Goal: Task Accomplishment & Management: Manage account settings

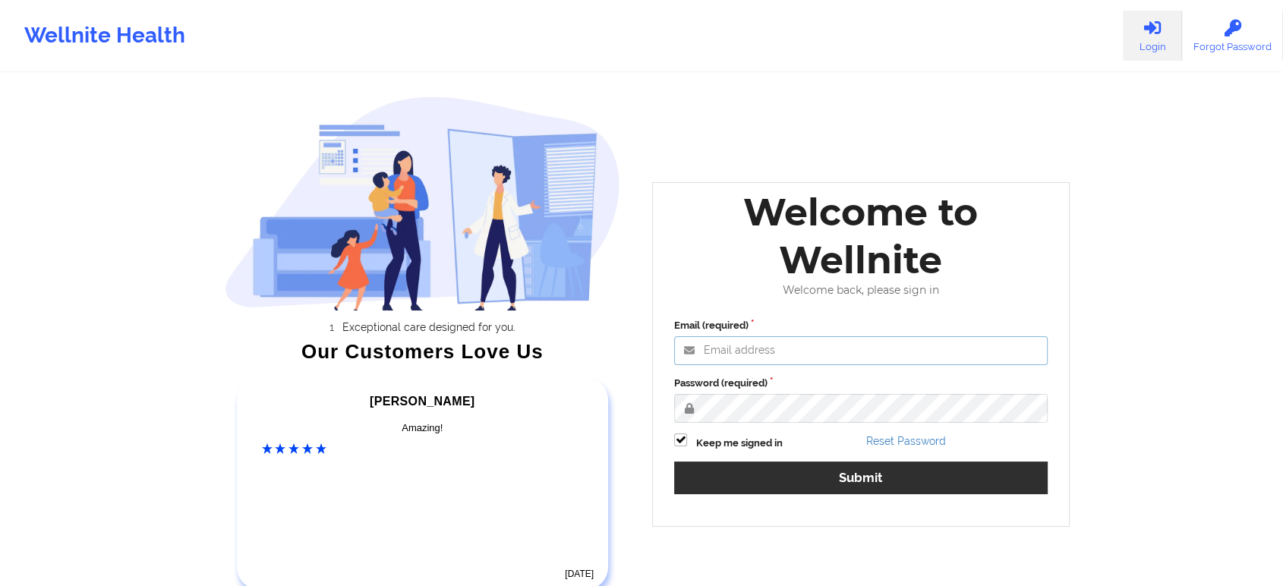
type input "[EMAIL_ADDRESS][DOMAIN_NAME]"
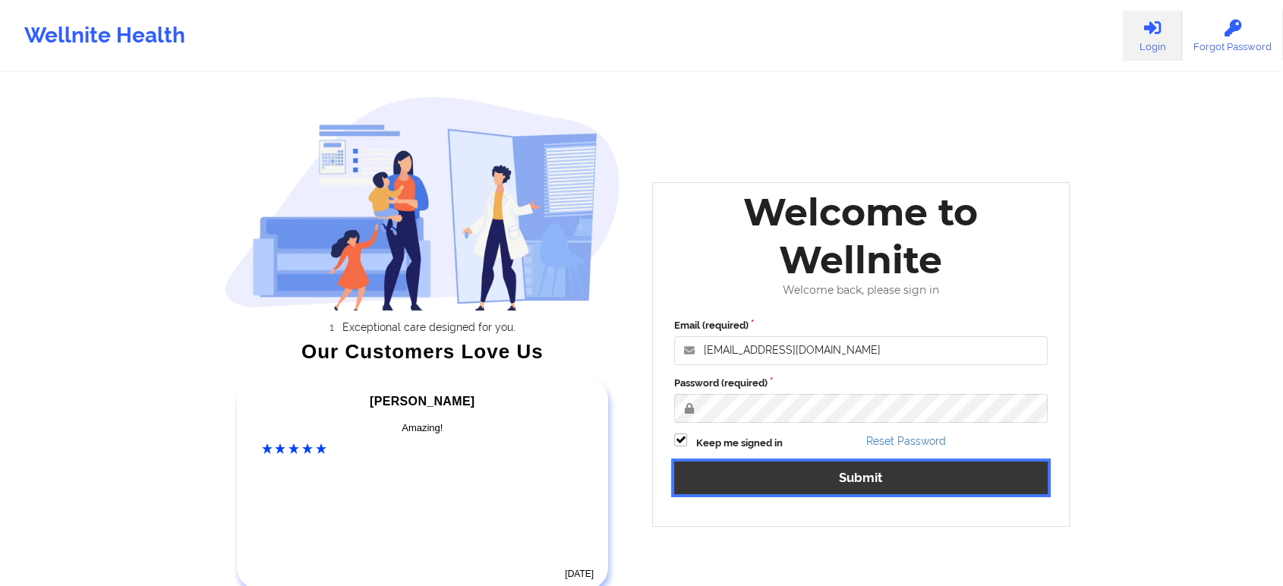
click at [750, 475] on button "Submit" at bounding box center [860, 477] width 373 height 33
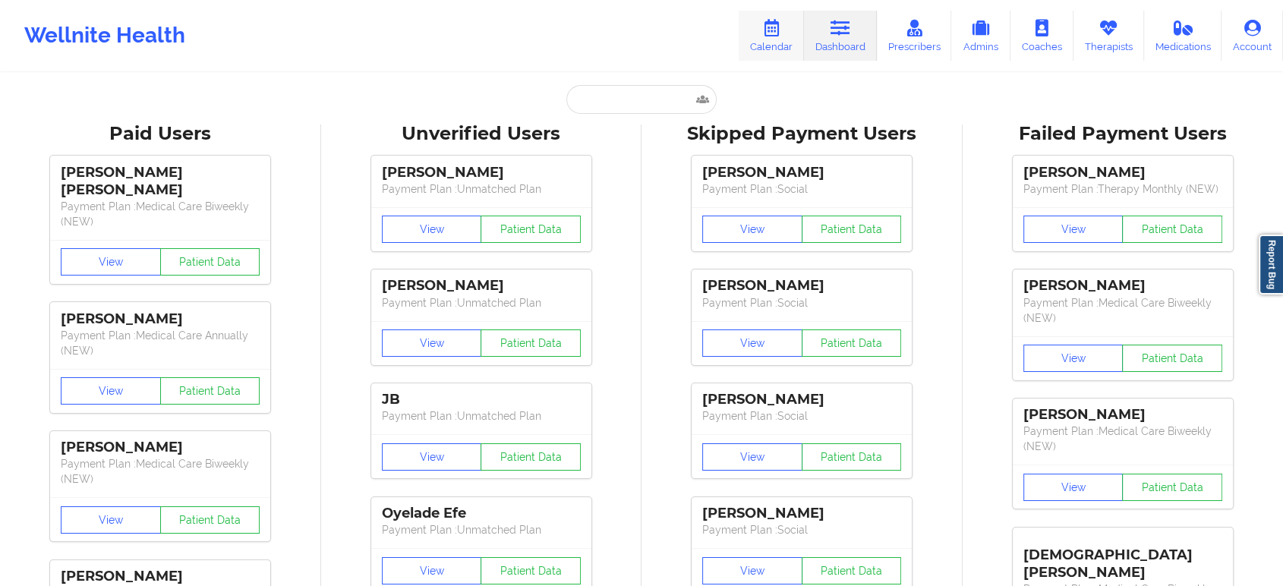
click at [768, 52] on link "Calendar" at bounding box center [771, 36] width 65 height 50
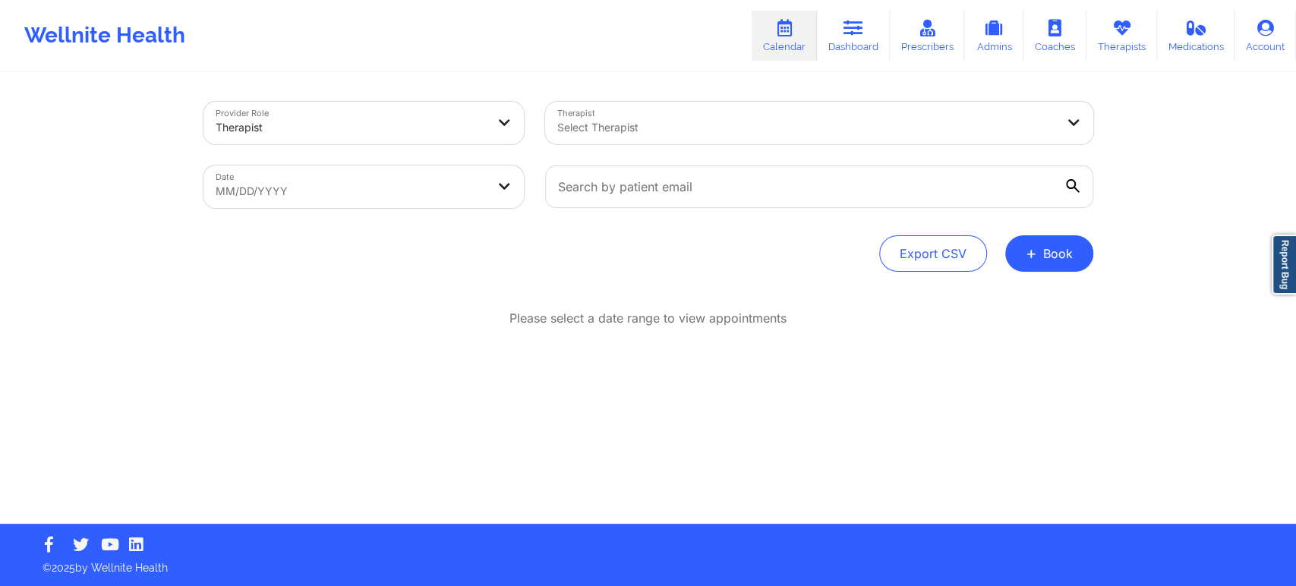
select select "2025-8"
select select "2025-9"
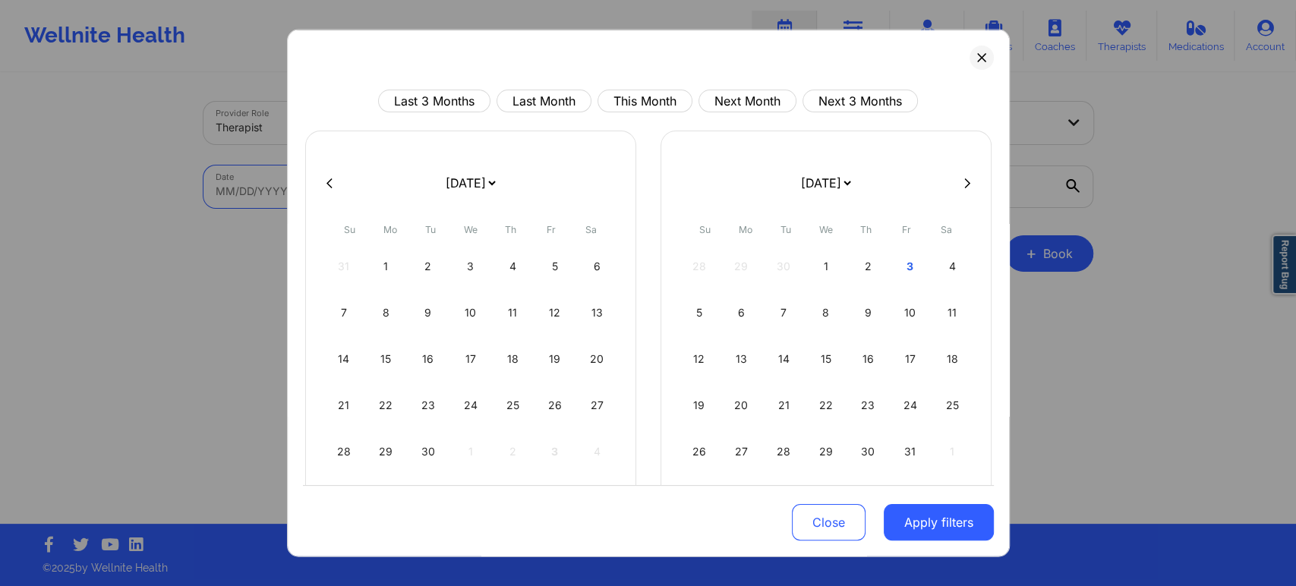
click at [426, 189] on body "Wellnite Health Calendar Dashboard Prescribers Admins Coaches Therapists Medica…" at bounding box center [648, 293] width 1296 height 586
click at [657, 98] on button "This Month" at bounding box center [644, 101] width 95 height 23
select select "2025-9"
select select "2025-10"
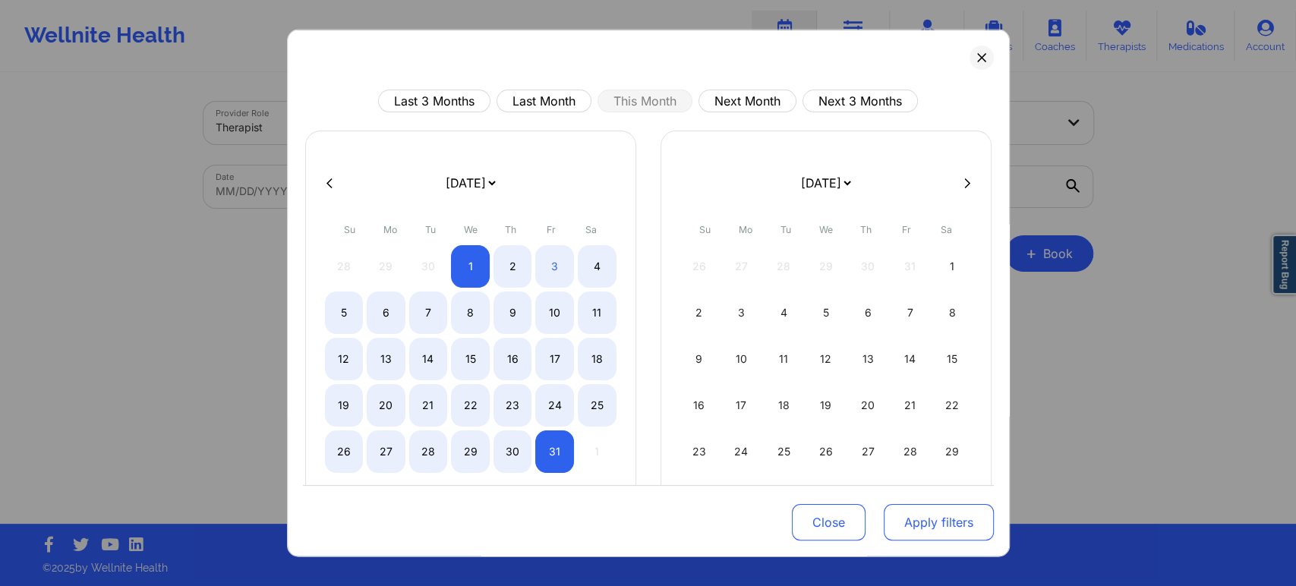
click at [928, 528] on button "Apply filters" at bounding box center [938, 522] width 110 height 36
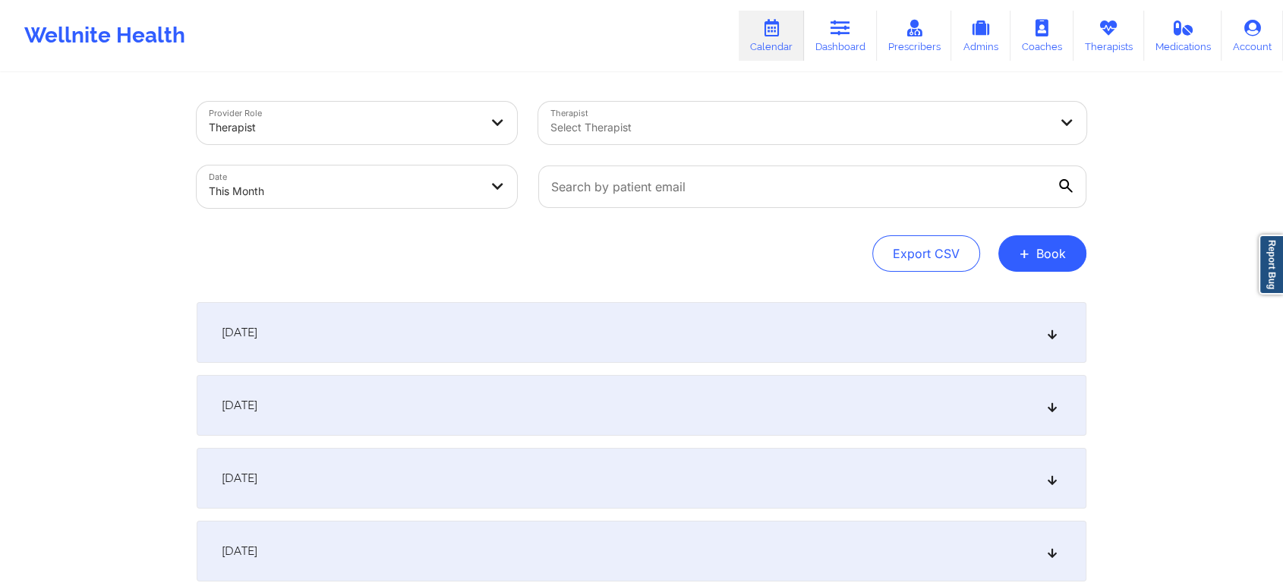
click at [595, 396] on div "[DATE]" at bounding box center [642, 405] width 890 height 61
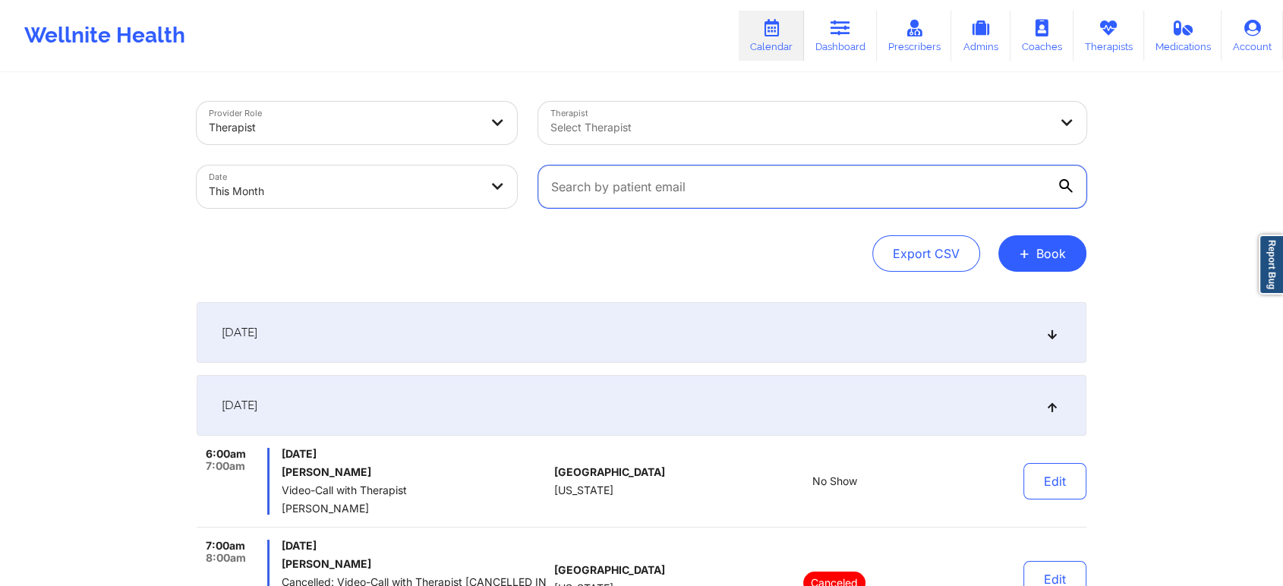
click at [674, 188] on input "text" at bounding box center [812, 186] width 548 height 43
paste input "[EMAIL_ADDRESS][DOMAIN_NAME]"
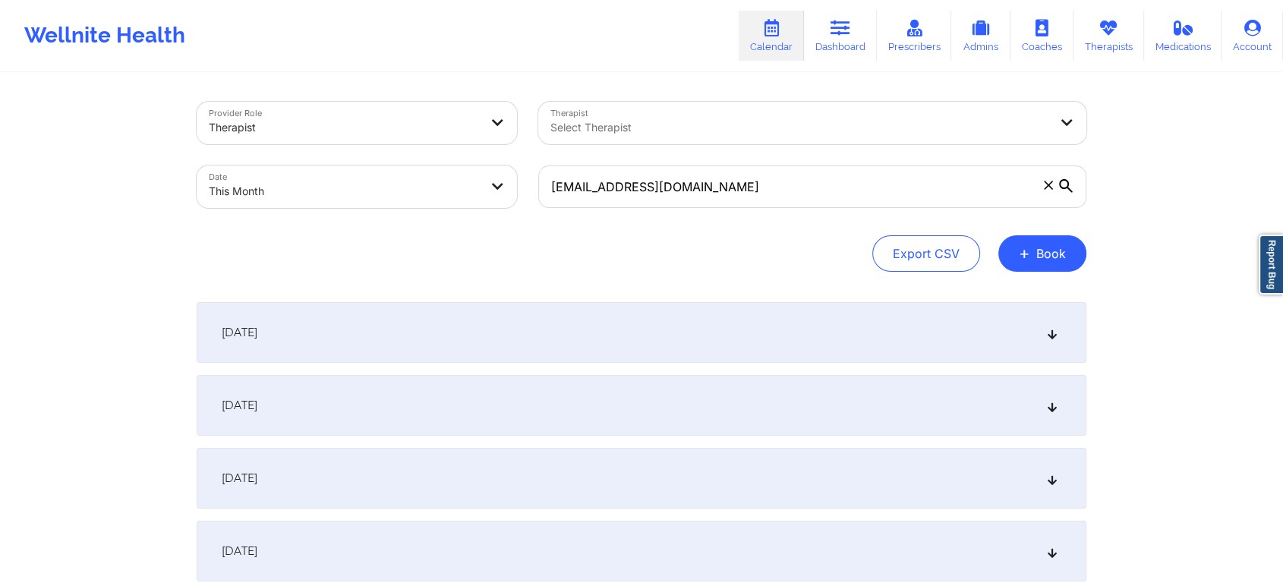
click at [556, 416] on div "[DATE]" at bounding box center [642, 405] width 890 height 61
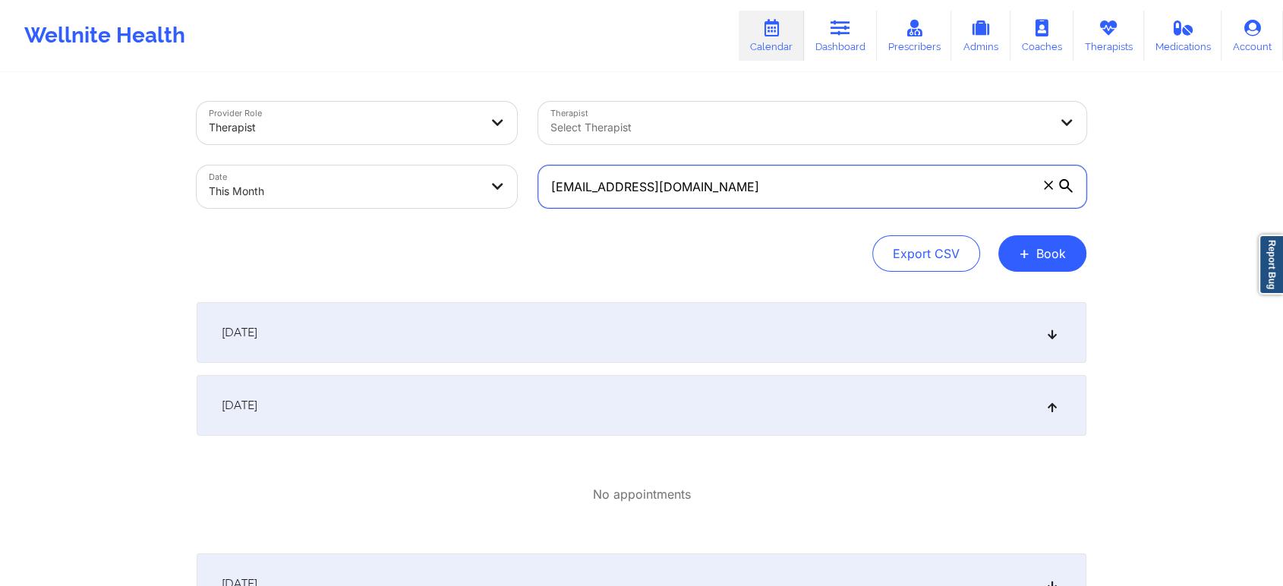
drag, startPoint x: 737, startPoint y: 172, endPoint x: 534, endPoint y: 165, distance: 202.8
click at [534, 165] on div "[EMAIL_ADDRESS][DOMAIN_NAME]" at bounding box center [812, 187] width 569 height 64
paste input "12.[PERSON_NAME].k"
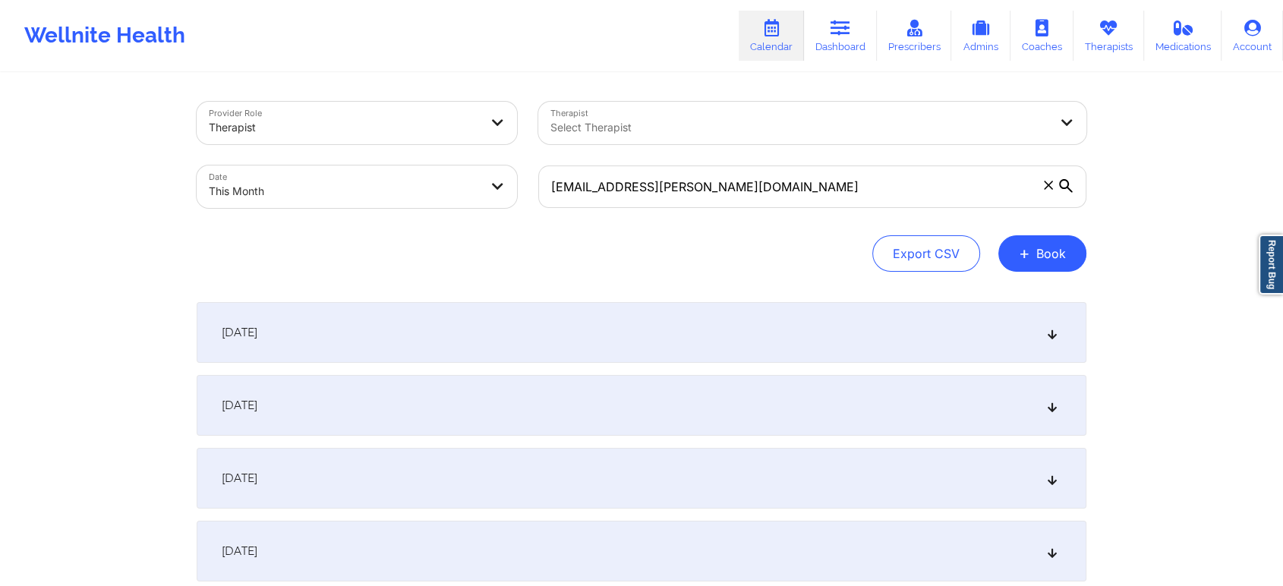
click at [654, 398] on div "[DATE]" at bounding box center [642, 405] width 890 height 61
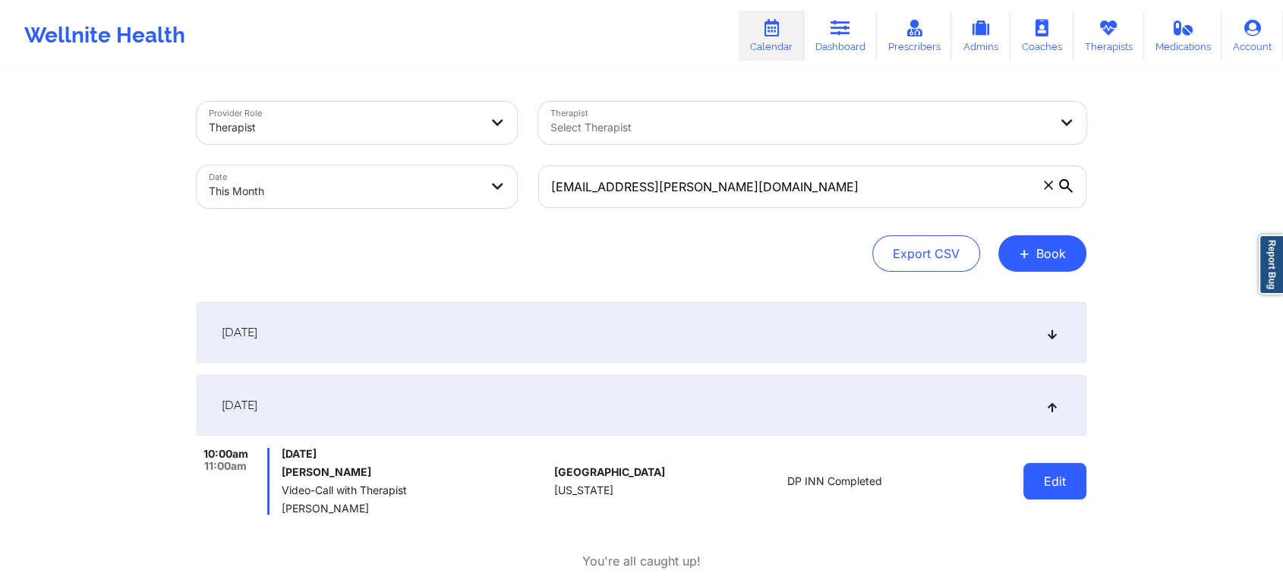
click at [1044, 472] on button "Edit" at bounding box center [1054, 481] width 63 height 36
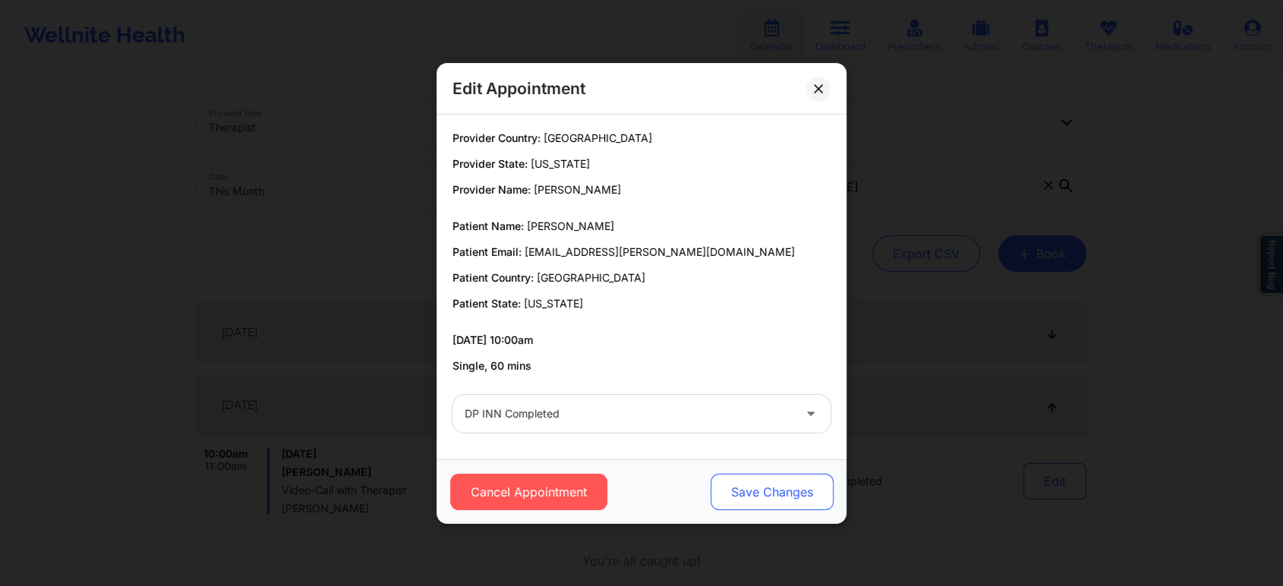
click at [780, 480] on button "Save Changes" at bounding box center [771, 492] width 123 height 36
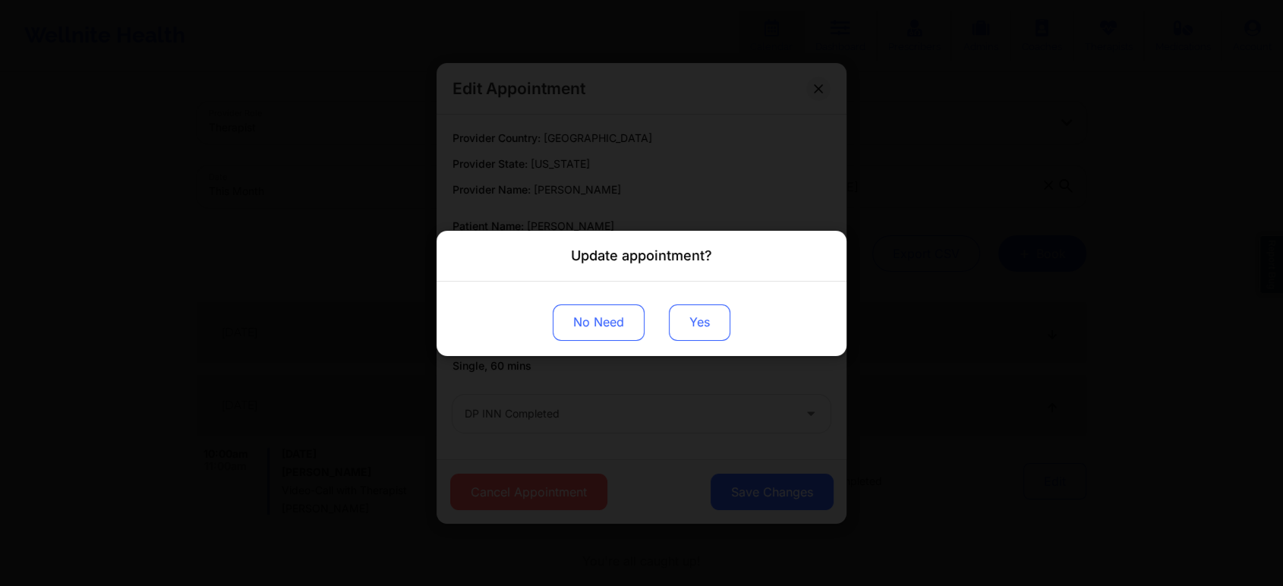
click at [682, 332] on button "Yes" at bounding box center [699, 322] width 61 height 36
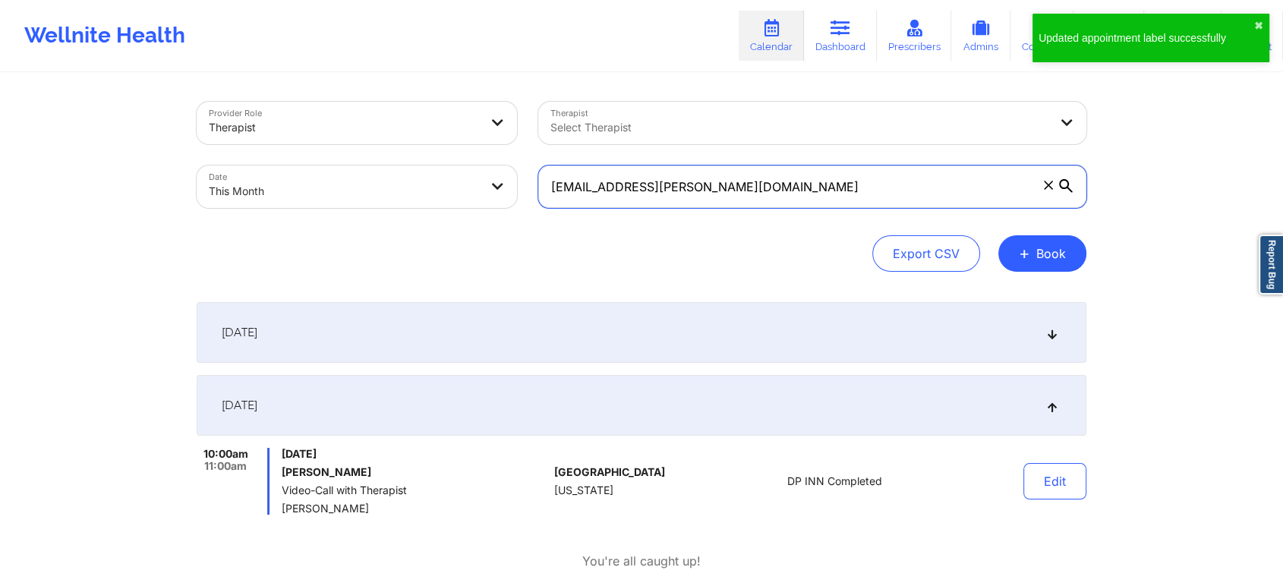
drag, startPoint x: 720, startPoint y: 192, endPoint x: 493, endPoint y: 189, distance: 227.7
click at [493, 189] on div "Provider Role Therapist Therapist Select Therapist Date This Month [EMAIL_ADDRE…" at bounding box center [641, 155] width 911 height 128
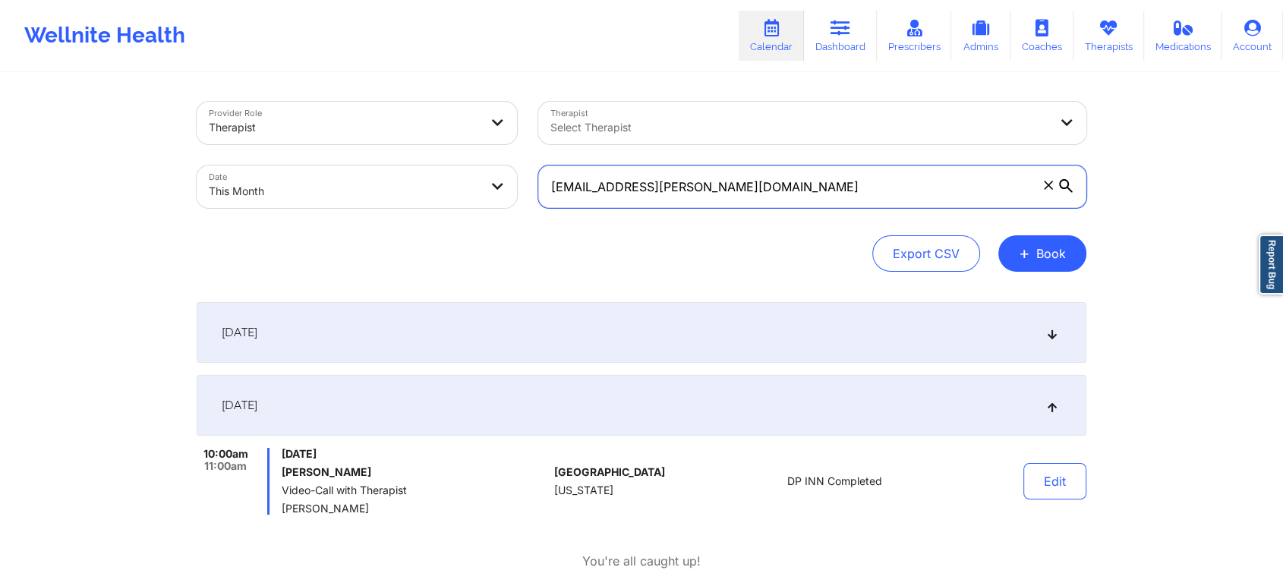
paste input "acsheaffer89@hot"
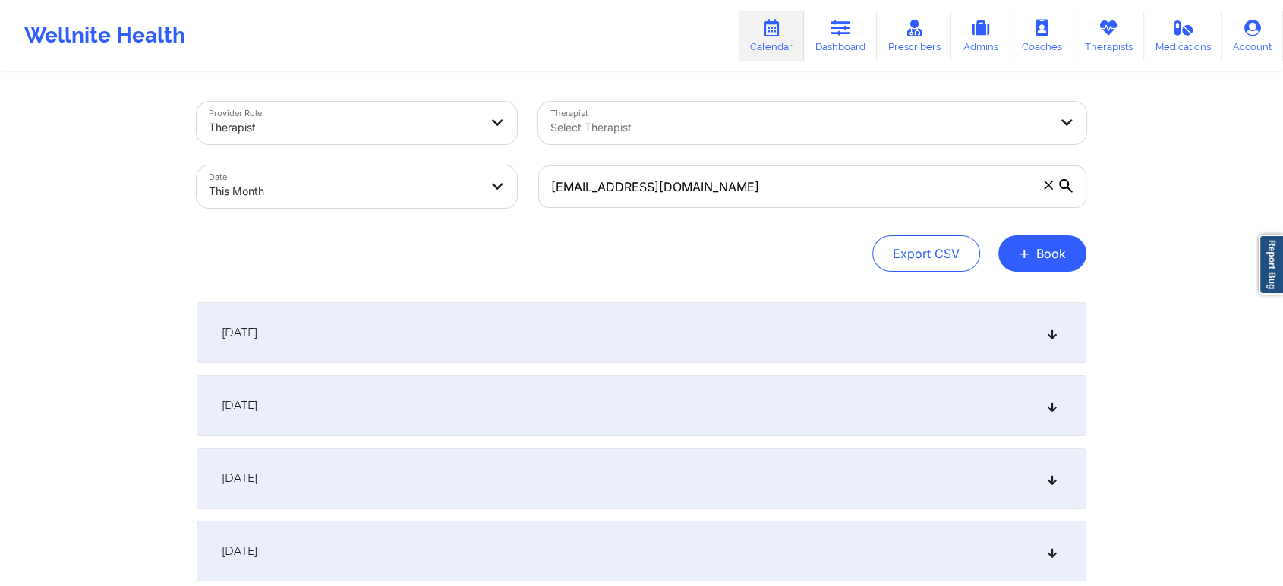
click at [591, 381] on div "[DATE]" at bounding box center [642, 405] width 890 height 61
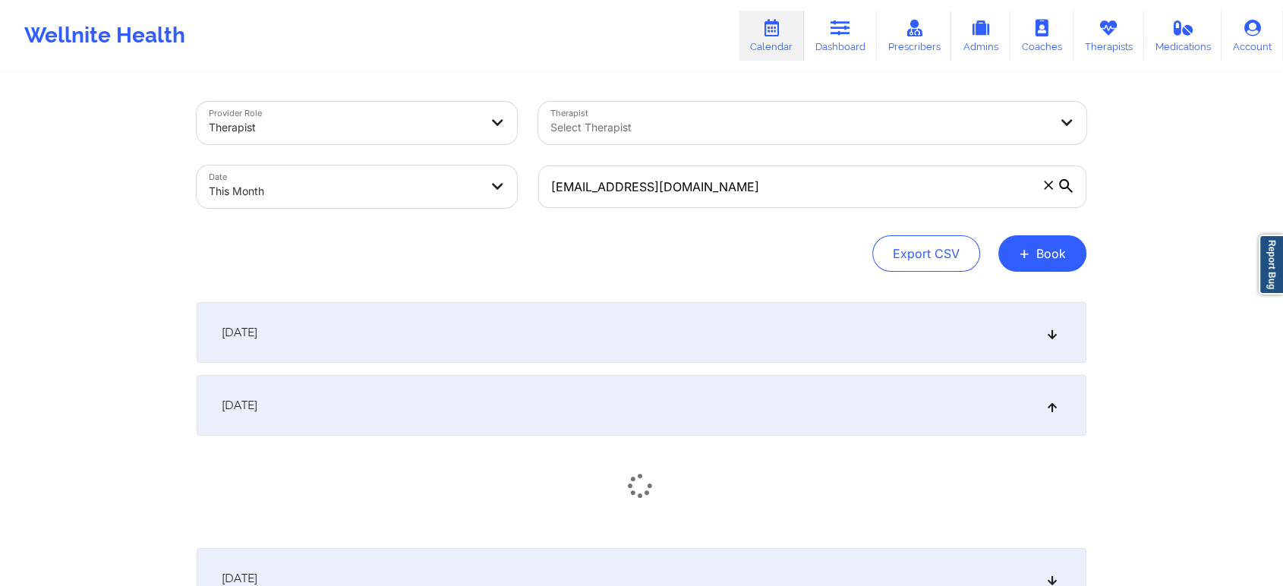
click at [591, 381] on div "[DATE]" at bounding box center [642, 405] width 890 height 61
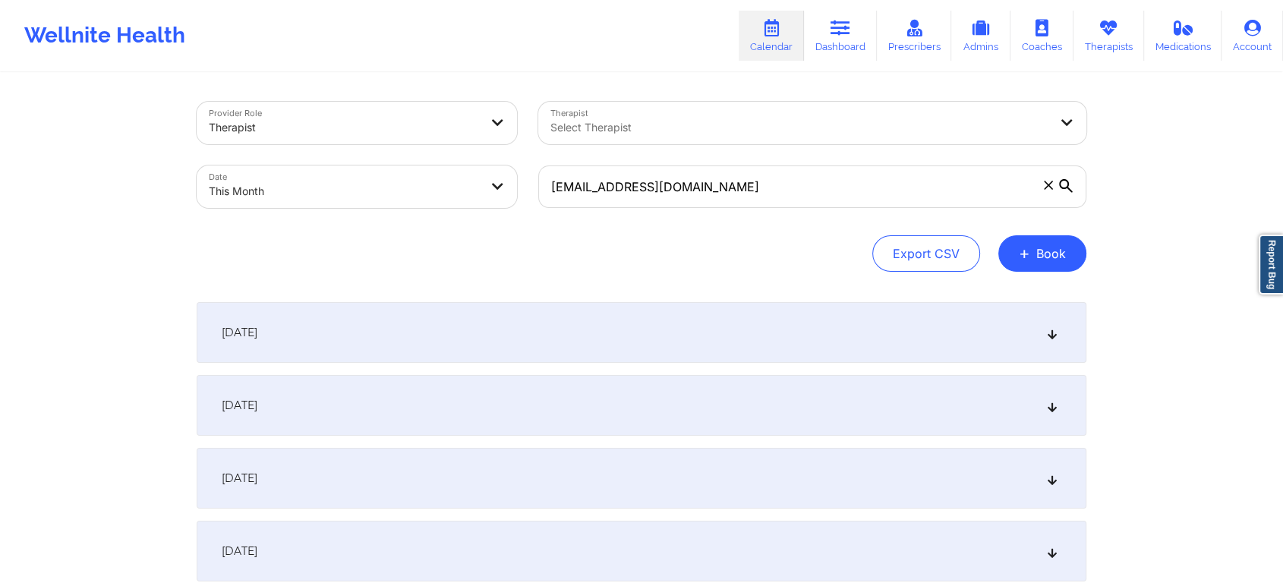
click at [591, 381] on div "[DATE]" at bounding box center [642, 405] width 890 height 61
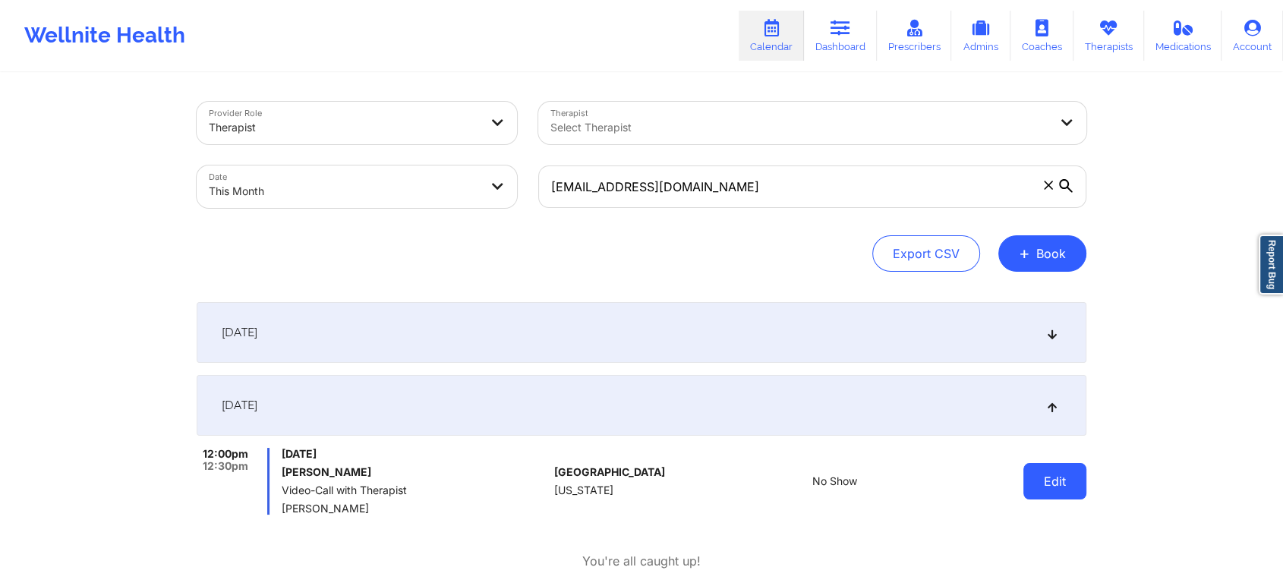
click at [1050, 471] on button "Edit" at bounding box center [1054, 481] width 63 height 36
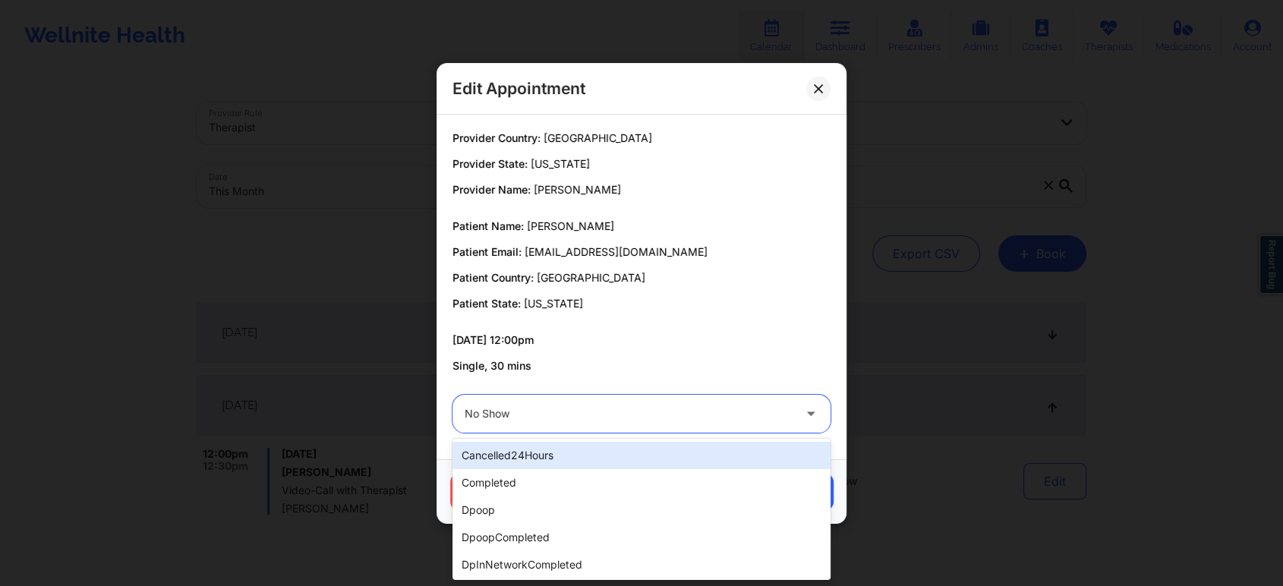
click at [663, 420] on div at bounding box center [629, 414] width 328 height 18
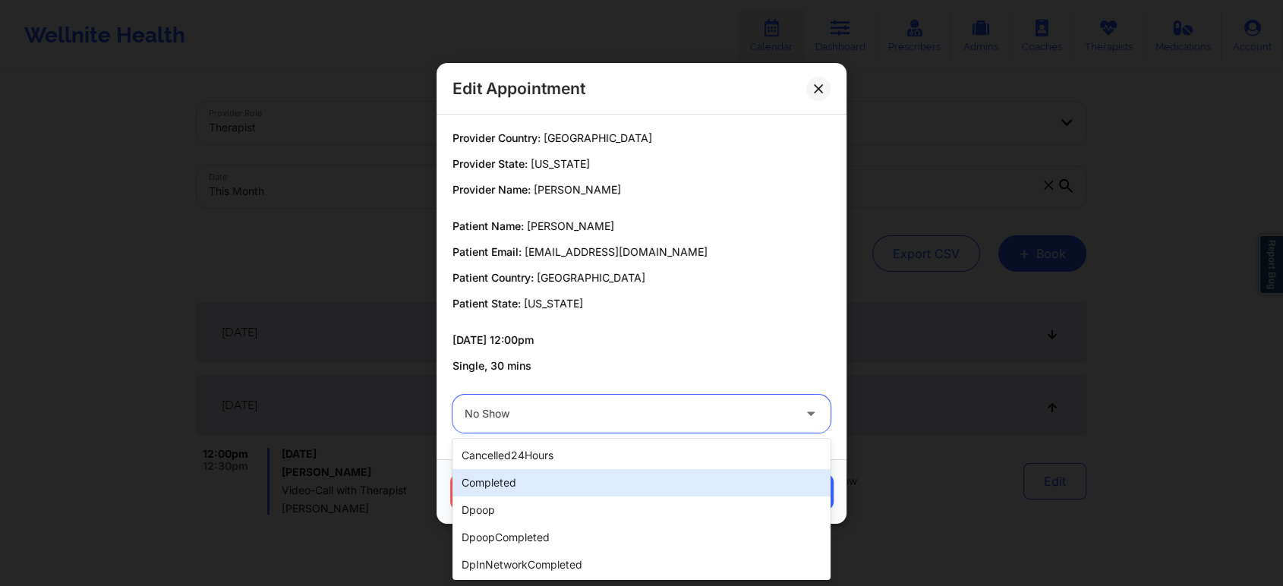
click at [691, 487] on div "completed" at bounding box center [641, 482] width 378 height 27
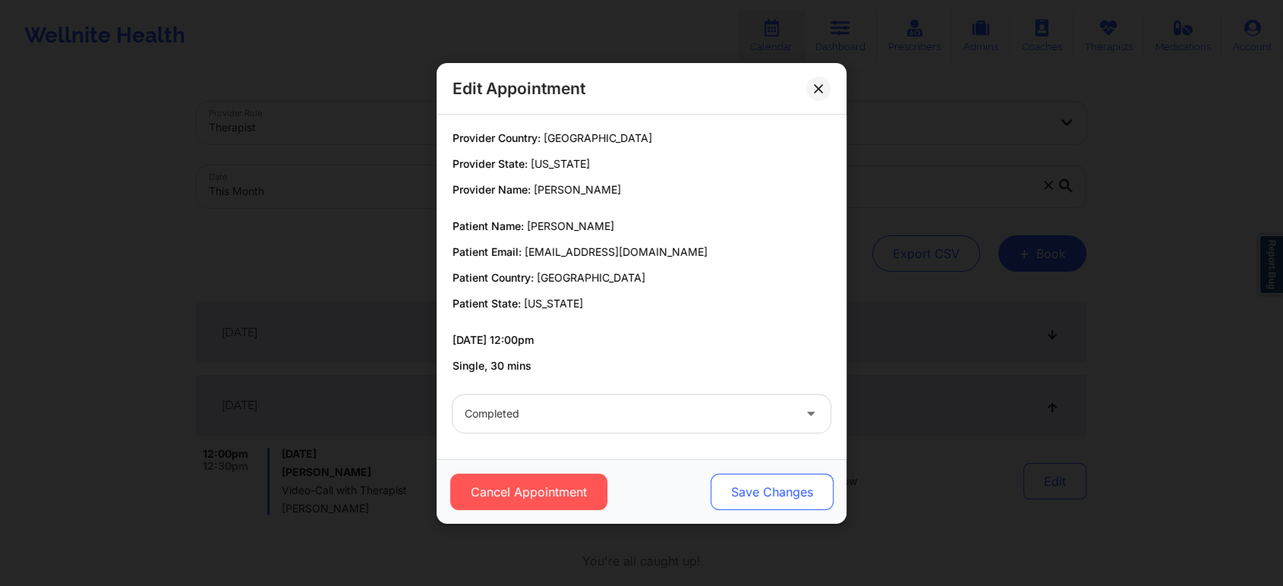
click at [808, 487] on button "Save Changes" at bounding box center [771, 492] width 123 height 36
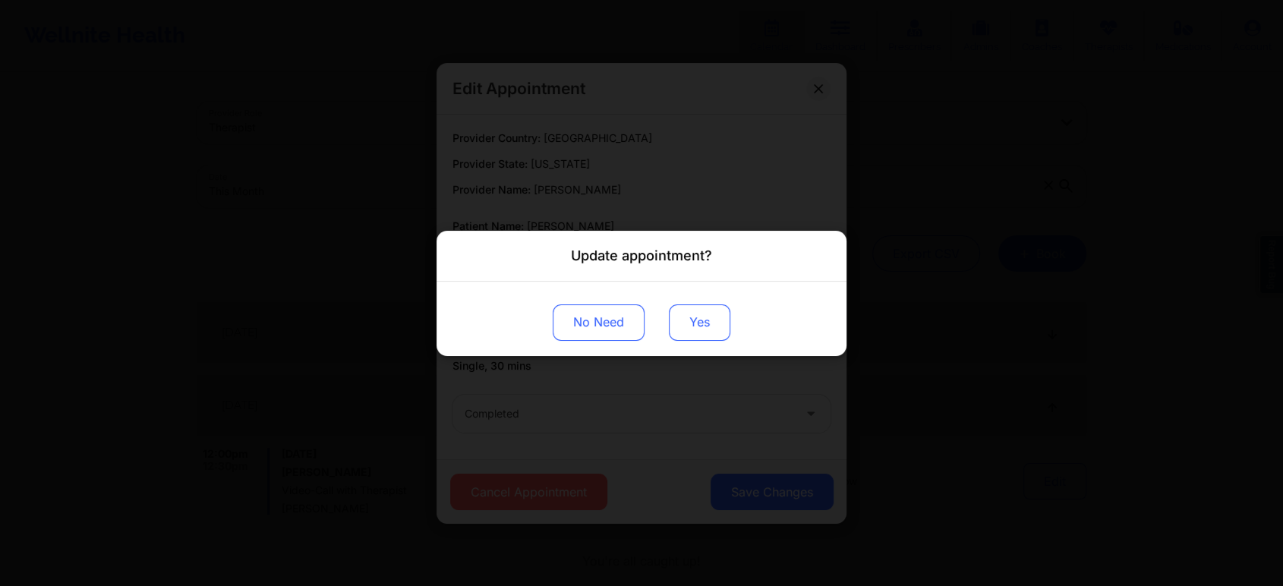
click at [686, 315] on button "Yes" at bounding box center [699, 322] width 61 height 36
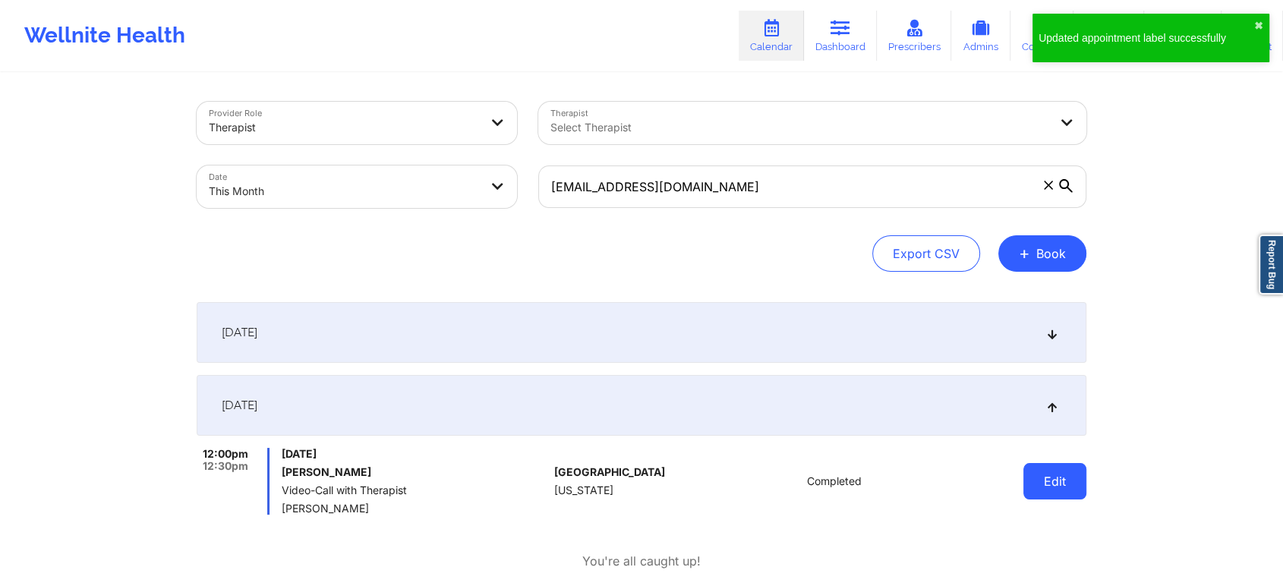
click at [1063, 474] on button "Edit" at bounding box center [1054, 481] width 63 height 36
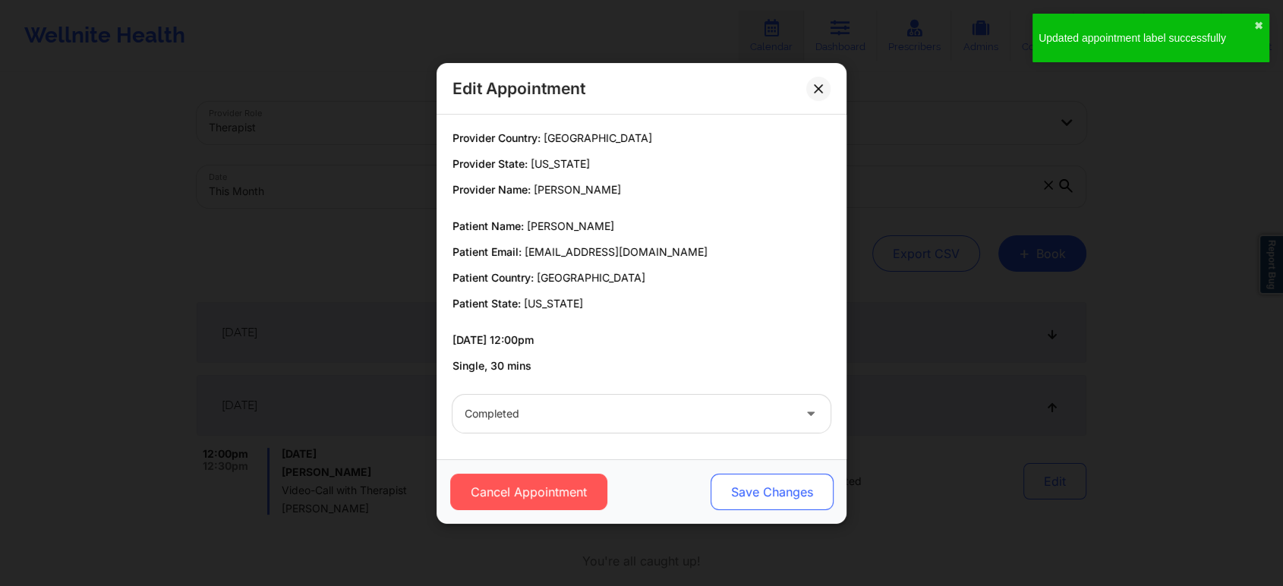
click at [802, 499] on button "Save Changes" at bounding box center [771, 492] width 123 height 36
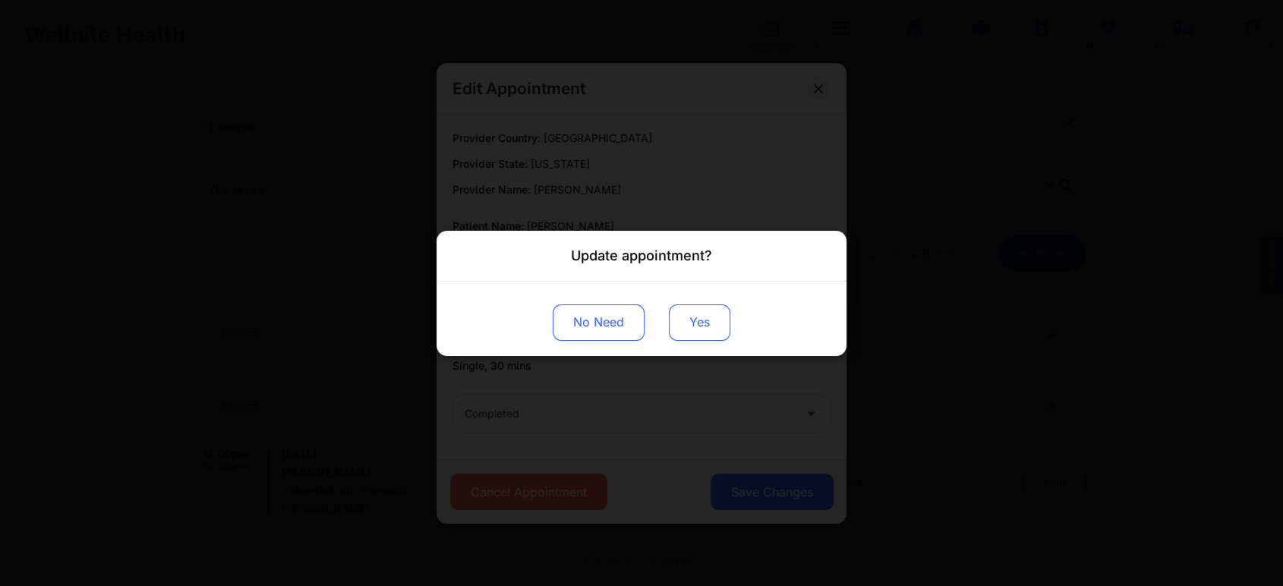
click at [698, 316] on button "Yes" at bounding box center [699, 322] width 61 height 36
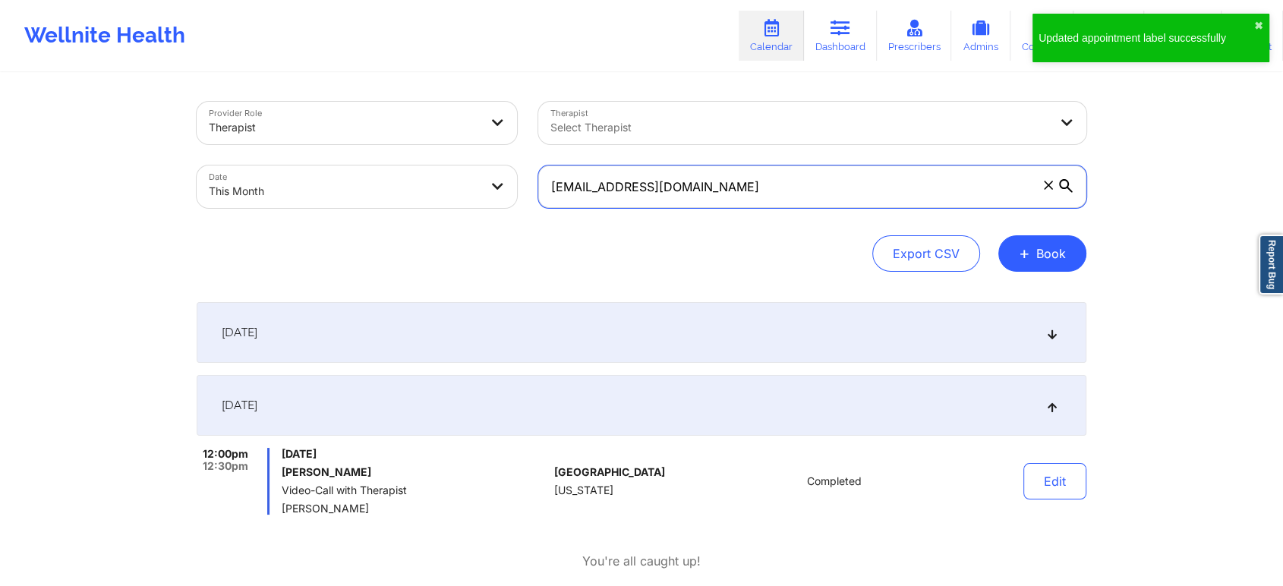
drag, startPoint x: 745, startPoint y: 195, endPoint x: 502, endPoint y: 152, distance: 246.7
click at [502, 152] on div "Provider Role Therapist Therapist Select Therapist Date This Month [EMAIL_ADDRE…" at bounding box center [641, 155] width 911 height 128
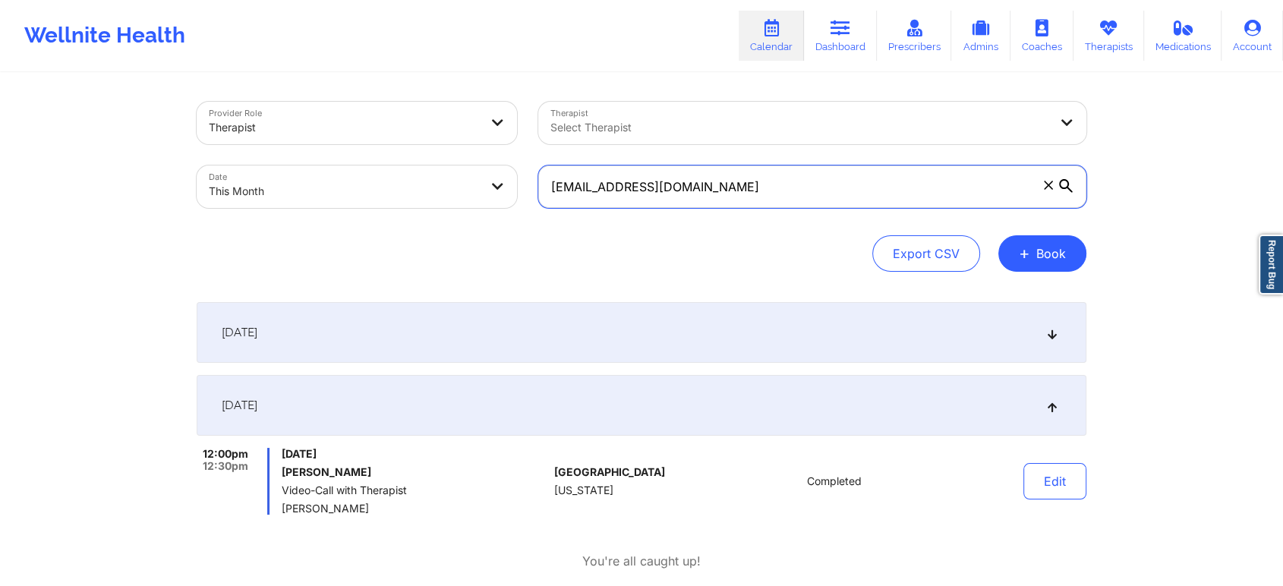
paste input "monicavaswani67@g"
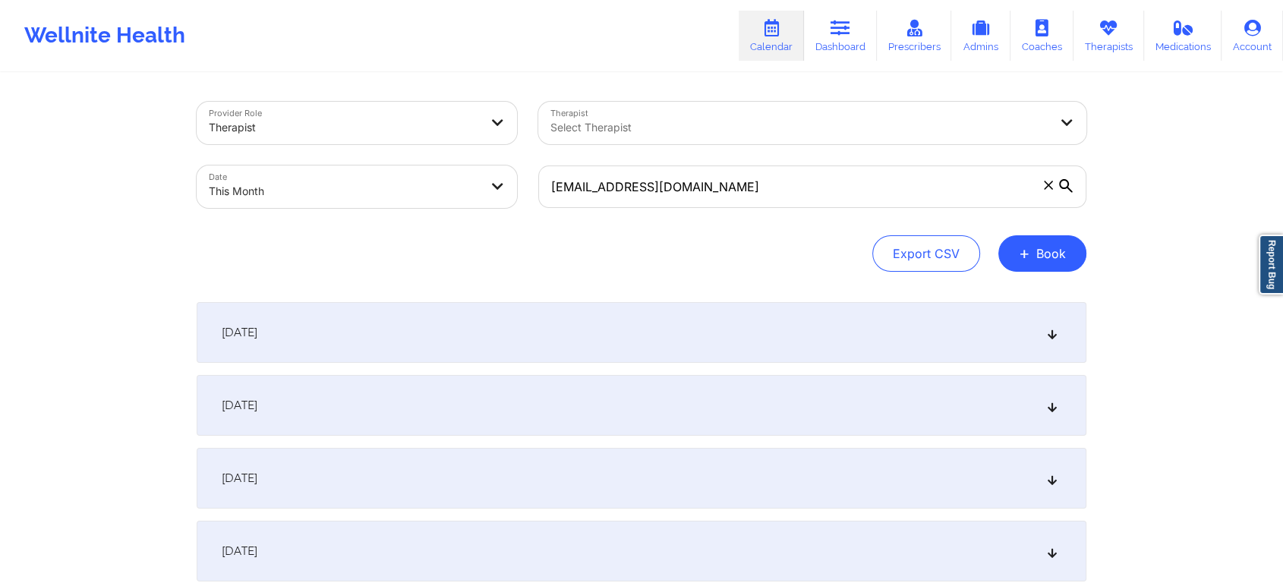
click at [415, 393] on div "[DATE]" at bounding box center [642, 405] width 890 height 61
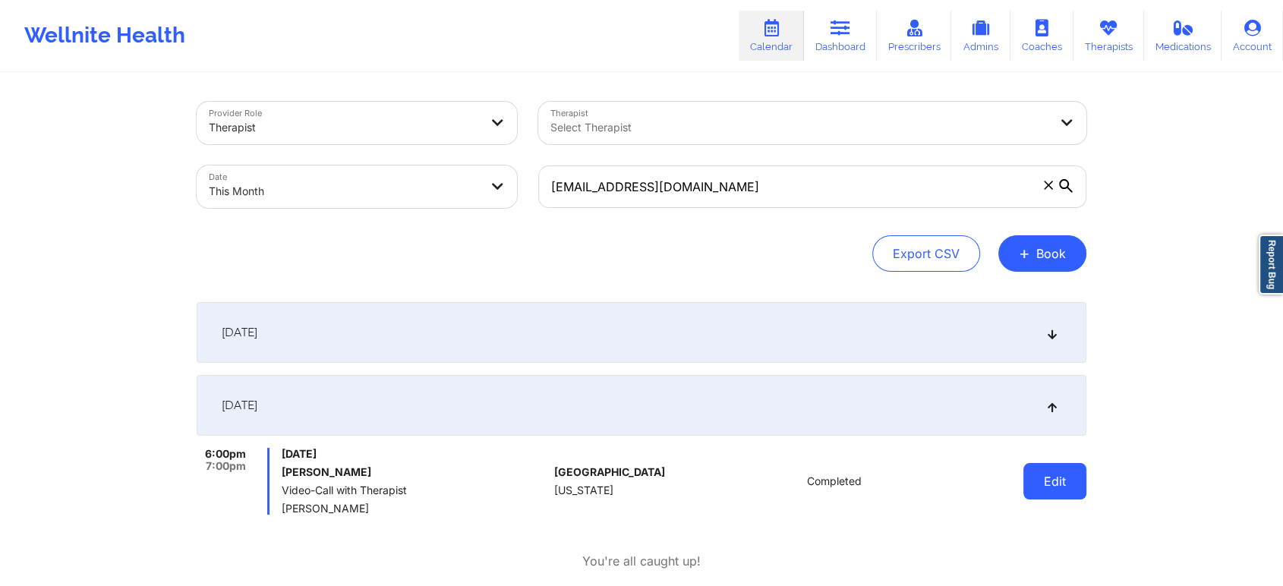
click at [1050, 489] on button "Edit" at bounding box center [1054, 481] width 63 height 36
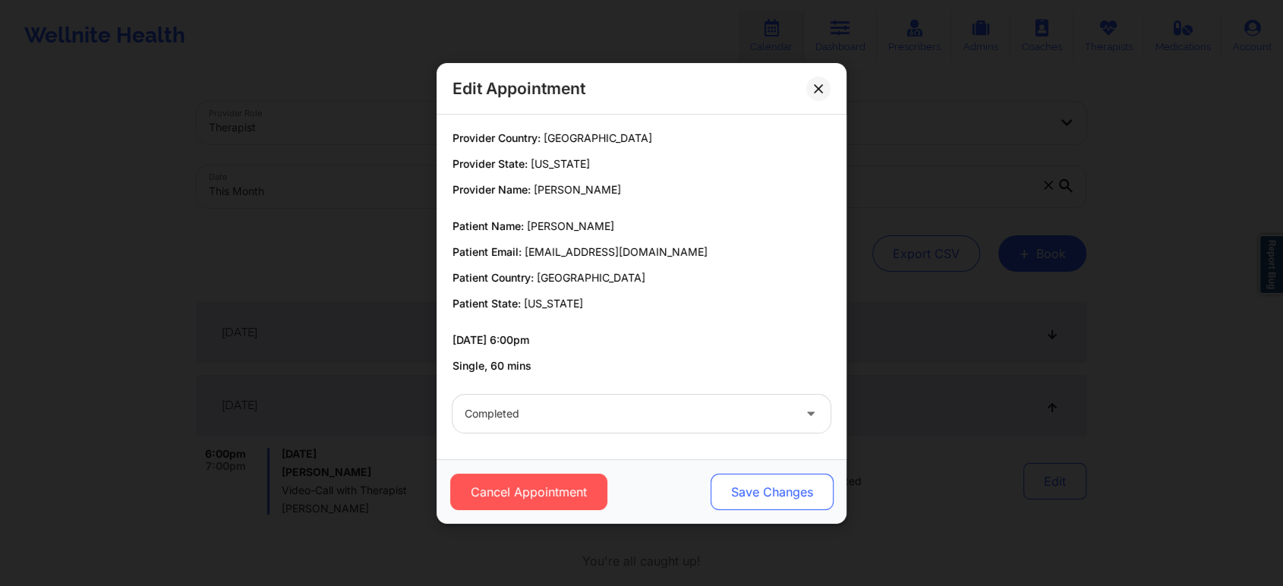
click at [720, 499] on button "Save Changes" at bounding box center [771, 492] width 123 height 36
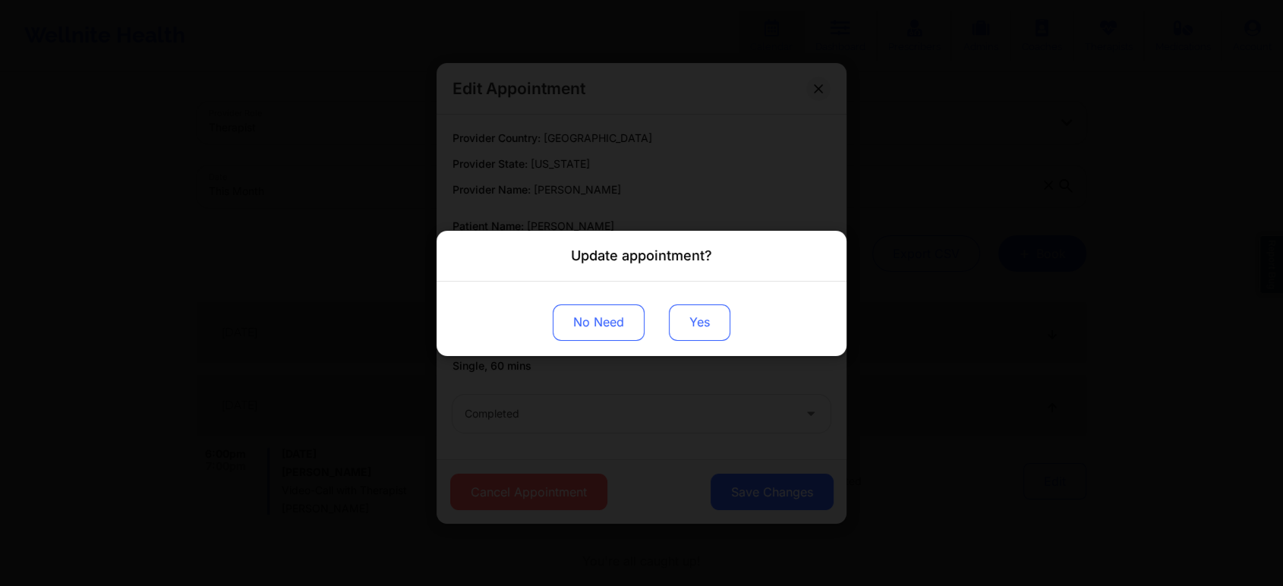
click at [682, 323] on button "Yes" at bounding box center [699, 322] width 61 height 36
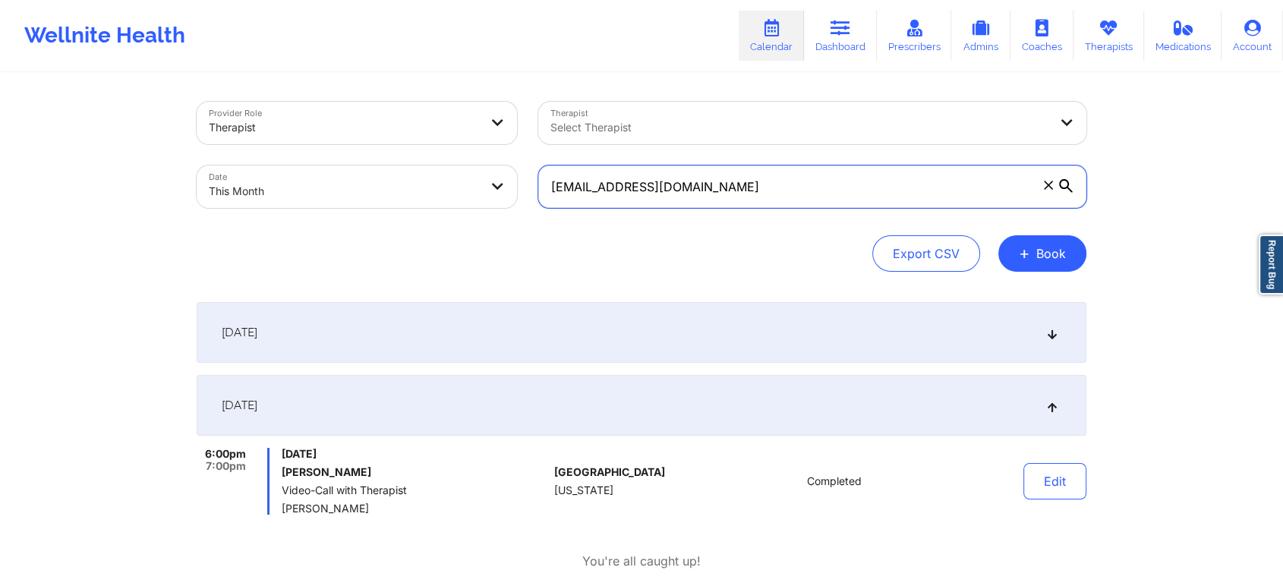
drag, startPoint x: 790, startPoint y: 193, endPoint x: 254, endPoint y: 156, distance: 537.1
click at [254, 156] on div "Provider Role Therapist Therapist Select Therapist Date This Month [EMAIL_ADDRE…" at bounding box center [641, 155] width 911 height 128
paste input "kristinkincaid1"
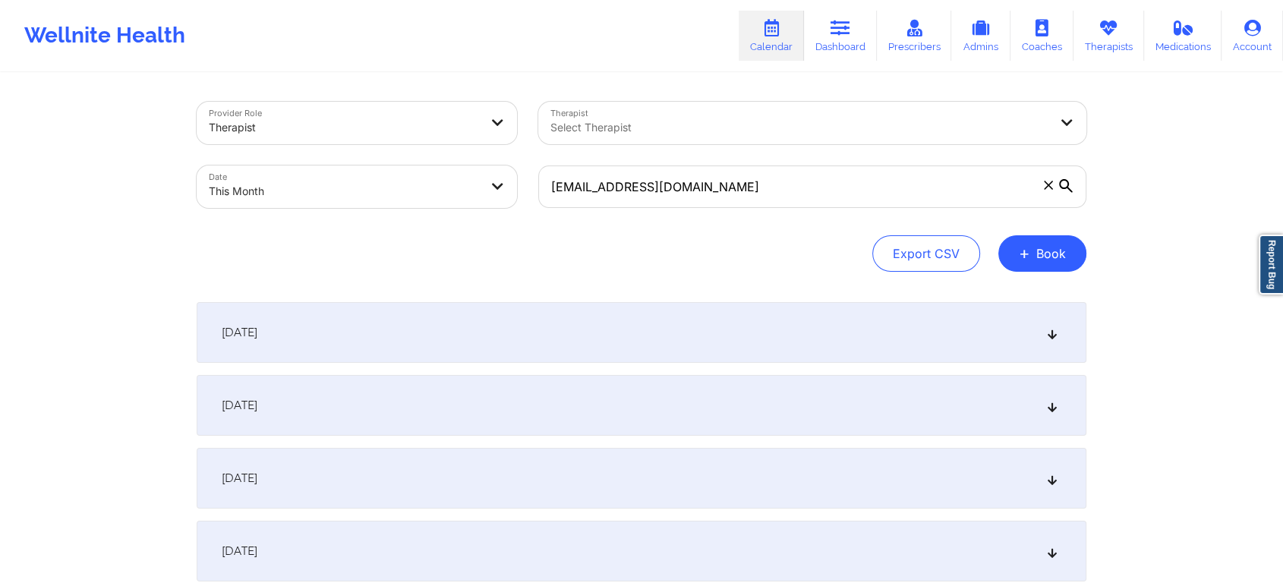
click at [312, 405] on div "[DATE]" at bounding box center [642, 405] width 890 height 61
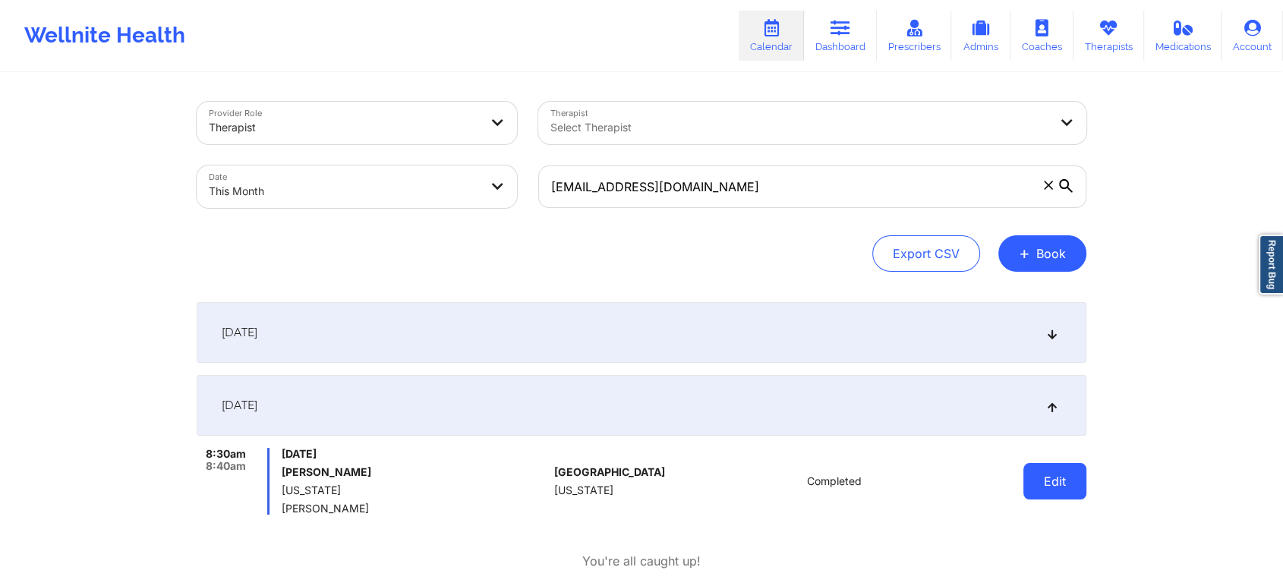
click at [1081, 467] on button "Edit" at bounding box center [1054, 481] width 63 height 36
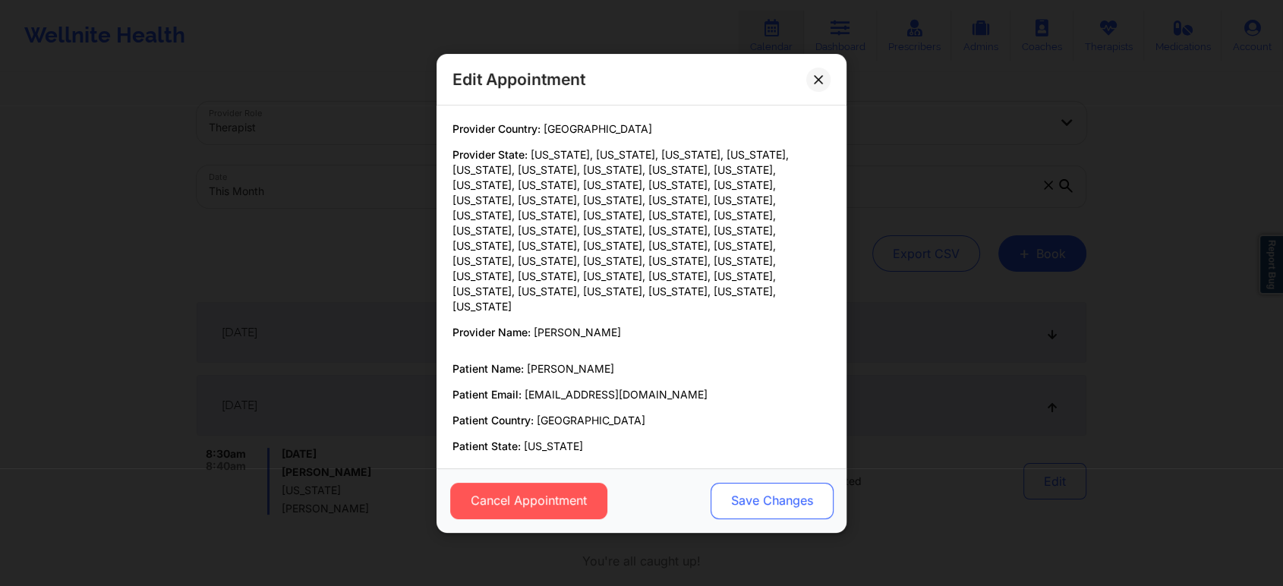
click at [769, 488] on div "Cancel Appointment Save Changes" at bounding box center [641, 500] width 410 height 65
click at [769, 488] on button "Save Changes" at bounding box center [771, 500] width 123 height 36
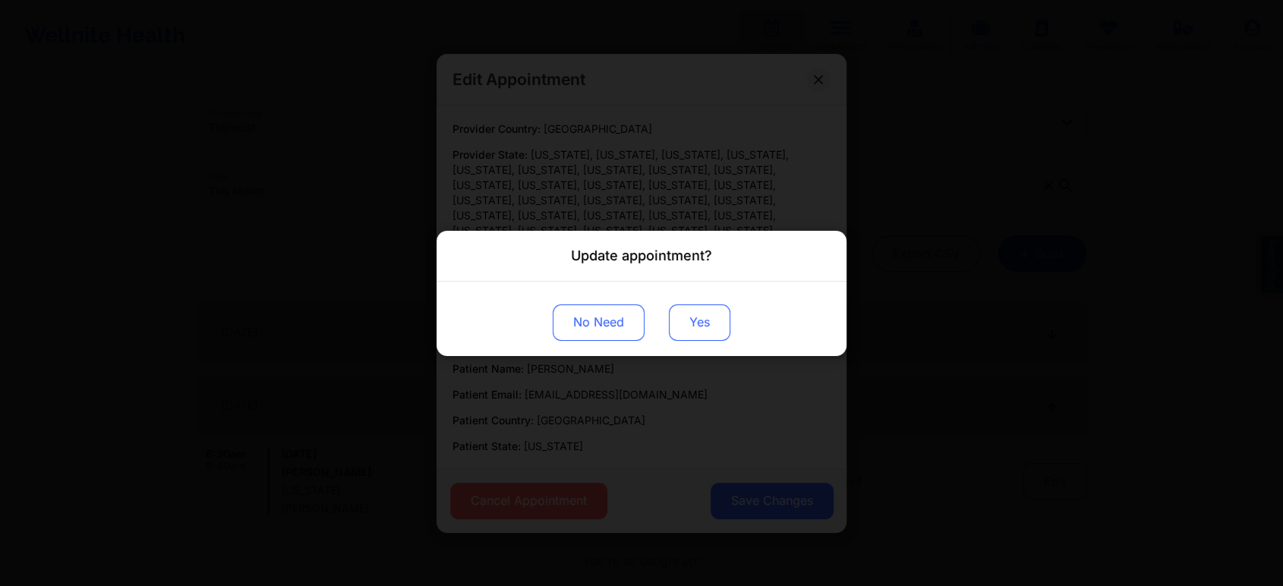
click at [695, 326] on button "Yes" at bounding box center [699, 322] width 61 height 36
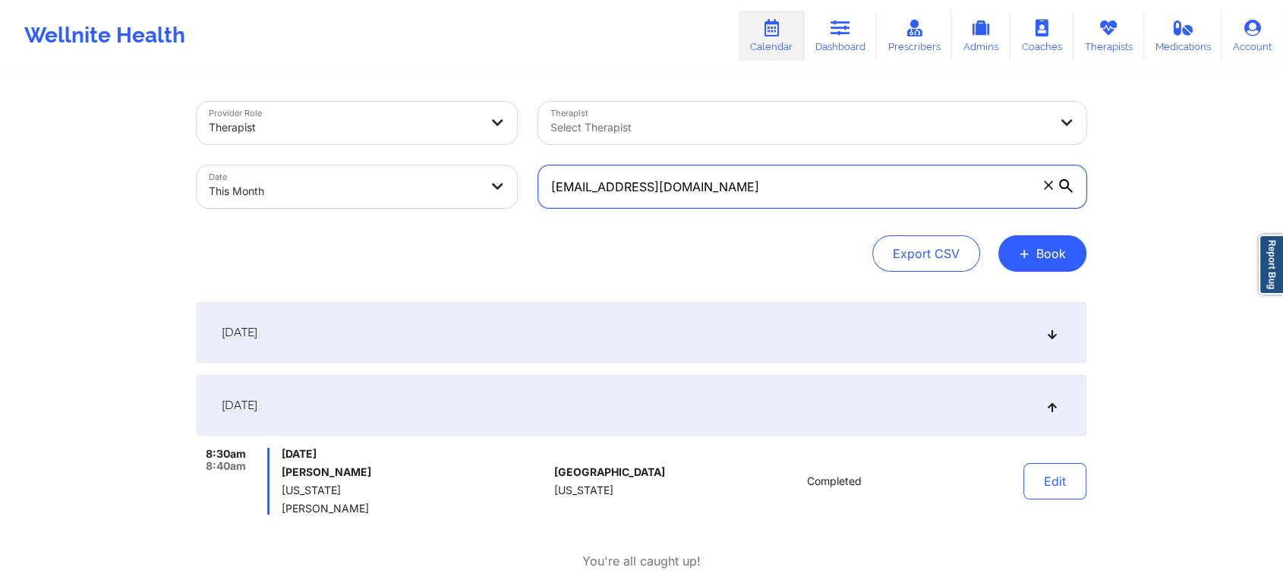
drag, startPoint x: 786, startPoint y: 175, endPoint x: 591, endPoint y: 189, distance: 195.5
click at [591, 189] on input "[EMAIL_ADDRESS][DOMAIN_NAME]" at bounding box center [812, 186] width 548 height 43
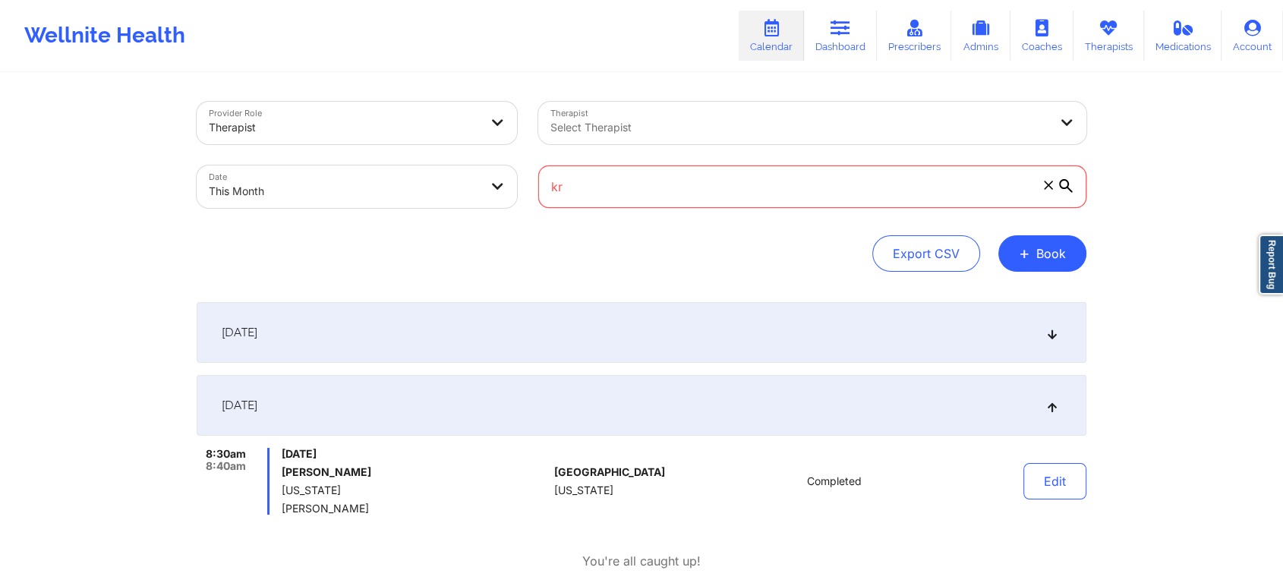
type input "k"
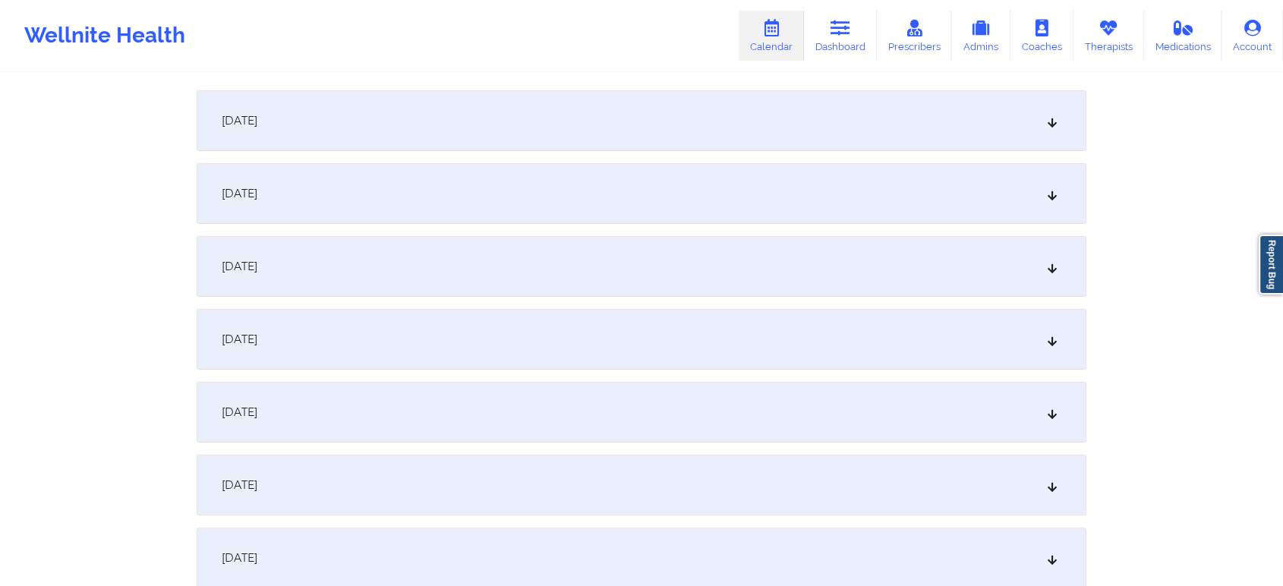
scroll to position [225, 0]
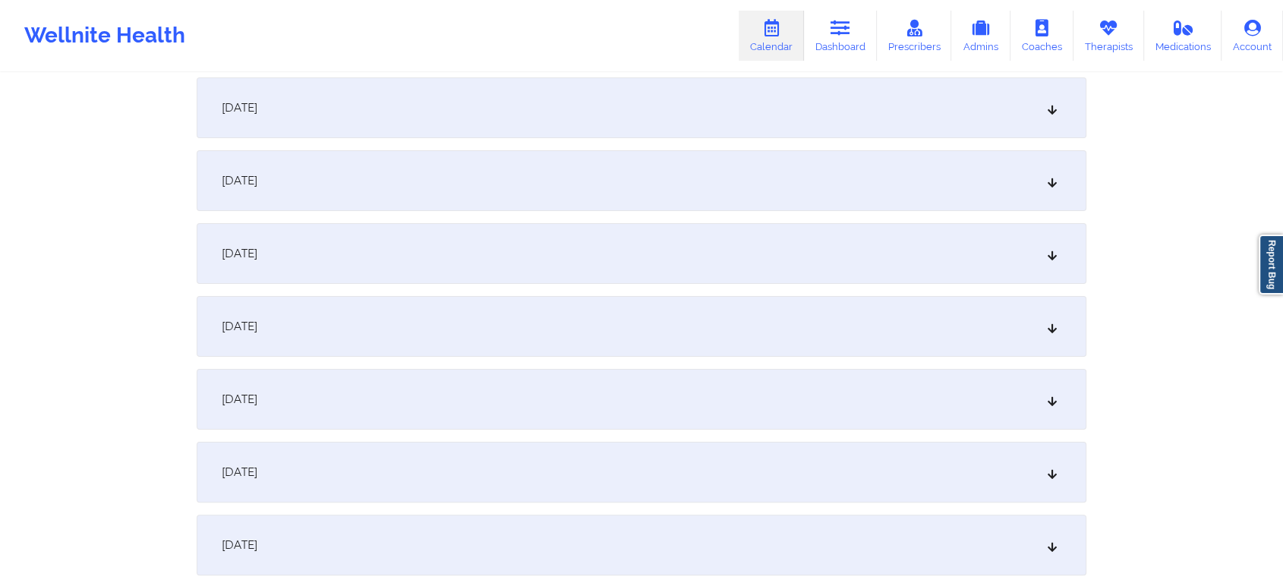
click at [974, 172] on div "[DATE]" at bounding box center [642, 180] width 890 height 61
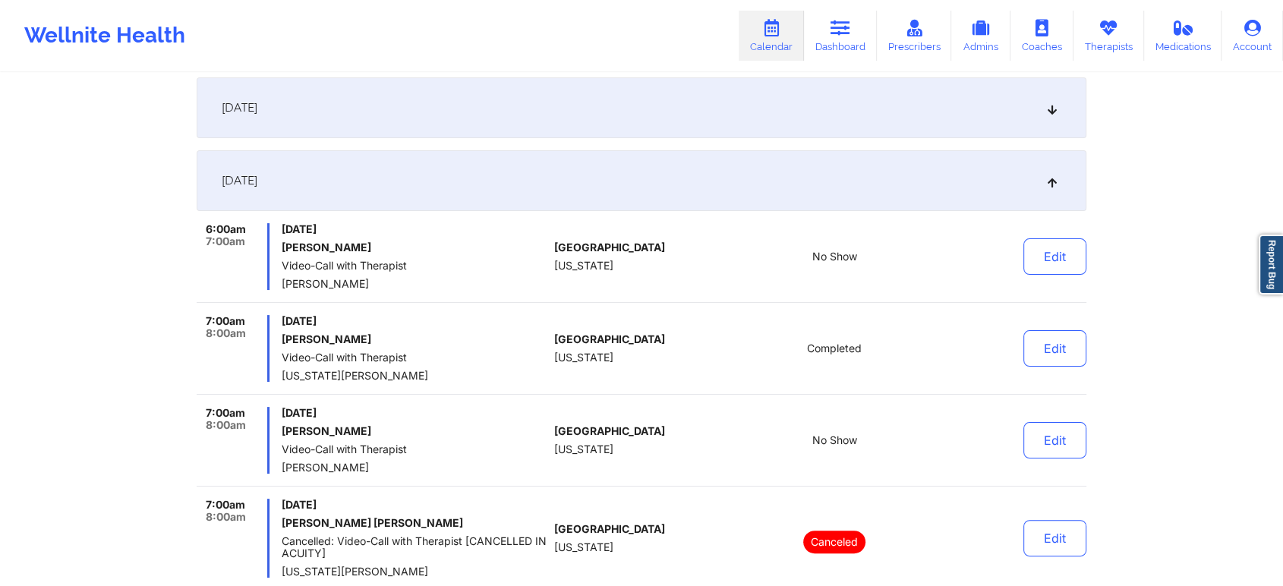
click at [426, 179] on div "[DATE]" at bounding box center [642, 180] width 890 height 61
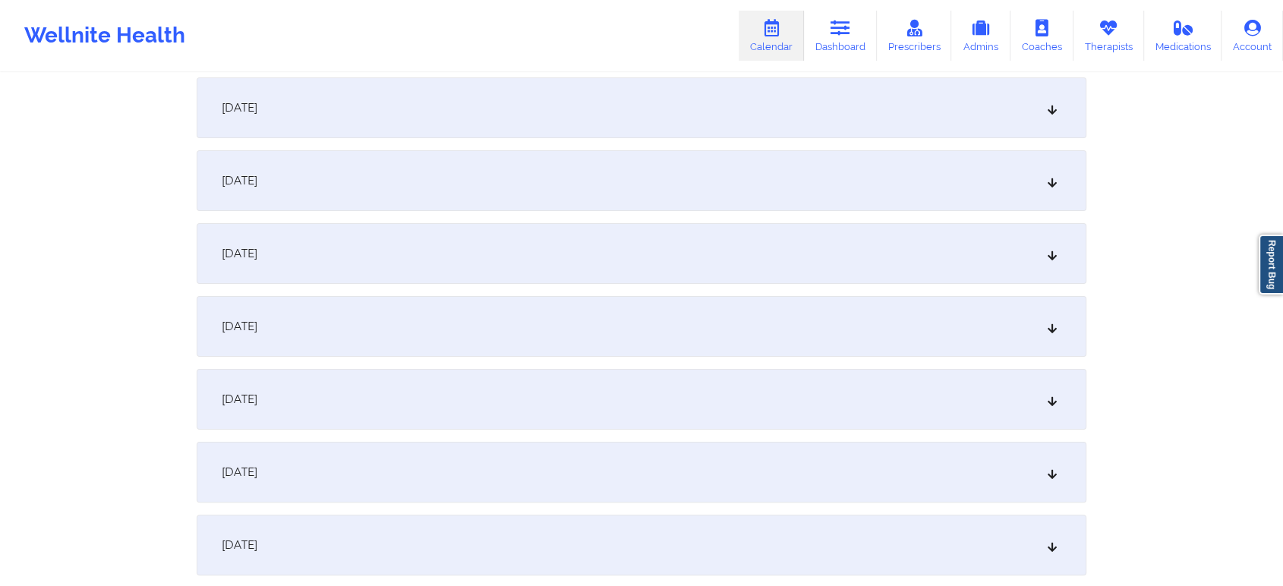
scroll to position [0, 0]
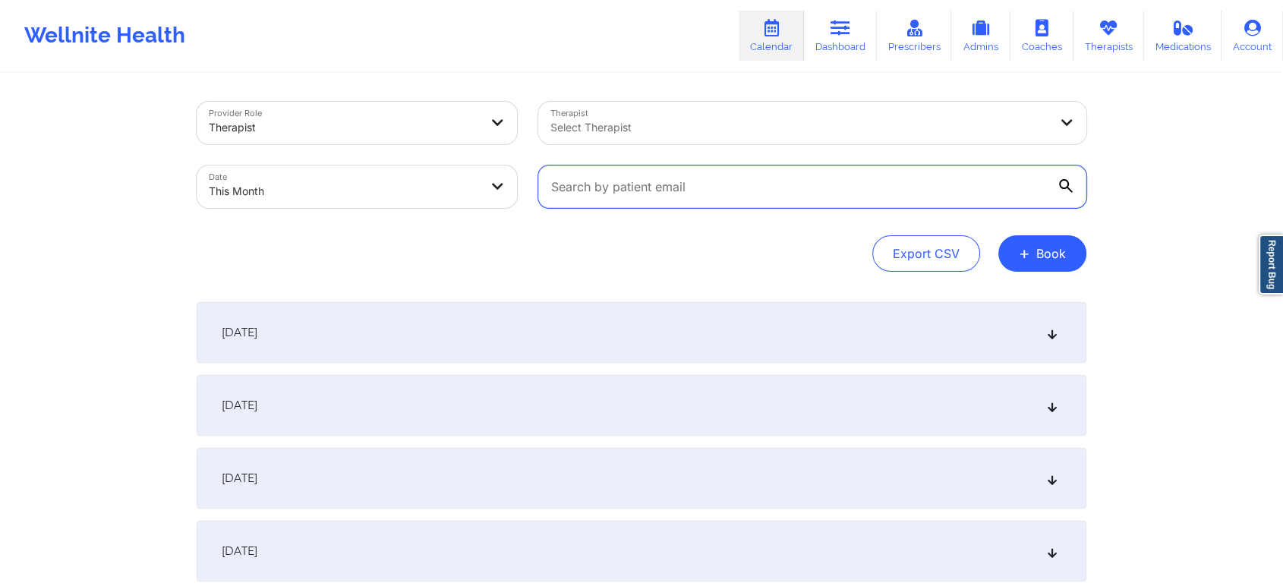
click at [643, 205] on input "text" at bounding box center [812, 186] width 548 height 43
paste input "[EMAIL_ADDRESS][DOMAIN_NAME]"
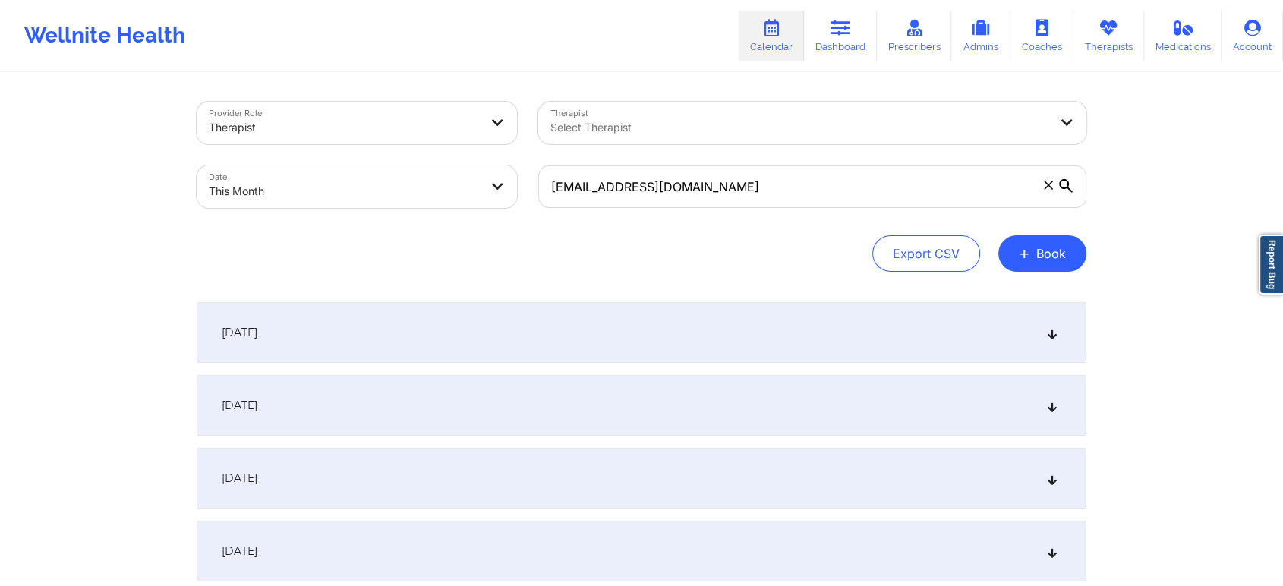
click at [912, 396] on div "[DATE]" at bounding box center [642, 405] width 890 height 61
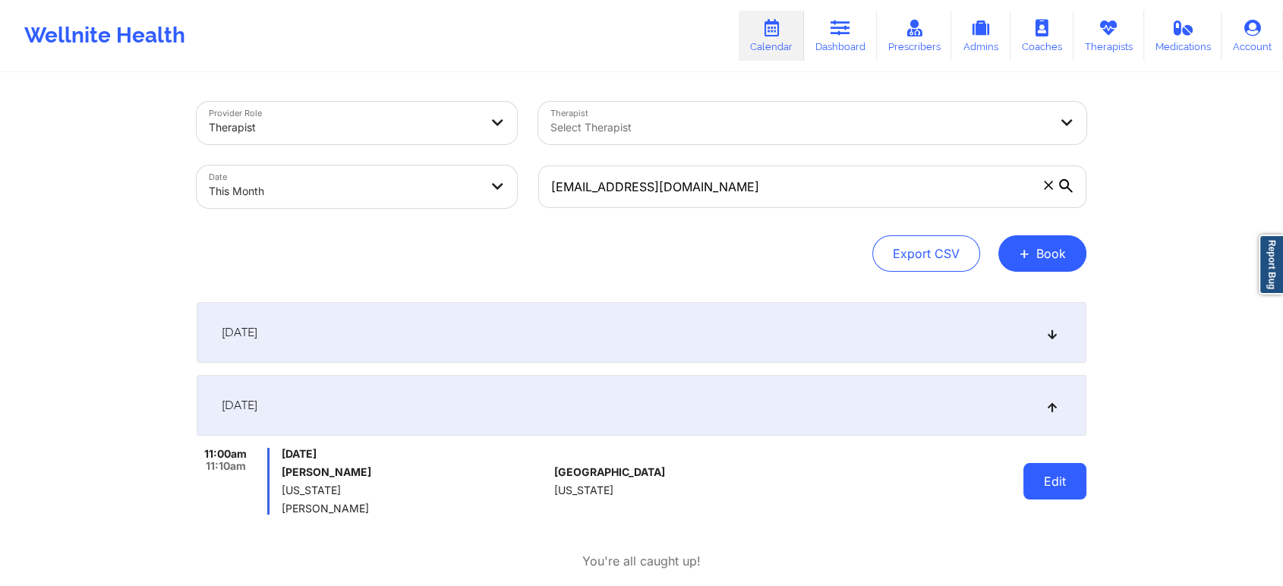
click at [1036, 492] on button "Edit" at bounding box center [1054, 481] width 63 height 36
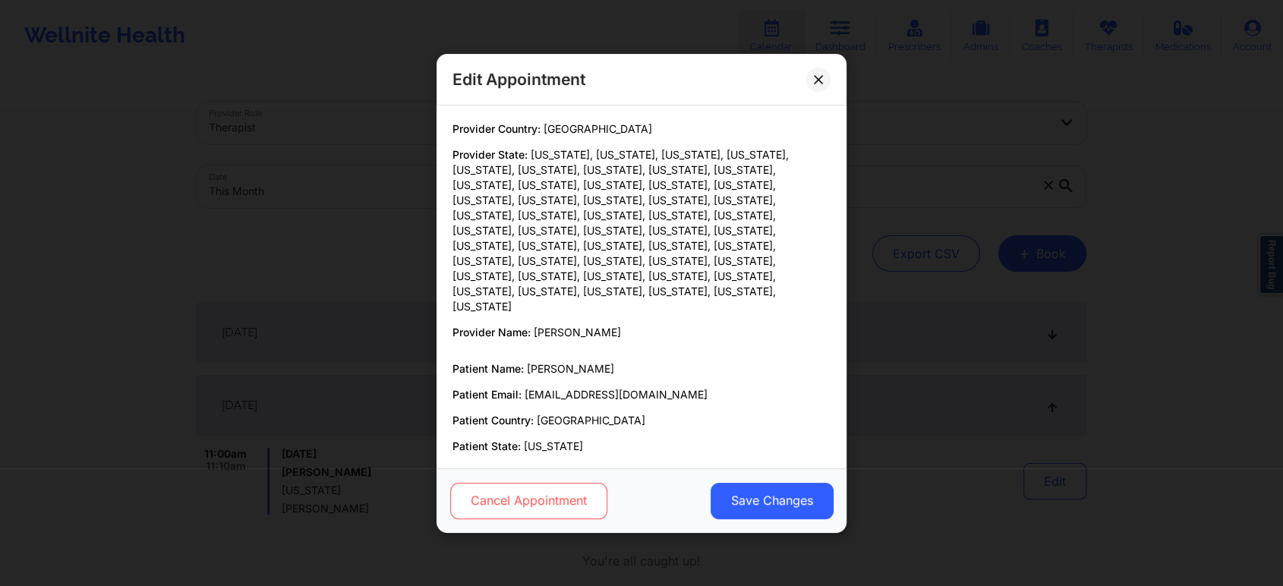
click at [559, 507] on button "Cancel Appointment" at bounding box center [528, 500] width 157 height 36
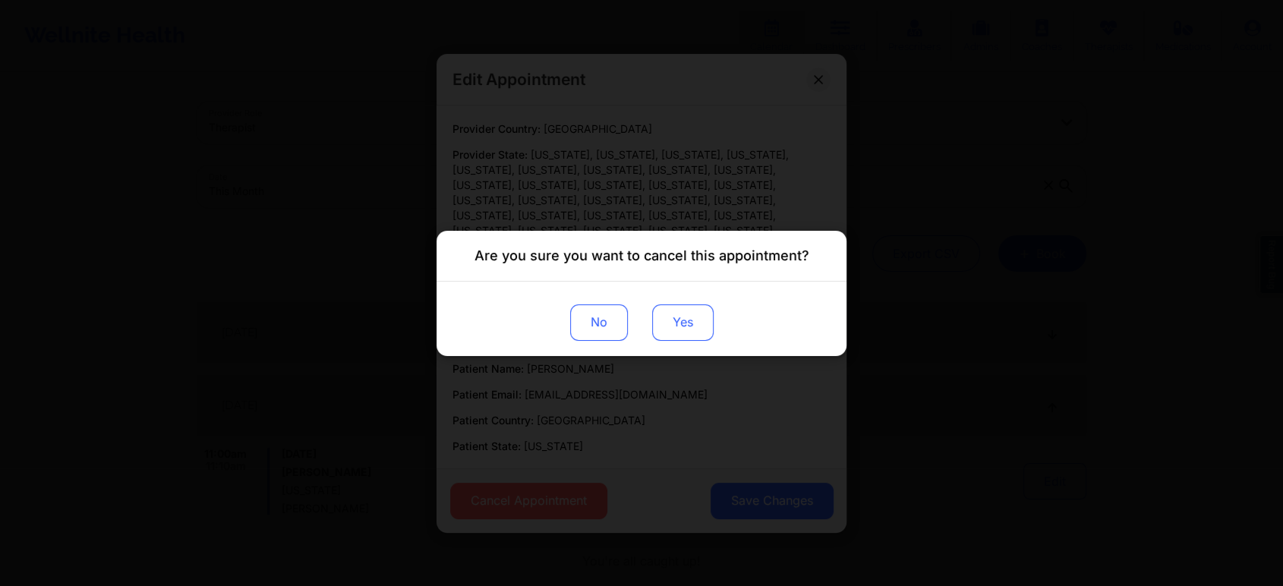
click at [695, 325] on button "Yes" at bounding box center [682, 322] width 61 height 36
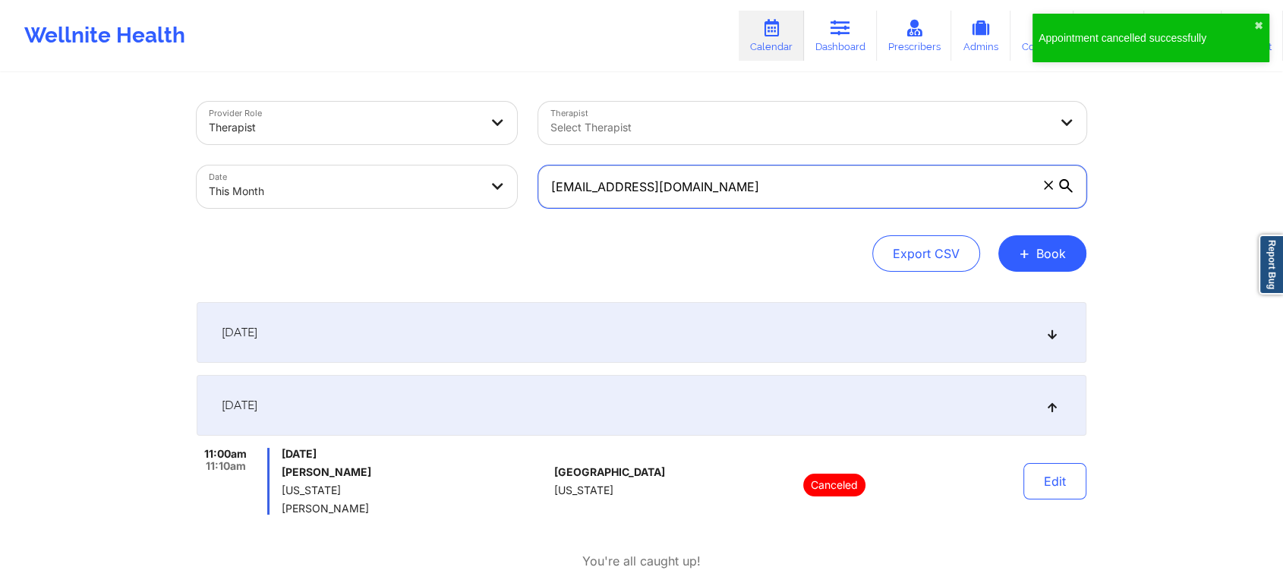
drag, startPoint x: 748, startPoint y: 174, endPoint x: 501, endPoint y: 120, distance: 252.5
click at [501, 120] on div "Provider Role Therapist Therapist Select Therapist Date This Month [EMAIL_ADDRE…" at bounding box center [641, 155] width 911 height 128
paste input "[EMAIL_ADDRESS]"
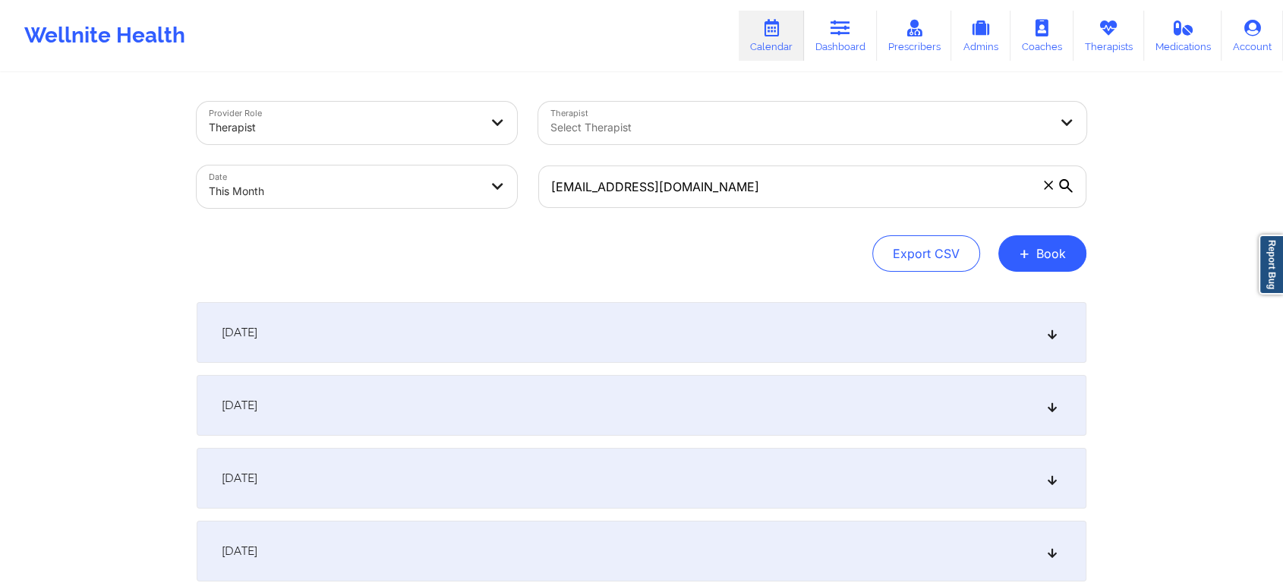
click at [805, 421] on div "[DATE]" at bounding box center [642, 405] width 890 height 61
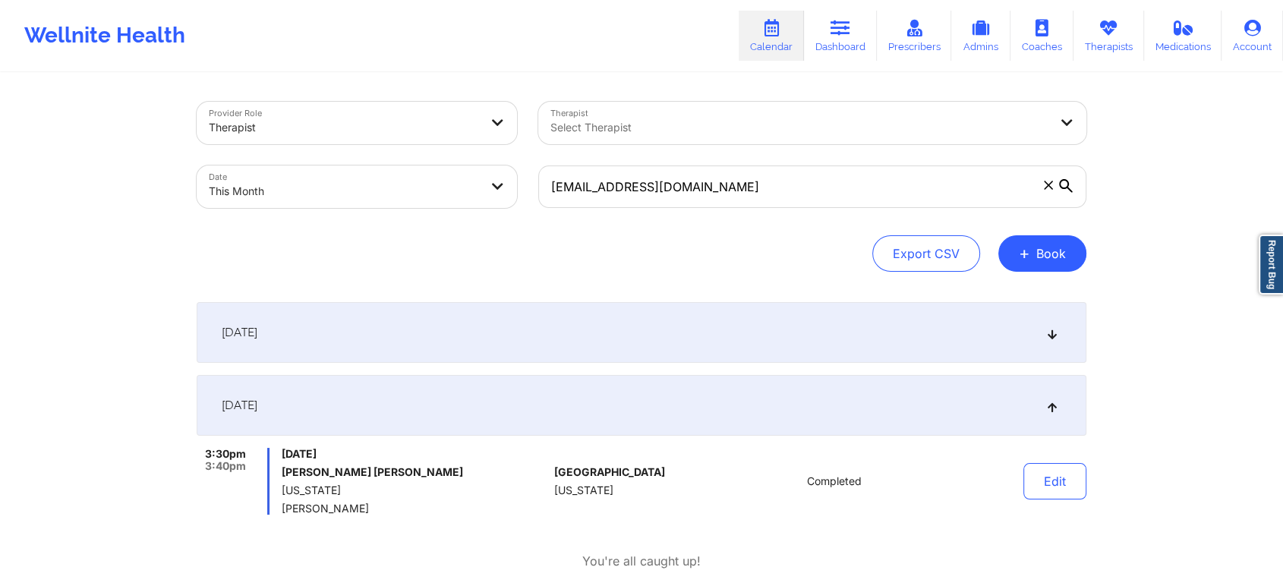
scroll to position [139, 0]
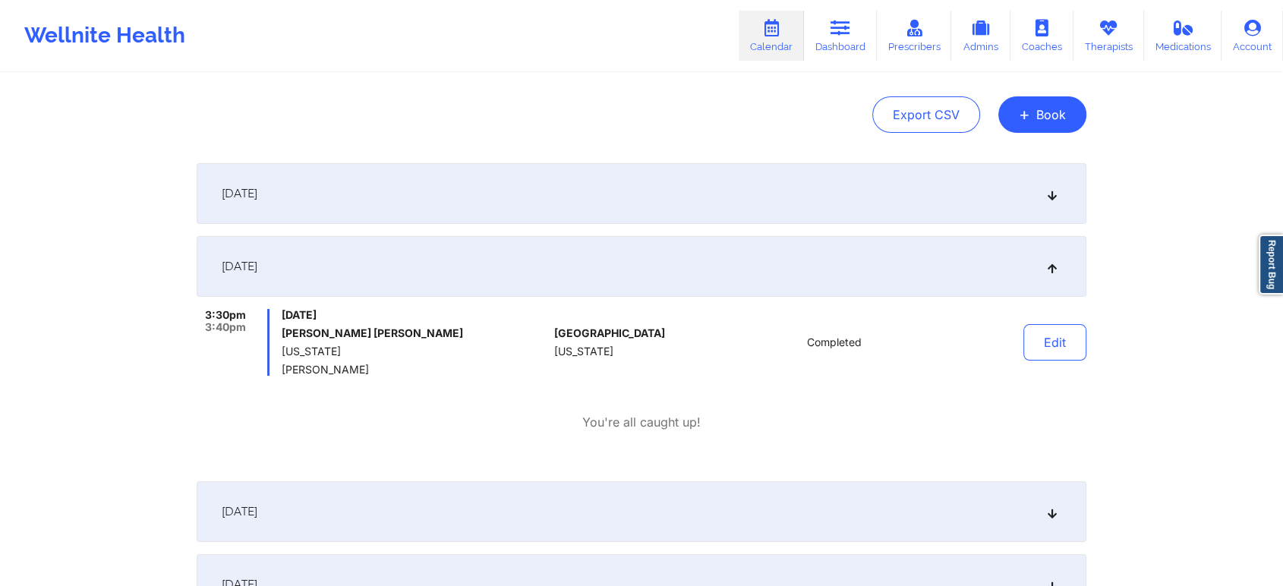
click at [1041, 361] on div "Edit" at bounding box center [1016, 342] width 140 height 67
drag, startPoint x: 1041, startPoint y: 361, endPoint x: 1058, endPoint y: 340, distance: 26.4
click at [1058, 340] on button "Edit" at bounding box center [1054, 342] width 63 height 36
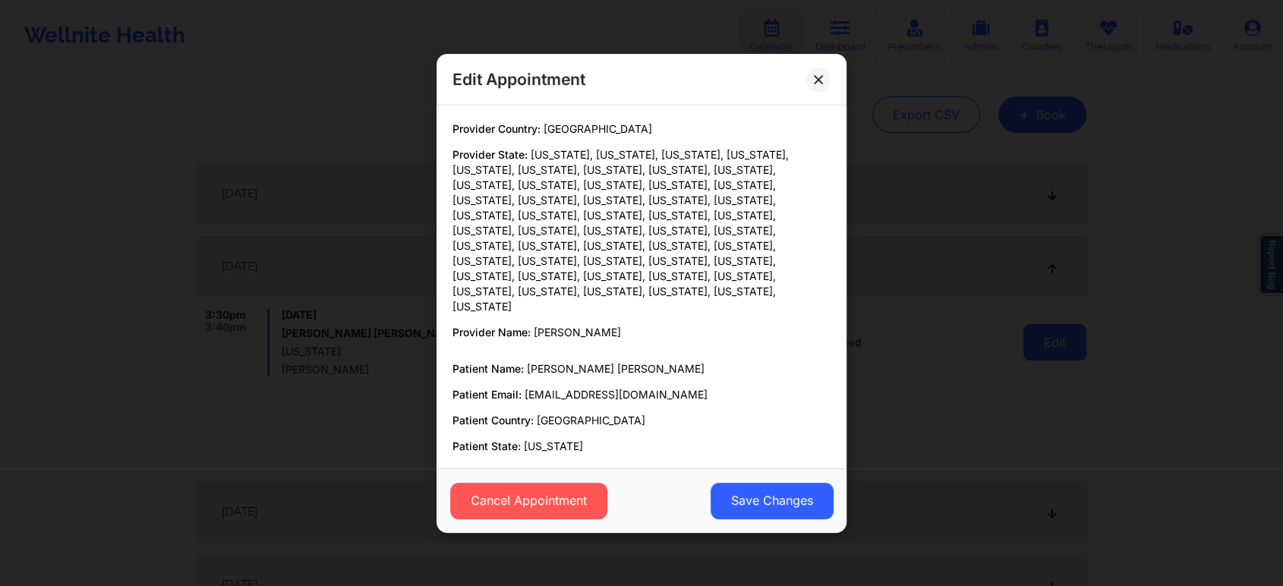
click at [1058, 340] on div "Edit Appointment Provider Country: [GEOGRAPHIC_DATA] Provider State: [US_STATE]…" at bounding box center [641, 293] width 1283 height 586
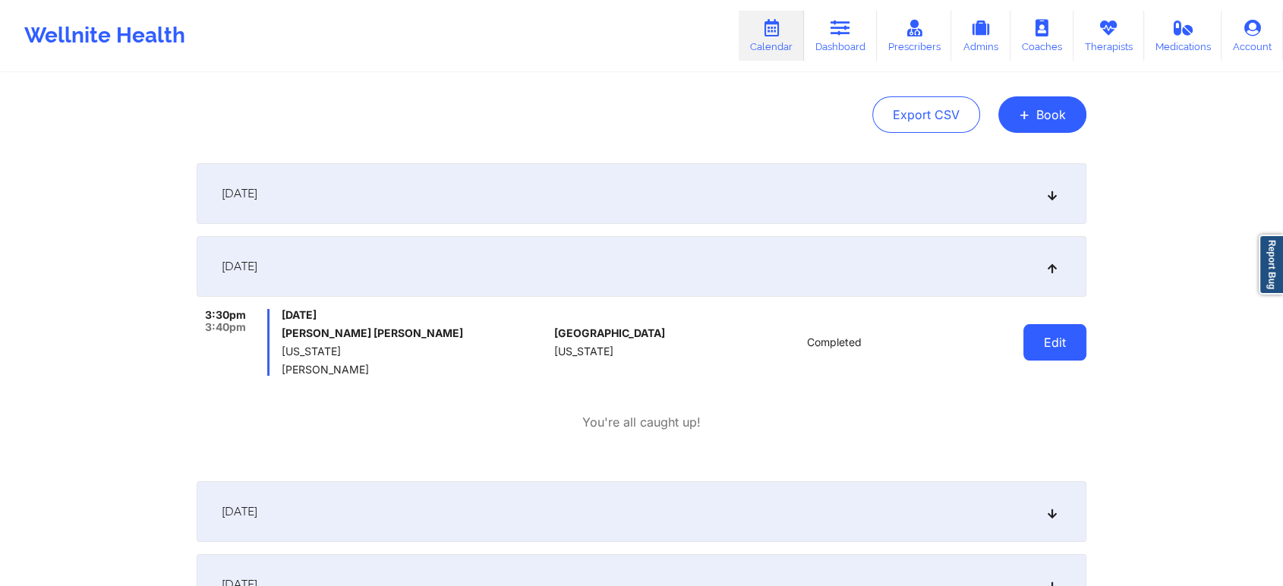
click at [1069, 348] on button "Edit" at bounding box center [1054, 342] width 63 height 36
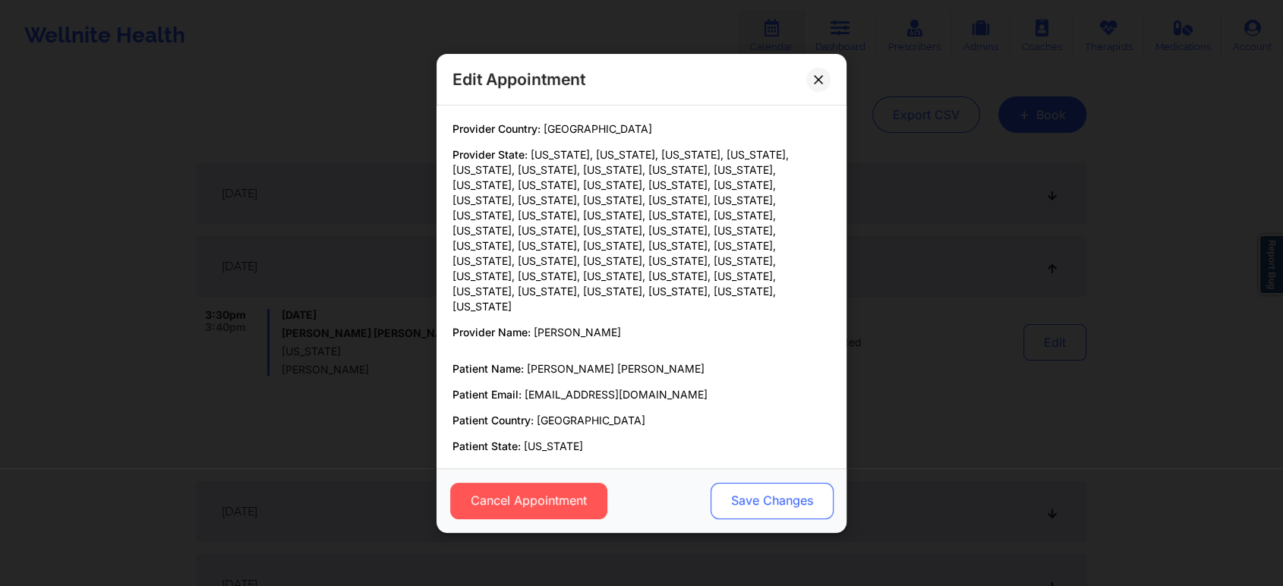
click at [807, 492] on button "Save Changes" at bounding box center [771, 500] width 123 height 36
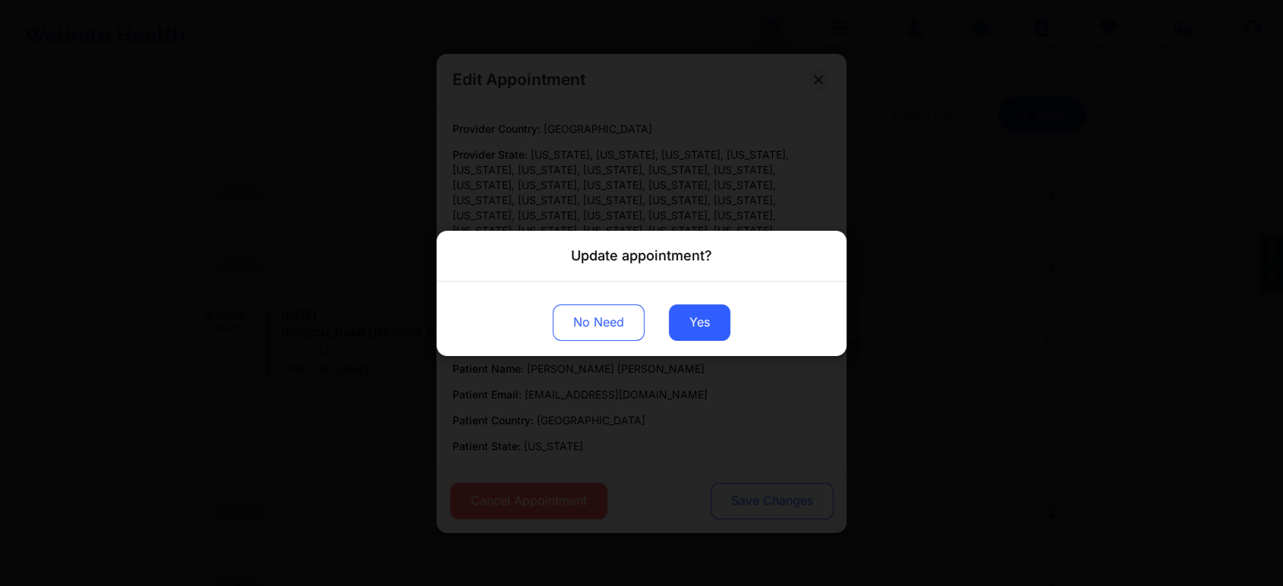
click at [807, 492] on div "Update appointment? No Need Yes" at bounding box center [641, 293] width 1283 height 586
click at [680, 313] on button "Yes" at bounding box center [699, 322] width 61 height 36
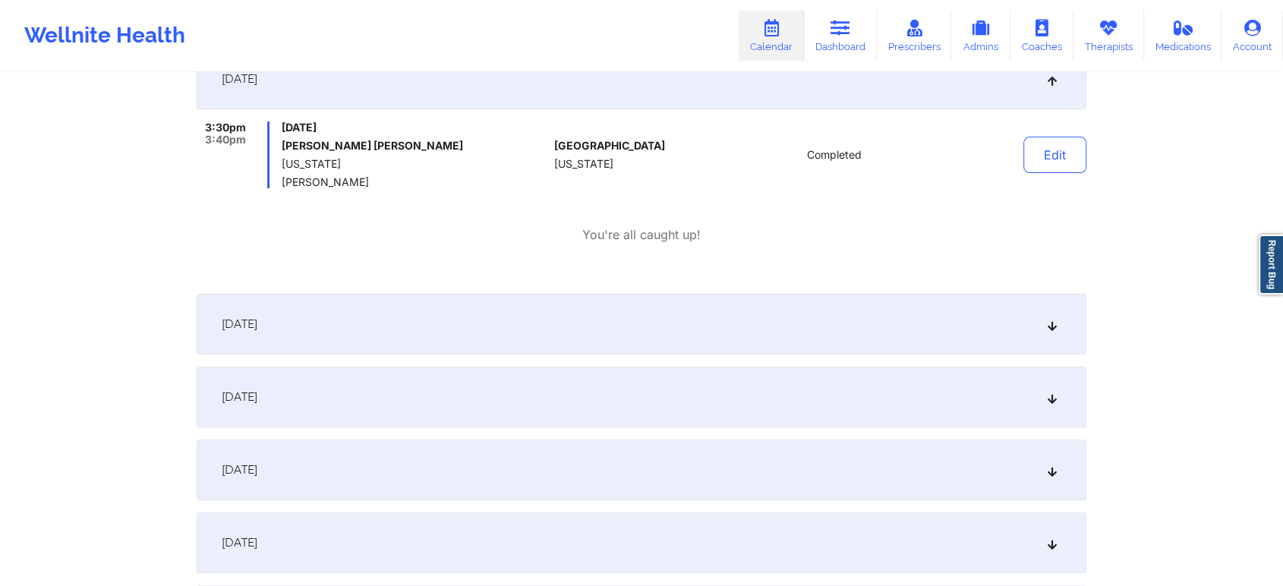
scroll to position [0, 0]
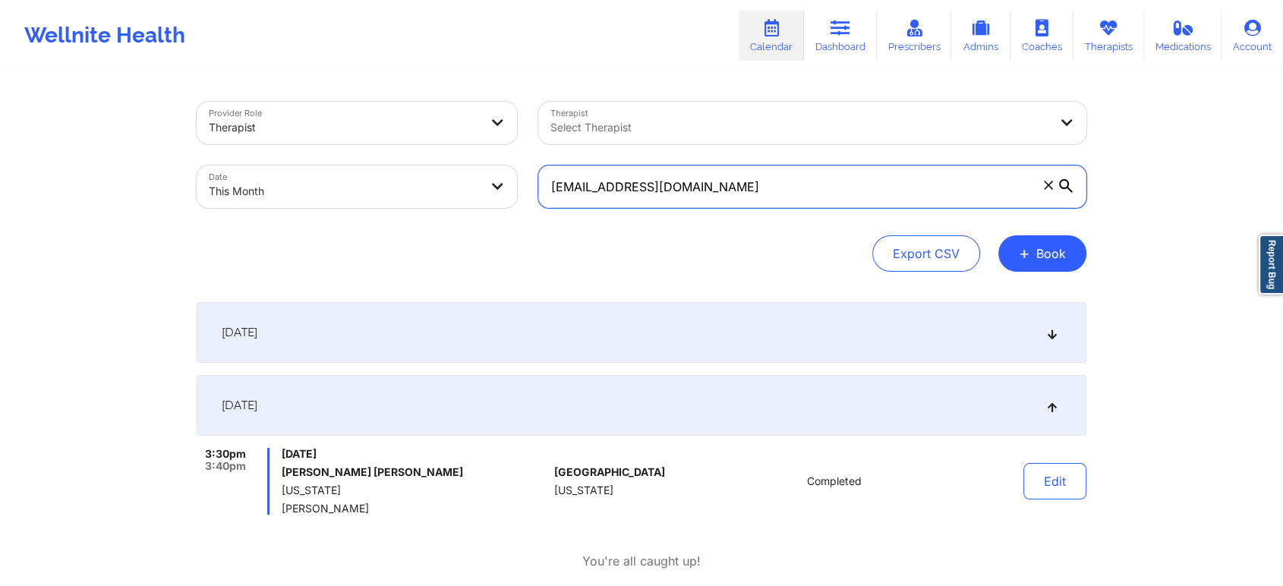
drag, startPoint x: 771, startPoint y: 200, endPoint x: 406, endPoint y: 194, distance: 365.2
click at [406, 194] on div "Provider Role Therapist Therapist Select Therapist Date This Month [EMAIL_ADDRE…" at bounding box center [641, 155] width 911 height 128
paste input "[EMAIL_ADDRESS]"
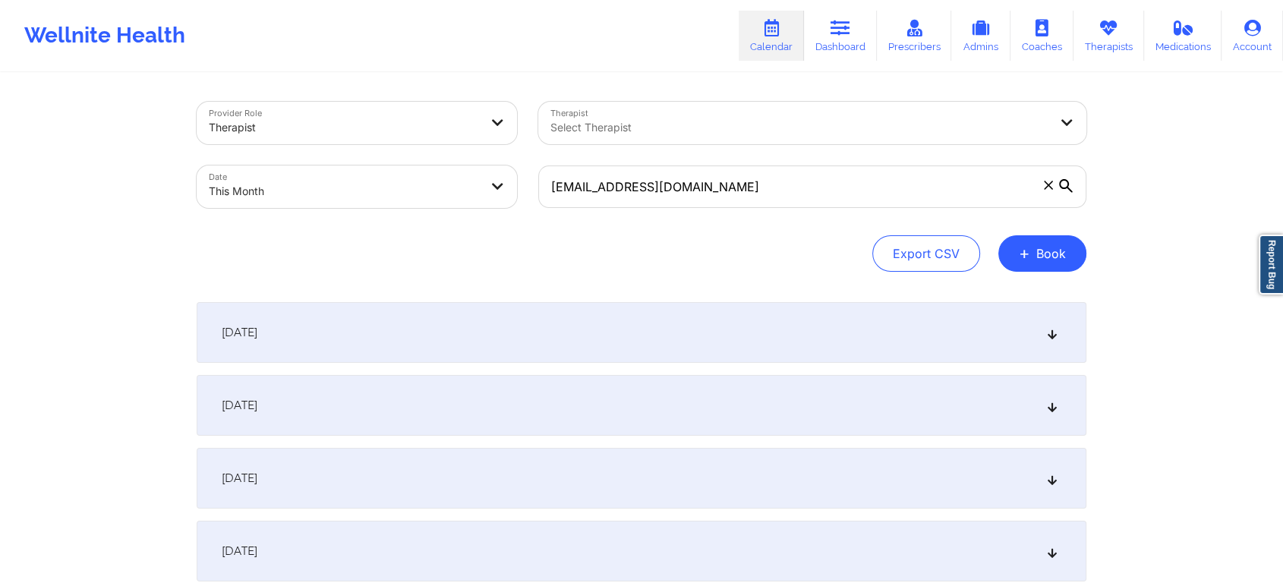
click at [686, 417] on div "[DATE]" at bounding box center [642, 405] width 890 height 61
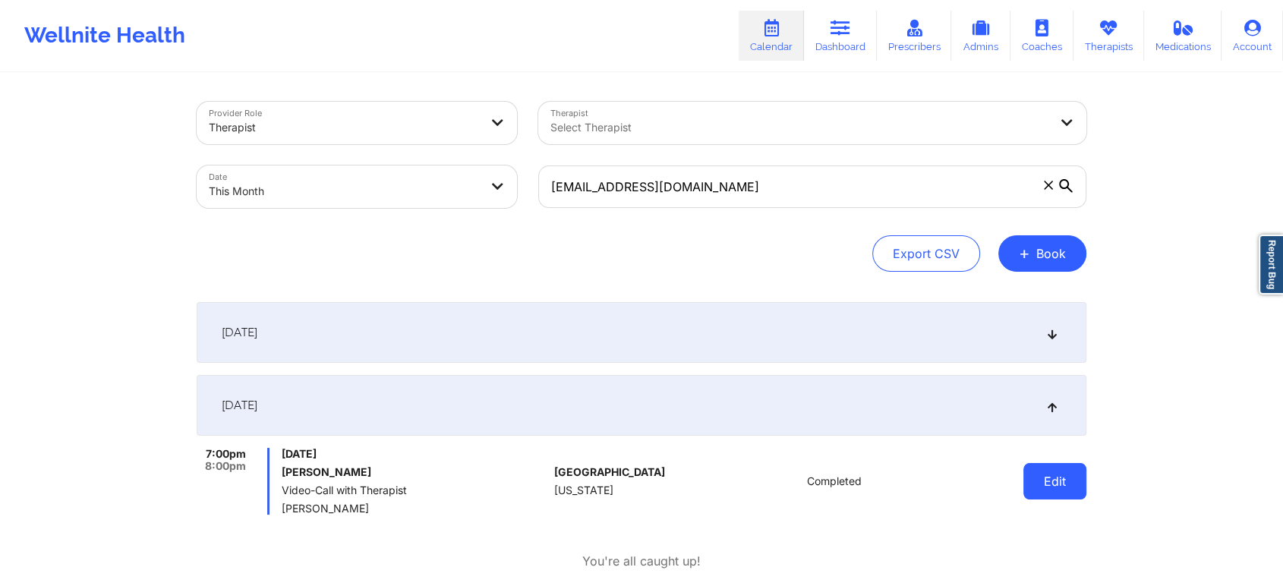
click at [1042, 491] on button "Edit" at bounding box center [1054, 481] width 63 height 36
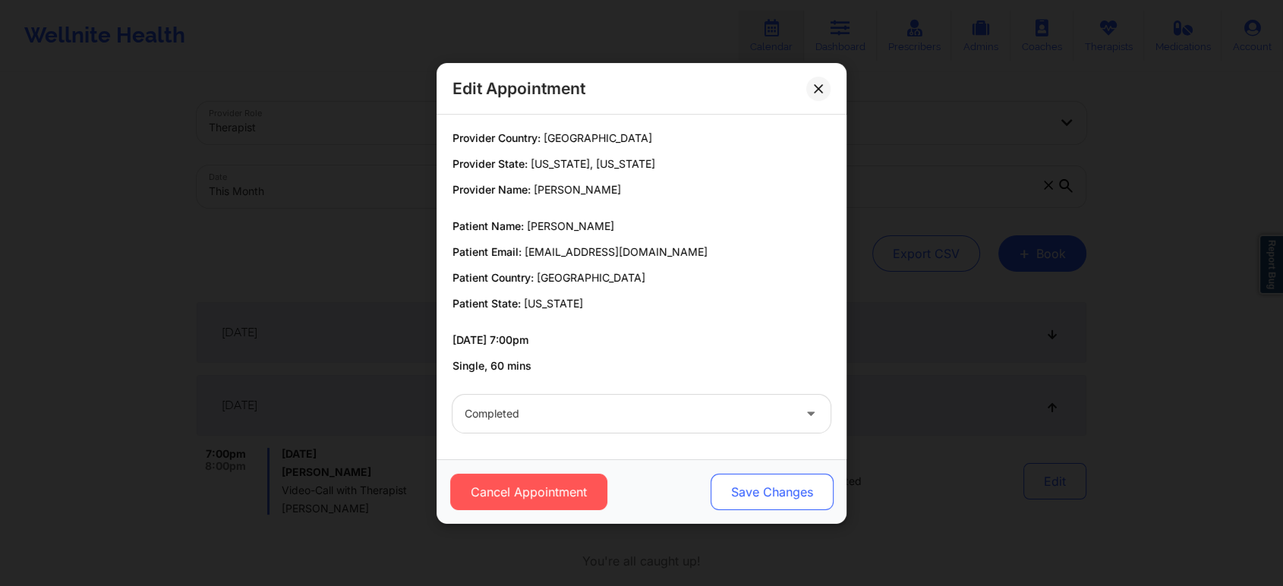
click at [745, 490] on button "Save Changes" at bounding box center [771, 492] width 123 height 36
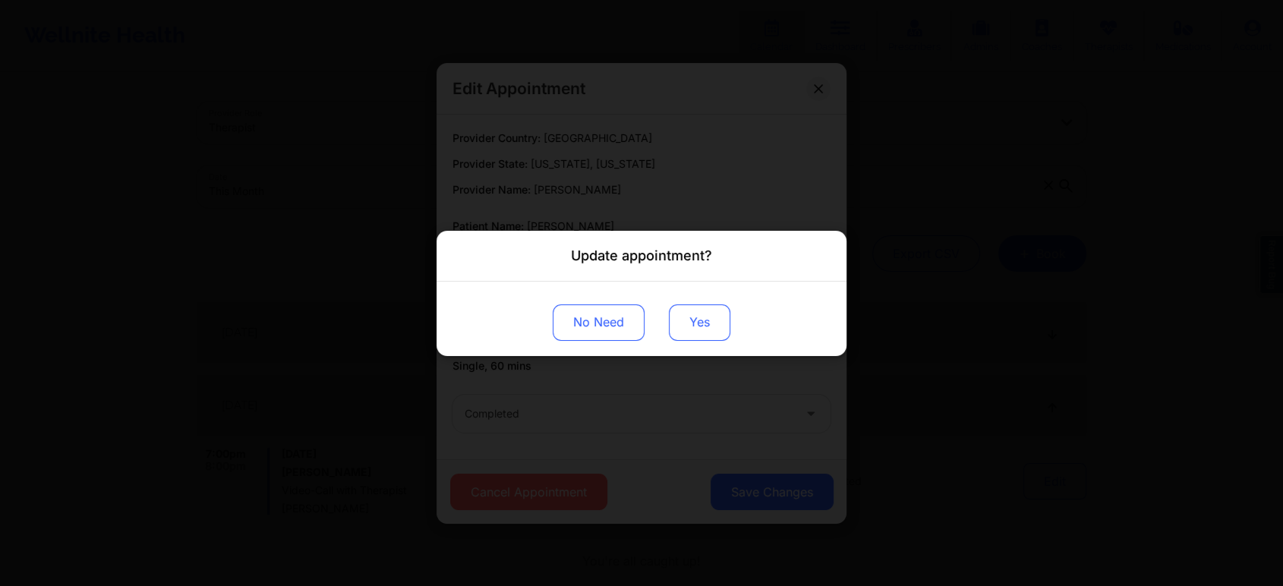
click at [680, 317] on button "Yes" at bounding box center [699, 322] width 61 height 36
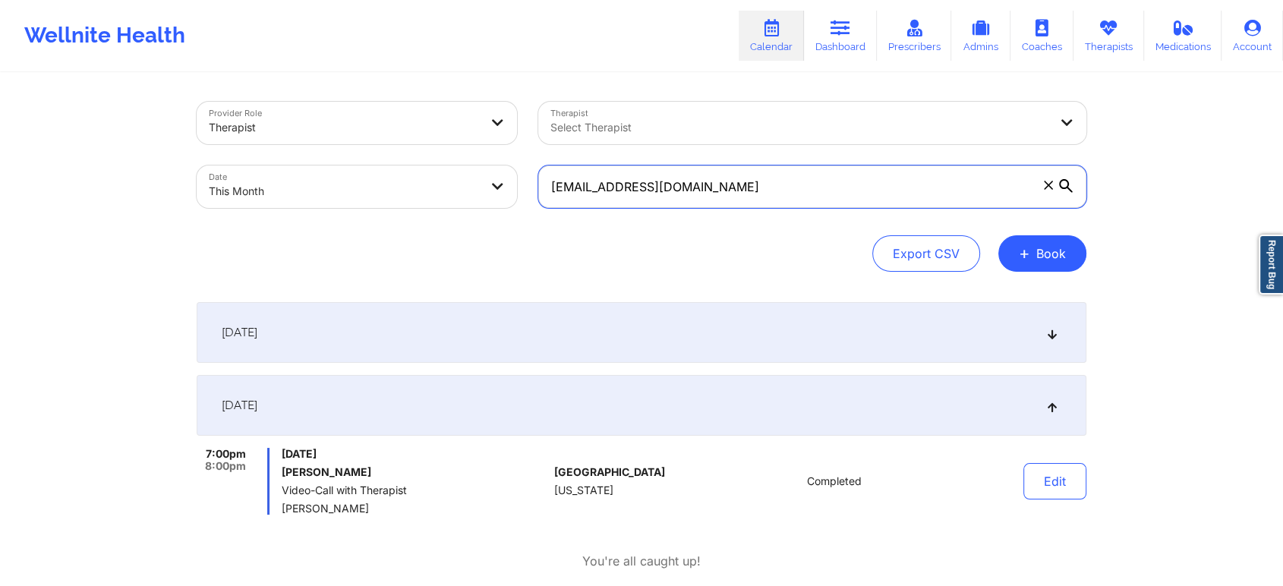
drag, startPoint x: 748, startPoint y: 178, endPoint x: 434, endPoint y: 202, distance: 315.1
click at [434, 202] on div "Provider Role Therapist Therapist Select Therapist Date This Month [EMAIL_ADDRE…" at bounding box center [641, 155] width 911 height 128
paste input "[EMAIL_ADDRESS]"
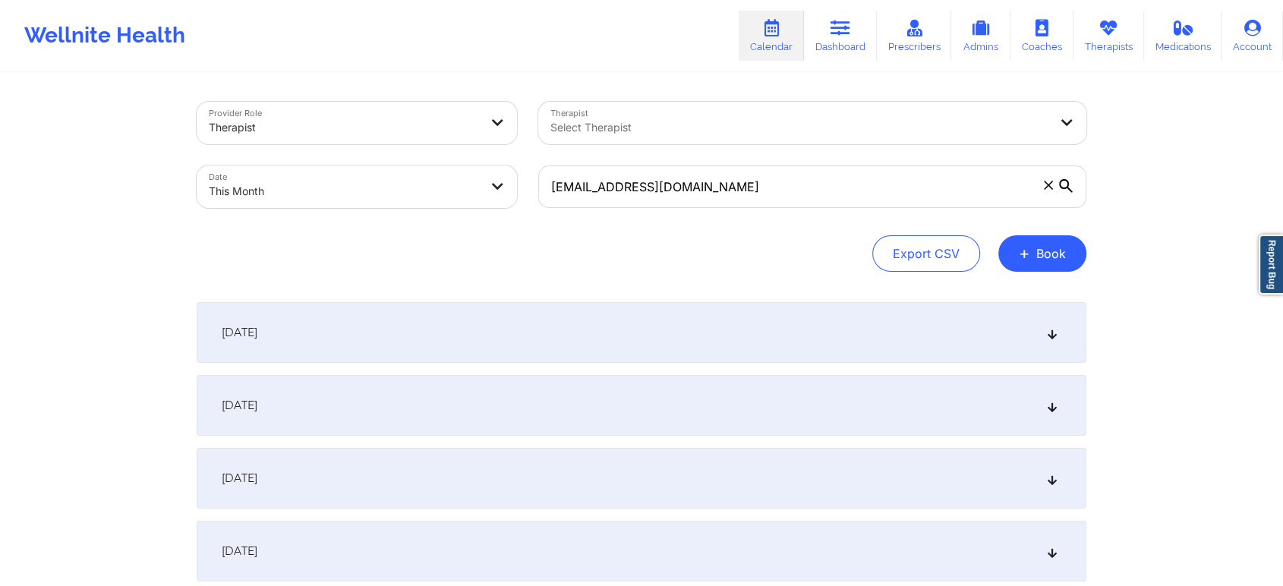
click at [450, 376] on div "[DATE]" at bounding box center [642, 405] width 890 height 61
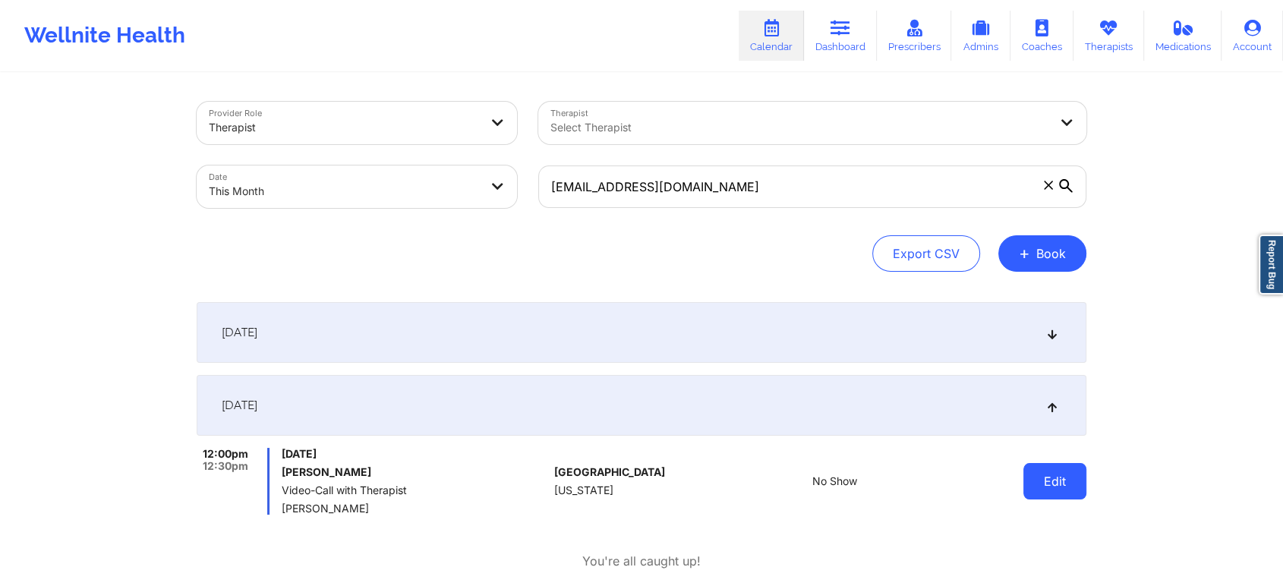
click at [1050, 471] on button "Edit" at bounding box center [1054, 481] width 63 height 36
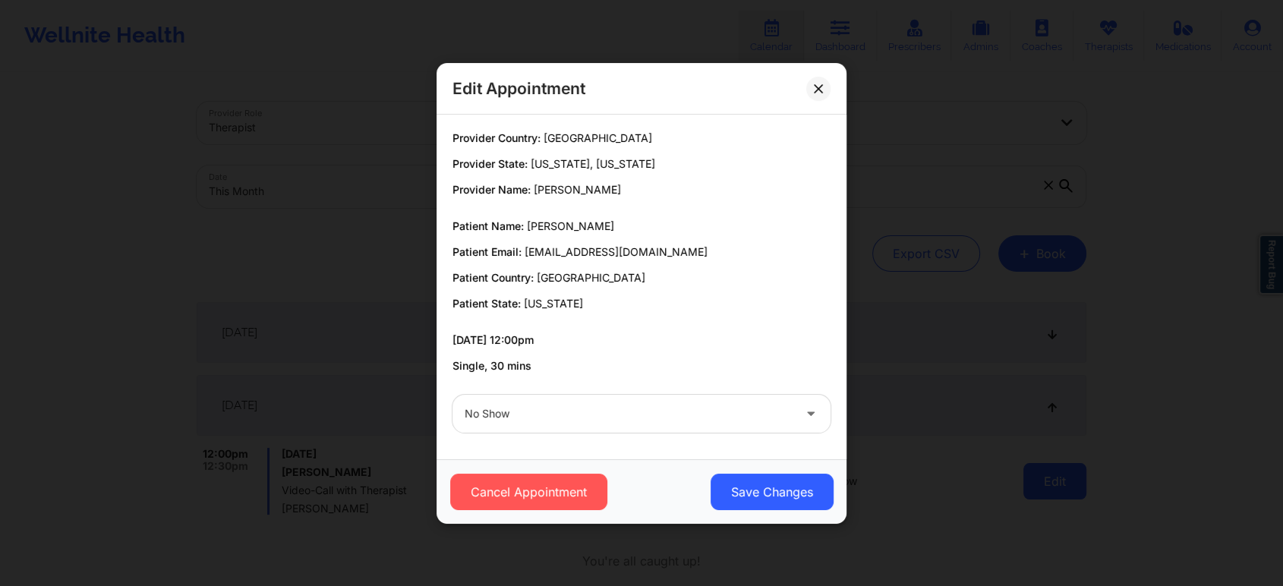
click at [1050, 471] on body "Wellnite Health Calendar Dashboard Prescribers Admins Coaches Therapists Medica…" at bounding box center [641, 293] width 1283 height 586
click at [788, 472] on div "Cancel Appointment Save Changes" at bounding box center [641, 491] width 410 height 65
click at [776, 484] on button "Save Changes" at bounding box center [771, 492] width 123 height 36
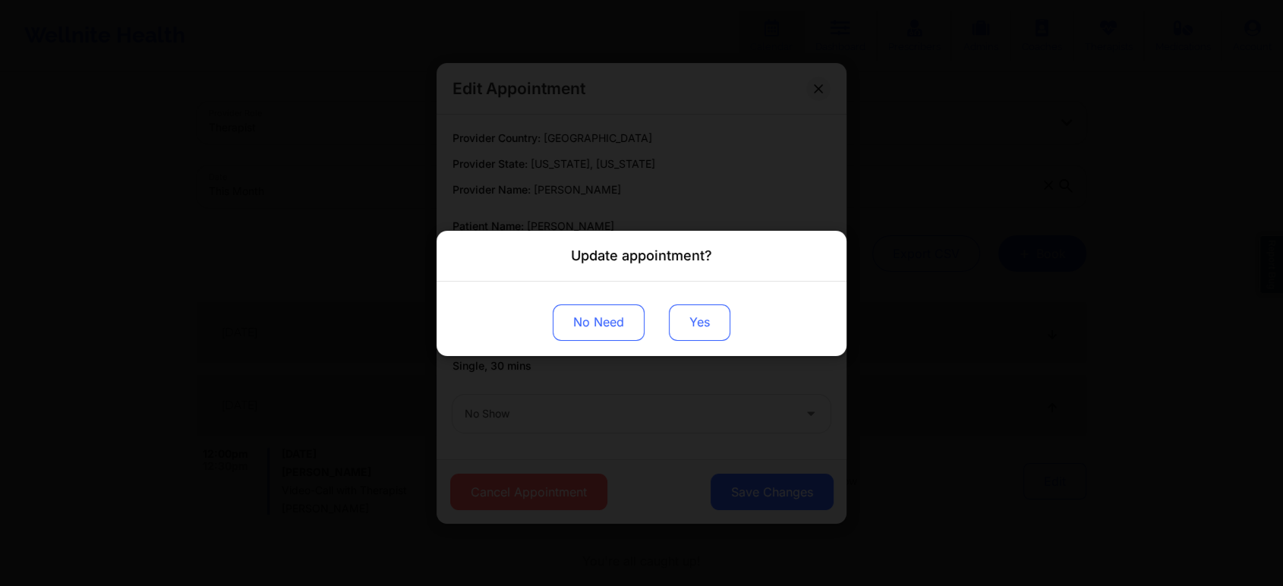
click at [709, 314] on button "Yes" at bounding box center [699, 322] width 61 height 36
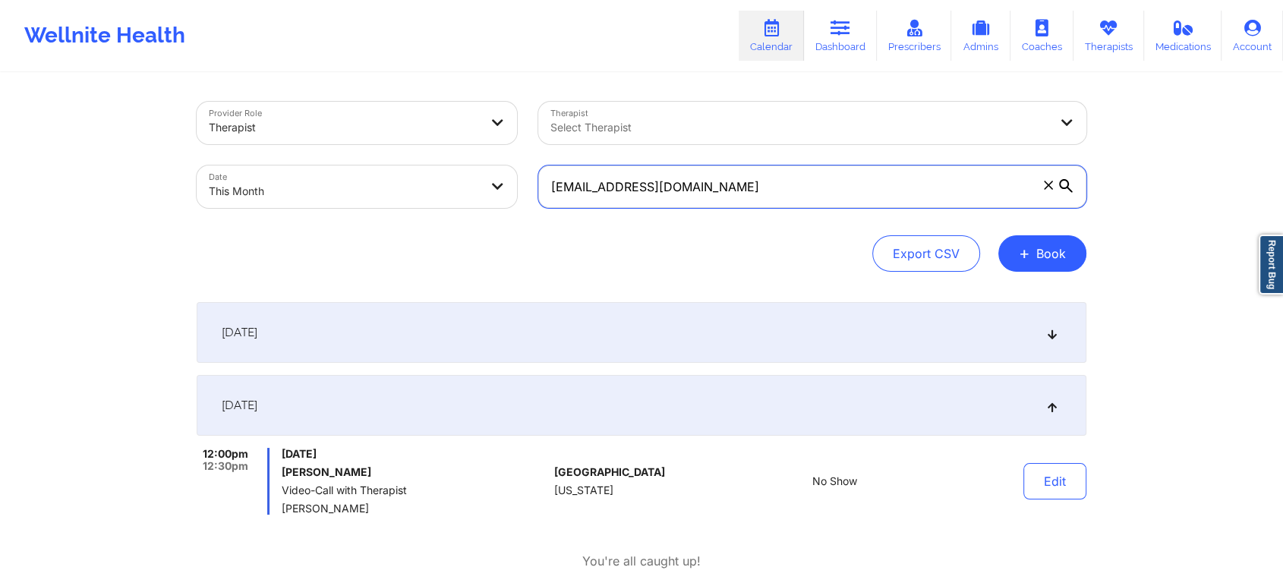
drag, startPoint x: 707, startPoint y: 189, endPoint x: 499, endPoint y: 205, distance: 209.3
click at [499, 205] on div "Provider Role Therapist Therapist Select Therapist Date This Month [EMAIL_ADDRE…" at bounding box center [641, 155] width 911 height 128
paste input "yen@yenbiechler"
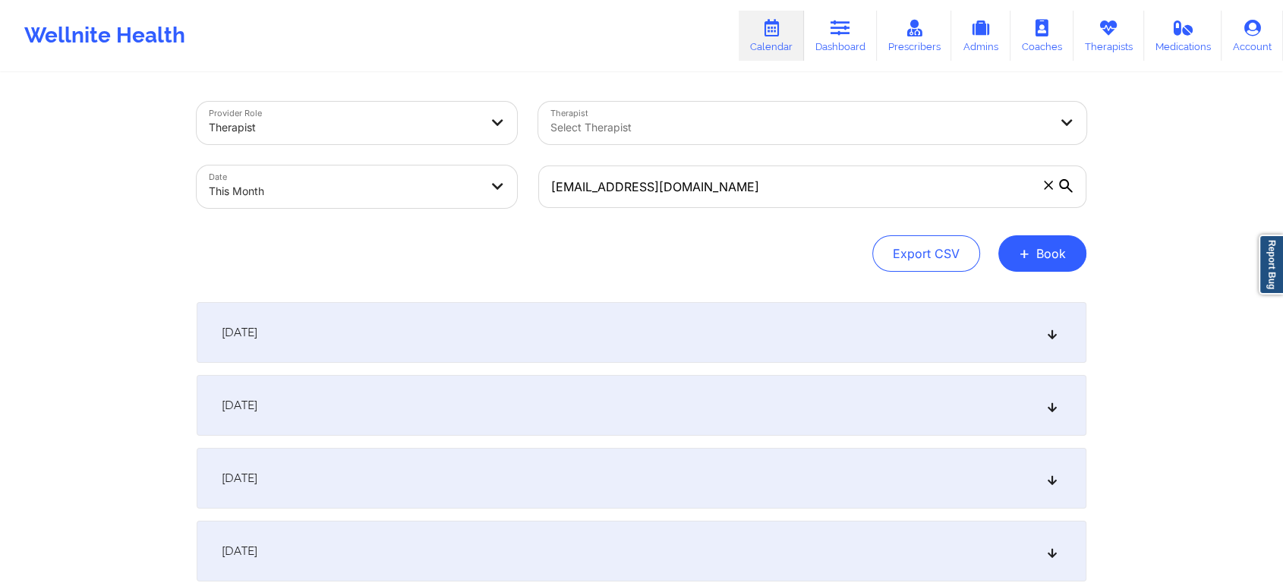
click at [789, 402] on div "[DATE]" at bounding box center [642, 405] width 890 height 61
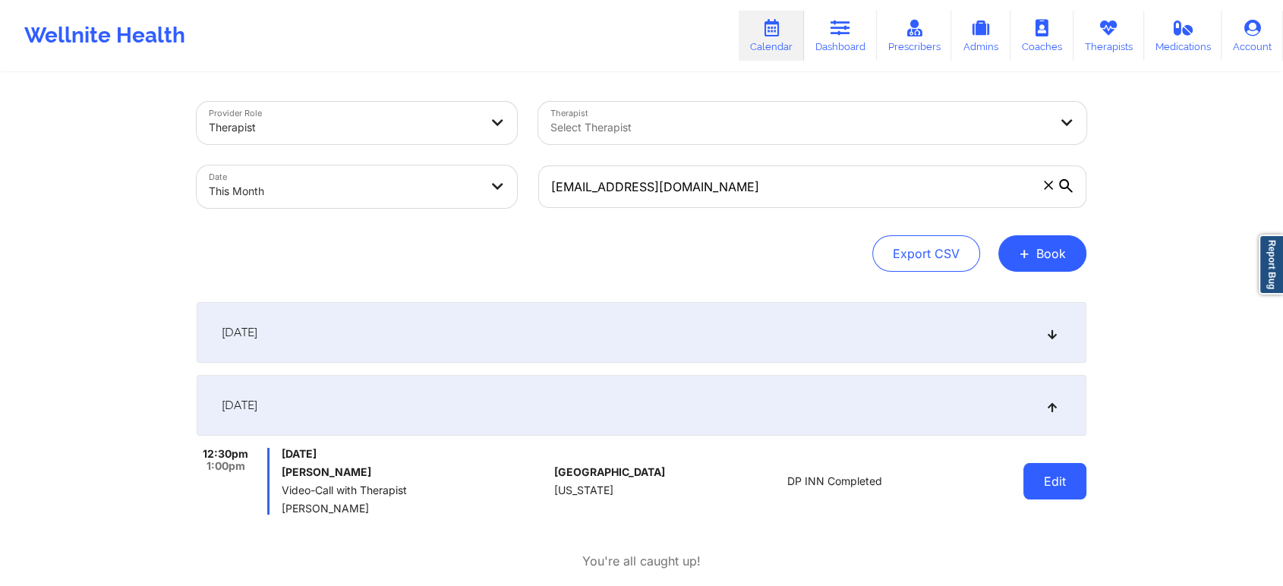
click at [1045, 487] on button "Edit" at bounding box center [1054, 481] width 63 height 36
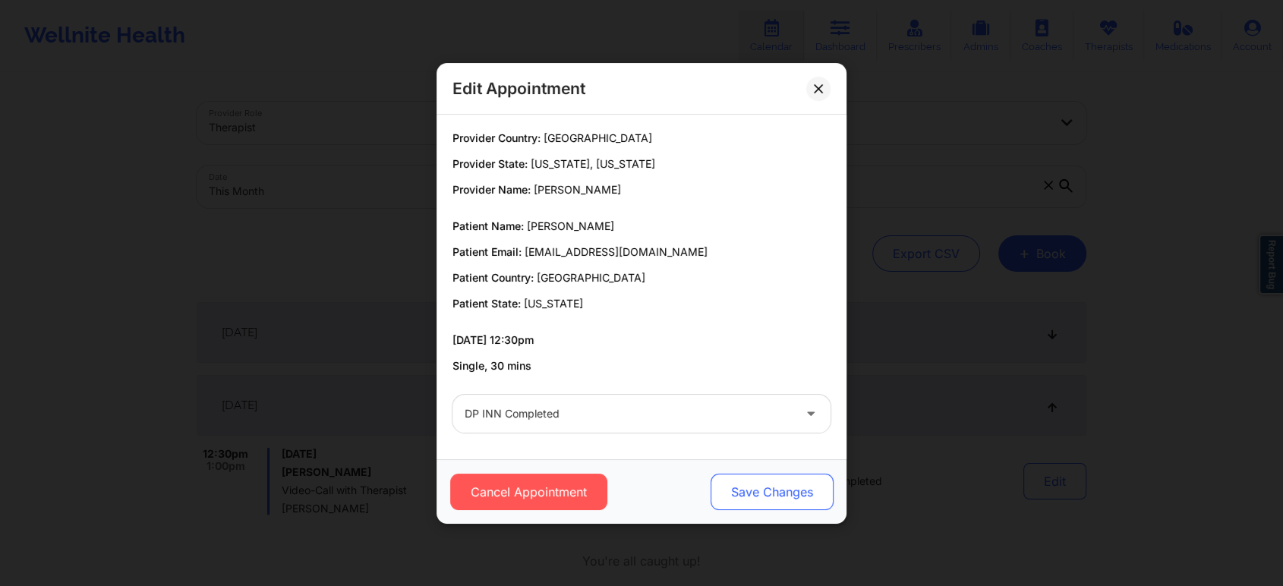
click at [752, 506] on button "Save Changes" at bounding box center [771, 492] width 123 height 36
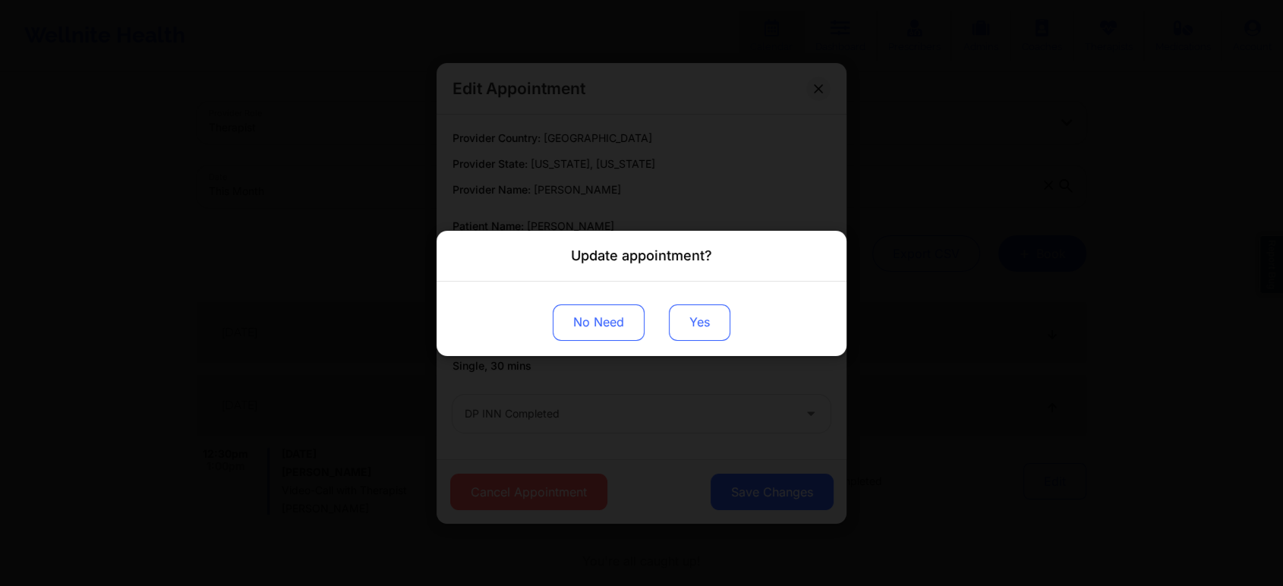
click at [704, 312] on button "Yes" at bounding box center [699, 322] width 61 height 36
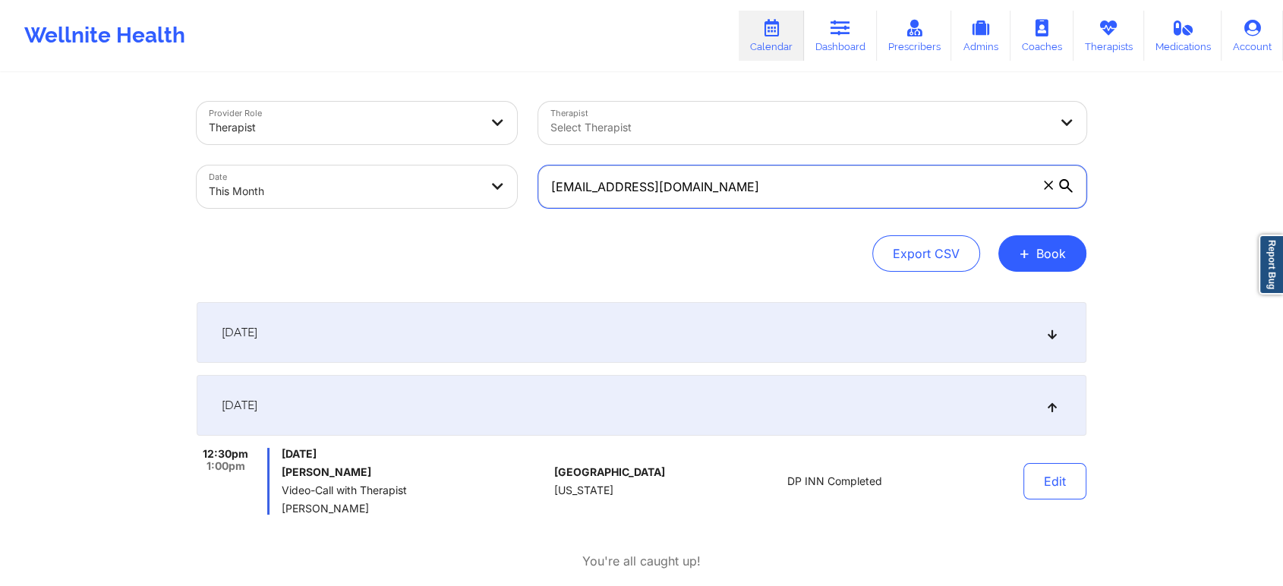
drag, startPoint x: 770, startPoint y: 168, endPoint x: 512, endPoint y: 170, distance: 258.1
click at [512, 170] on div "Provider Role Therapist Therapist Select Therapist Date This Month [EMAIL_ADDRE…" at bounding box center [641, 155] width 911 height 128
paste input "[EMAIL_ADDRESS]"
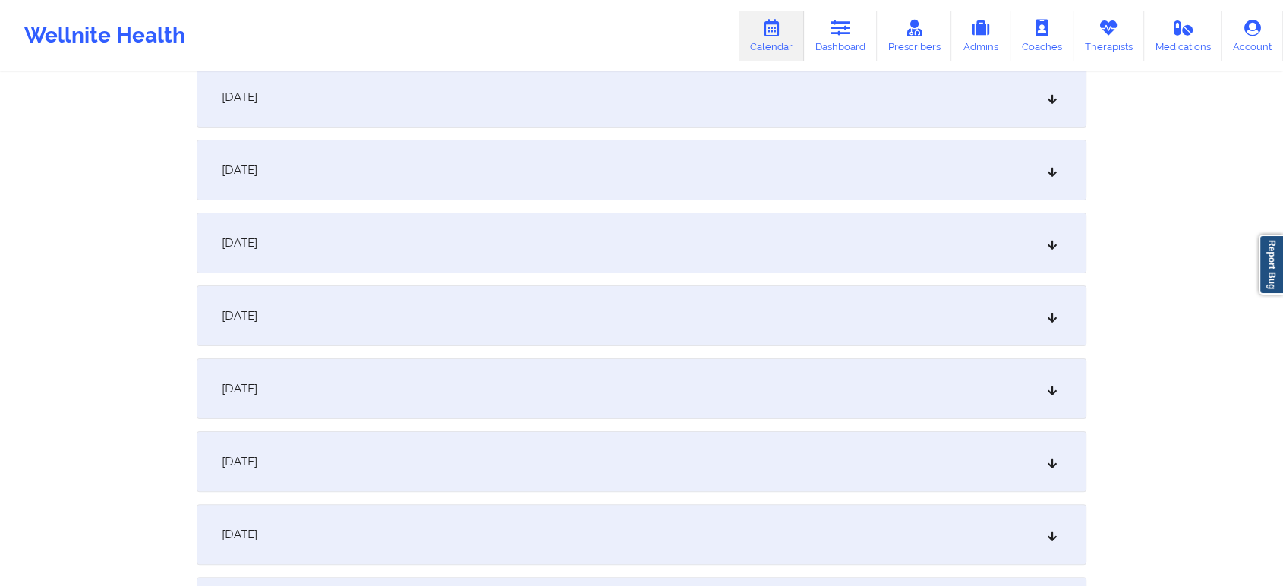
scroll to position [216, 0]
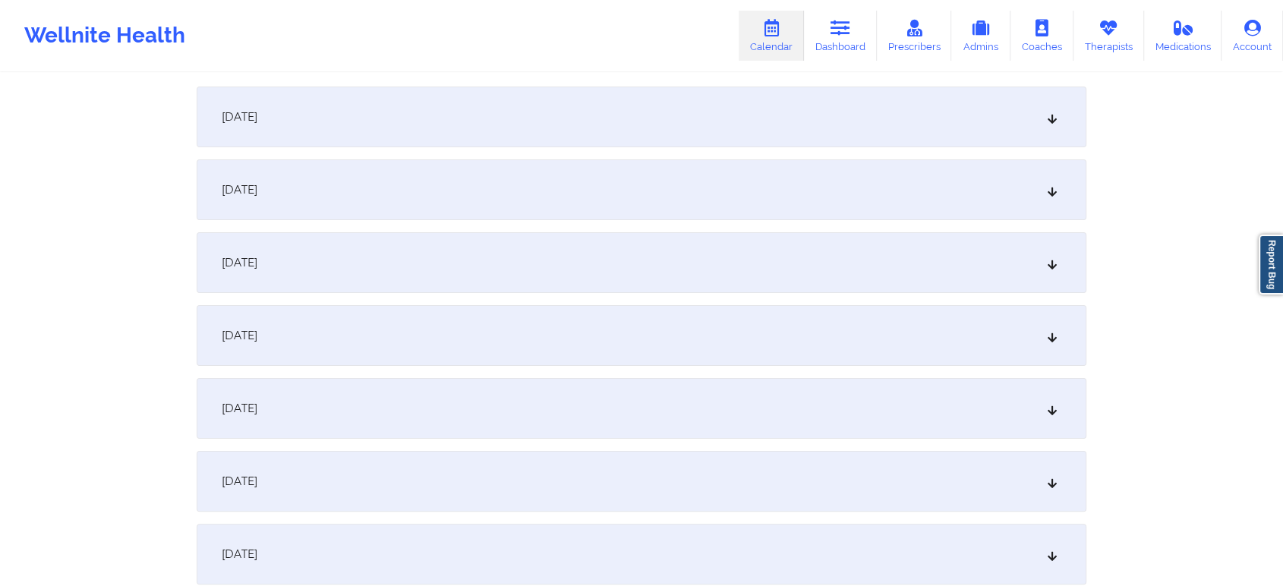
click at [1075, 186] on div "[DATE]" at bounding box center [642, 189] width 890 height 61
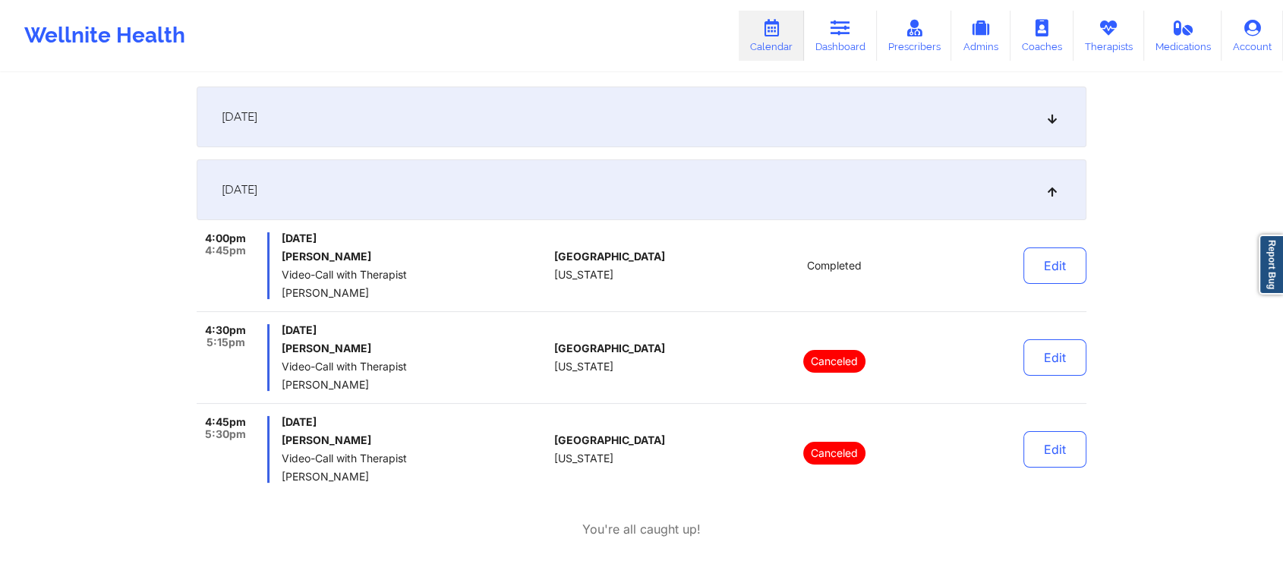
click at [1067, 257] on button "Edit" at bounding box center [1054, 265] width 63 height 36
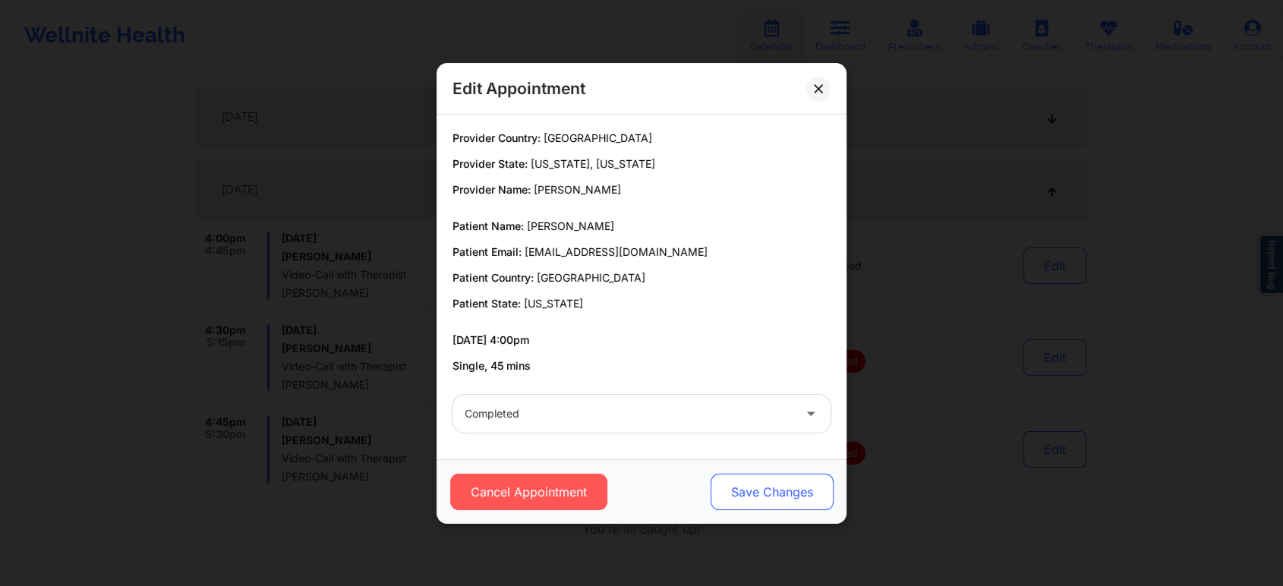
click at [771, 475] on button "Save Changes" at bounding box center [771, 492] width 123 height 36
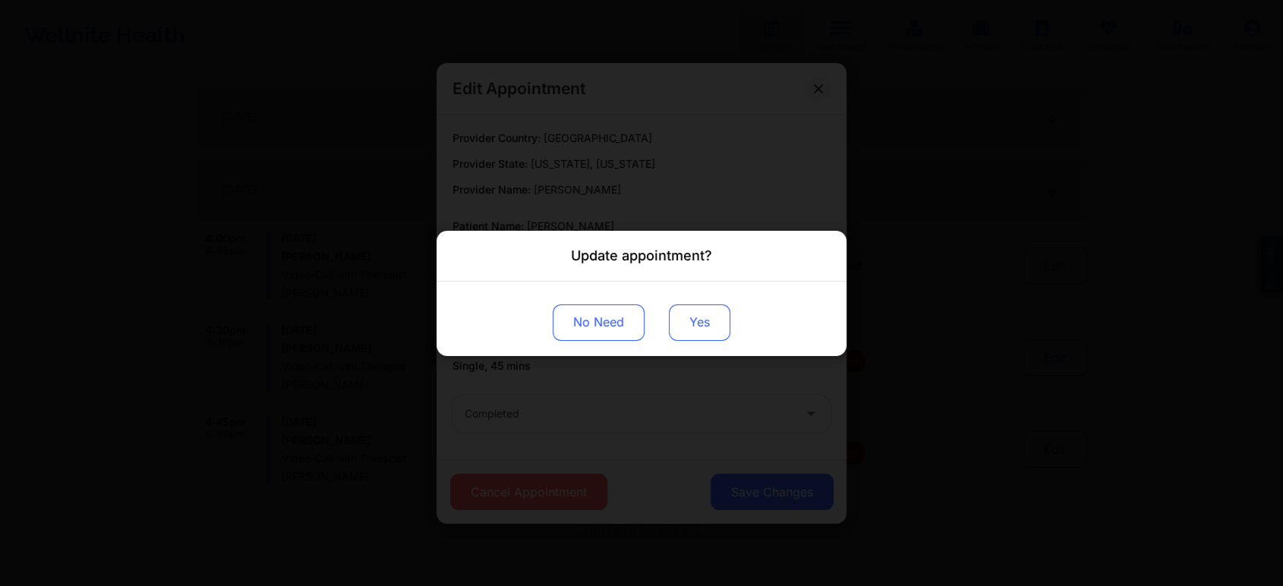
click at [702, 317] on button "Yes" at bounding box center [699, 322] width 61 height 36
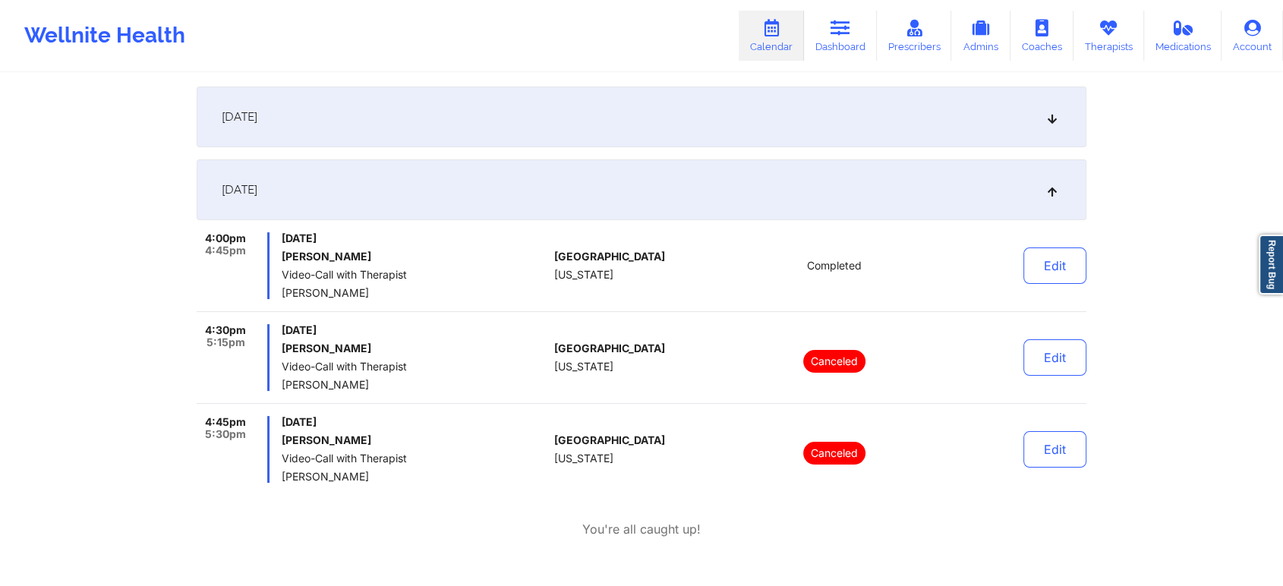
scroll to position [0, 0]
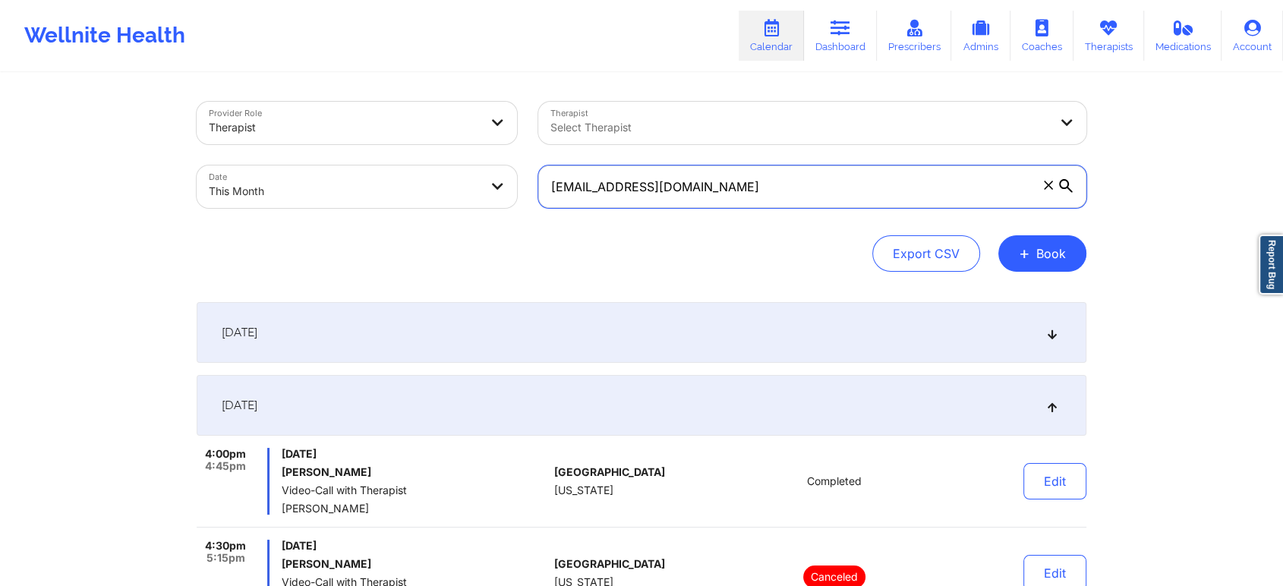
drag, startPoint x: 780, startPoint y: 181, endPoint x: 386, endPoint y: 127, distance: 397.7
click at [386, 127] on div "Provider Role Therapist Therapist Select Therapist Date This Month [EMAIL_ADDRE…" at bounding box center [641, 155] width 911 height 128
paste input "kylabyamramsay"
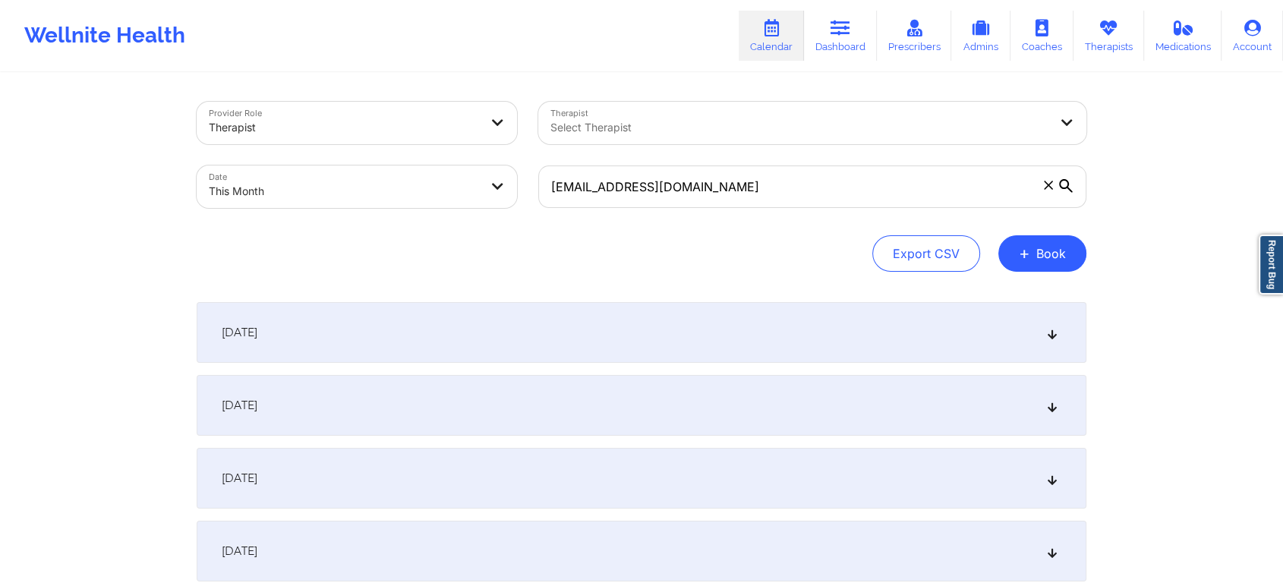
click at [634, 389] on div "[DATE]" at bounding box center [642, 405] width 890 height 61
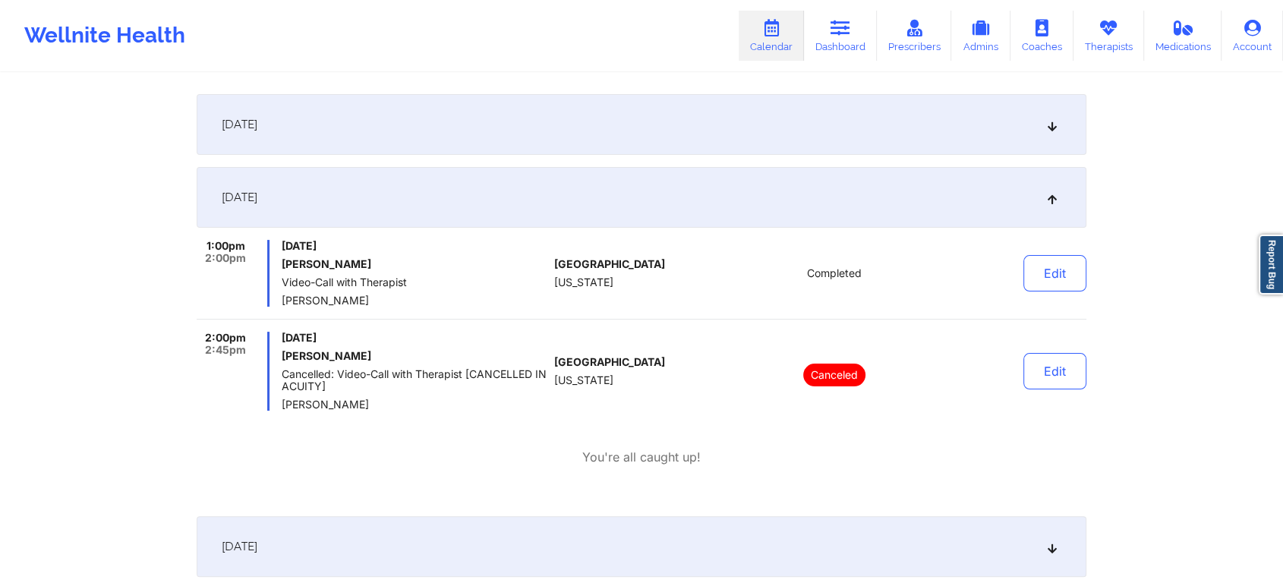
scroll to position [201, 0]
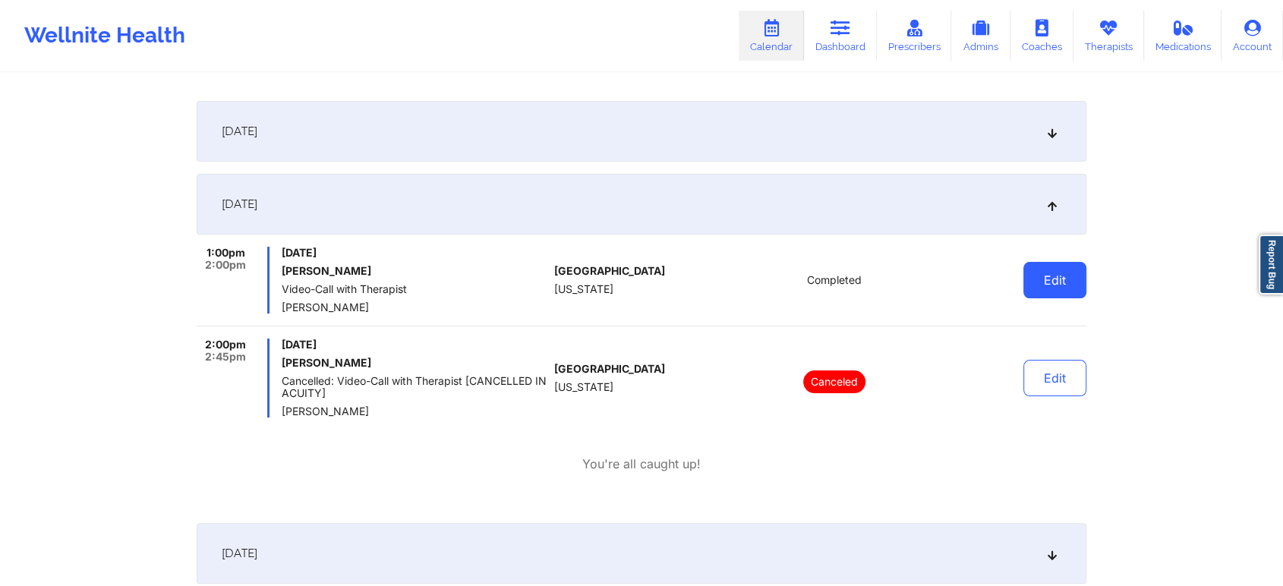
click at [1078, 283] on button "Edit" at bounding box center [1054, 280] width 63 height 36
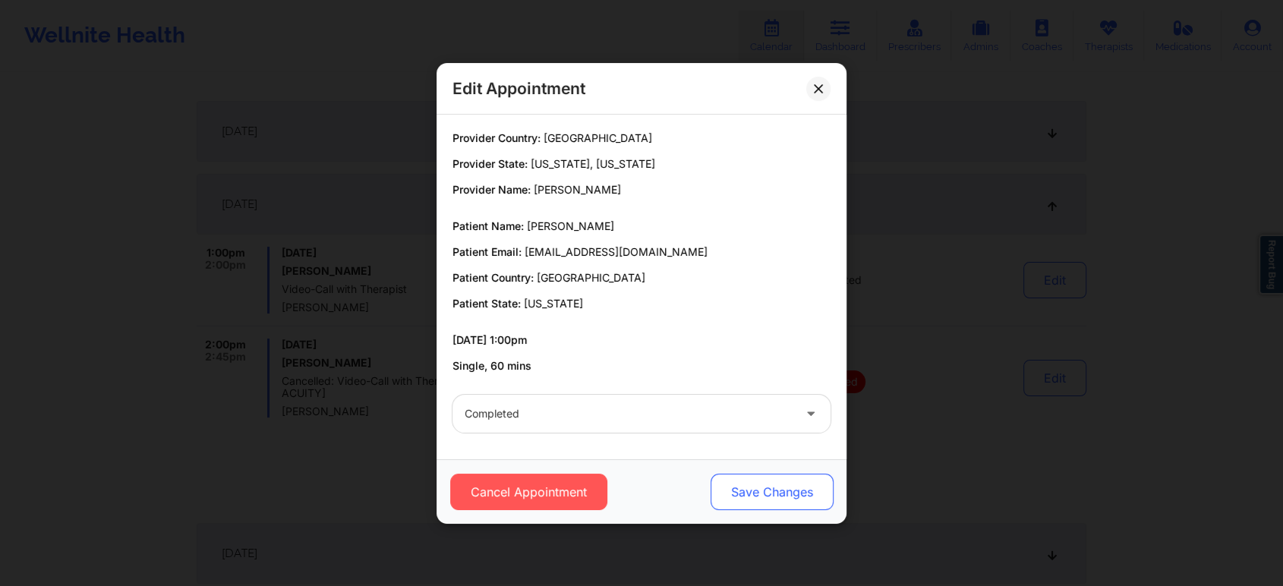
click at [753, 499] on button "Save Changes" at bounding box center [771, 492] width 123 height 36
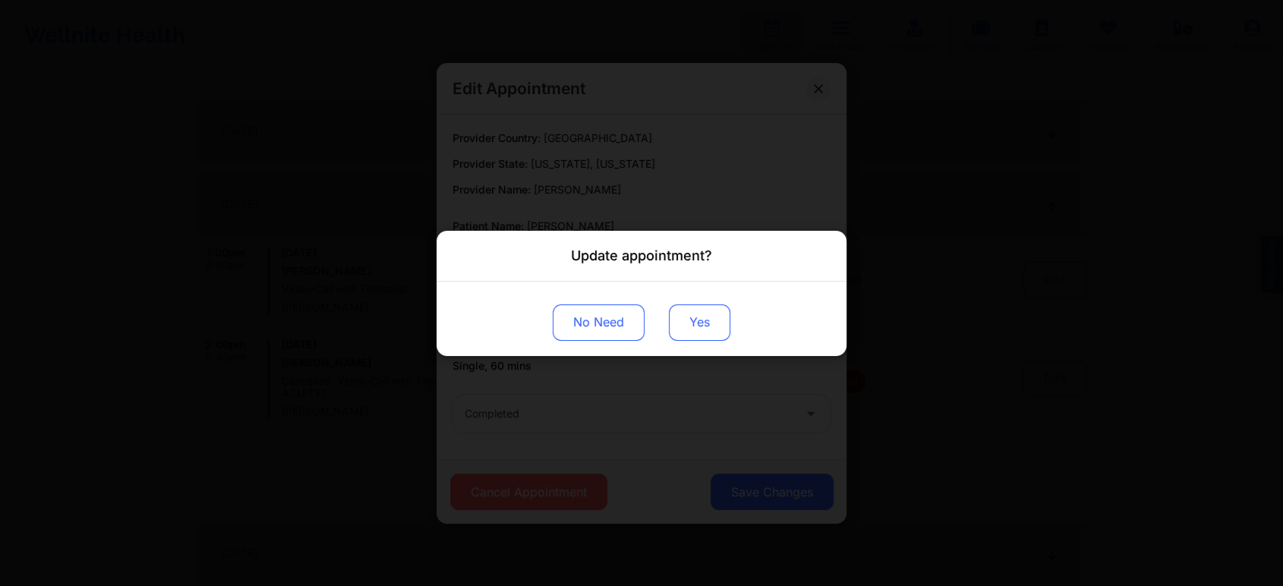
click at [696, 312] on button "Yes" at bounding box center [699, 322] width 61 height 36
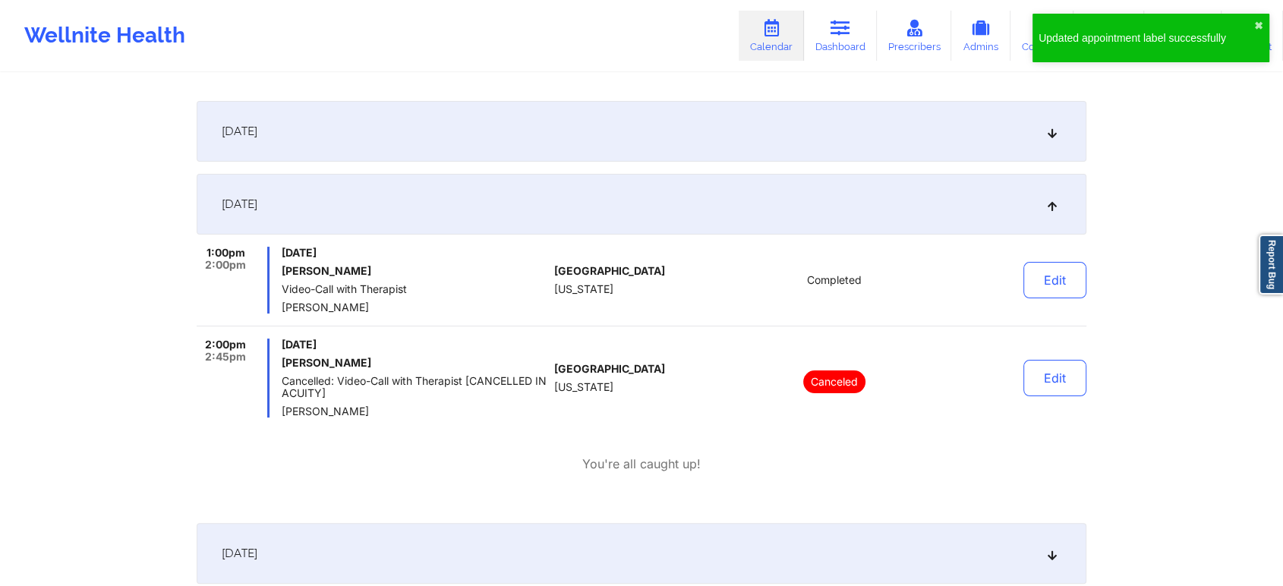
scroll to position [0, 0]
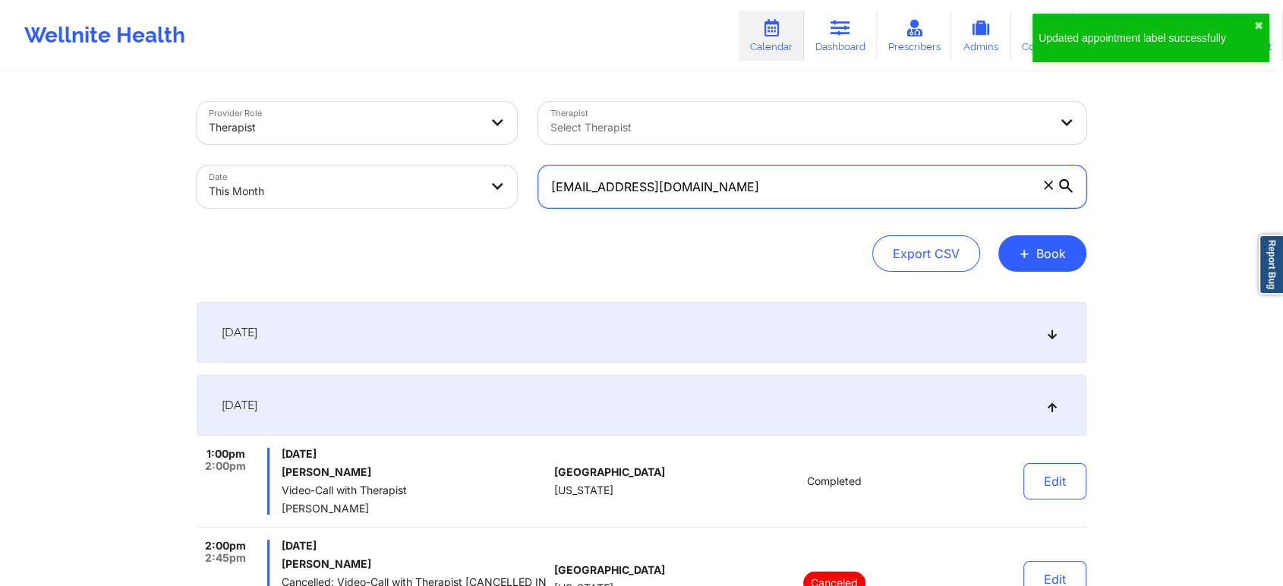
drag, startPoint x: 793, startPoint y: 175, endPoint x: 553, endPoint y: 167, distance: 240.0
click at [553, 167] on input "[EMAIL_ADDRESS][DOMAIN_NAME]" at bounding box center [812, 186] width 548 height 43
paste input "matiasrodriguez01@hot"
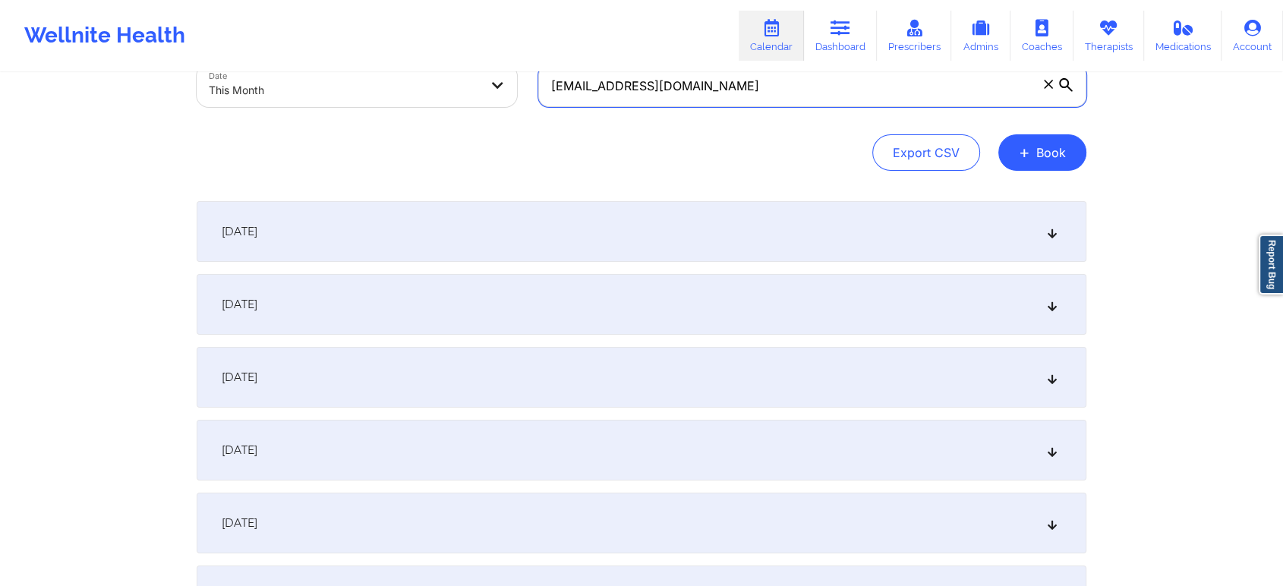
scroll to position [72, 0]
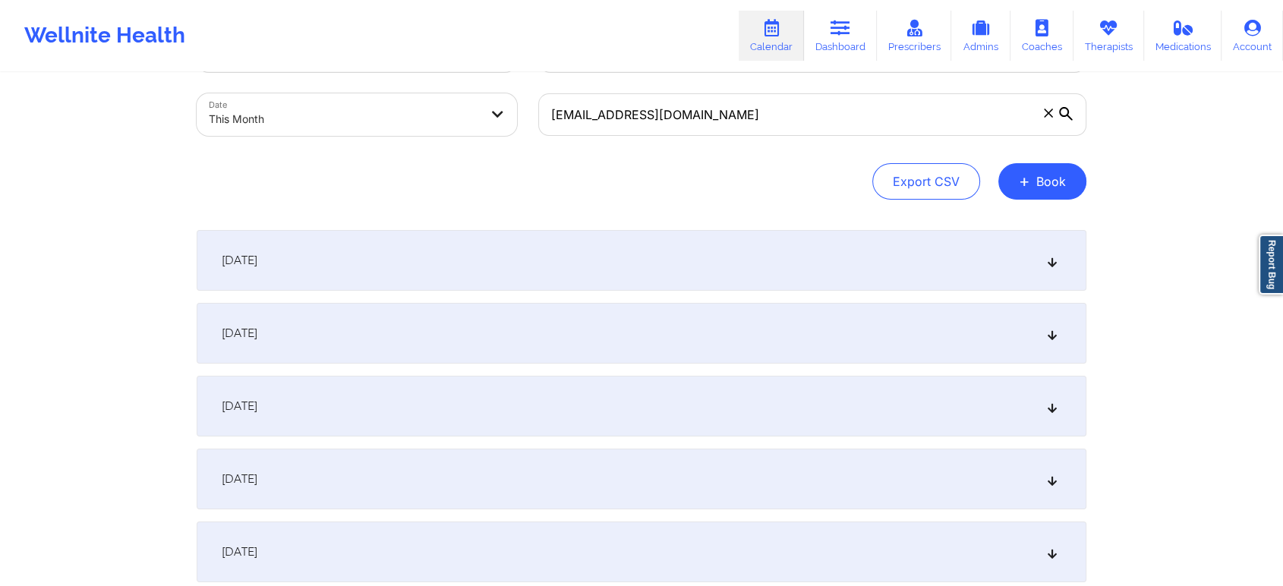
click at [657, 335] on div "[DATE]" at bounding box center [642, 333] width 890 height 61
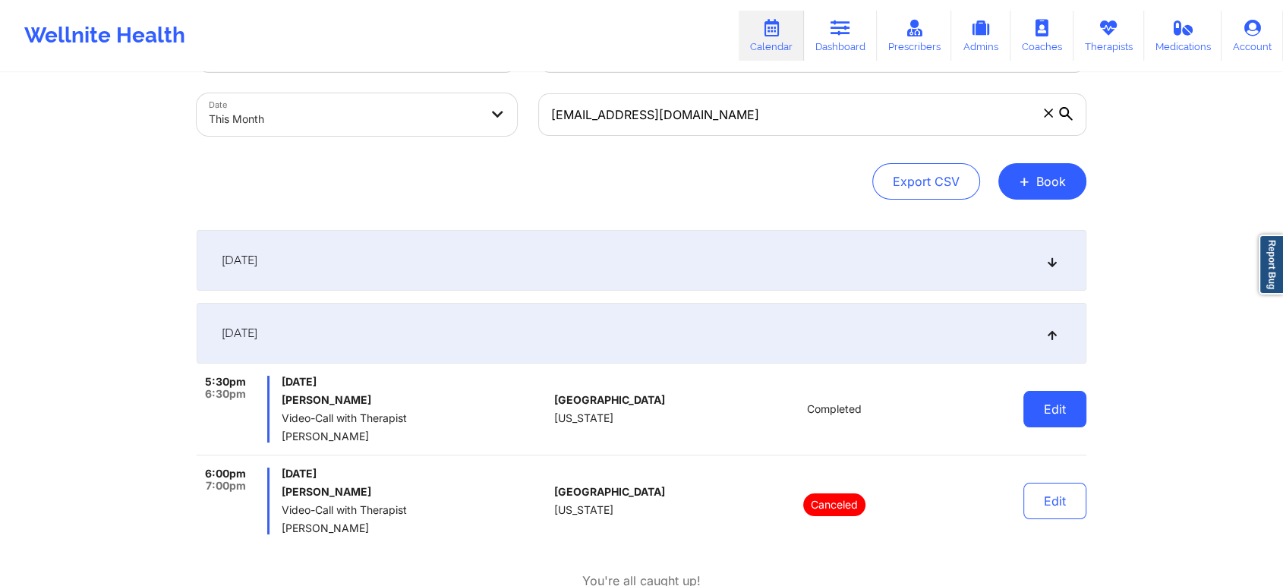
click at [1060, 411] on button "Edit" at bounding box center [1054, 409] width 63 height 36
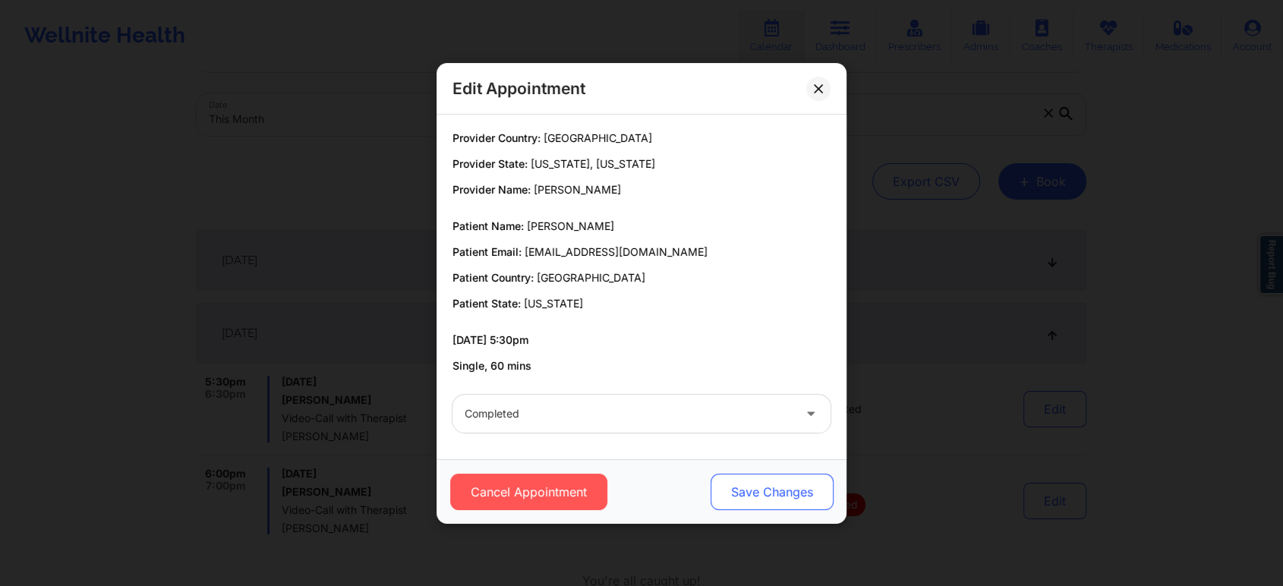
click at [755, 478] on button "Save Changes" at bounding box center [771, 492] width 123 height 36
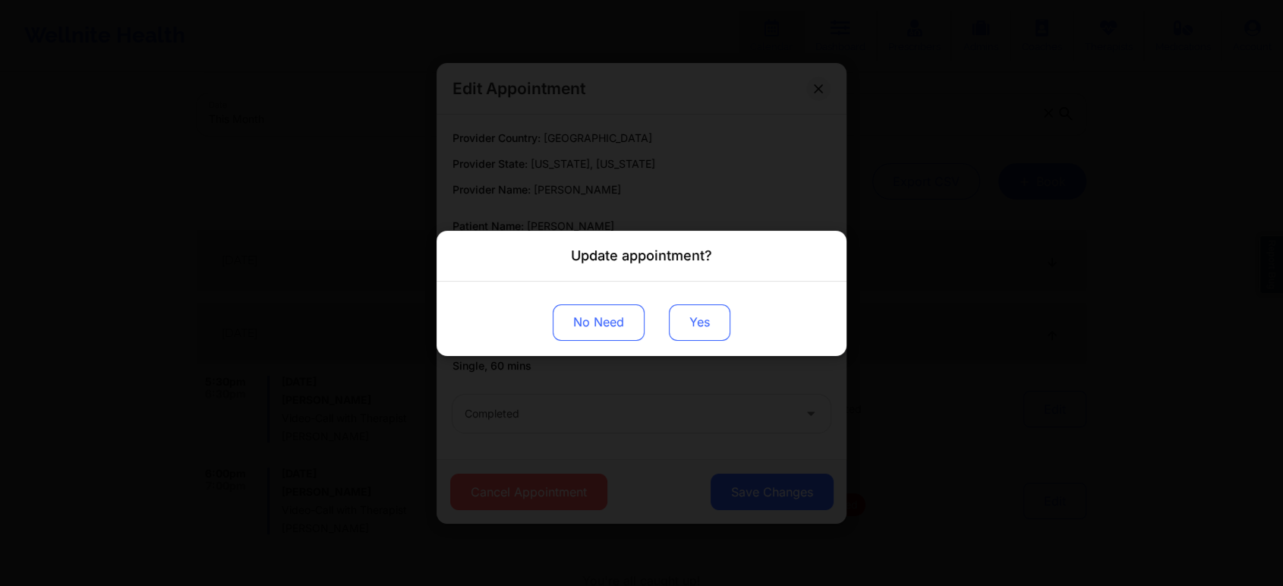
click at [680, 329] on button "Yes" at bounding box center [699, 322] width 61 height 36
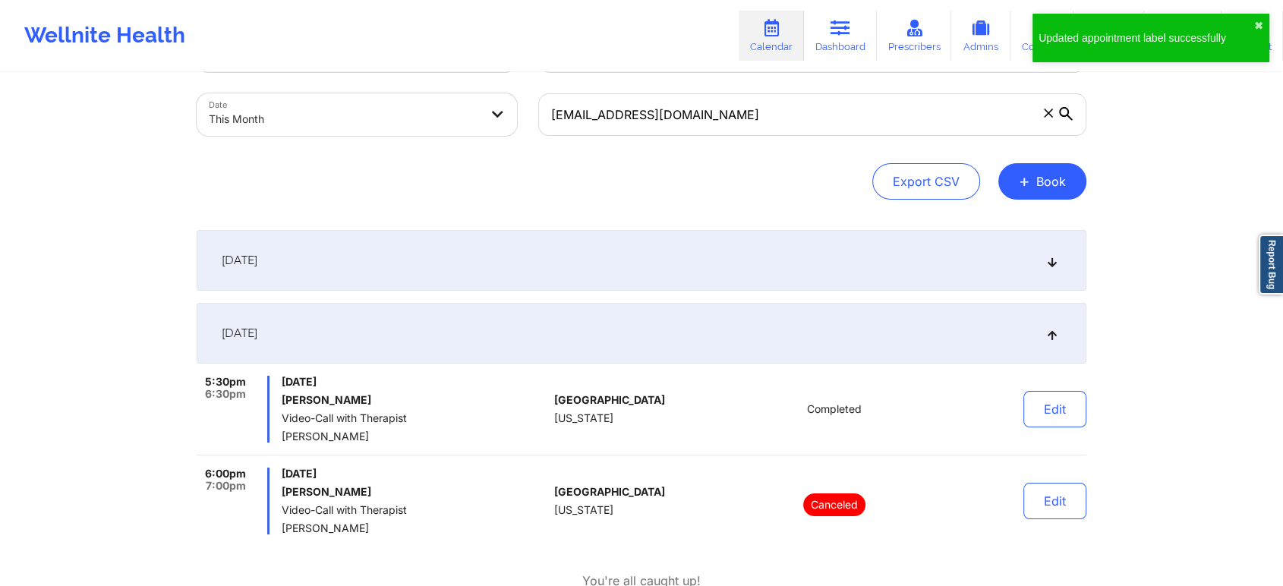
drag, startPoint x: 794, startPoint y: 148, endPoint x: 808, endPoint y: 132, distance: 21.5
click at [808, 132] on div "Provider Role Therapist Therapist Select Therapist Date This Month [EMAIL_ADDRE…" at bounding box center [642, 115] width 890 height 170
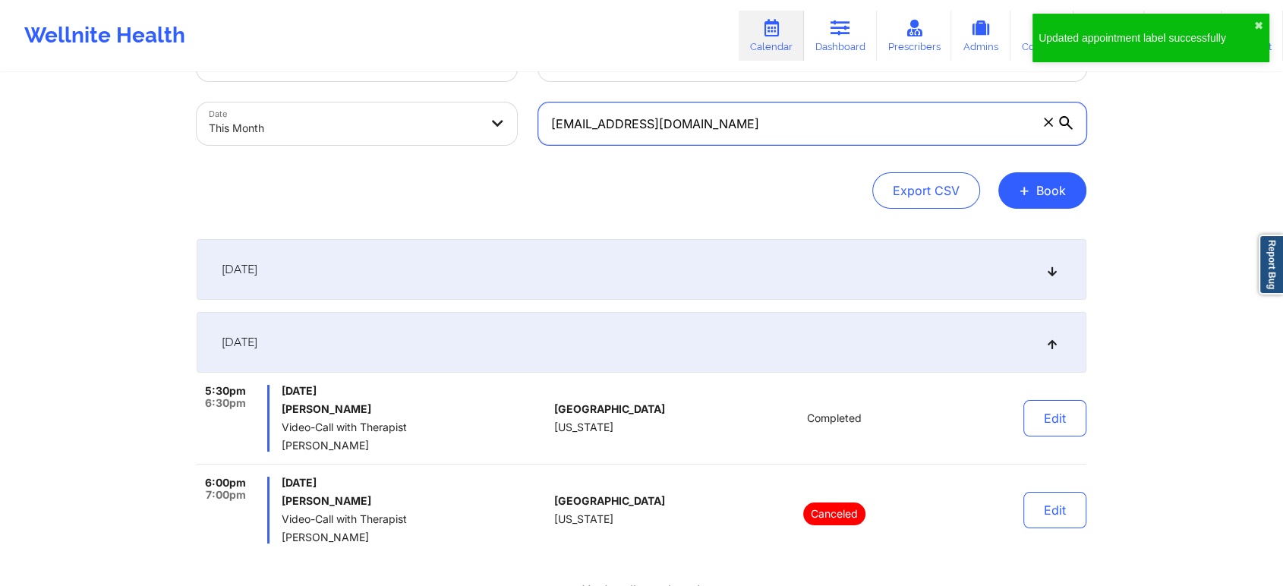
scroll to position [0, 0]
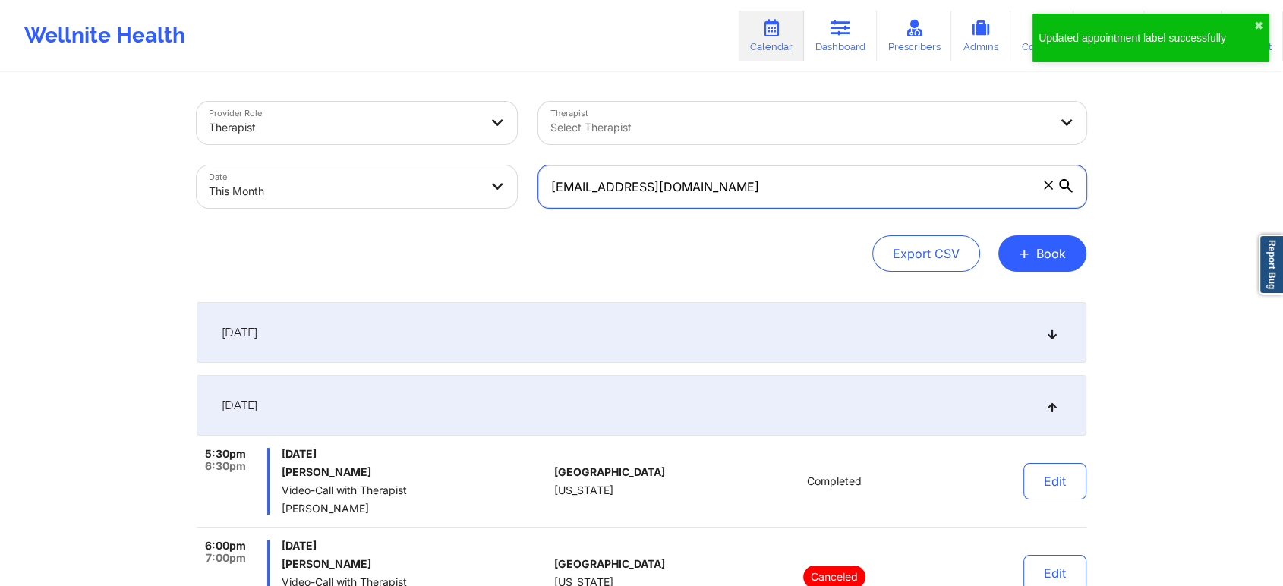
drag, startPoint x: 808, startPoint y: 132, endPoint x: 504, endPoint y: 173, distance: 307.1
click at [504, 173] on div "Provider Role Therapist Therapist Select Therapist Date This Month [EMAIL_ADDRE…" at bounding box center [641, 155] width 911 height 128
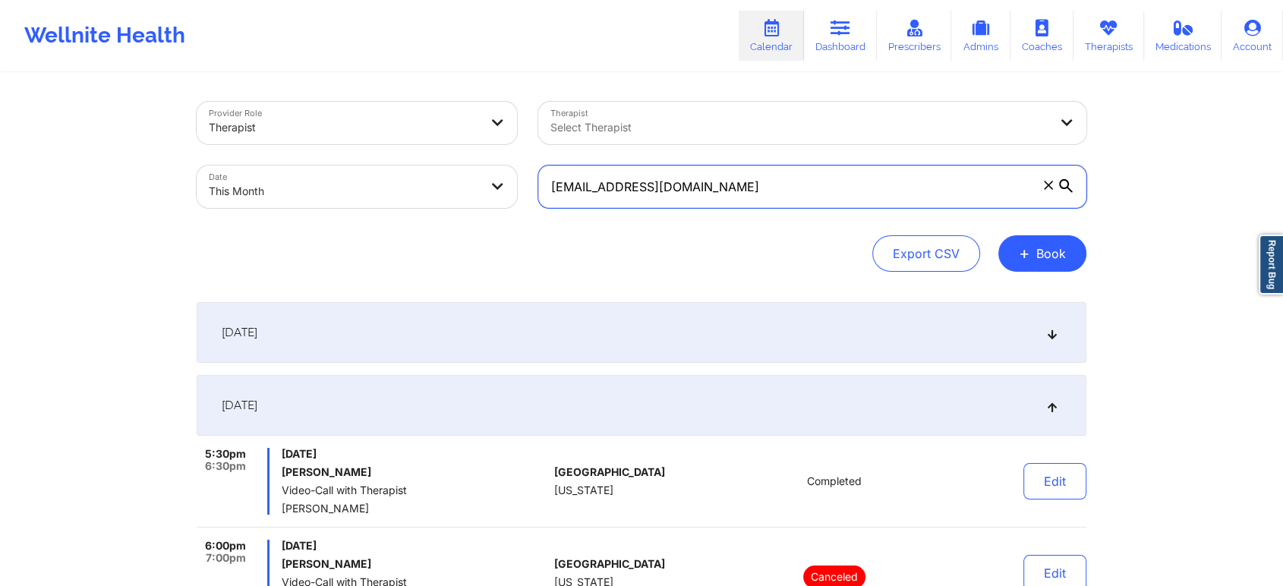
paste input "[EMAIL_ADDRESS]"
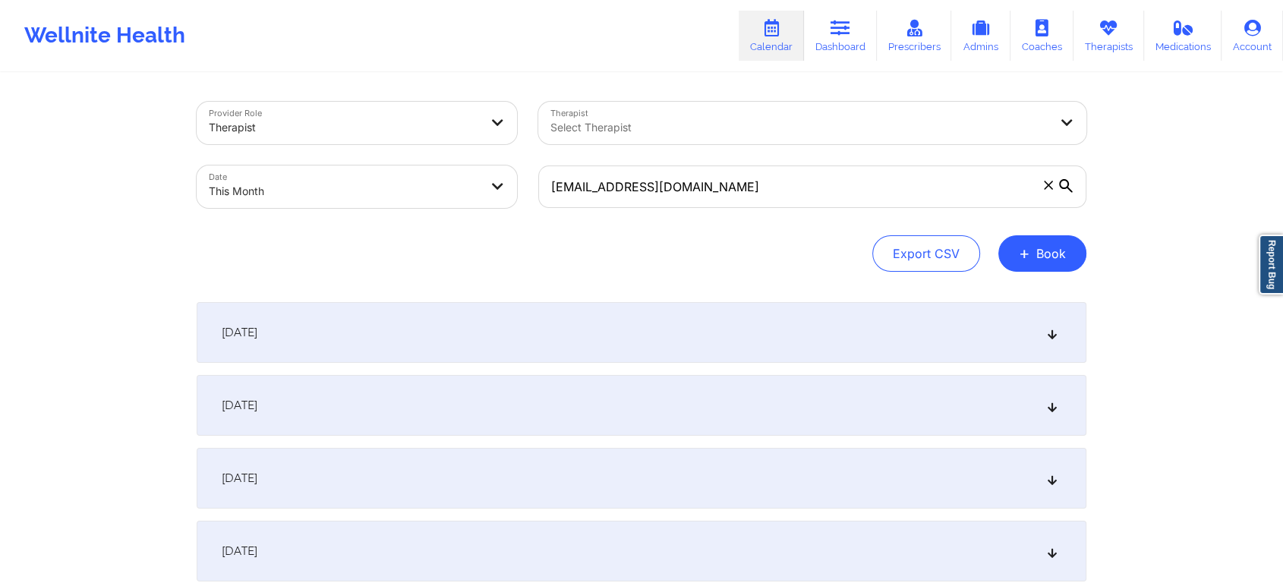
click at [563, 404] on div "[DATE]" at bounding box center [642, 405] width 890 height 61
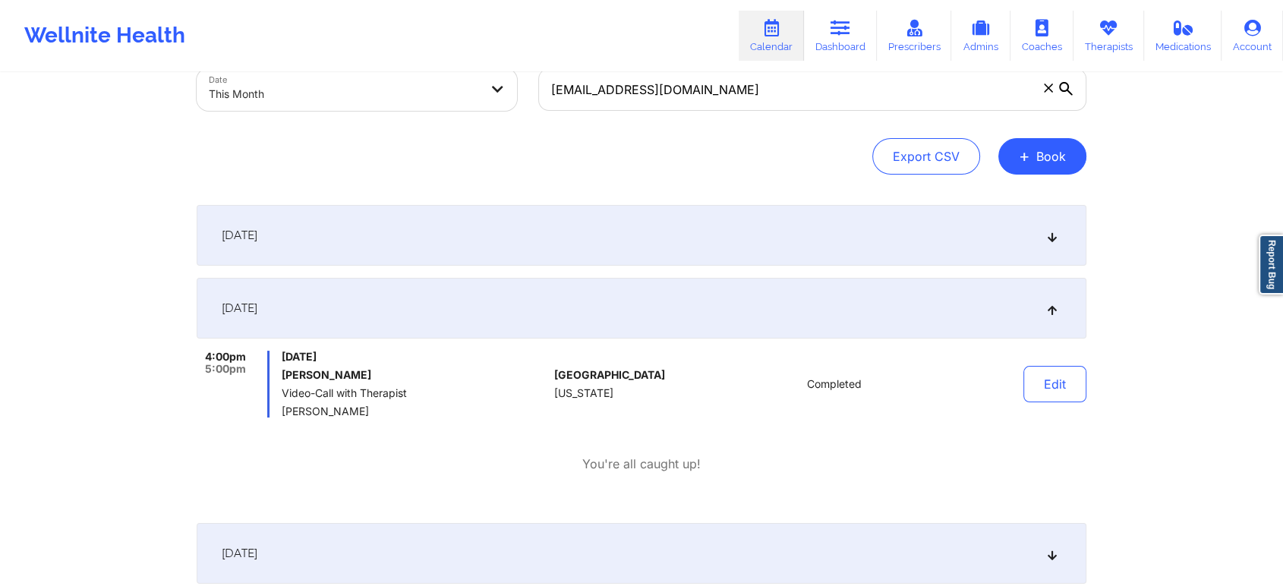
scroll to position [108, 0]
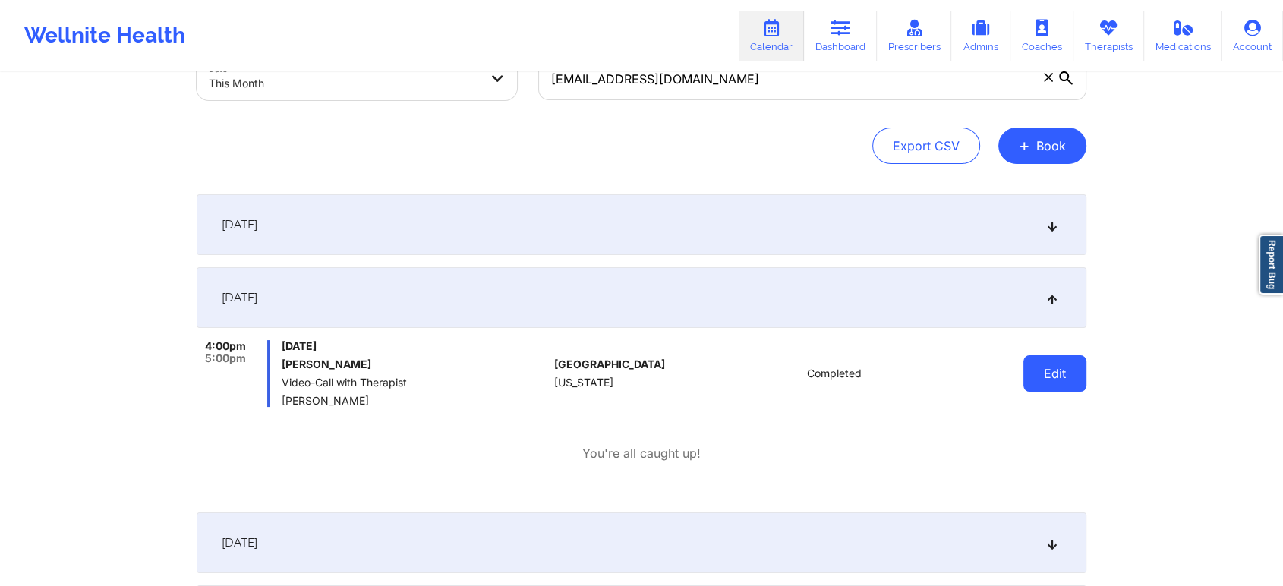
click at [1047, 371] on button "Edit" at bounding box center [1054, 373] width 63 height 36
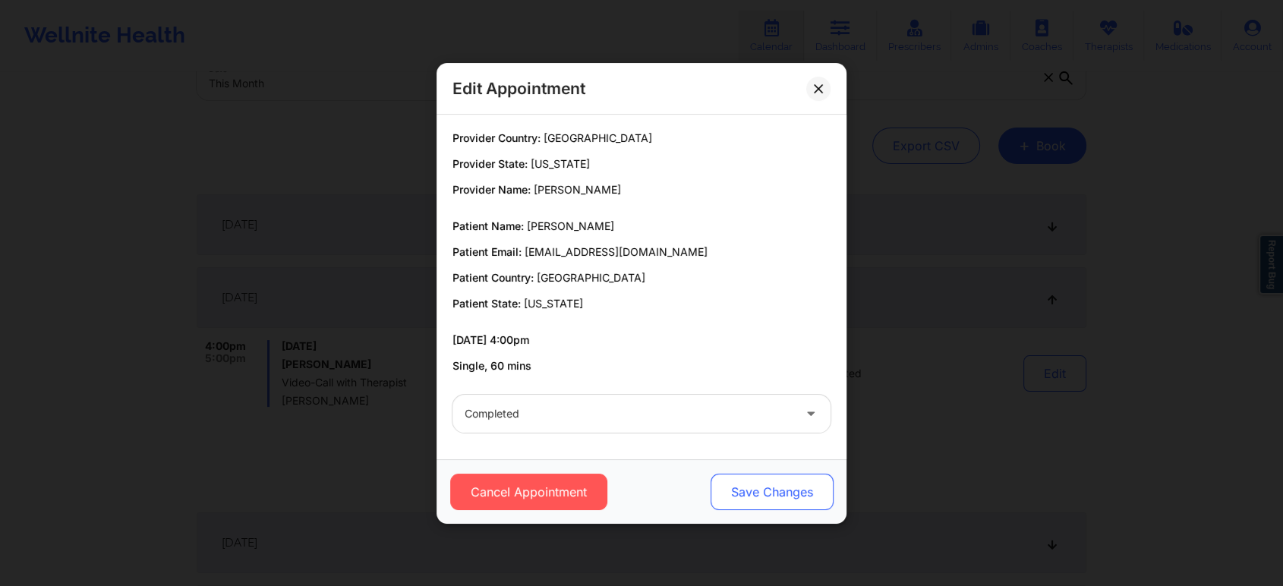
click at [749, 488] on button "Save Changes" at bounding box center [771, 492] width 123 height 36
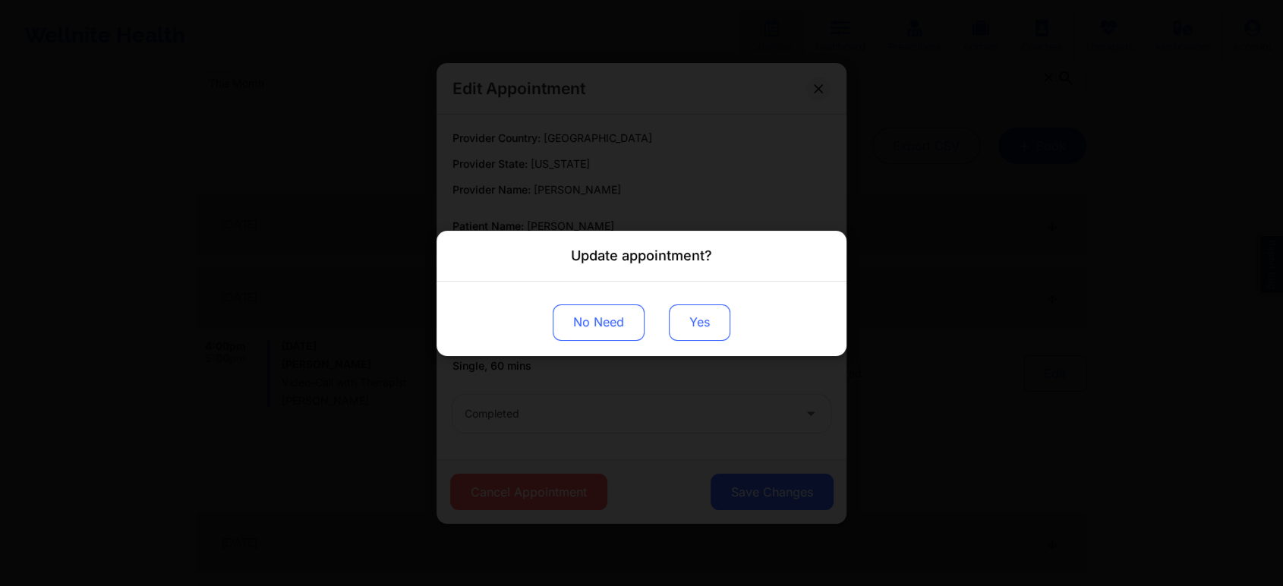
click at [706, 313] on button "Yes" at bounding box center [699, 322] width 61 height 36
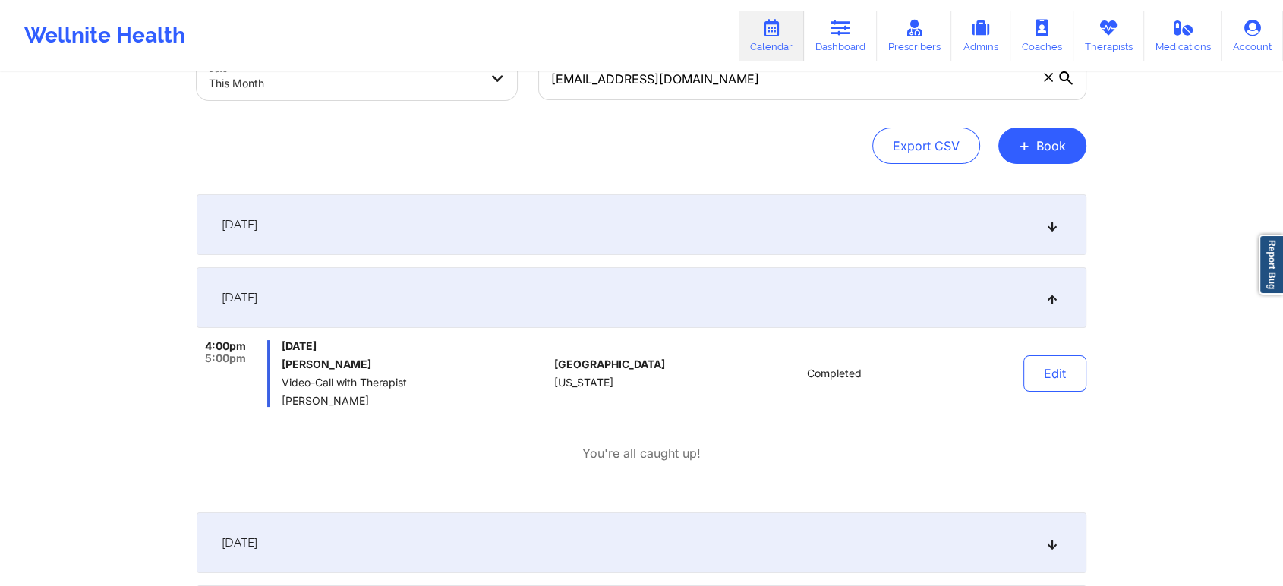
scroll to position [0, 0]
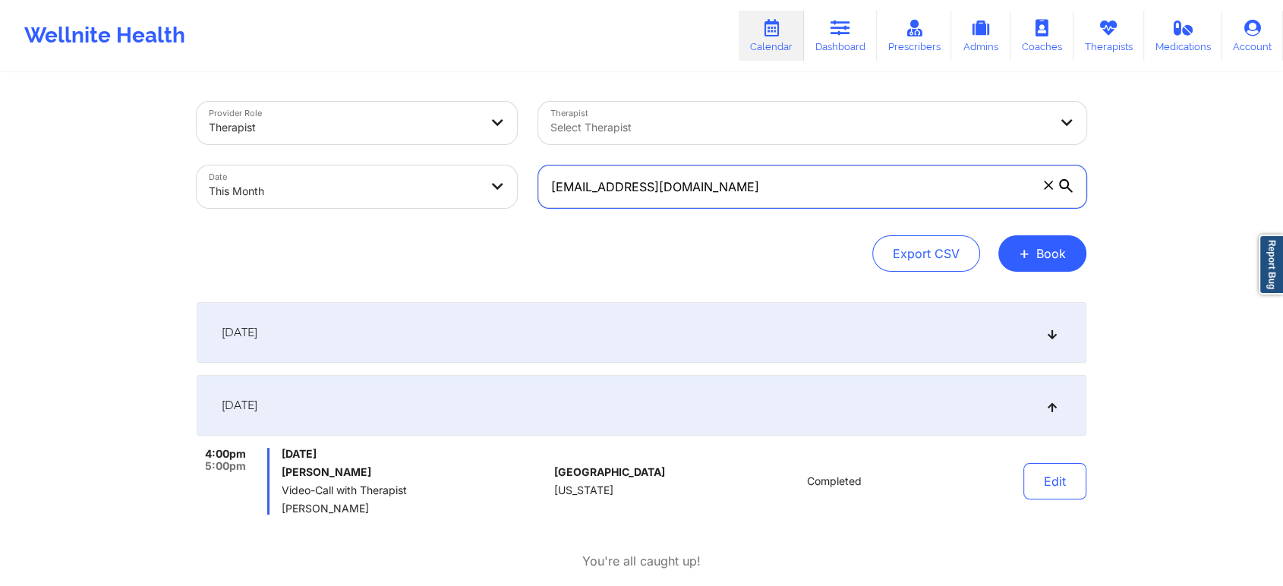
drag, startPoint x: 743, startPoint y: 187, endPoint x: 463, endPoint y: 203, distance: 280.6
click at [463, 203] on div "Provider Role Therapist Therapist Select Therapist Date This Month [EMAIL_ADDRE…" at bounding box center [641, 155] width 911 height 128
paste input "naturenikki35"
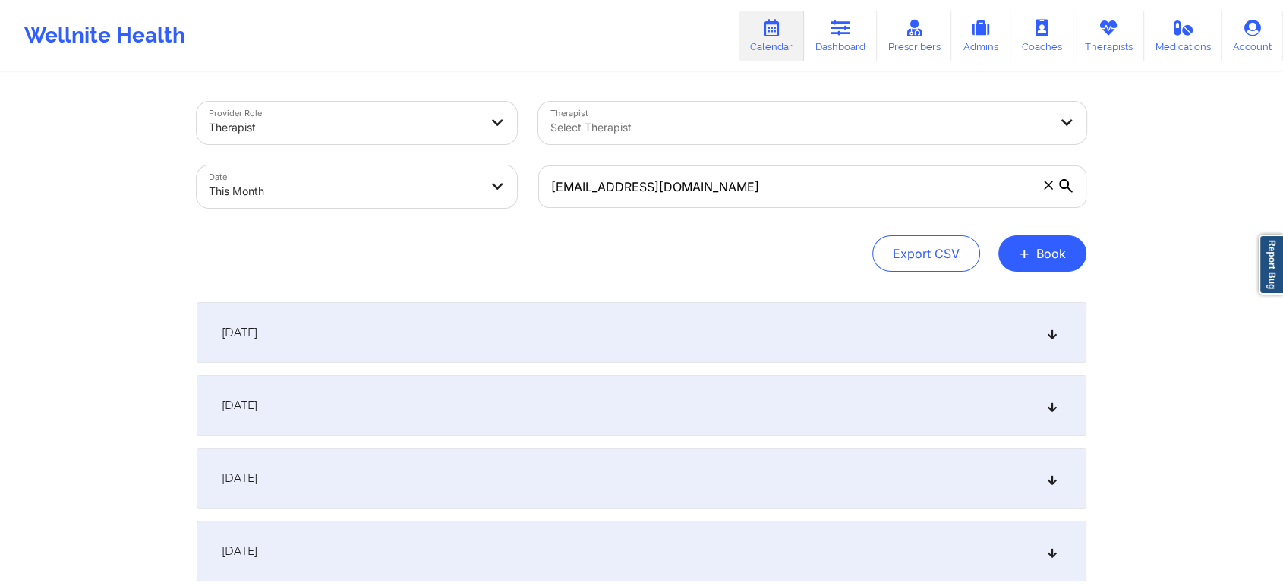
click at [426, 405] on div "[DATE]" at bounding box center [642, 405] width 890 height 61
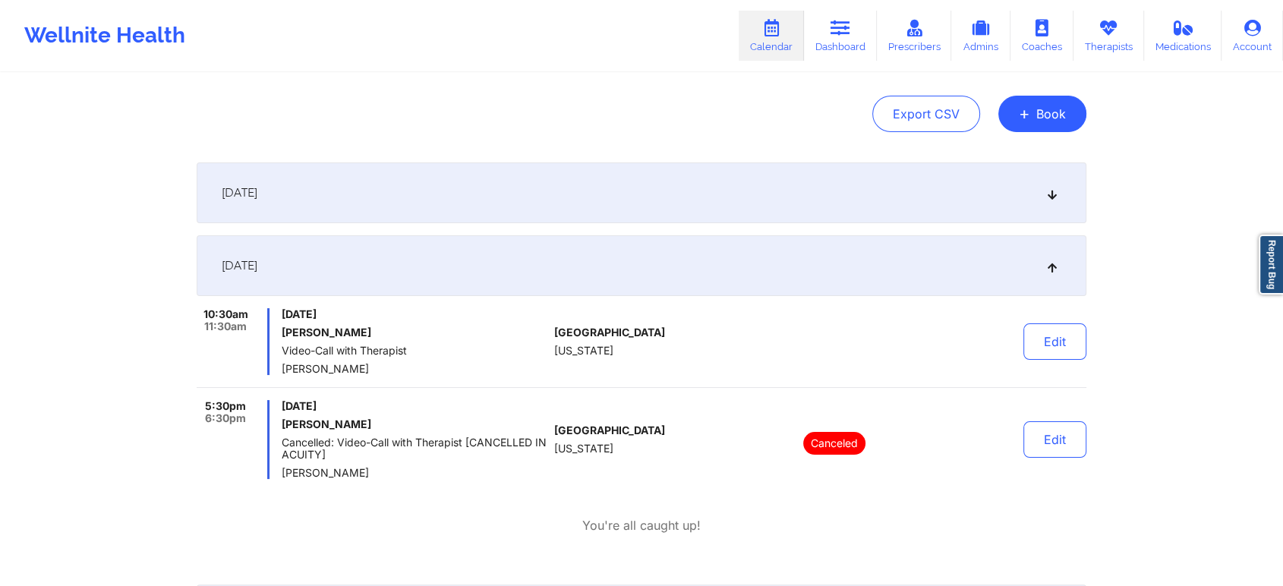
scroll to position [273, 0]
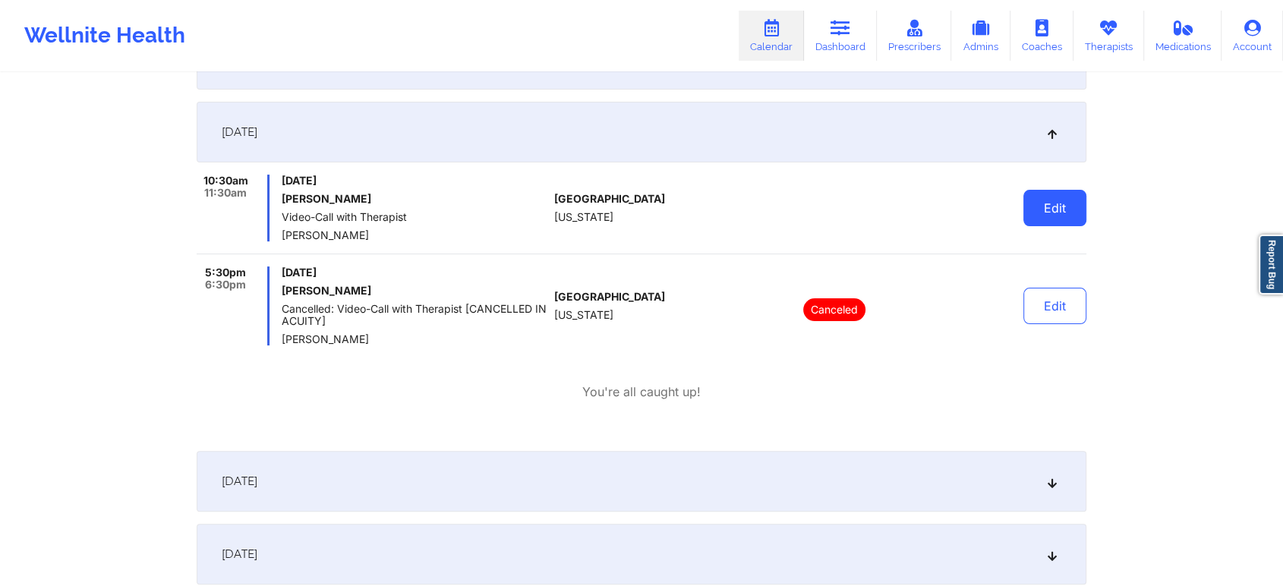
click at [1041, 196] on button "Edit" at bounding box center [1054, 208] width 63 height 36
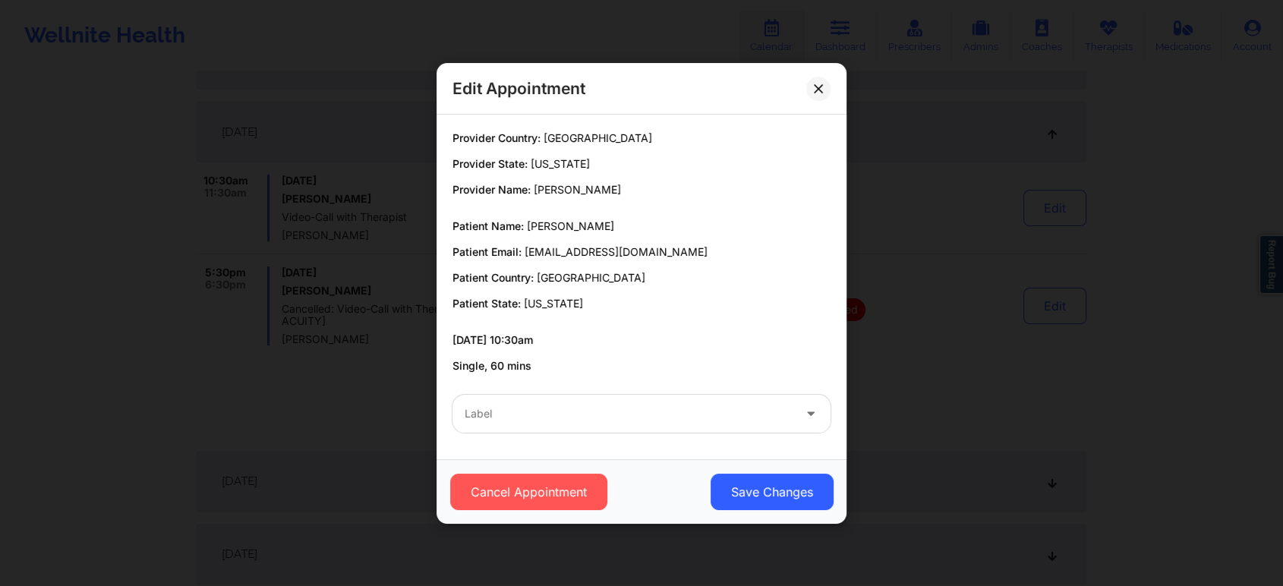
click at [621, 443] on div "Provider Country: [GEOGRAPHIC_DATA] Provider State: [US_STATE] Provider Name: […" at bounding box center [641, 287] width 410 height 345
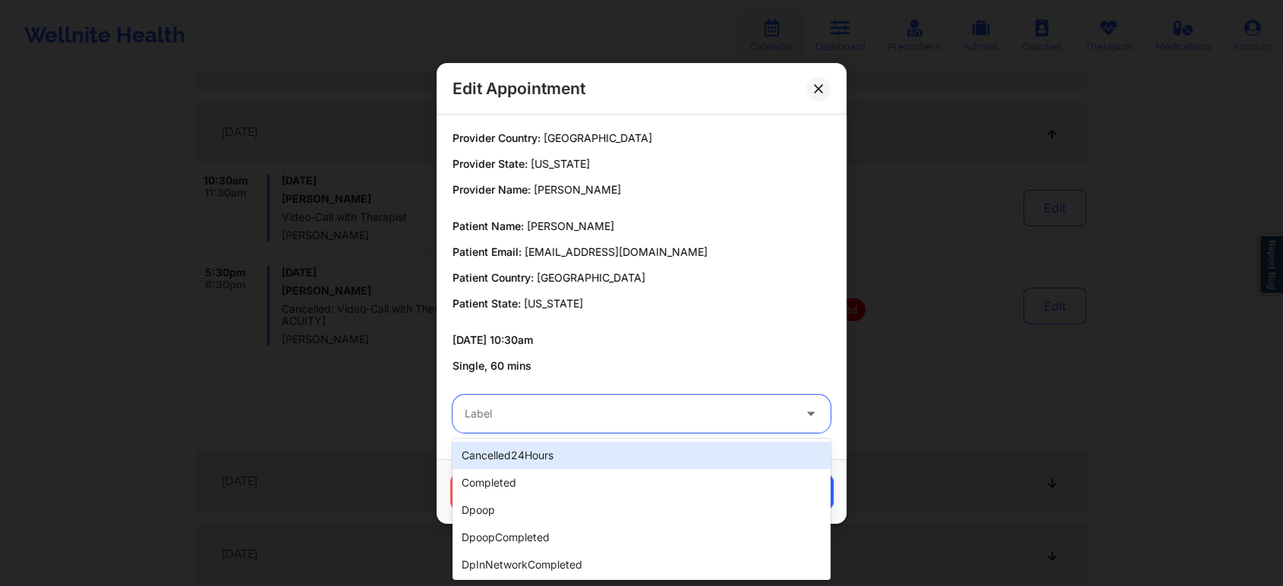
click at [671, 410] on div at bounding box center [629, 414] width 328 height 18
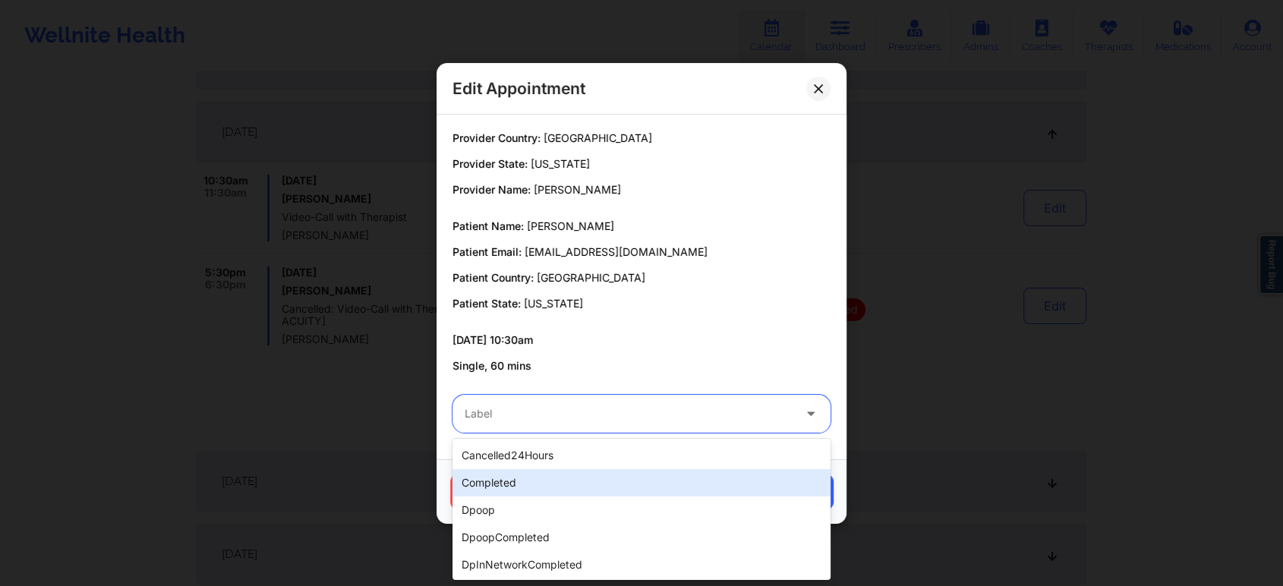
click at [569, 491] on div "completed" at bounding box center [641, 482] width 378 height 27
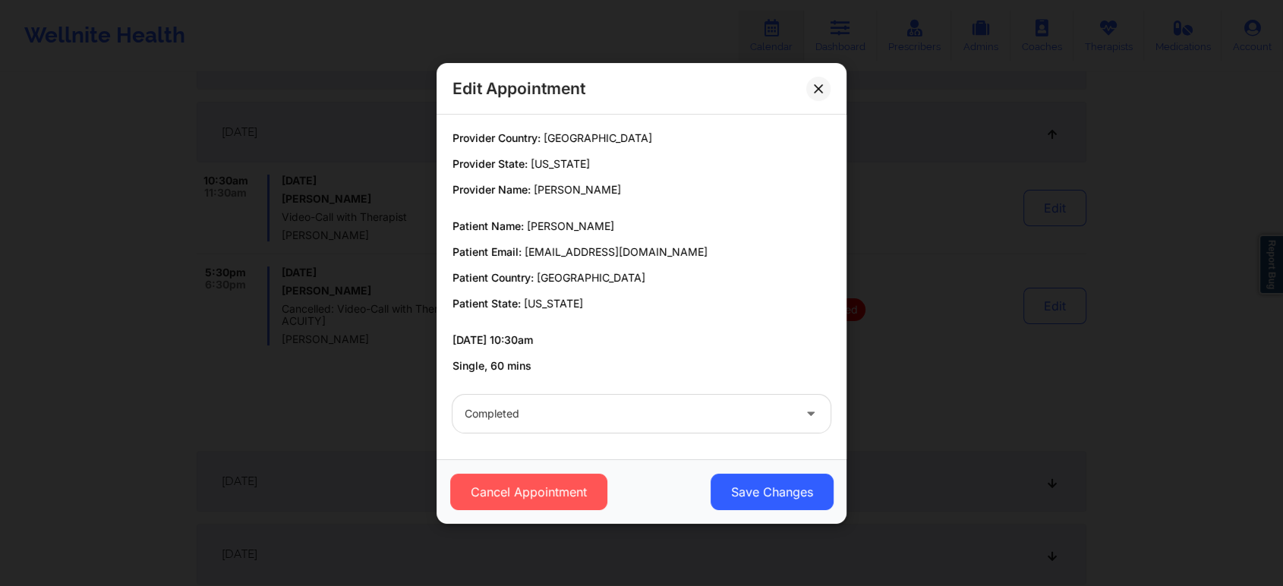
drag, startPoint x: 743, startPoint y: 525, endPoint x: 761, endPoint y: 506, distance: 25.8
click at [761, 506] on div "Edit Appointment Provider Country: [GEOGRAPHIC_DATA] Provider State: [US_STATE]…" at bounding box center [641, 293] width 1283 height 586
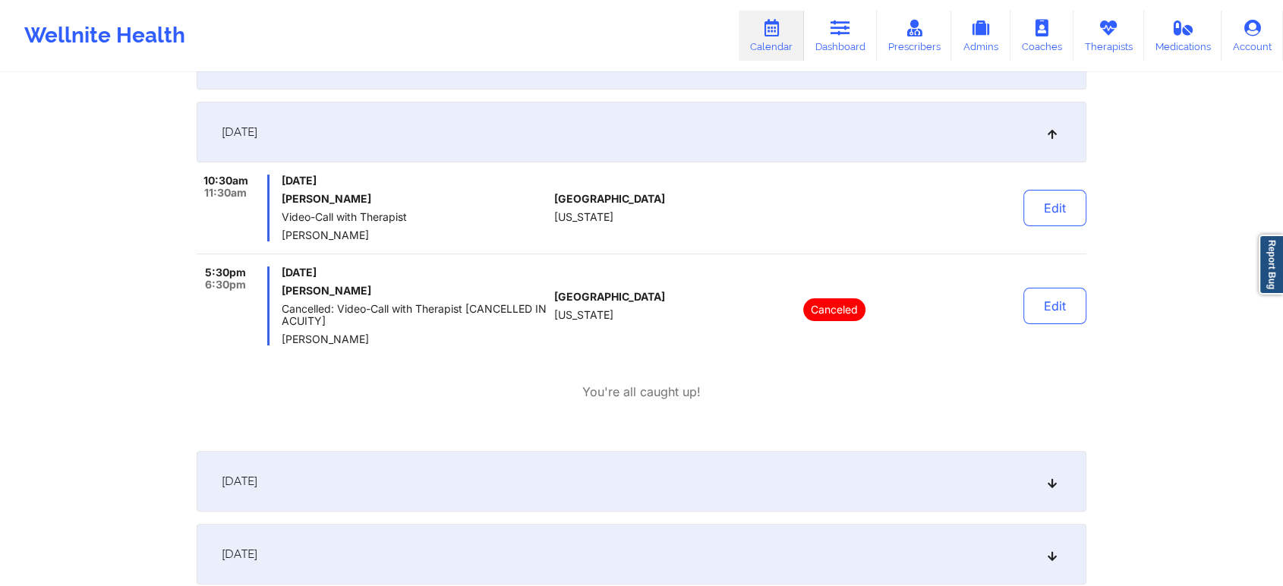
click at [761, 506] on div "[DATE]" at bounding box center [642, 481] width 890 height 61
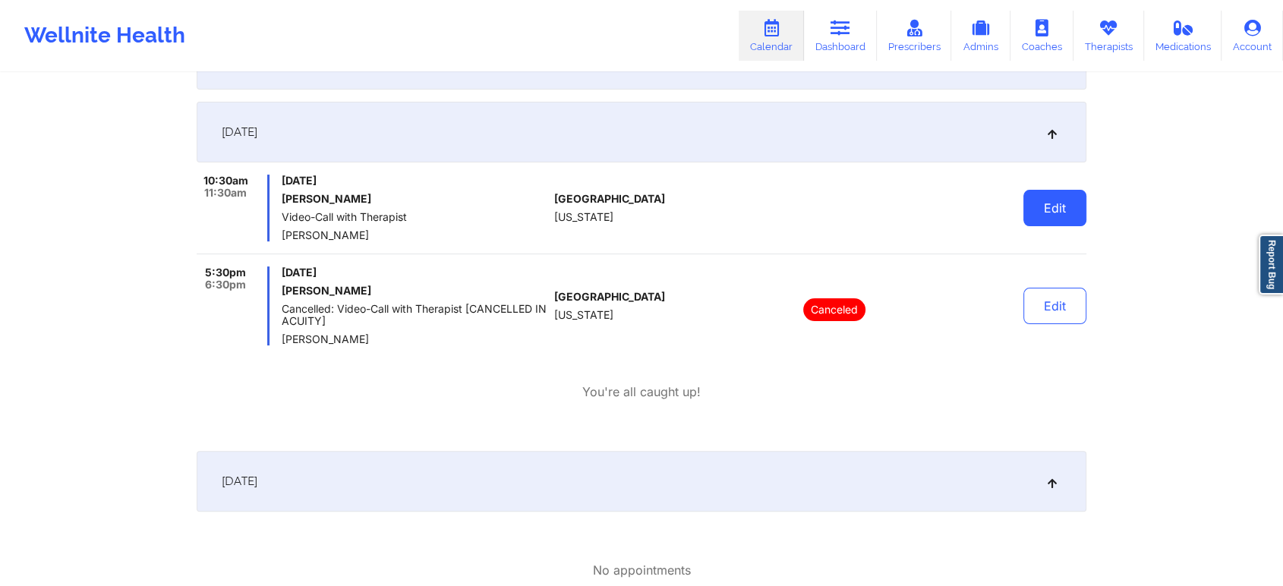
click at [1072, 208] on button "Edit" at bounding box center [1054, 208] width 63 height 36
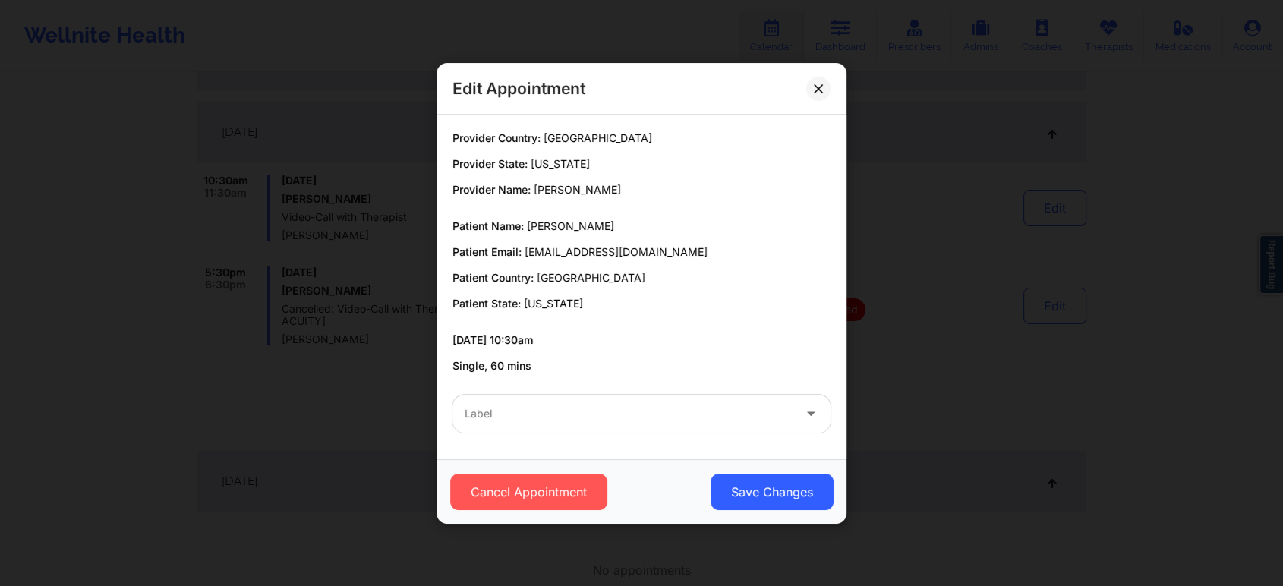
drag, startPoint x: 688, startPoint y: 439, endPoint x: 713, endPoint y: 415, distance: 34.4
click at [713, 415] on div "Label" at bounding box center [641, 413] width 399 height 59
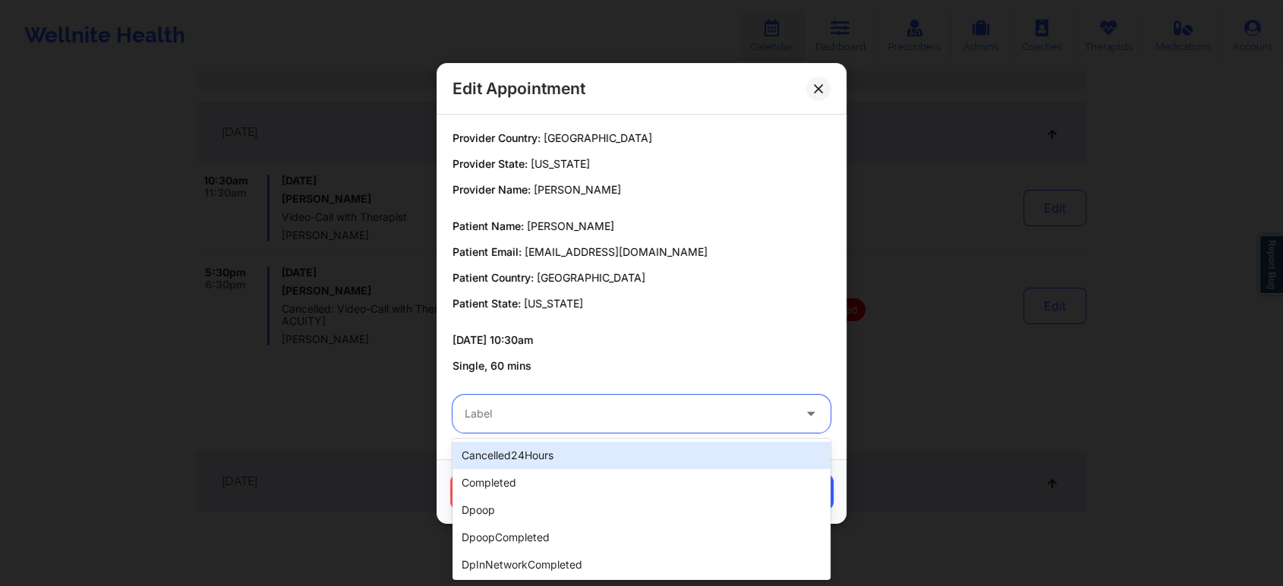
click at [713, 415] on div at bounding box center [629, 414] width 328 height 18
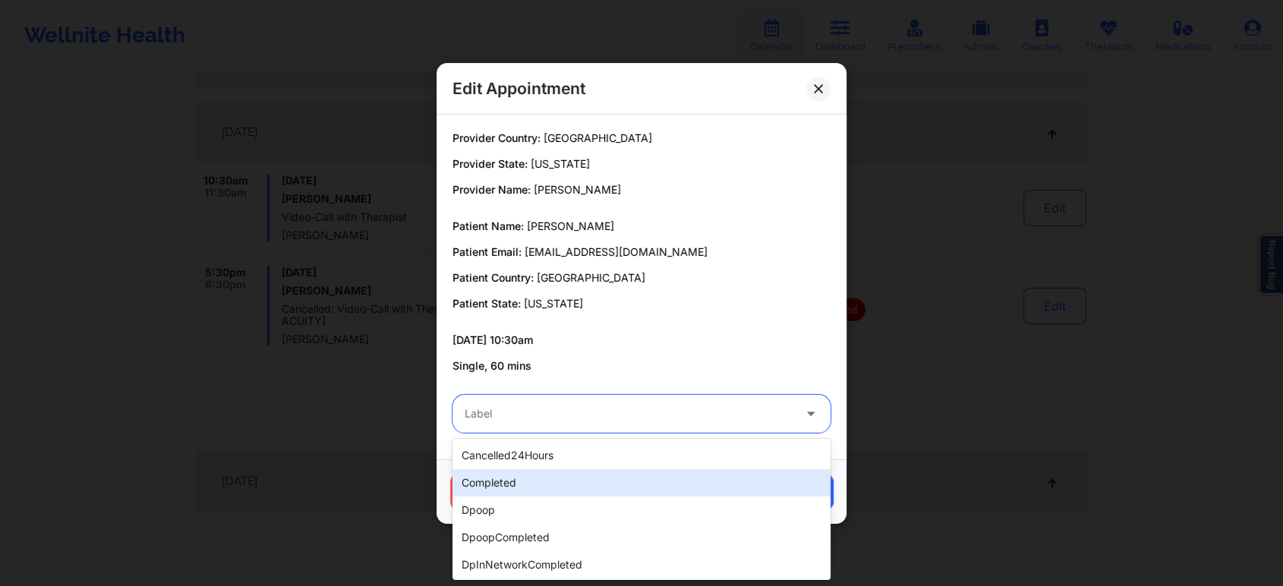
click at [626, 483] on div "completed" at bounding box center [641, 482] width 378 height 27
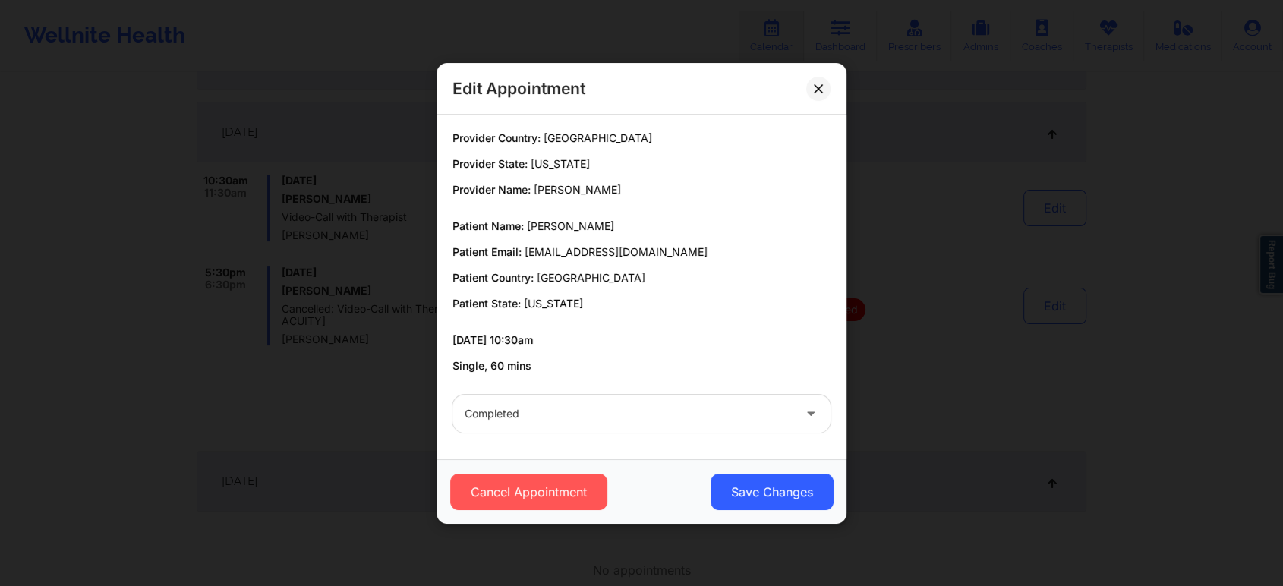
click at [726, 472] on div "Cancel Appointment Save Changes" at bounding box center [641, 491] width 410 height 65
click at [802, 496] on button "Save Changes" at bounding box center [771, 492] width 123 height 36
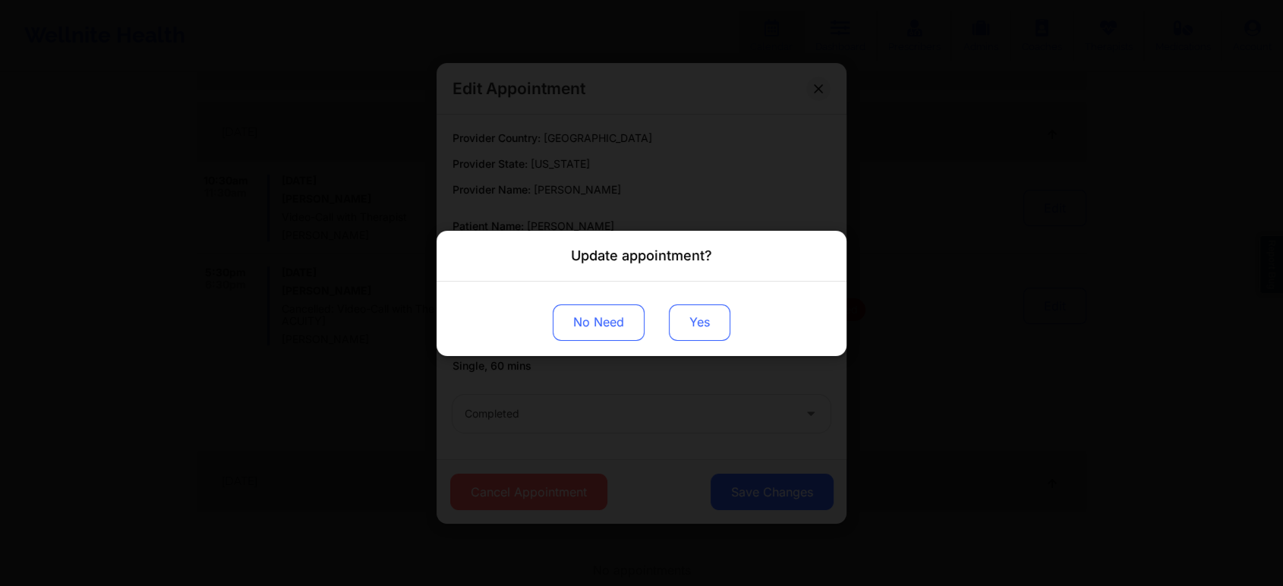
click at [685, 307] on button "Yes" at bounding box center [699, 322] width 61 height 36
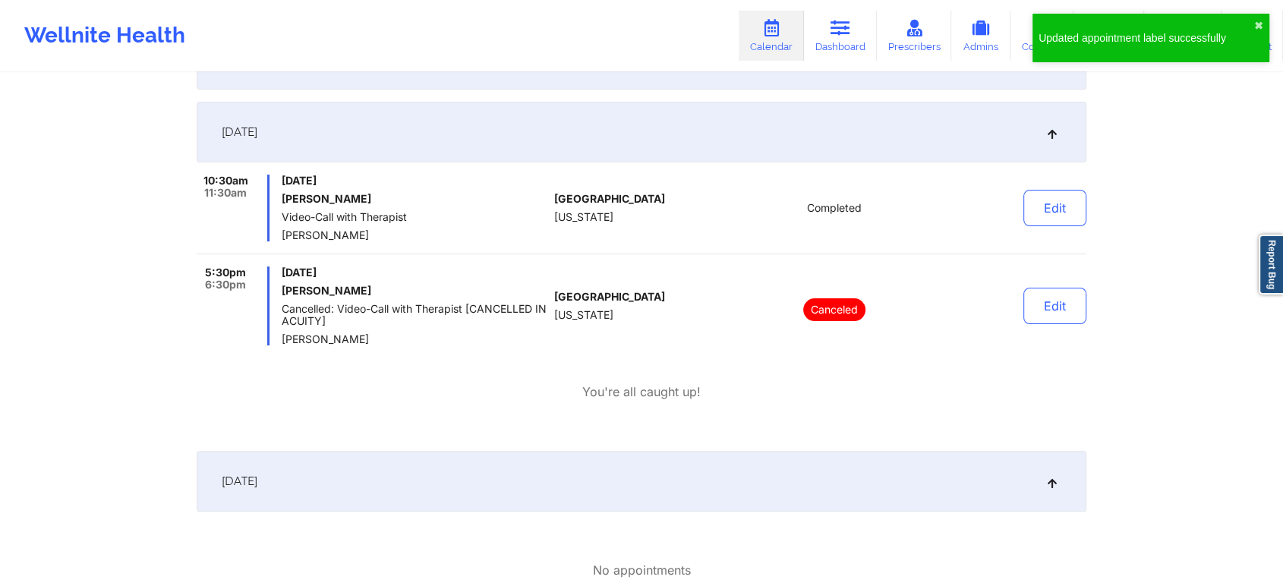
click at [1035, 228] on div "Edit" at bounding box center [1016, 208] width 140 height 67
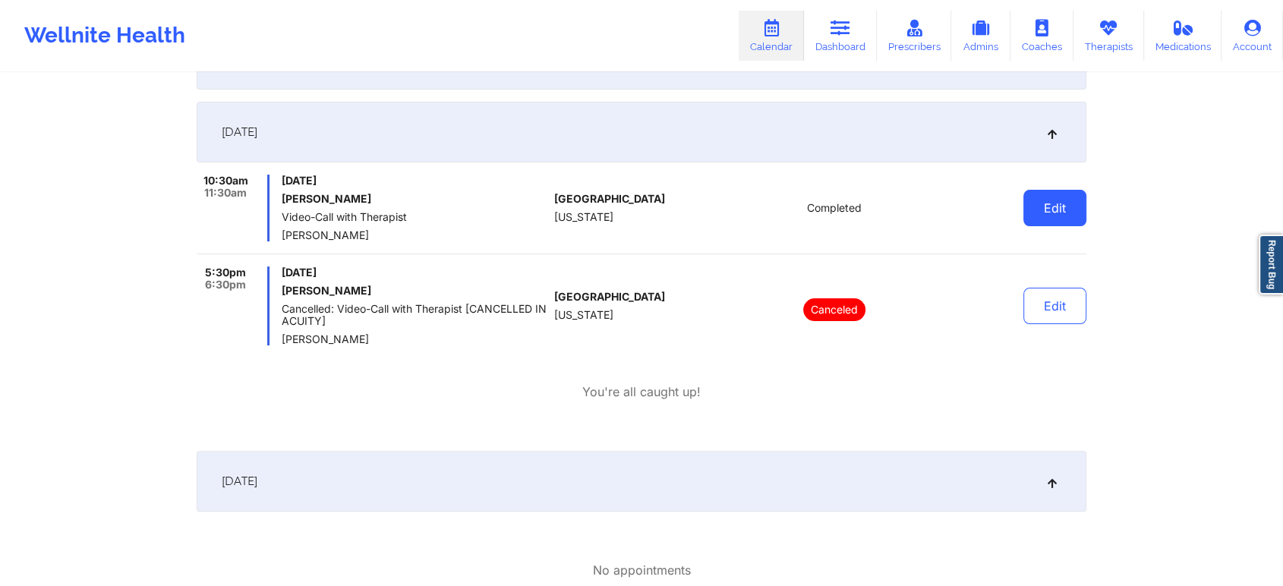
click at [1050, 216] on button "Edit" at bounding box center [1054, 208] width 63 height 36
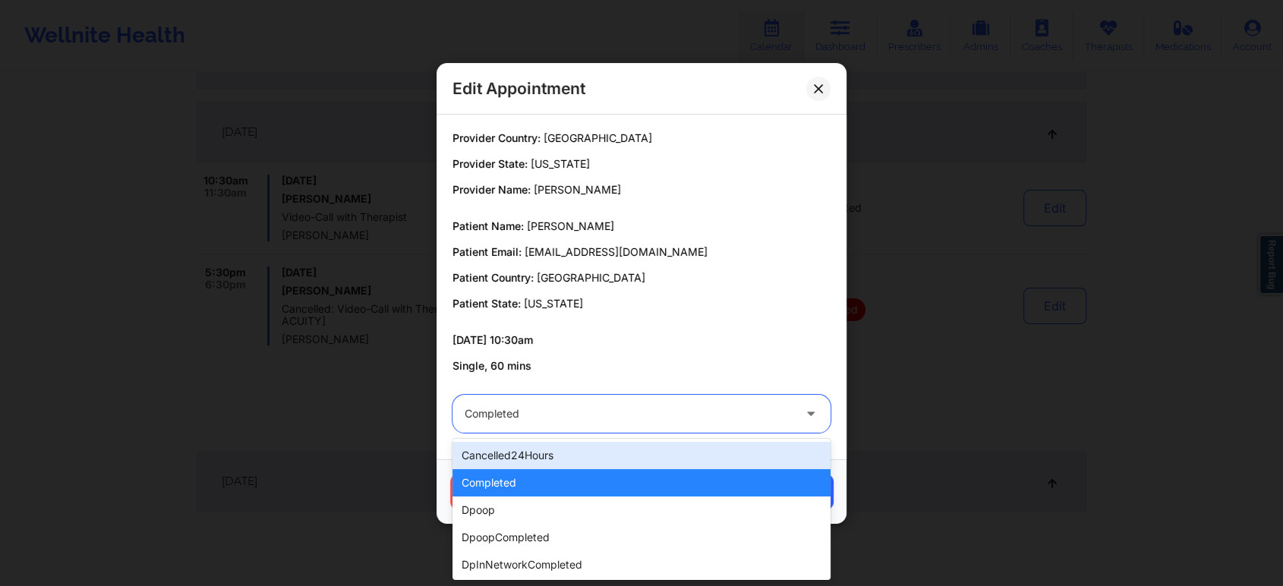
click at [688, 412] on div at bounding box center [629, 414] width 328 height 18
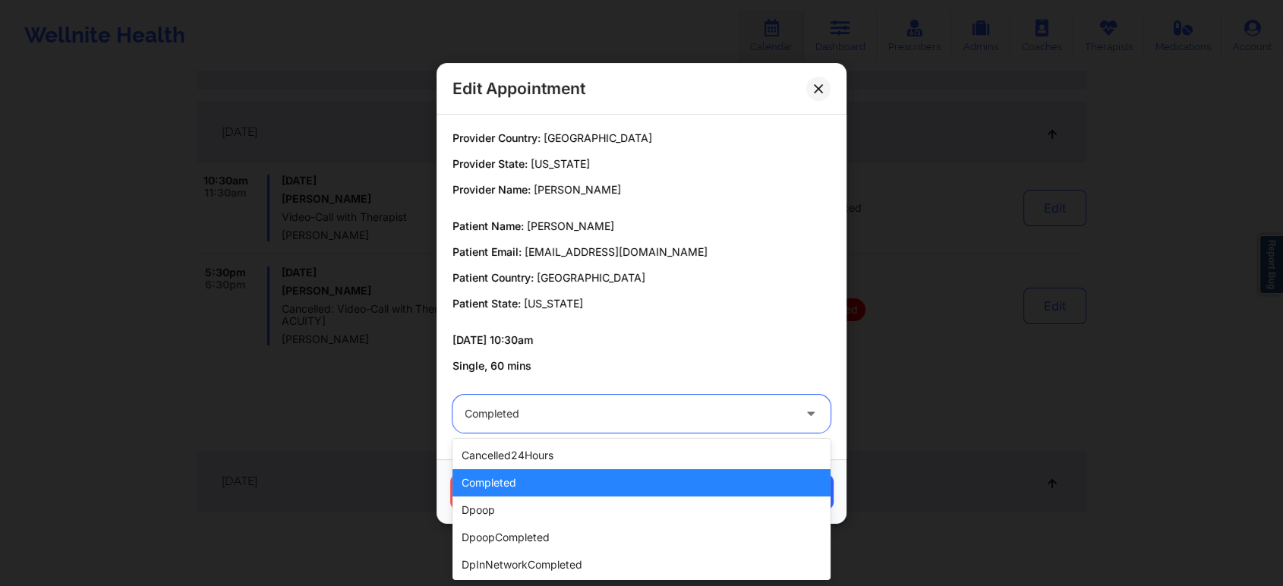
click at [608, 478] on div "completed" at bounding box center [641, 482] width 378 height 27
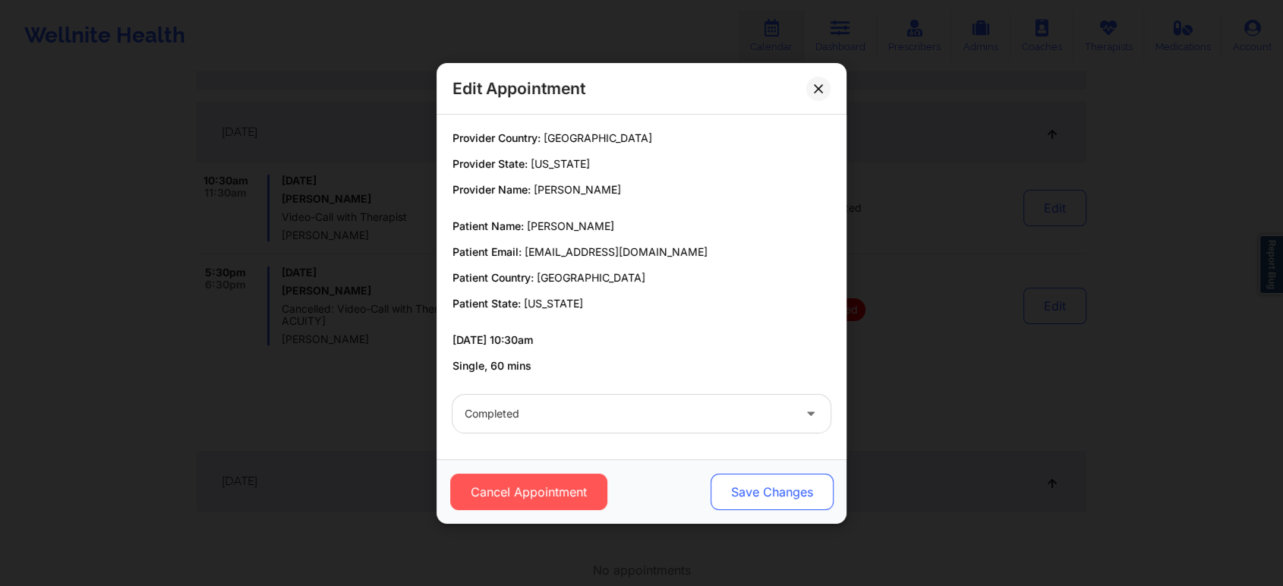
click at [756, 490] on button "Save Changes" at bounding box center [771, 492] width 123 height 36
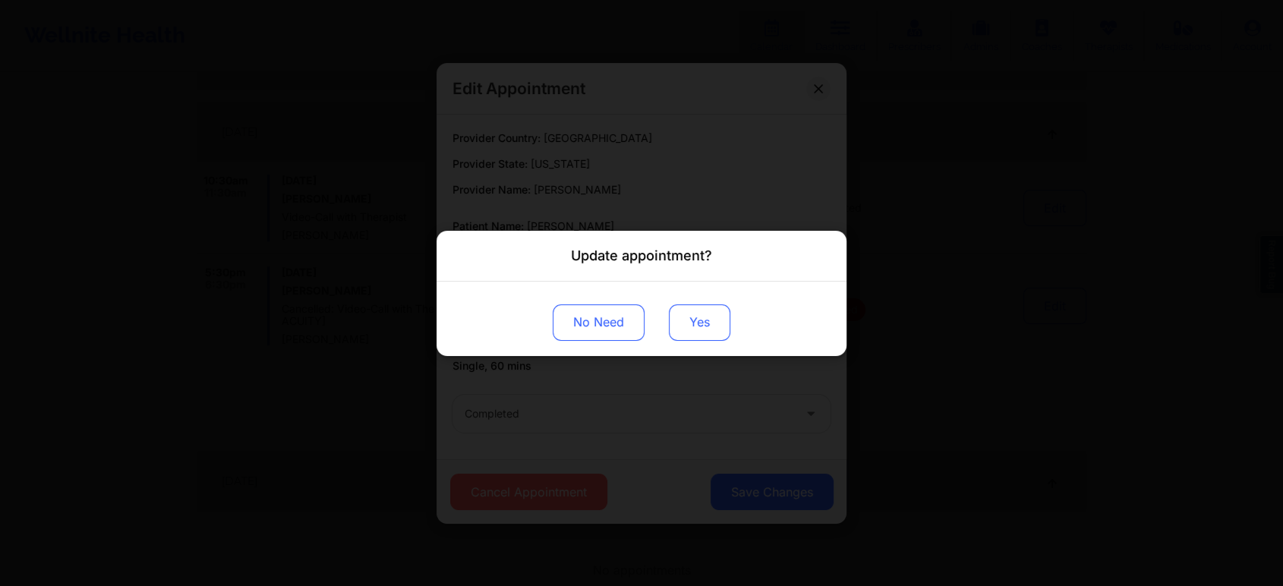
click at [698, 326] on button "Yes" at bounding box center [699, 322] width 61 height 36
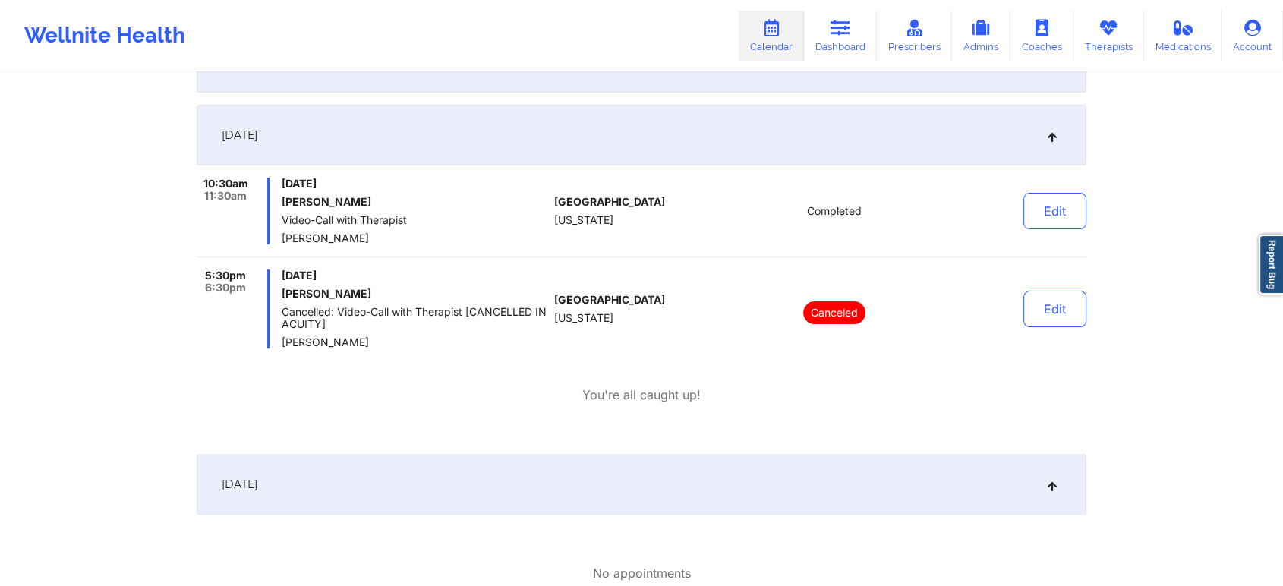
scroll to position [0, 0]
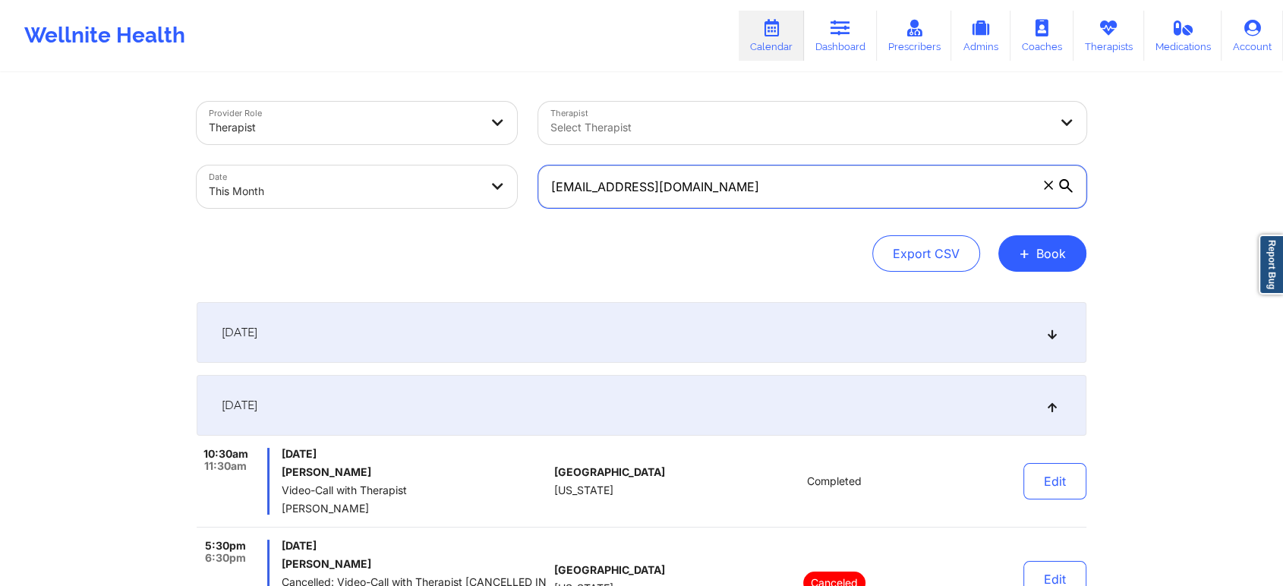
drag, startPoint x: 798, startPoint y: 191, endPoint x: 340, endPoint y: 148, distance: 460.4
click at [340, 148] on div "Provider Role Therapist Therapist Select Therapist Date This Month [EMAIL_ADDRE…" at bounding box center [641, 155] width 911 height 128
paste input "[EMAIL_ADDRESS]"
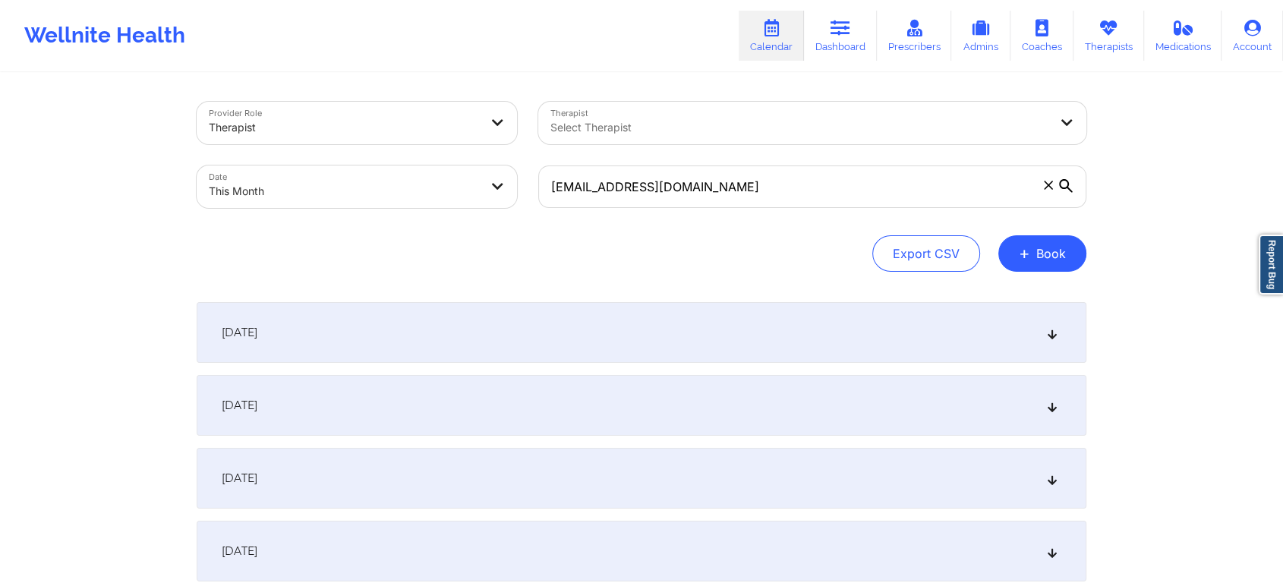
click at [581, 384] on div "[DATE]" at bounding box center [642, 405] width 890 height 61
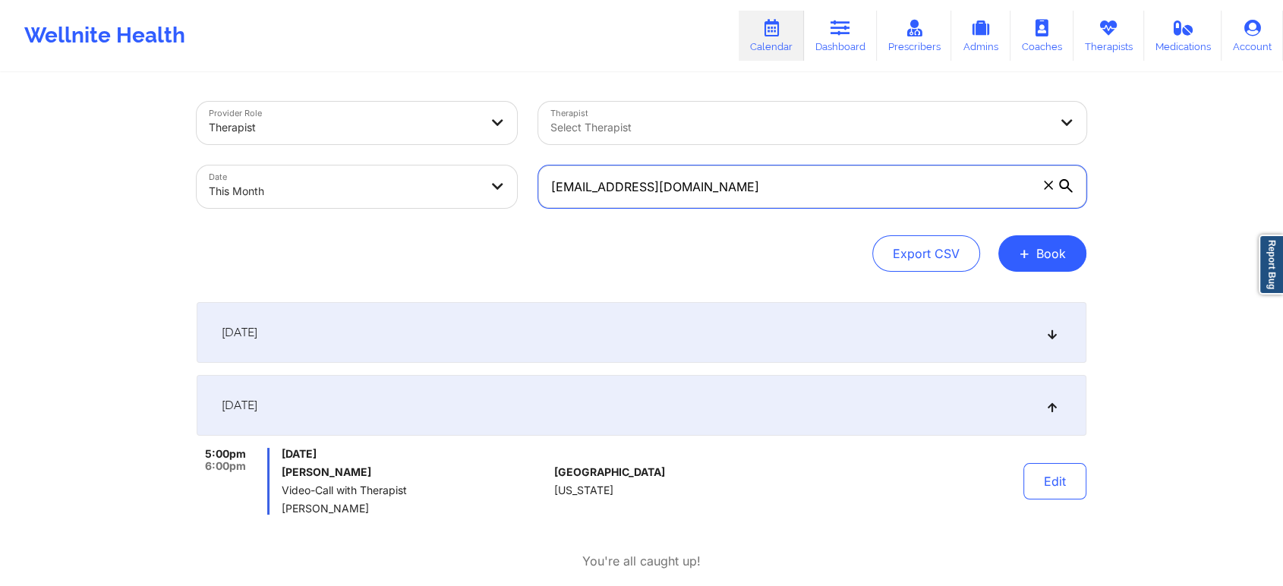
drag, startPoint x: 789, startPoint y: 197, endPoint x: 364, endPoint y: 84, distance: 439.6
paste input "orkahms1"
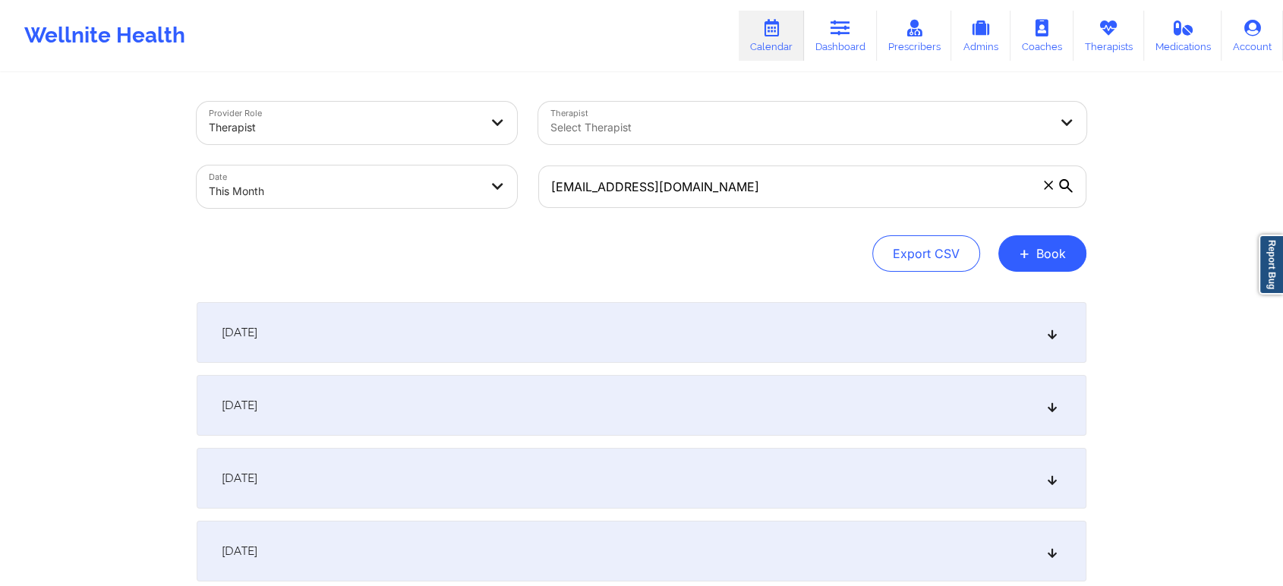
click at [427, 395] on div "[DATE]" at bounding box center [642, 405] width 890 height 61
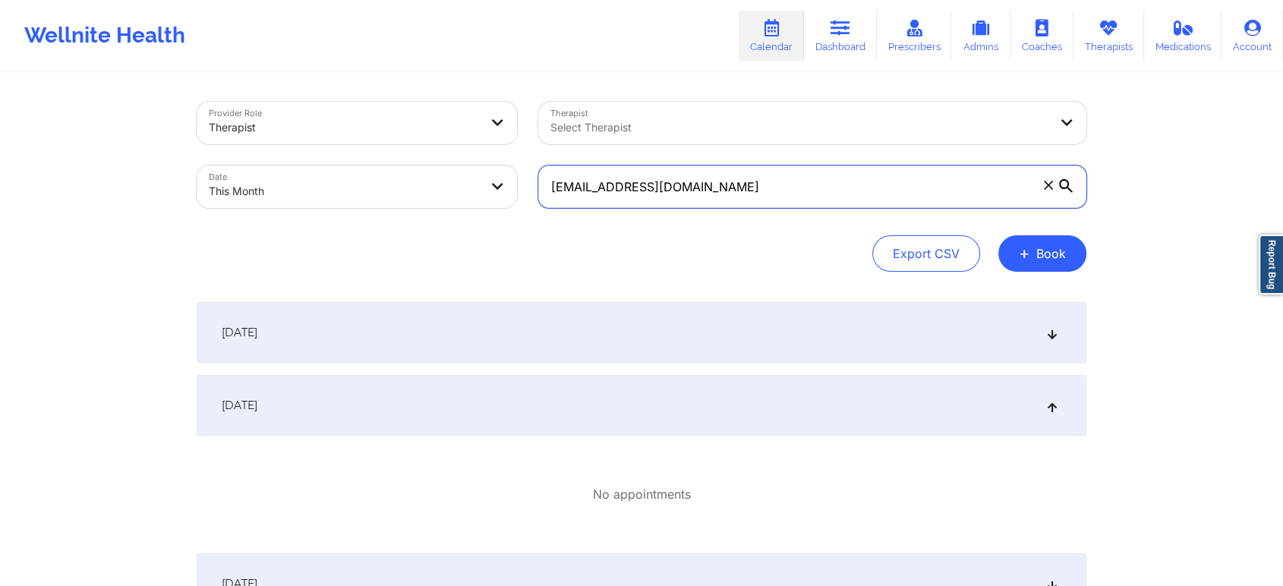
drag, startPoint x: 818, startPoint y: 208, endPoint x: 808, endPoint y: 215, distance: 12.6
click at [808, 215] on div "[EMAIL_ADDRESS][DOMAIN_NAME]" at bounding box center [812, 187] width 569 height 64
drag, startPoint x: 861, startPoint y: 177, endPoint x: 410, endPoint y: 148, distance: 451.8
click at [410, 148] on div "Provider Role Therapist Therapist Select Therapist Date This Month [EMAIL_ADDRE…" at bounding box center [641, 155] width 911 height 128
paste input "[EMAIL_ADDRESS][DOMAIN_NAME]"
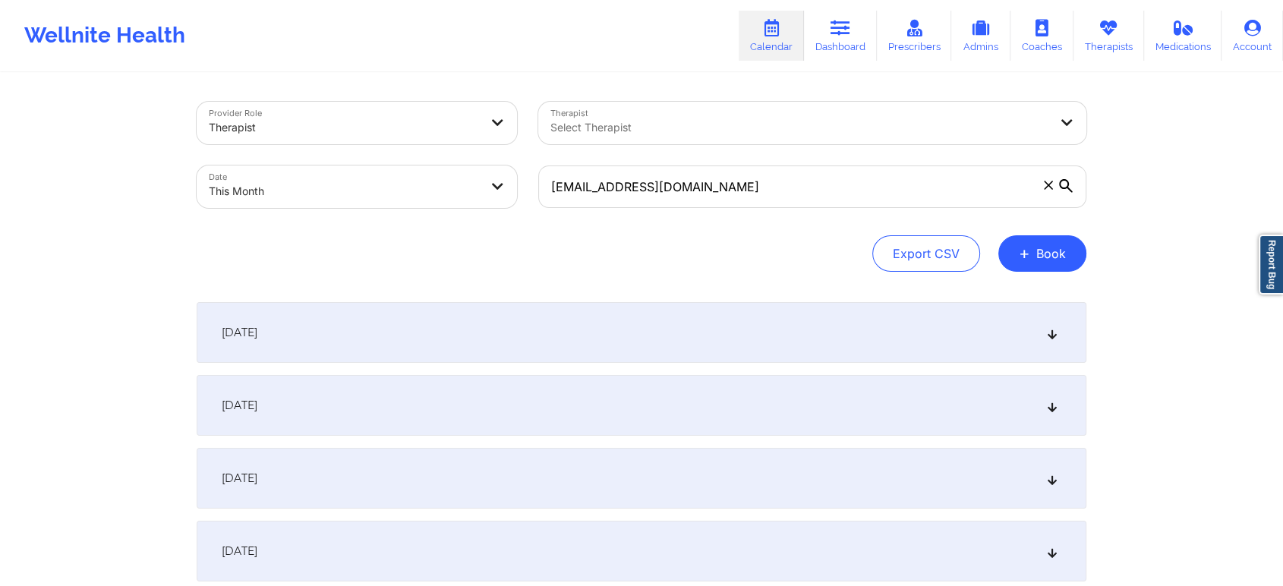
click at [512, 391] on div "[DATE]" at bounding box center [642, 405] width 890 height 61
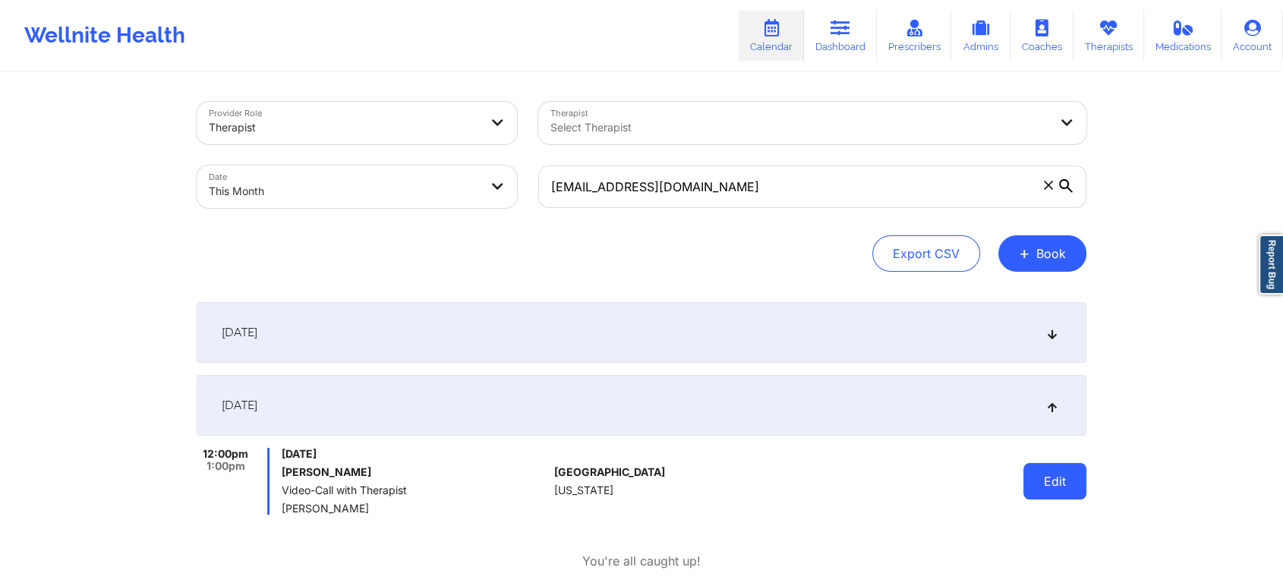
click at [1057, 474] on button "Edit" at bounding box center [1054, 481] width 63 height 36
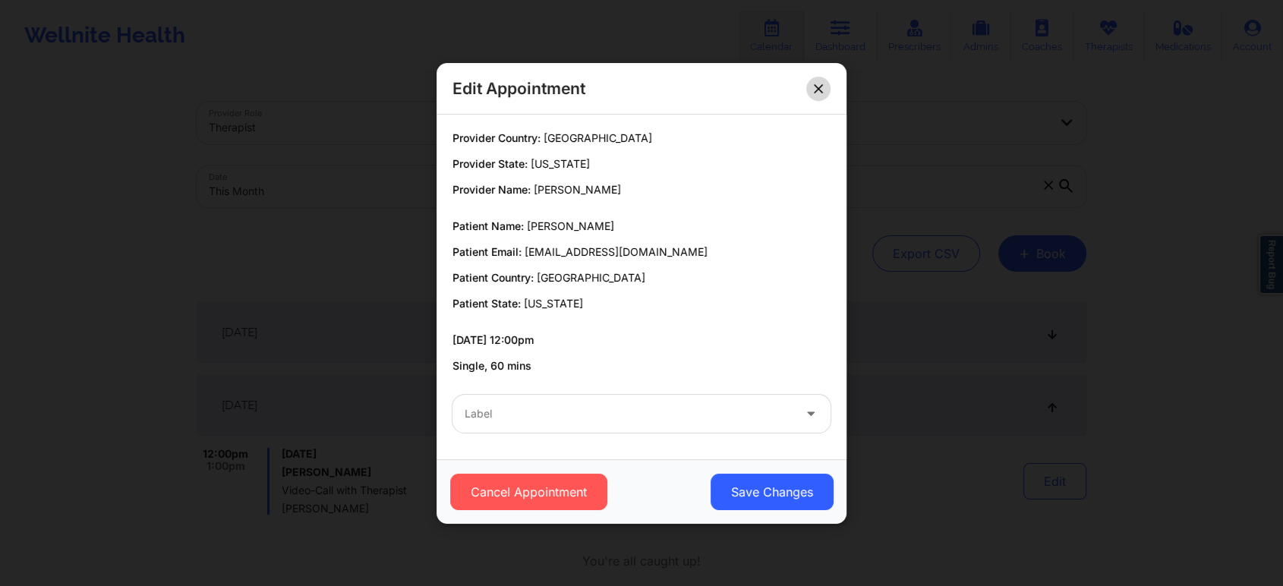
drag, startPoint x: 817, startPoint y: 100, endPoint x: 817, endPoint y: 90, distance: 10.6
click at [817, 90] on div "Edit Appointment" at bounding box center [641, 89] width 410 height 52
click at [817, 90] on icon at bounding box center [818, 87] width 9 height 9
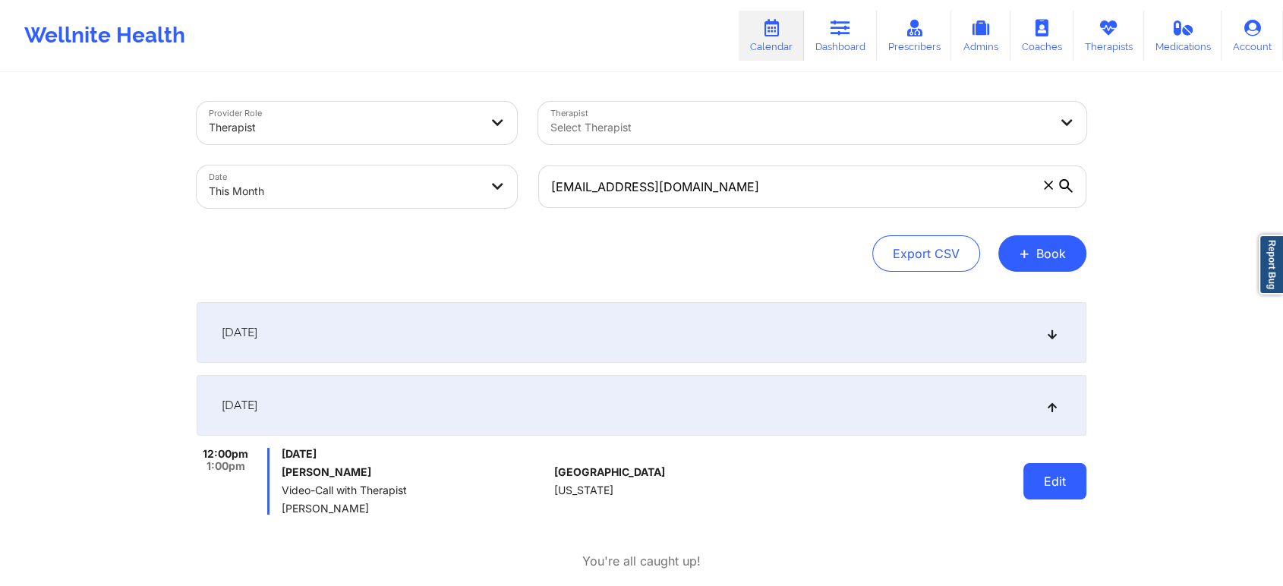
click at [1069, 465] on button "Edit" at bounding box center [1054, 481] width 63 height 36
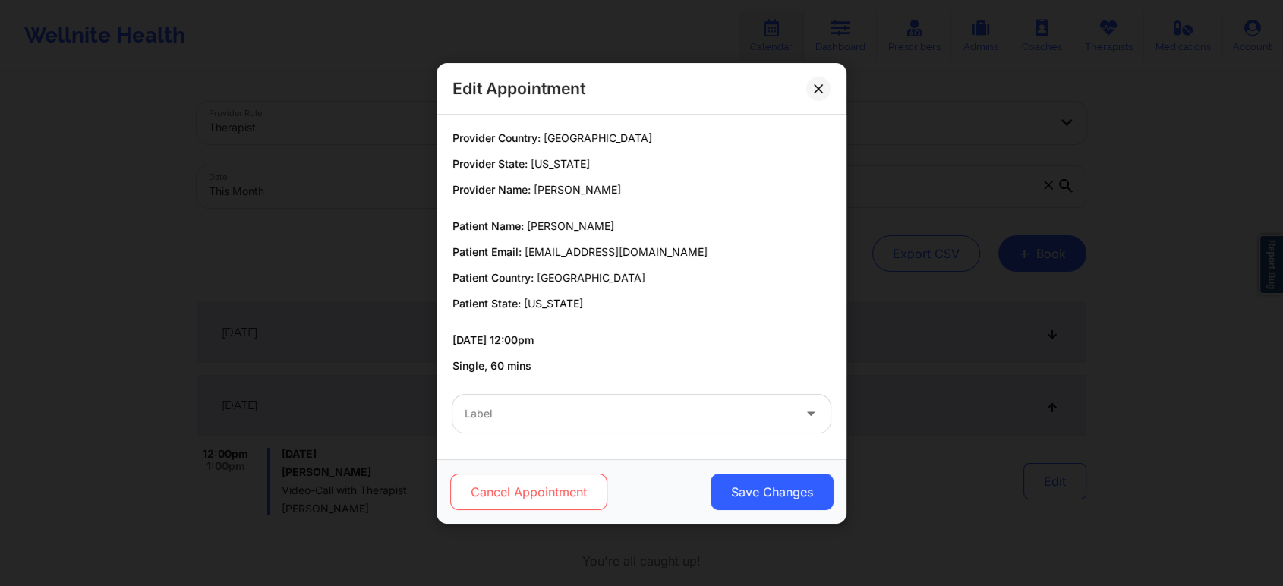
click at [578, 477] on button "Cancel Appointment" at bounding box center [528, 492] width 157 height 36
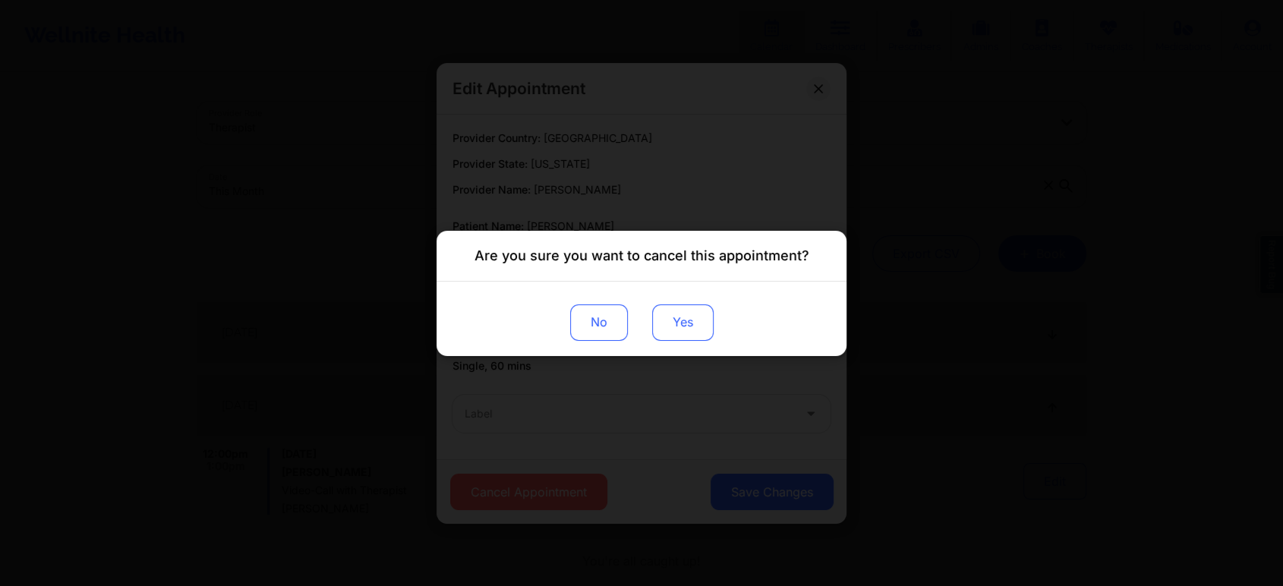
click at [693, 332] on button "Yes" at bounding box center [682, 322] width 61 height 36
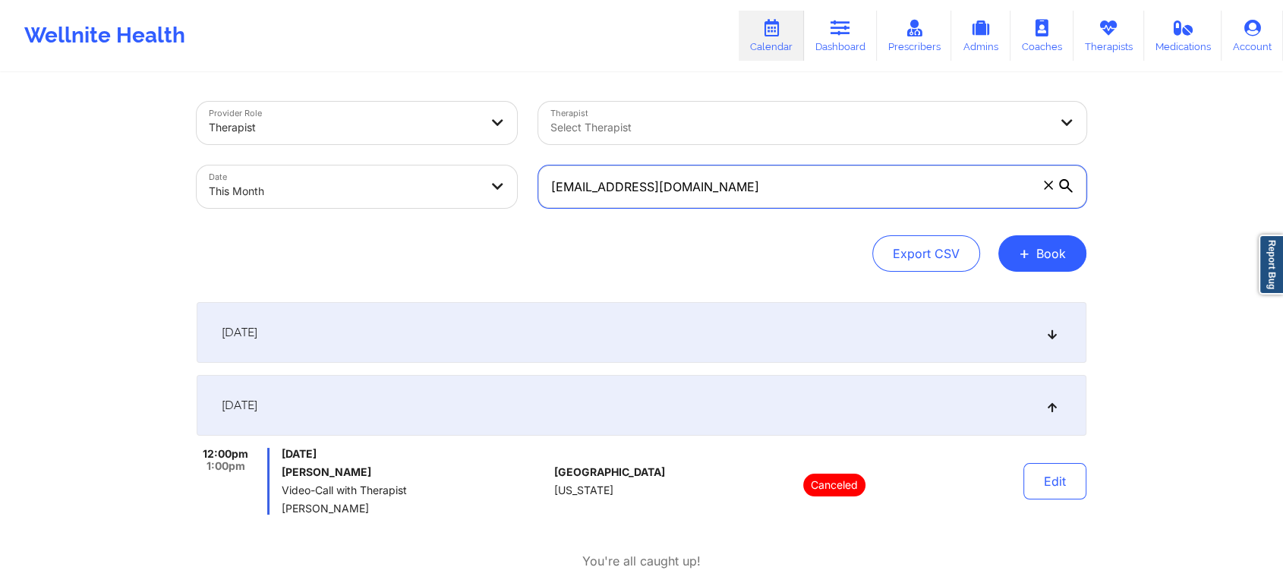
drag, startPoint x: 729, startPoint y: 190, endPoint x: 346, endPoint y: 244, distance: 386.4
click at [346, 244] on div "Provider Role Therapist Therapist Select Therapist Date This Month [EMAIL_ADDRE…" at bounding box center [642, 187] width 890 height 170
paste input "[EMAIL_ADDRESS][DOMAIN_NAME]"
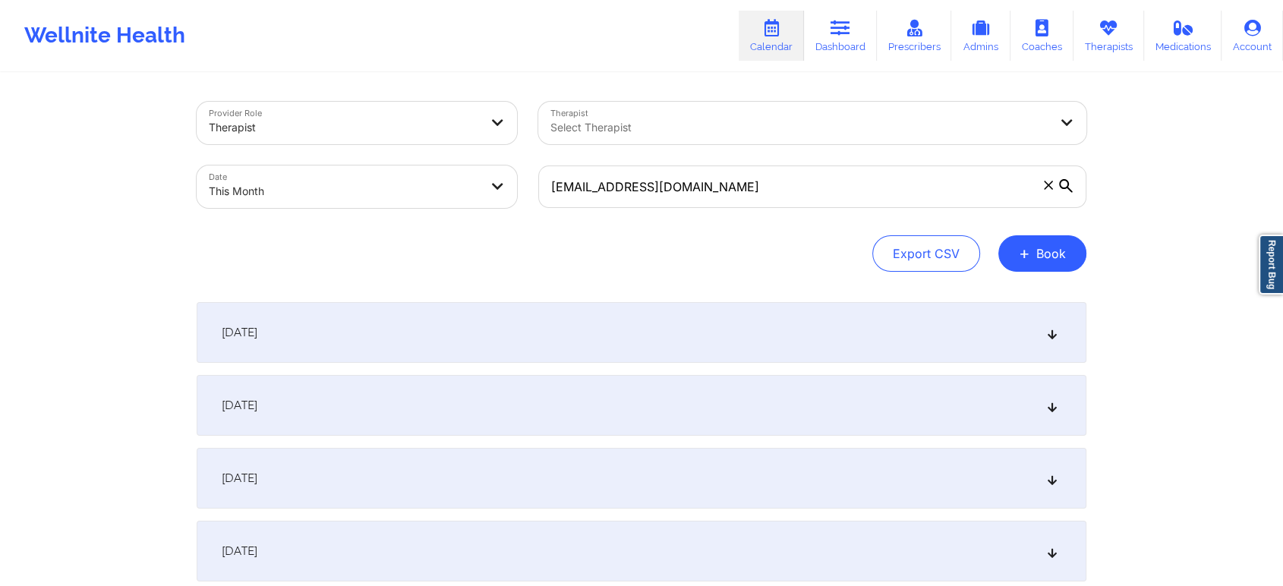
click at [443, 420] on div "[DATE]" at bounding box center [642, 405] width 890 height 61
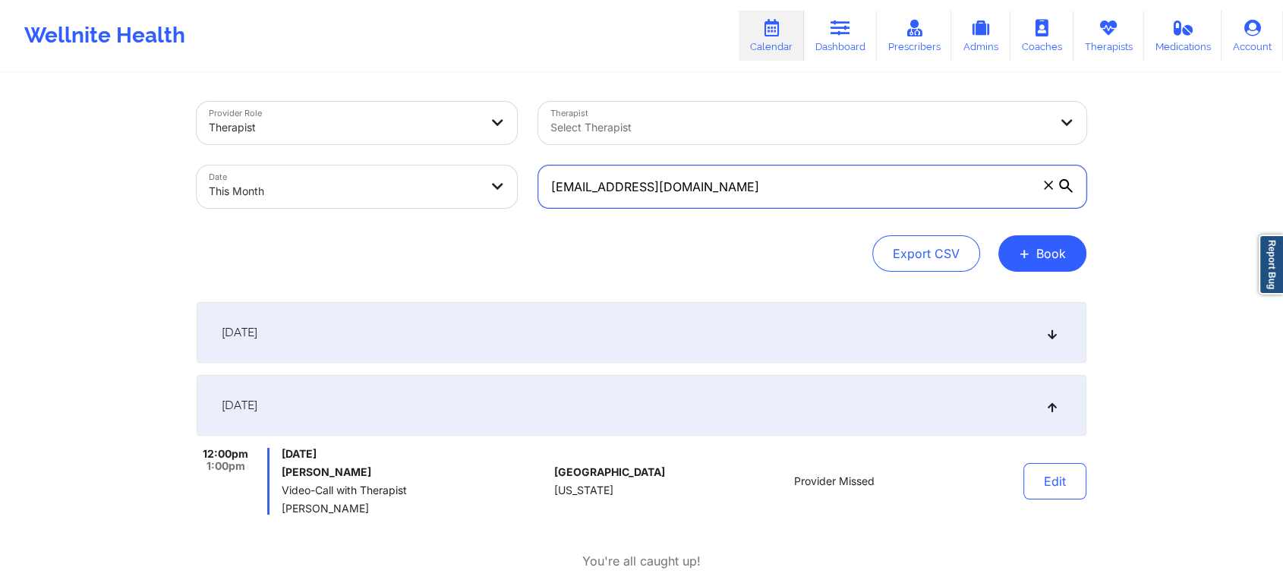
drag, startPoint x: 830, startPoint y: 202, endPoint x: 558, endPoint y: 172, distance: 274.1
click at [558, 172] on input "[EMAIL_ADDRESS][DOMAIN_NAME]" at bounding box center [812, 186] width 548 height 43
type input "m"
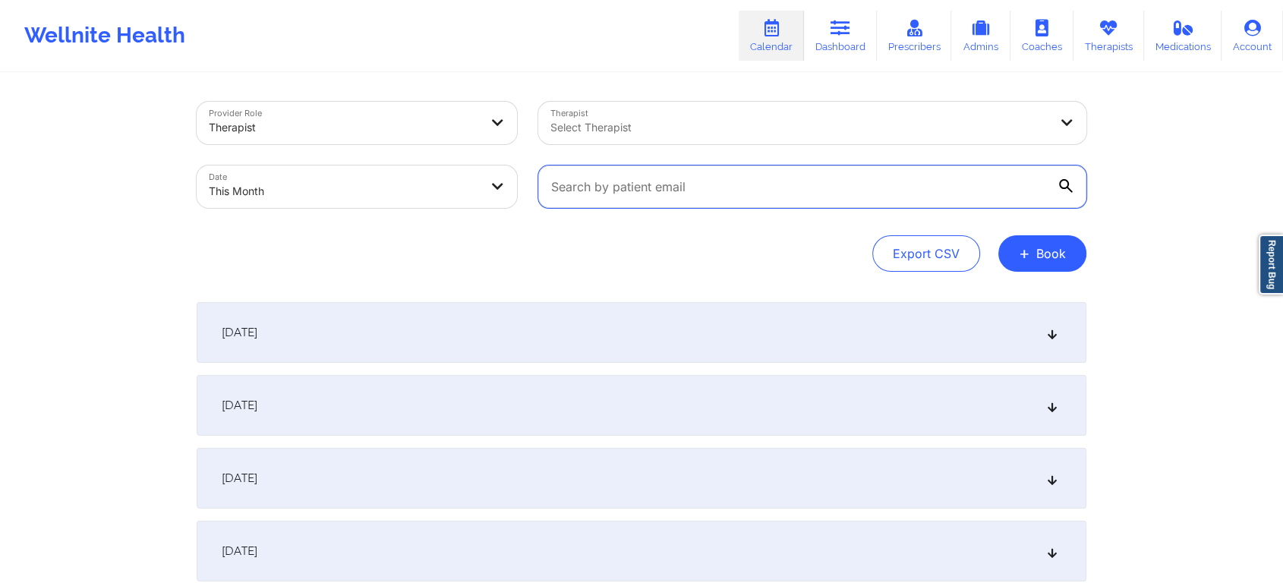
paste input "[EMAIL_ADDRESS][DOMAIN_NAME]"
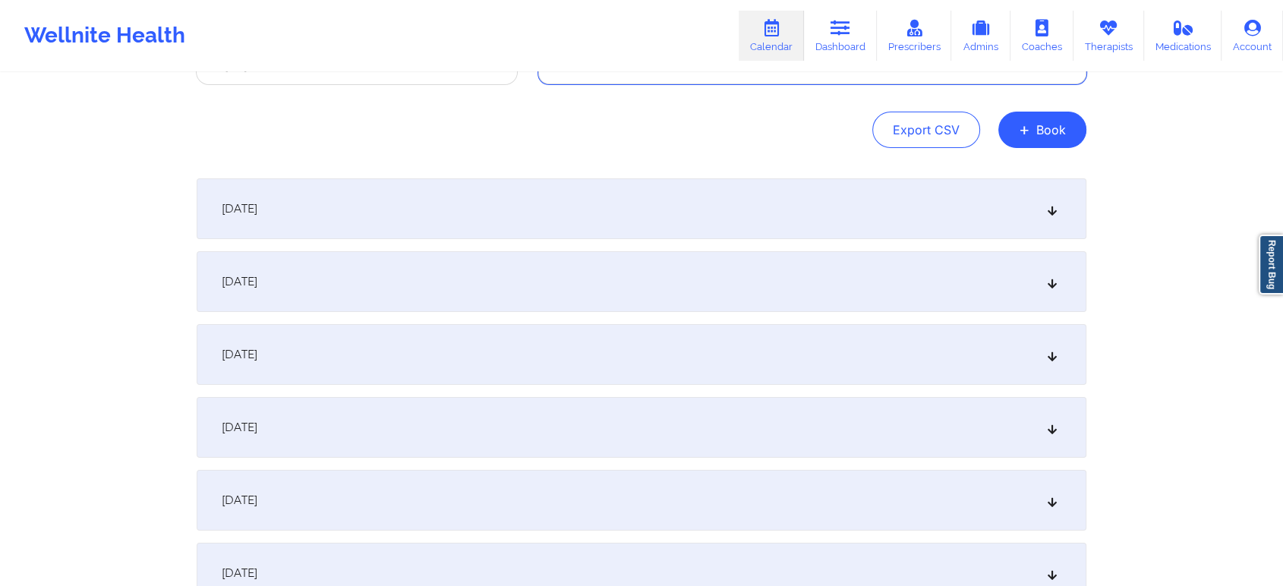
scroll to position [121, 0]
click at [765, 272] on div "[DATE]" at bounding box center [642, 284] width 890 height 61
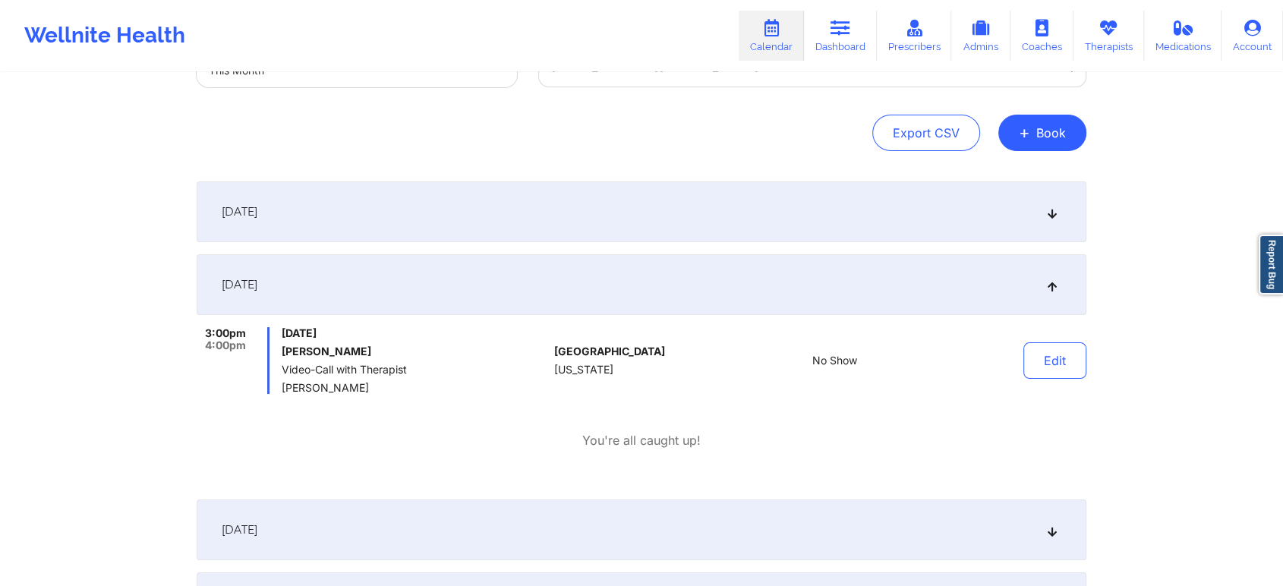
scroll to position [0, 0]
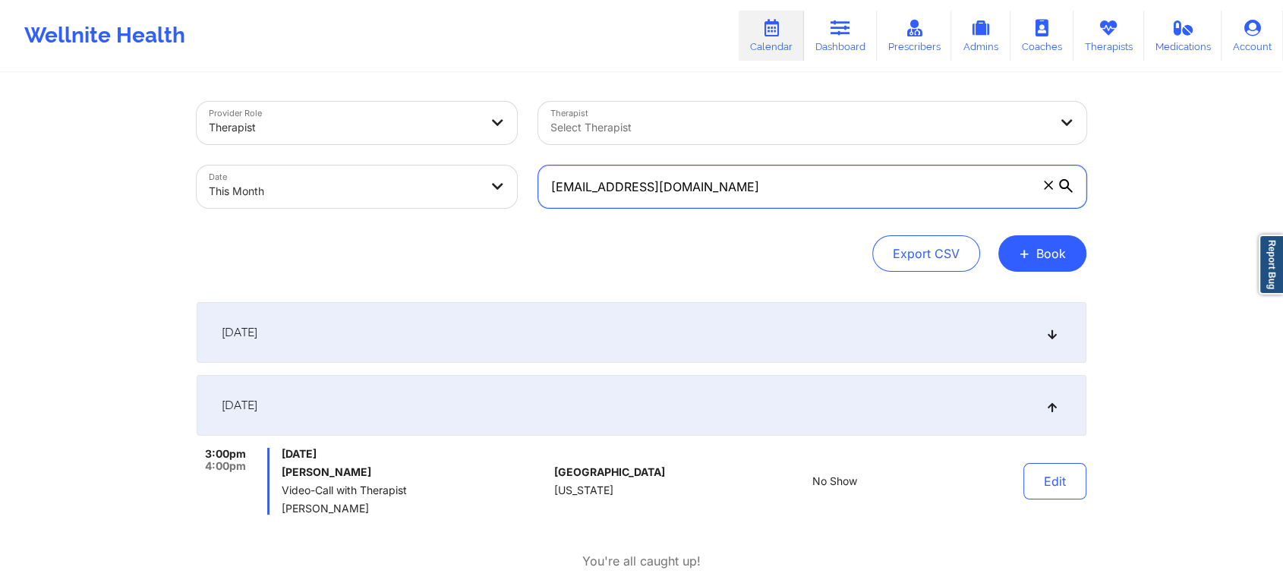
drag, startPoint x: 725, startPoint y: 184, endPoint x: 234, endPoint y: 163, distance: 491.5
click at [234, 163] on div "Provider Role Therapist Therapist Select Therapist Date This Month [EMAIL_ADDRE…" at bounding box center [641, 155] width 911 height 128
paste input "[EMAIL_ADDRESS][DOMAIN_NAME]"
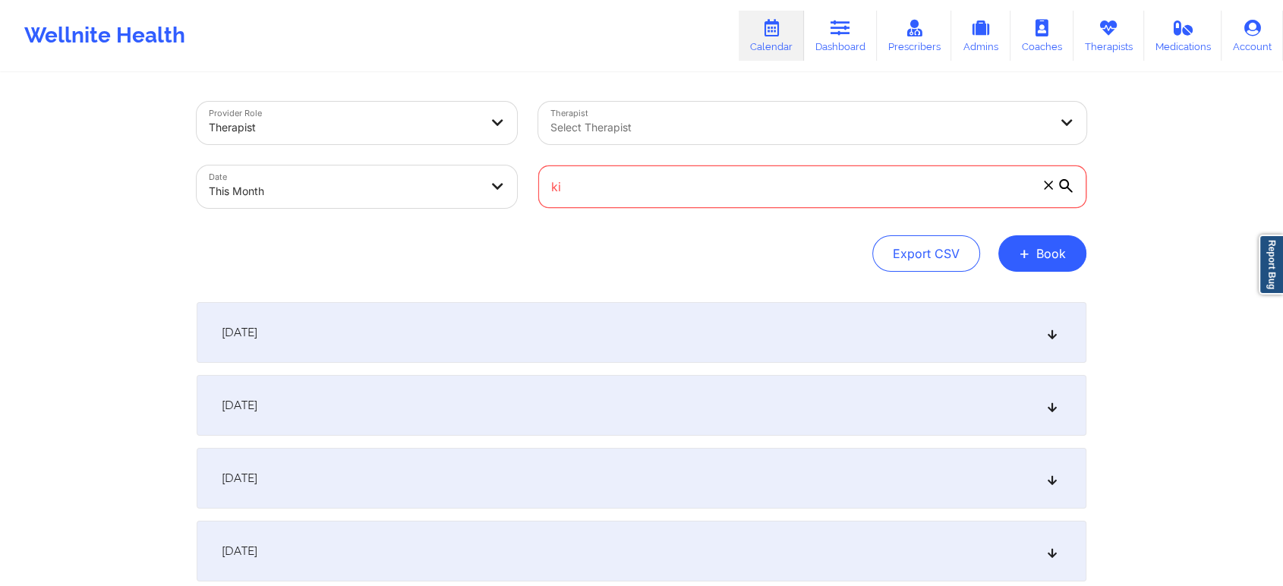
type input "k"
click at [638, 389] on div "[DATE]" at bounding box center [642, 405] width 890 height 61
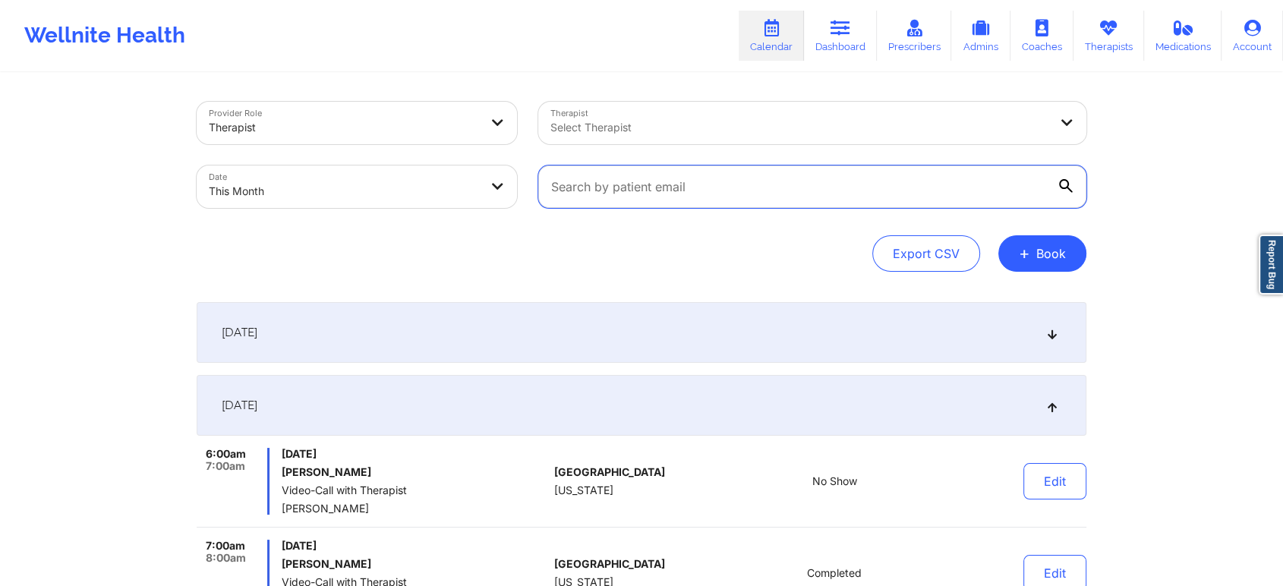
click at [679, 184] on input "text" at bounding box center [812, 186] width 548 height 43
paste input "[EMAIL_ADDRESS][DOMAIN_NAME]"
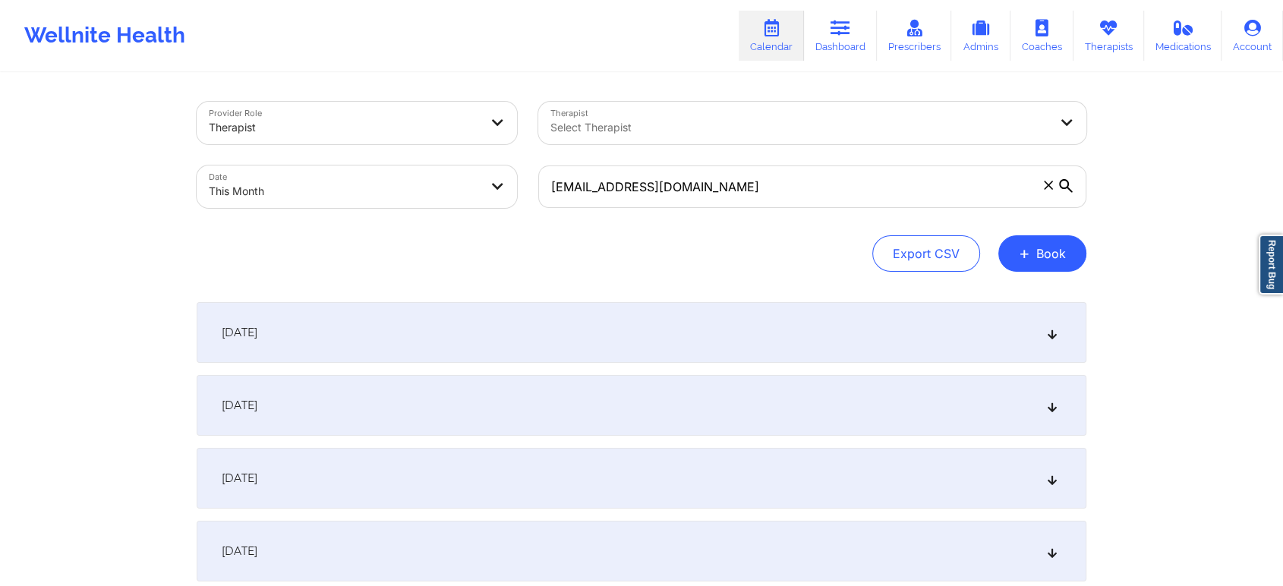
click at [690, 385] on div "[DATE]" at bounding box center [642, 405] width 890 height 61
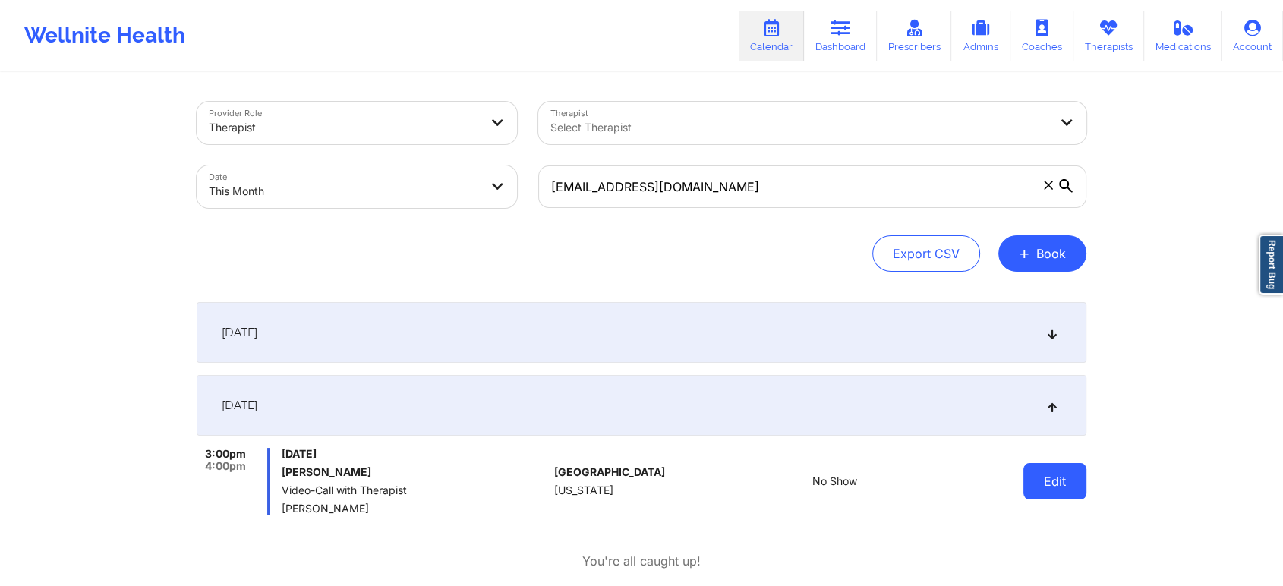
click at [1060, 490] on button "Edit" at bounding box center [1054, 481] width 63 height 36
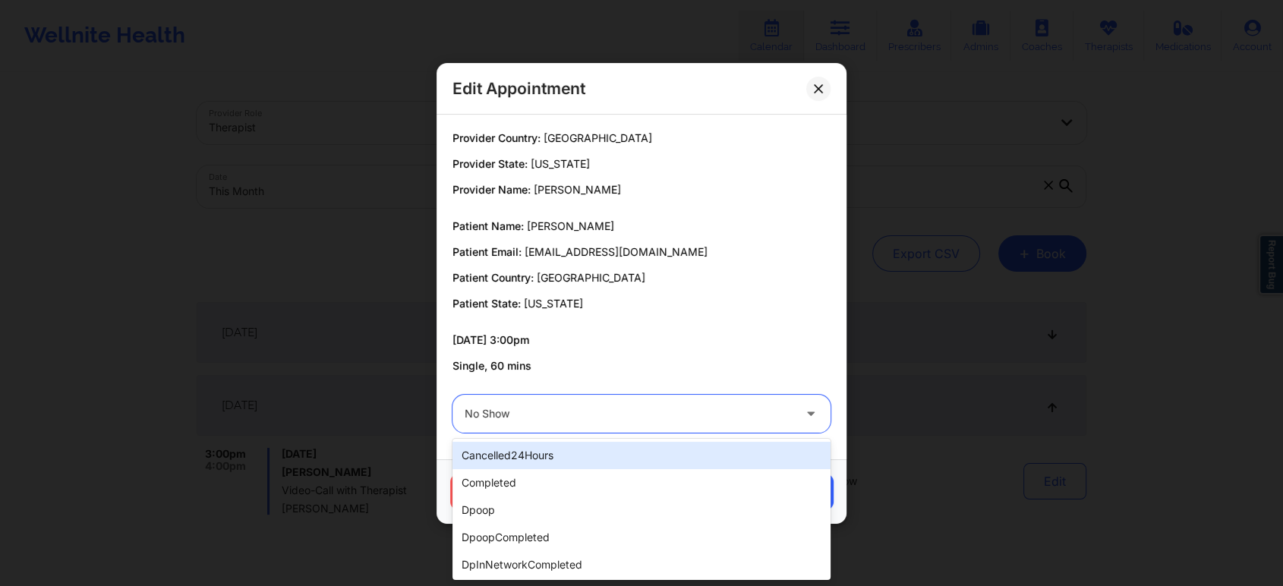
click at [580, 395] on div "No Show" at bounding box center [629, 414] width 328 height 38
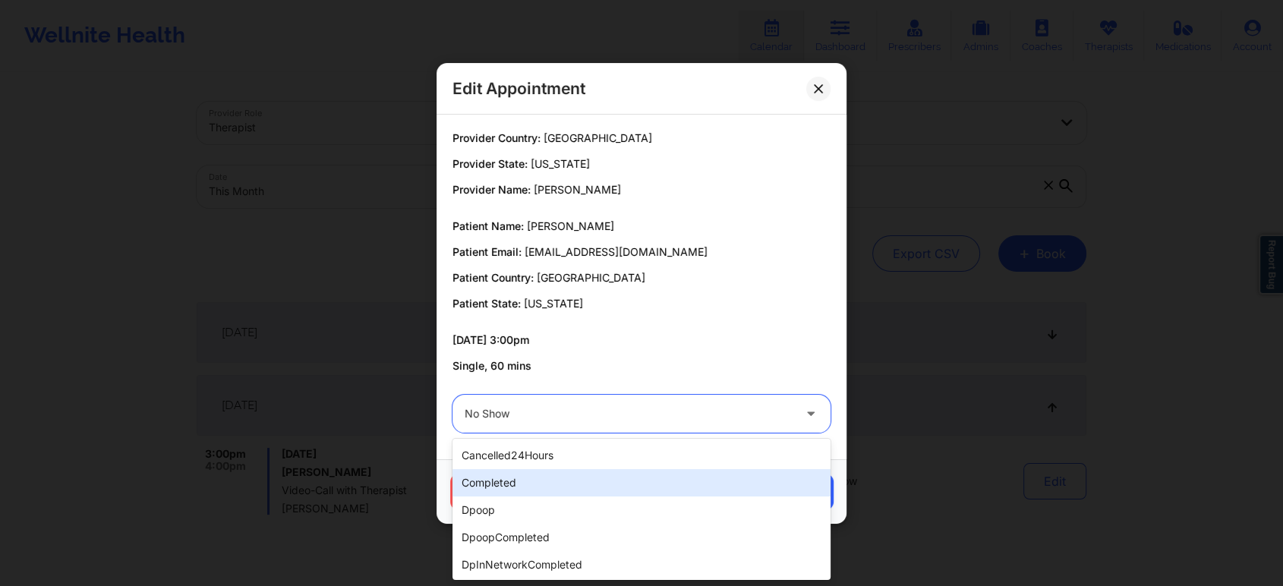
click at [540, 489] on div "completed" at bounding box center [641, 482] width 378 height 27
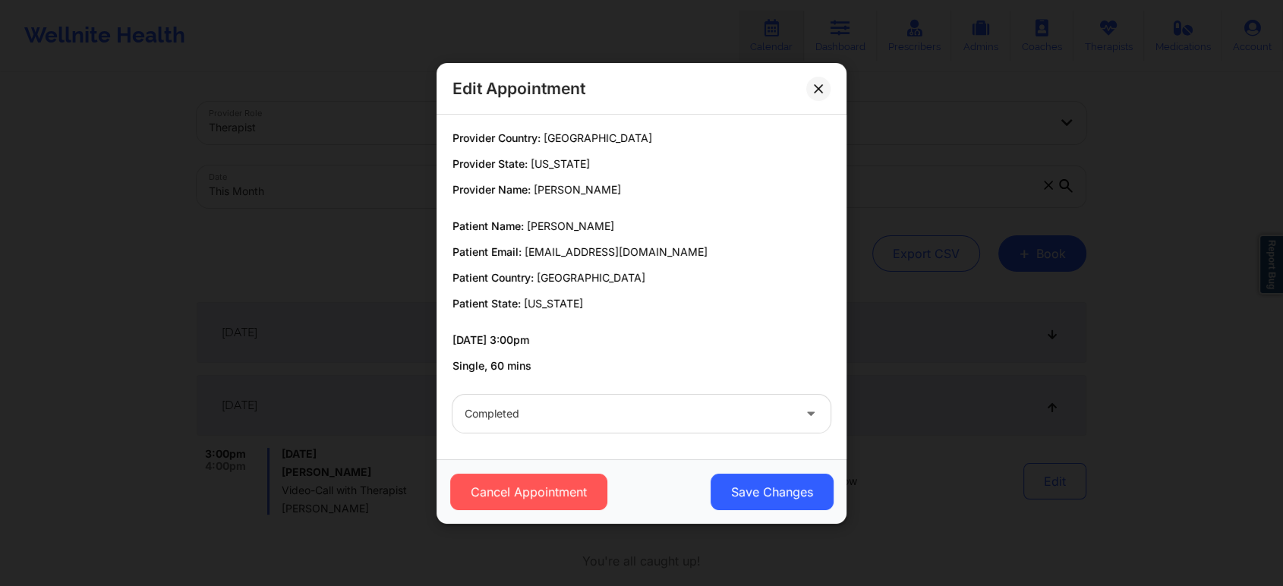
click at [709, 500] on div "Cancel Appointment Save Changes" at bounding box center [641, 492] width 389 height 36
click at [754, 484] on button "Save Changes" at bounding box center [771, 492] width 123 height 36
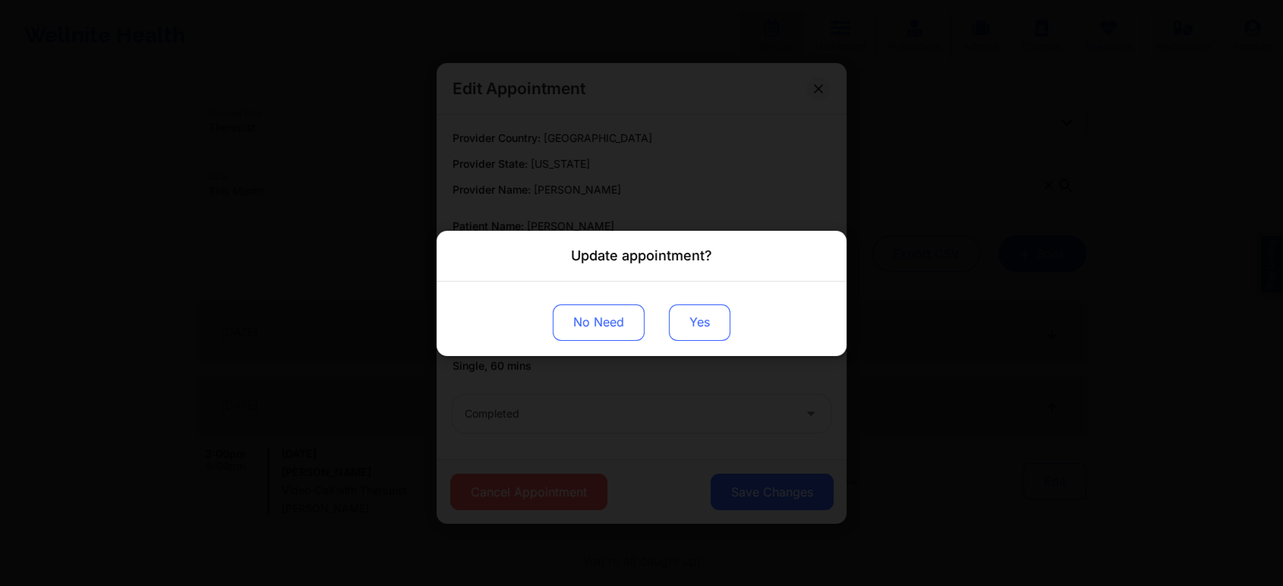
click at [700, 335] on button "Yes" at bounding box center [699, 322] width 61 height 36
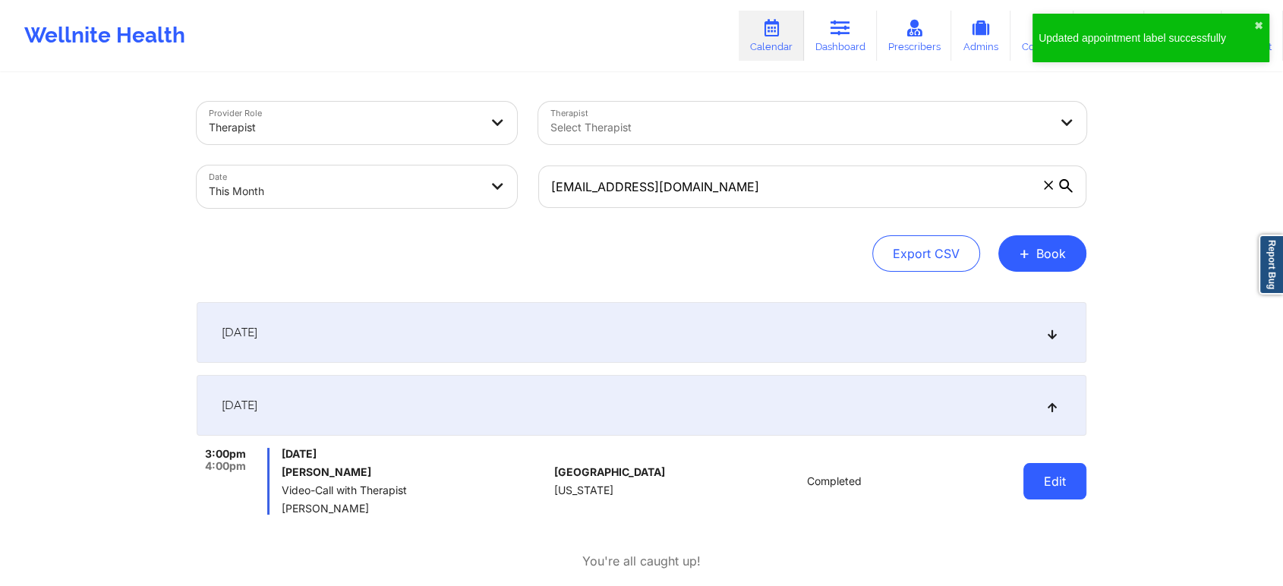
click at [1053, 476] on button "Edit" at bounding box center [1054, 481] width 63 height 36
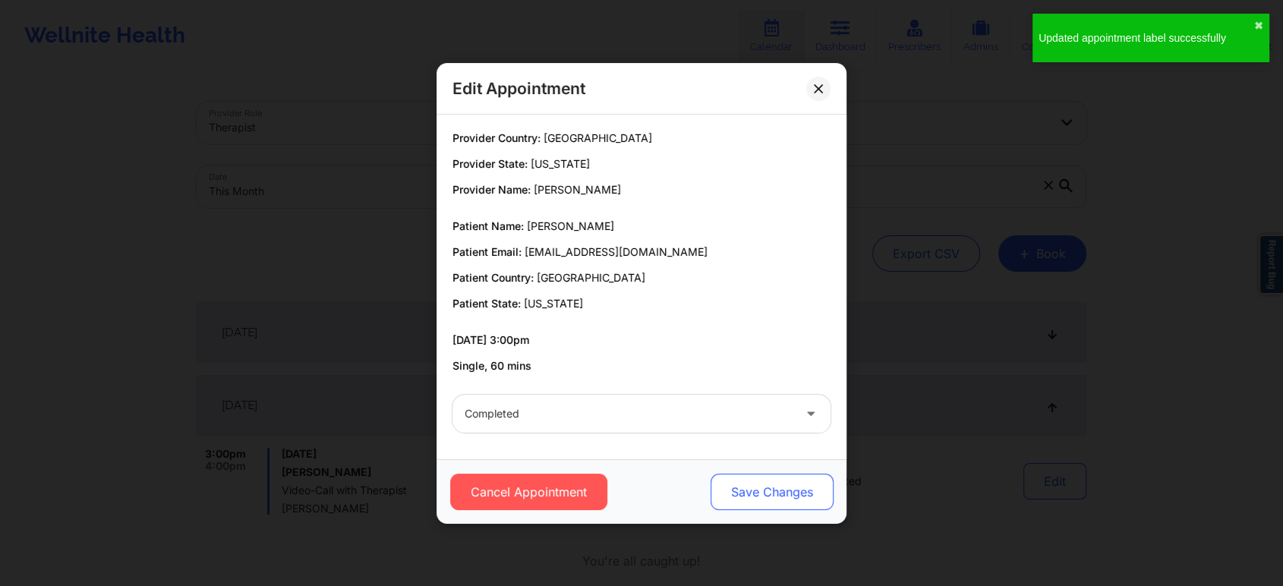
click at [790, 493] on button "Save Changes" at bounding box center [771, 492] width 123 height 36
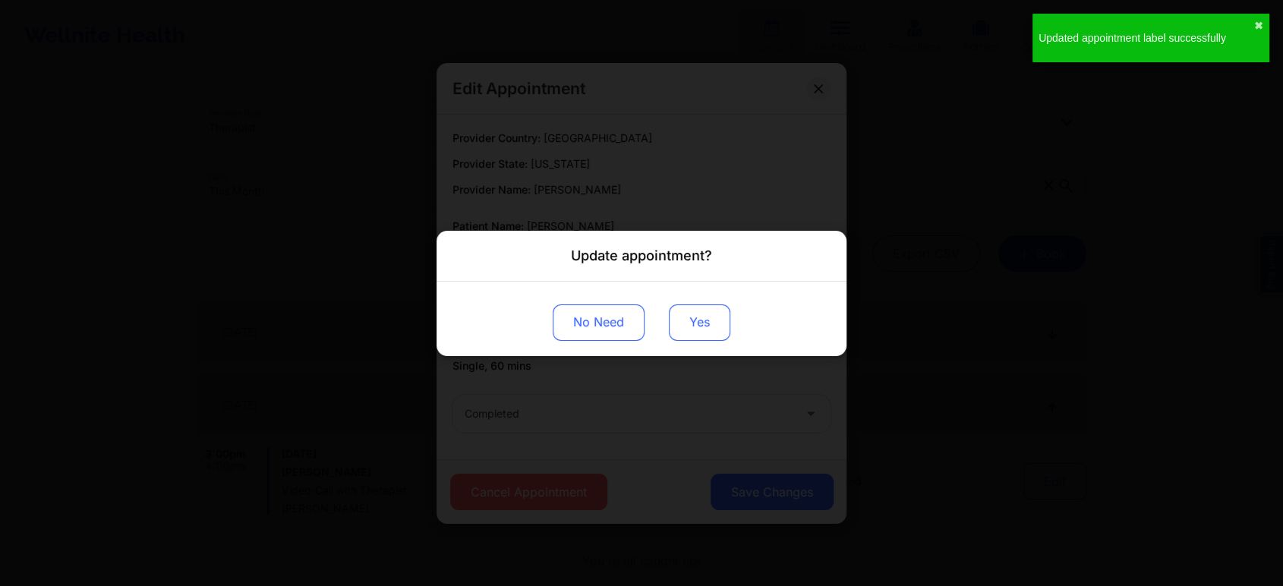
click at [698, 313] on button "Yes" at bounding box center [699, 322] width 61 height 36
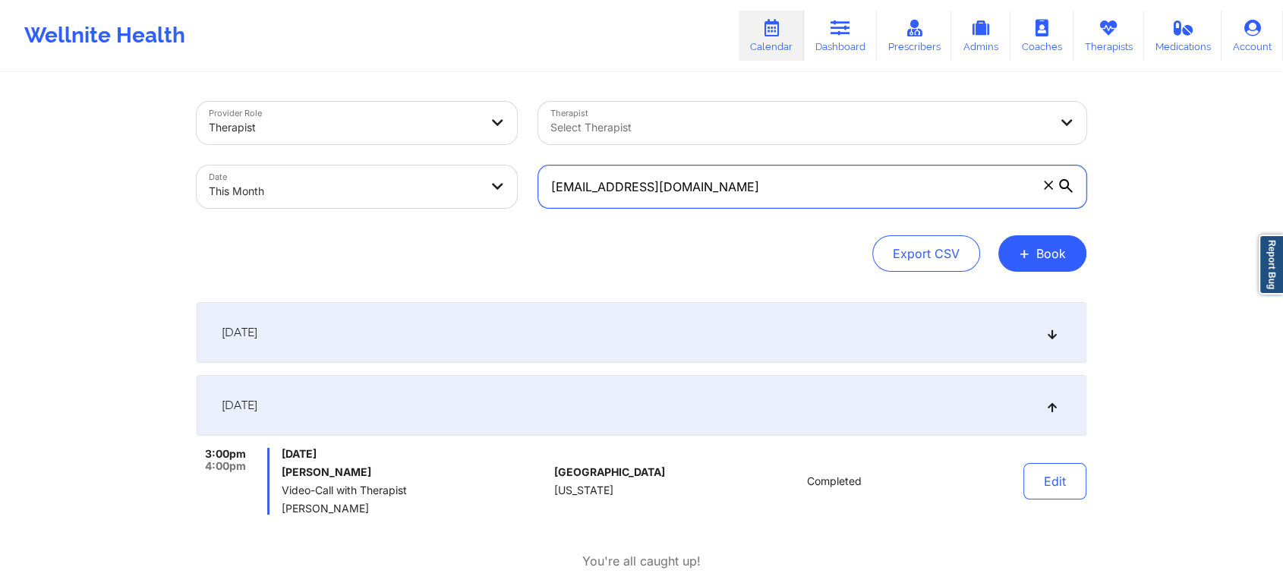
drag, startPoint x: 695, startPoint y: 185, endPoint x: 336, endPoint y: 124, distance: 363.5
click at [336, 124] on div "Provider Role Therapist Therapist Select Therapist Date This Month [EMAIL_ADDRE…" at bounding box center [641, 155] width 911 height 128
paste input "cooperneel2023"
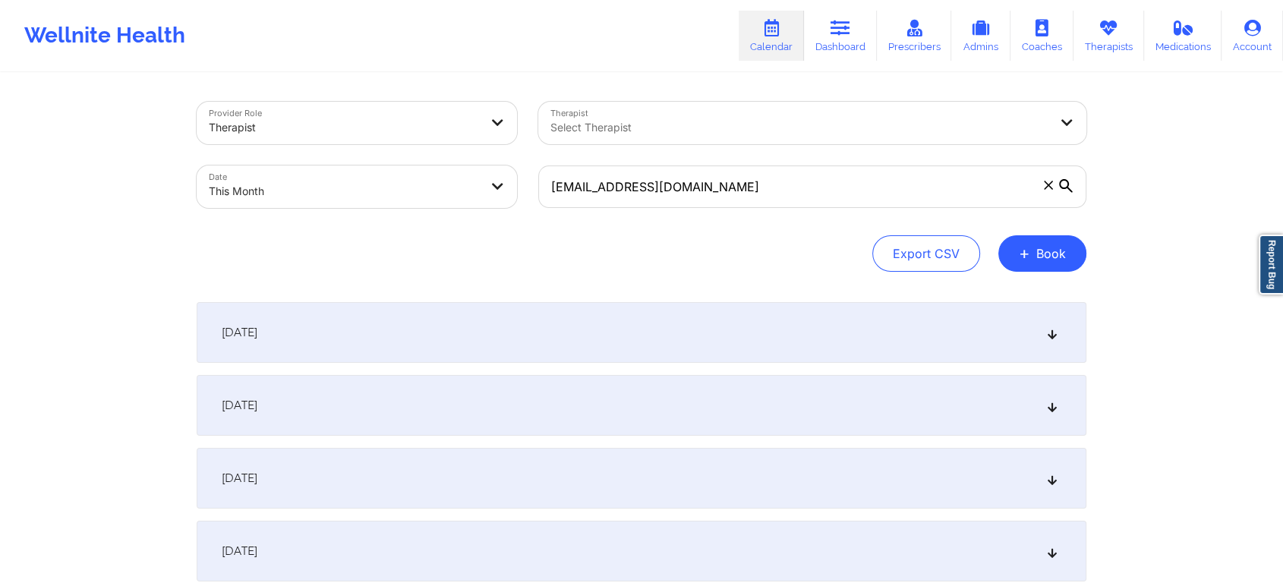
click at [446, 409] on div "[DATE]" at bounding box center [642, 405] width 890 height 61
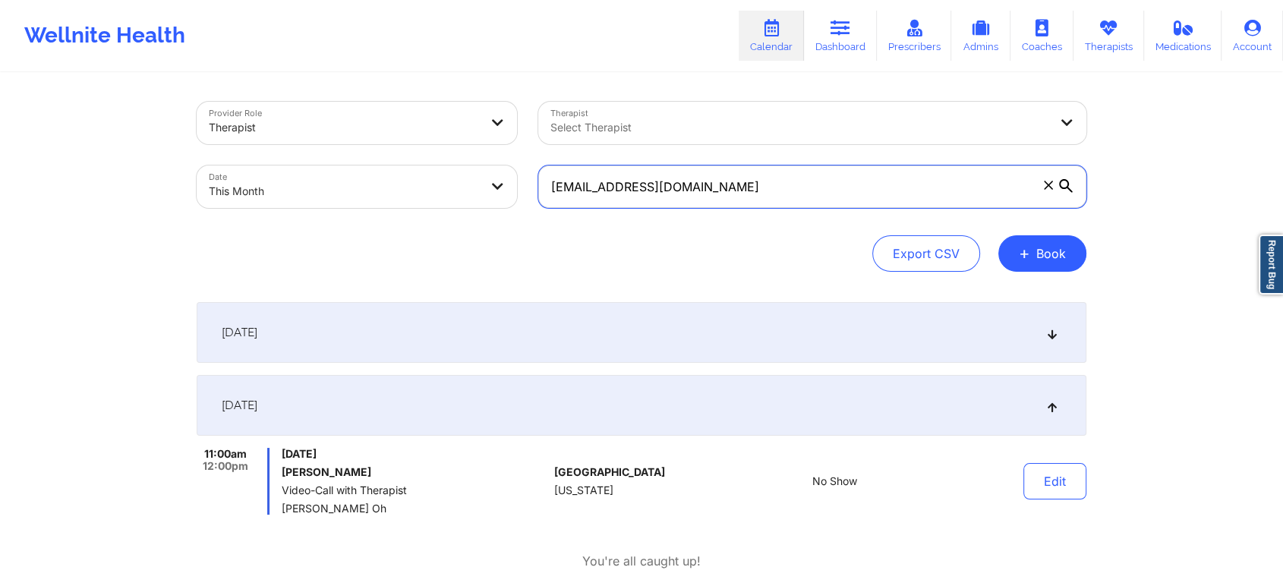
drag, startPoint x: 849, startPoint y: 169, endPoint x: 559, endPoint y: 164, distance: 290.0
click at [559, 164] on div "[EMAIL_ADDRESS][DOMAIN_NAME]" at bounding box center [812, 187] width 569 height 64
type input "c"
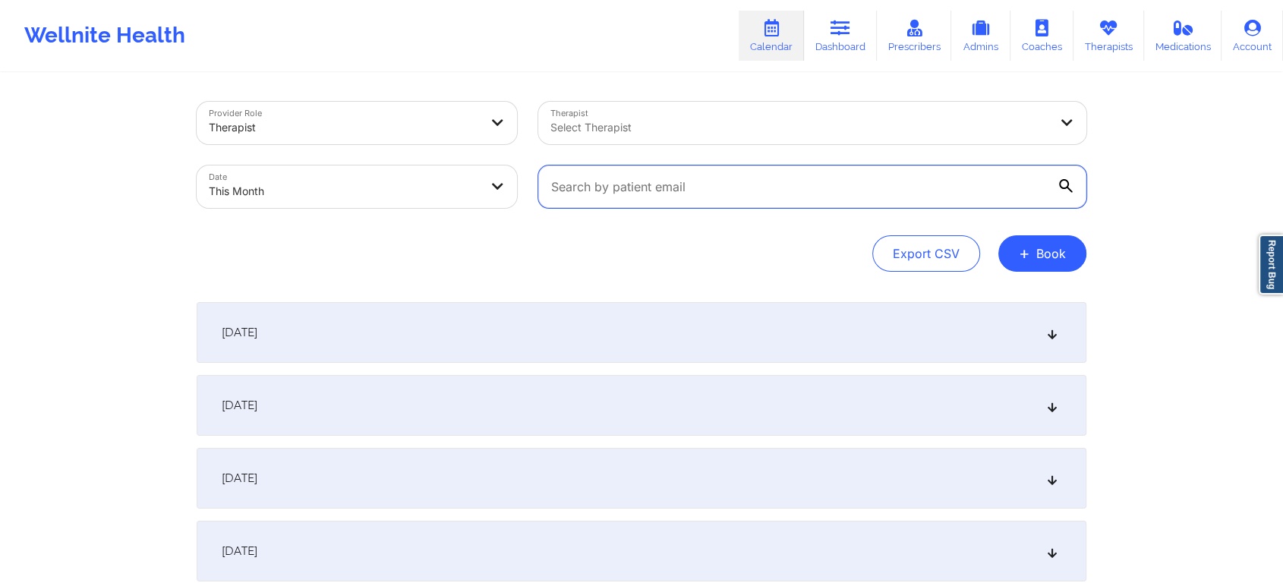
paste input "[EMAIL_ADDRESS][DOMAIN_NAME]"
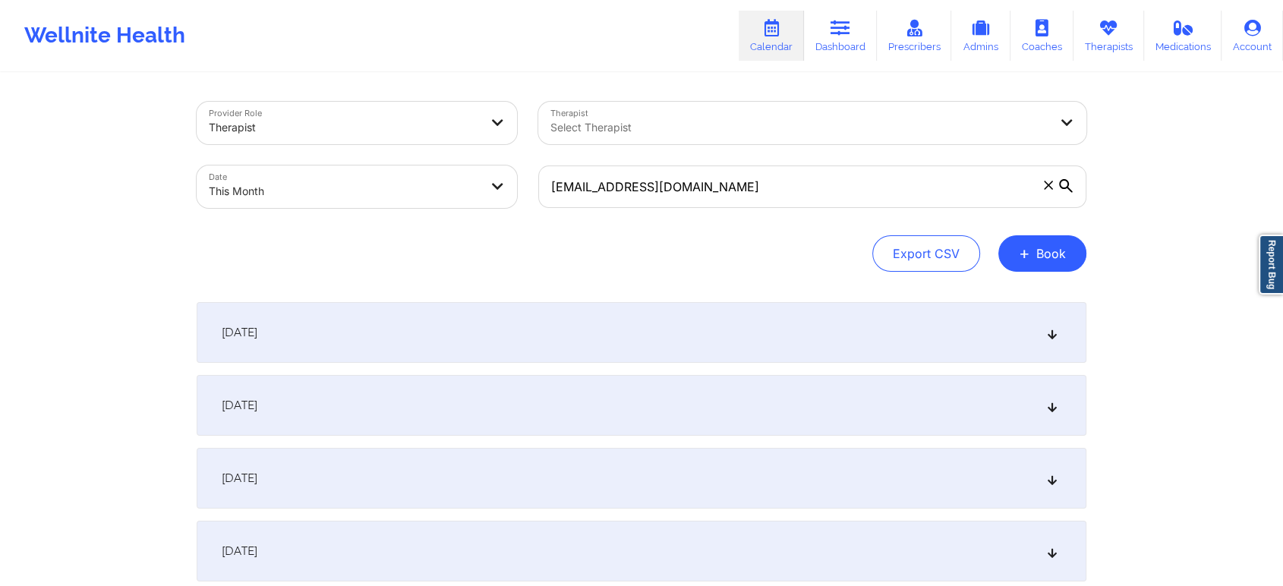
click at [718, 403] on div "[DATE]" at bounding box center [642, 405] width 890 height 61
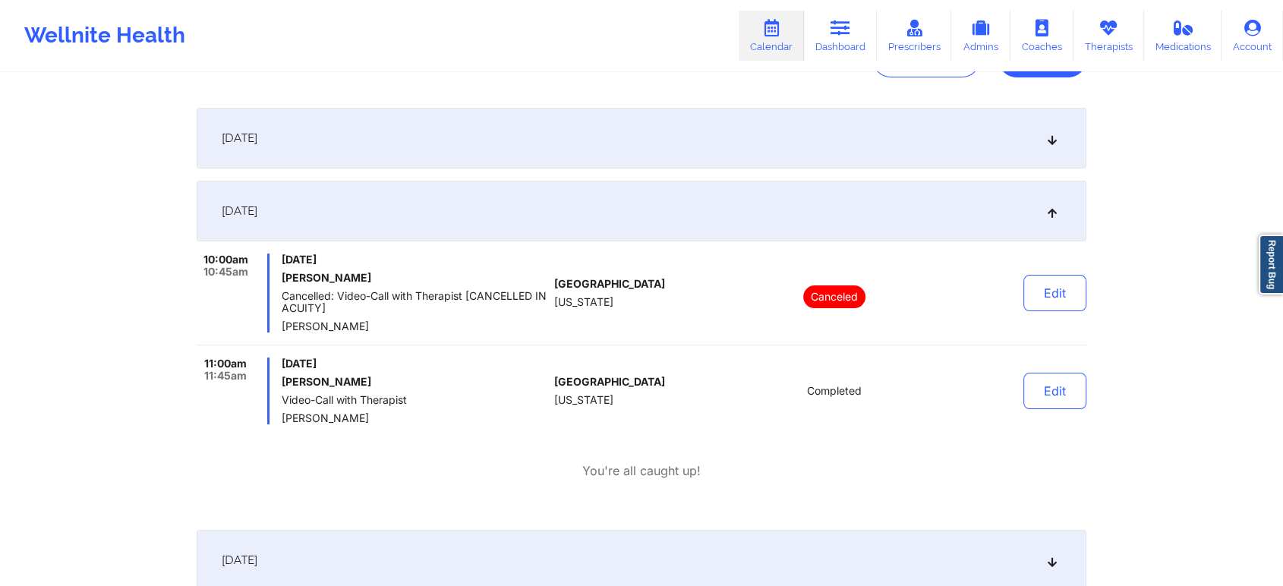
scroll to position [234, 0]
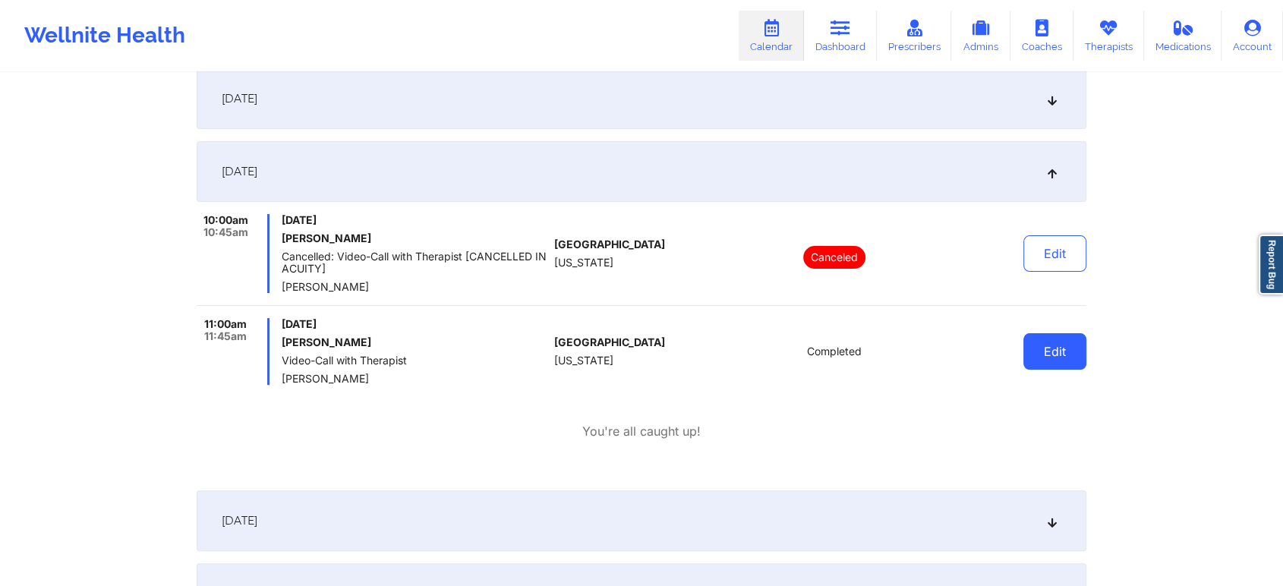
click at [1054, 339] on button "Edit" at bounding box center [1054, 351] width 63 height 36
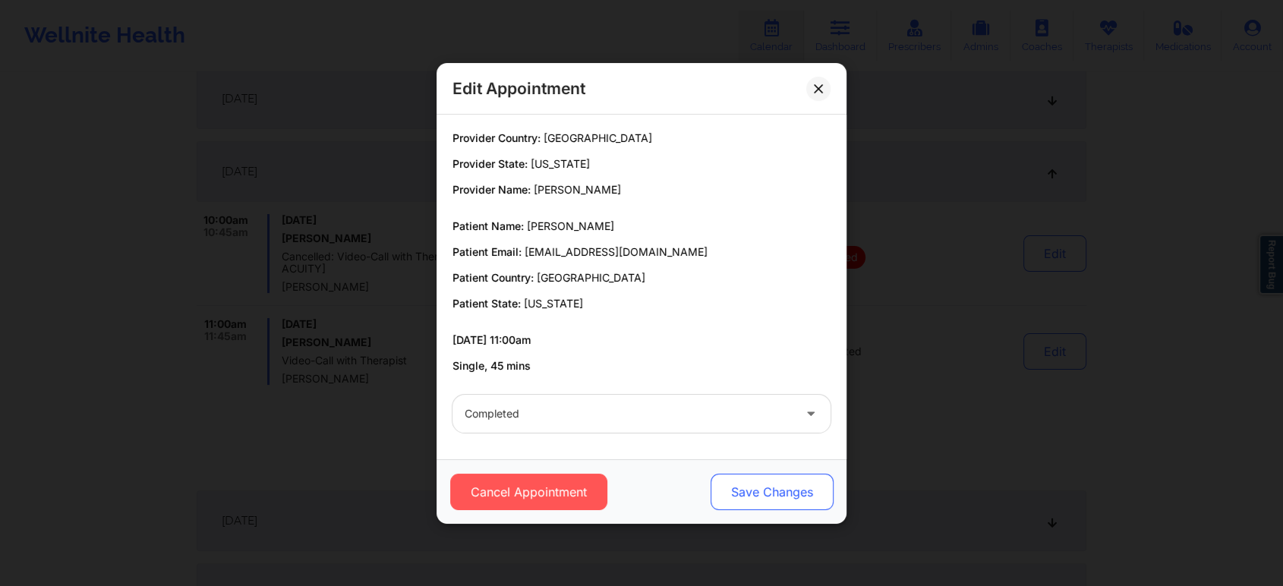
click at [770, 481] on button "Save Changes" at bounding box center [771, 492] width 123 height 36
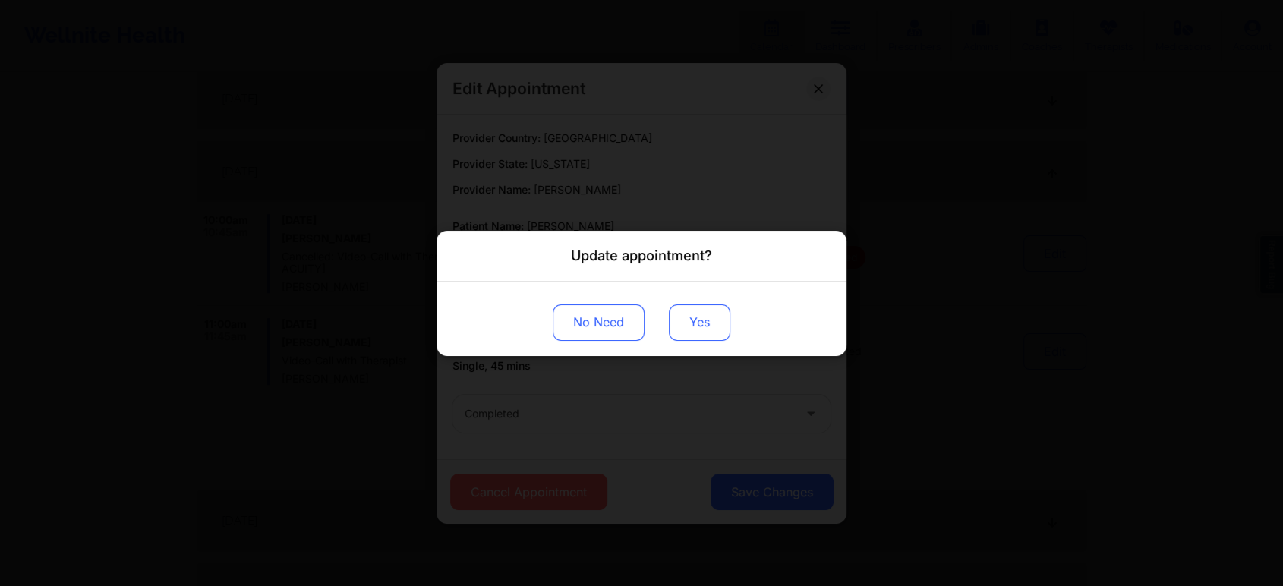
click at [713, 304] on button "Yes" at bounding box center [699, 322] width 61 height 36
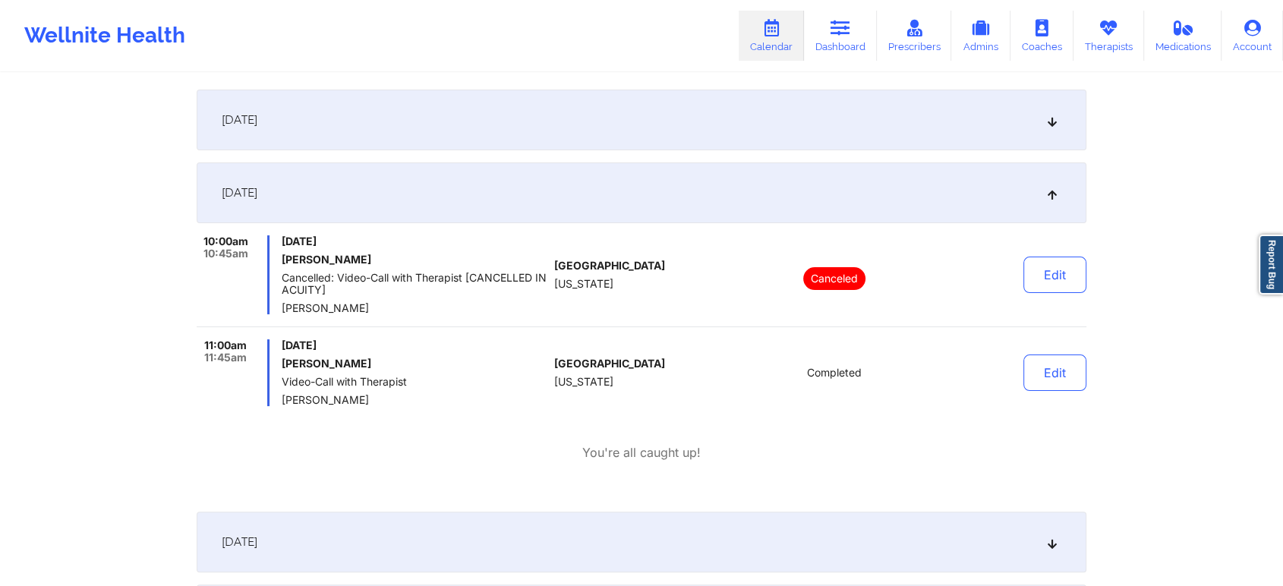
scroll to position [208, 0]
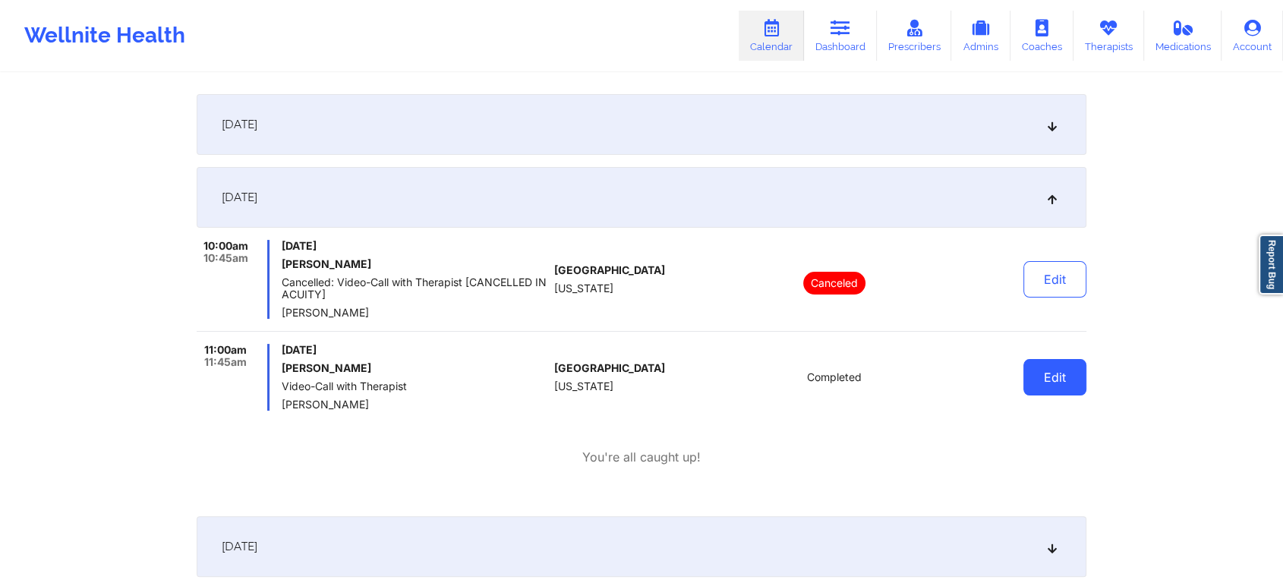
click at [1056, 383] on button "Edit" at bounding box center [1054, 377] width 63 height 36
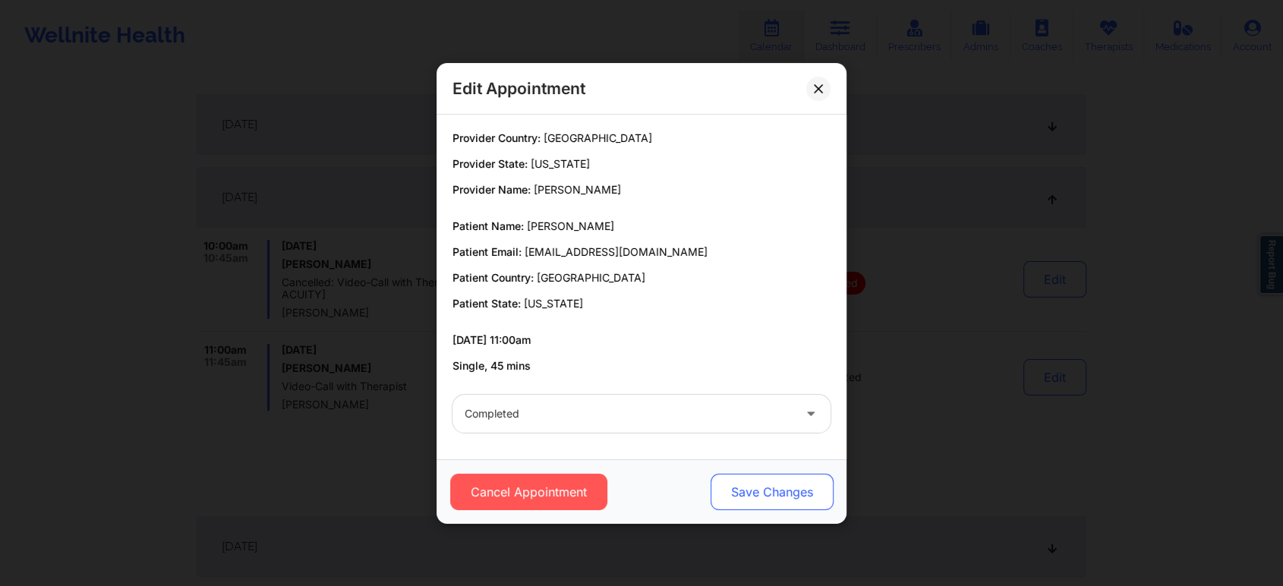
click at [762, 496] on button "Save Changes" at bounding box center [771, 492] width 123 height 36
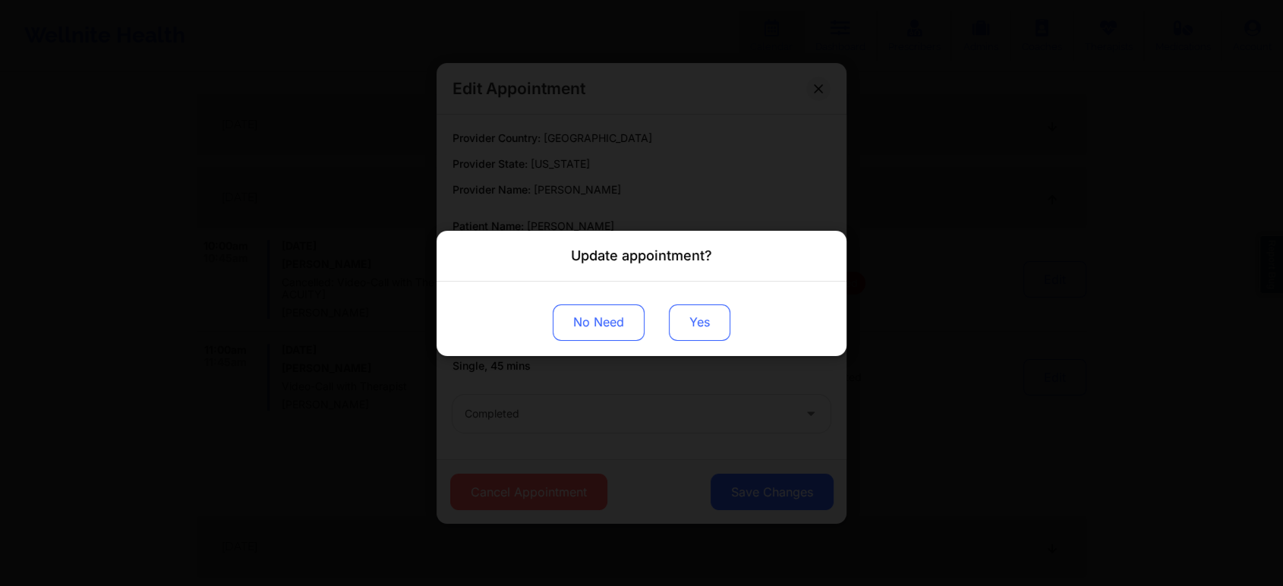
click at [679, 329] on button "Yes" at bounding box center [699, 322] width 61 height 36
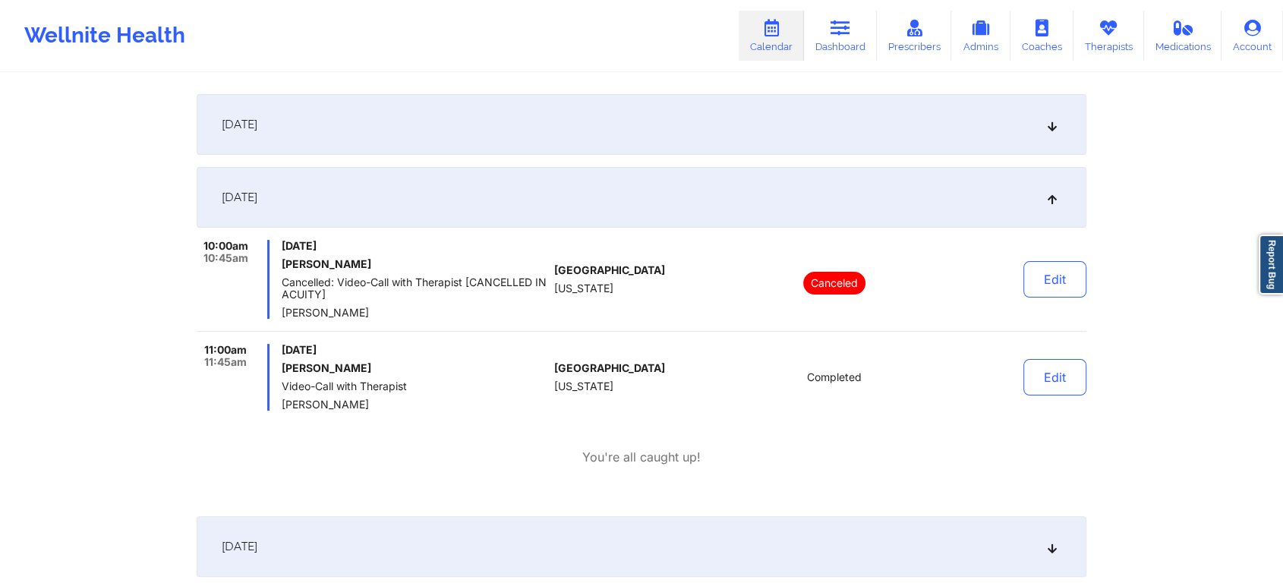
scroll to position [0, 0]
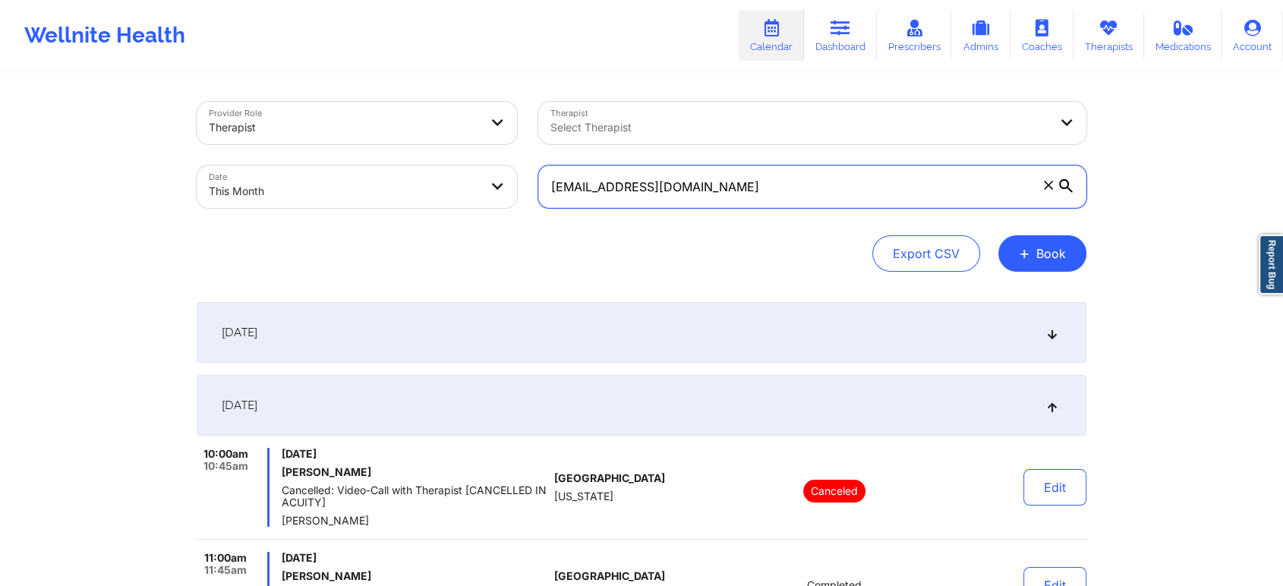
drag, startPoint x: 723, startPoint y: 179, endPoint x: 1189, endPoint y: 155, distance: 467.4
drag, startPoint x: 844, startPoint y: 169, endPoint x: 583, endPoint y: 150, distance: 261.8
click at [583, 150] on div "Provider Role Therapist Therapist Select Therapist Date This Month [EMAIL_ADDRE…" at bounding box center [641, 155] width 911 height 128
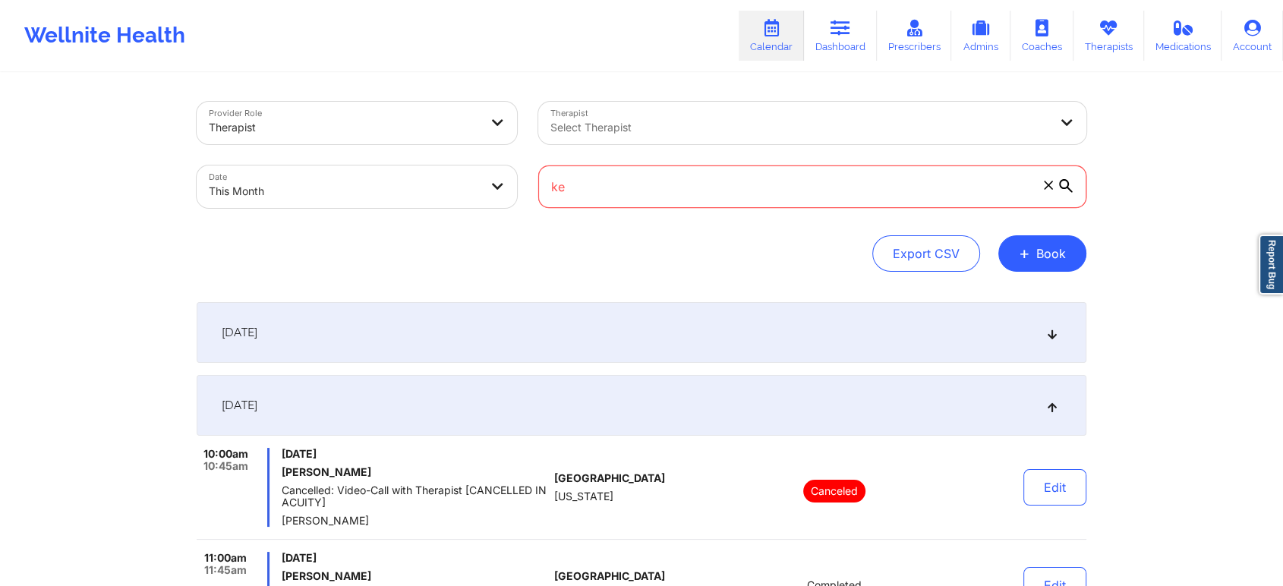
type input "k"
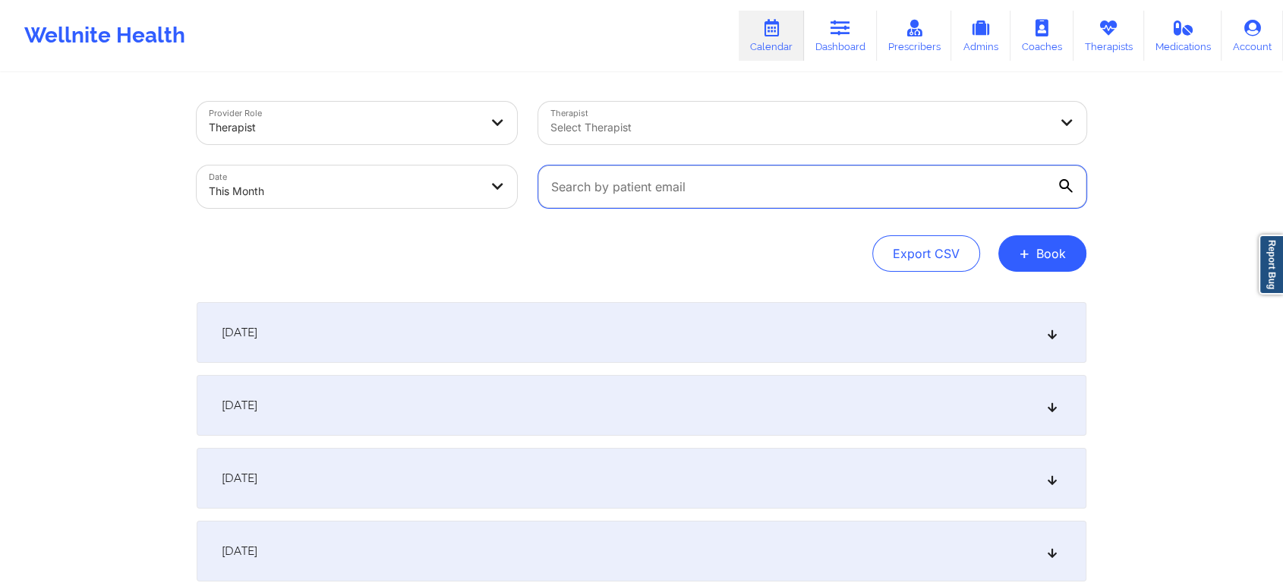
paste input "[EMAIL_ADDRESS][DOMAIN_NAME]"
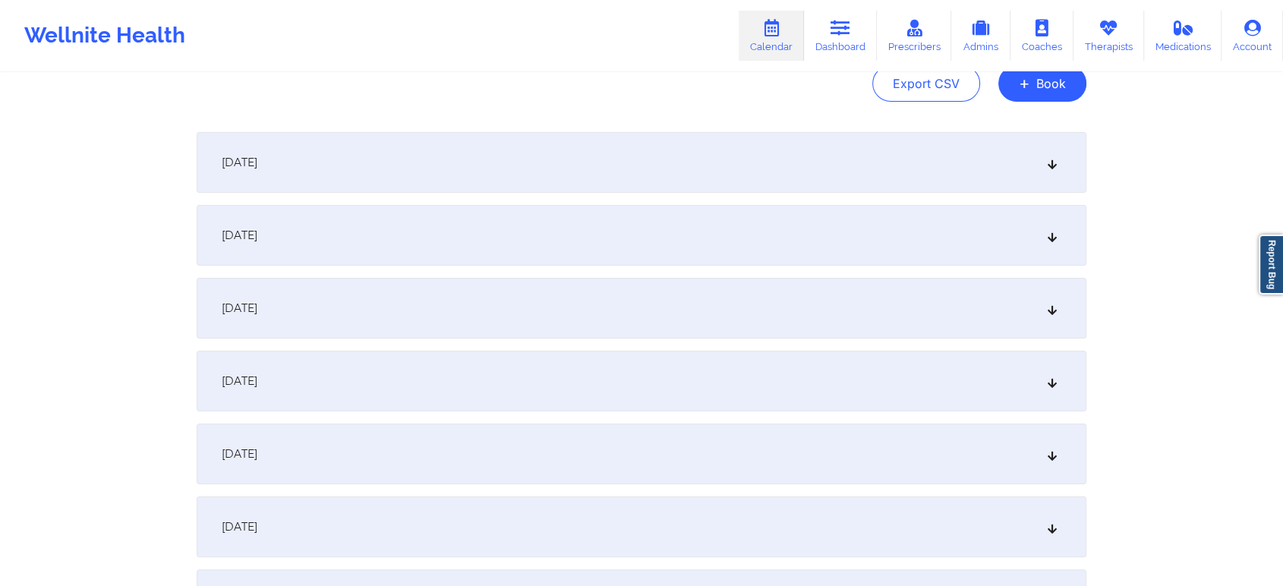
scroll to position [172, 0]
click at [820, 231] on div "[DATE]" at bounding box center [642, 233] width 890 height 61
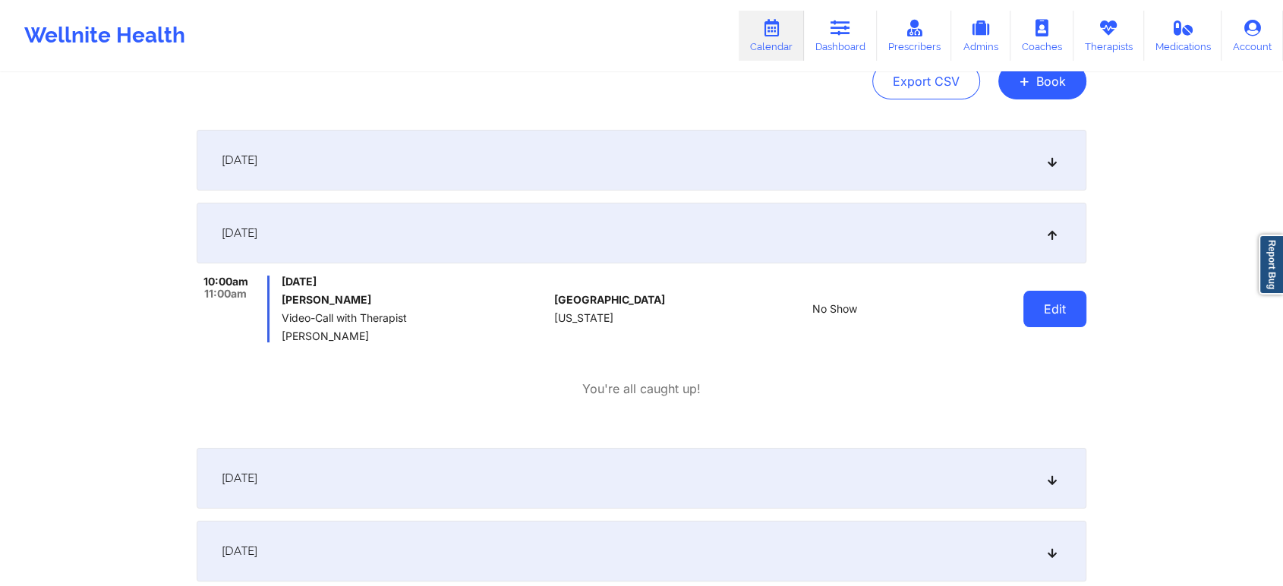
click at [1054, 310] on button "Edit" at bounding box center [1054, 309] width 63 height 36
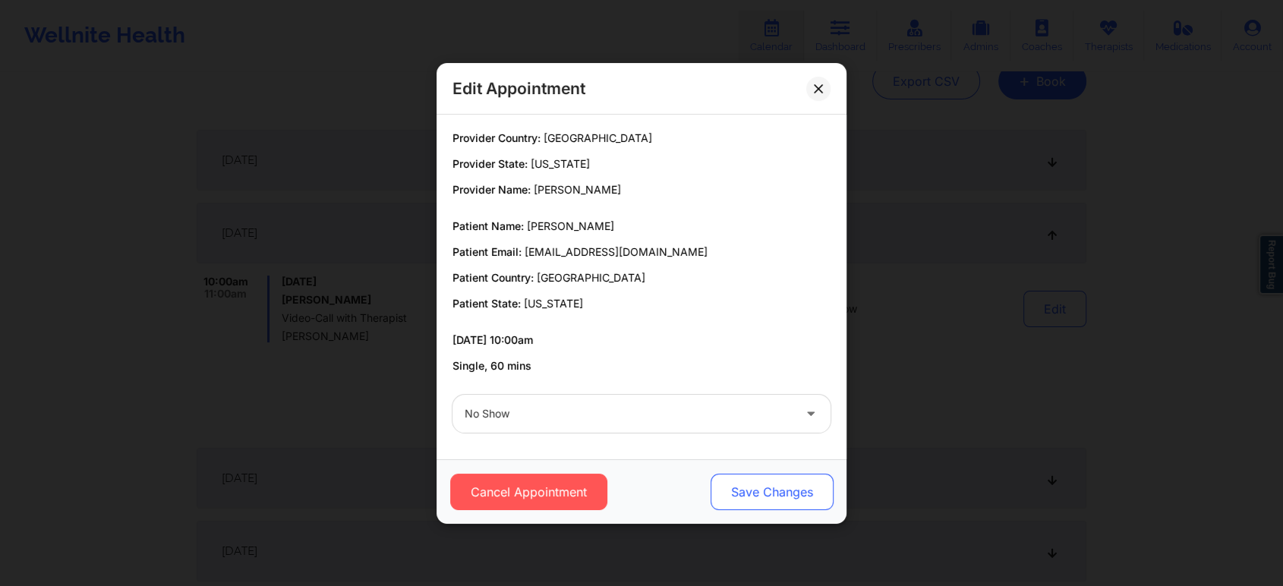
click at [758, 479] on button "Save Changes" at bounding box center [771, 492] width 123 height 36
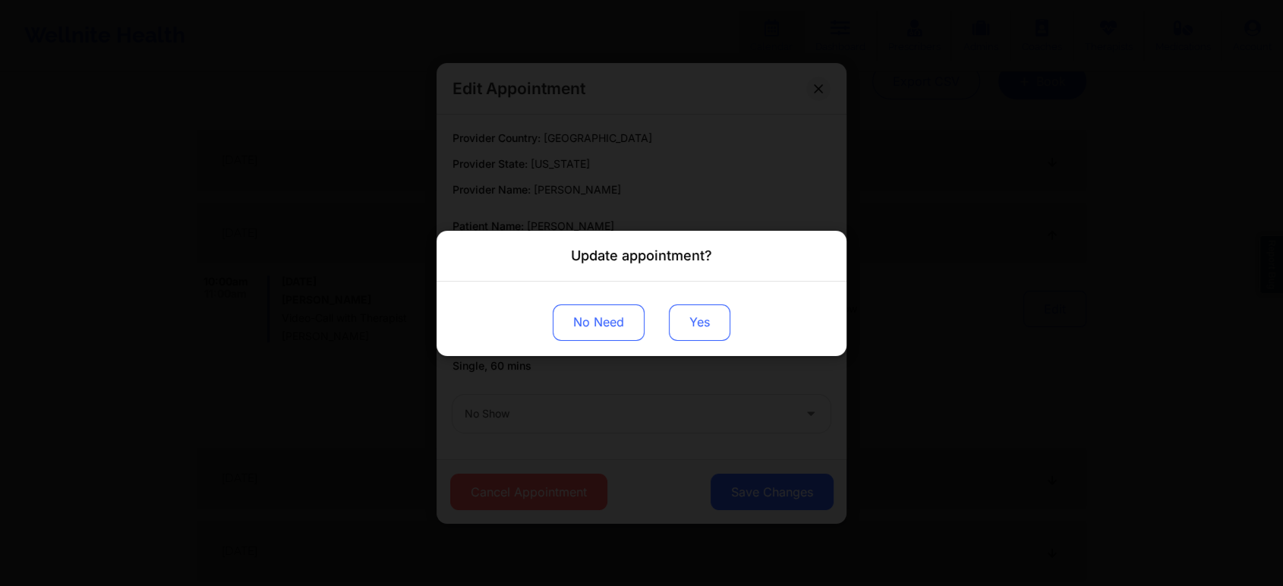
click at [674, 307] on button "Yes" at bounding box center [699, 322] width 61 height 36
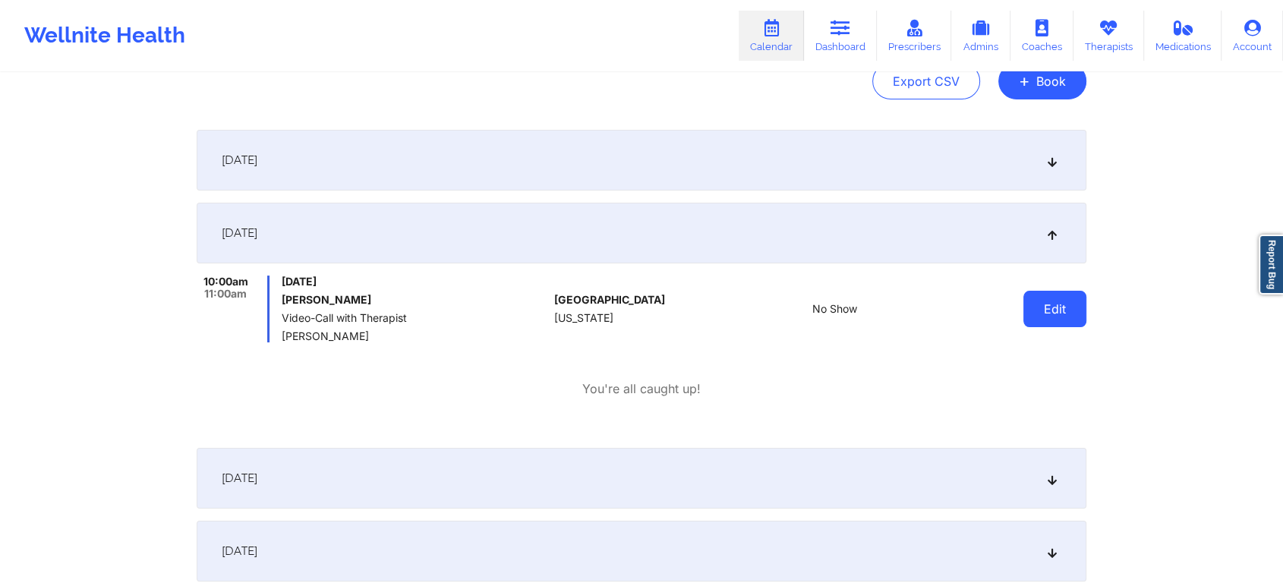
click at [1052, 311] on button "Edit" at bounding box center [1054, 309] width 63 height 36
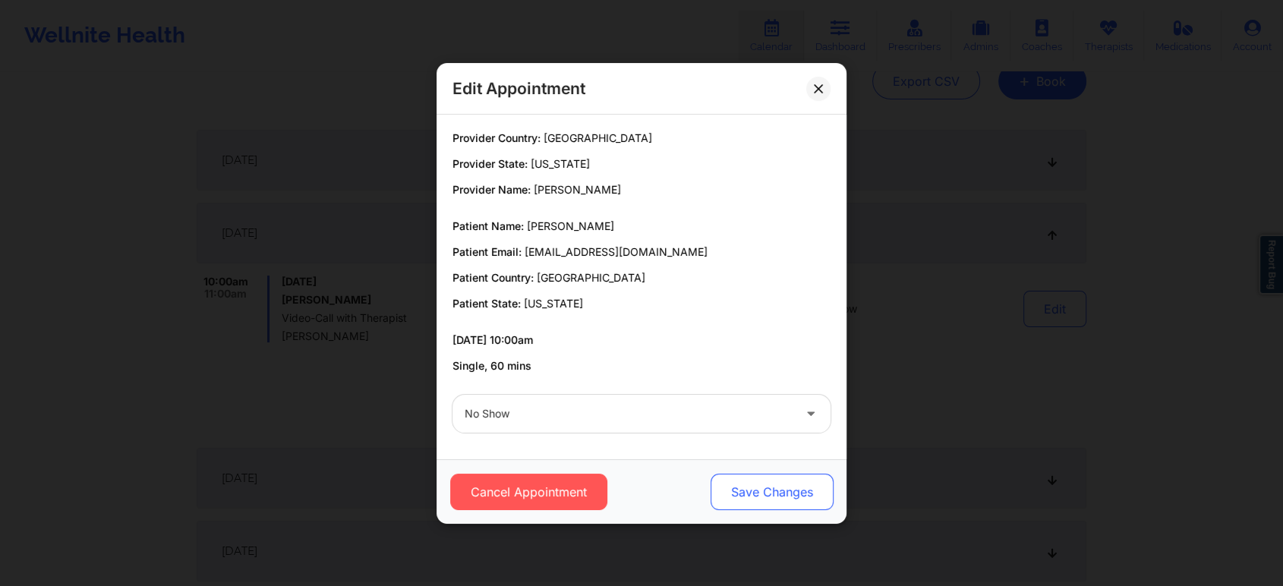
click at [765, 485] on button "Save Changes" at bounding box center [771, 492] width 123 height 36
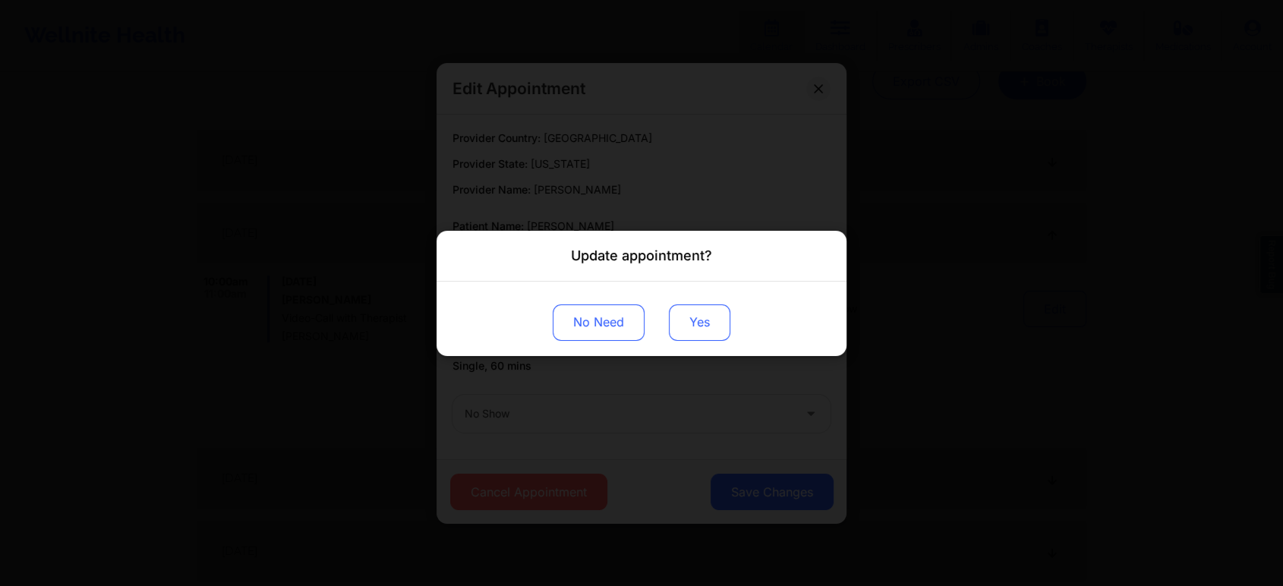
click at [684, 332] on button "Yes" at bounding box center [699, 322] width 61 height 36
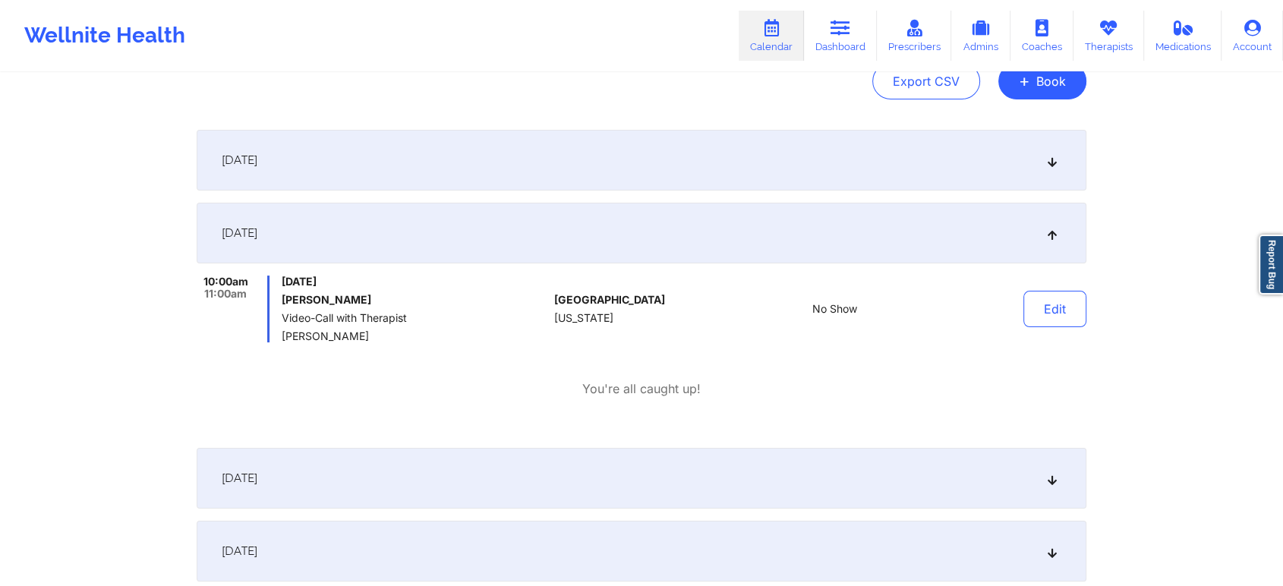
scroll to position [0, 0]
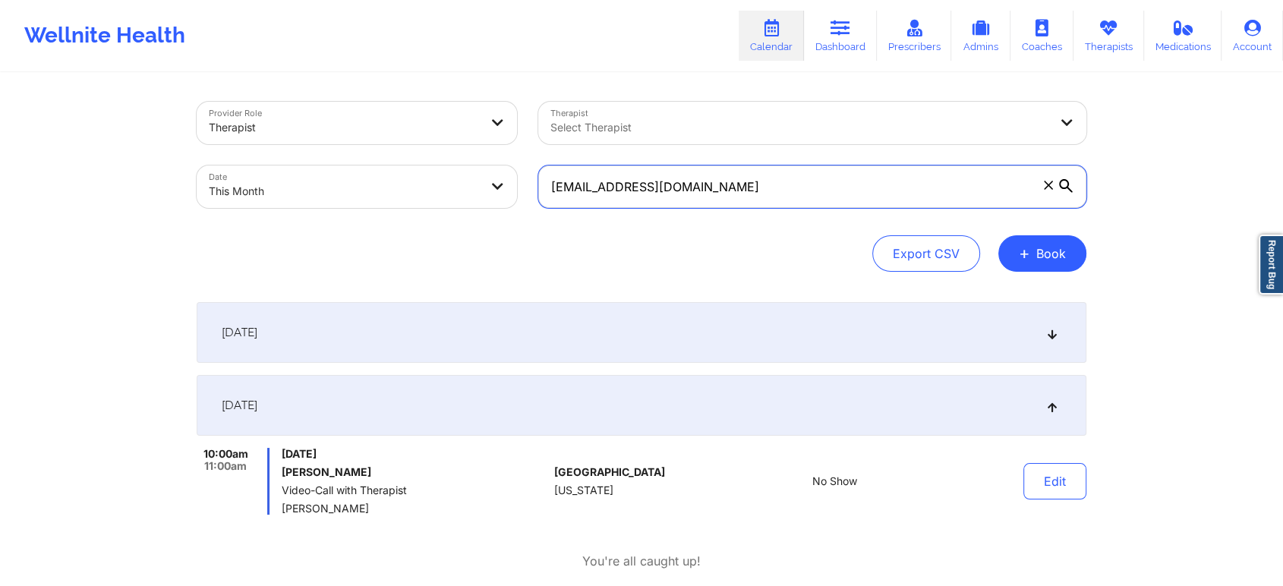
drag, startPoint x: 796, startPoint y: 169, endPoint x: 341, endPoint y: 142, distance: 456.2
click at [341, 142] on div "Provider Role Therapist Therapist Select Therapist Date This Month [EMAIL_ADDRE…" at bounding box center [641, 155] width 911 height 128
paste input "alex.f28@hot"
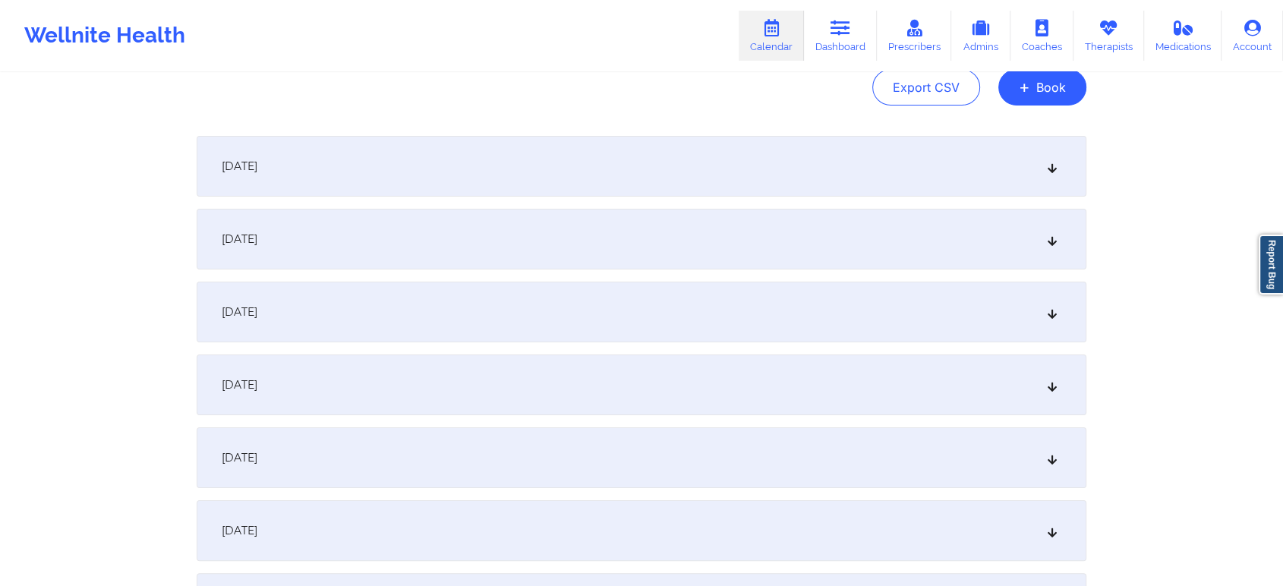
scroll to position [156, 0]
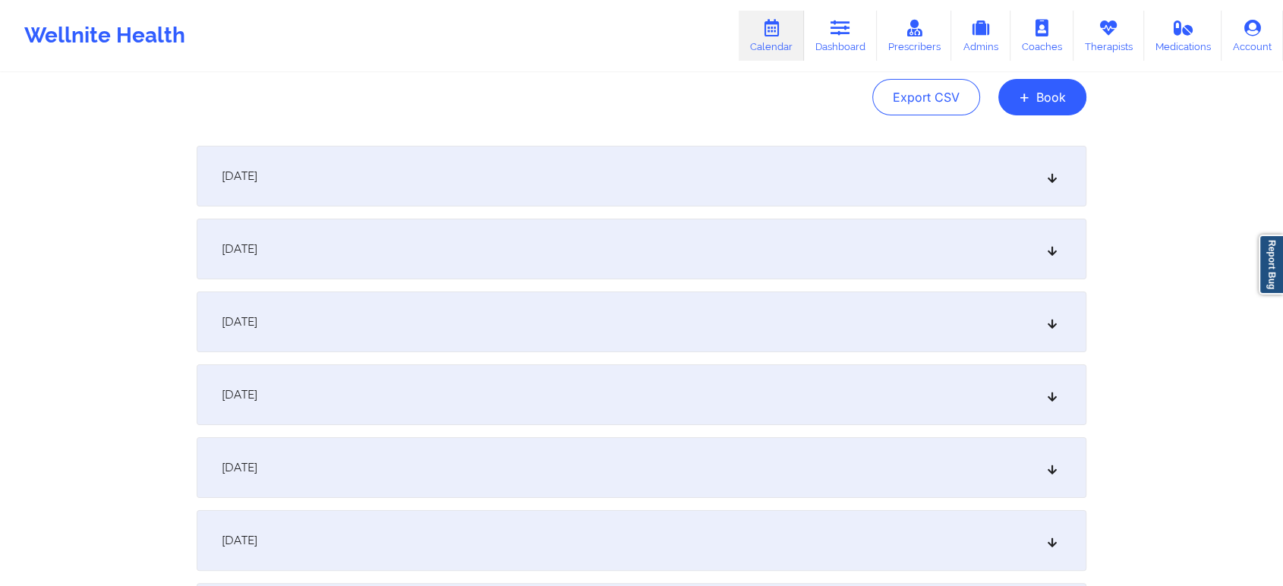
click at [884, 250] on div "[DATE]" at bounding box center [642, 249] width 890 height 61
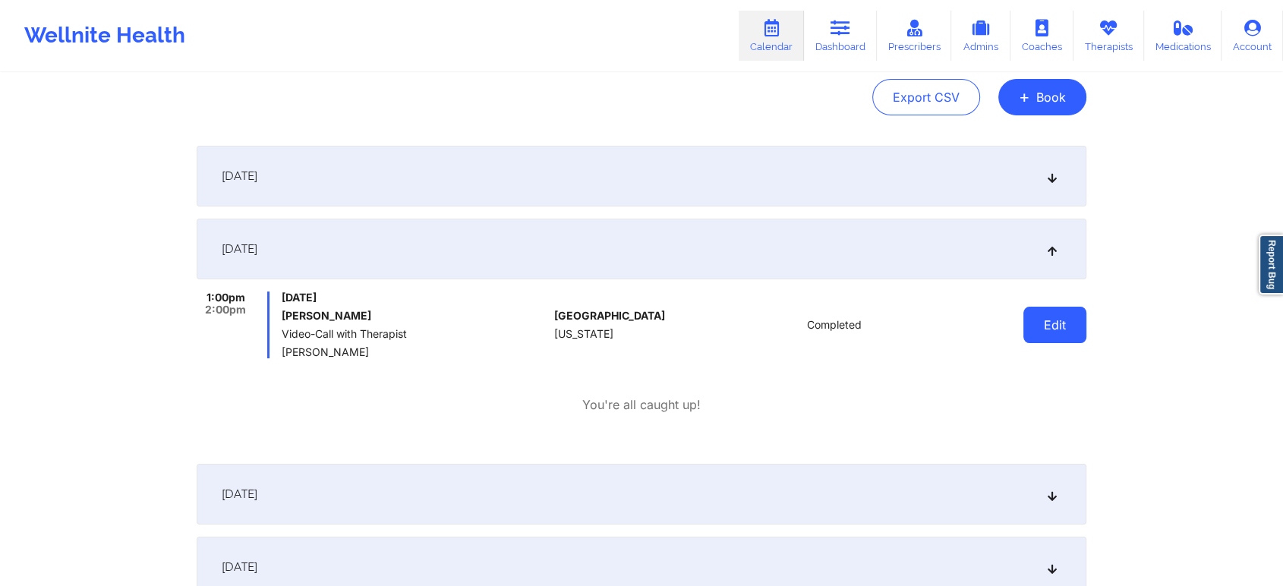
click at [1085, 324] on button "Edit" at bounding box center [1054, 325] width 63 height 36
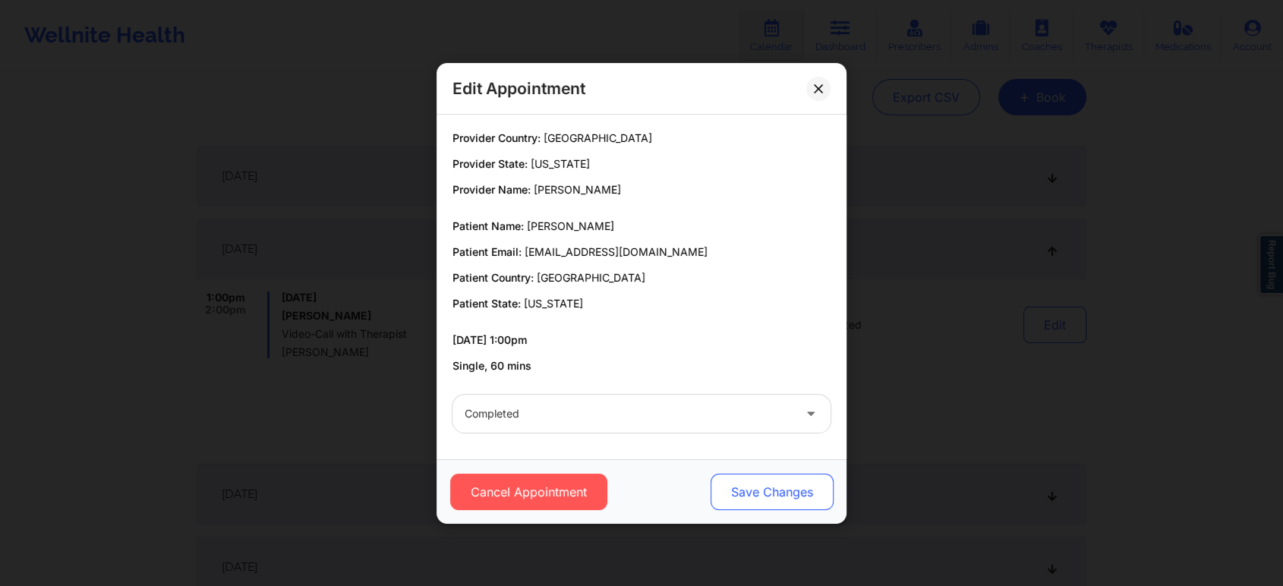
click at [796, 486] on button "Save Changes" at bounding box center [771, 492] width 123 height 36
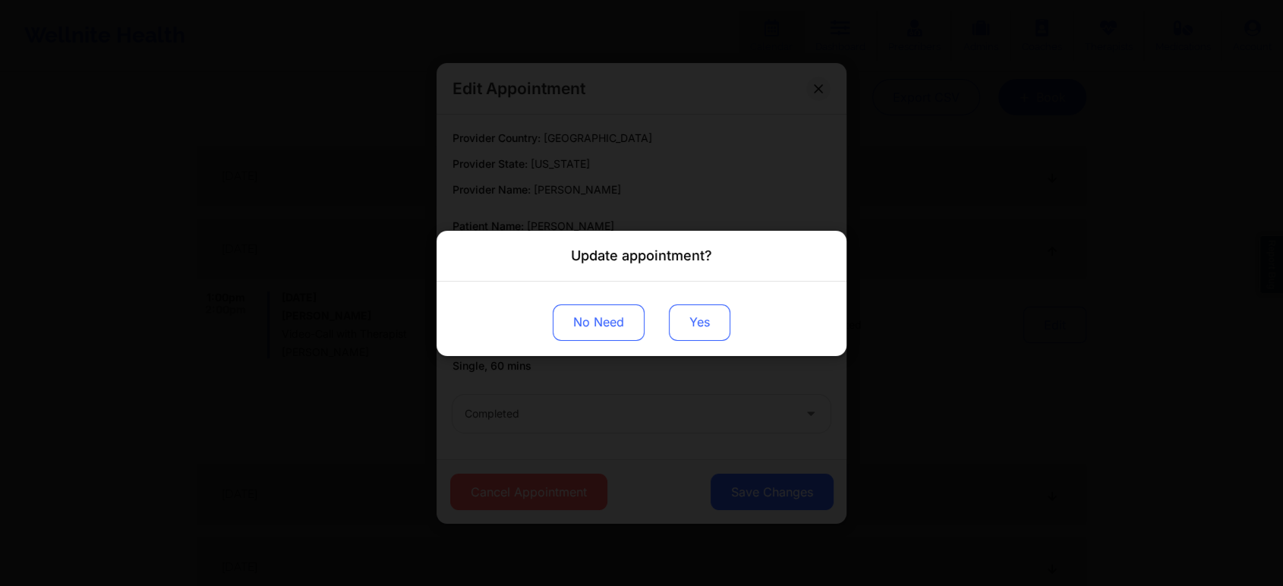
click at [675, 308] on button "Yes" at bounding box center [699, 322] width 61 height 36
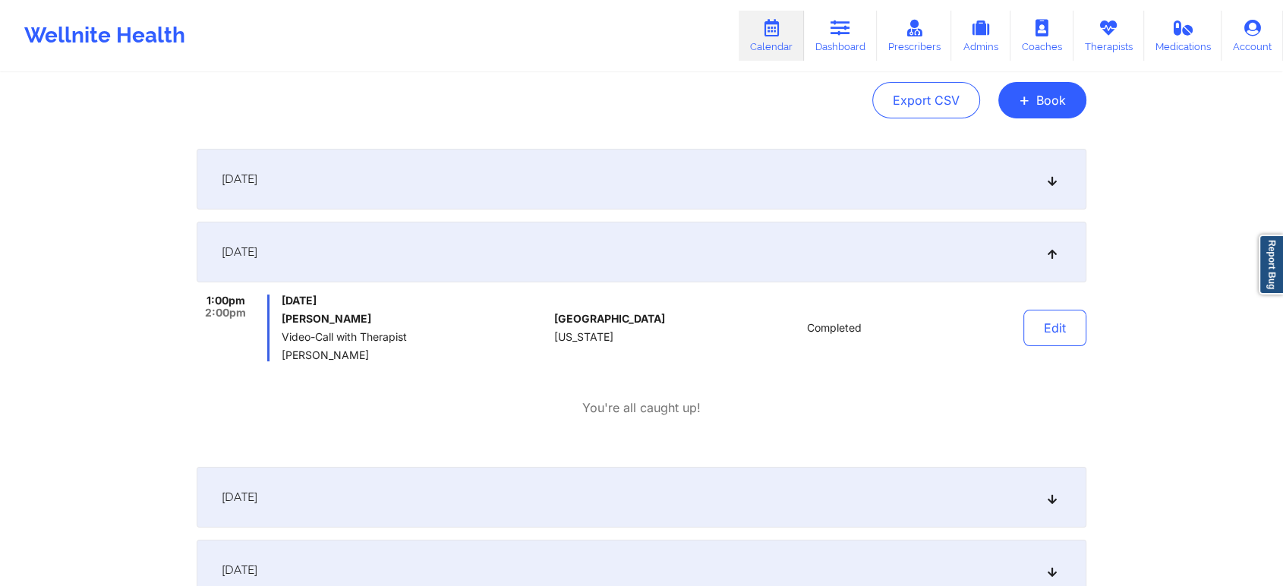
scroll to position [0, 0]
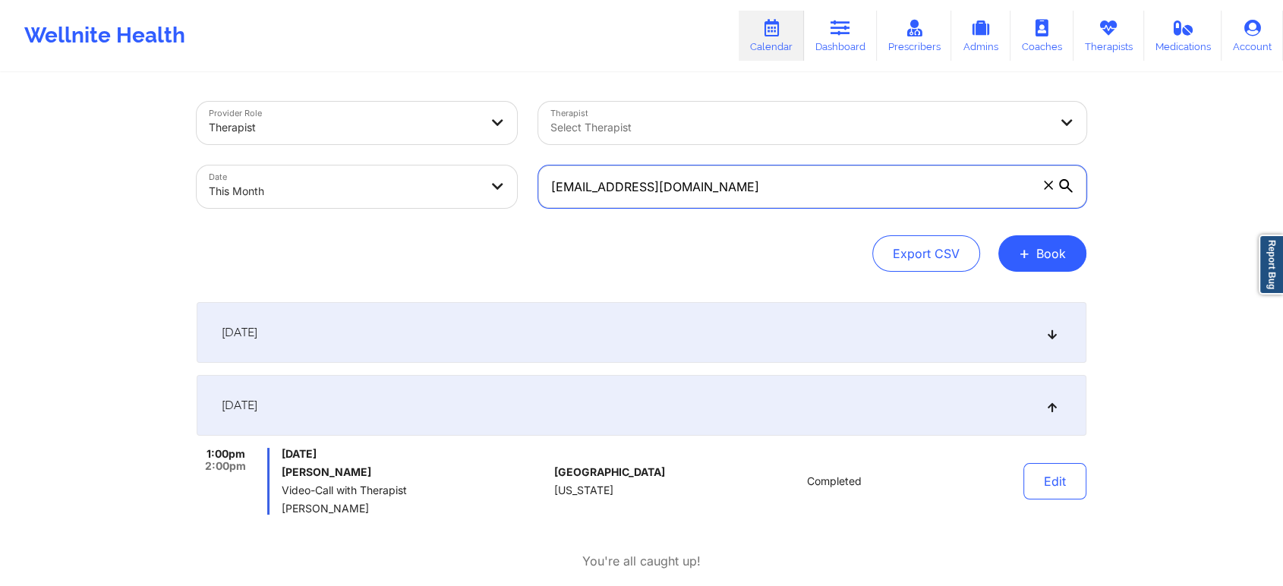
drag, startPoint x: 739, startPoint y: 190, endPoint x: 376, endPoint y: 162, distance: 364.7
click at [376, 162] on div "Provider Role Therapist Therapist Select Therapist Date This Month [EMAIL_ADDRE…" at bounding box center [641, 155] width 911 height 128
paste input "vklombardi6@g"
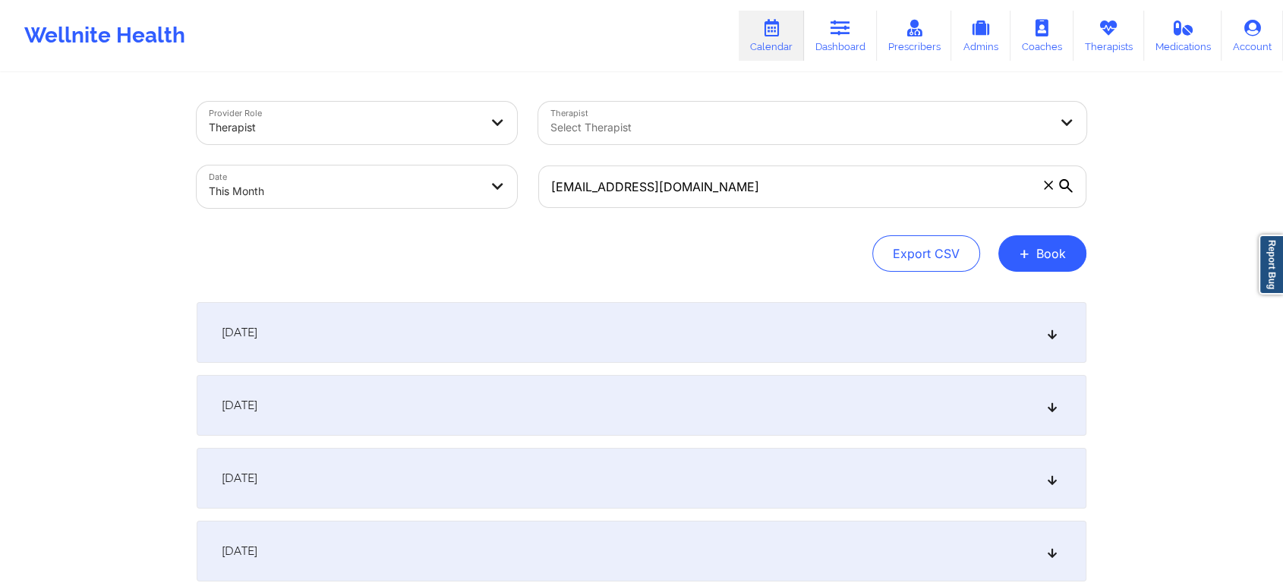
click at [500, 397] on div "[DATE]" at bounding box center [642, 405] width 890 height 61
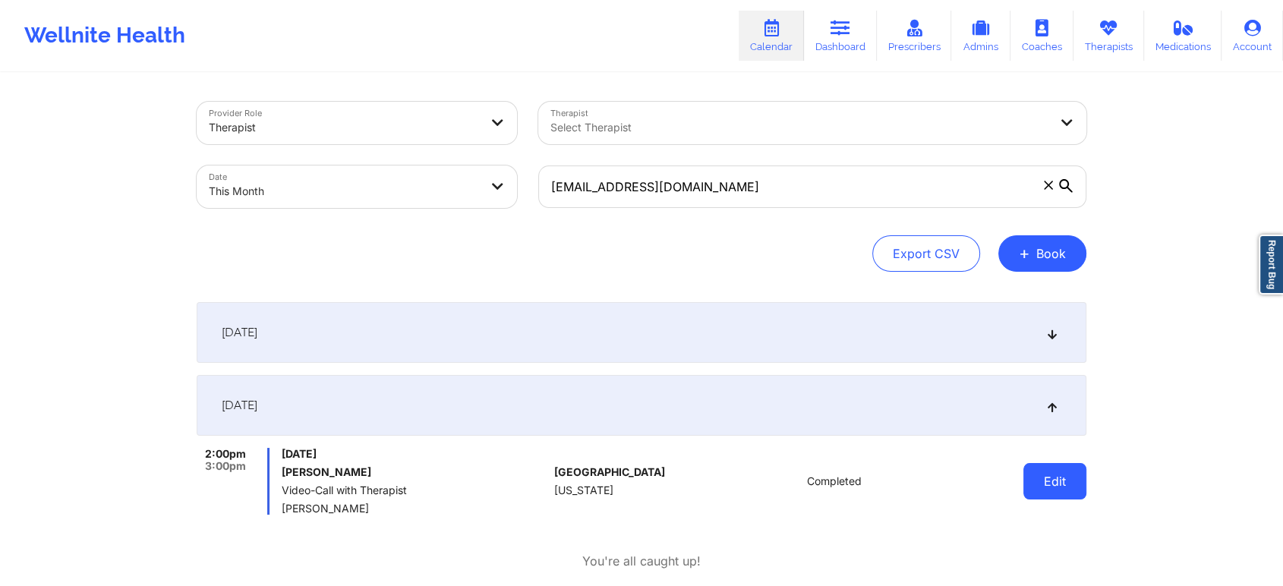
click at [1071, 486] on button "Edit" at bounding box center [1054, 481] width 63 height 36
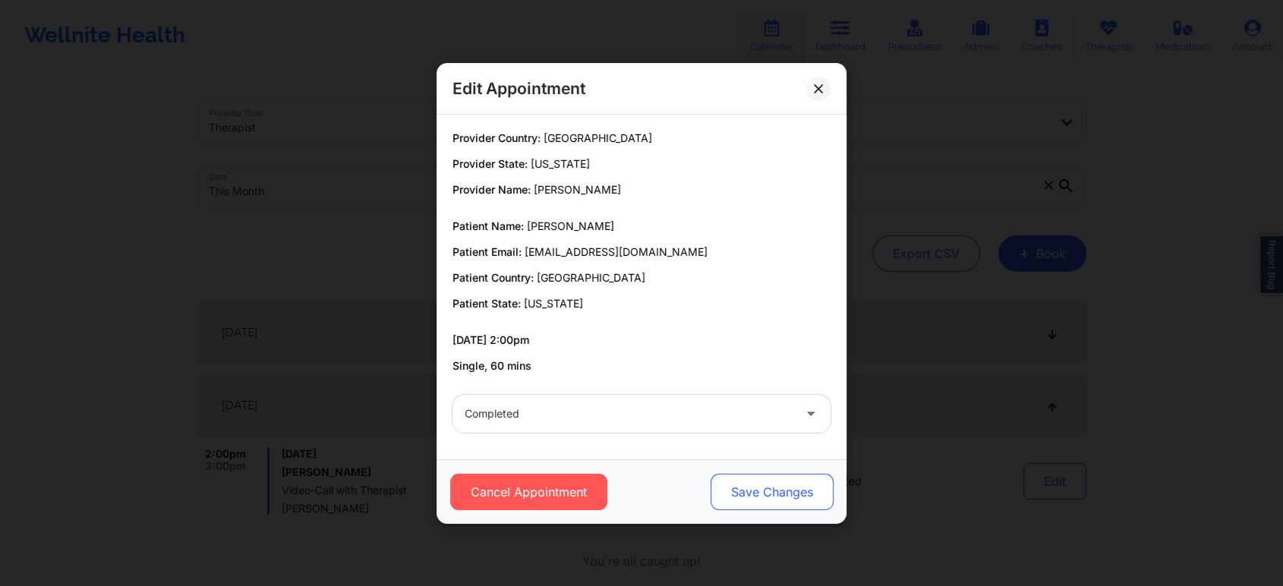
click at [786, 509] on button "Save Changes" at bounding box center [771, 492] width 123 height 36
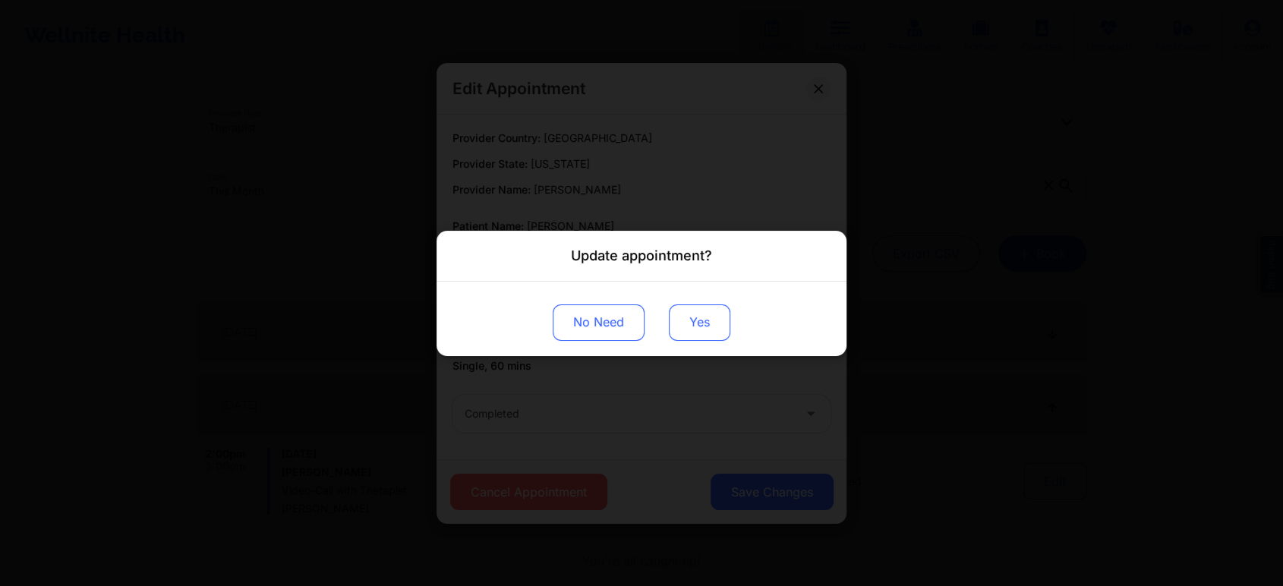
click at [698, 324] on button "Yes" at bounding box center [699, 322] width 61 height 36
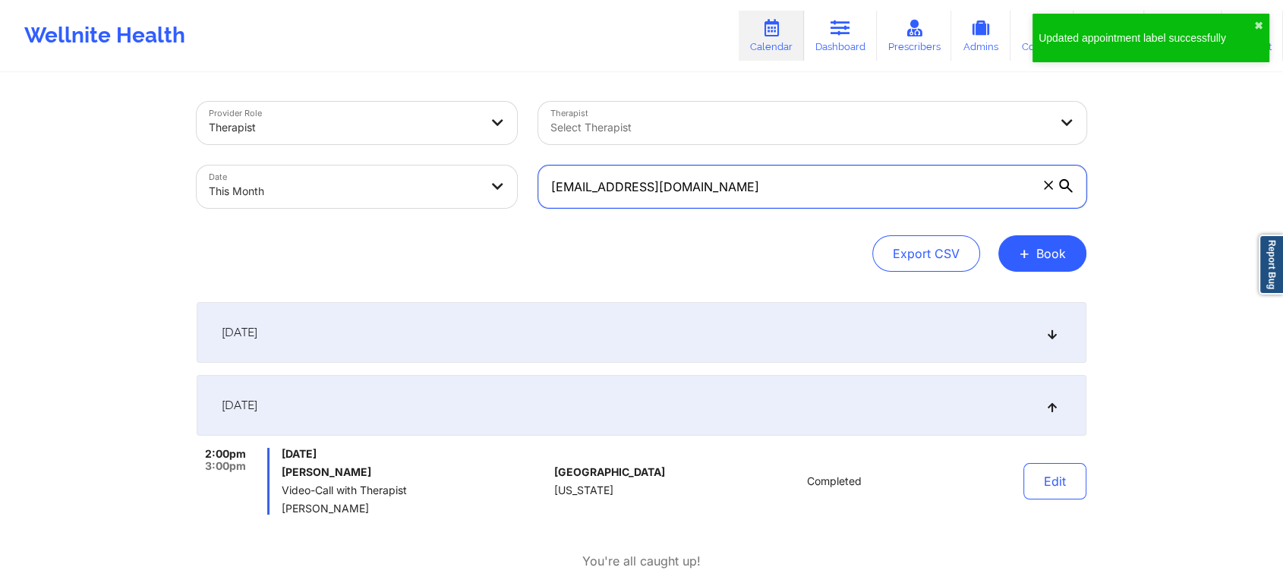
drag, startPoint x: 732, startPoint y: 191, endPoint x: 318, endPoint y: 219, distance: 414.6
click at [318, 219] on div "Provider Role Therapist Therapist Select Therapist Date This Month [EMAIL_ADDRE…" at bounding box center [642, 187] width 890 height 170
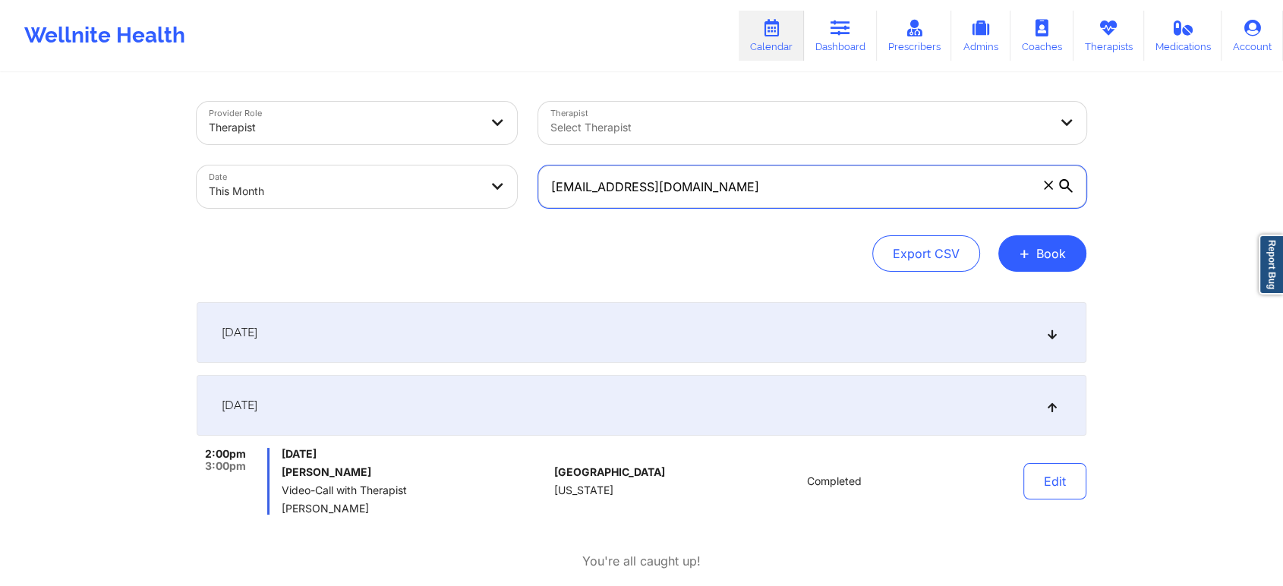
paste input "[EMAIL_ADDRESS]"
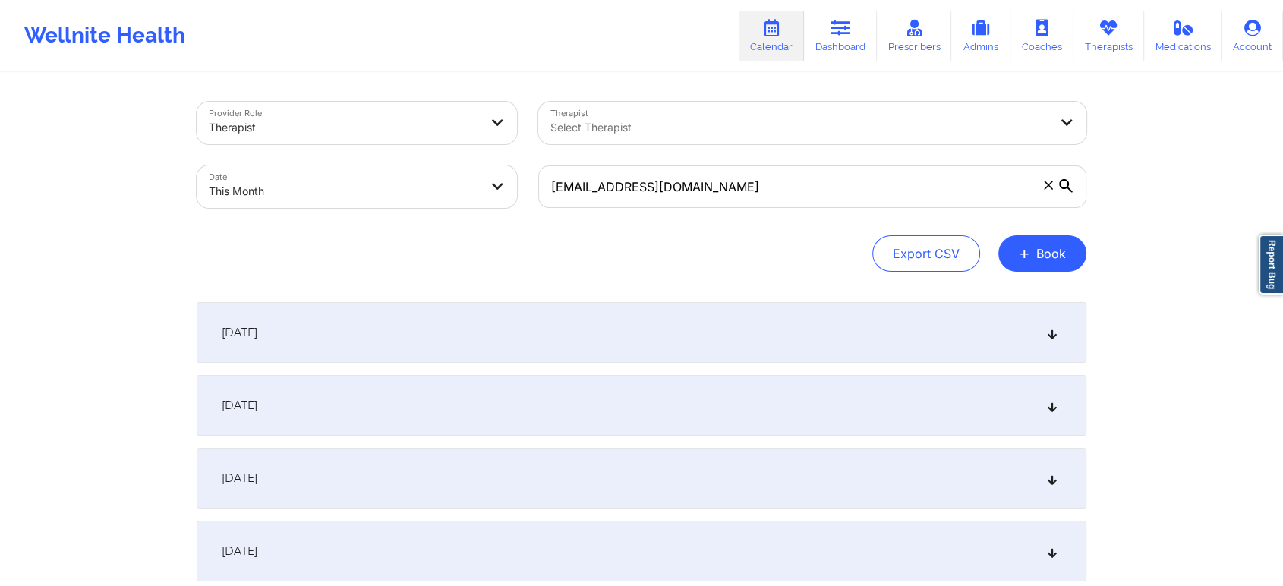
click at [557, 398] on div "[DATE]" at bounding box center [642, 405] width 890 height 61
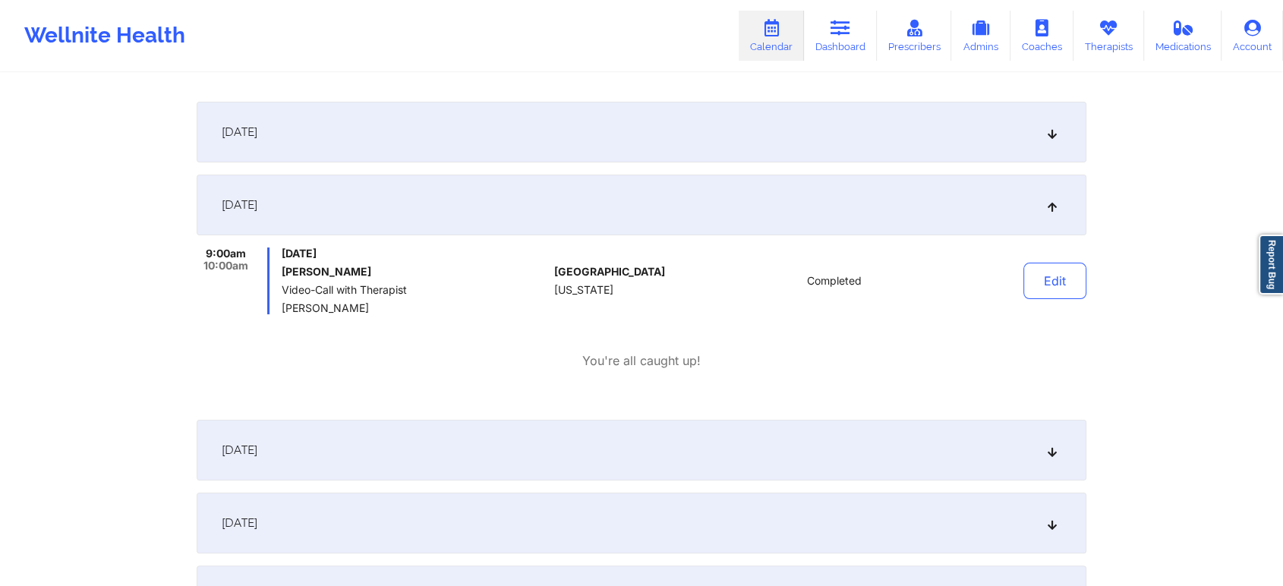
scroll to position [208, 0]
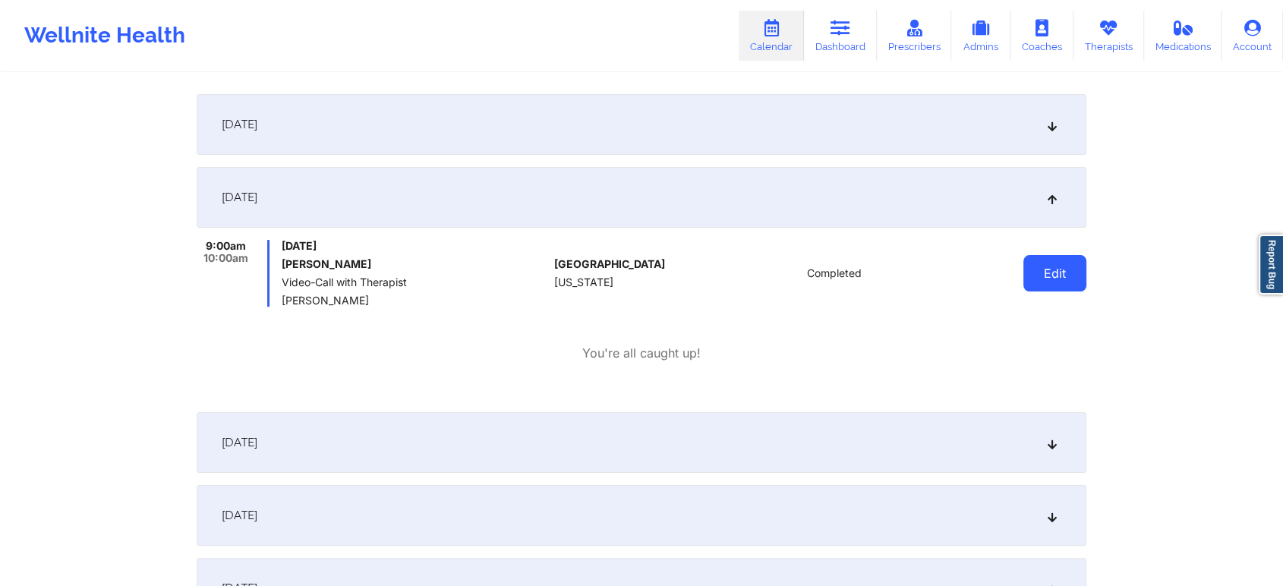
click at [1052, 259] on button "Edit" at bounding box center [1054, 273] width 63 height 36
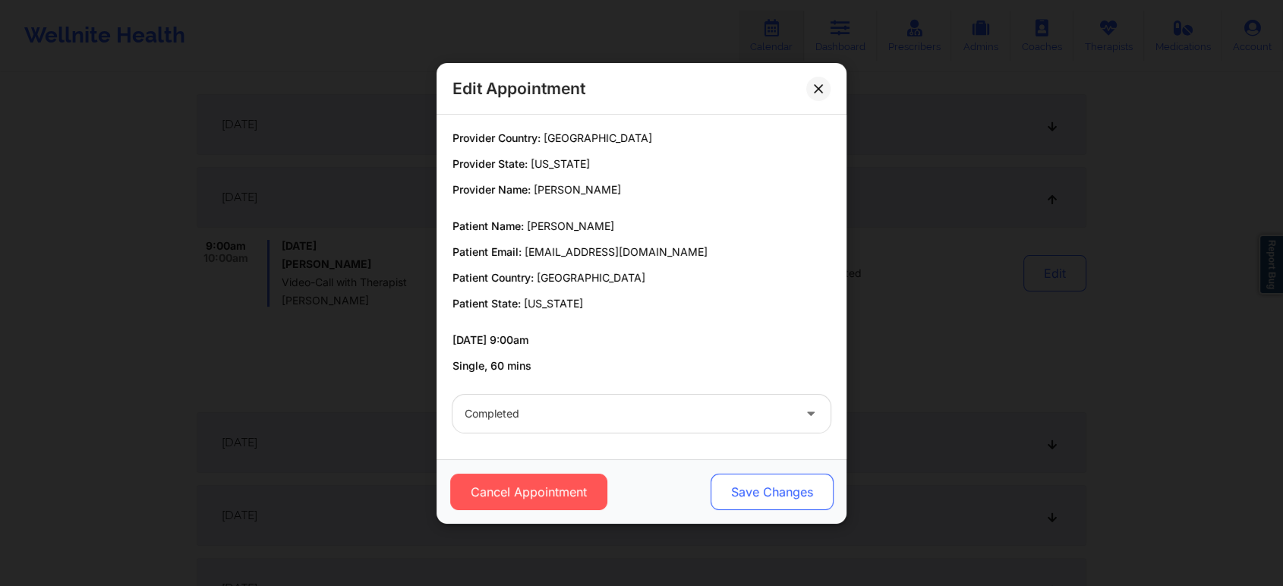
click at [747, 478] on button "Save Changes" at bounding box center [771, 492] width 123 height 36
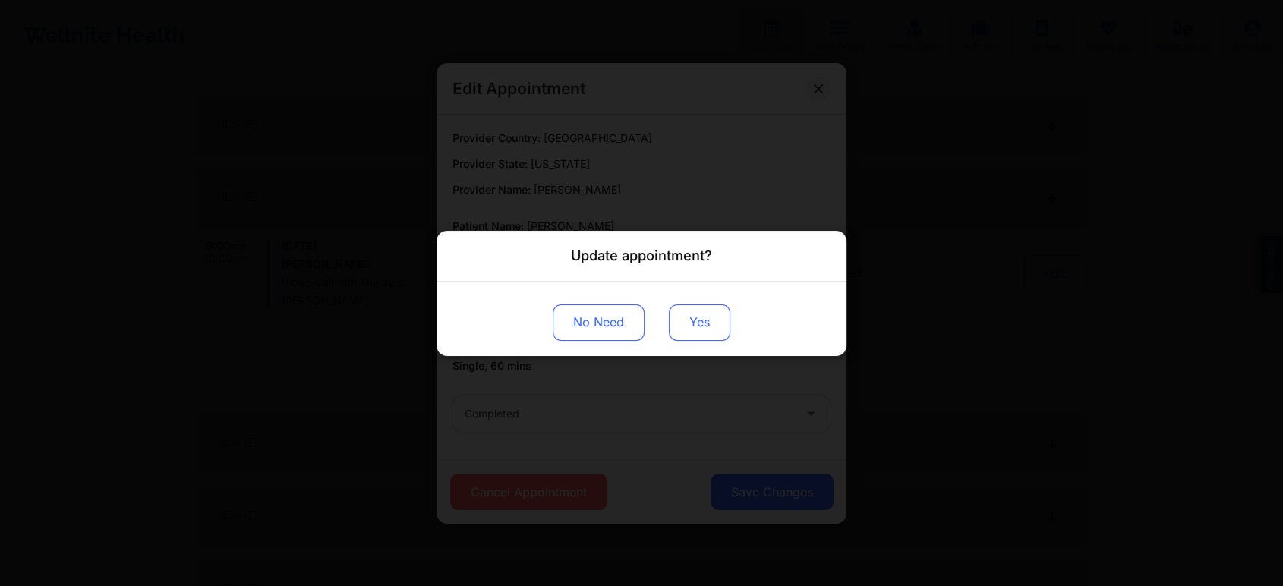
click at [693, 339] on button "Yes" at bounding box center [699, 322] width 61 height 36
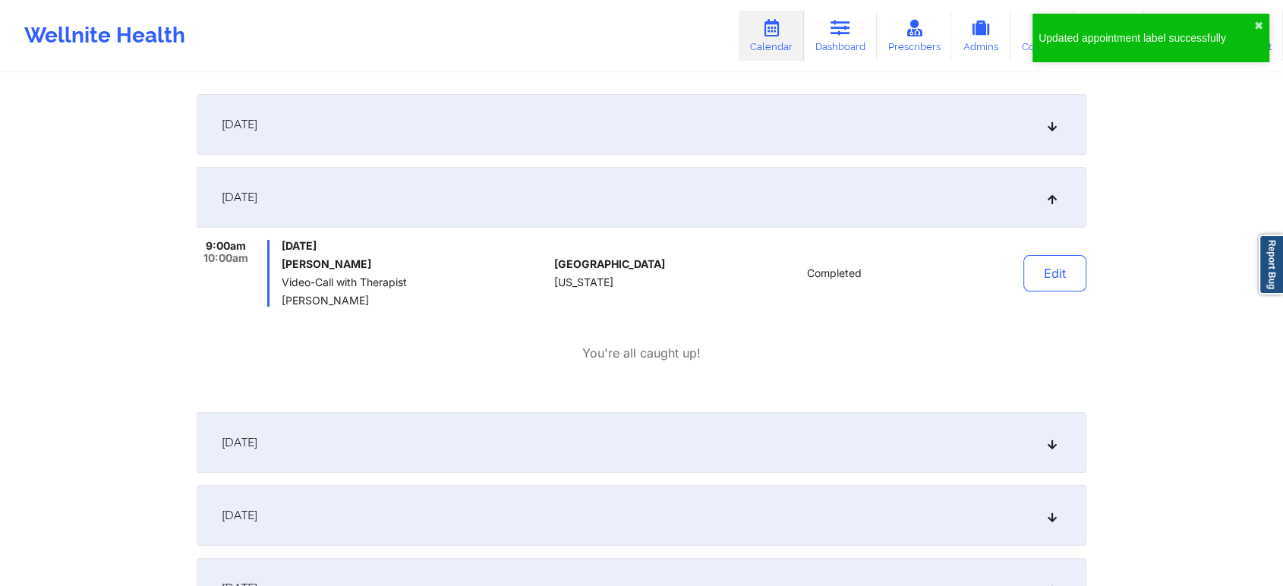
scroll to position [0, 0]
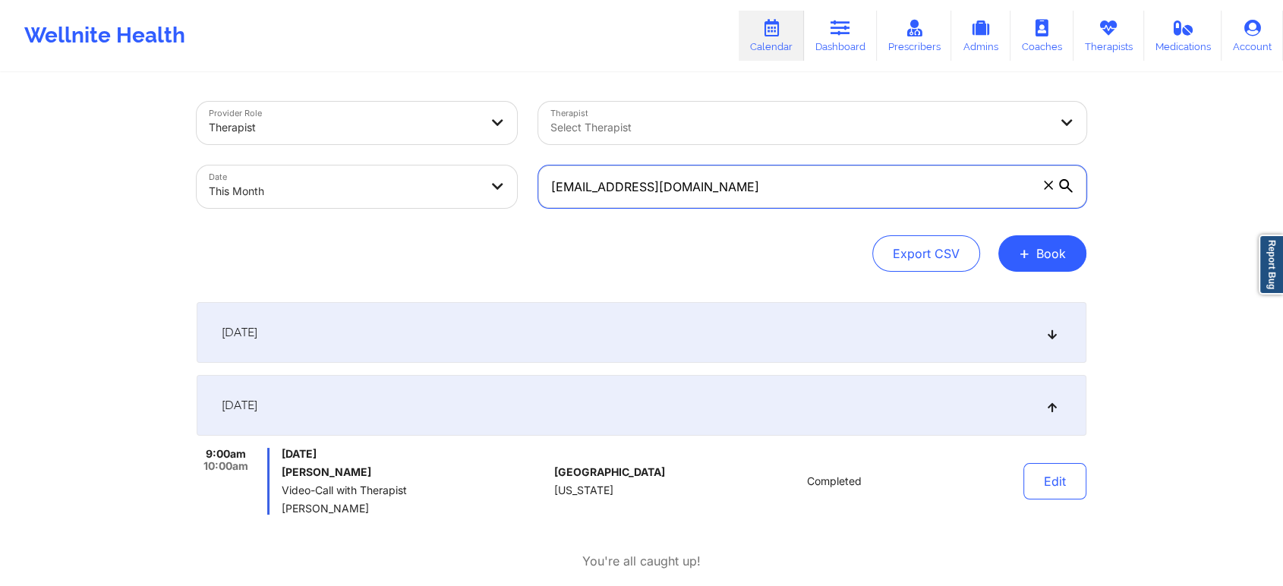
drag, startPoint x: 750, startPoint y: 192, endPoint x: 363, endPoint y: 109, distance: 396.0
click at [363, 109] on div "Provider Role Therapist Therapist Select Therapist Date This Month [EMAIL_ADDRE…" at bounding box center [641, 155] width 911 height 128
paste input "[EMAIL_ADDRESS]"
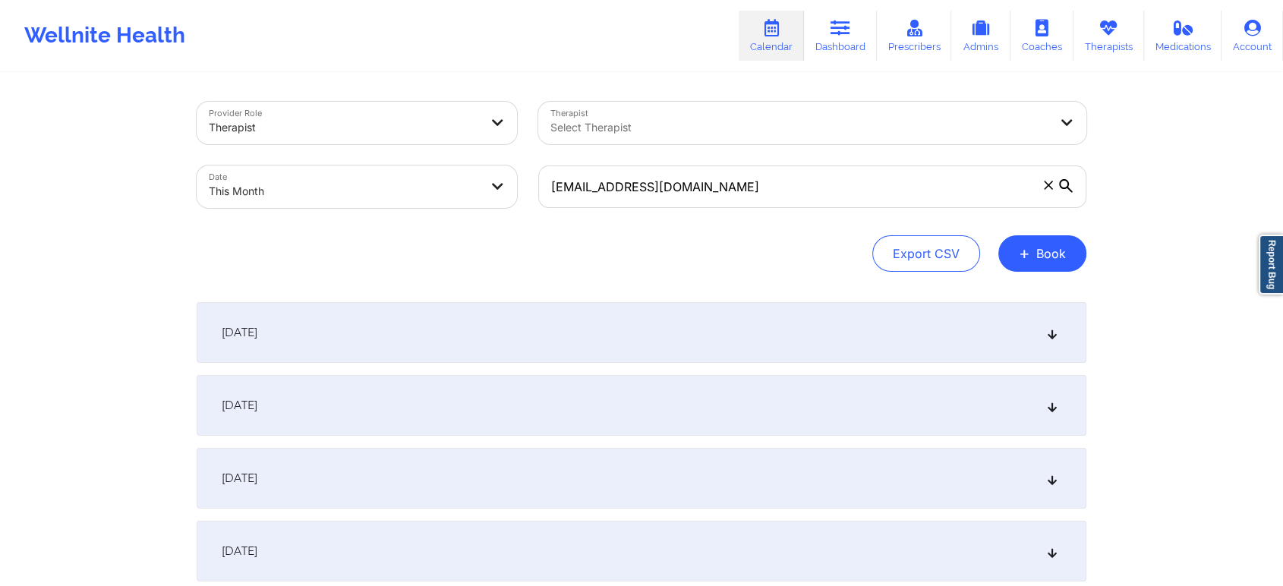
click at [631, 415] on div "[DATE]" at bounding box center [642, 405] width 890 height 61
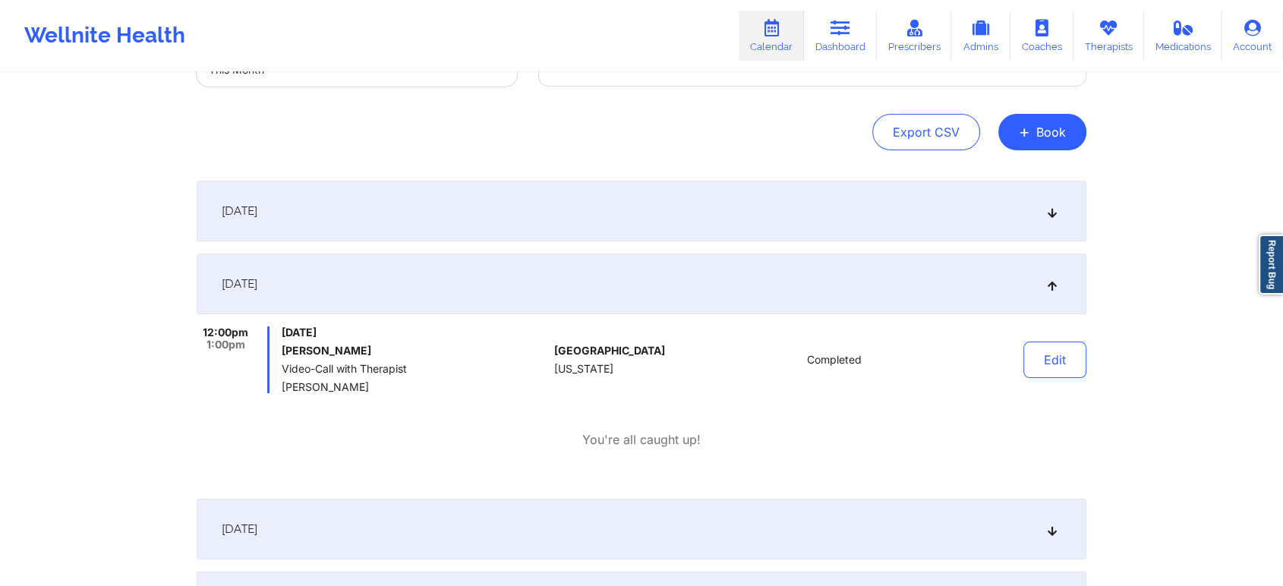
scroll to position [128, 0]
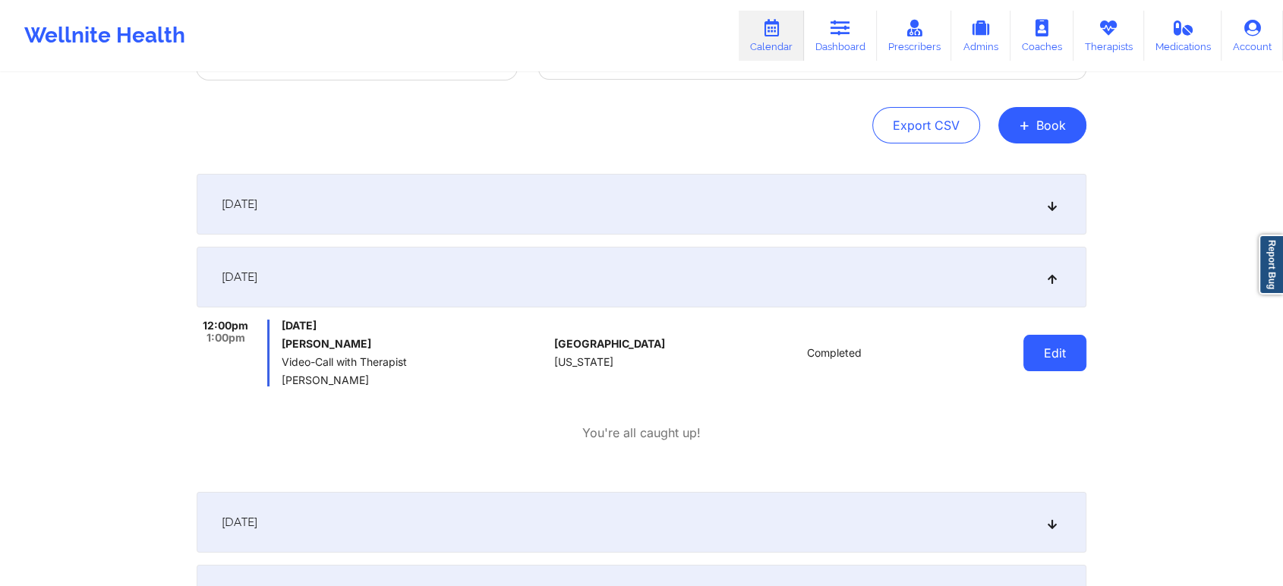
click at [1077, 351] on button "Edit" at bounding box center [1054, 353] width 63 height 36
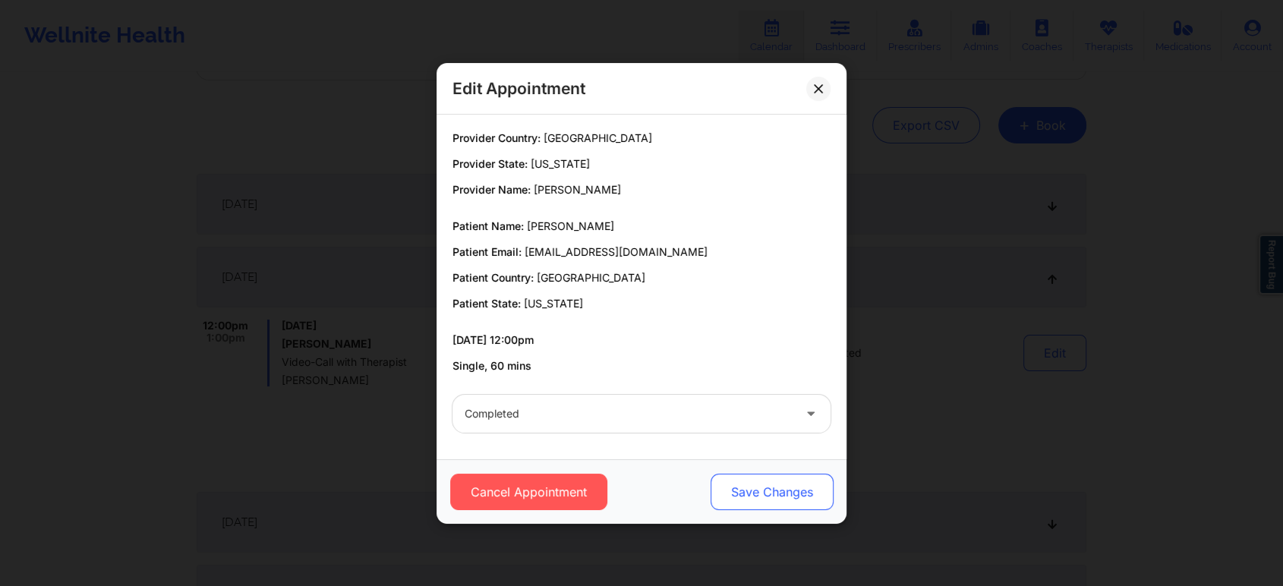
click at [792, 495] on button "Save Changes" at bounding box center [771, 492] width 123 height 36
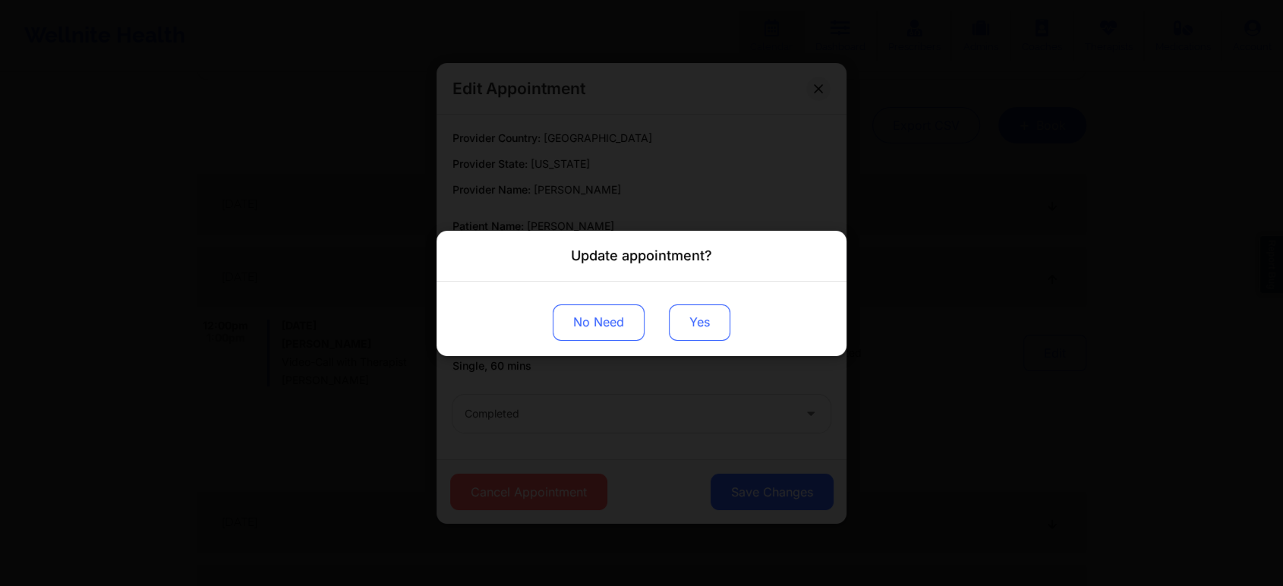
click at [717, 332] on button "Yes" at bounding box center [699, 322] width 61 height 36
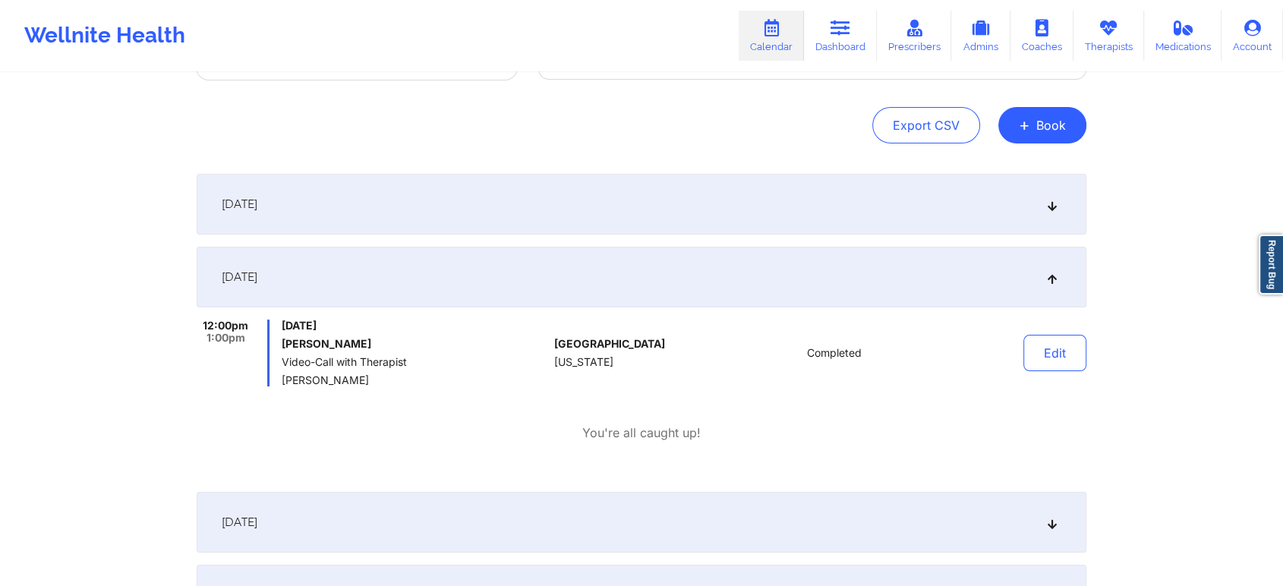
scroll to position [0, 0]
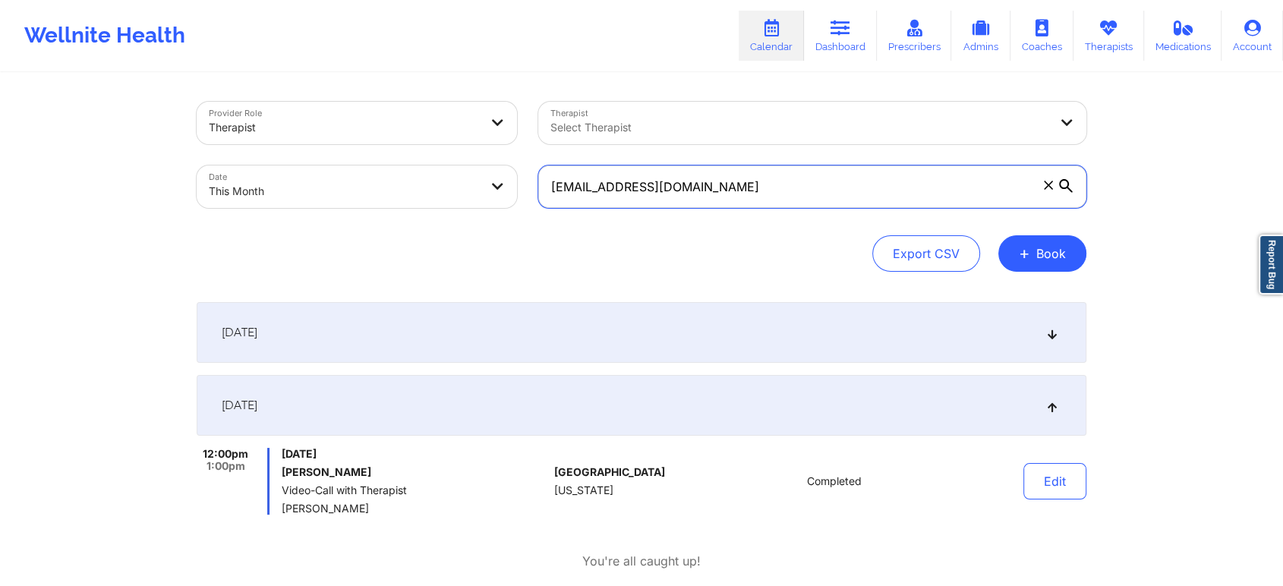
drag, startPoint x: 736, startPoint y: 186, endPoint x: 410, endPoint y: 160, distance: 327.4
click at [410, 160] on div "Provider Role Therapist Therapist Select Therapist Date This Month [EMAIL_ADDRE…" at bounding box center [641, 155] width 911 height 128
paste input "[EMAIL_ADDRESS]"
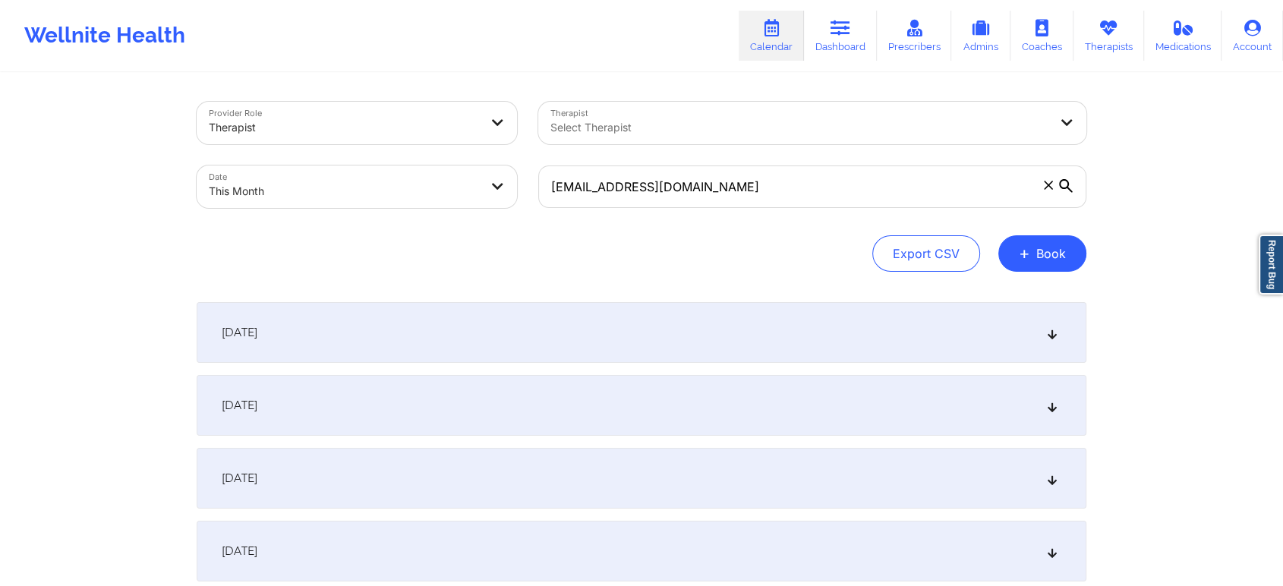
click at [419, 381] on div "[DATE]" at bounding box center [642, 405] width 890 height 61
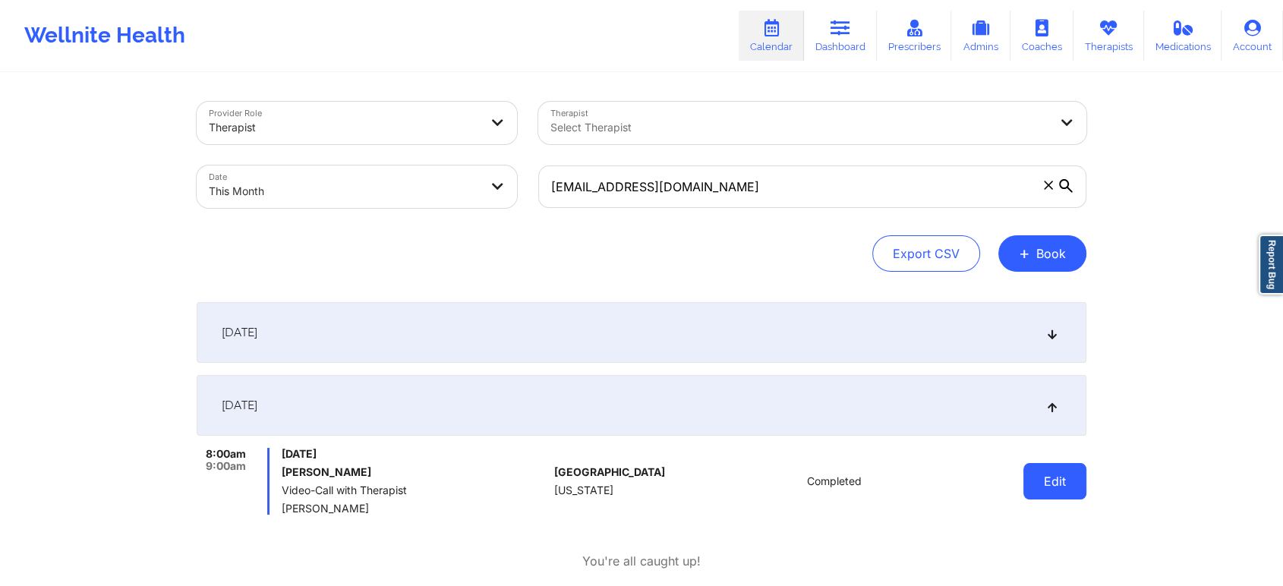
click at [1066, 465] on button "Edit" at bounding box center [1054, 481] width 63 height 36
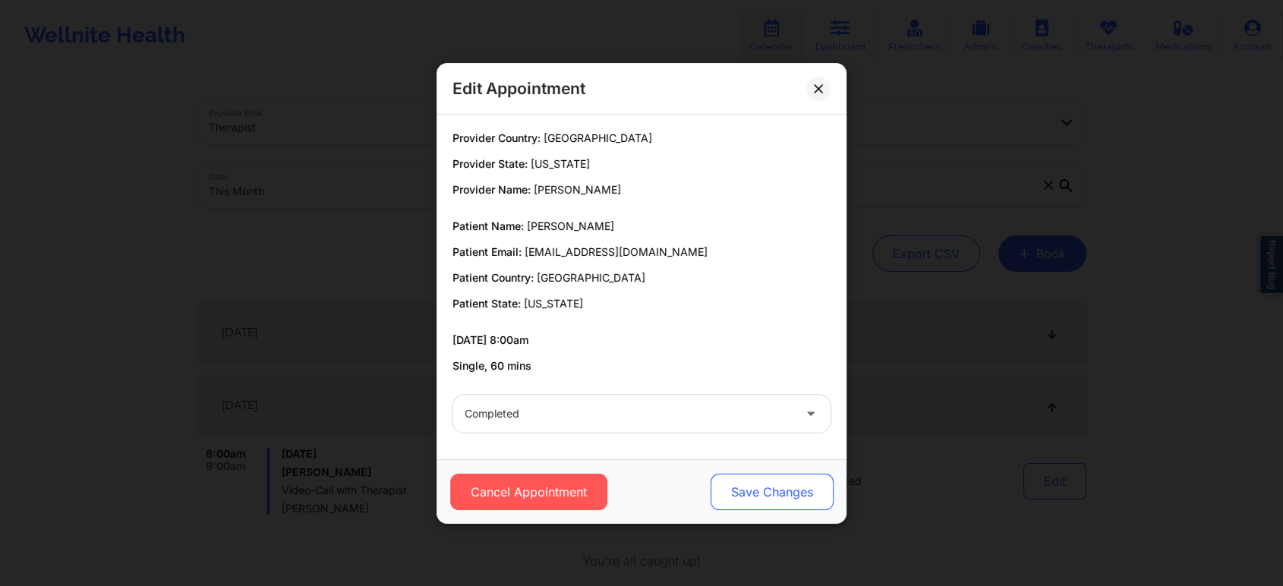
click at [753, 499] on button "Save Changes" at bounding box center [771, 492] width 123 height 36
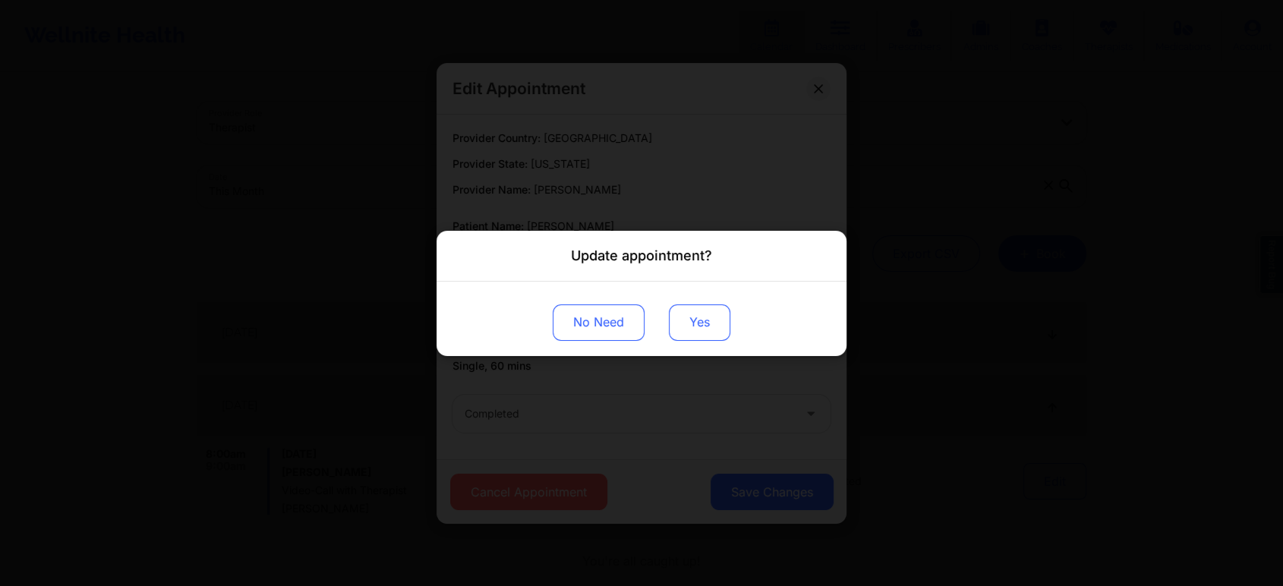
click at [697, 322] on button "Yes" at bounding box center [699, 322] width 61 height 36
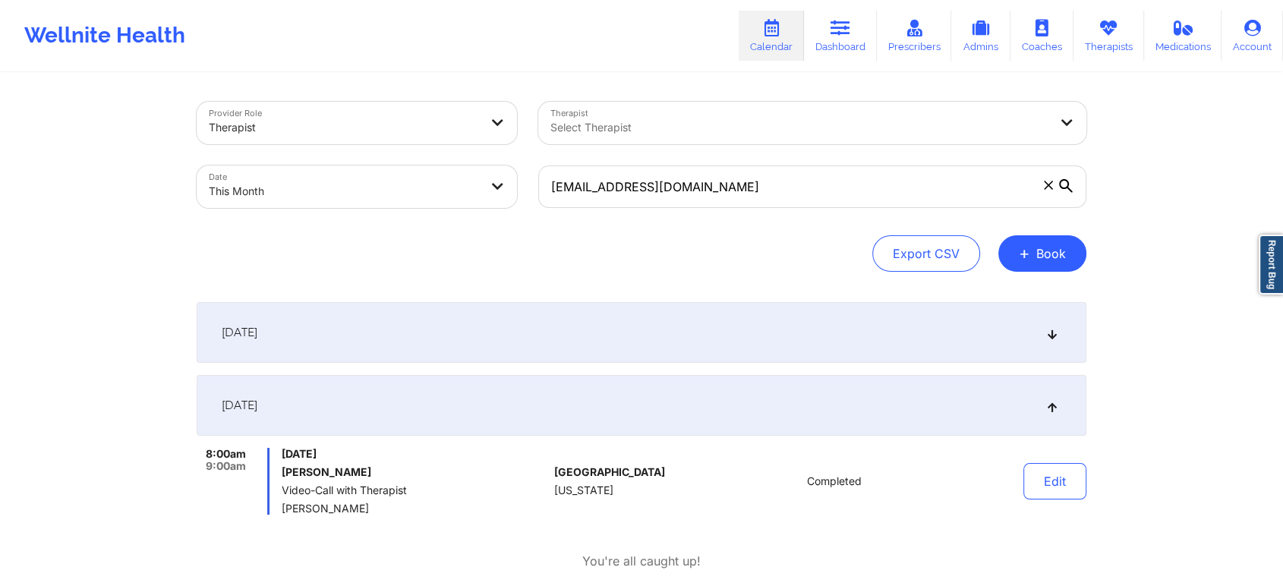
drag, startPoint x: 736, startPoint y: 209, endPoint x: 773, endPoint y: 198, distance: 38.7
click at [773, 198] on div "[EMAIL_ADDRESS][DOMAIN_NAME]" at bounding box center [812, 187] width 569 height 64
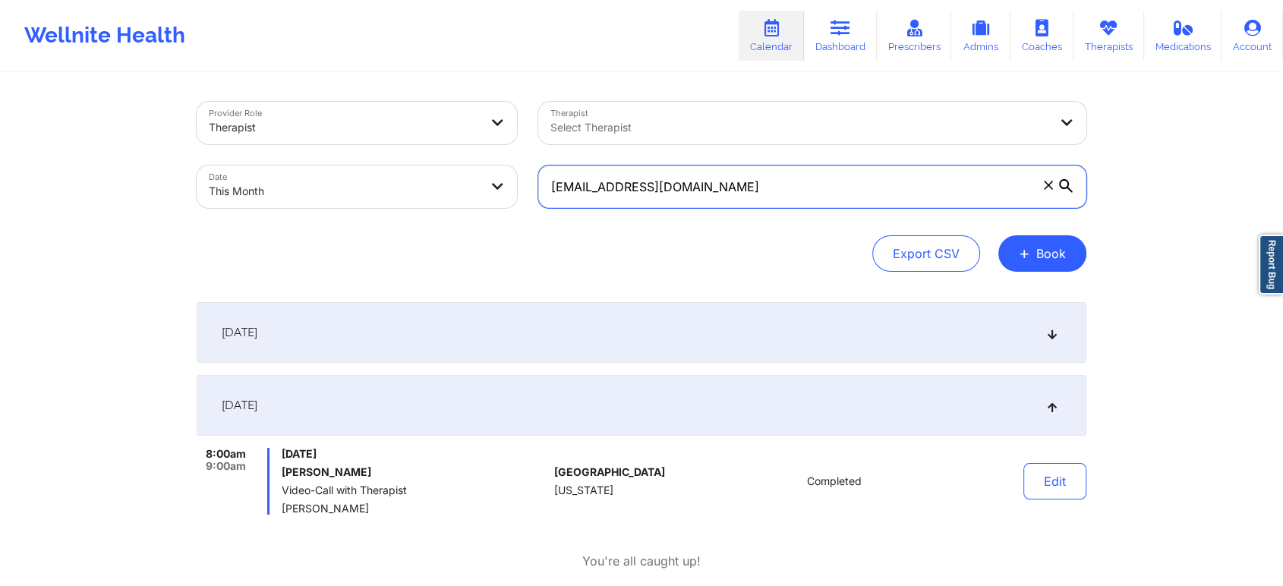
drag, startPoint x: 773, startPoint y: 198, endPoint x: 282, endPoint y: 143, distance: 494.2
click at [282, 143] on div "Provider Role Therapist Therapist Select Therapist Date This Month [EMAIL_ADDRE…" at bounding box center [641, 155] width 911 height 128
paste input "[PERSON_NAME][EMAIL_ADDRESS][PERSON_NAME]"
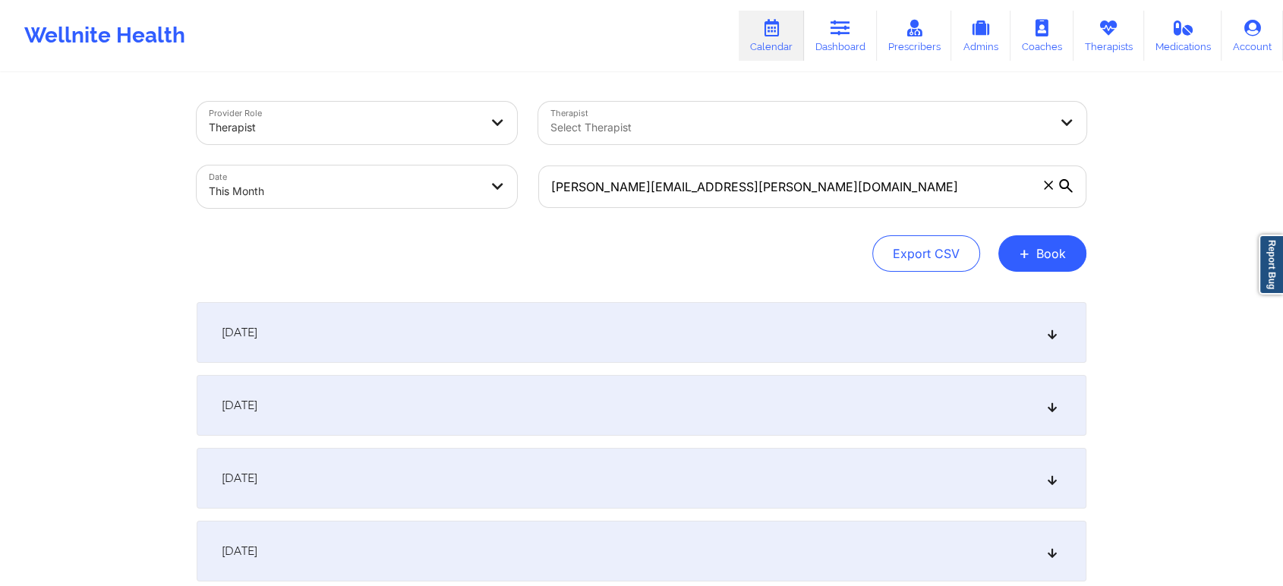
click at [430, 403] on div "[DATE]" at bounding box center [642, 405] width 890 height 61
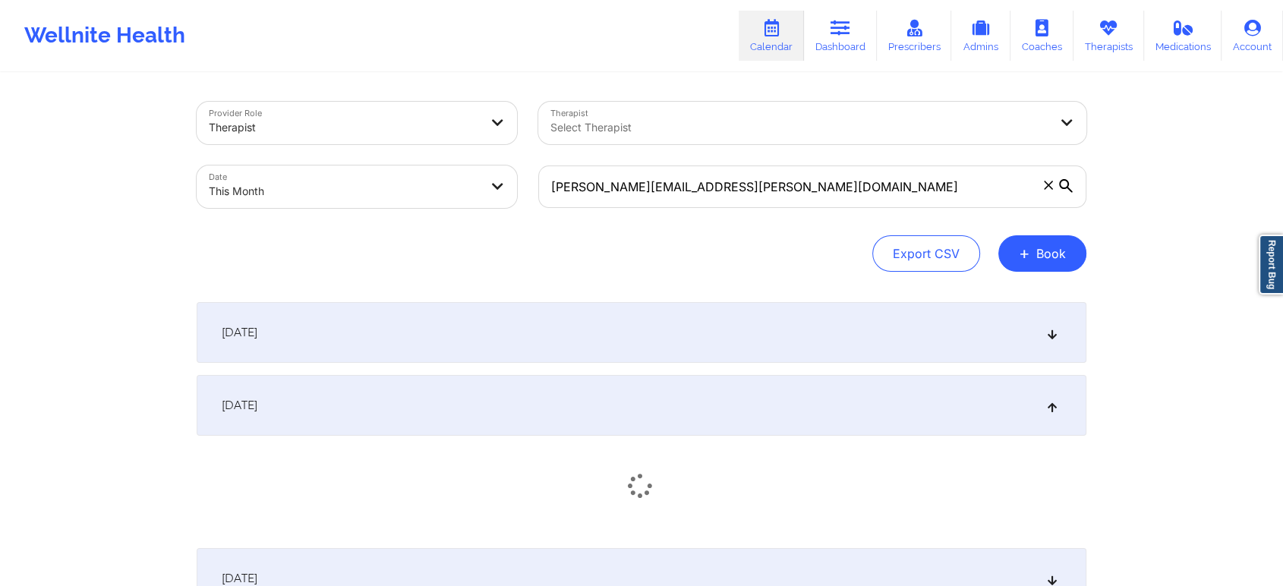
scroll to position [156, 0]
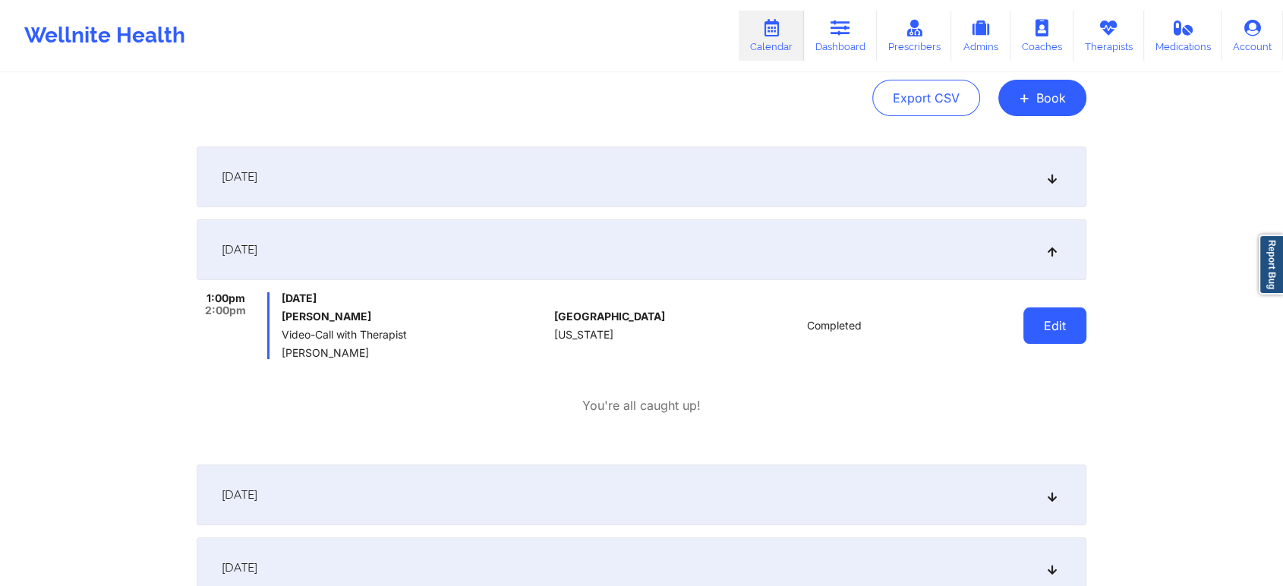
click at [1076, 332] on button "Edit" at bounding box center [1054, 325] width 63 height 36
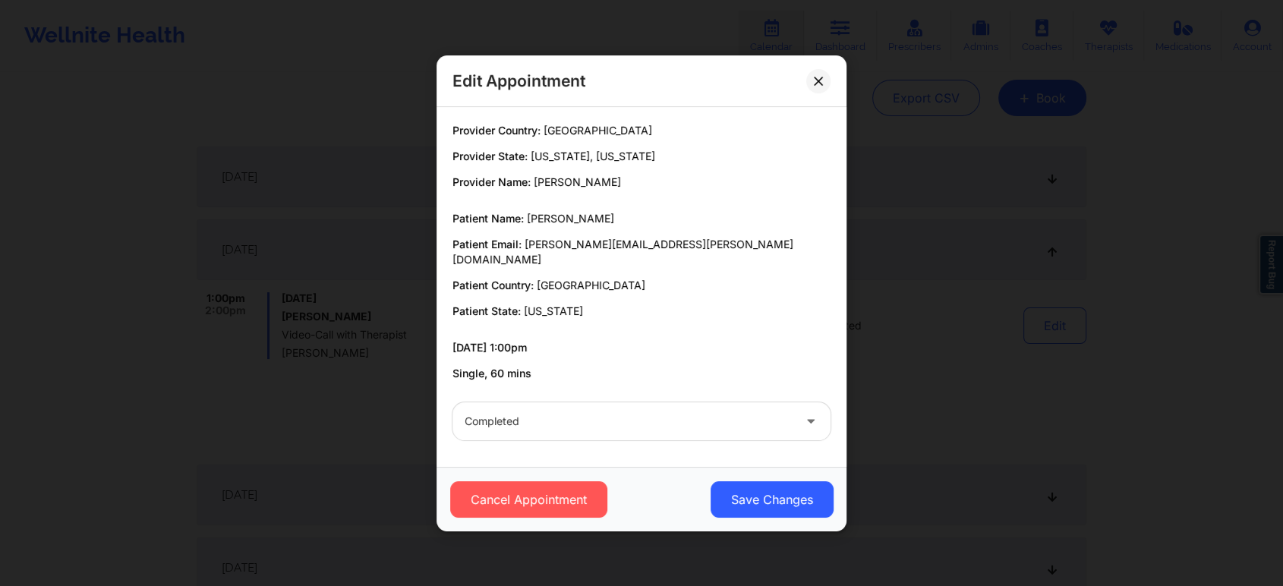
click at [765, 514] on div "Cancel Appointment Save Changes" at bounding box center [641, 499] width 410 height 65
click at [783, 490] on button "Save Changes" at bounding box center [771, 499] width 123 height 36
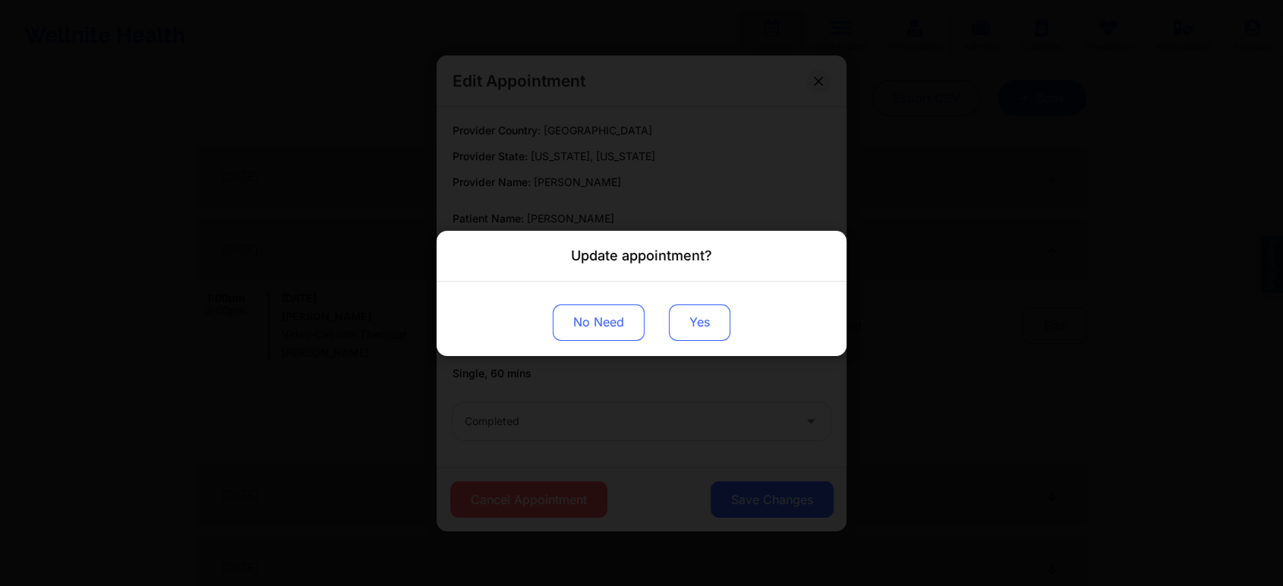
click at [718, 310] on button "Yes" at bounding box center [699, 322] width 61 height 36
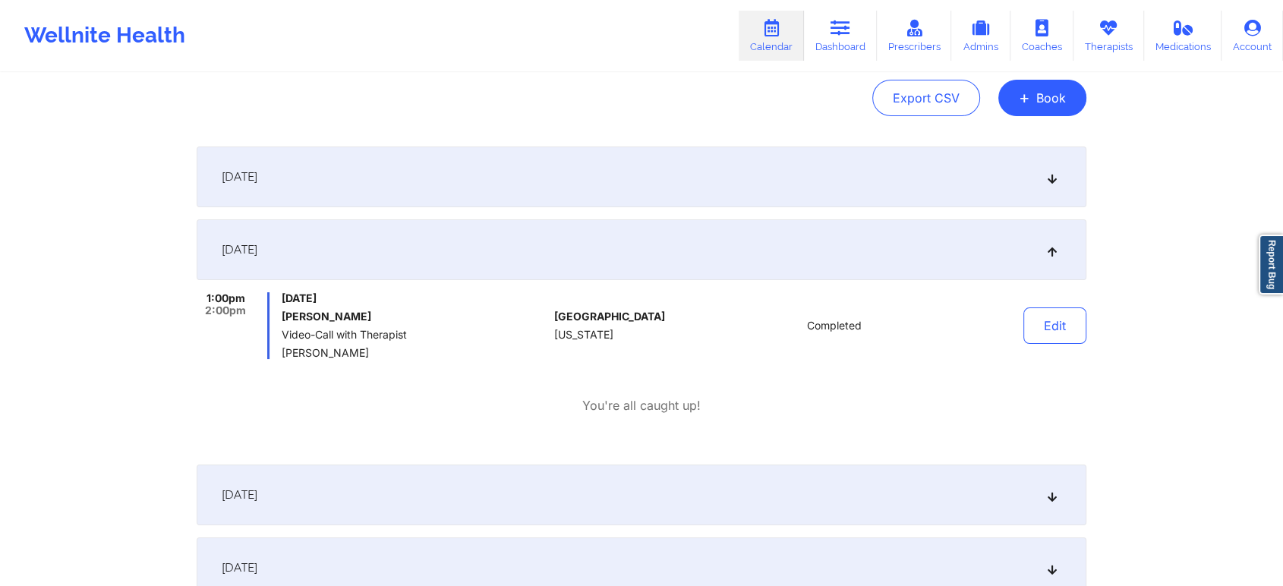
scroll to position [0, 0]
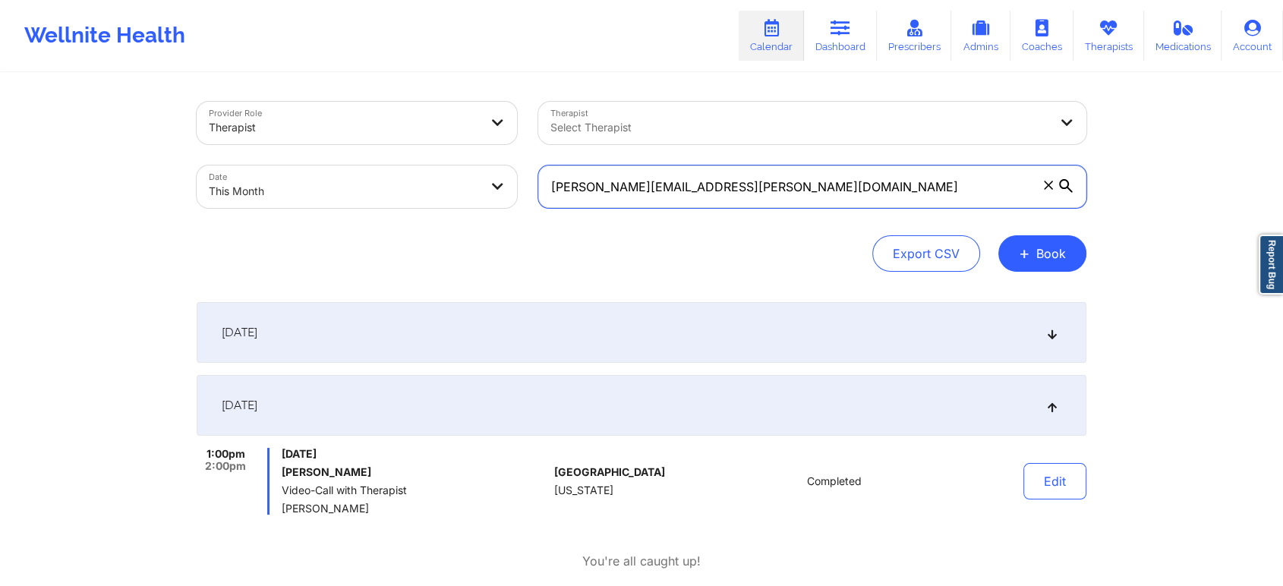
drag, startPoint x: 791, startPoint y: 196, endPoint x: 389, endPoint y: 137, distance: 405.9
click at [389, 137] on div "Provider Role Therapist Therapist Select Therapist Date This Month [PERSON_NAME…" at bounding box center [641, 155] width 911 height 128
paste input "[PERSON_NAME][EMAIL_ADDRESS][PERSON_NAME]"
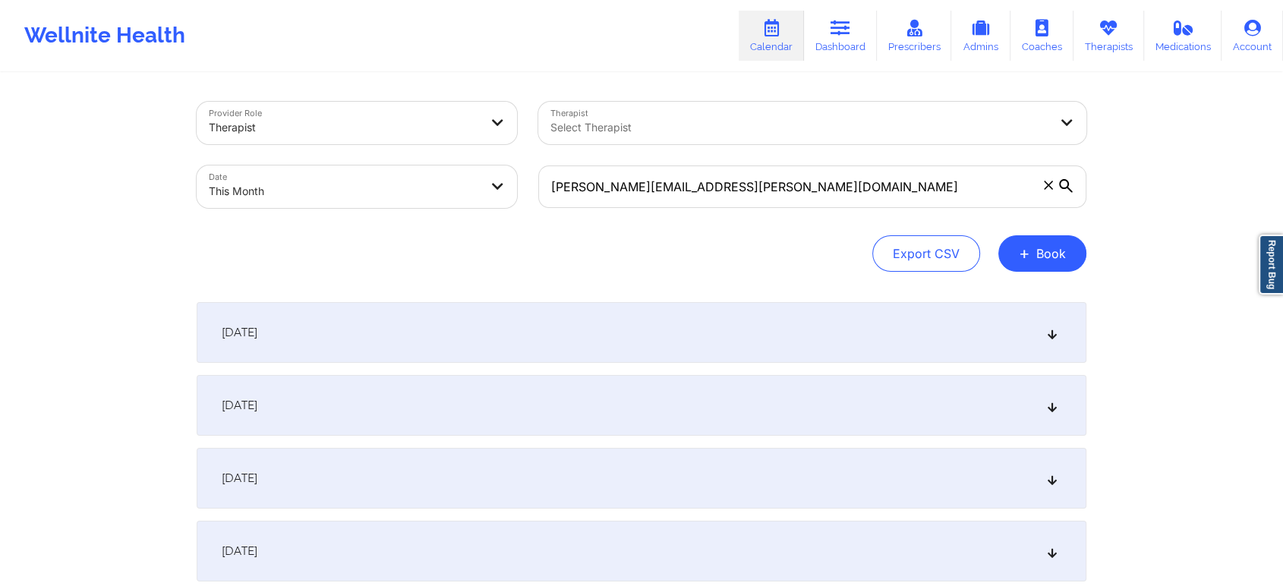
click at [492, 417] on div "[DATE]" at bounding box center [642, 405] width 890 height 61
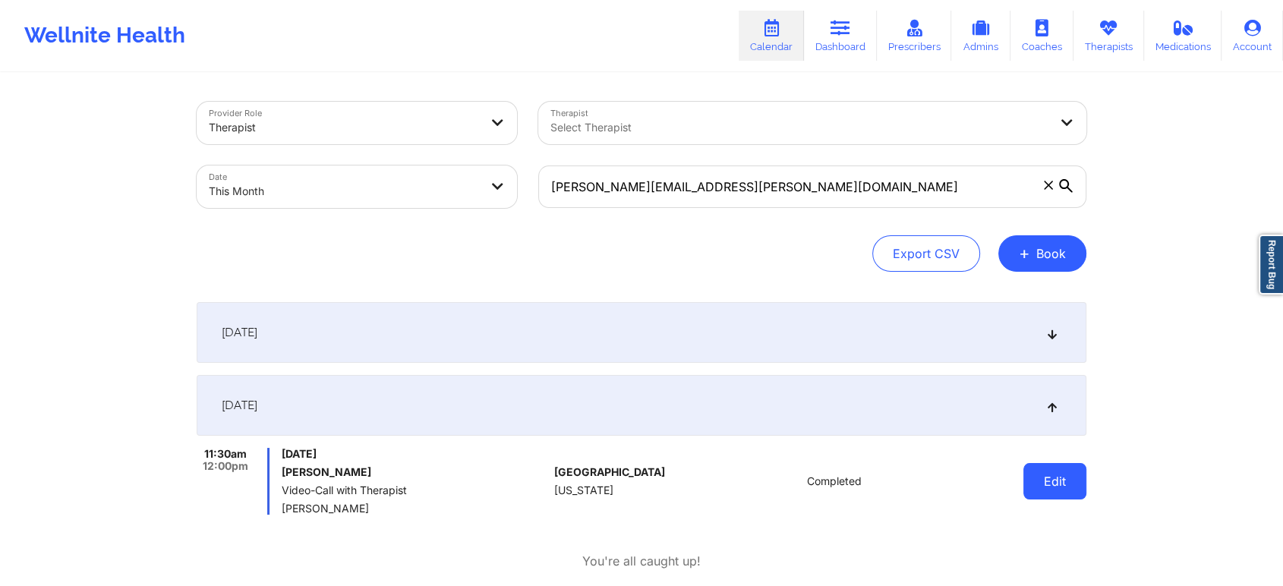
click at [1034, 485] on button "Edit" at bounding box center [1054, 481] width 63 height 36
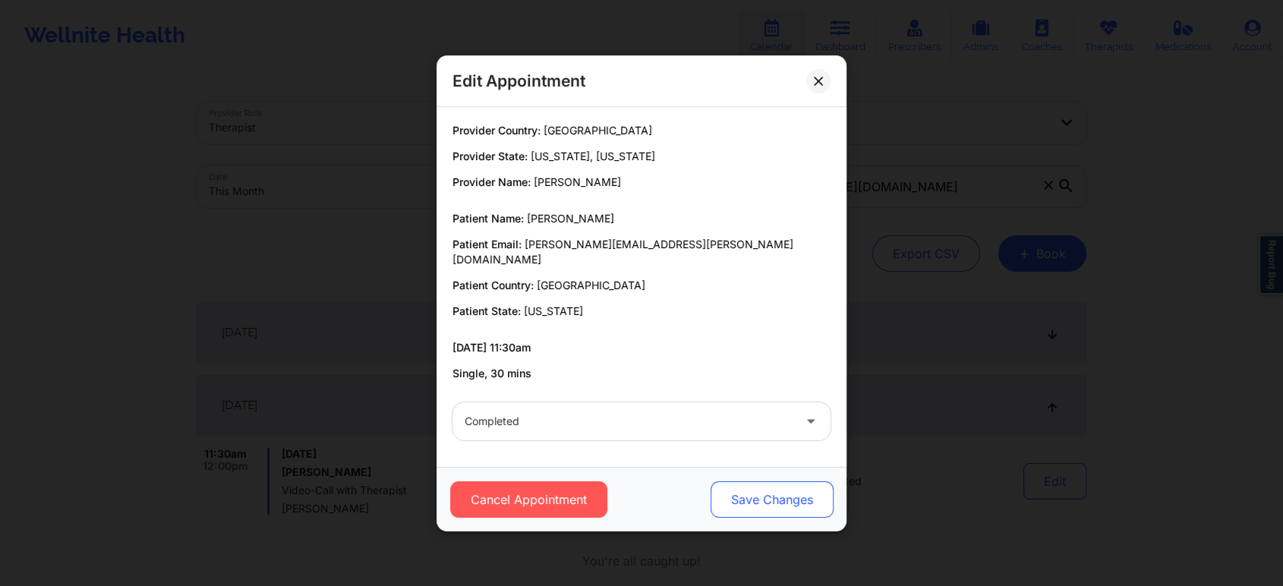
click at [772, 507] on button "Save Changes" at bounding box center [771, 499] width 123 height 36
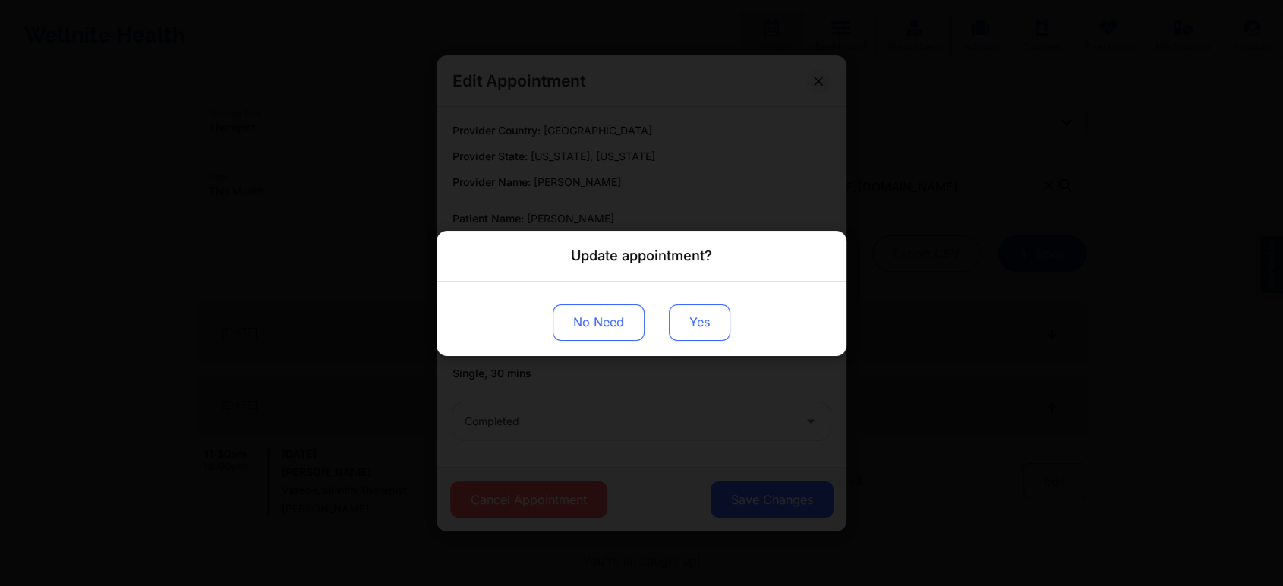
click at [698, 308] on button "Yes" at bounding box center [699, 322] width 61 height 36
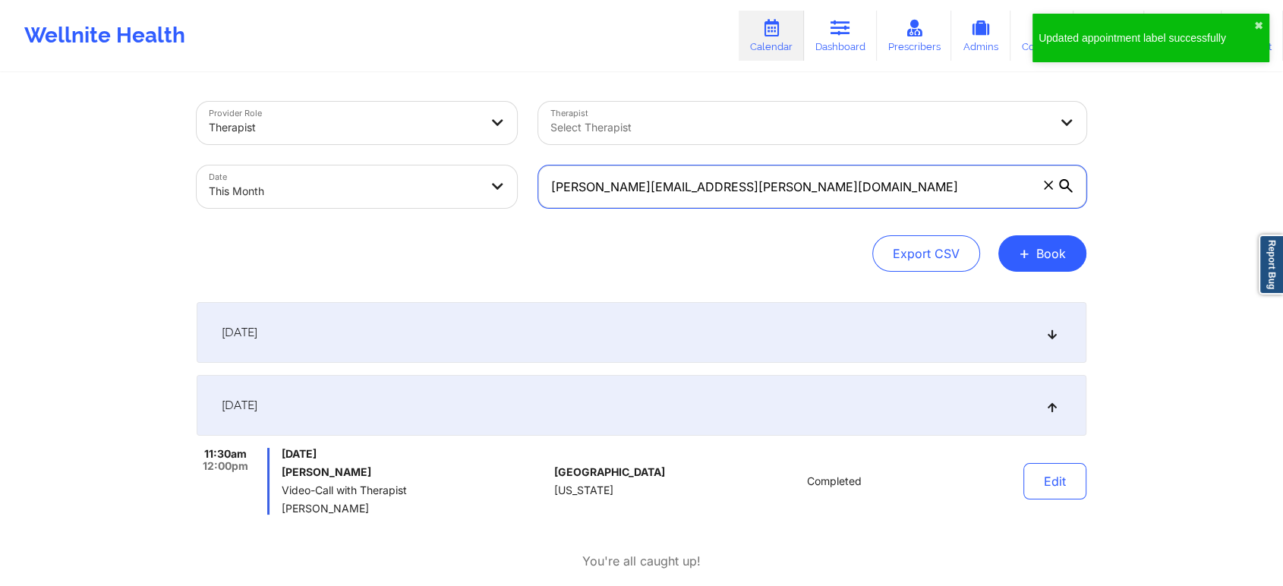
drag, startPoint x: 765, startPoint y: 196, endPoint x: 269, endPoint y: 195, distance: 496.4
click at [269, 195] on div "Provider Role Therapist Therapist Select Therapist Date This Month [PERSON_NAME…" at bounding box center [641, 155] width 911 height 128
paste input "[EMAIL_ADDRESS]"
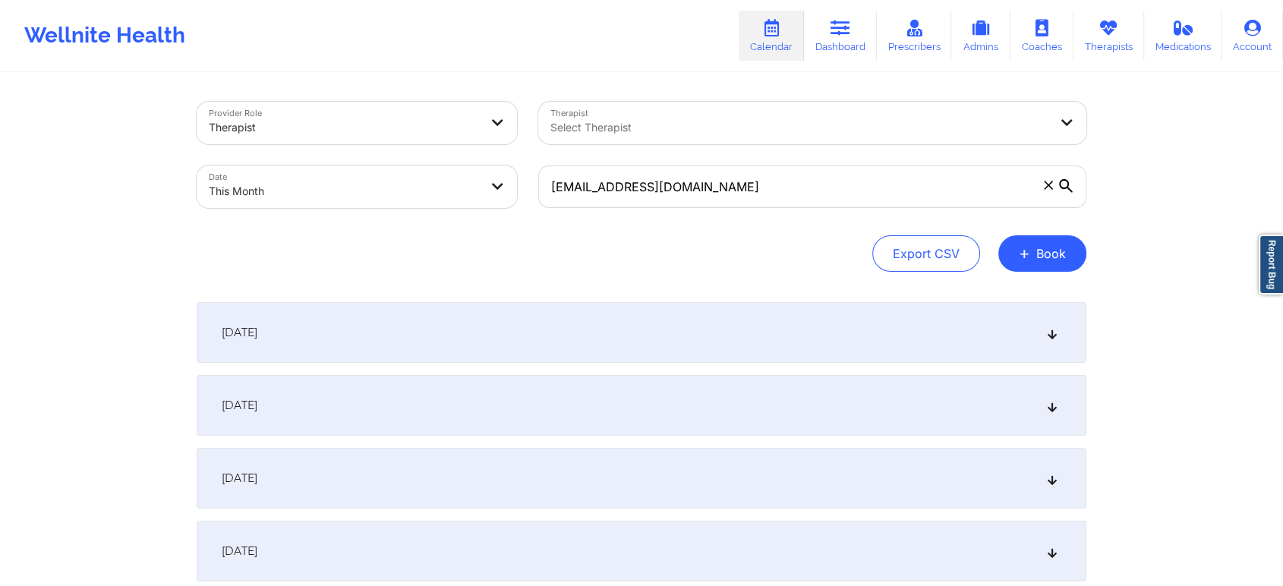
click at [541, 415] on div "[DATE]" at bounding box center [642, 405] width 890 height 61
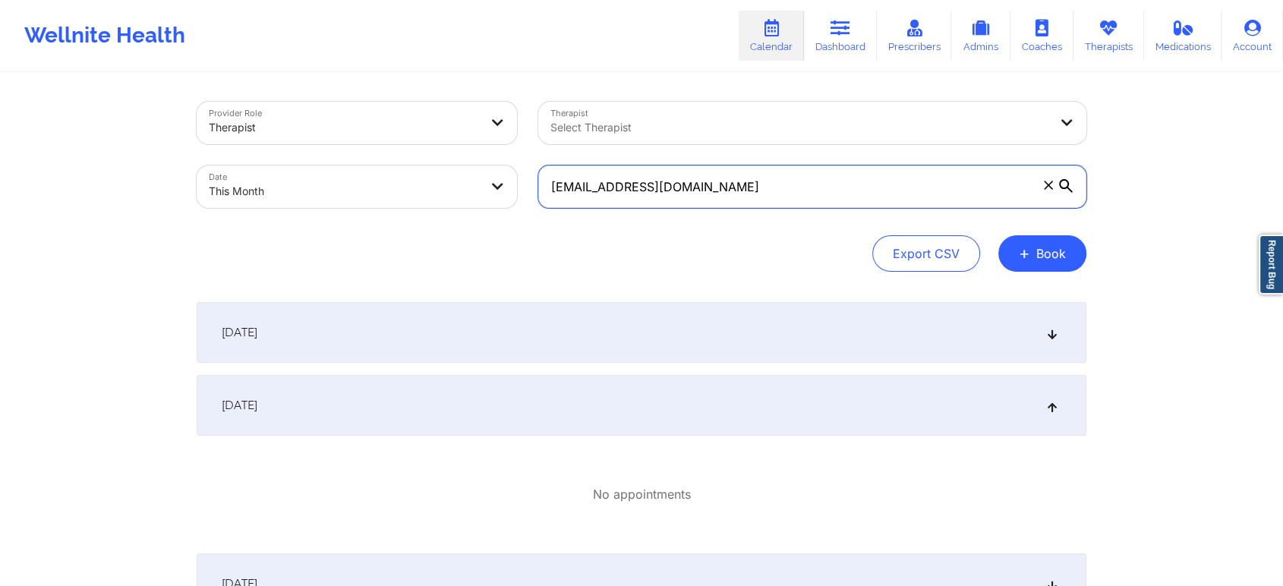
drag, startPoint x: 765, startPoint y: 203, endPoint x: 419, endPoint y: 172, distance: 347.6
click at [419, 172] on div "Provider Role Therapist Therapist Select Therapist Date This Month [EMAIL_ADDRE…" at bounding box center [641, 155] width 911 height 128
paste input "[EMAIL_ADDRESS]"
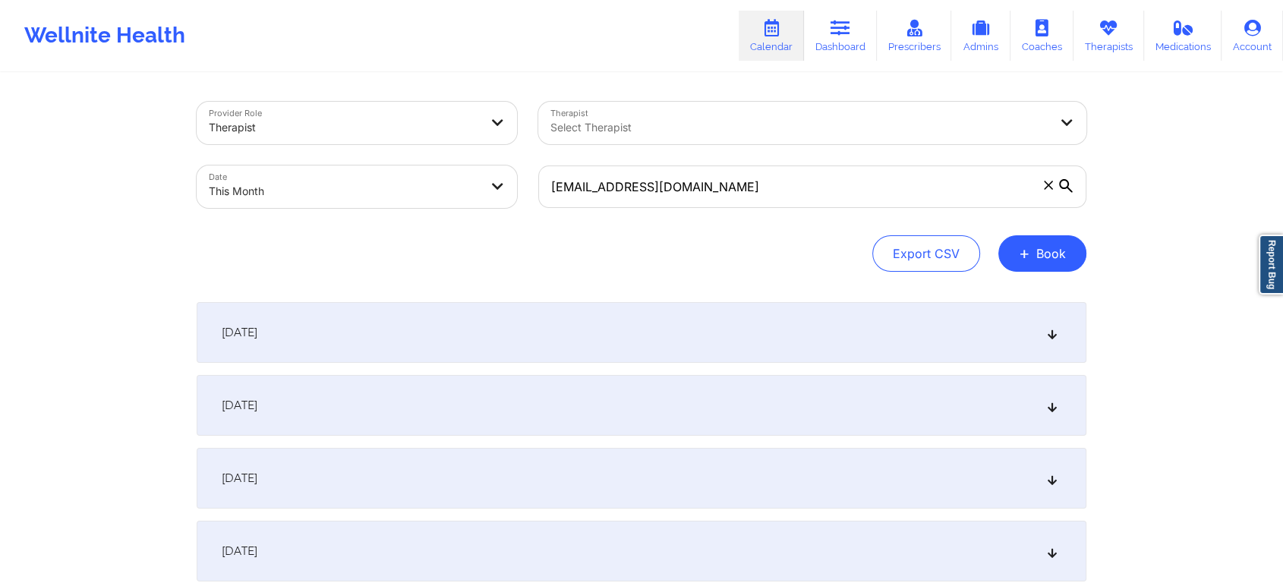
click at [518, 387] on div "[DATE]" at bounding box center [642, 405] width 890 height 61
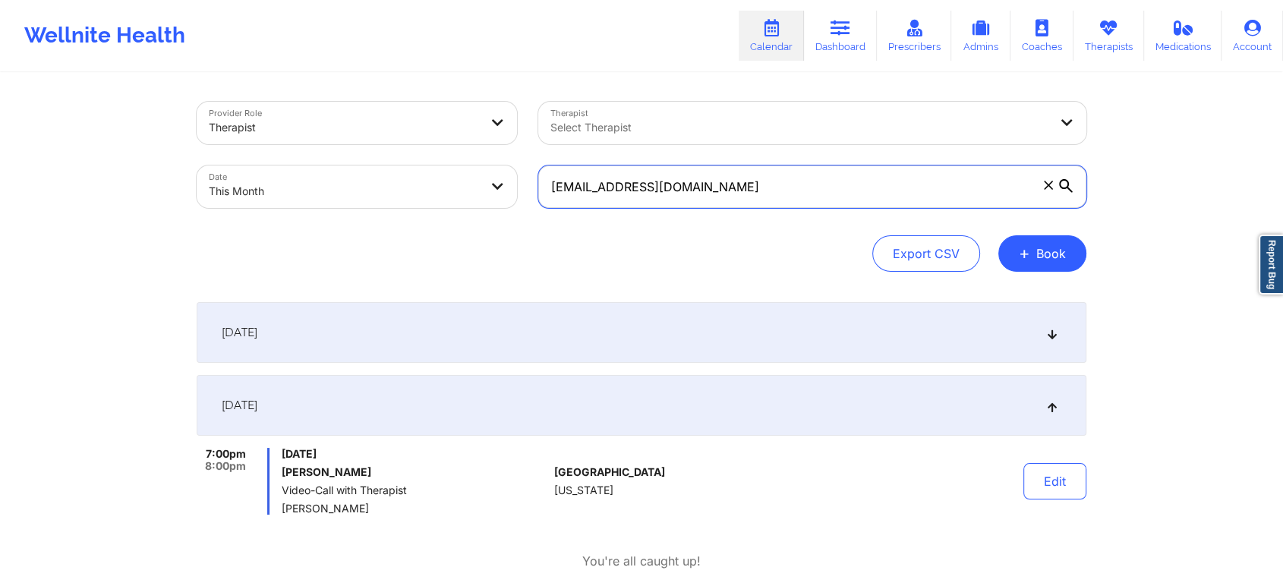
drag, startPoint x: 716, startPoint y: 193, endPoint x: 242, endPoint y: 169, distance: 474.2
click at [242, 169] on div "Provider Role Therapist Therapist Select Therapist Date This Month [EMAIL_ADDRE…" at bounding box center [641, 155] width 911 height 128
paste input "[PERSON_NAME]"
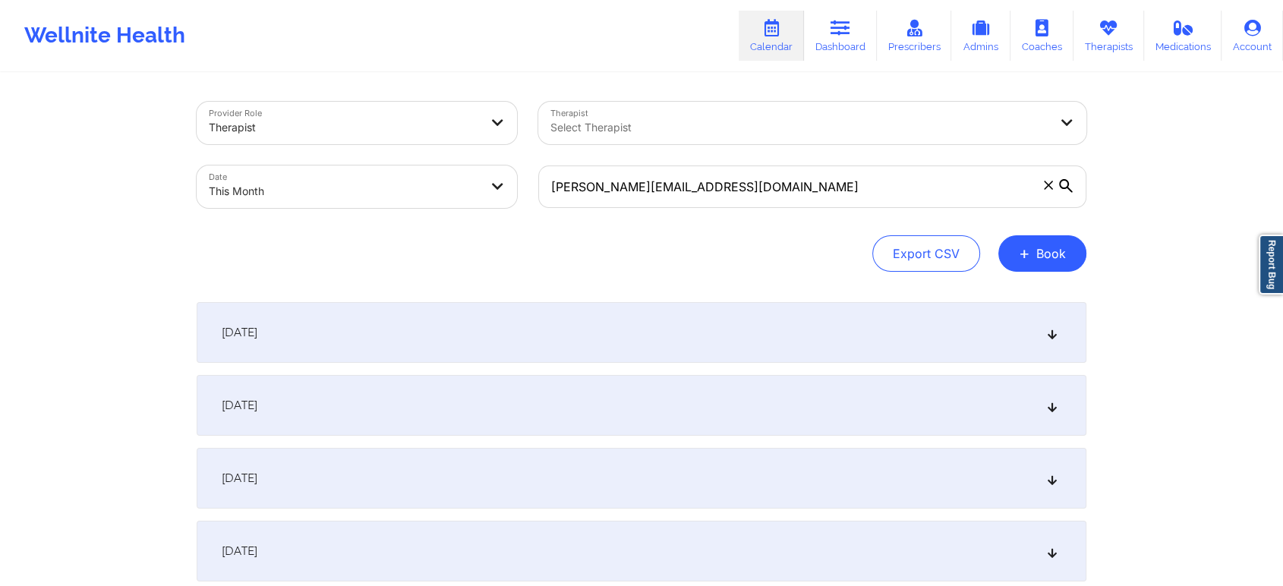
click at [634, 384] on div "[DATE]" at bounding box center [642, 405] width 890 height 61
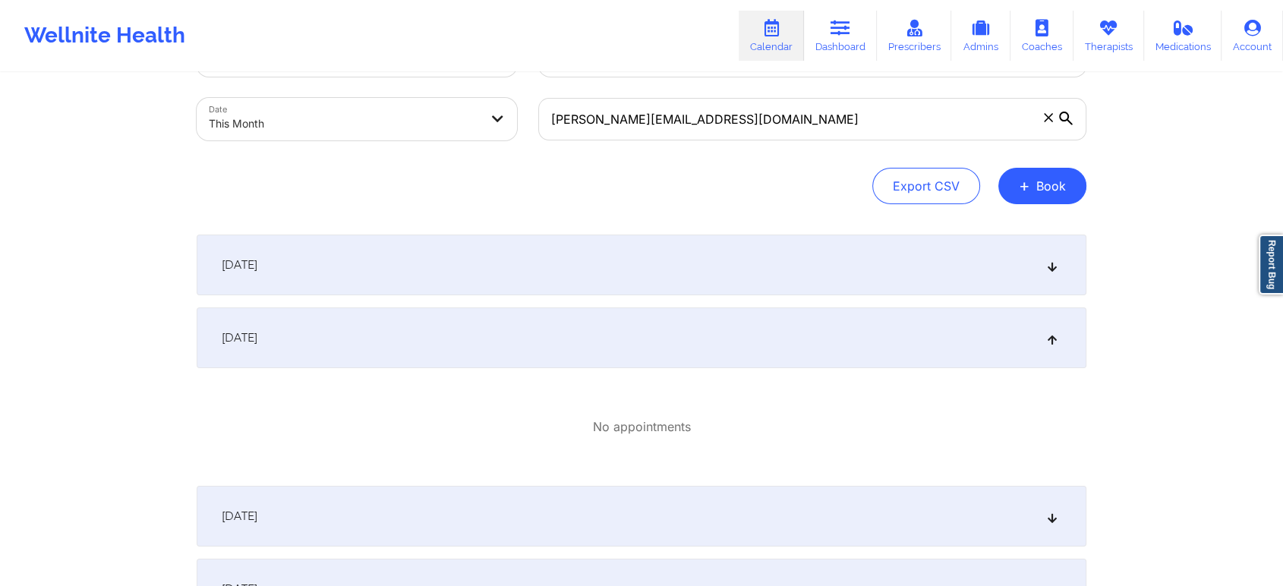
scroll to position [30, 0]
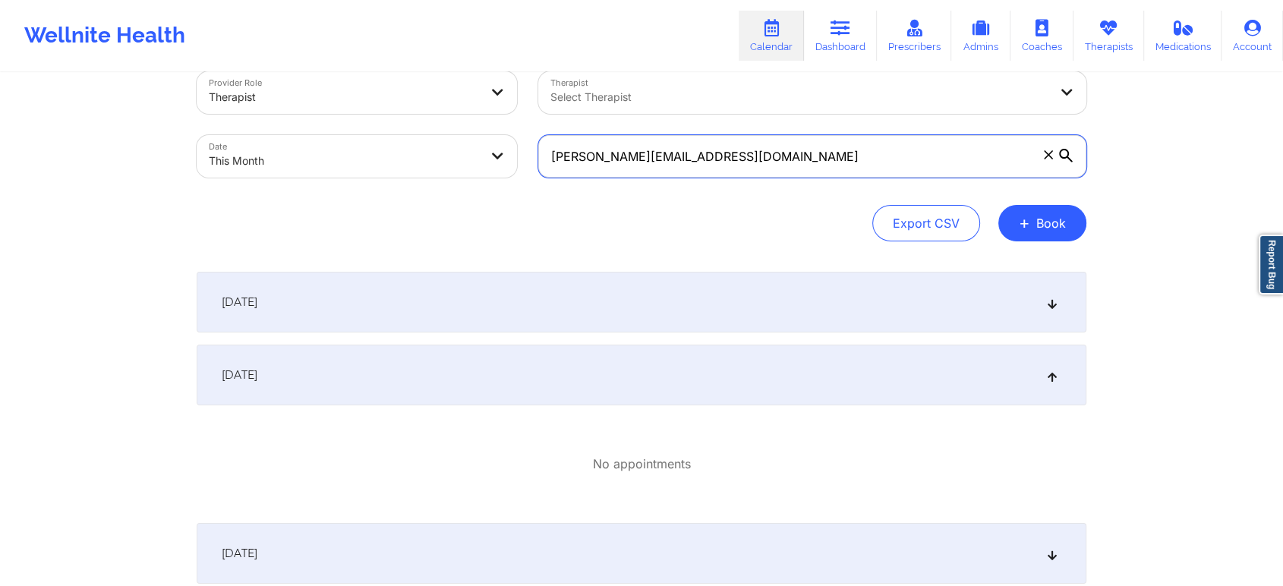
drag, startPoint x: 756, startPoint y: 175, endPoint x: 462, endPoint y: 172, distance: 293.7
click at [462, 172] on div "Provider Role Therapist Therapist Select Therapist Date This Month [PERSON_NAME…" at bounding box center [641, 125] width 911 height 128
paste input "msvanessamartinez19@gmai"
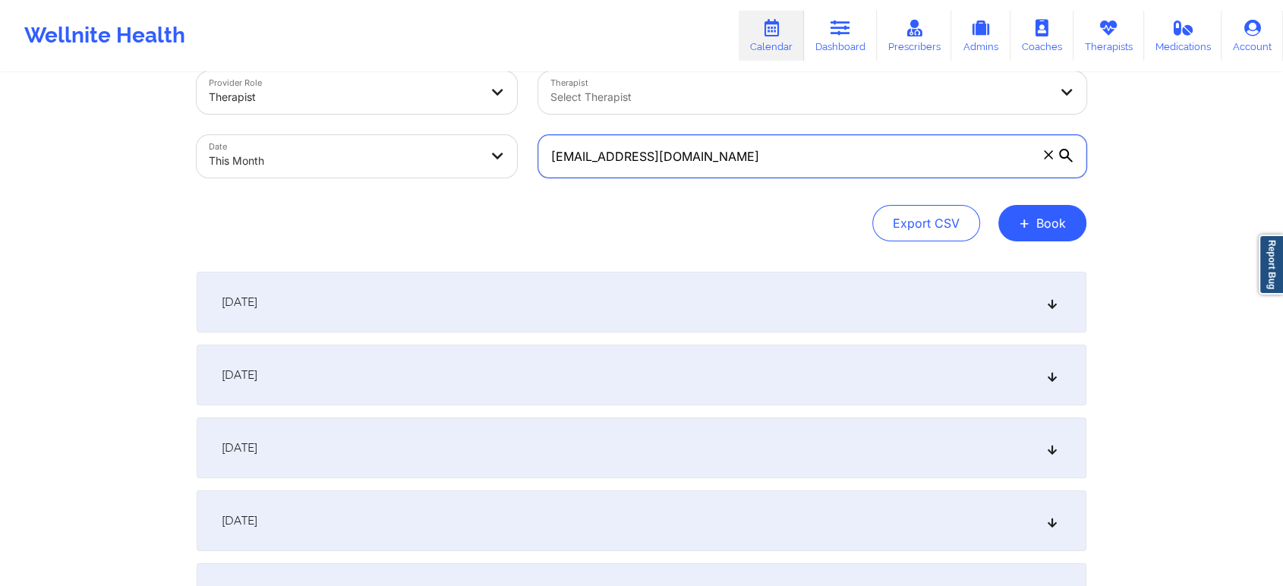
type input "[EMAIL_ADDRESS][DOMAIN_NAME]"
click at [581, 398] on div "[DATE]" at bounding box center [642, 375] width 890 height 61
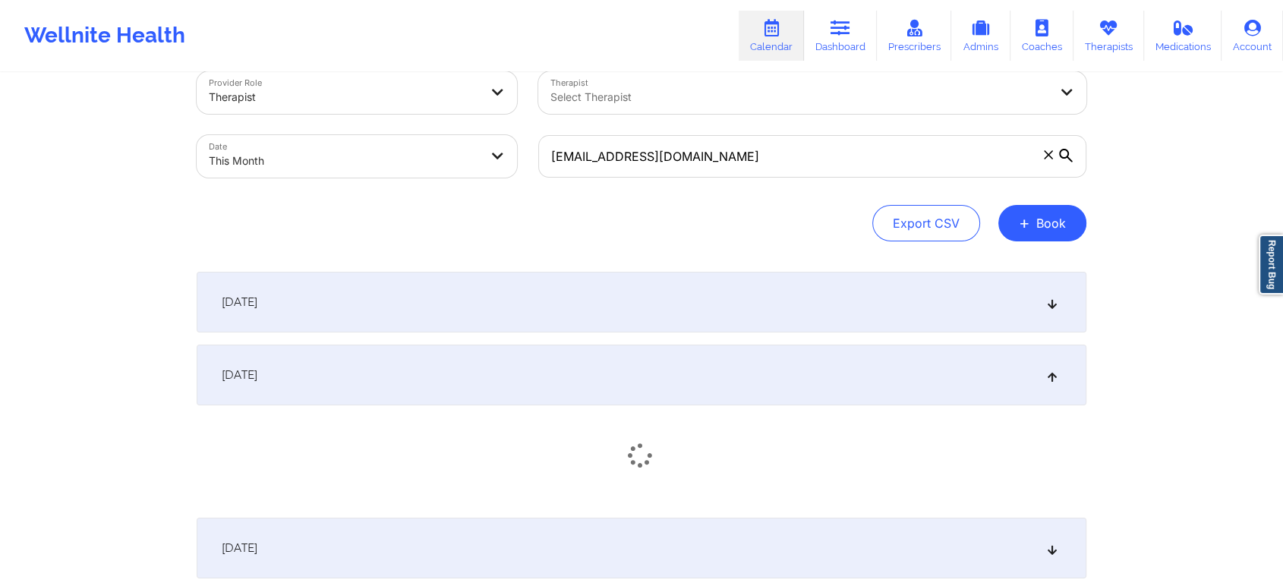
click at [581, 398] on div "[DATE]" at bounding box center [642, 375] width 890 height 61
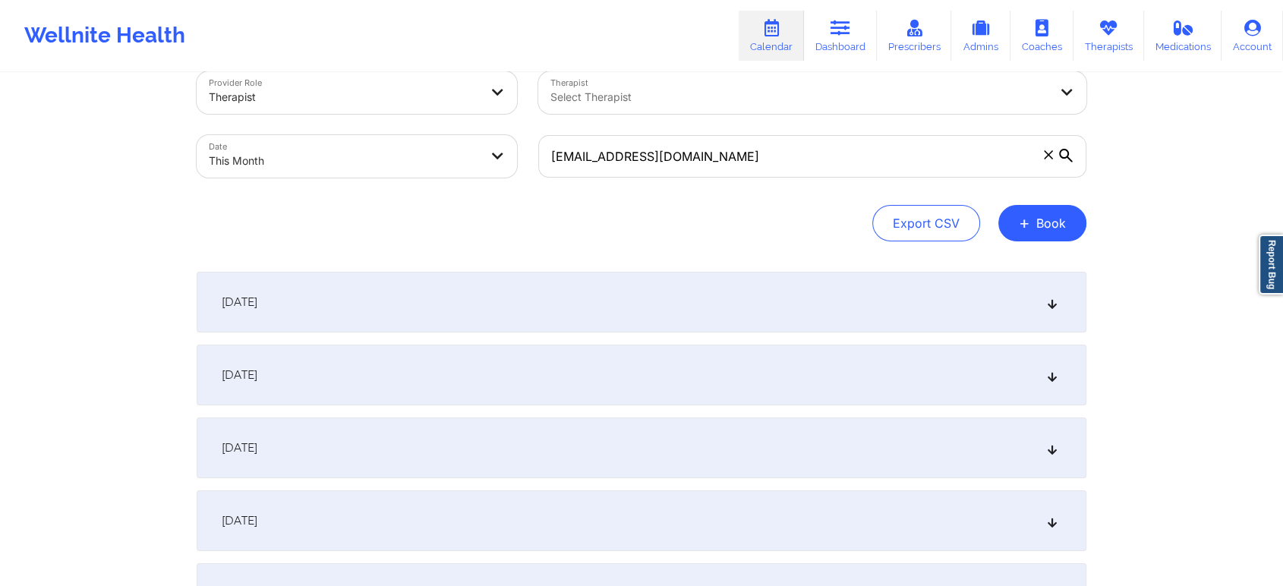
click at [581, 398] on div "[DATE]" at bounding box center [642, 375] width 890 height 61
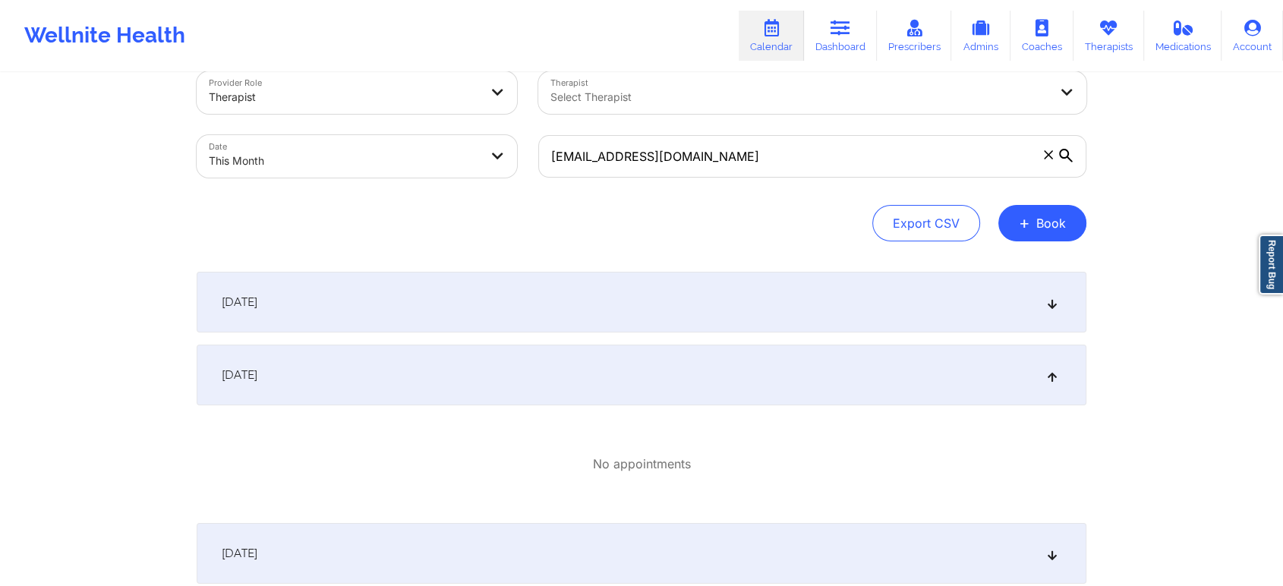
click at [581, 398] on div "[DATE]" at bounding box center [642, 375] width 890 height 61
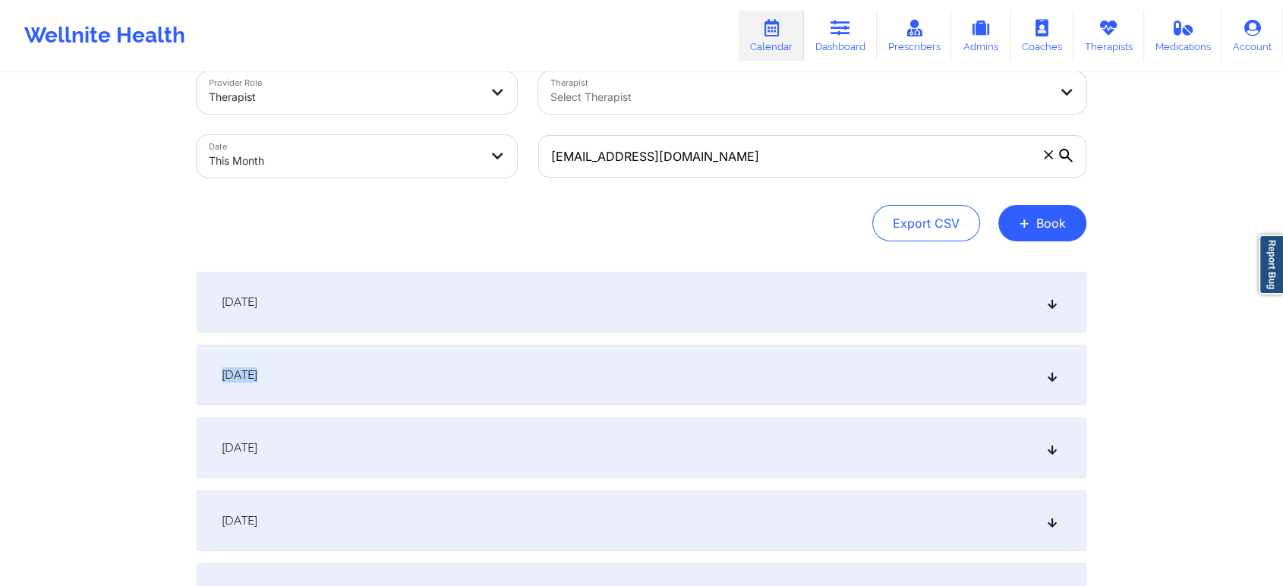
click at [524, 354] on div "[DATE]" at bounding box center [642, 375] width 890 height 61
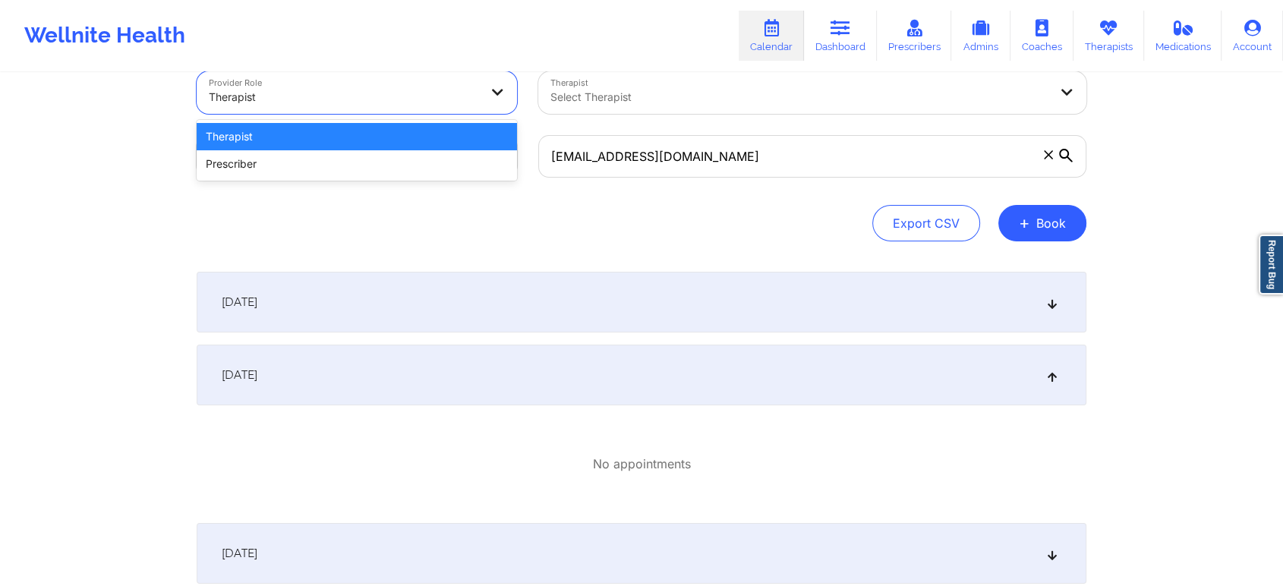
click at [386, 112] on div "Therapist" at bounding box center [344, 96] width 270 height 33
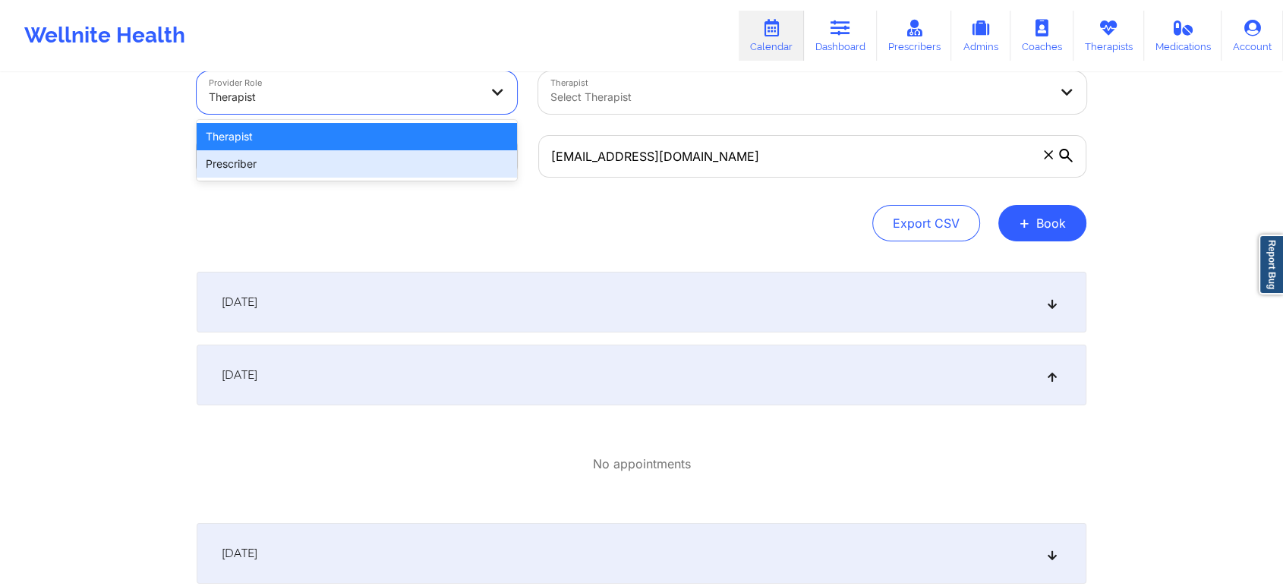
click at [366, 168] on div "Prescriber" at bounding box center [357, 163] width 320 height 27
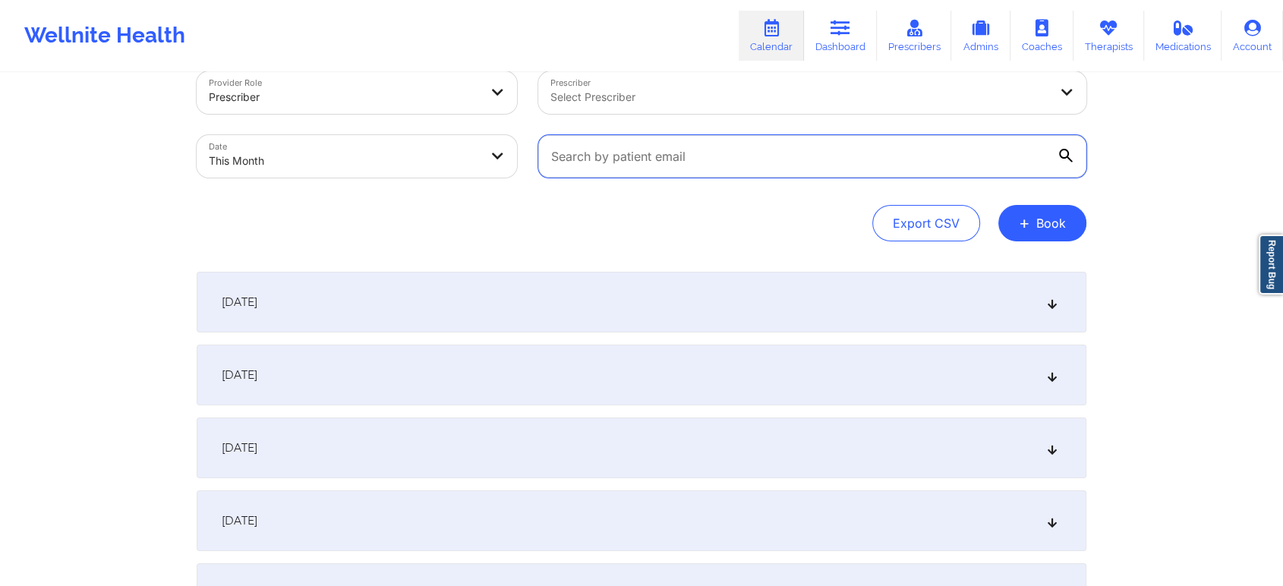
click at [602, 143] on input "text" at bounding box center [812, 156] width 548 height 43
paste input "[EMAIL_ADDRESS][PERSON_NAME][DOMAIN_NAME]"
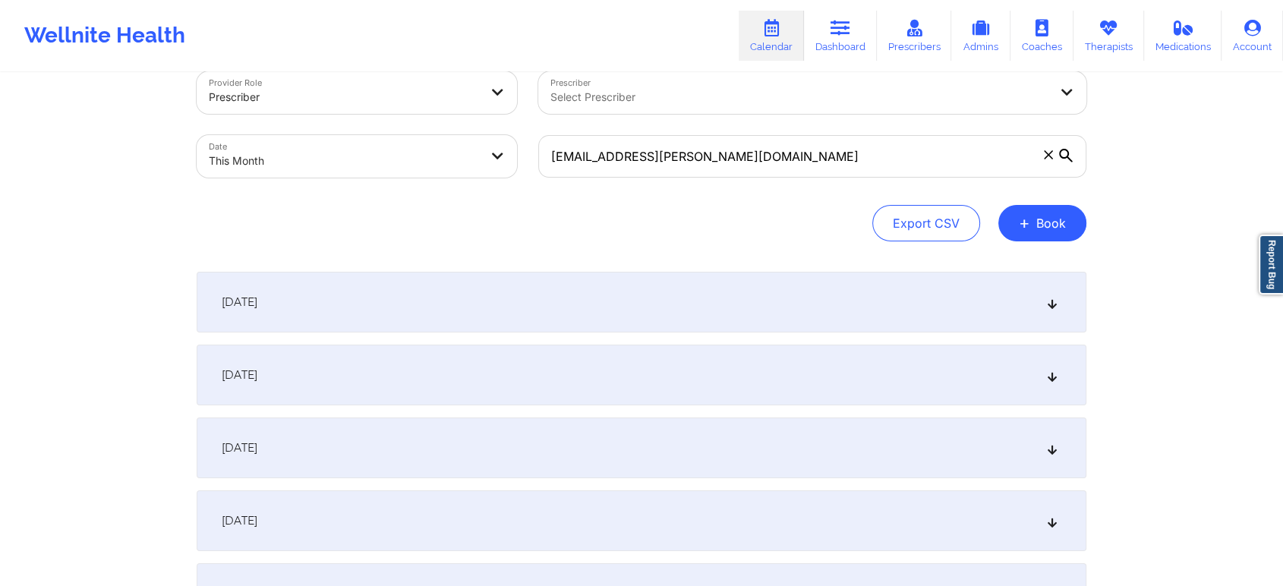
click at [624, 392] on div "[DATE]" at bounding box center [642, 375] width 890 height 61
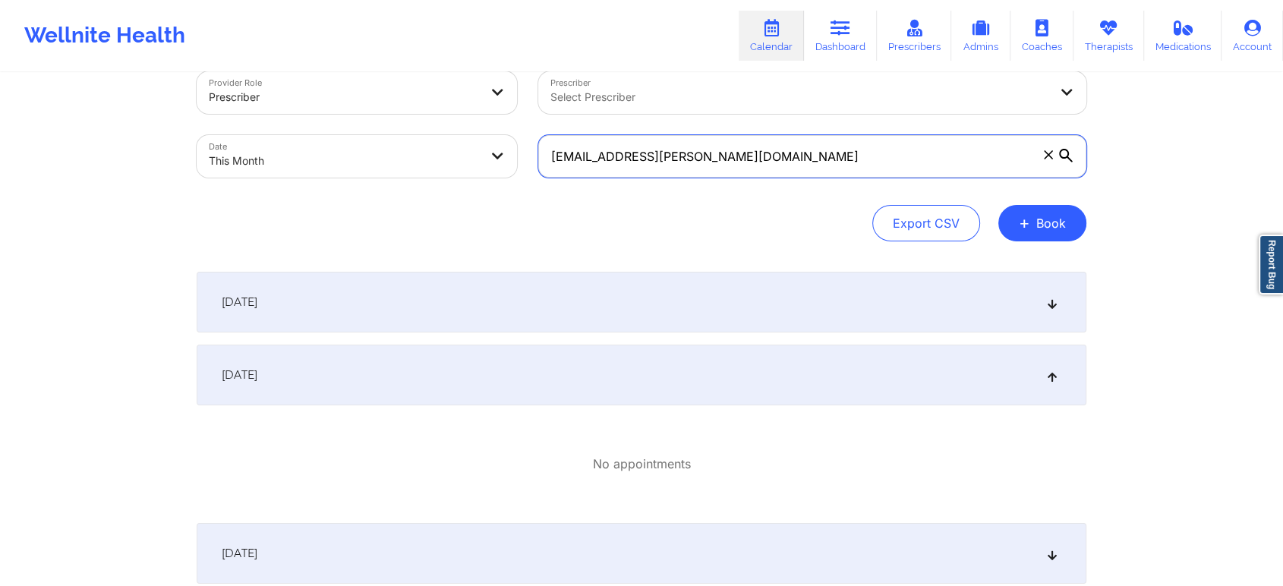
drag, startPoint x: 752, startPoint y: 146, endPoint x: 383, endPoint y: 142, distance: 369.7
click at [383, 142] on div "Provider Role Prescriber Prescriber Select Prescriber Date This Month [EMAIL_AD…" at bounding box center [641, 125] width 911 height 128
paste input "[PERSON_NAME]"
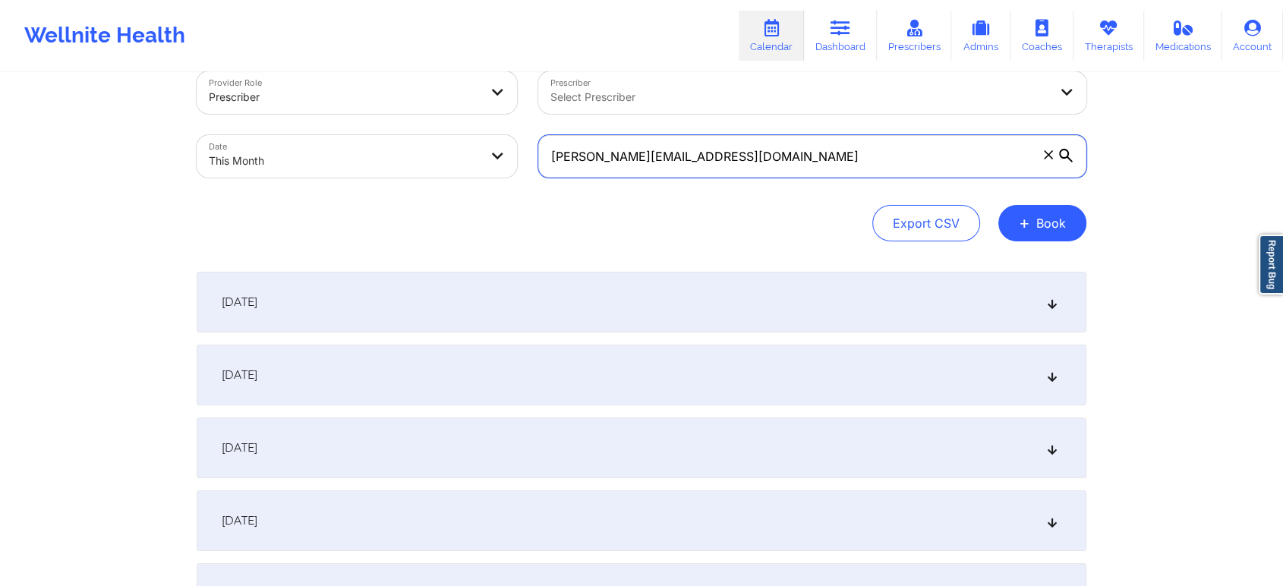
type input "[PERSON_NAME][EMAIL_ADDRESS][DOMAIN_NAME]"
click at [592, 386] on div "[DATE]" at bounding box center [642, 375] width 890 height 61
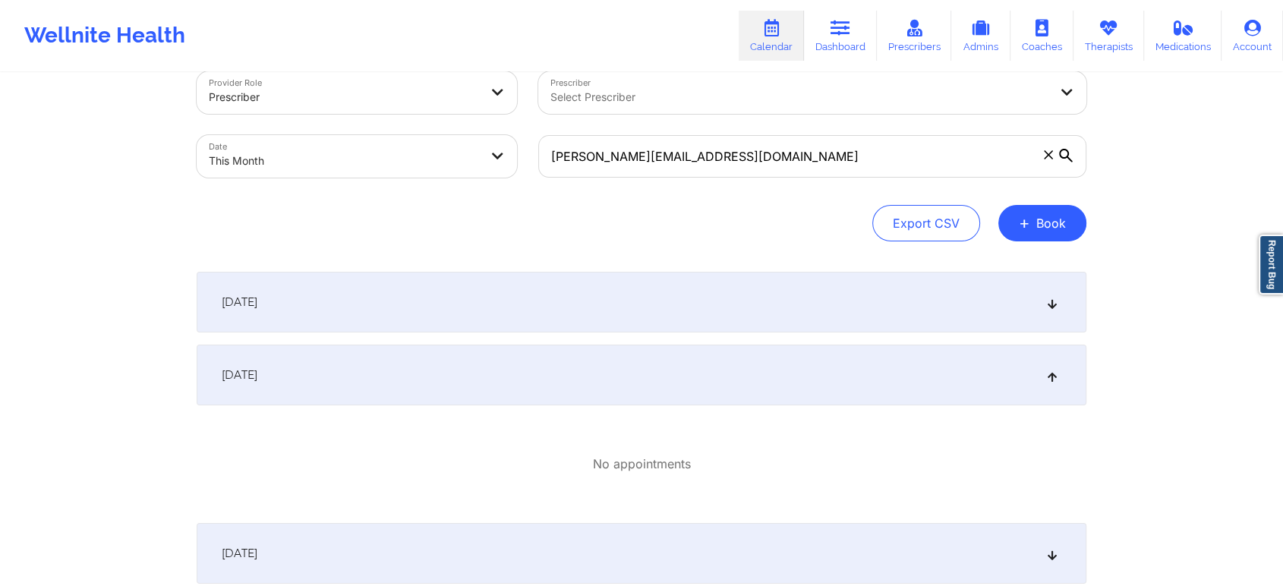
click at [405, 122] on div "Provider Role Prescriber" at bounding box center [357, 93] width 342 height 64
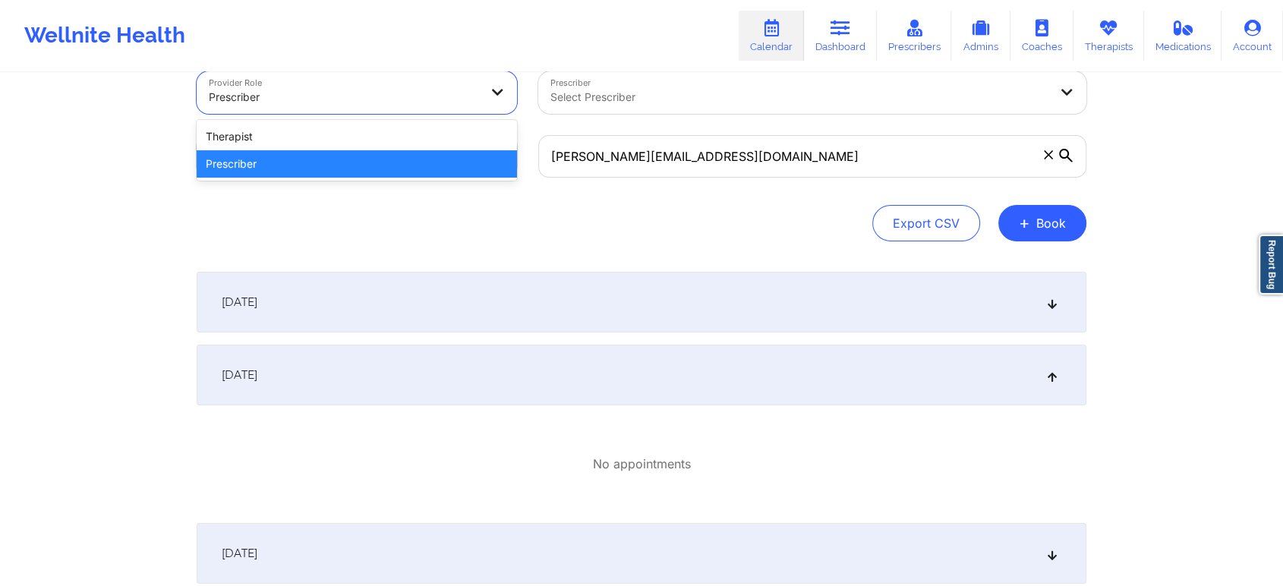
click at [439, 103] on div at bounding box center [344, 97] width 270 height 18
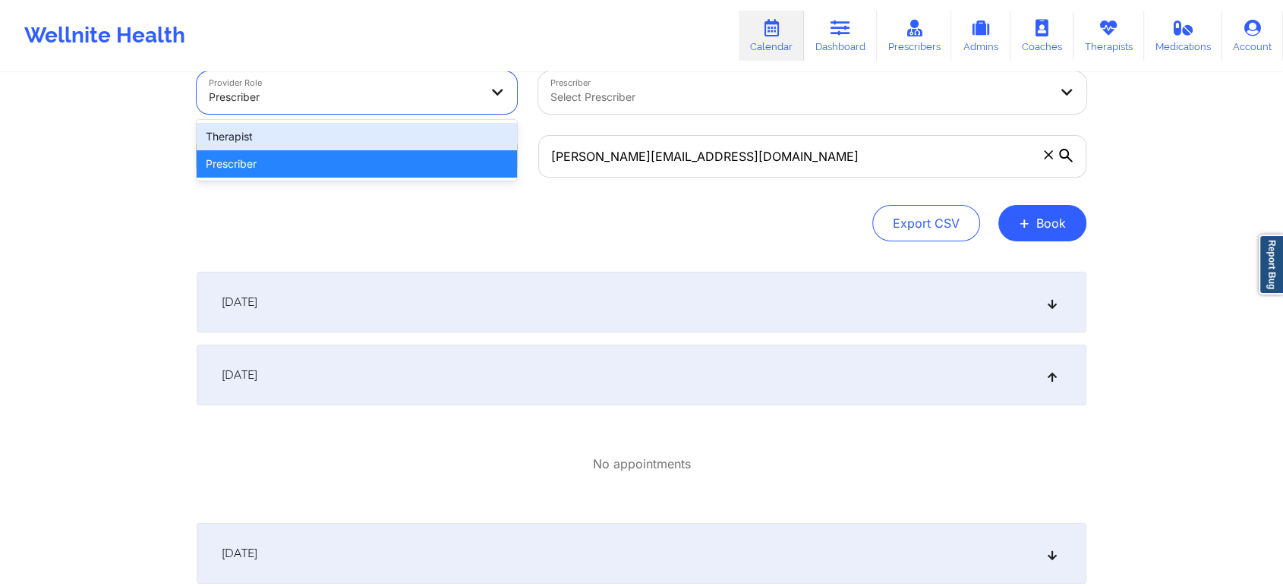
click at [464, 140] on div "Therapist" at bounding box center [357, 136] width 320 height 27
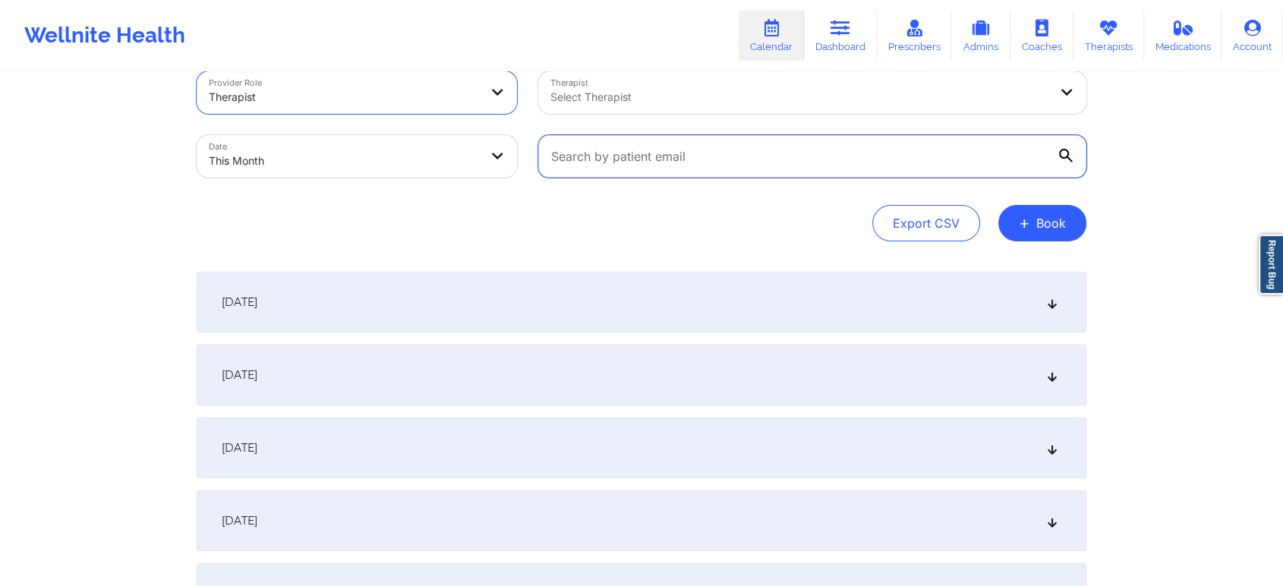
click at [621, 156] on input "text" at bounding box center [812, 156] width 548 height 43
paste input "[EMAIL_ADDRESS][PERSON_NAME][DOMAIN_NAME]"
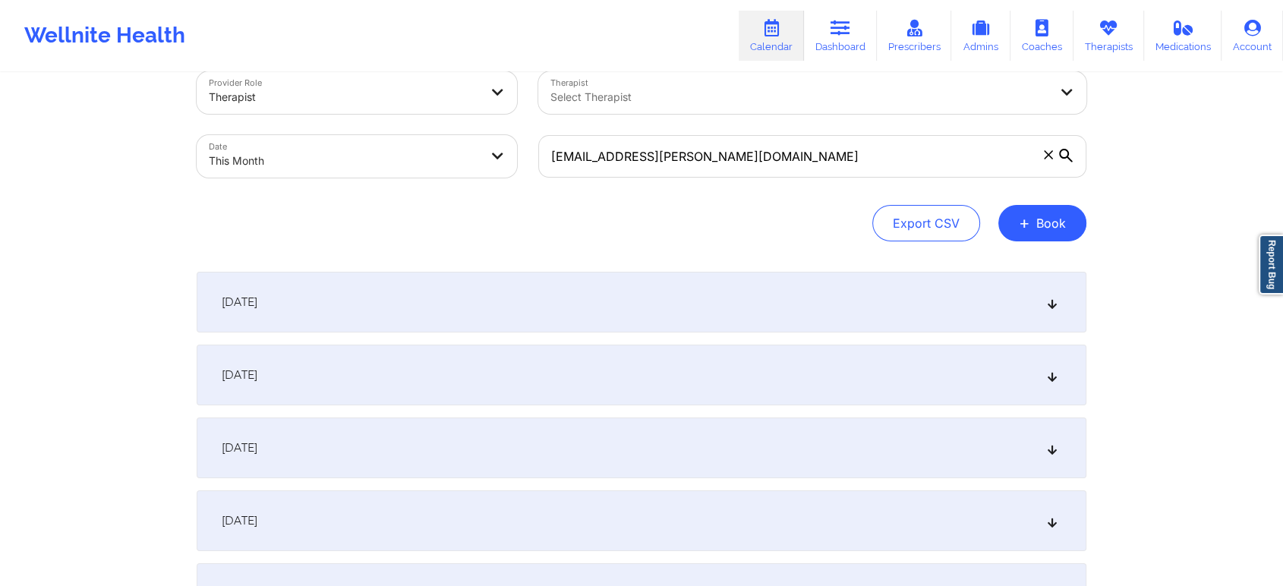
click at [658, 361] on div "[DATE]" at bounding box center [642, 375] width 890 height 61
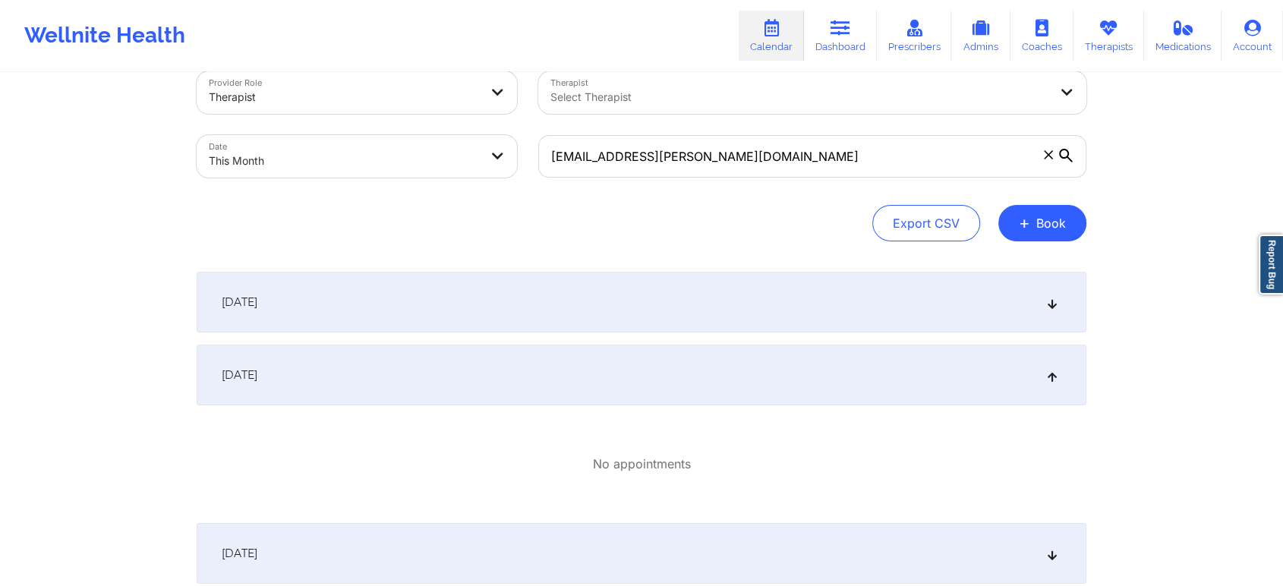
scroll to position [73, 0]
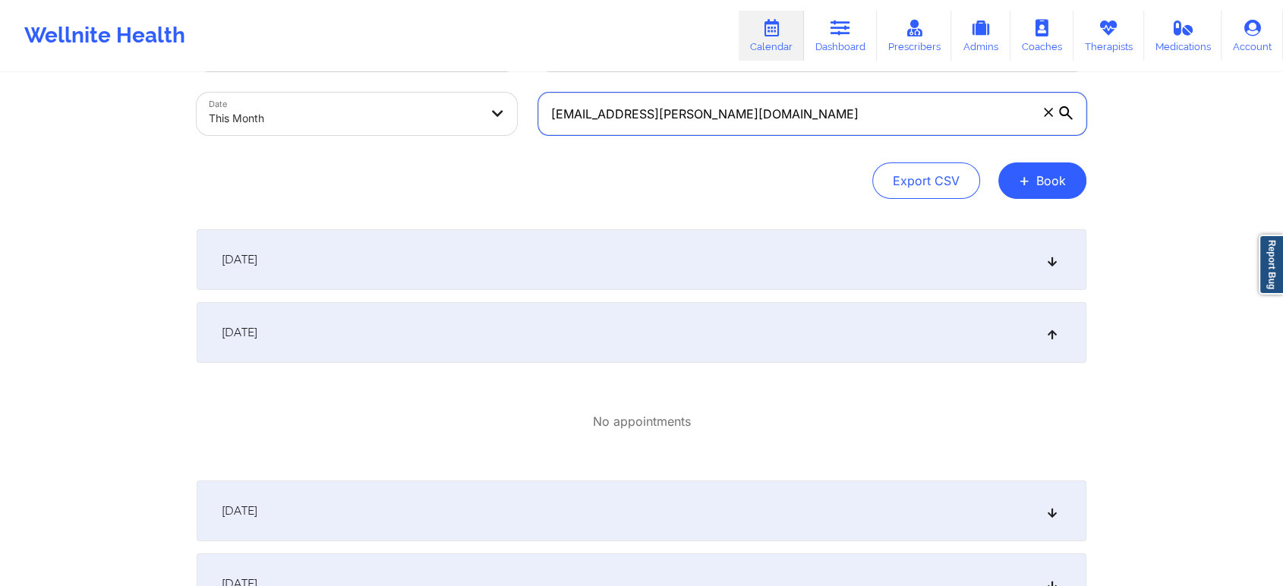
drag, startPoint x: 744, startPoint y: 108, endPoint x: 552, endPoint y: 98, distance: 192.3
click at [552, 98] on input "[EMAIL_ADDRESS][PERSON_NAME][DOMAIN_NAME]" at bounding box center [812, 114] width 548 height 43
paste input "rebeccatpratt"
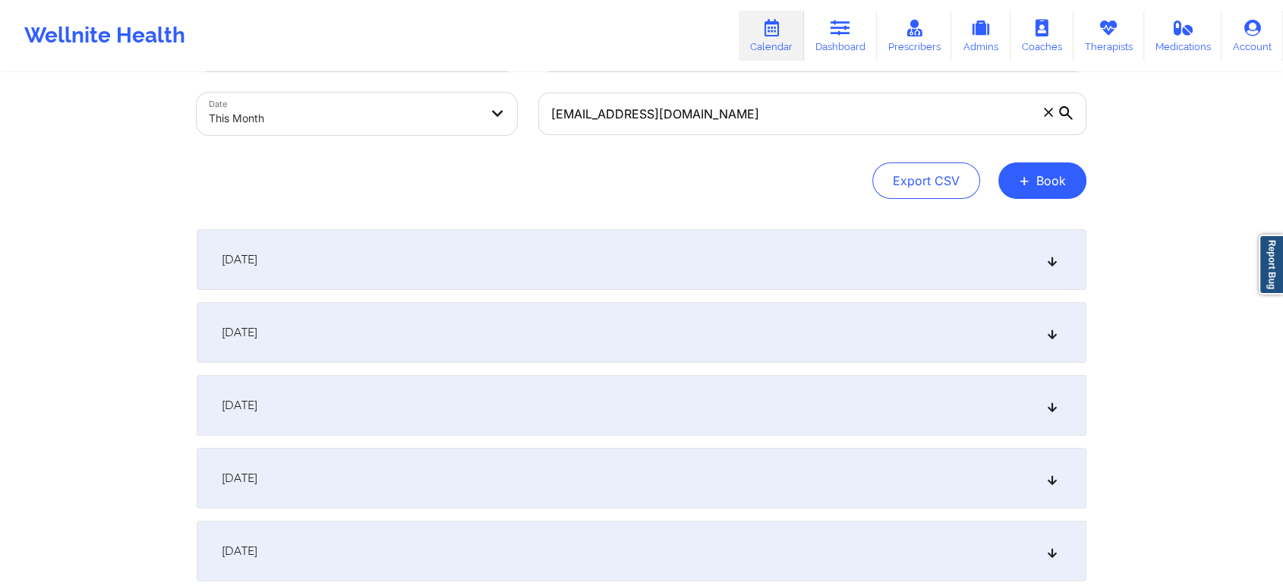
click at [577, 331] on div "[DATE]" at bounding box center [642, 332] width 890 height 61
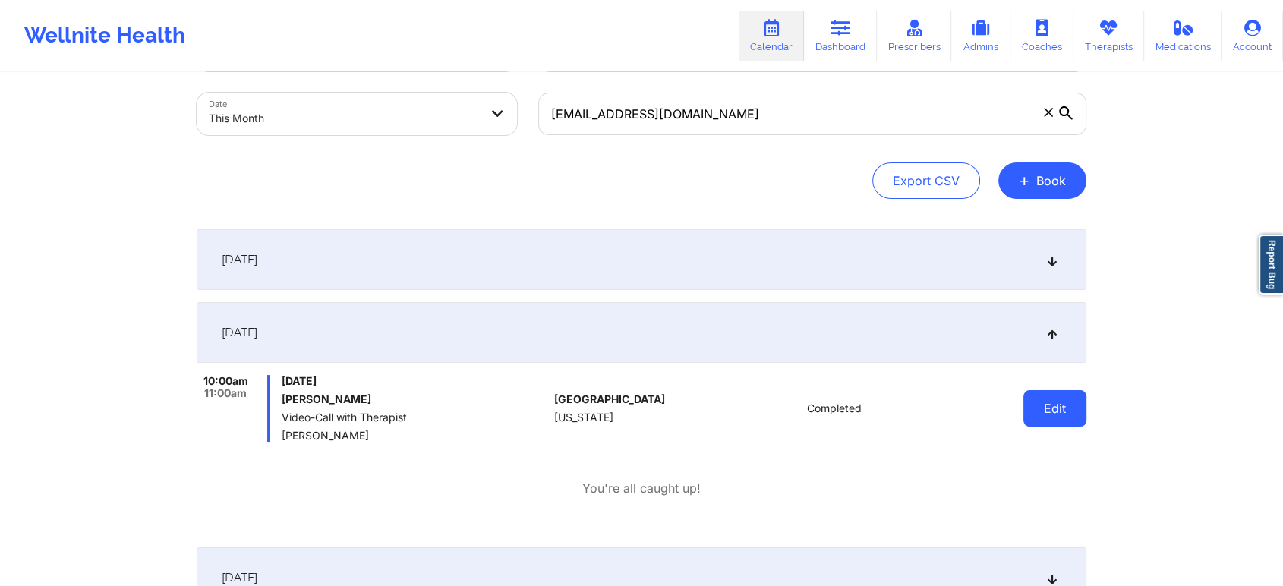
click at [1049, 406] on button "Edit" at bounding box center [1054, 408] width 63 height 36
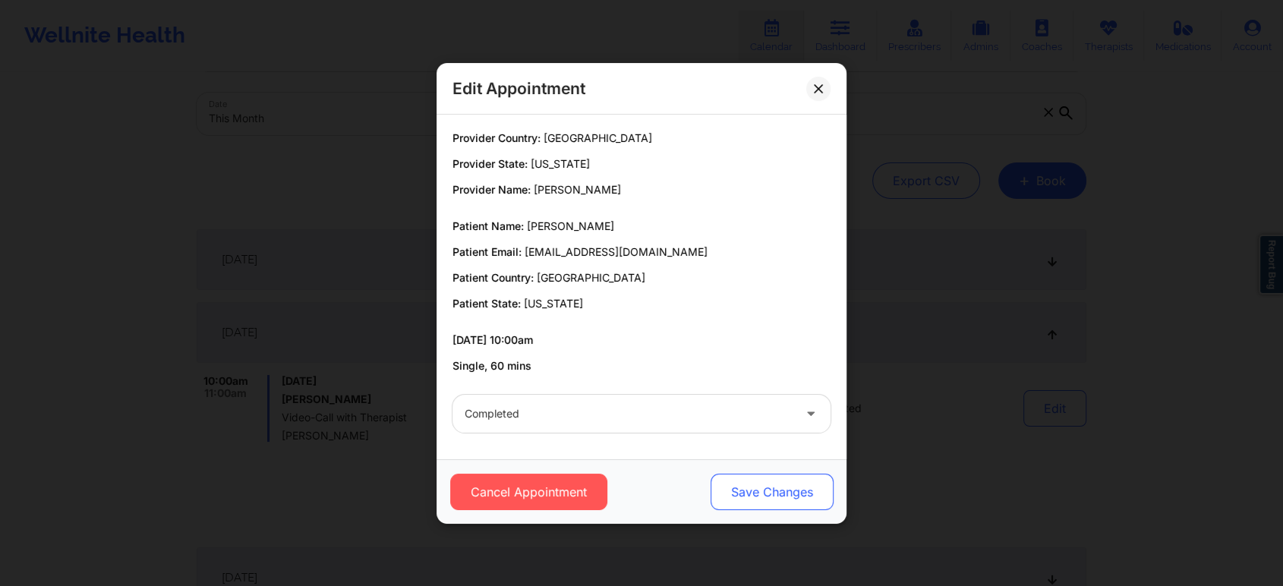
click at [783, 492] on button "Save Changes" at bounding box center [771, 492] width 123 height 36
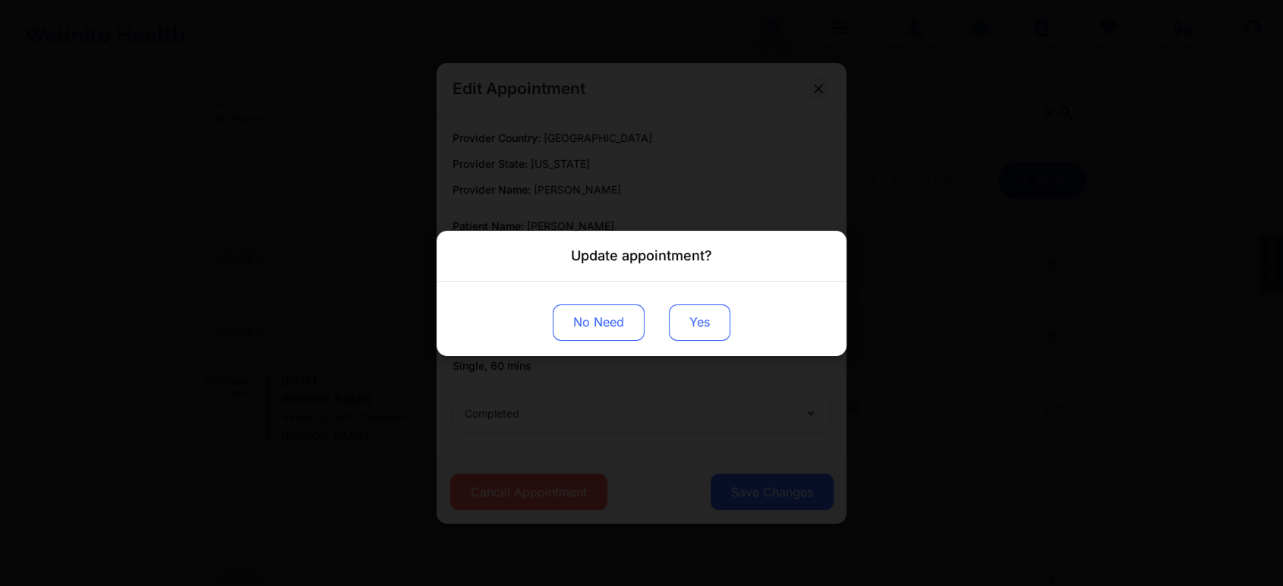
drag, startPoint x: 692, startPoint y: 306, endPoint x: 692, endPoint y: 323, distance: 17.5
click at [692, 323] on button "Yes" at bounding box center [699, 322] width 61 height 36
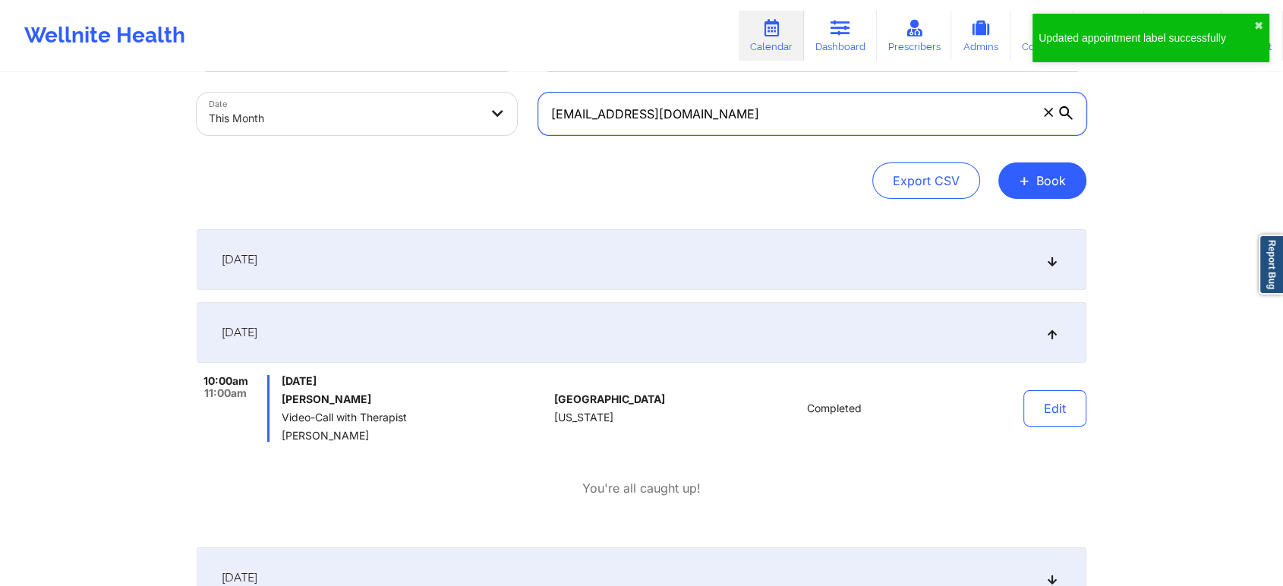
drag, startPoint x: 753, startPoint y: 106, endPoint x: 522, endPoint y: 96, distance: 231.0
click at [522, 96] on div "Provider Role Therapist Therapist Select Therapist Date This Month [EMAIL_ADDRE…" at bounding box center [641, 82] width 911 height 128
paste input "ch91225@yop"
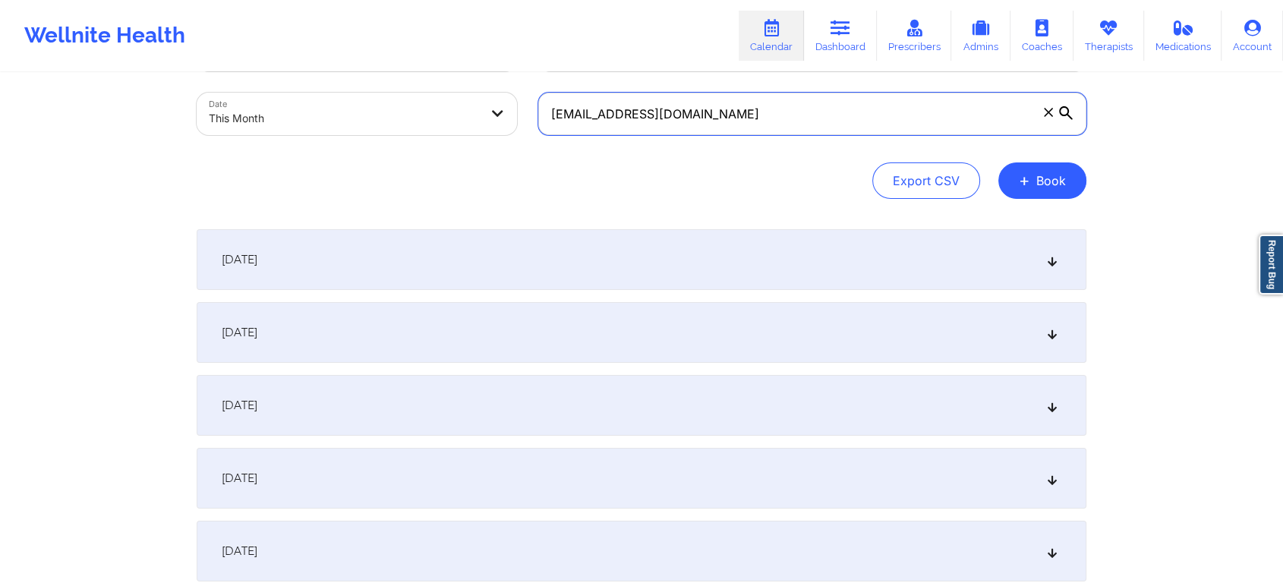
type input "[EMAIL_ADDRESS][DOMAIN_NAME]"
click at [562, 320] on div "[DATE]" at bounding box center [642, 332] width 890 height 61
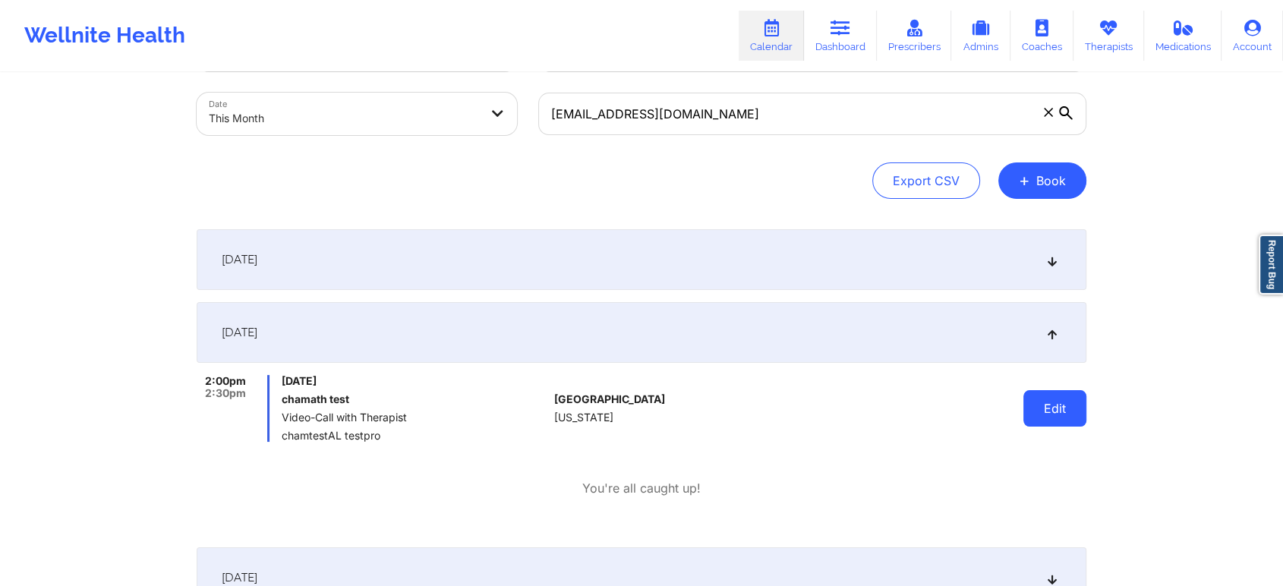
click at [1056, 398] on button "Edit" at bounding box center [1054, 408] width 63 height 36
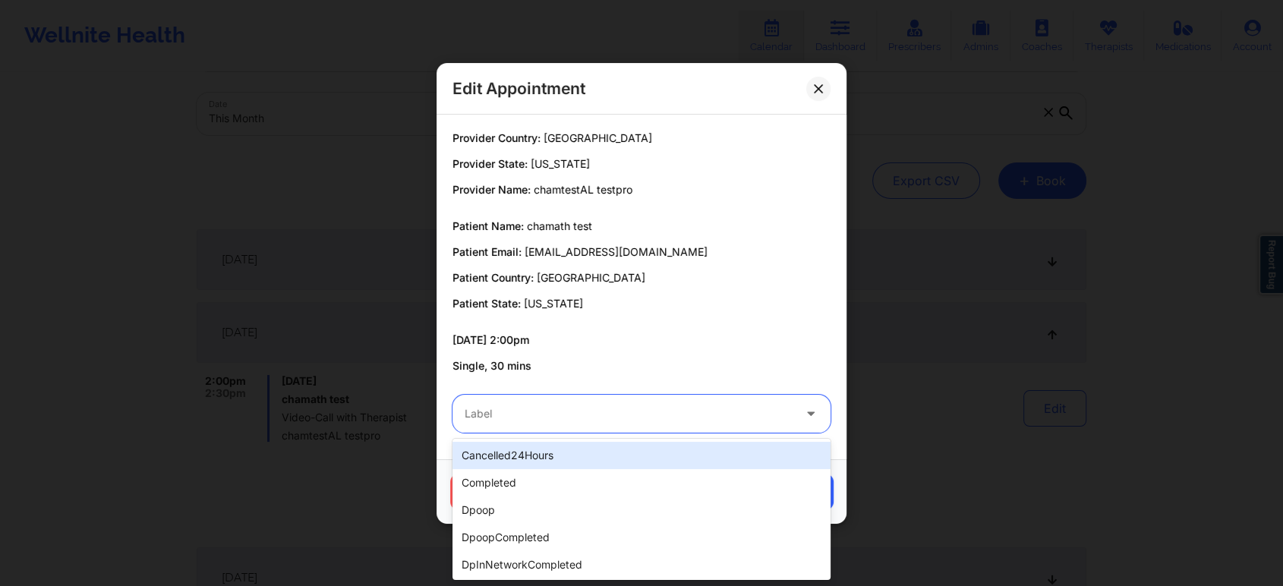
click at [649, 413] on div at bounding box center [629, 414] width 328 height 18
type input "tes"
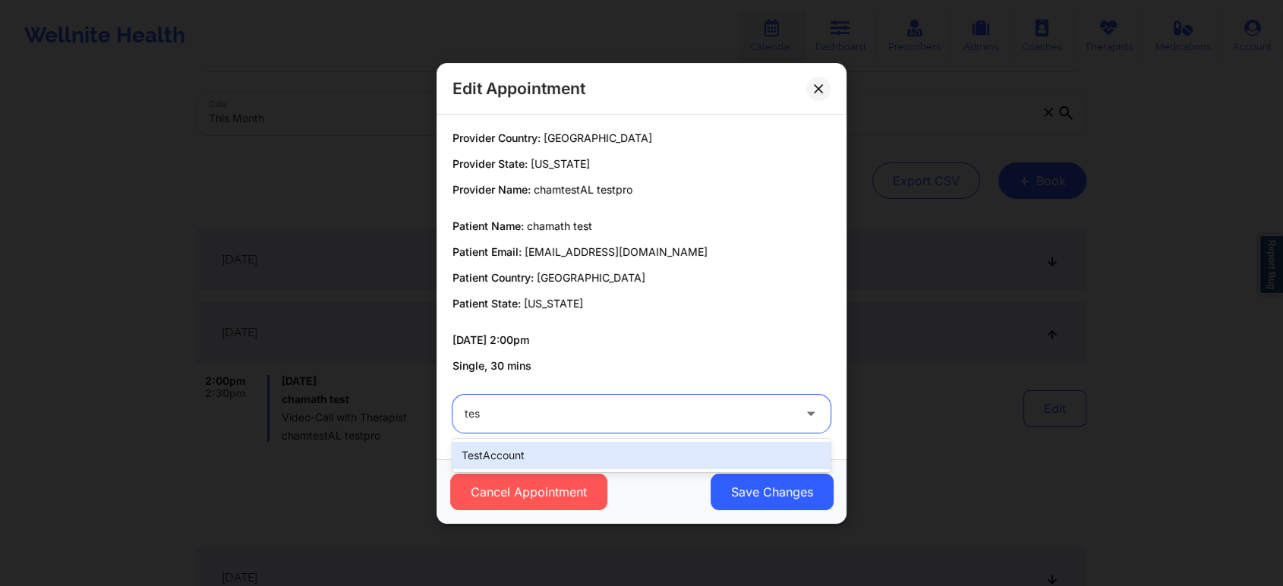
click at [587, 454] on div "testAccount" at bounding box center [641, 455] width 378 height 27
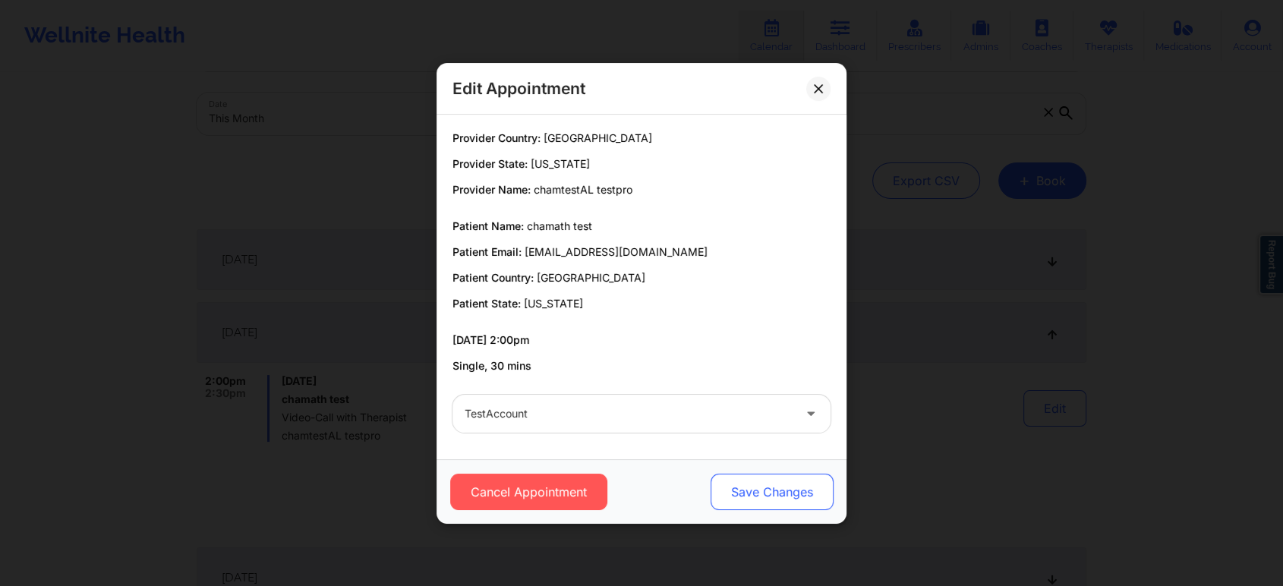
click at [770, 478] on button "Save Changes" at bounding box center [771, 492] width 123 height 36
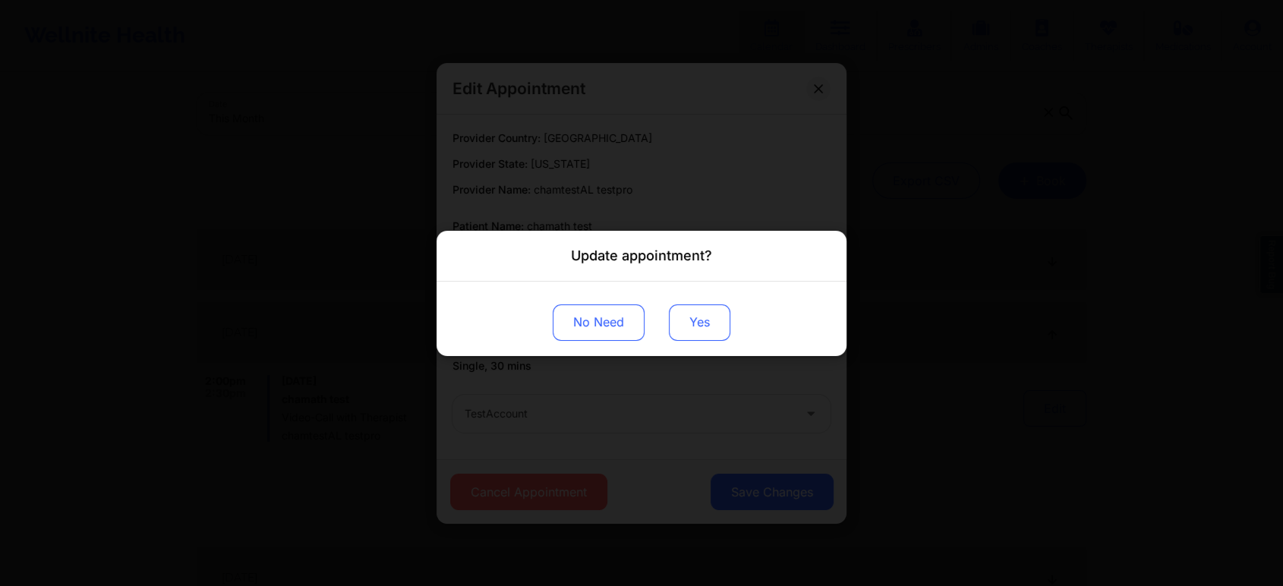
click at [686, 319] on button "Yes" at bounding box center [699, 322] width 61 height 36
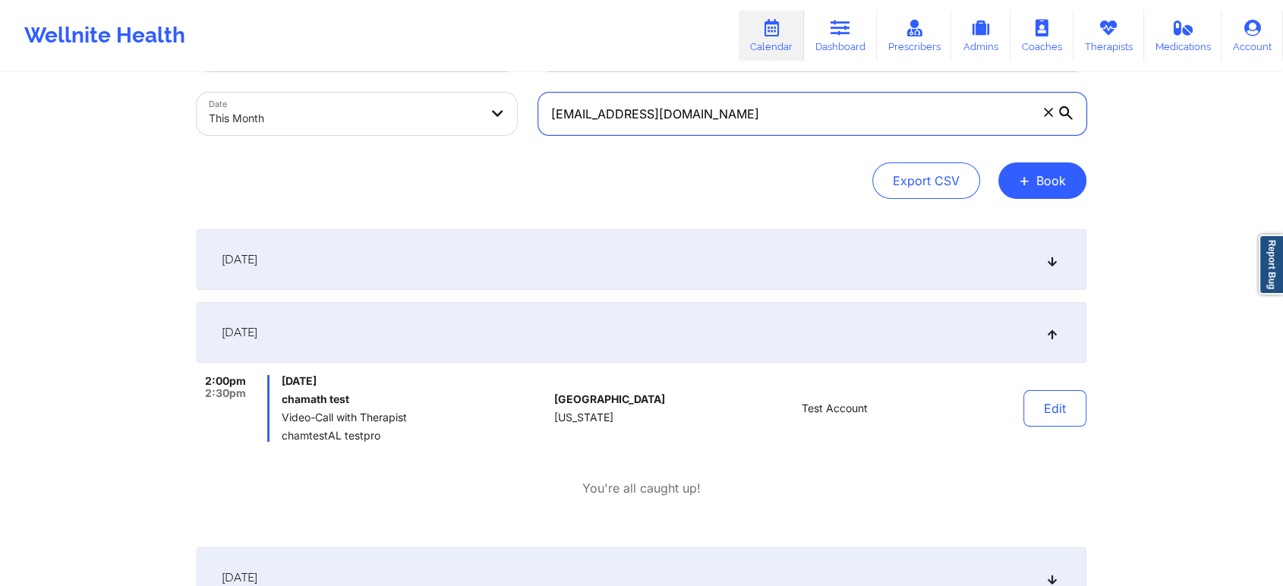
drag, startPoint x: 718, startPoint y: 112, endPoint x: 513, endPoint y: 107, distance: 205.0
click at [513, 107] on div "Provider Role Therapist Therapist Select Therapist Date This Month [EMAIL_ADDRE…" at bounding box center [641, 82] width 911 height 128
paste input "a.bethea20@g"
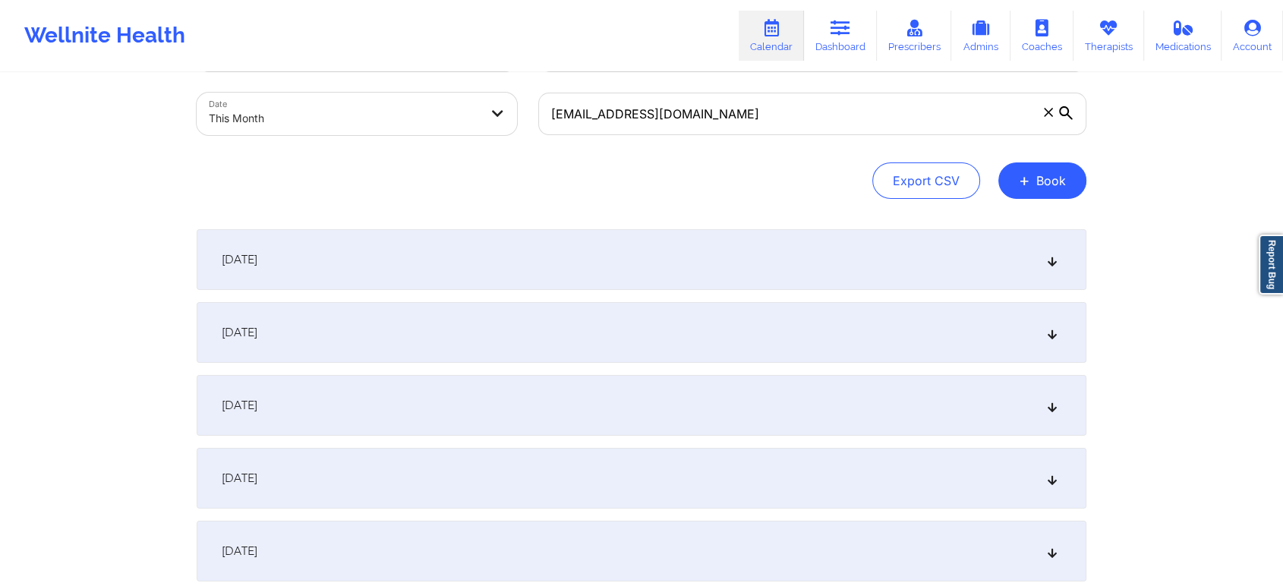
click at [452, 320] on div "[DATE]" at bounding box center [642, 332] width 890 height 61
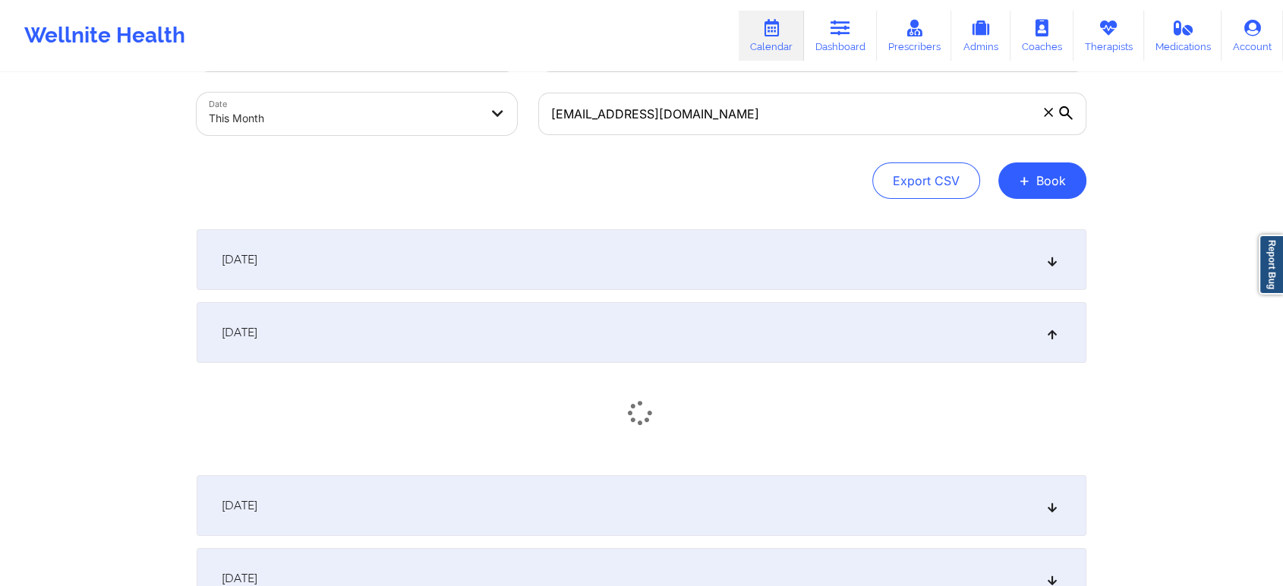
click at [749, 263] on div "[DATE]" at bounding box center [642, 259] width 890 height 61
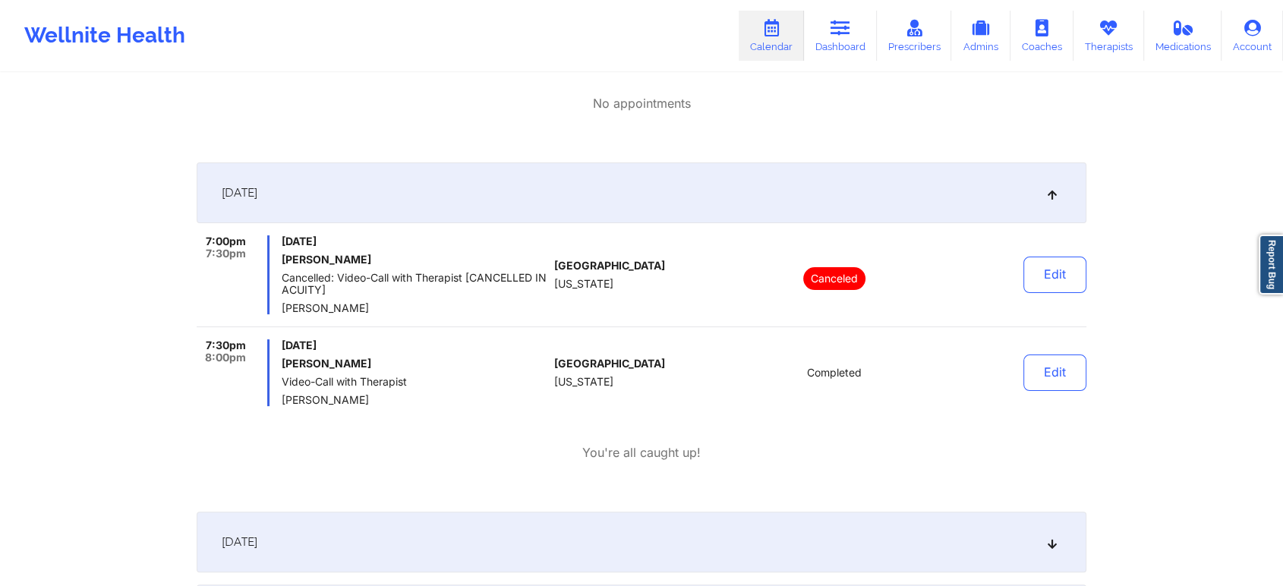
scroll to position [322, 0]
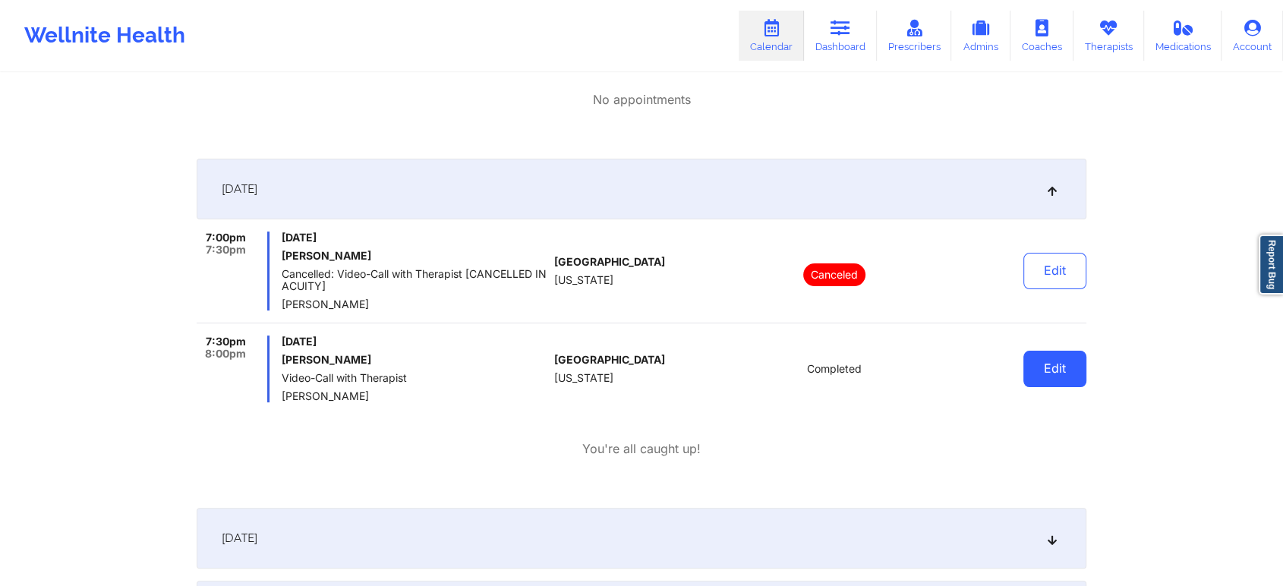
click at [1073, 352] on button "Edit" at bounding box center [1054, 369] width 63 height 36
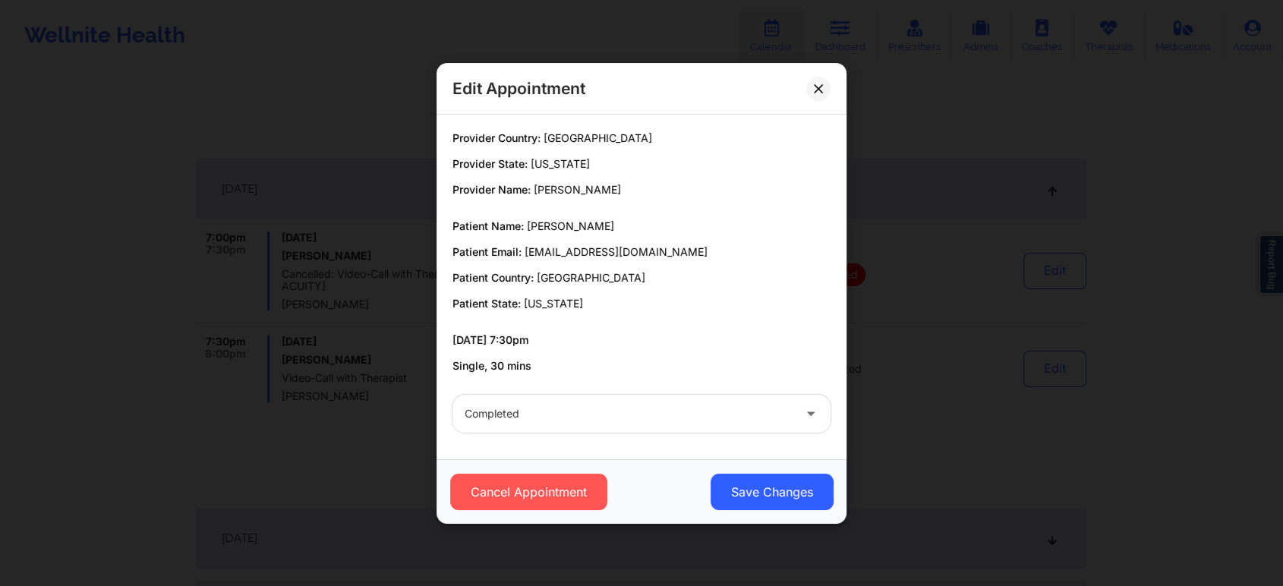
click at [746, 510] on div "Cancel Appointment Save Changes" at bounding box center [641, 491] width 410 height 65
click at [758, 492] on button "Save Changes" at bounding box center [771, 492] width 123 height 36
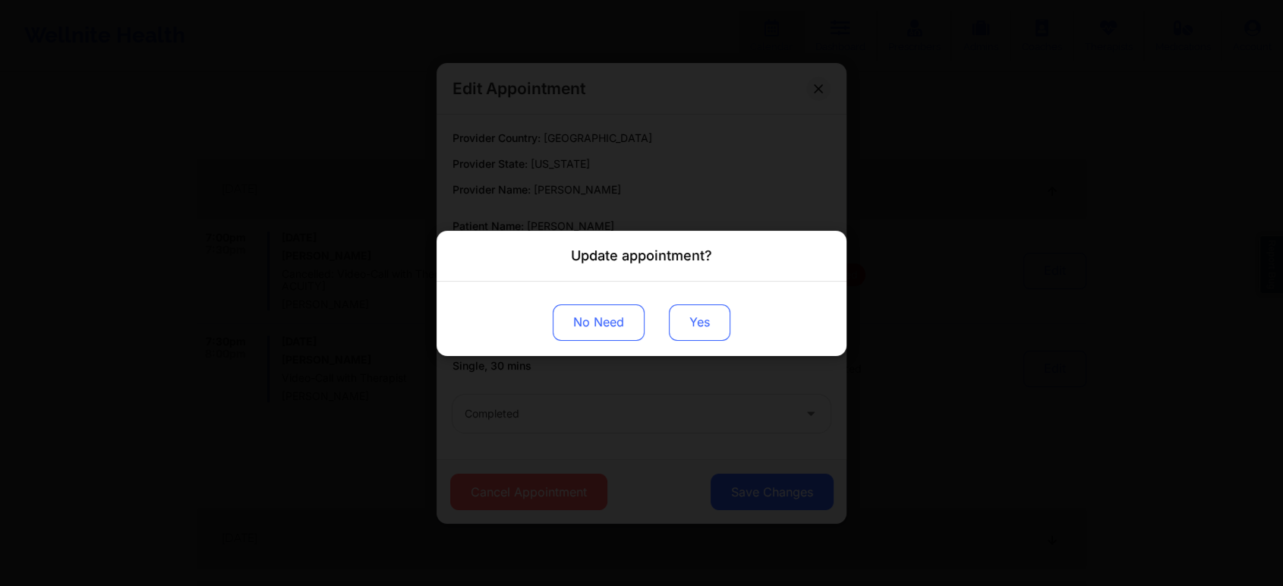
click at [693, 332] on button "Yes" at bounding box center [699, 322] width 61 height 36
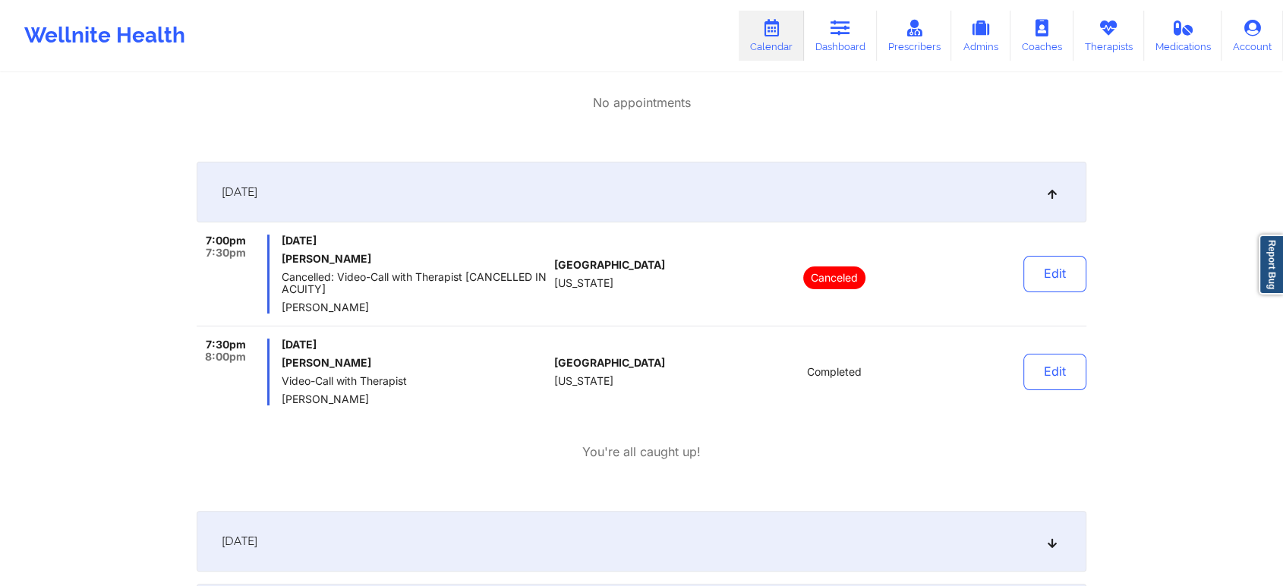
scroll to position [0, 0]
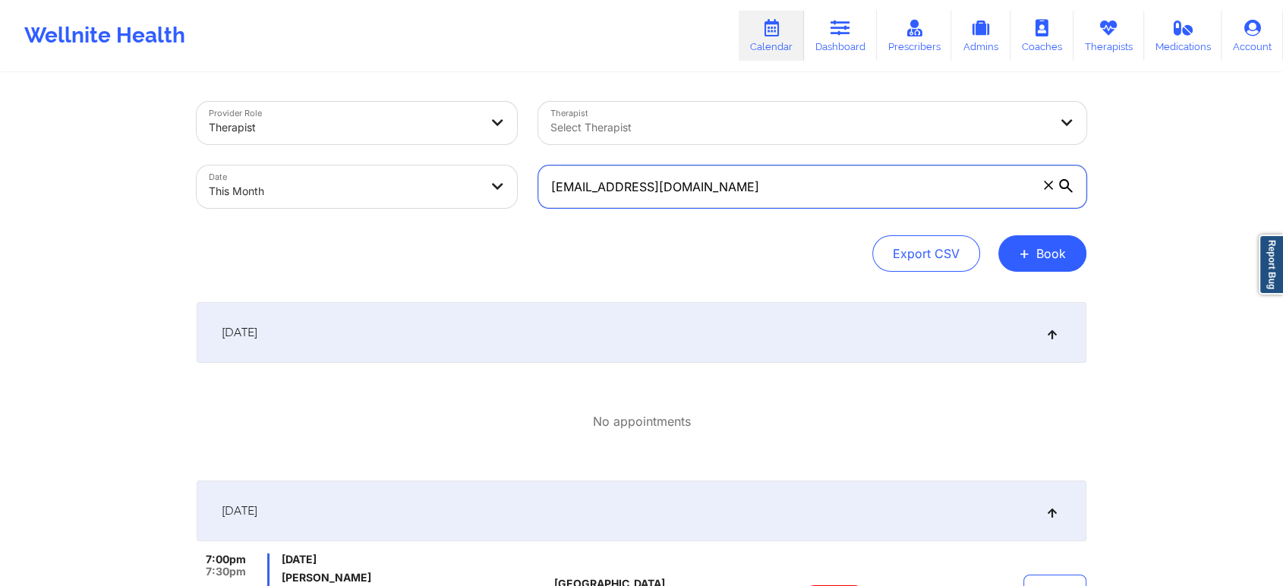
drag, startPoint x: 773, startPoint y: 195, endPoint x: 544, endPoint y: 197, distance: 228.5
click at [544, 197] on input "[EMAIL_ADDRESS][DOMAIN_NAME]" at bounding box center [812, 186] width 548 height 43
paste input "mdxttii"
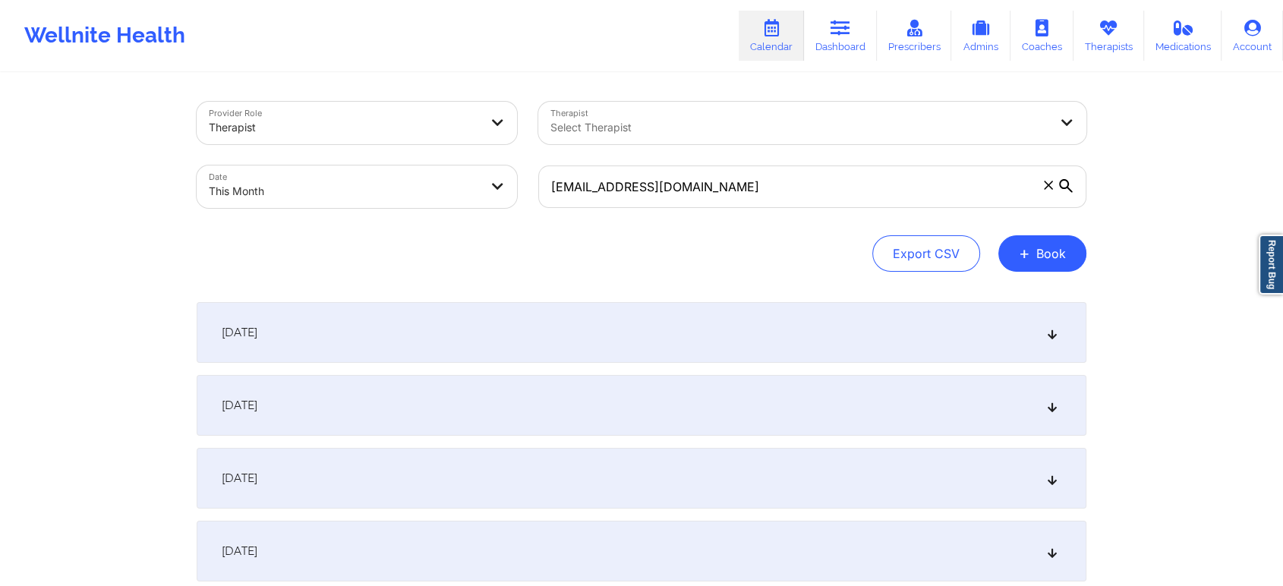
click at [591, 411] on div "[DATE]" at bounding box center [642, 405] width 890 height 61
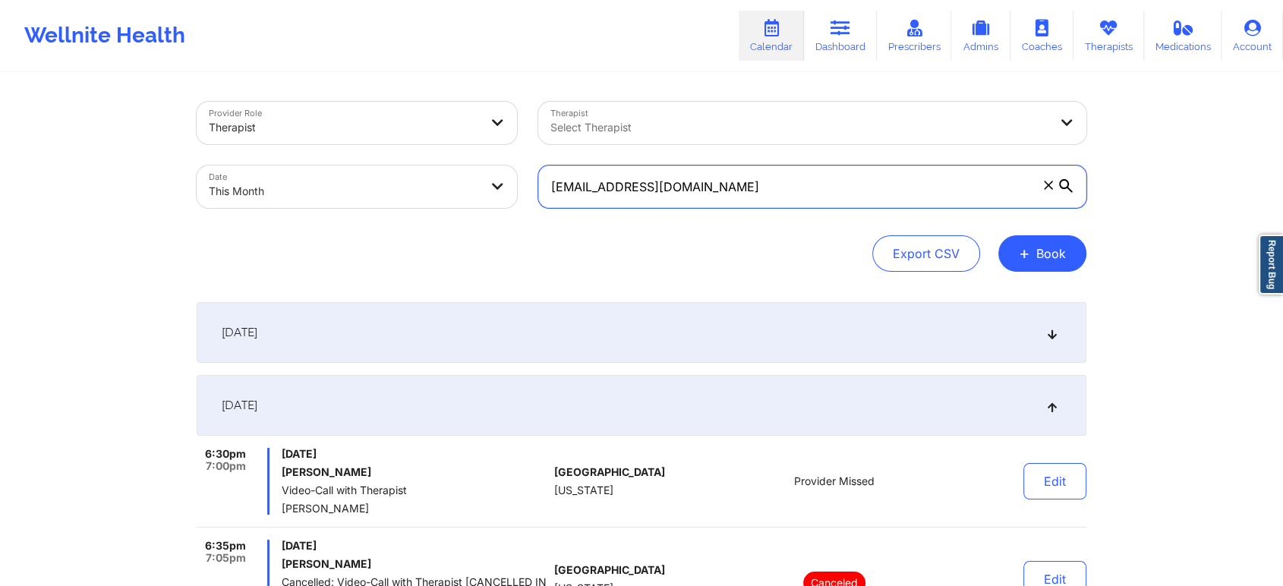
drag, startPoint x: 737, startPoint y: 193, endPoint x: 482, endPoint y: 187, distance: 255.1
click at [482, 187] on div "Provider Role Therapist Therapist Select Therapist Date This Month [EMAIL_ADDRE…" at bounding box center [641, 155] width 911 height 128
paste input "[PERSON_NAME]"
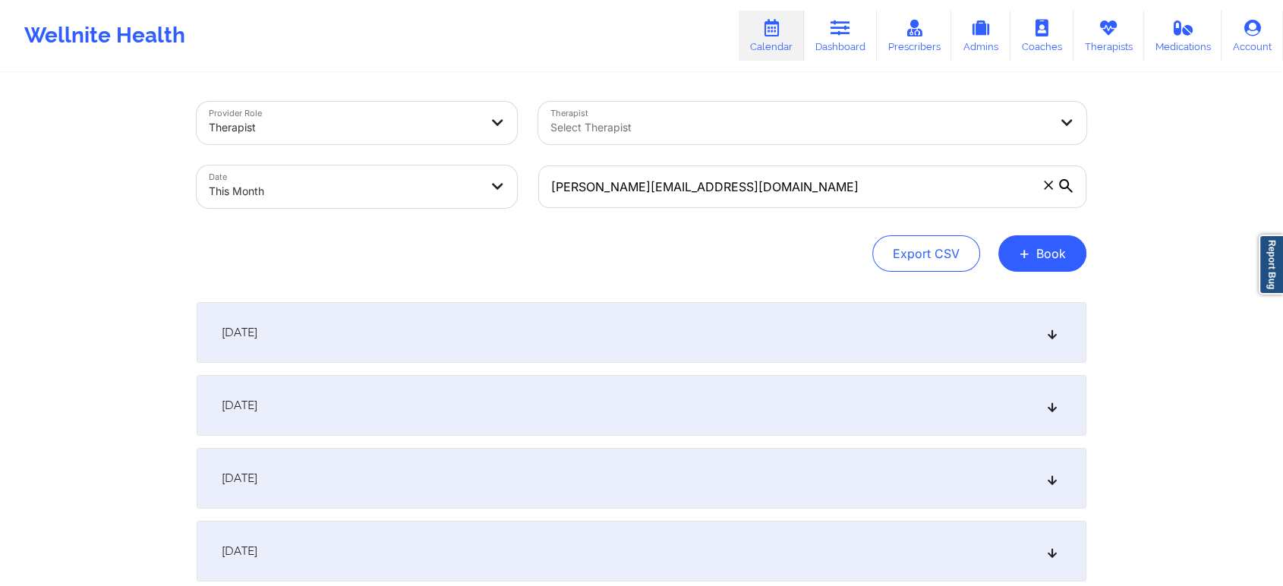
click at [348, 403] on div "[DATE]" at bounding box center [642, 405] width 890 height 61
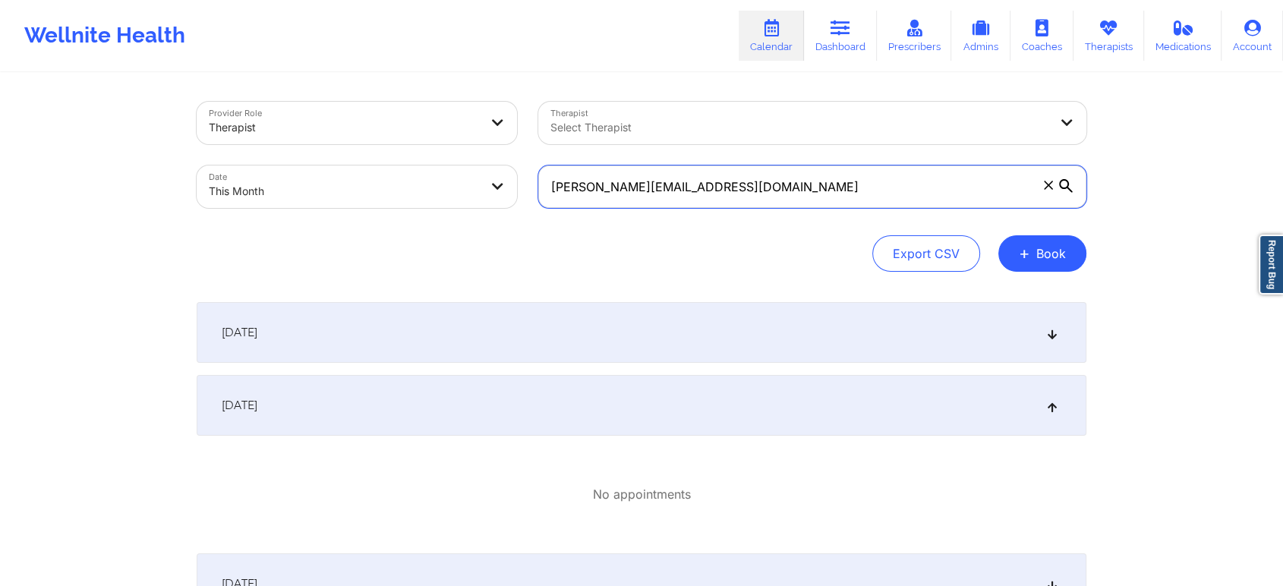
drag, startPoint x: 789, startPoint y: 178, endPoint x: 606, endPoint y: 156, distance: 184.2
click at [606, 156] on div "[PERSON_NAME][EMAIL_ADDRESS][DOMAIN_NAME]" at bounding box center [812, 187] width 569 height 64
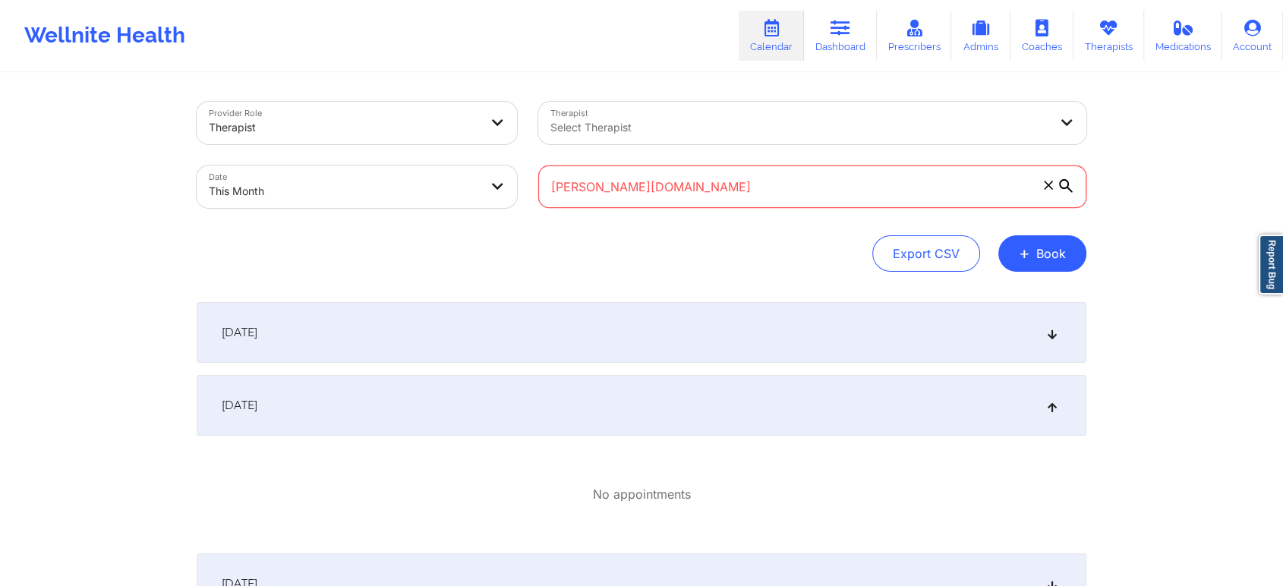
click at [654, 166] on input "[PERSON_NAME][DOMAIN_NAME]" at bounding box center [812, 186] width 548 height 43
type input "c"
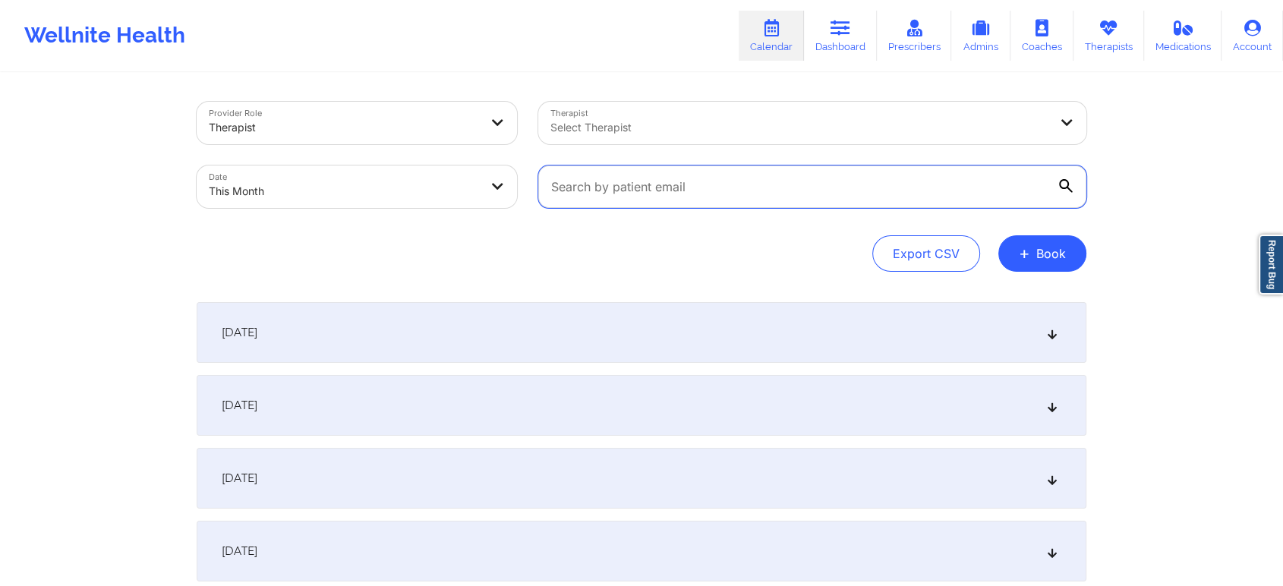
paste input "[EMAIL_ADDRESS][DOMAIN_NAME]"
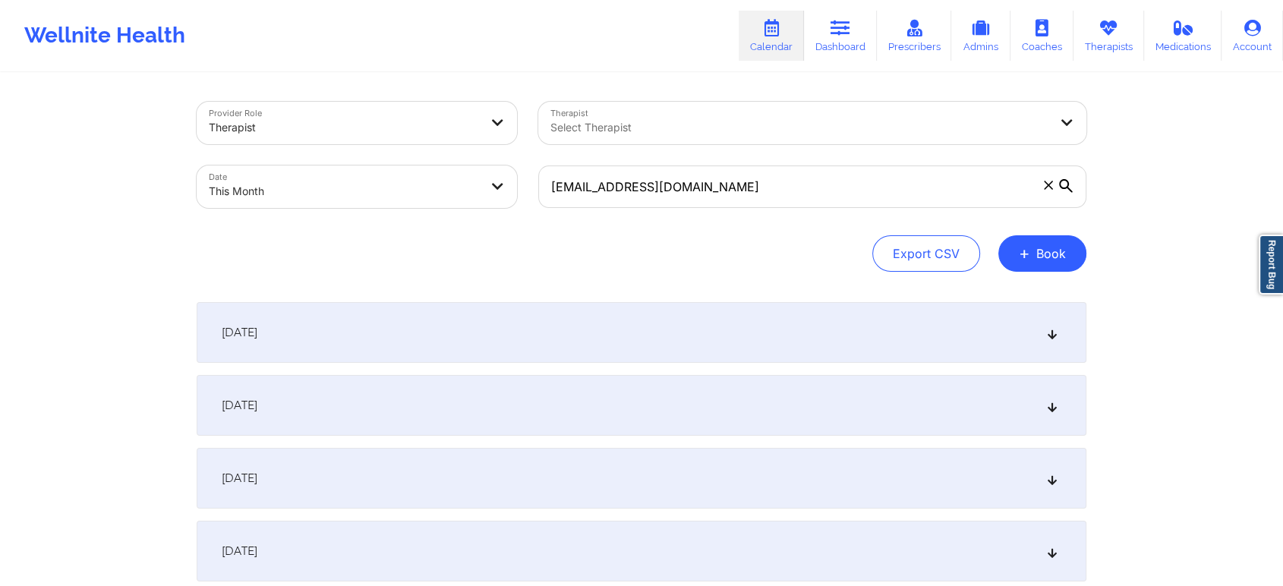
click at [474, 407] on div "[DATE]" at bounding box center [642, 405] width 890 height 61
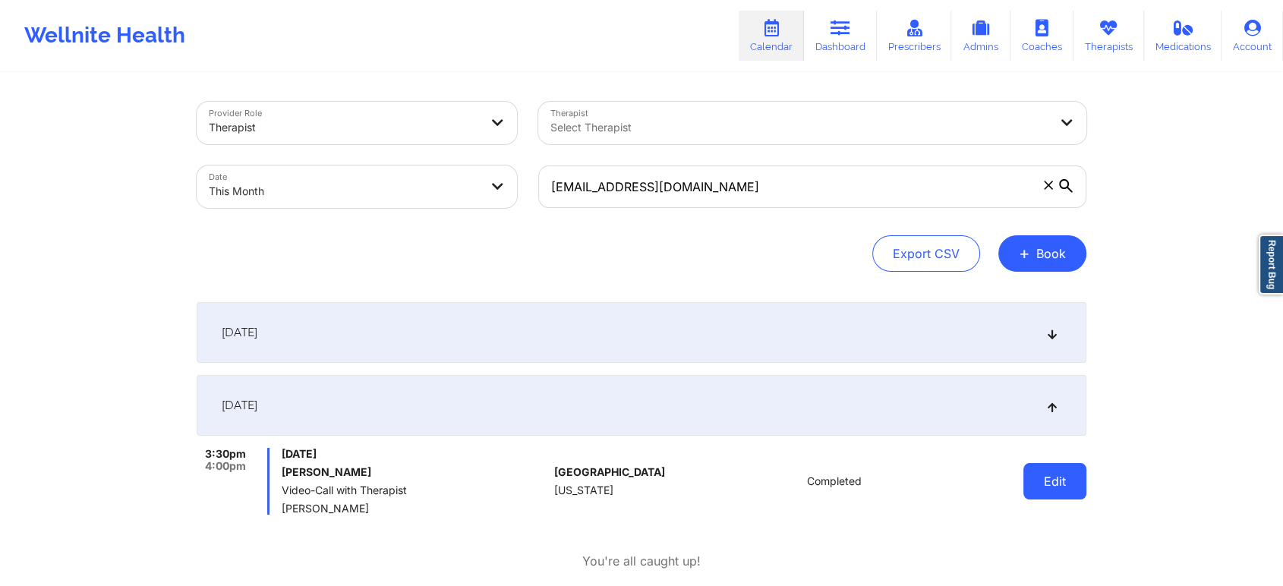
click at [1060, 473] on button "Edit" at bounding box center [1054, 481] width 63 height 36
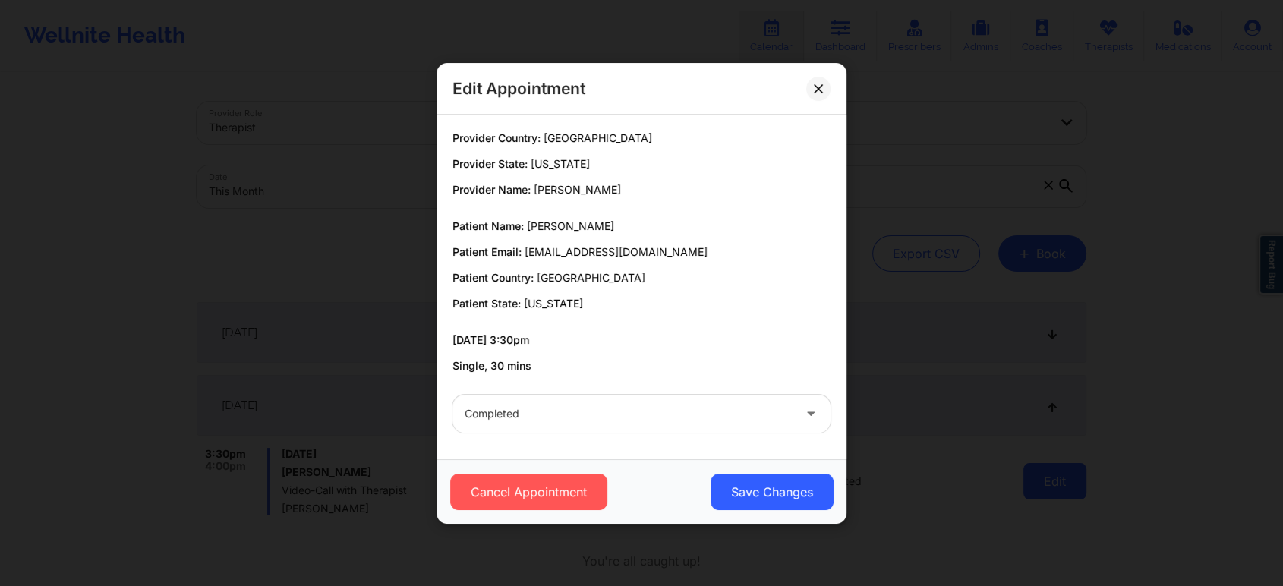
click at [1060, 473] on div "Edit Appointment Provider Country: [GEOGRAPHIC_DATA] Provider State: [US_STATE]…" at bounding box center [641, 293] width 1283 height 586
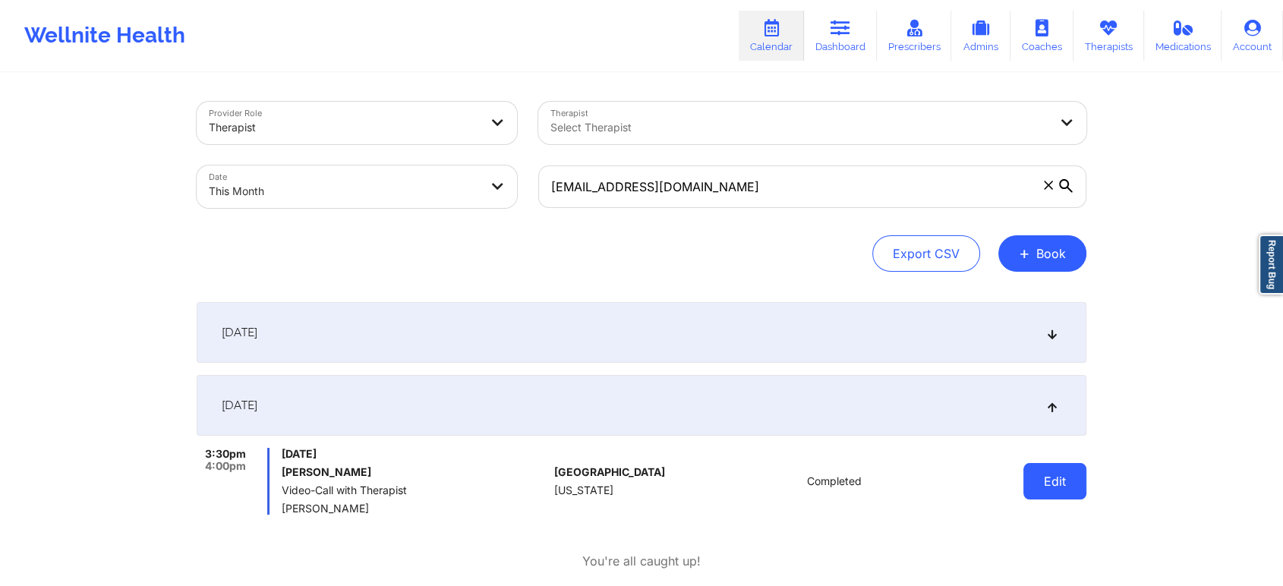
click at [1079, 466] on button "Edit" at bounding box center [1054, 481] width 63 height 36
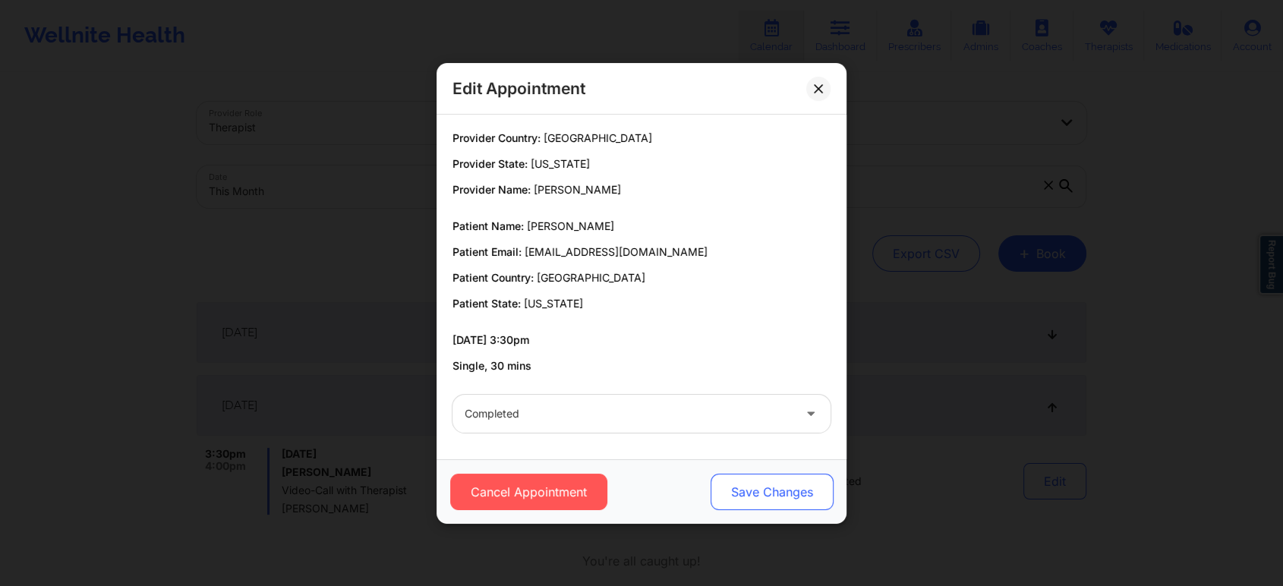
click at [795, 478] on button "Save Changes" at bounding box center [771, 492] width 123 height 36
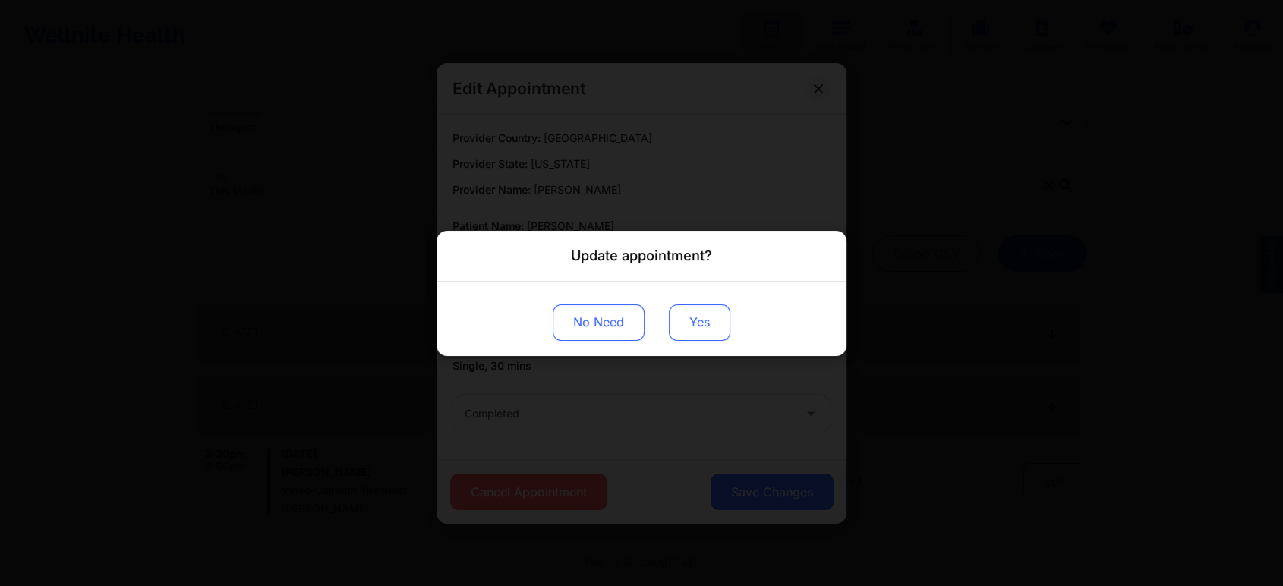
click at [704, 335] on button "Yes" at bounding box center [699, 322] width 61 height 36
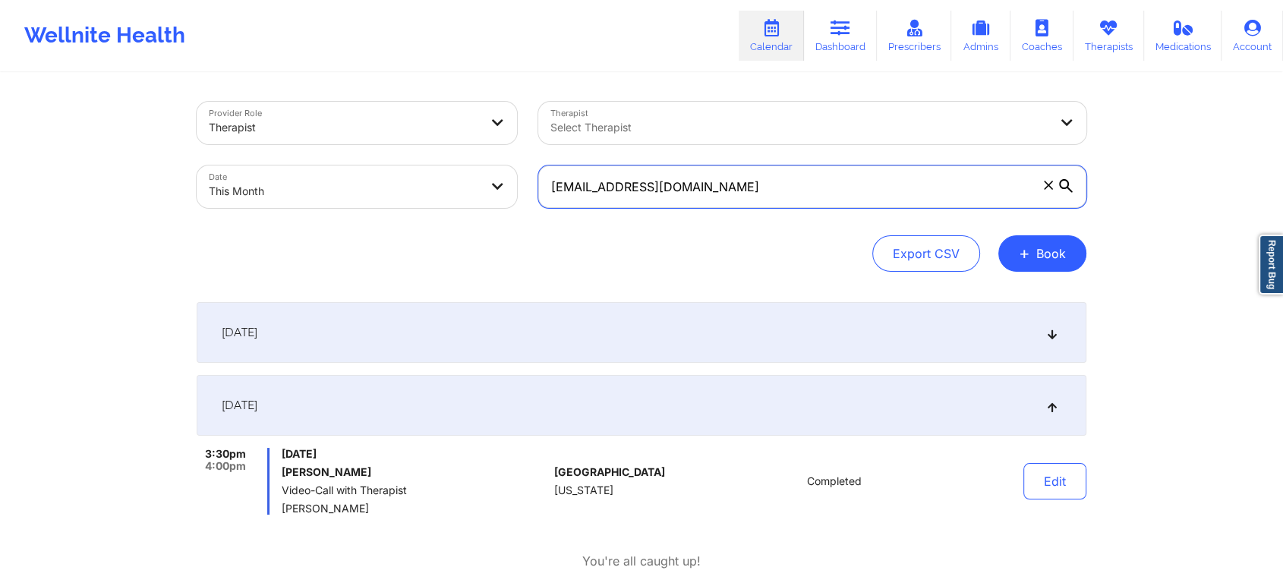
drag, startPoint x: 760, startPoint y: 181, endPoint x: 513, endPoint y: 167, distance: 247.1
click at [513, 167] on div "Provider Role Therapist Therapist Select Therapist Date This Month [EMAIL_ADDRE…" at bounding box center [641, 155] width 911 height 128
paste input "leianyb28"
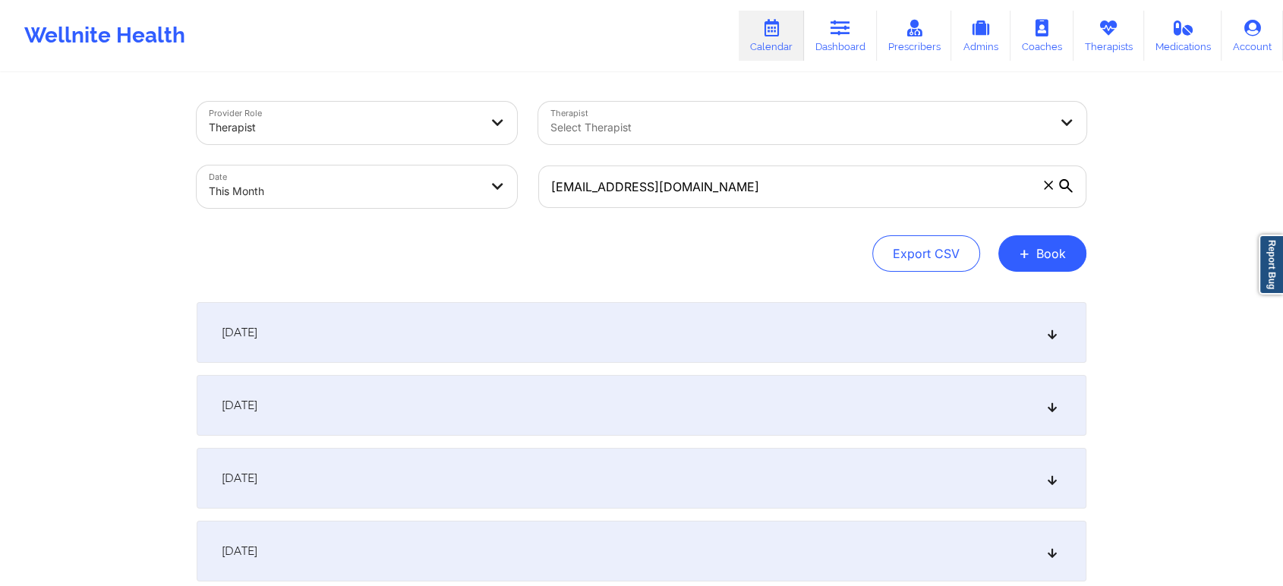
click at [565, 448] on div "[DATE]" at bounding box center [642, 478] width 890 height 61
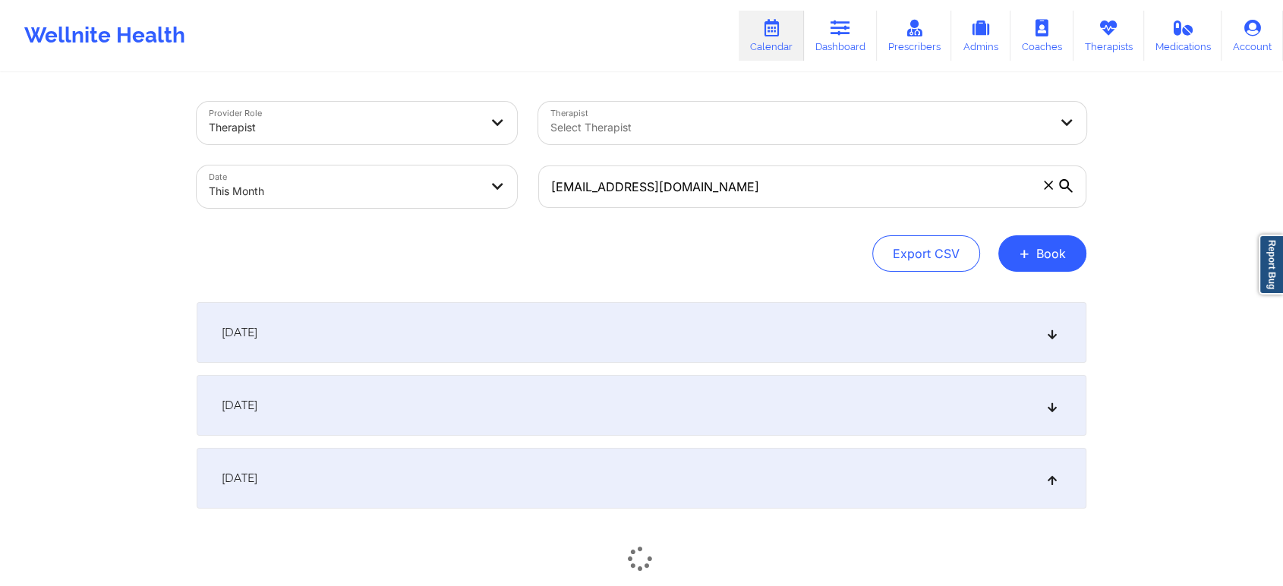
click at [594, 414] on div "[DATE]" at bounding box center [642, 405] width 890 height 61
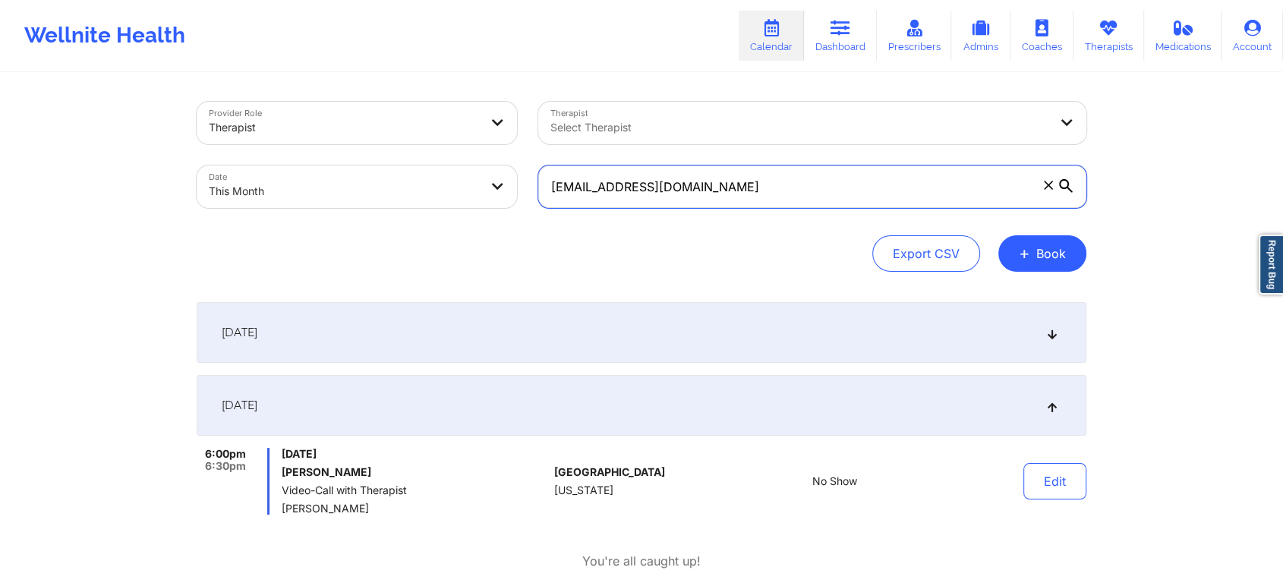
drag, startPoint x: 698, startPoint y: 203, endPoint x: 440, endPoint y: 199, distance: 258.1
click at [440, 199] on div "Provider Role Therapist Therapist Select Therapist Date This Month [EMAIL_ADDRE…" at bounding box center [641, 155] width 911 height 128
paste input "[EMAIL_ADDRESS][DOMAIN_NAME]"
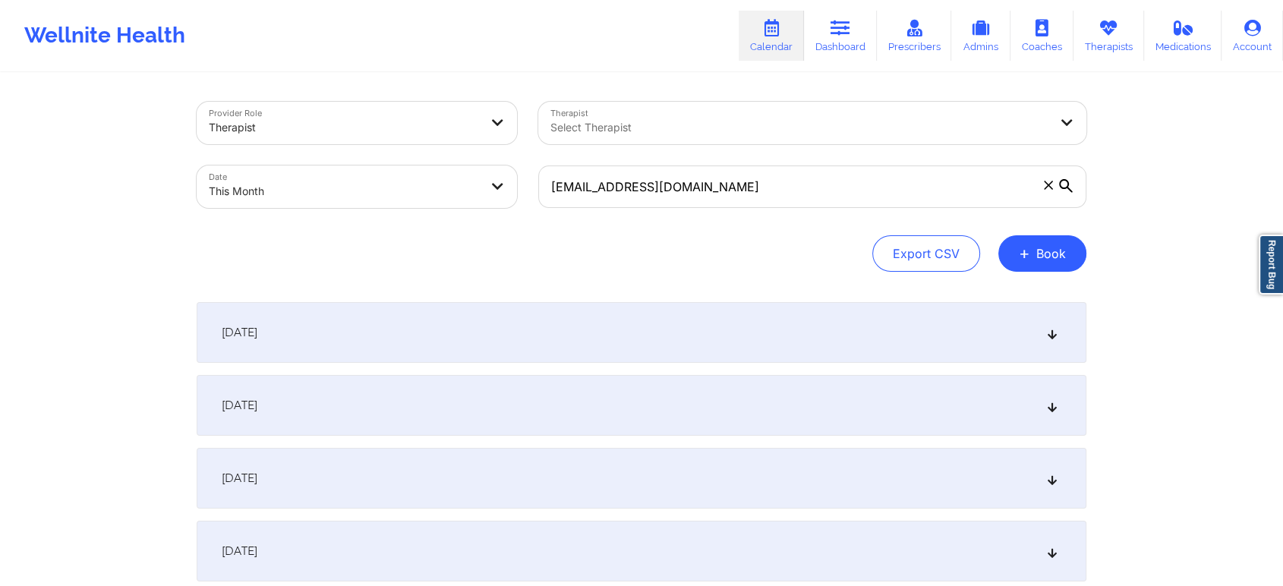
drag, startPoint x: 348, startPoint y: 385, endPoint x: 706, endPoint y: 331, distance: 362.3
click at [808, 387] on div "[DATE]" at bounding box center [642, 405] width 890 height 61
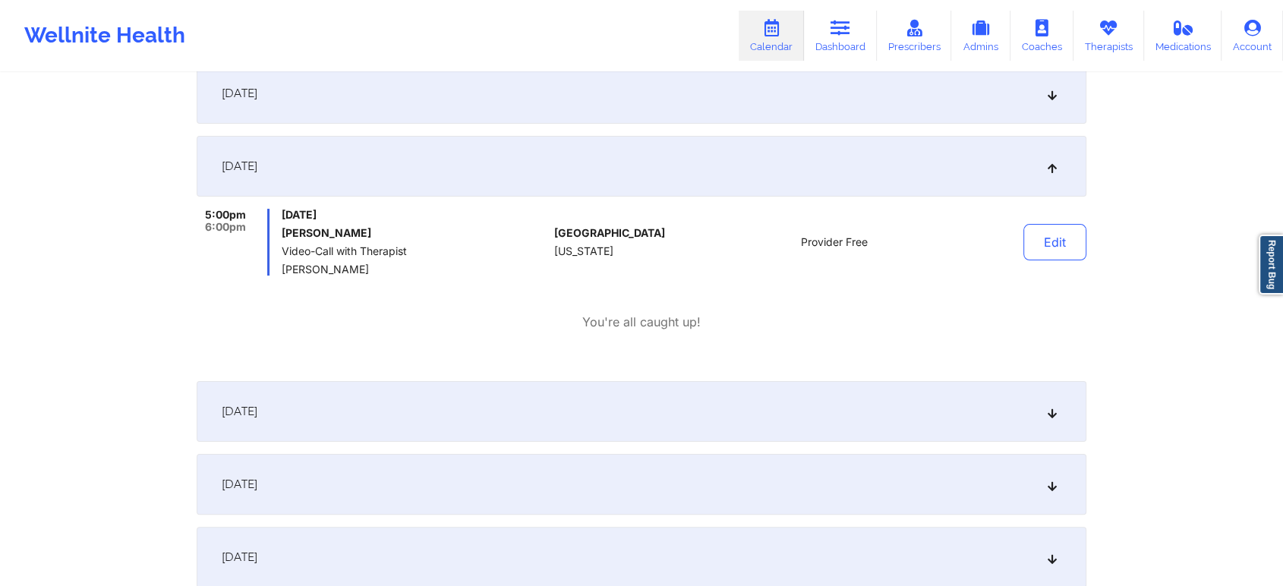
scroll to position [246, 0]
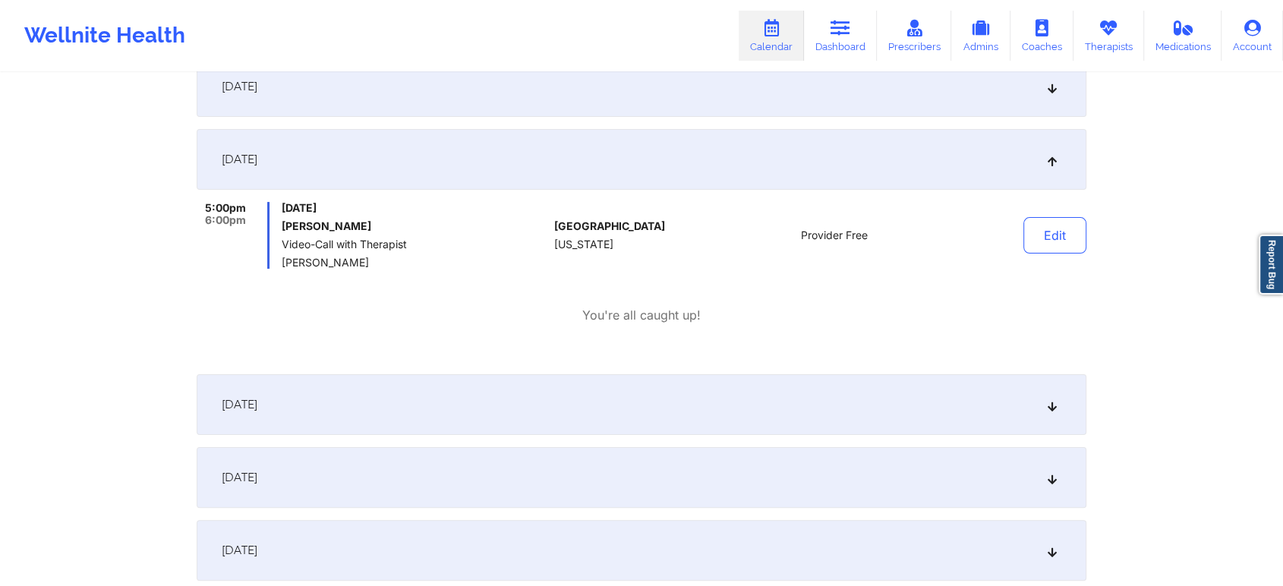
click at [882, 97] on div "[DATE]" at bounding box center [642, 86] width 890 height 61
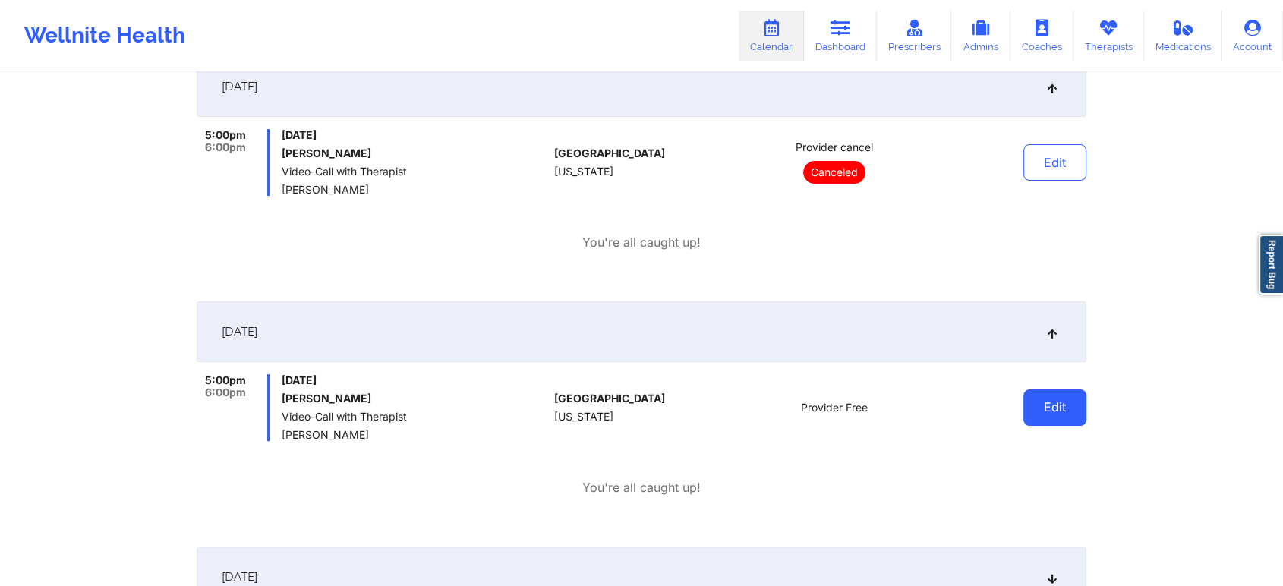
click at [1057, 417] on button "Edit" at bounding box center [1054, 407] width 63 height 36
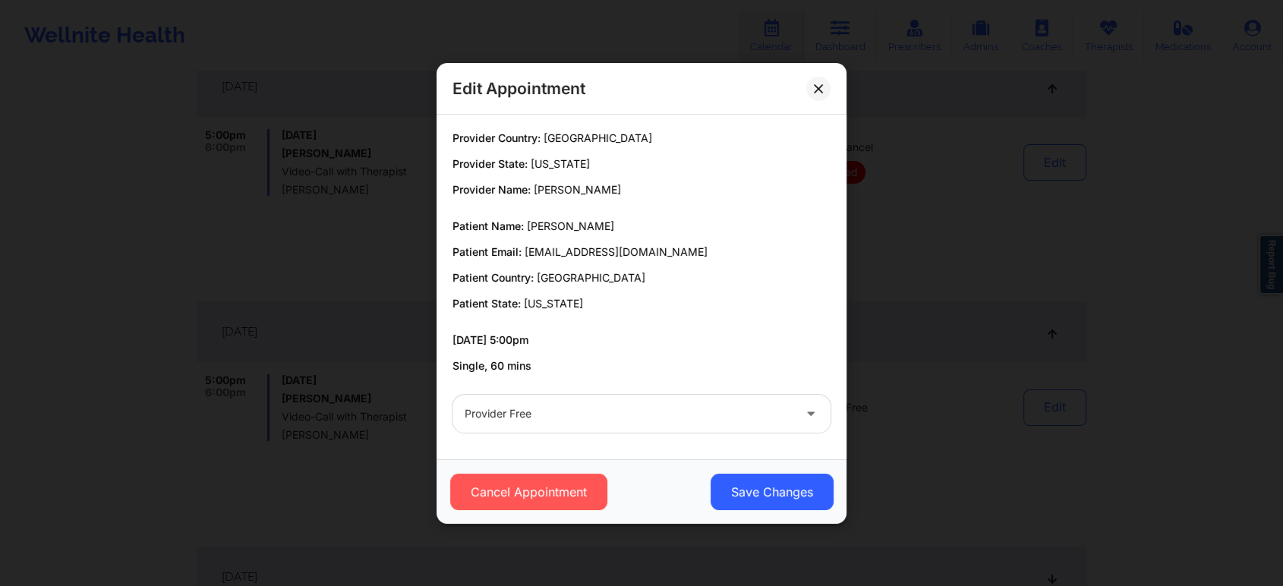
click at [646, 428] on div "Provider Free" at bounding box center [629, 414] width 328 height 38
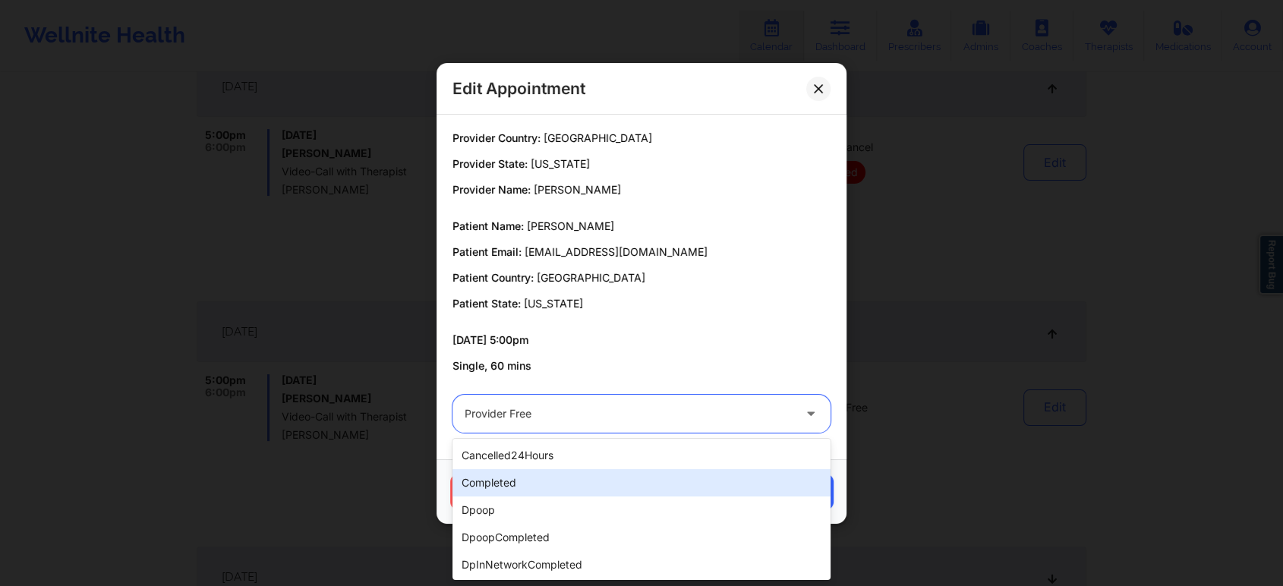
click at [555, 495] on div "completed" at bounding box center [641, 482] width 378 height 27
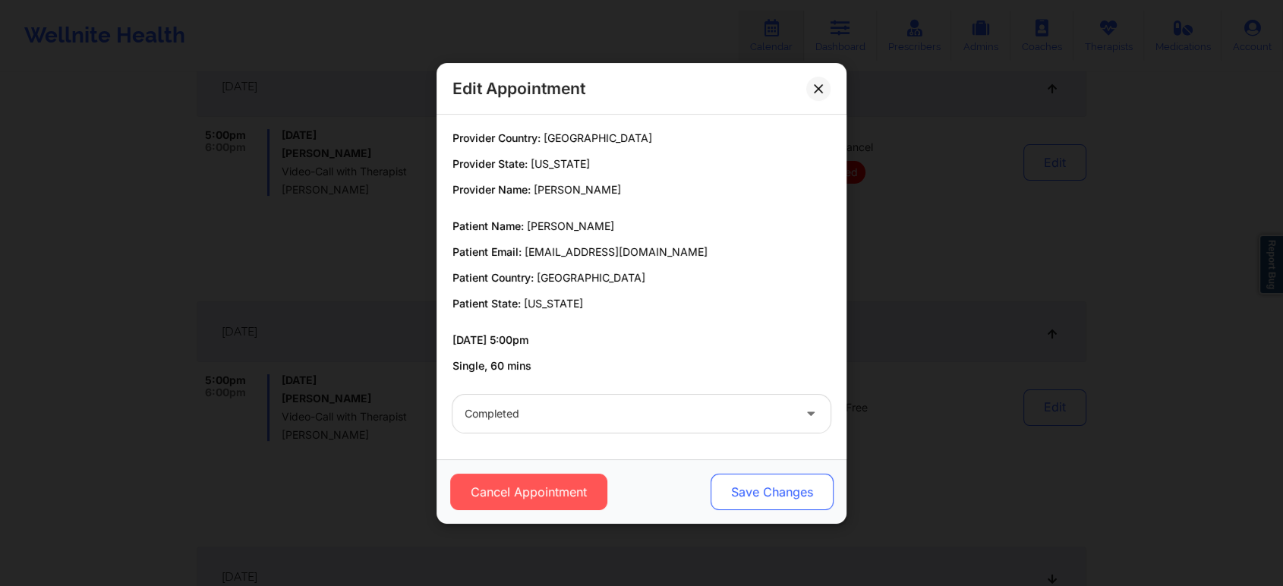
click at [745, 478] on div "Cancel Appointment Save Changes" at bounding box center [641, 491] width 410 height 65
click at [745, 478] on button "Save Changes" at bounding box center [771, 492] width 123 height 36
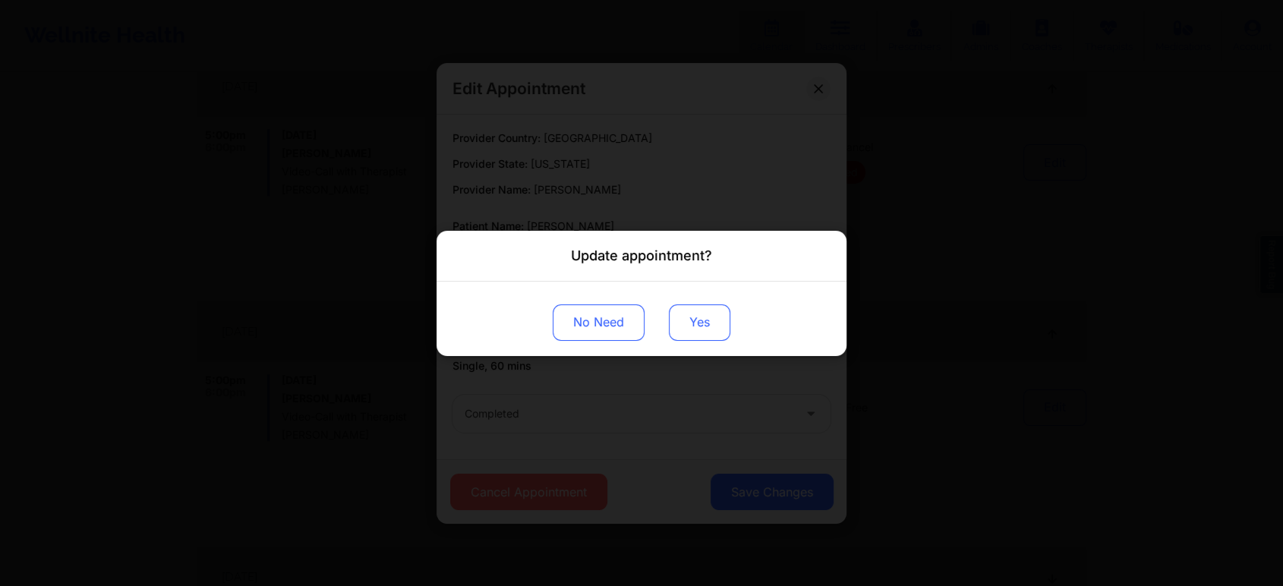
click at [698, 335] on button "Yes" at bounding box center [699, 322] width 61 height 36
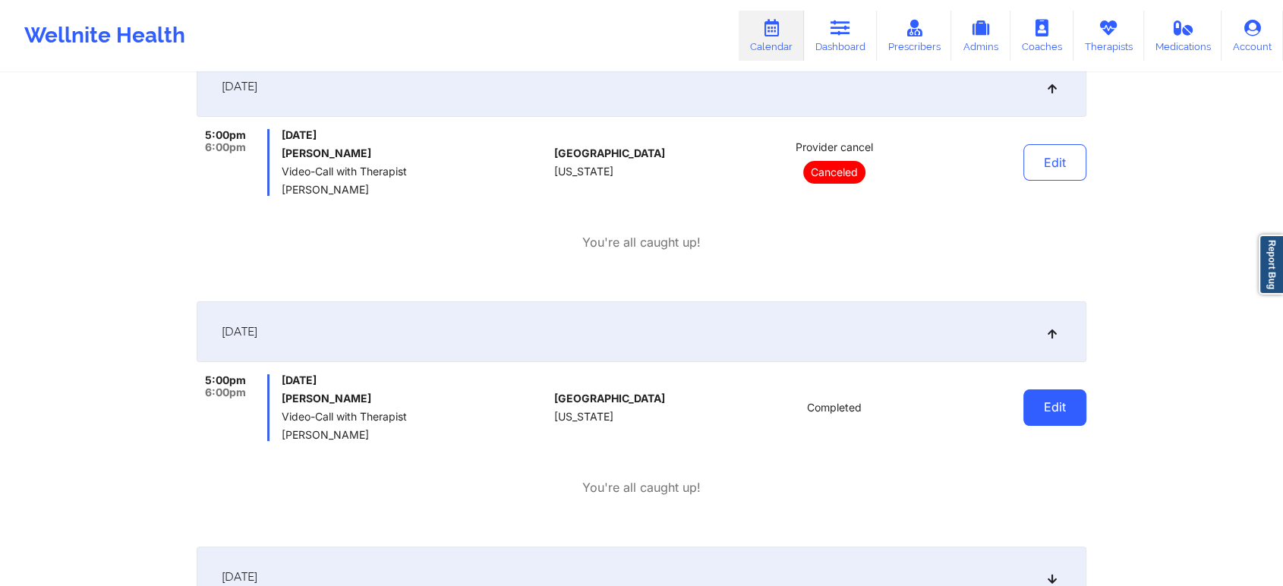
click at [1041, 403] on button "Edit" at bounding box center [1054, 407] width 63 height 36
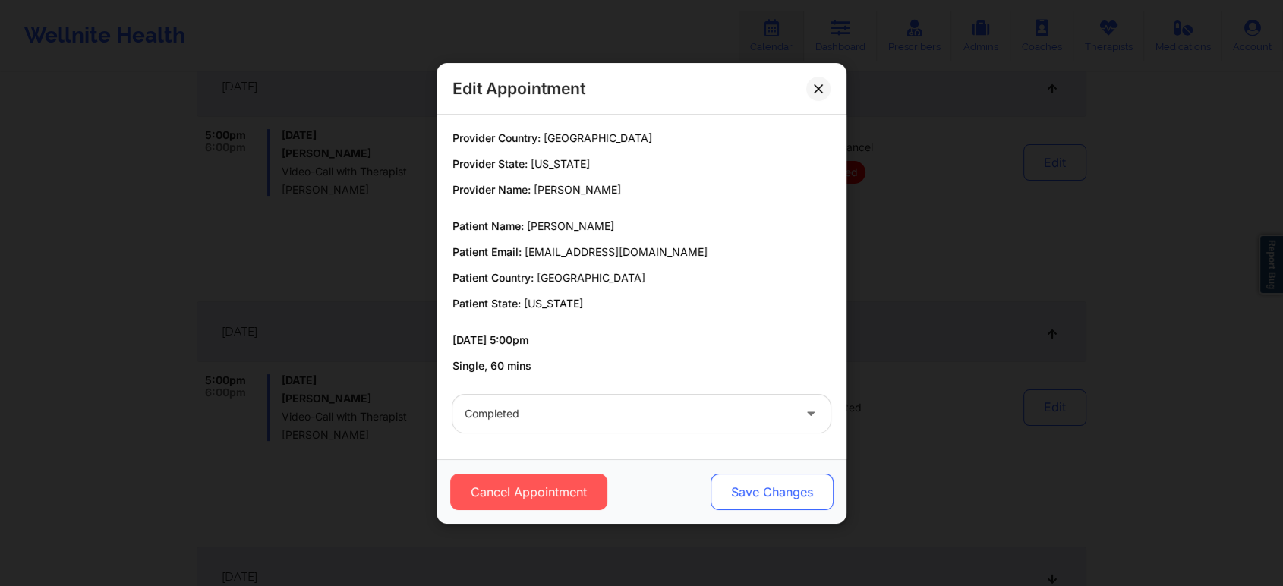
click at [808, 496] on button "Save Changes" at bounding box center [771, 492] width 123 height 36
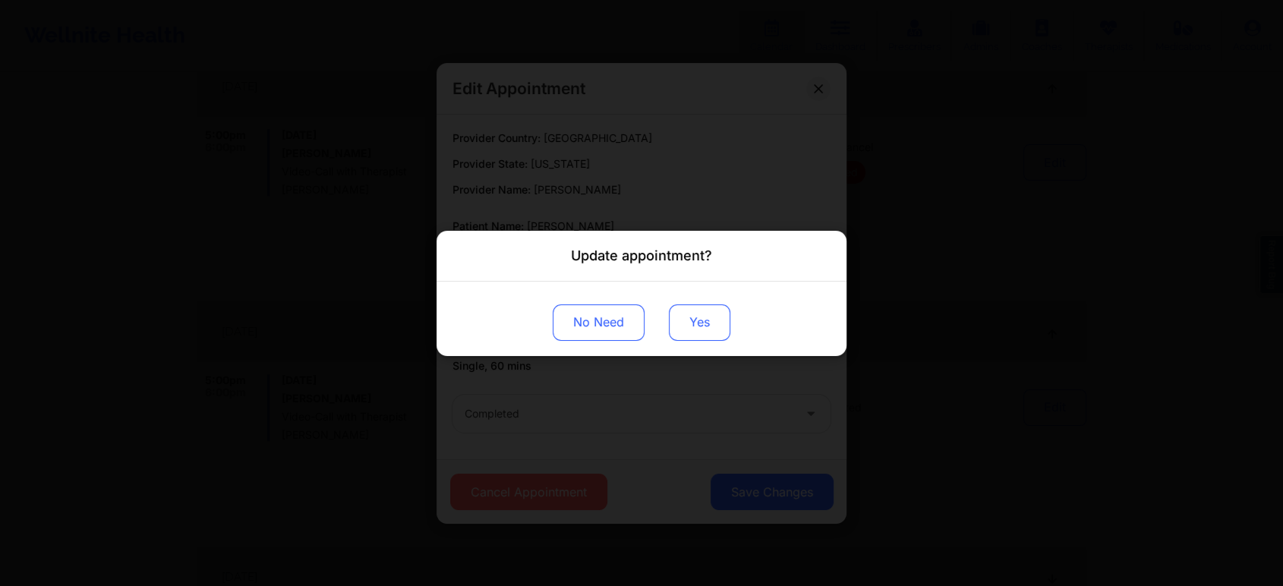
click at [689, 313] on button "Yes" at bounding box center [699, 322] width 61 height 36
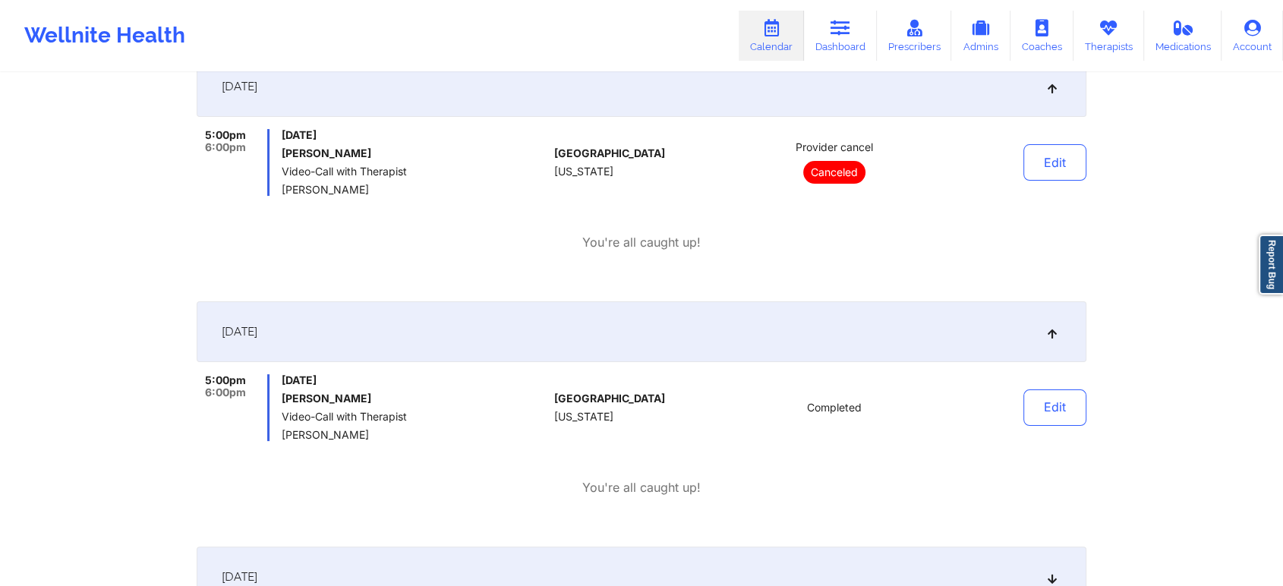
scroll to position [0, 0]
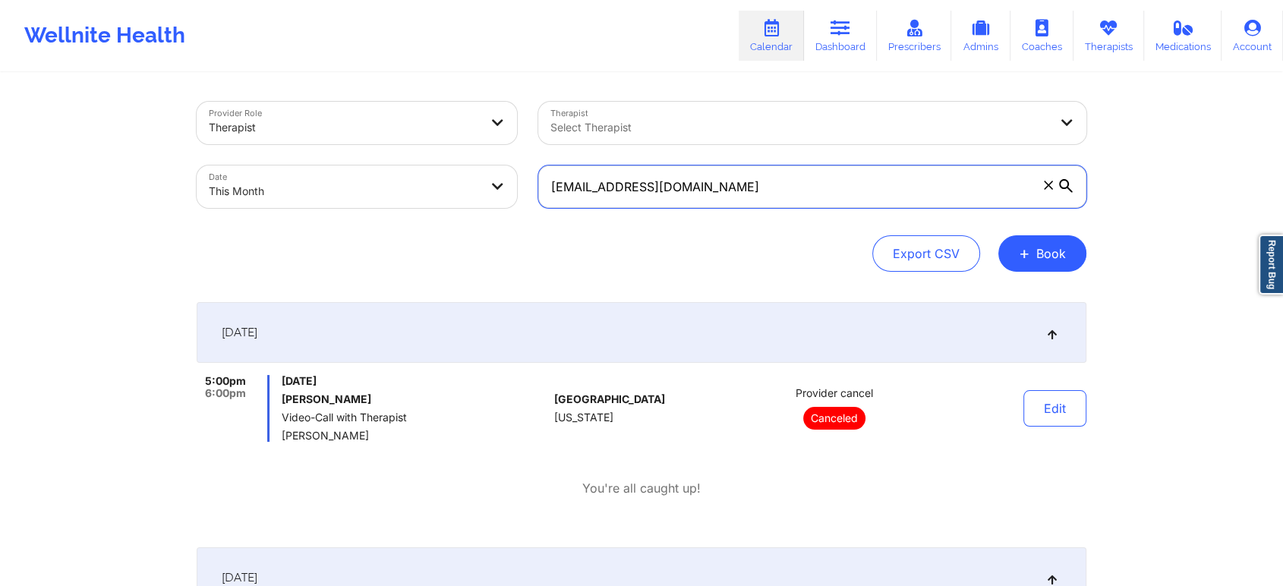
drag, startPoint x: 758, startPoint y: 191, endPoint x: 446, endPoint y: 129, distance: 318.0
click at [446, 129] on div "Provider Role Therapist Therapist Select Therapist Date This Month [EMAIL_ADDRE…" at bounding box center [641, 155] width 911 height 128
paste input "[EMAIL_ADDRESS][DOMAIN_NAME]"
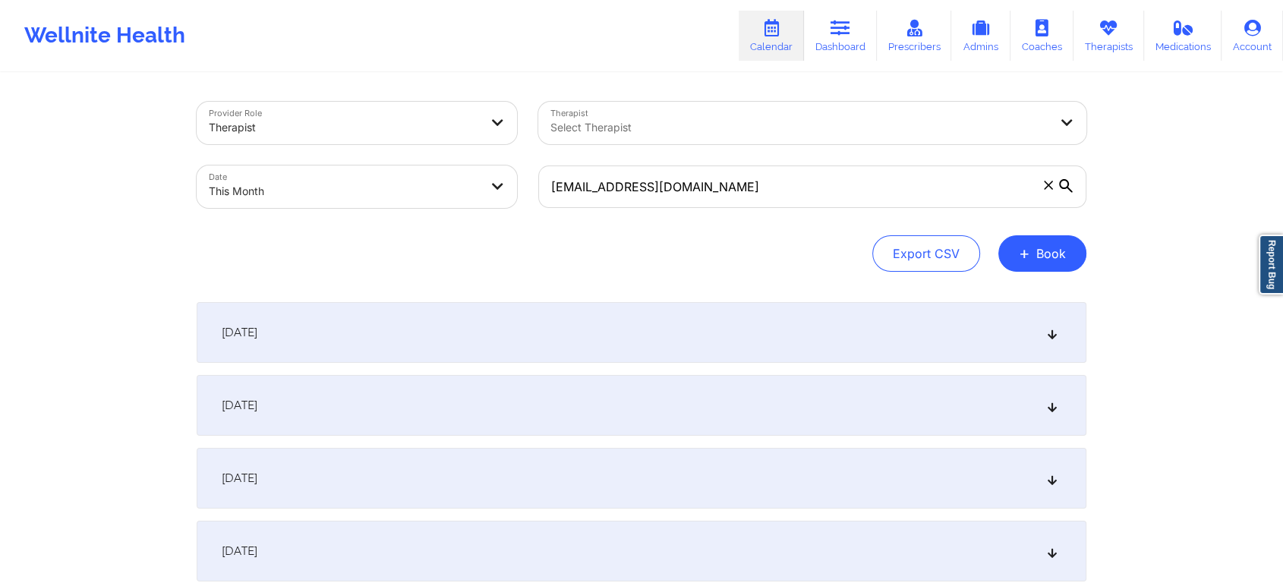
click at [490, 399] on div "[DATE]" at bounding box center [642, 405] width 890 height 61
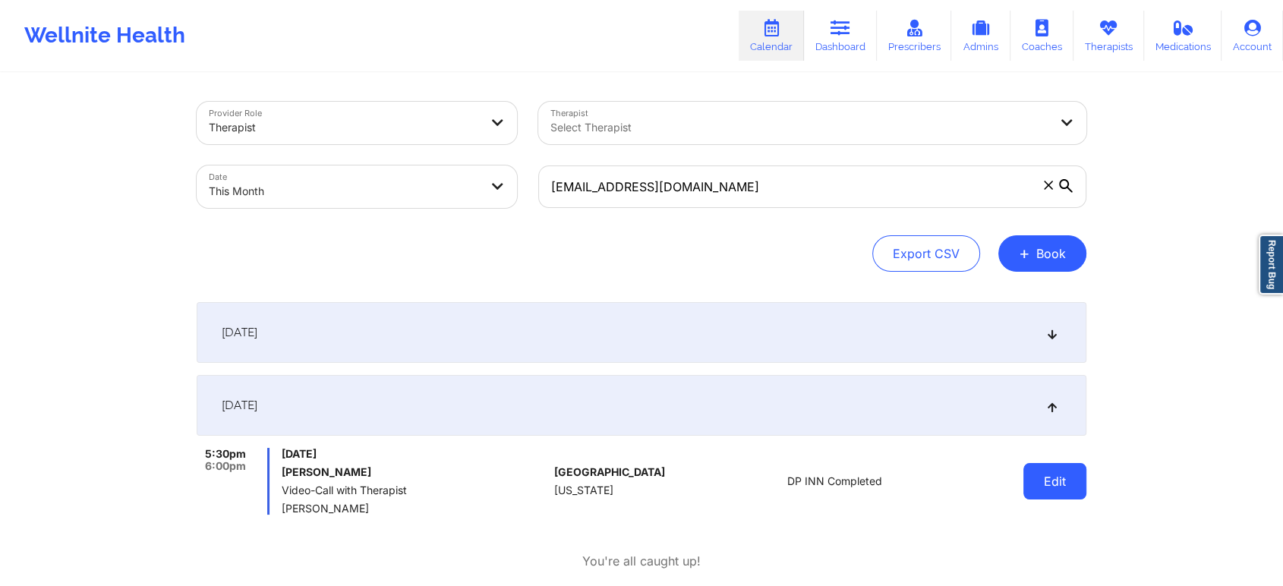
click at [1035, 481] on button "Edit" at bounding box center [1054, 481] width 63 height 36
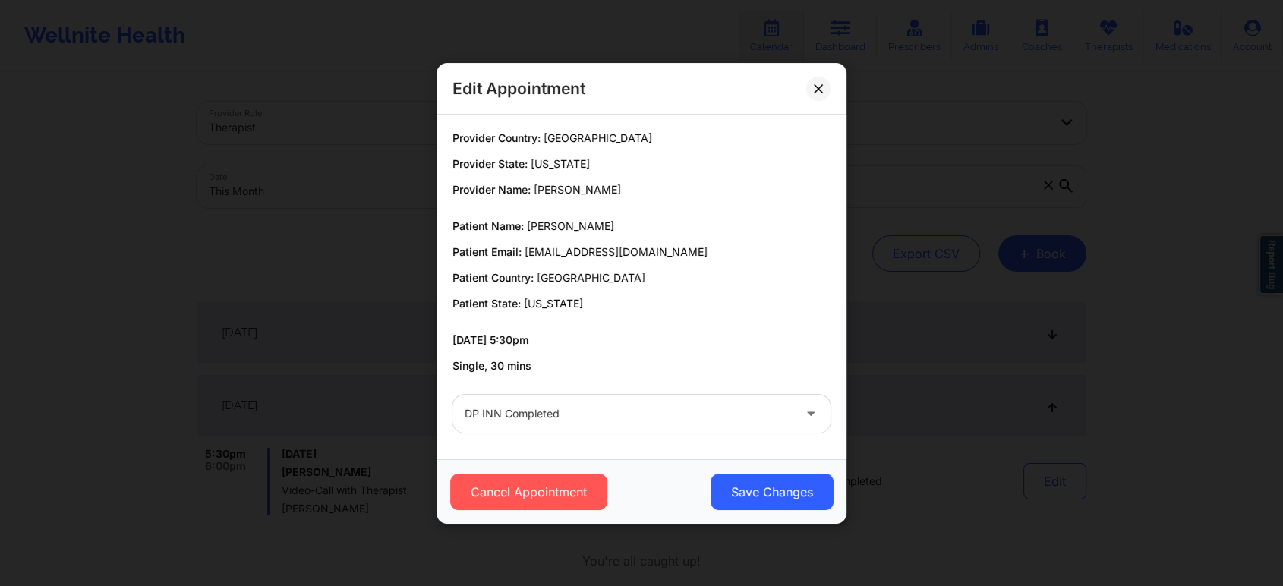
click at [745, 511] on div "Cancel Appointment Save Changes" at bounding box center [641, 491] width 410 height 65
click at [758, 490] on button "Save Changes" at bounding box center [771, 492] width 123 height 36
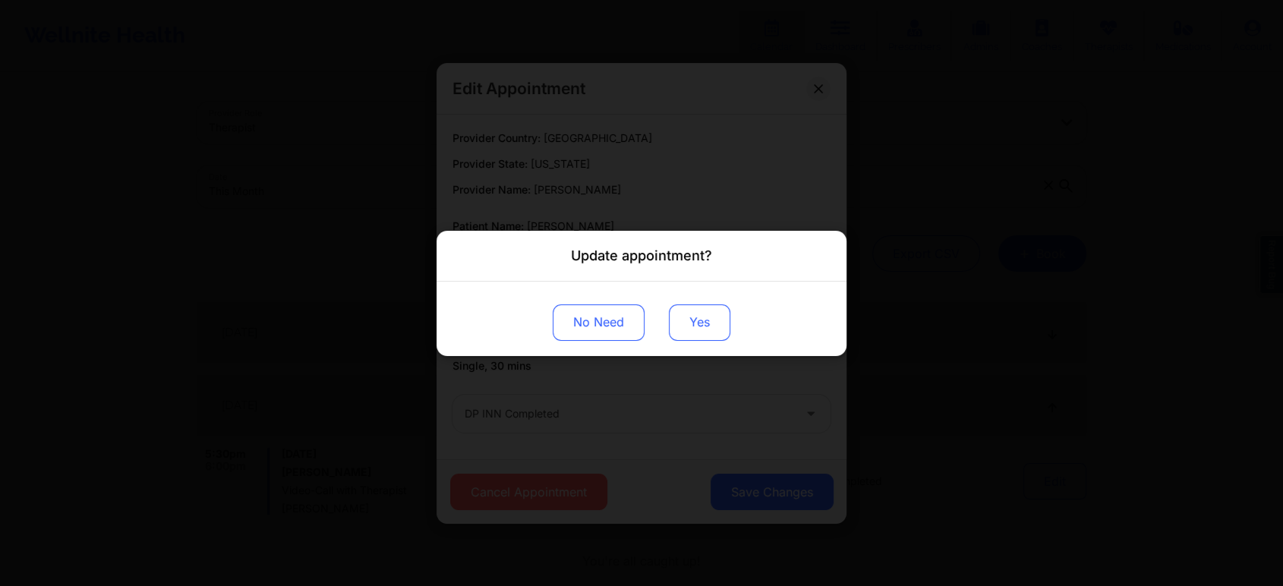
click at [706, 339] on button "Yes" at bounding box center [699, 322] width 61 height 36
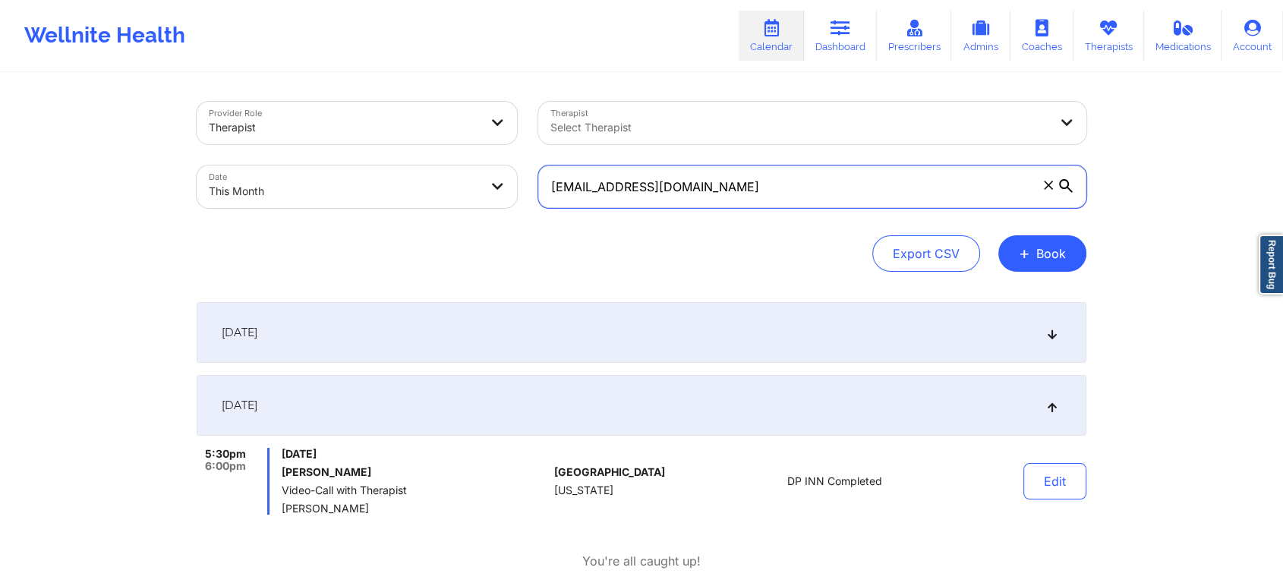
drag, startPoint x: 771, startPoint y: 184, endPoint x: 486, endPoint y: 162, distance: 286.2
click at [486, 162] on div "Provider Role Therapist Therapist Select Therapist Date This Month [EMAIL_ADDRE…" at bounding box center [641, 155] width 911 height 128
paste input "[PERSON_NAME][EMAIL_ADDRESS]"
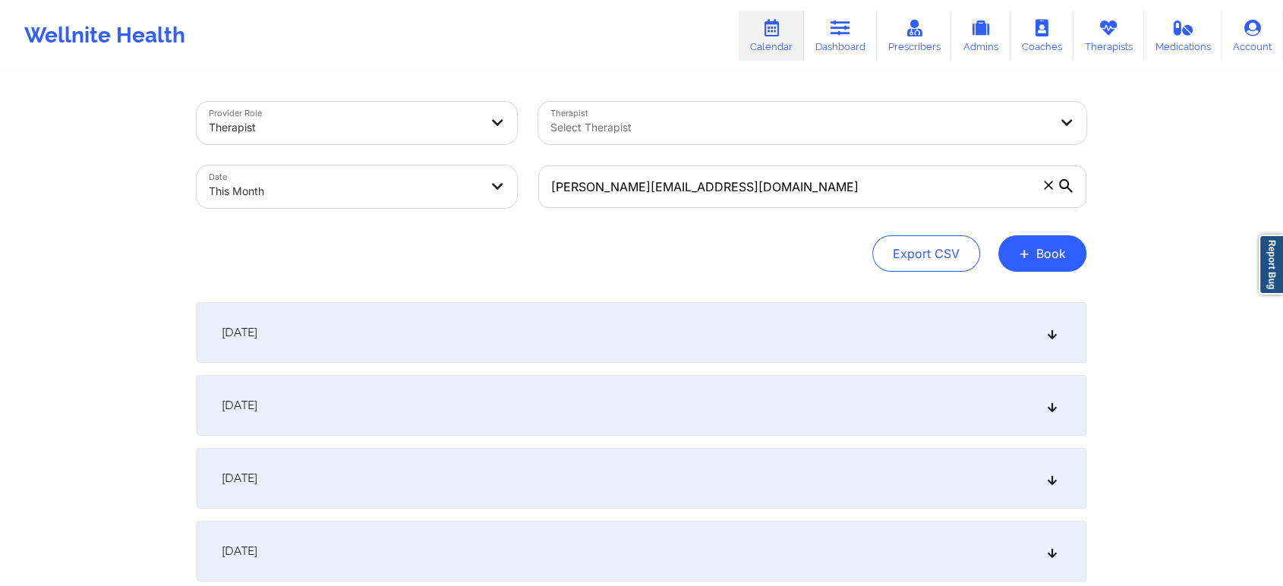
click at [506, 375] on div "[DATE]" at bounding box center [642, 405] width 890 height 61
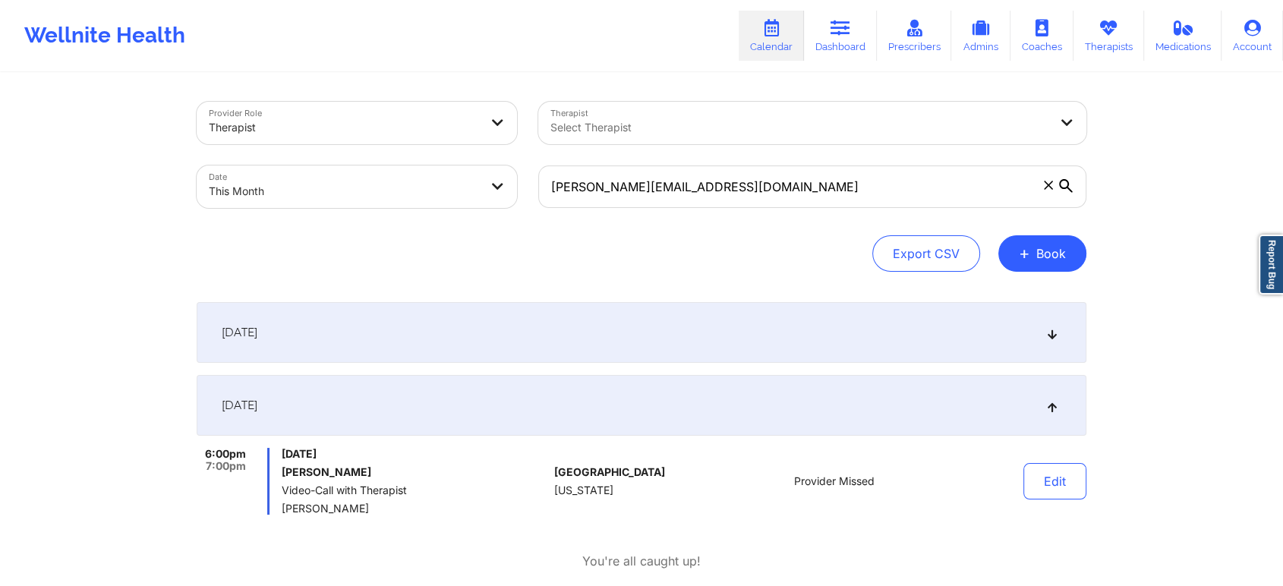
click at [584, 386] on div "[DATE]" at bounding box center [642, 405] width 890 height 61
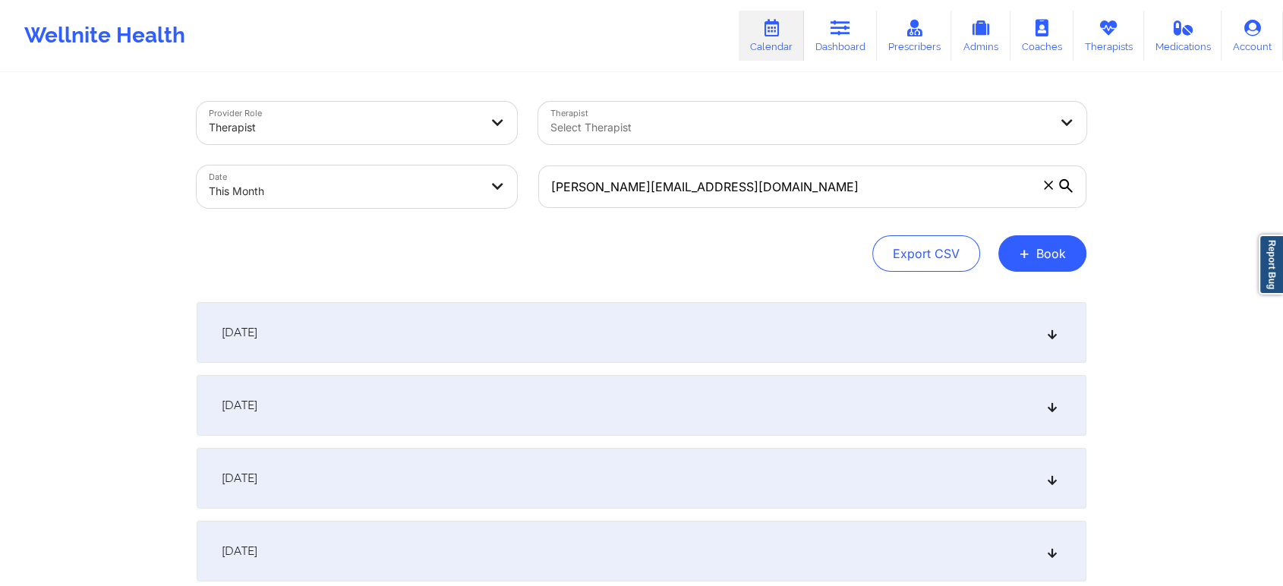
click at [584, 386] on div "[DATE]" at bounding box center [642, 405] width 890 height 61
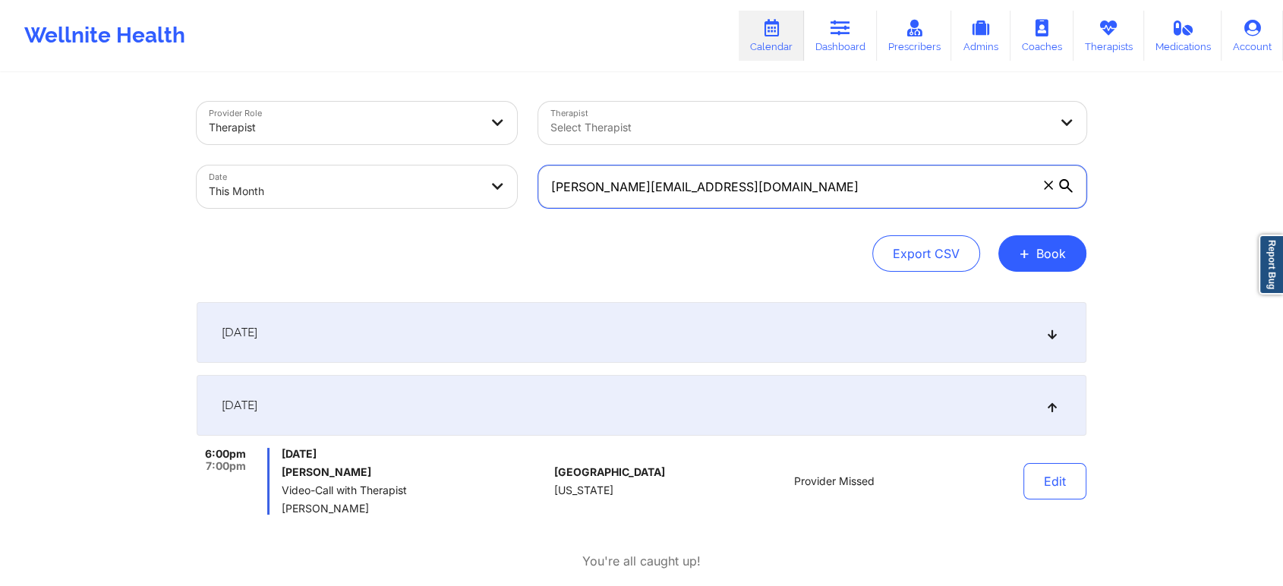
drag, startPoint x: 800, startPoint y: 198, endPoint x: 474, endPoint y: 191, distance: 326.4
click at [474, 191] on div "Provider Role Therapist Therapist Select Therapist Date This Month [PERSON_NAME…" at bounding box center [641, 155] width 911 height 128
paste input "[EMAIL_ADDRESS]"
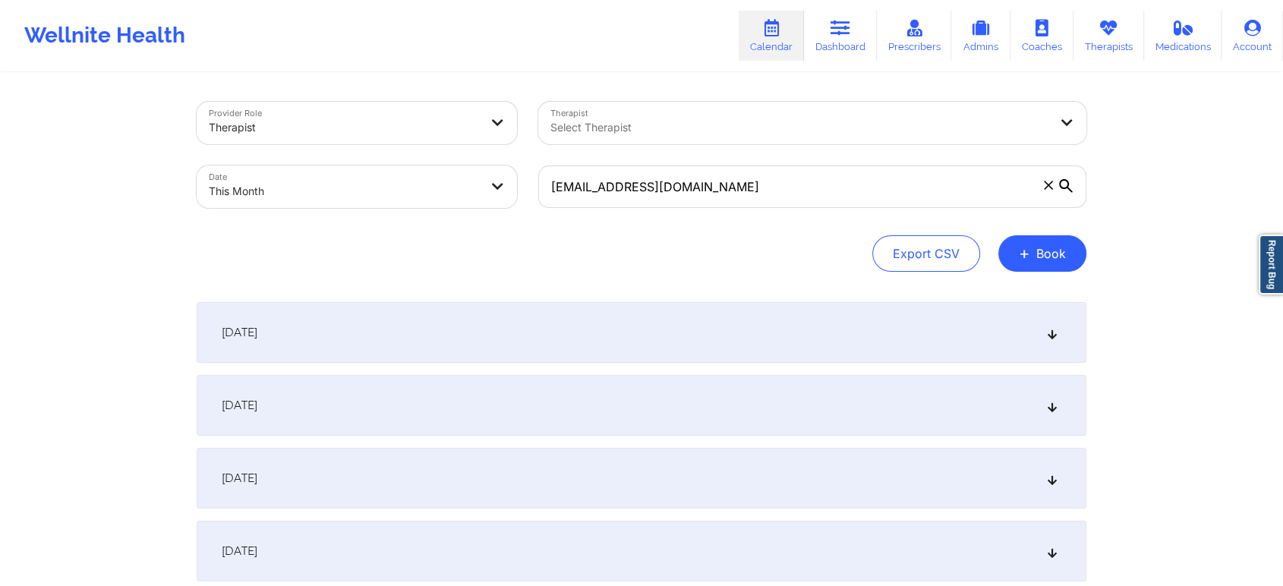
click at [389, 393] on div "[DATE]" at bounding box center [642, 405] width 890 height 61
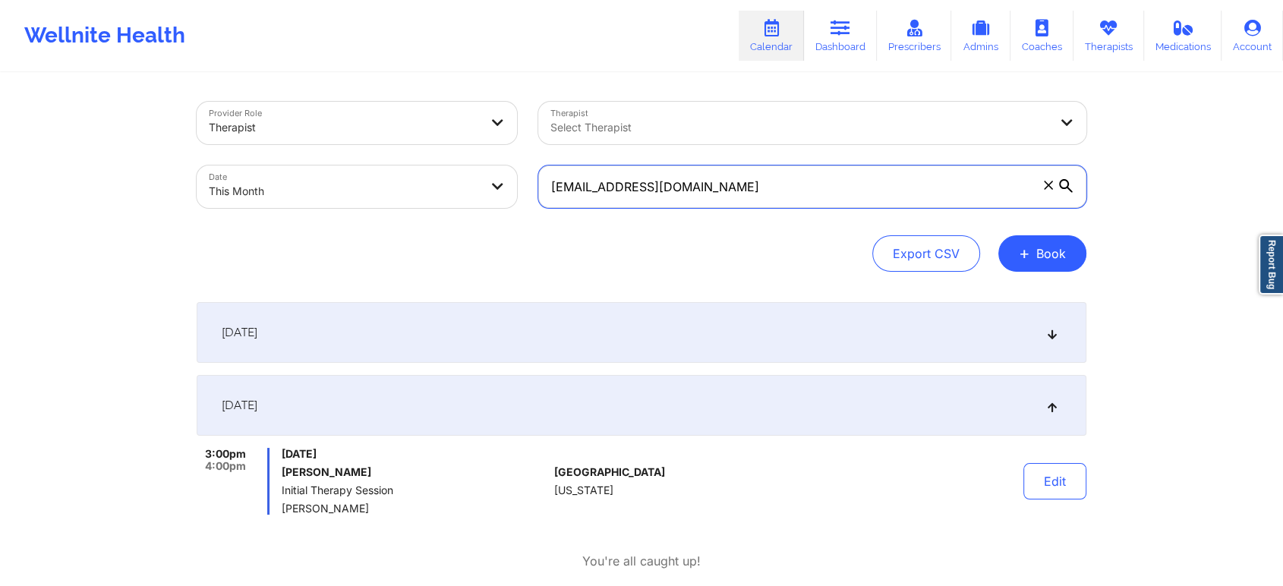
drag, startPoint x: 808, startPoint y: 191, endPoint x: 524, endPoint y: 162, distance: 285.3
click at [524, 162] on div "Provider Role Therapist Therapist Select Therapist Date This Month [EMAIL_ADDRE…" at bounding box center [641, 155] width 911 height 128
paste input "[EMAIL_ADDRESS]"
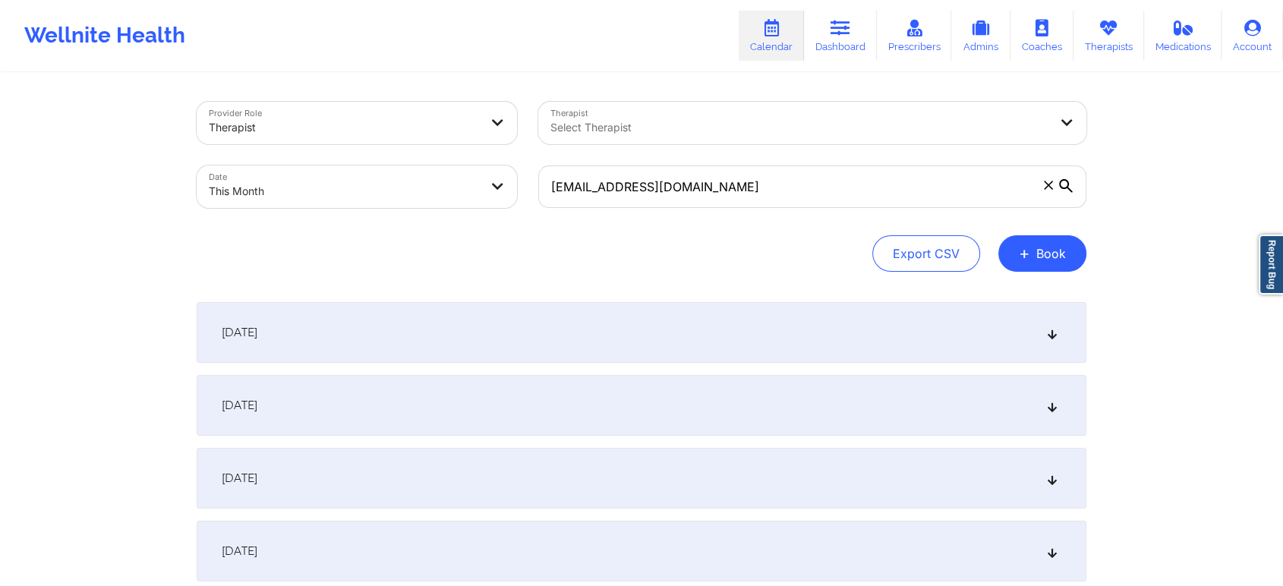
drag, startPoint x: 560, startPoint y: 463, endPoint x: 619, endPoint y: 416, distance: 75.6
click at [619, 416] on div "[DATE]" at bounding box center [642, 405] width 890 height 61
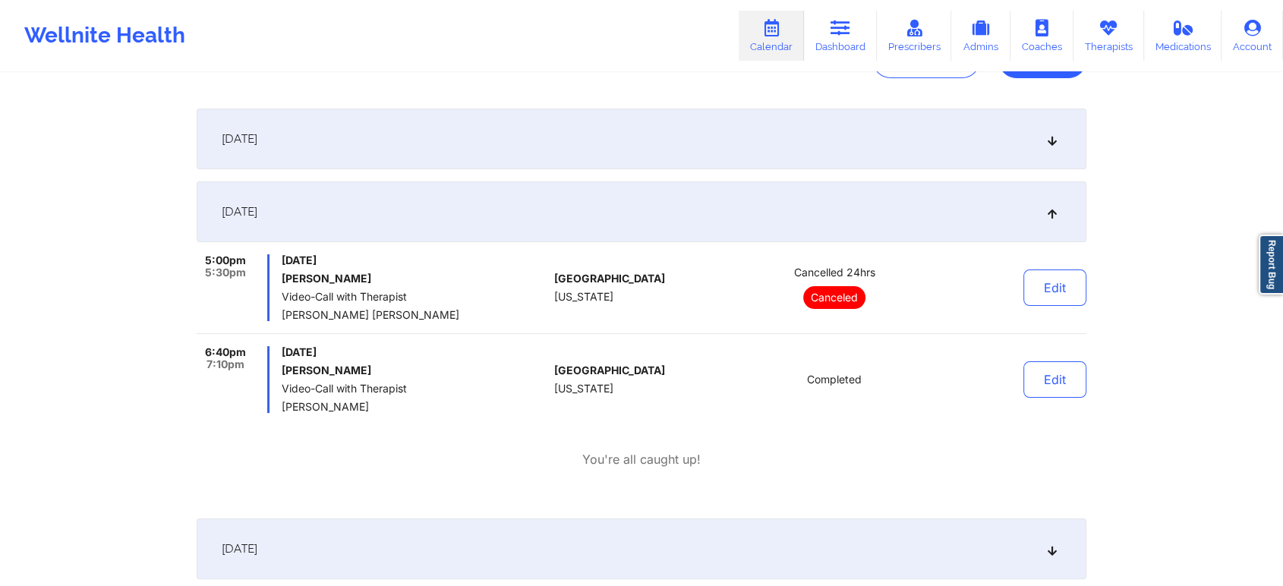
scroll to position [197, 0]
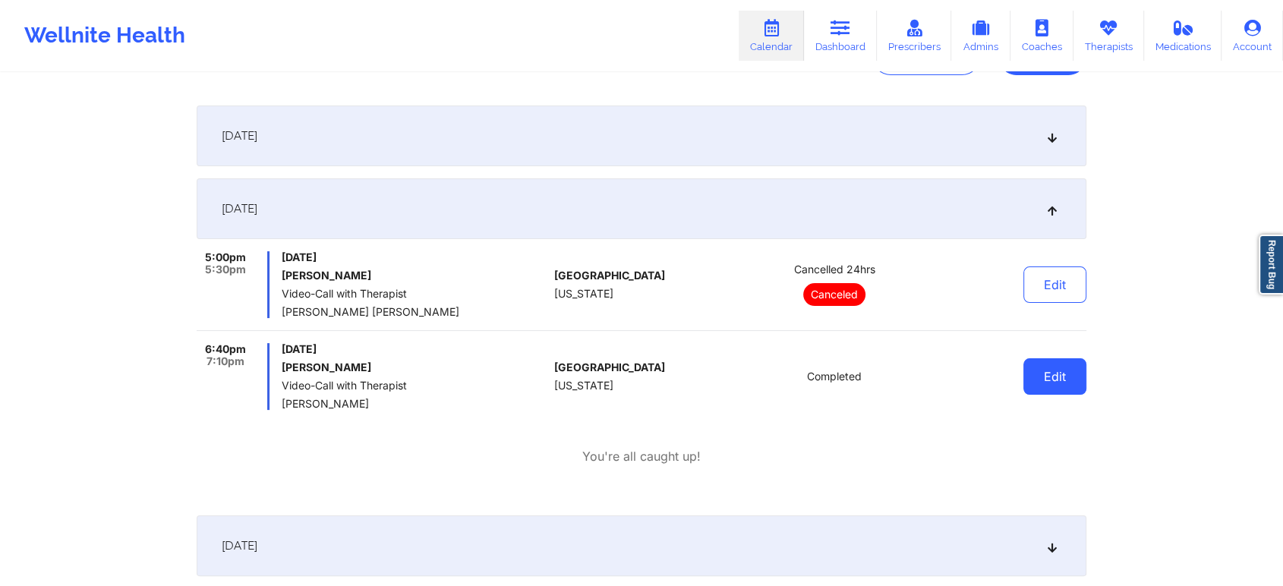
click at [1035, 375] on button "Edit" at bounding box center [1054, 376] width 63 height 36
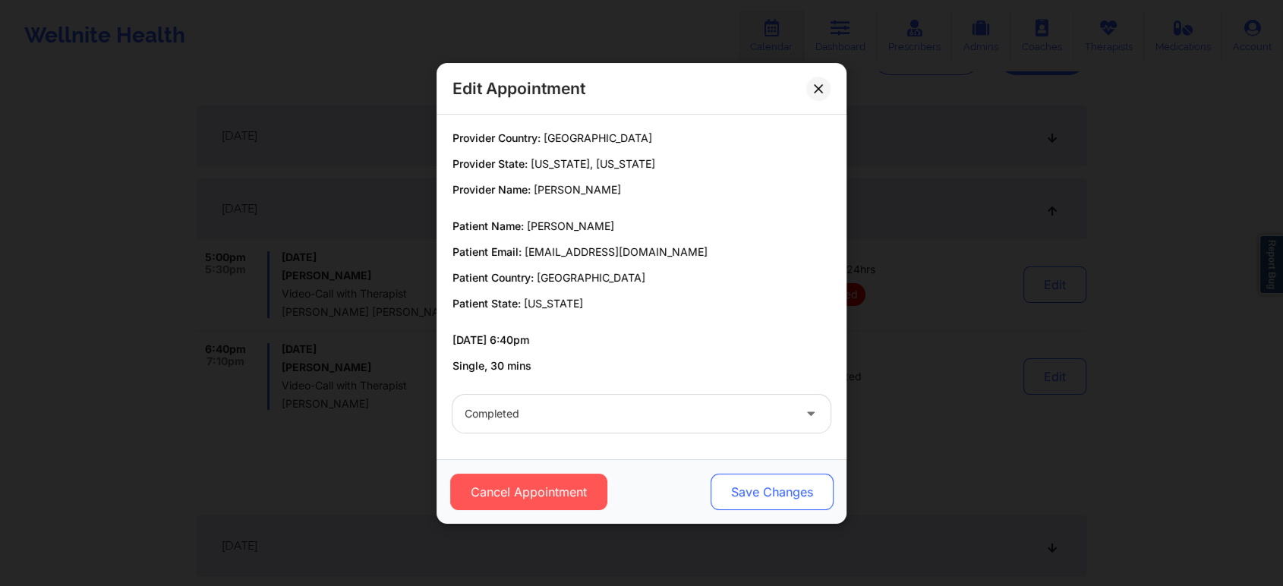
click at [742, 499] on button "Save Changes" at bounding box center [771, 492] width 123 height 36
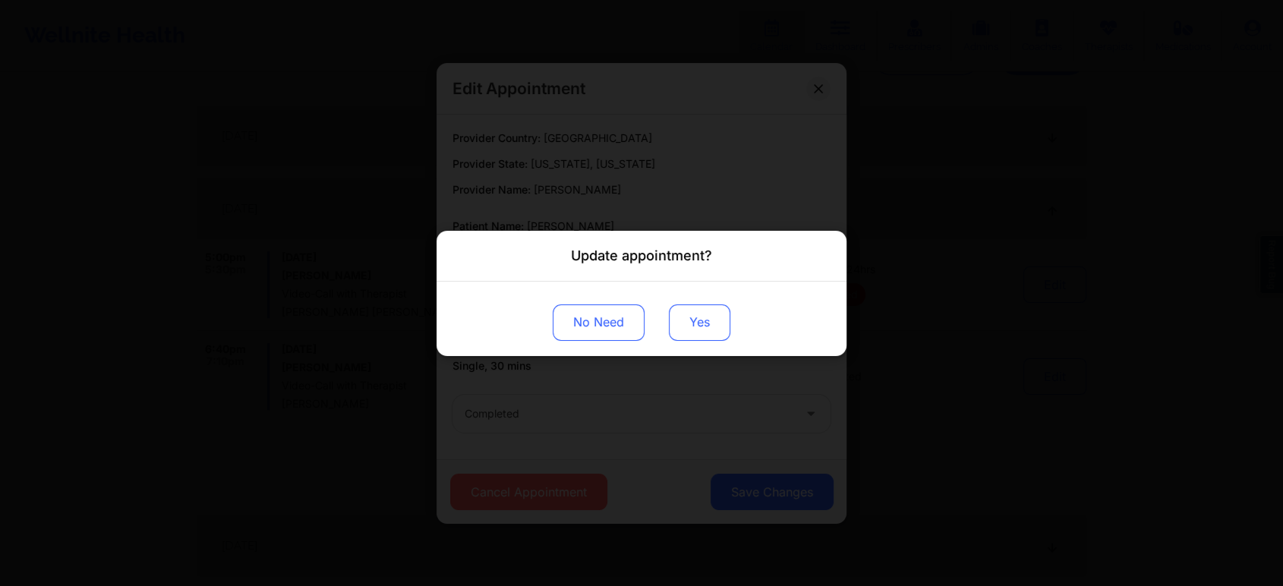
click at [682, 320] on button "Yes" at bounding box center [699, 322] width 61 height 36
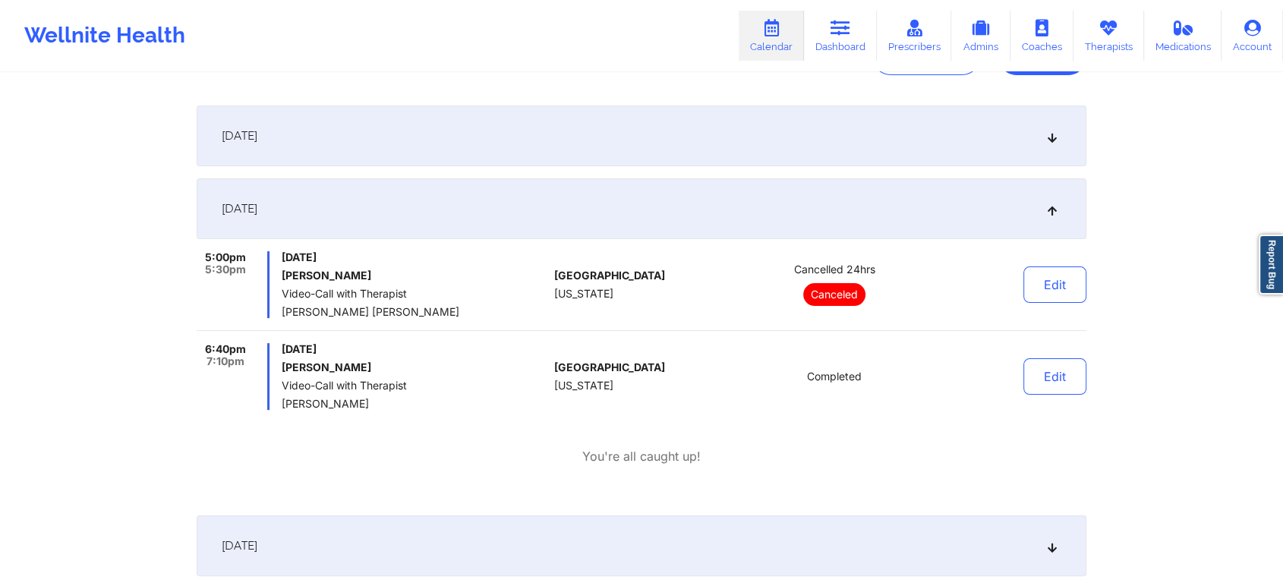
scroll to position [0, 0]
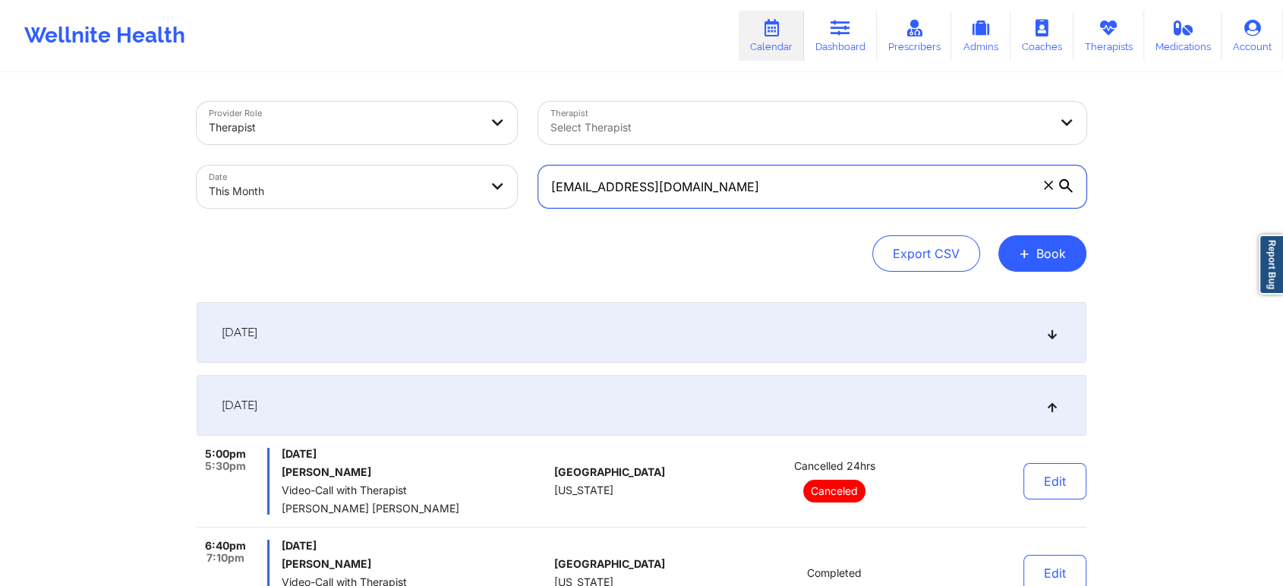
drag, startPoint x: 777, startPoint y: 205, endPoint x: 543, endPoint y: 97, distance: 258.1
click at [543, 97] on div "Provider Role Therapist Therapist Select Therapist Date This Month [EMAIL_ADDRE…" at bounding box center [641, 155] width 911 height 128
paste input "[EMAIL_ADDRESS]"
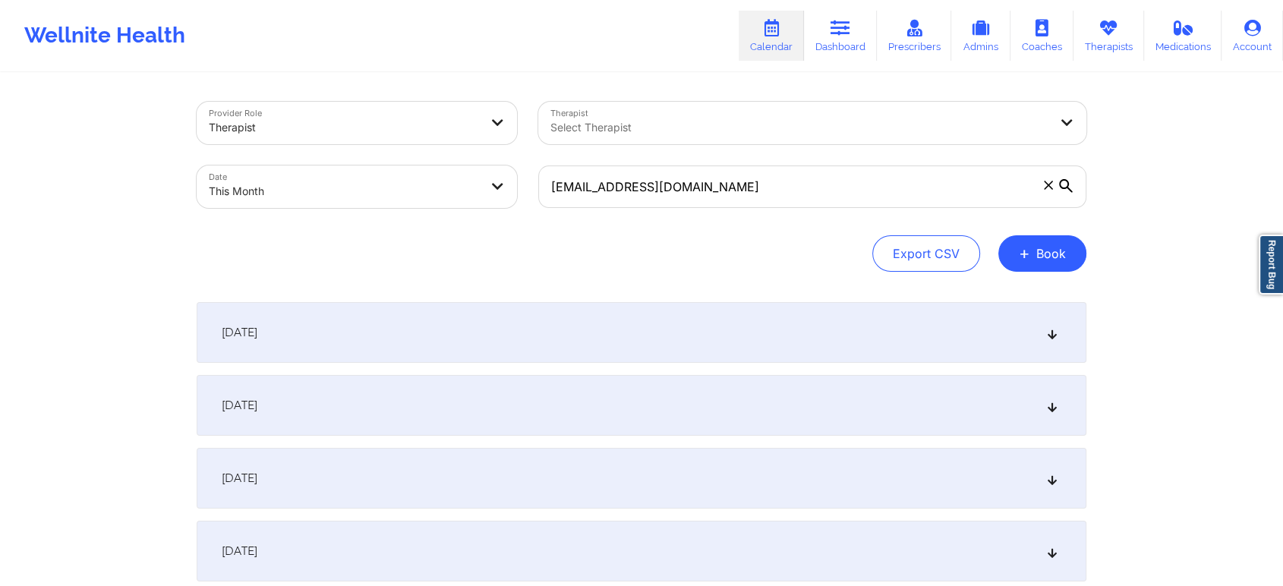
click at [606, 421] on div "[DATE]" at bounding box center [642, 405] width 890 height 61
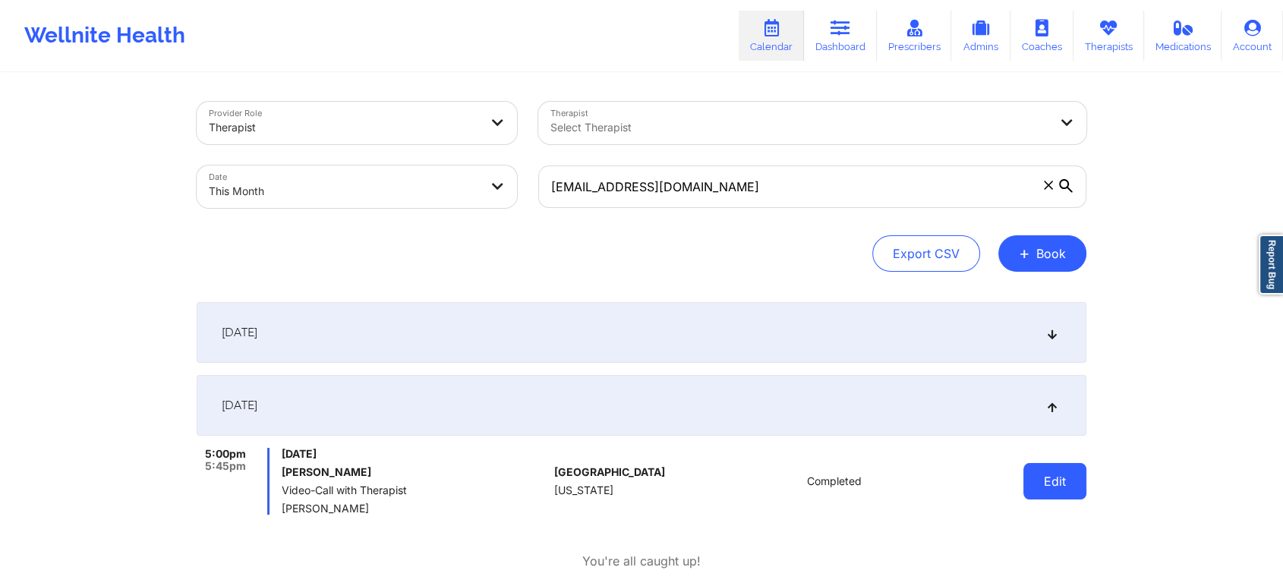
click at [1079, 468] on button "Edit" at bounding box center [1054, 481] width 63 height 36
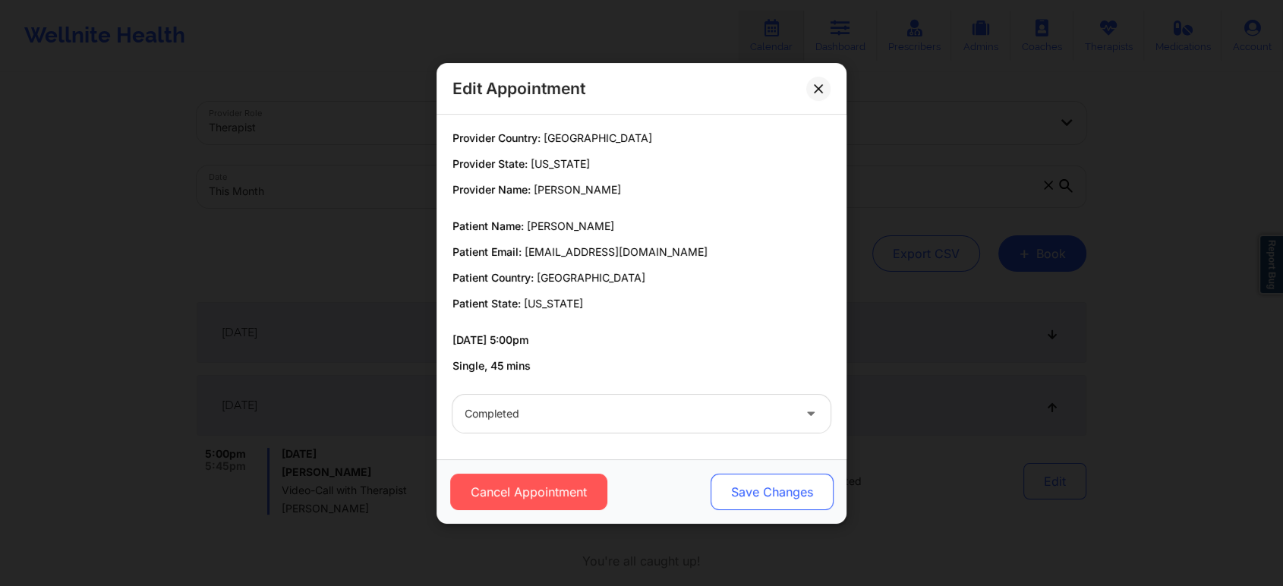
click at [780, 493] on button "Save Changes" at bounding box center [771, 492] width 123 height 36
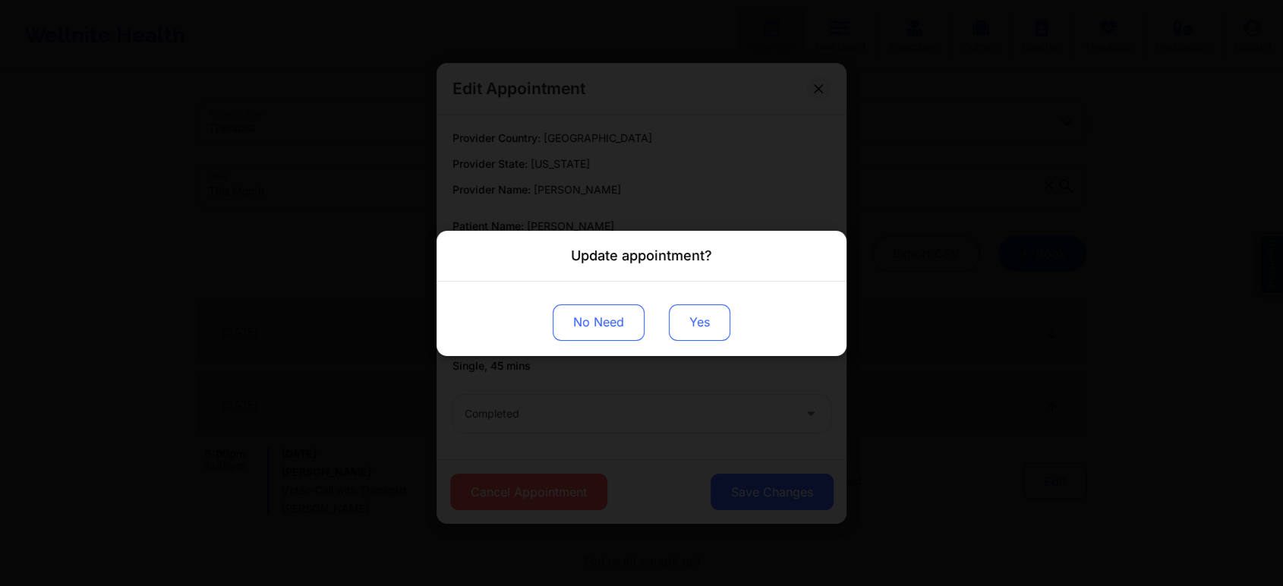
click at [703, 339] on button "Yes" at bounding box center [699, 322] width 61 height 36
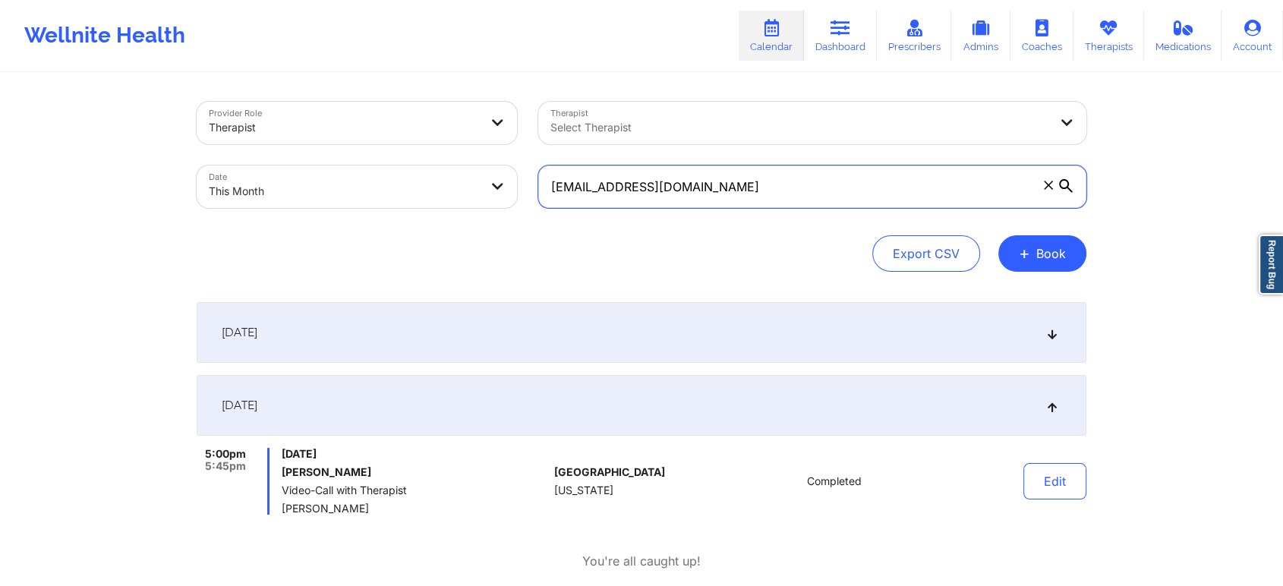
drag, startPoint x: 746, startPoint y: 181, endPoint x: 548, endPoint y: 160, distance: 199.2
click at [548, 160] on div "[EMAIL_ADDRESS][DOMAIN_NAME]" at bounding box center [812, 187] width 569 height 64
paste input "cgershengorn"
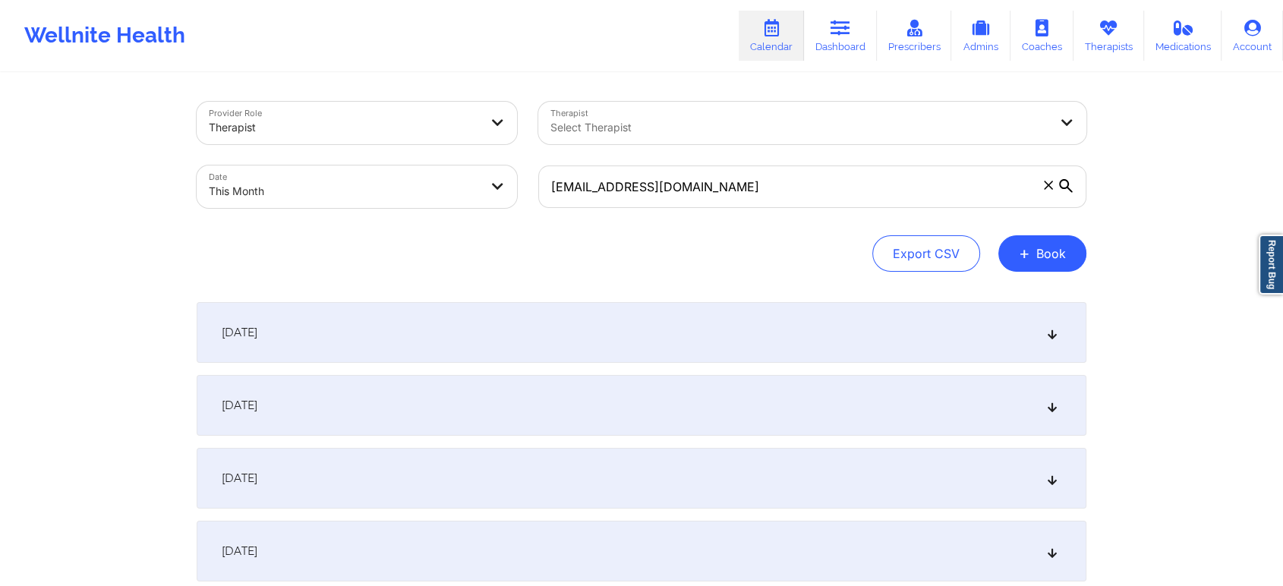
click at [660, 415] on div "[DATE]" at bounding box center [642, 405] width 890 height 61
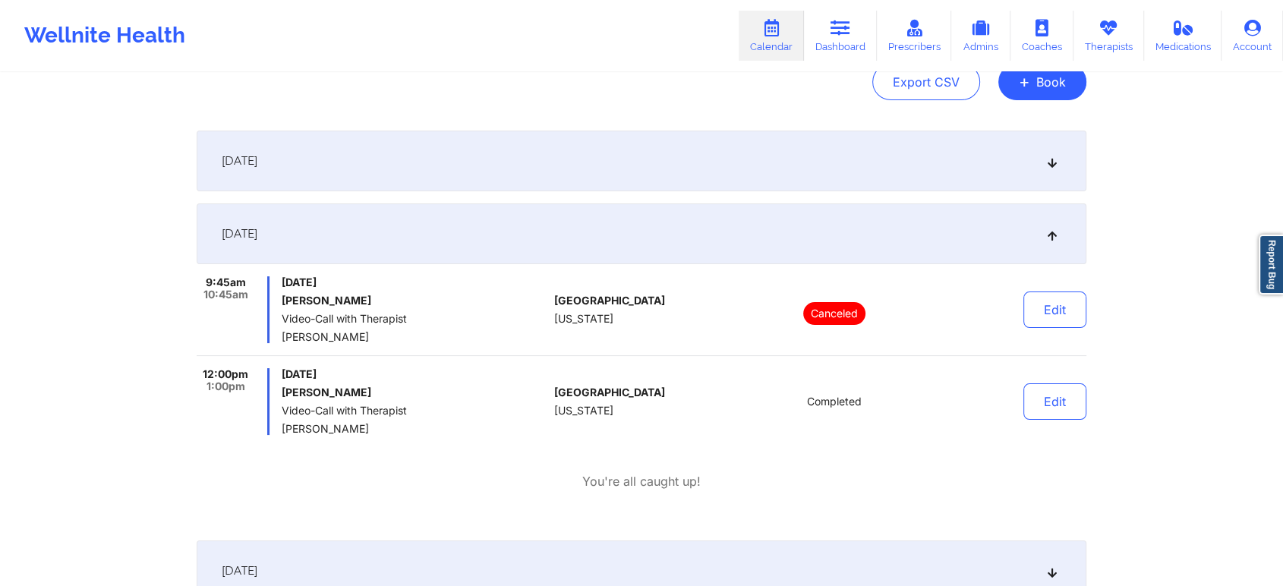
scroll to position [186, 0]
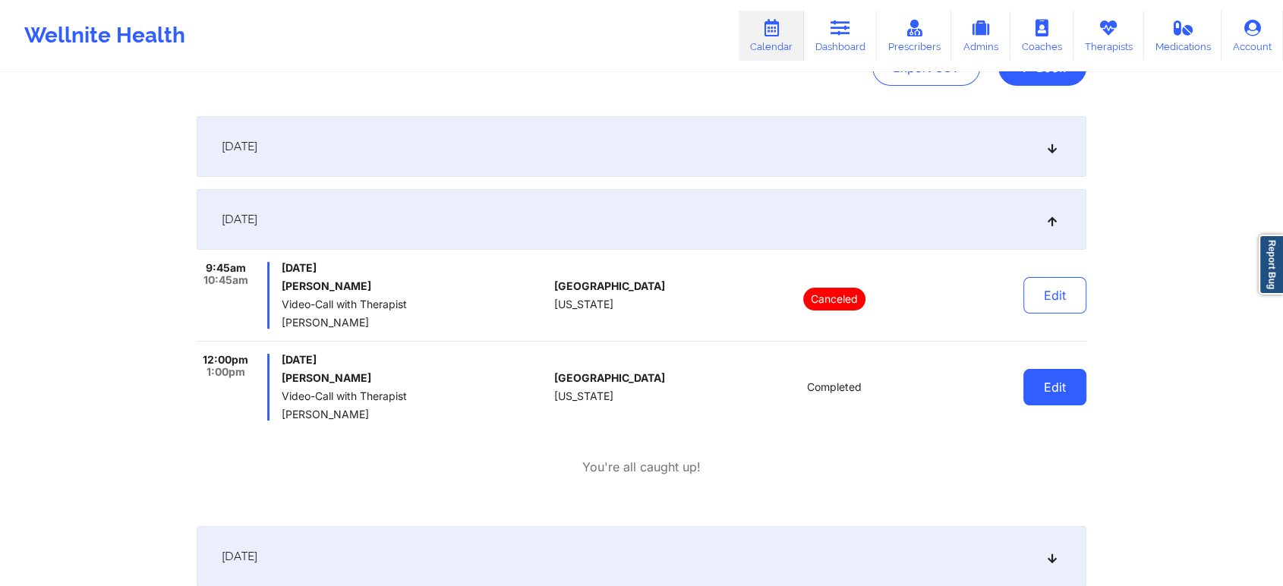
click at [1054, 383] on button "Edit" at bounding box center [1054, 387] width 63 height 36
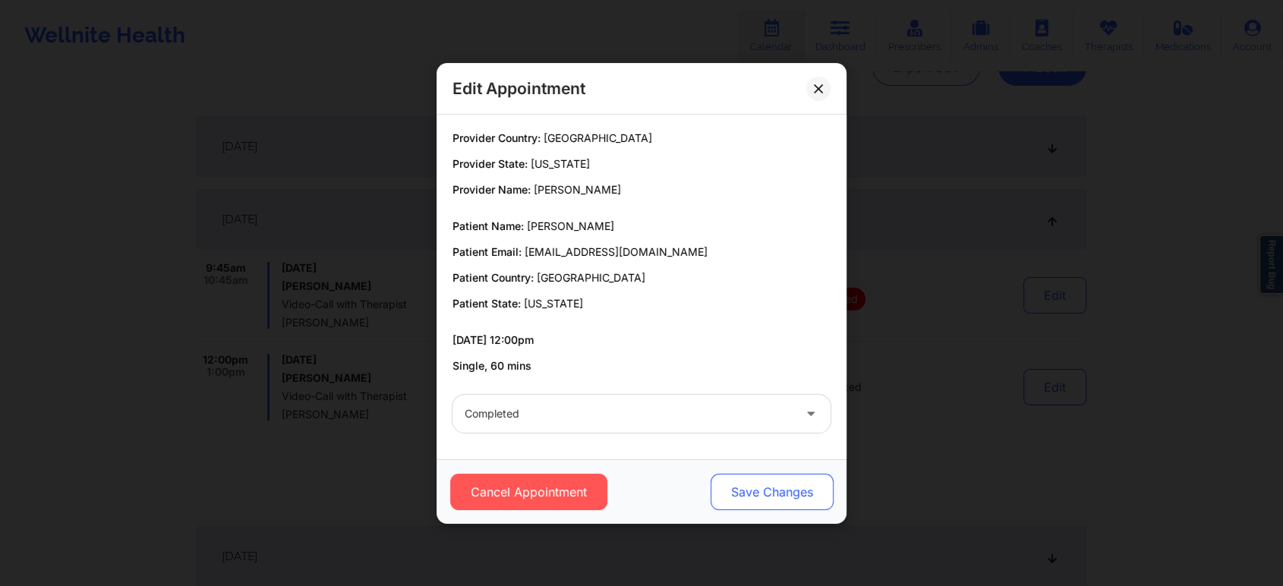
click at [774, 485] on button "Save Changes" at bounding box center [771, 492] width 123 height 36
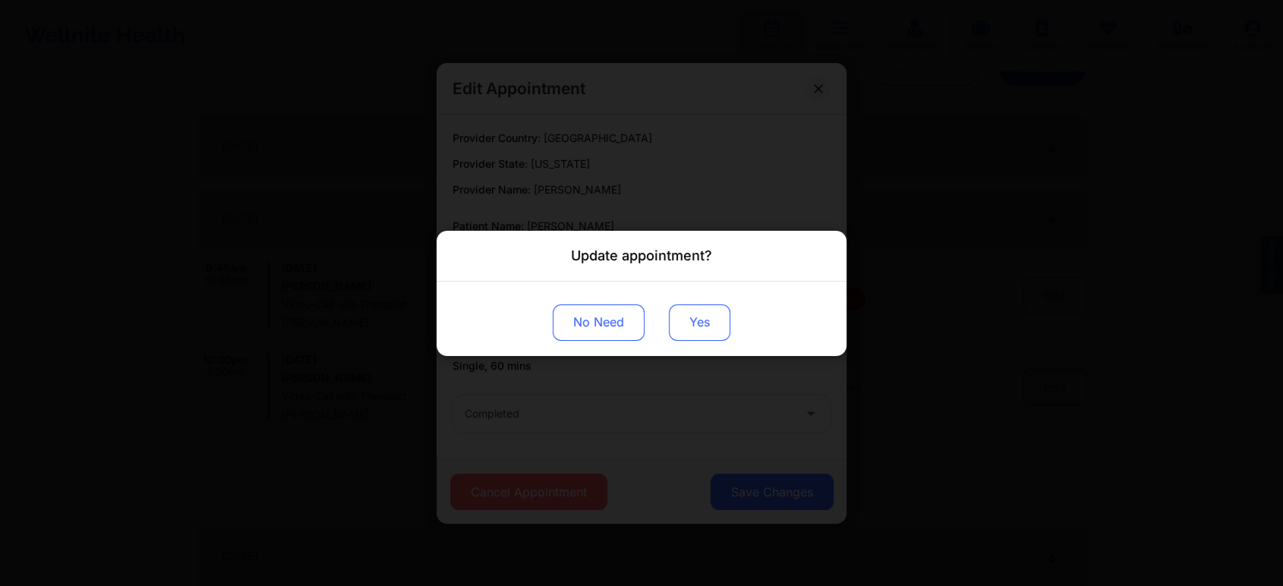
click at [694, 310] on button "Yes" at bounding box center [699, 322] width 61 height 36
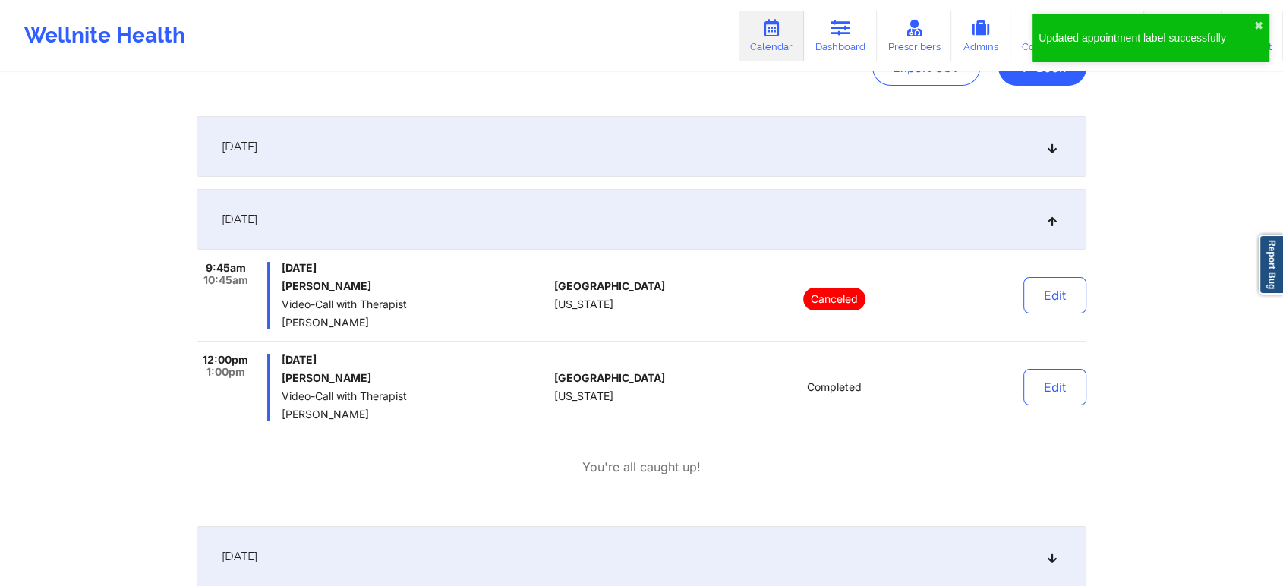
scroll to position [0, 0]
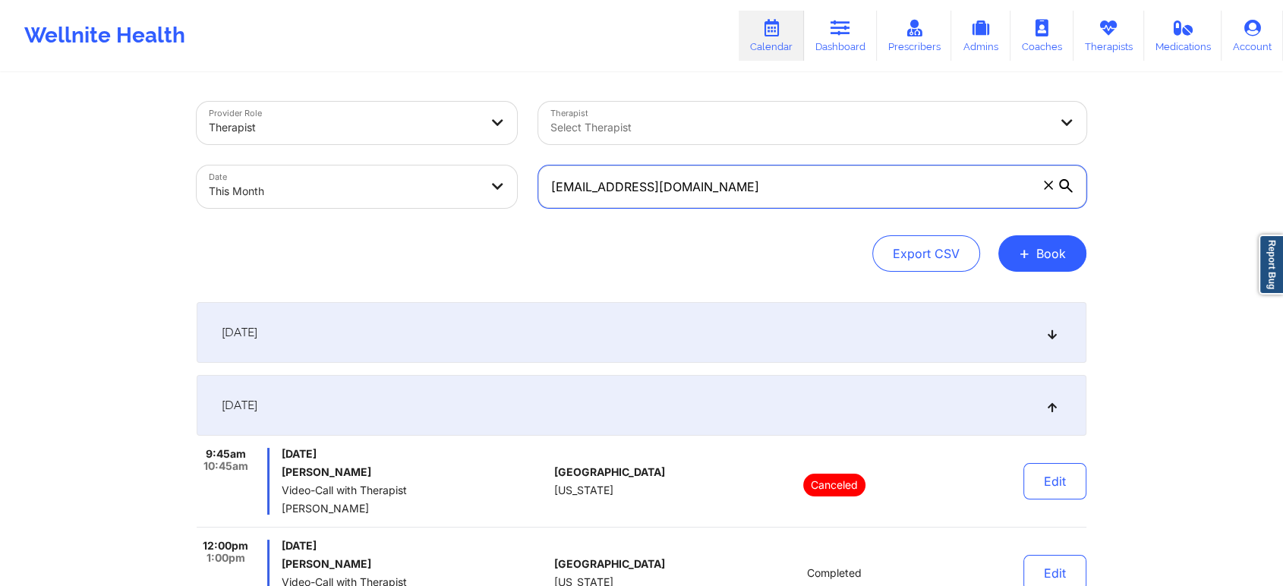
drag, startPoint x: 871, startPoint y: 201, endPoint x: 483, endPoint y: 203, distance: 388.6
click at [483, 203] on div "Provider Role Therapist Therapist Select Therapist Date This Month [EMAIL_ADDRE…" at bounding box center [641, 155] width 911 height 128
paste input "elai44444"
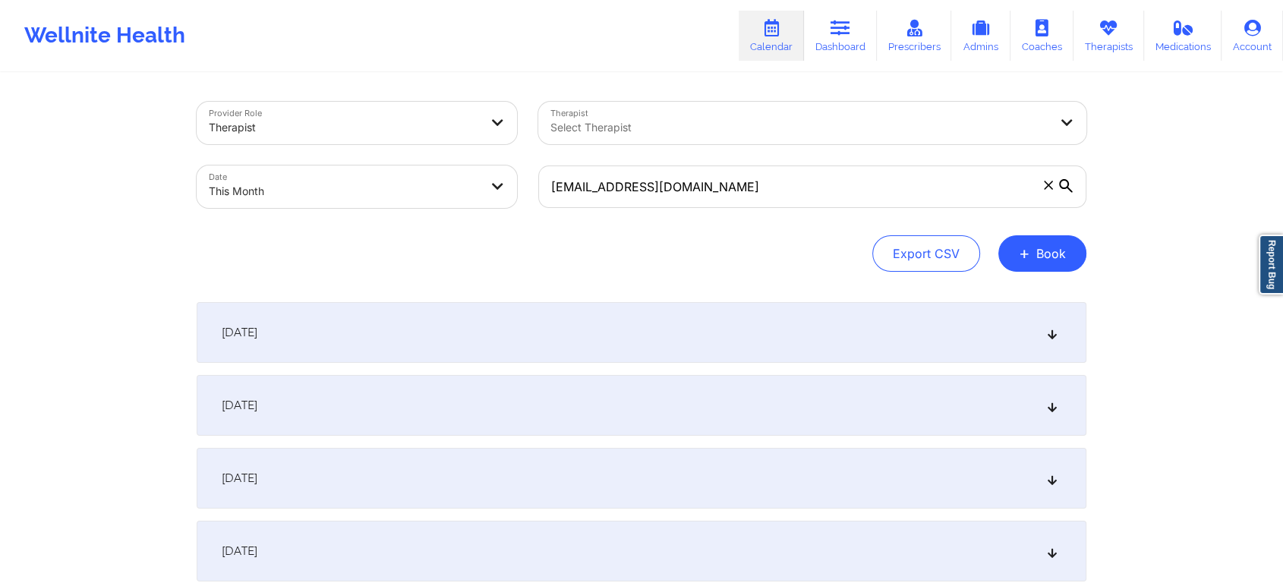
click at [486, 412] on div "[DATE]" at bounding box center [642, 405] width 890 height 61
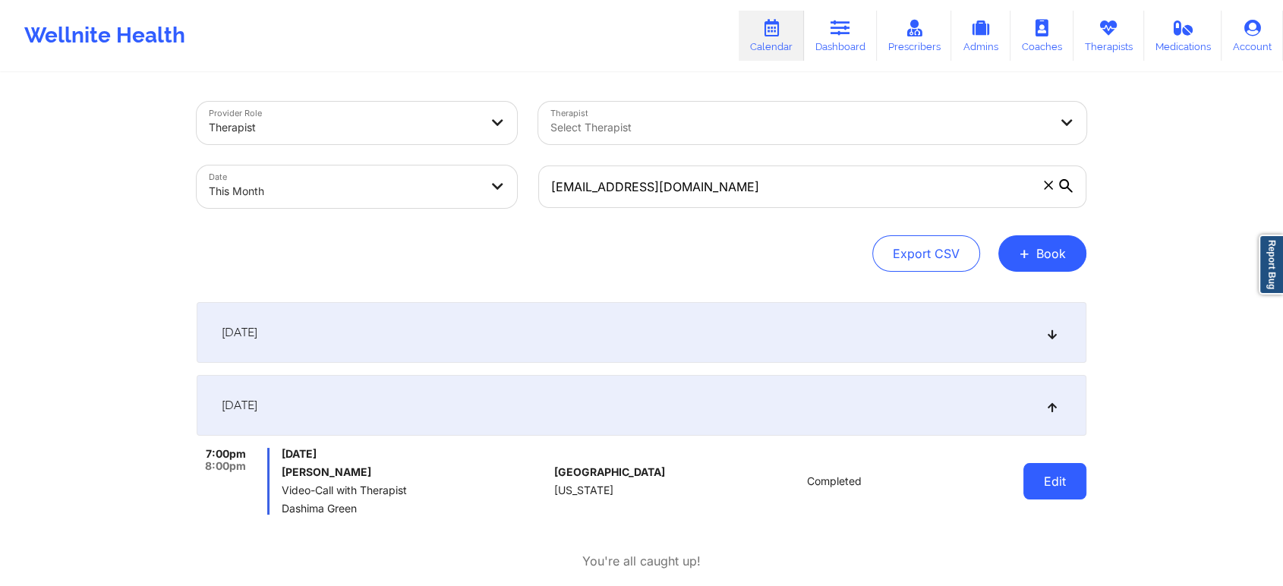
click at [1034, 484] on button "Edit" at bounding box center [1054, 481] width 63 height 36
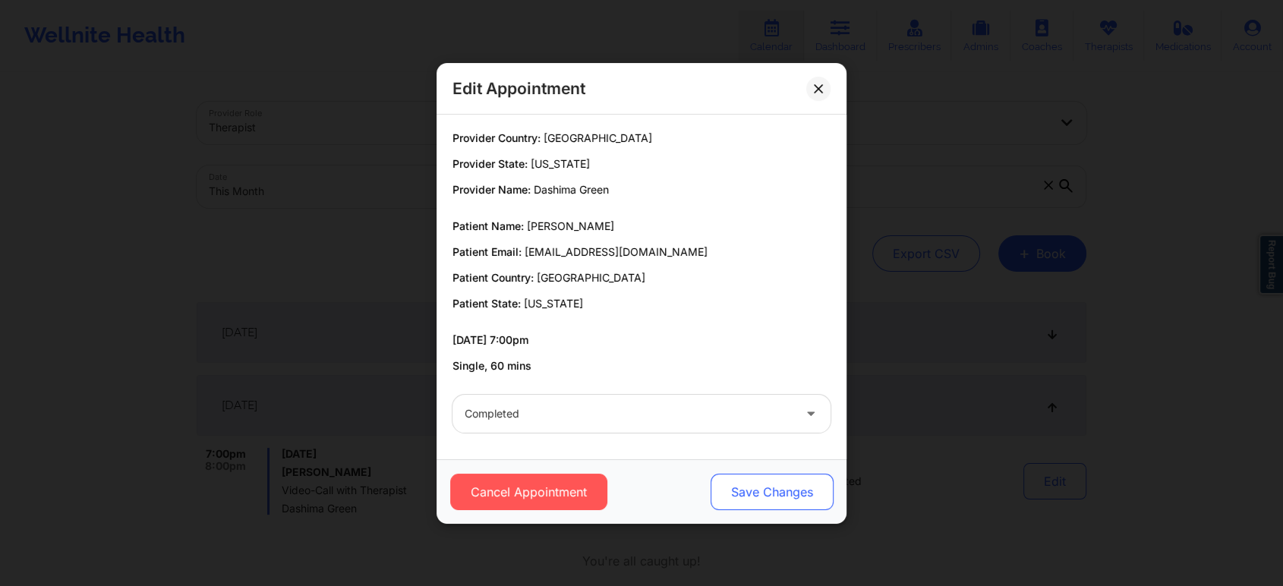
click at [802, 493] on button "Save Changes" at bounding box center [771, 492] width 123 height 36
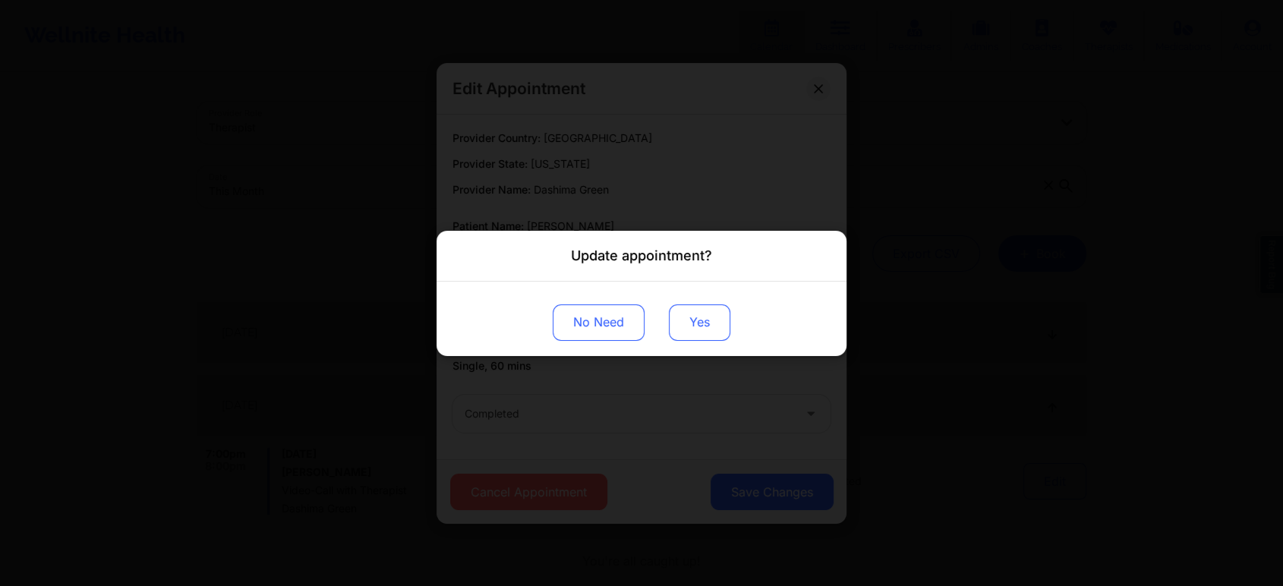
click at [692, 308] on button "Yes" at bounding box center [699, 322] width 61 height 36
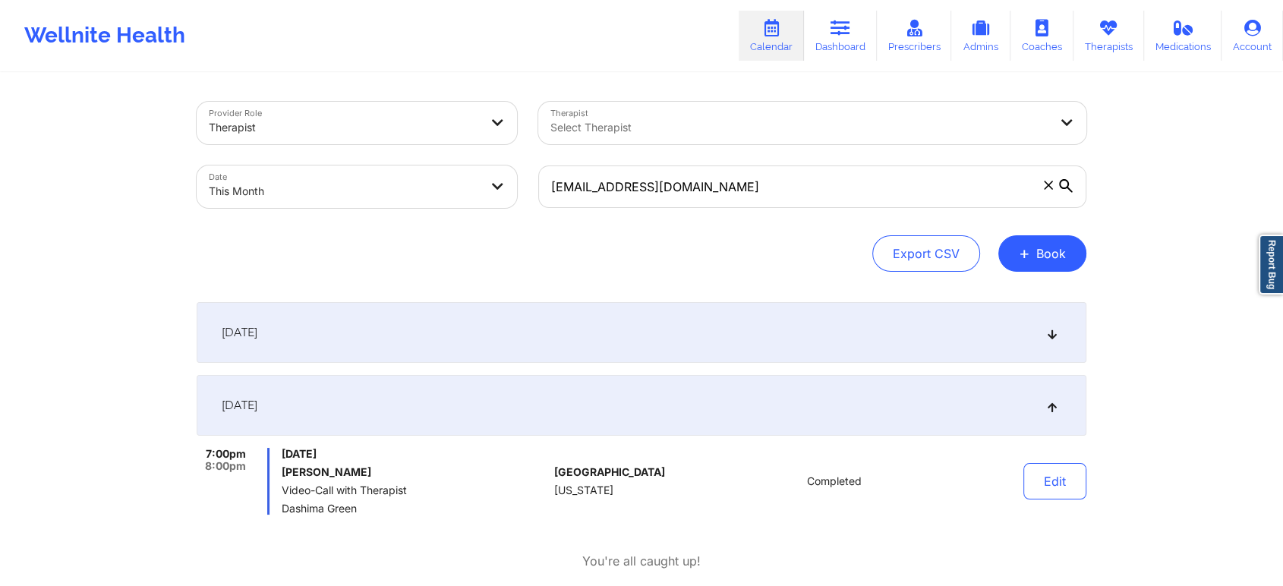
drag, startPoint x: 761, startPoint y: 162, endPoint x: 723, endPoint y: 163, distance: 38.7
click at [723, 163] on div "[EMAIL_ADDRESS][DOMAIN_NAME]" at bounding box center [812, 187] width 569 height 64
drag, startPoint x: 723, startPoint y: 163, endPoint x: 727, endPoint y: 192, distance: 29.2
click at [727, 192] on div "[EMAIL_ADDRESS][DOMAIN_NAME]" at bounding box center [812, 187] width 569 height 64
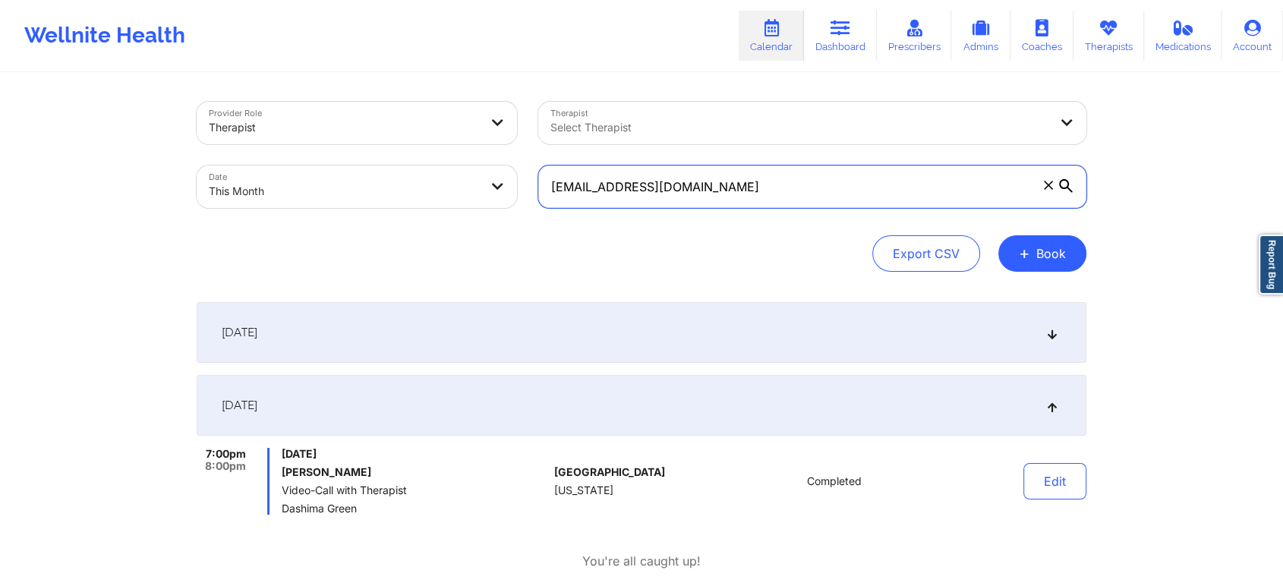
drag, startPoint x: 727, startPoint y: 192, endPoint x: 505, endPoint y: 162, distance: 224.4
click at [505, 162] on div "Provider Role Therapist Therapist Select Therapist Date This Month [EMAIL_ADDRE…" at bounding box center [641, 155] width 911 height 128
paste input "nickiebg"
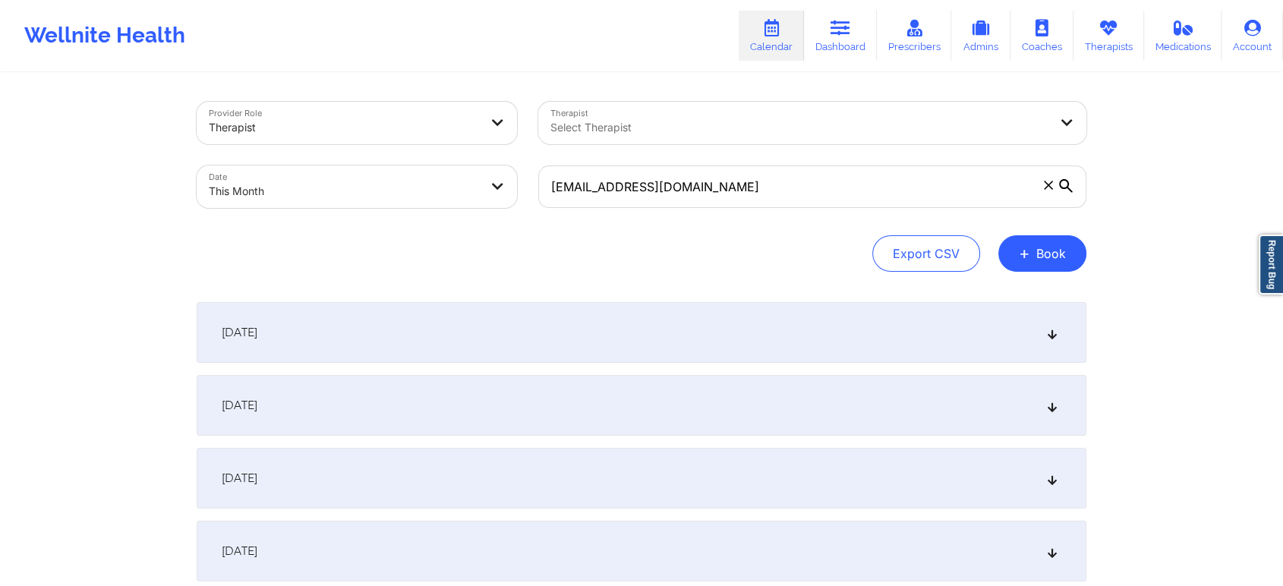
click at [509, 406] on div "[DATE]" at bounding box center [642, 405] width 890 height 61
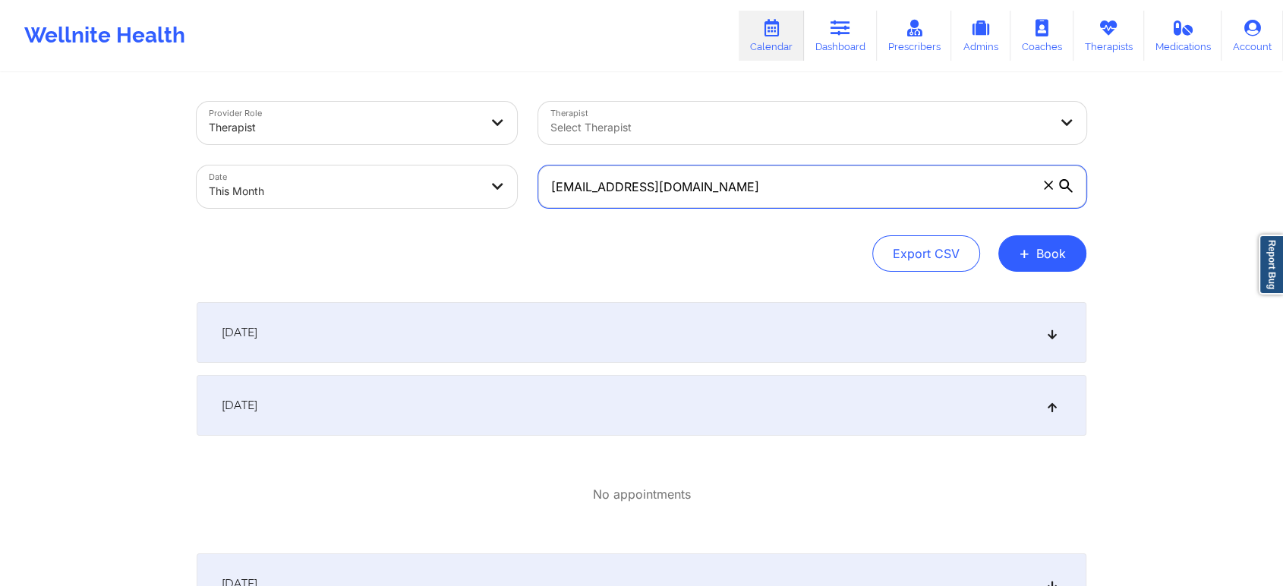
drag, startPoint x: 736, startPoint y: 176, endPoint x: 465, endPoint y: 175, distance: 271.7
click at [465, 175] on div "Provider Role Therapist Therapist Select Therapist Date This Month [EMAIL_ADDRE…" at bounding box center [641, 155] width 911 height 128
drag, startPoint x: 702, startPoint y: 175, endPoint x: 499, endPoint y: 202, distance: 204.5
click at [499, 202] on div "Provider Role Therapist Therapist Select Therapist Date This Month [EMAIL_ADDRE…" at bounding box center [641, 155] width 911 height 128
paste input "[EMAIL_ADDRESS][DOMAIN_NAME] dekiinsurancetest@wellnite"
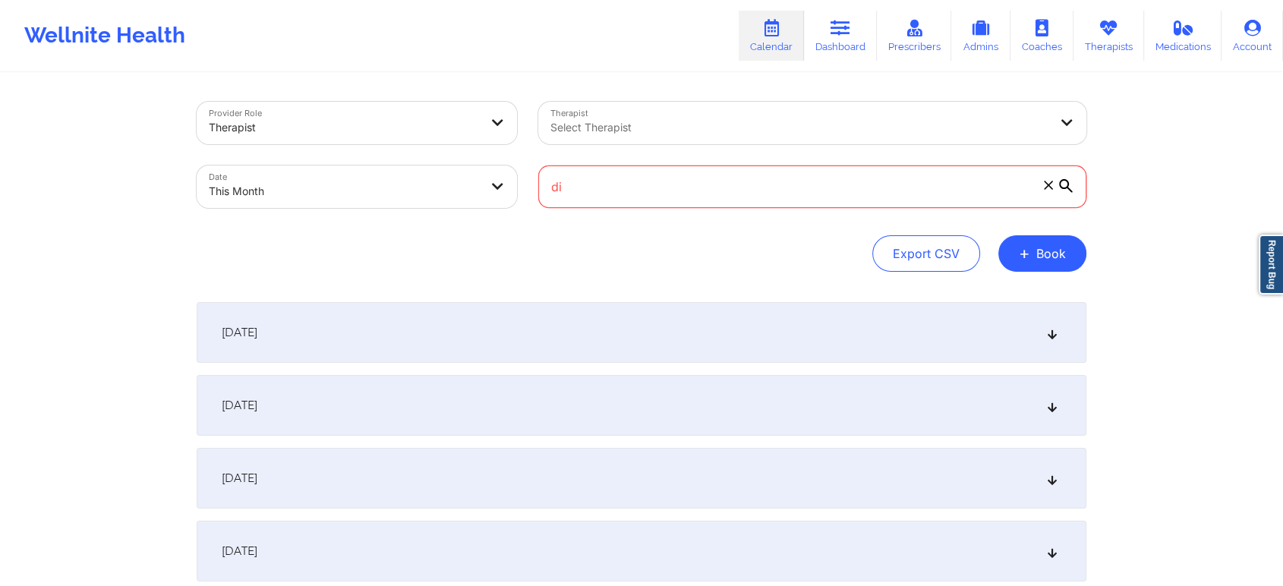
type input "d"
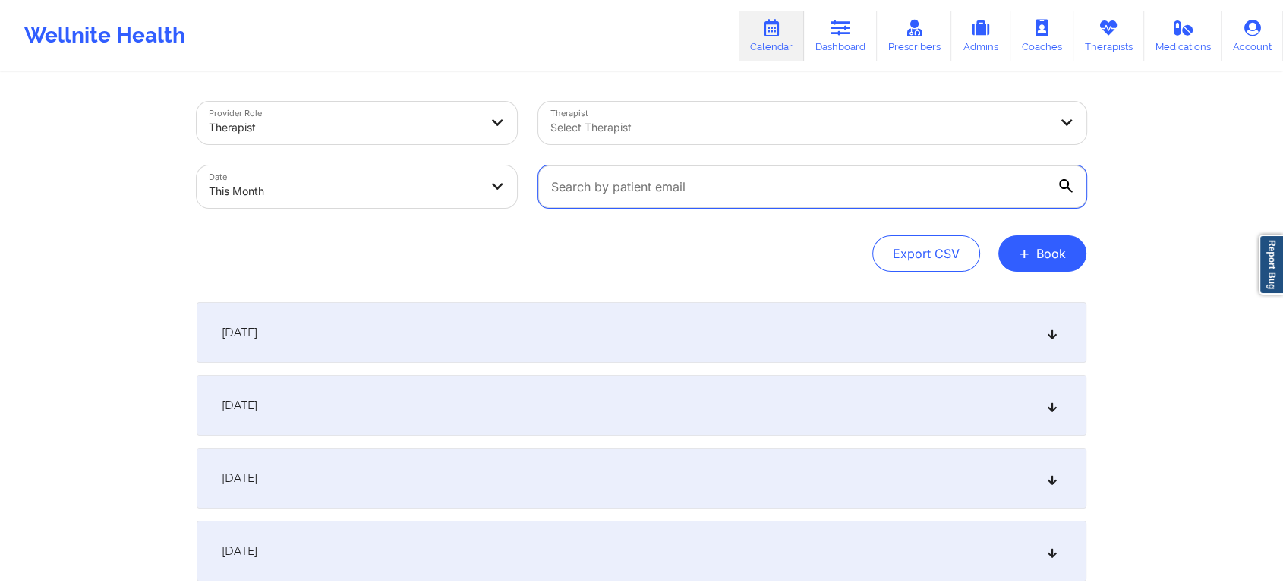
paste input "[EMAIL_ADDRESS][DOMAIN_NAME] [EMAIL_ADDRESS][DOMAIN_NAME]"
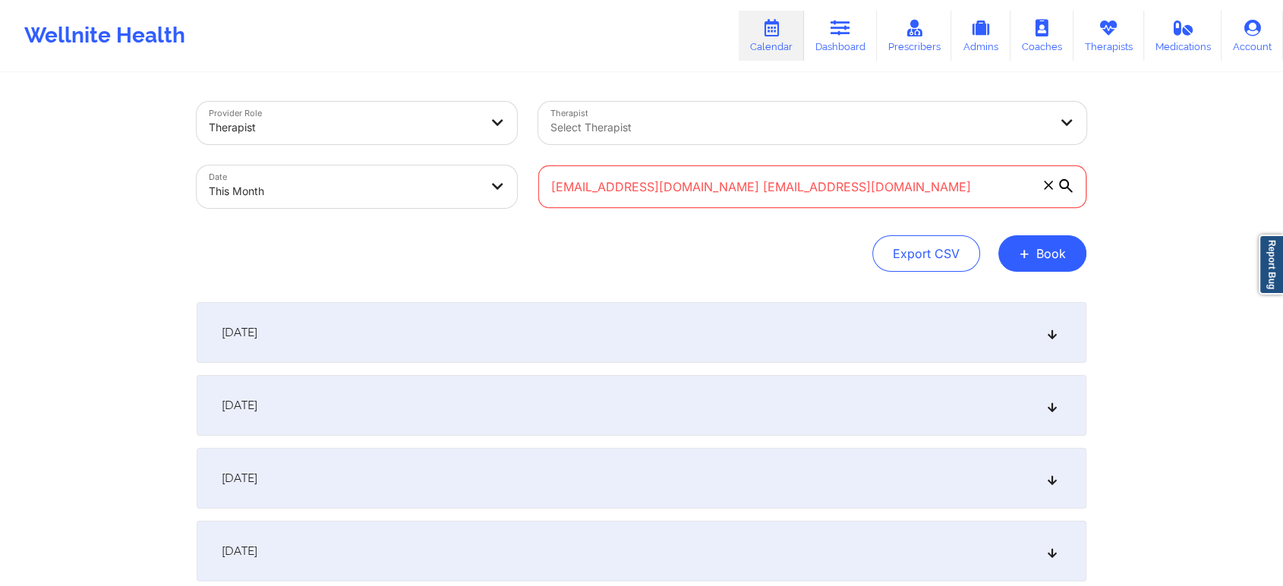
drag, startPoint x: 906, startPoint y: 184, endPoint x: 504, endPoint y: 195, distance: 401.7
click at [504, 195] on div "Provider Role Therapist Therapist Select Therapist Date This Month [EMAIL_ADDRE…" at bounding box center [641, 155] width 911 height 128
paste input "text"
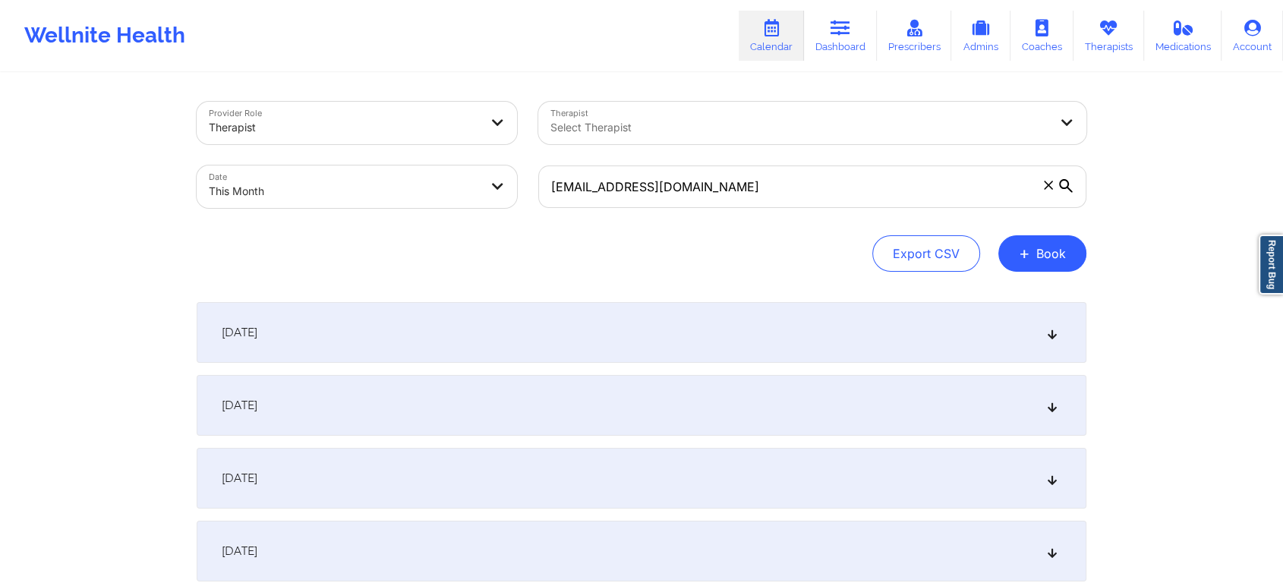
click at [504, 413] on div "[DATE]" at bounding box center [642, 405] width 890 height 61
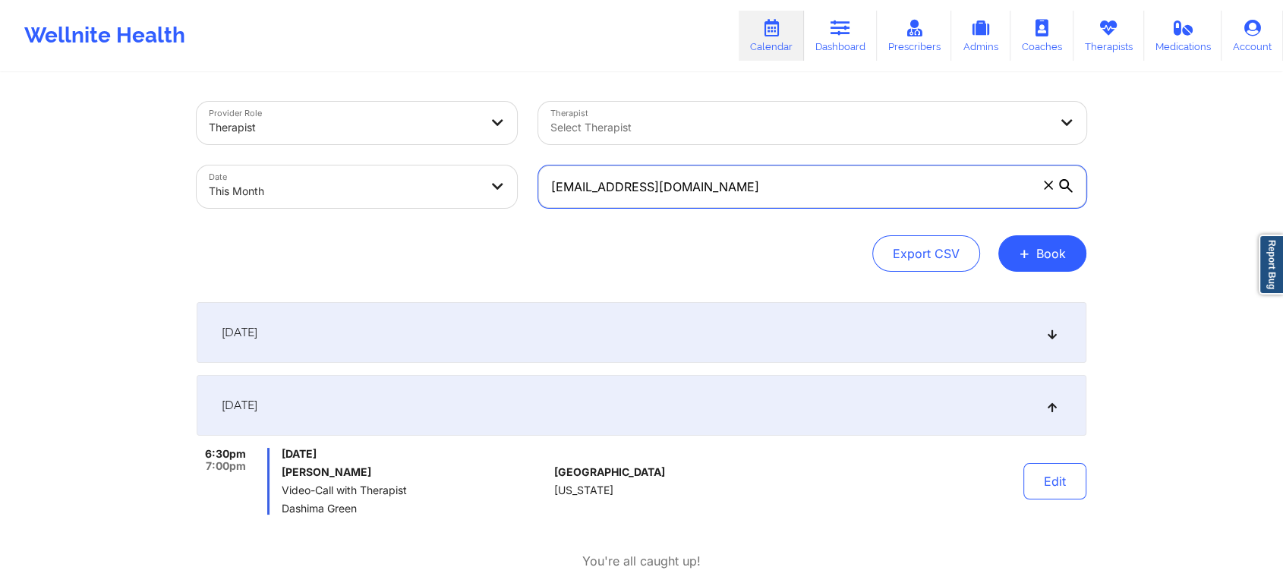
drag, startPoint x: 695, startPoint y: 183, endPoint x: 382, endPoint y: 209, distance: 313.8
click at [382, 209] on div "Provider Role Therapist Therapist Select Therapist Date This Month [EMAIL_ADDRE…" at bounding box center [641, 155] width 911 height 128
paste input "[PERSON_NAME][EMAIL_ADDRESS][DOMAIN_NAME]"
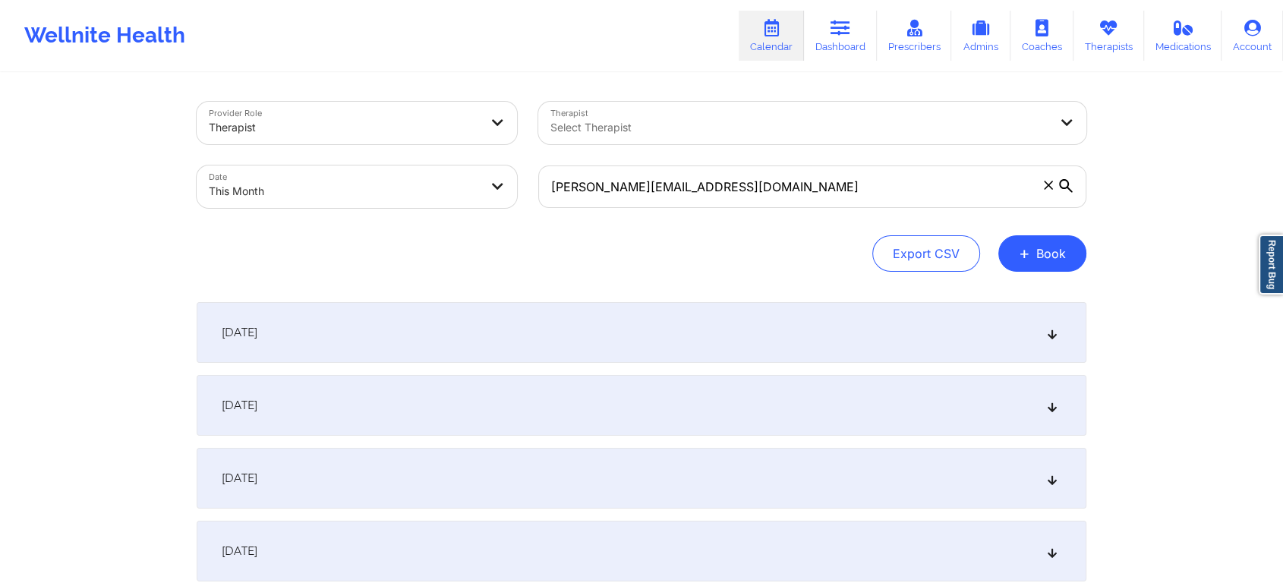
click at [479, 409] on div "[DATE]" at bounding box center [642, 405] width 890 height 61
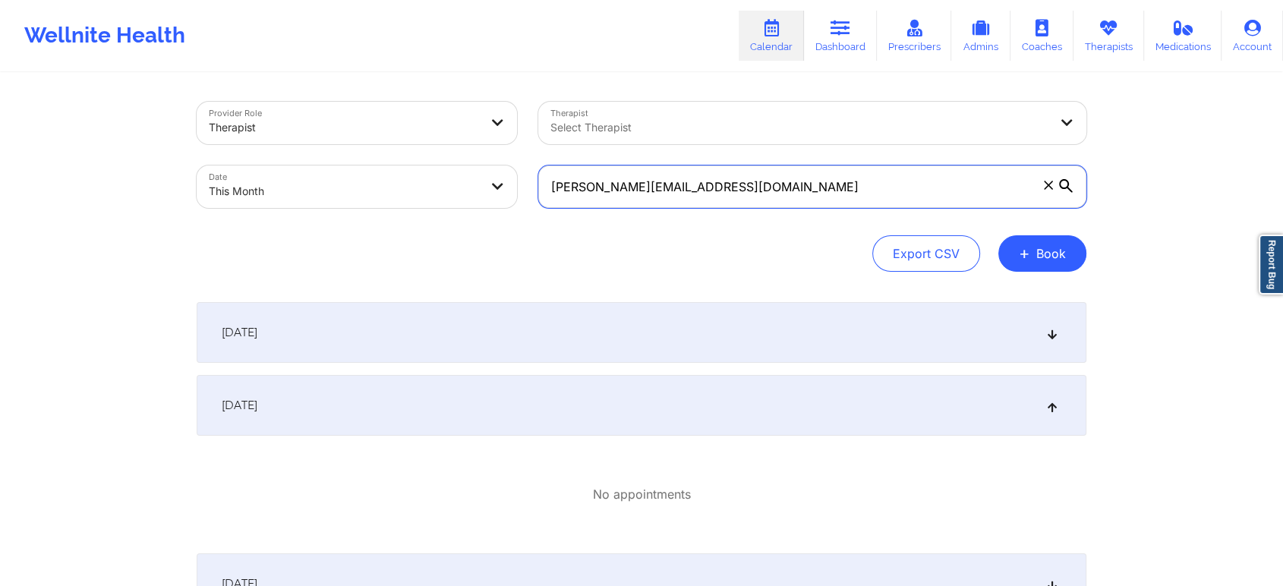
drag, startPoint x: 754, startPoint y: 187, endPoint x: 497, endPoint y: 191, distance: 257.3
click at [497, 191] on div "Provider Role Therapist Therapist Select Therapist Date This Month [PERSON_NAME…" at bounding box center [641, 155] width 911 height 128
paste input "[EMAIL_ADDRESS][DOMAIN_NAME]"
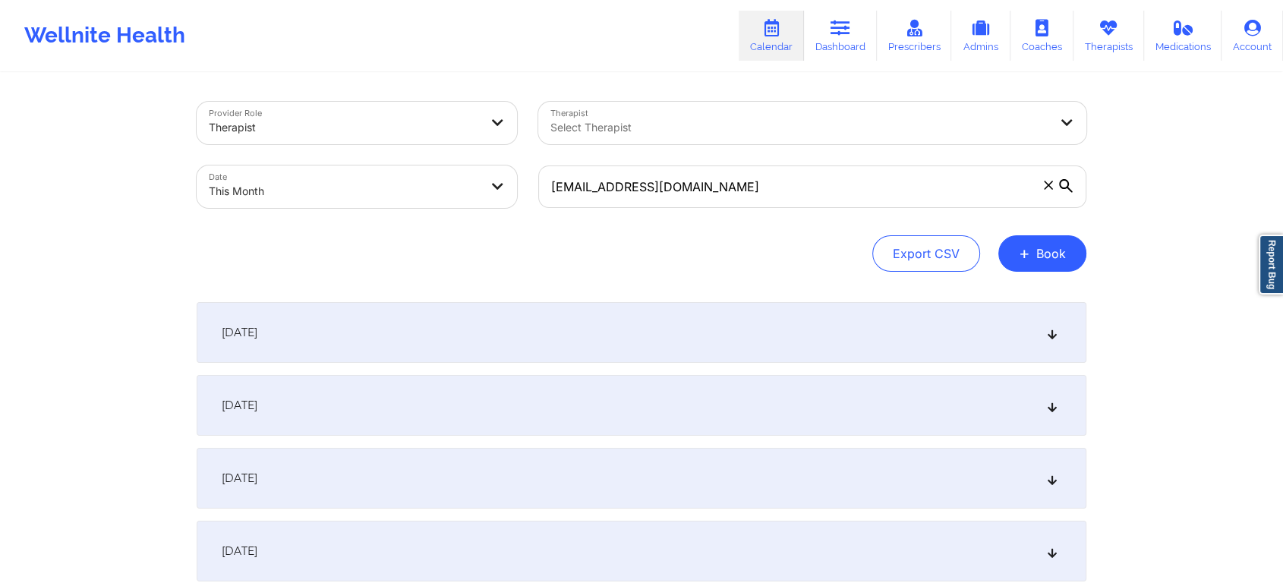
click at [545, 397] on div "[DATE]" at bounding box center [642, 405] width 890 height 61
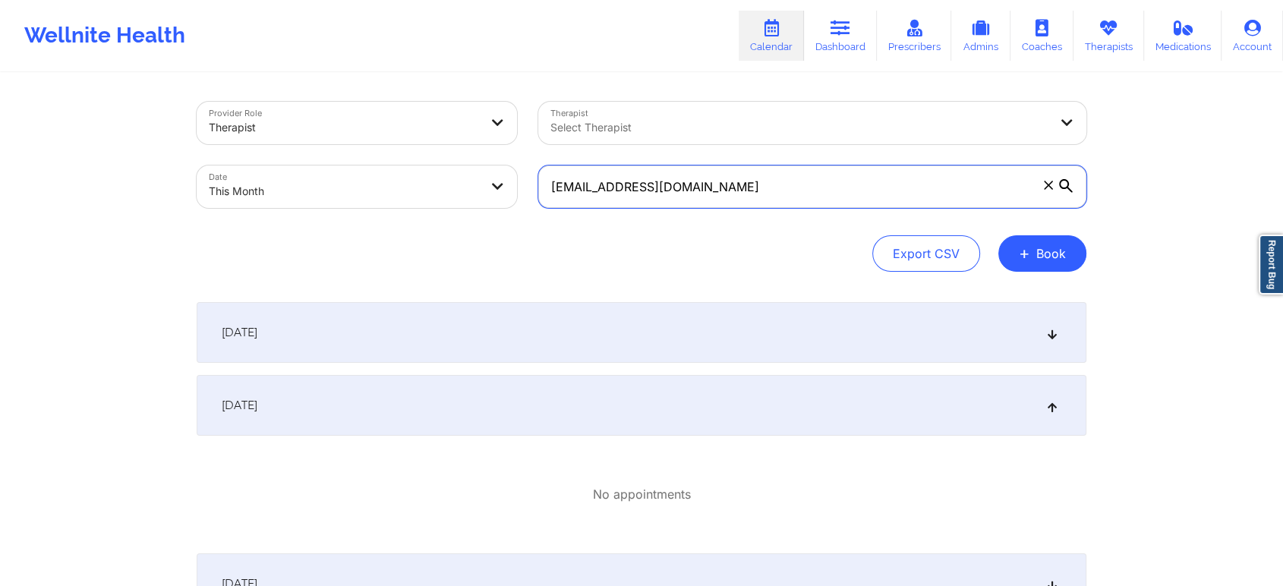
drag, startPoint x: 735, startPoint y: 195, endPoint x: 450, endPoint y: 185, distance: 285.6
click at [450, 185] on div "Provider Role Therapist Therapist Select Therapist Date This Month [EMAIL_ADDRE…" at bounding box center [641, 155] width 911 height 128
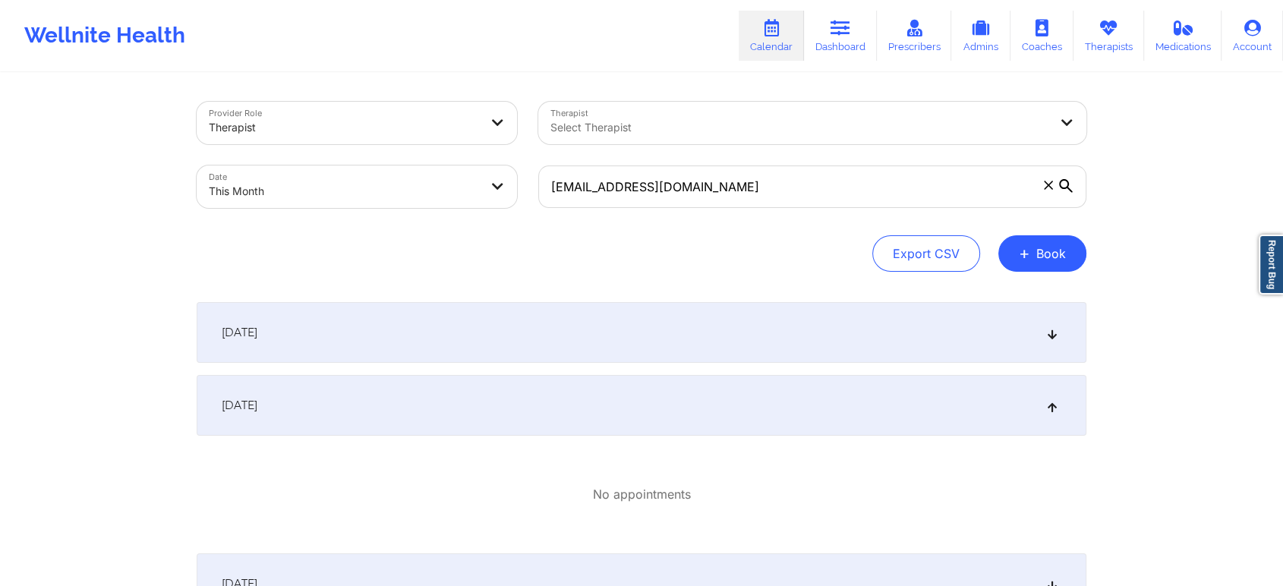
click at [653, 419] on div "[DATE]" at bounding box center [642, 405] width 890 height 61
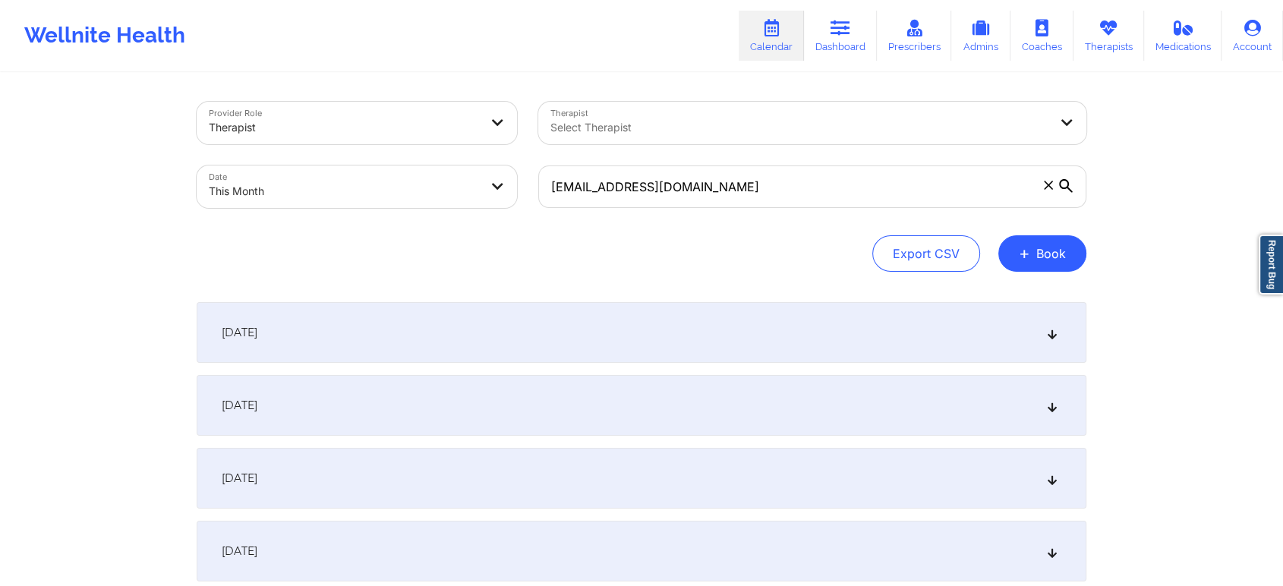
click at [653, 419] on div "[DATE]" at bounding box center [642, 405] width 890 height 61
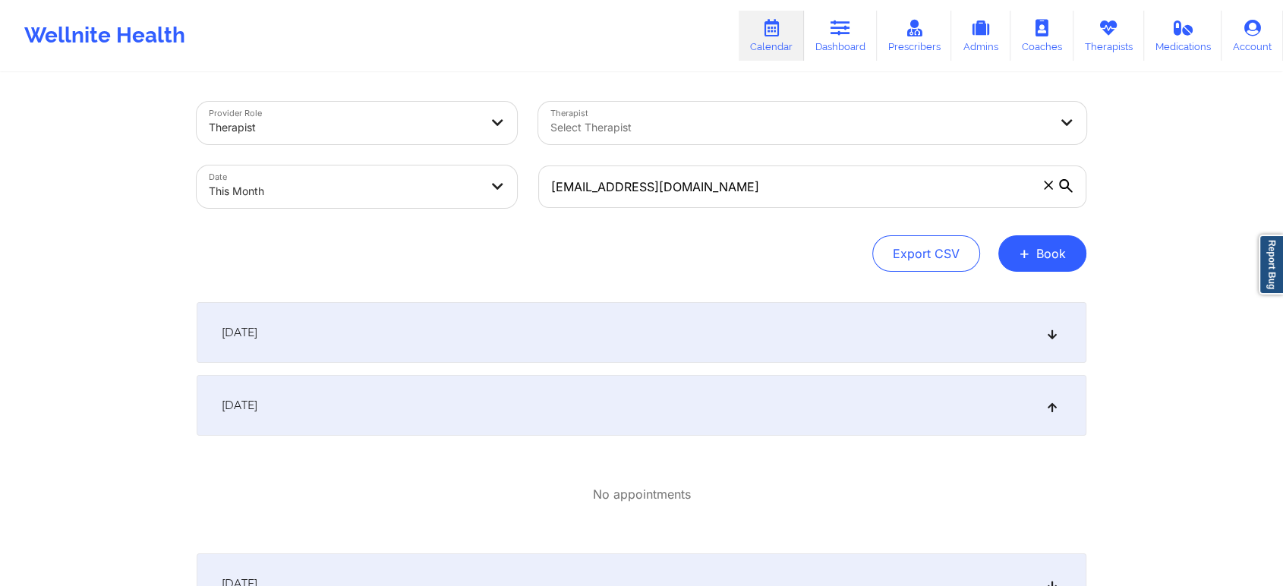
click at [653, 419] on div "[DATE]" at bounding box center [642, 405] width 890 height 61
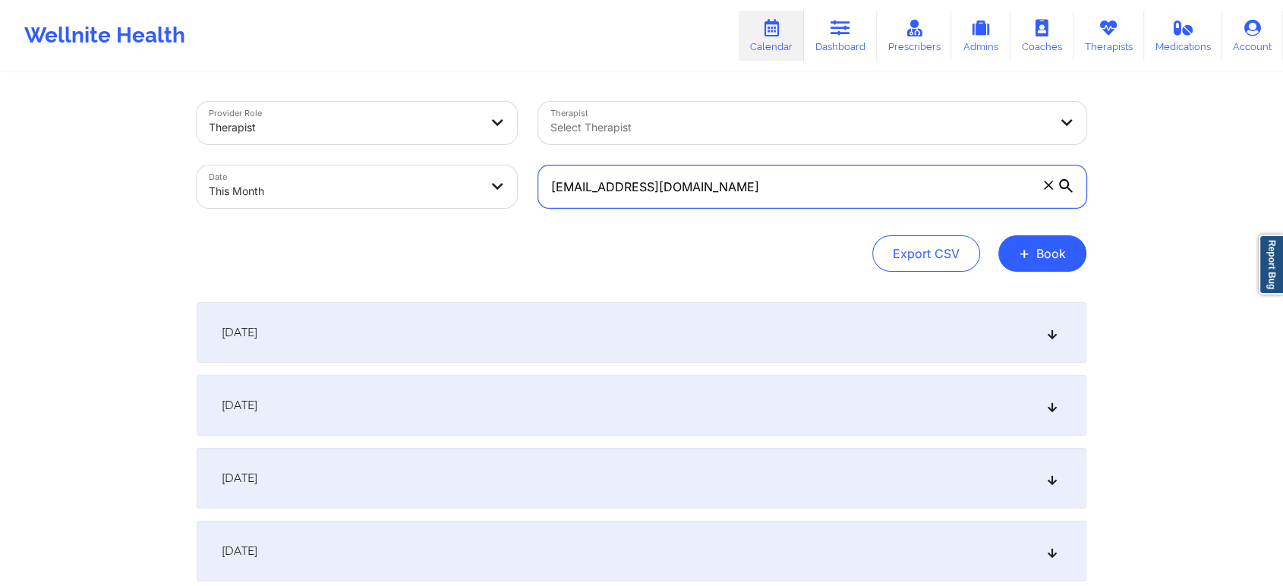
drag, startPoint x: 799, startPoint y: 170, endPoint x: 551, endPoint y: 107, distance: 256.1
click at [551, 107] on div "Provider Role Therapist Therapist Select Therapist Date This Month [EMAIL_ADDRE…" at bounding box center [641, 155] width 911 height 128
paste input "maritzarrenteria"
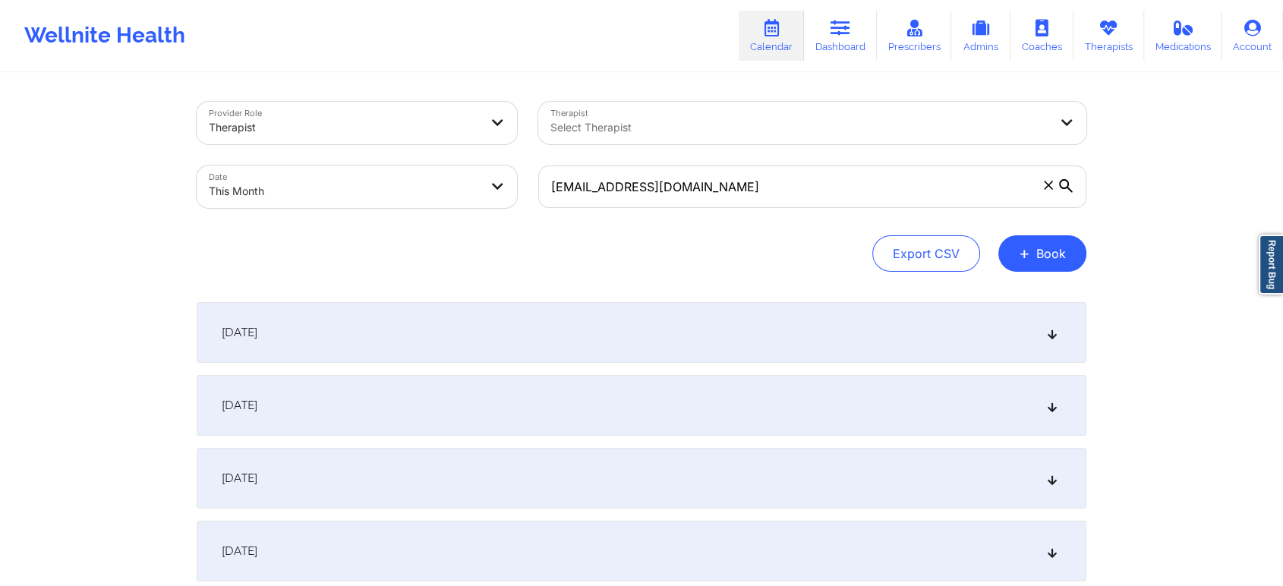
click at [459, 392] on div "[DATE]" at bounding box center [642, 405] width 890 height 61
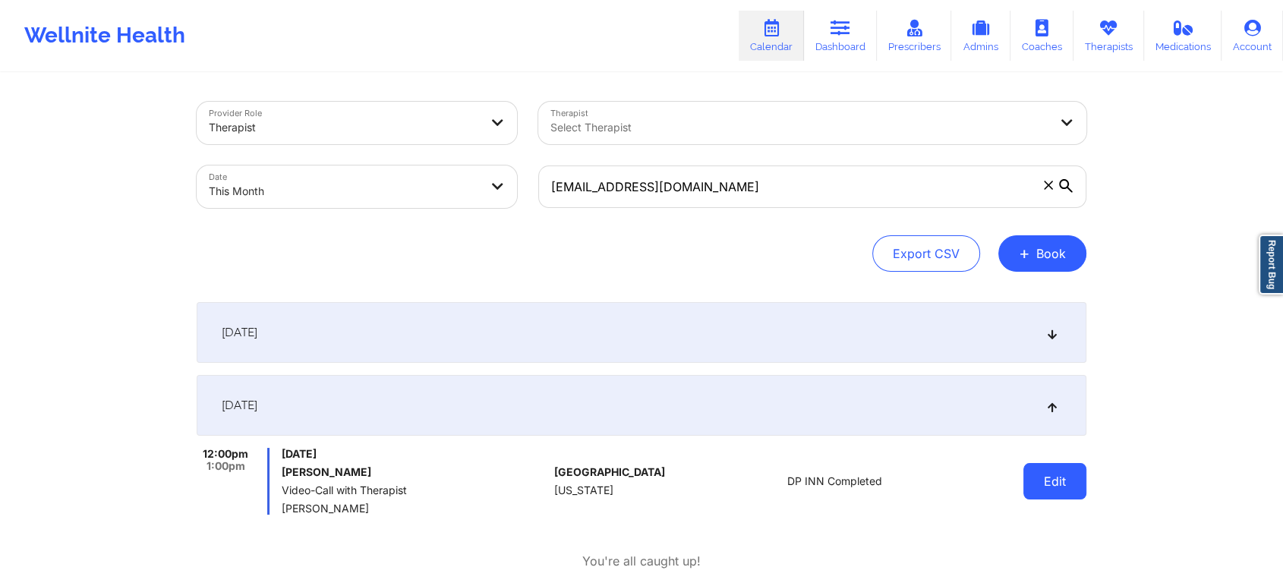
click at [1040, 488] on button "Edit" at bounding box center [1054, 481] width 63 height 36
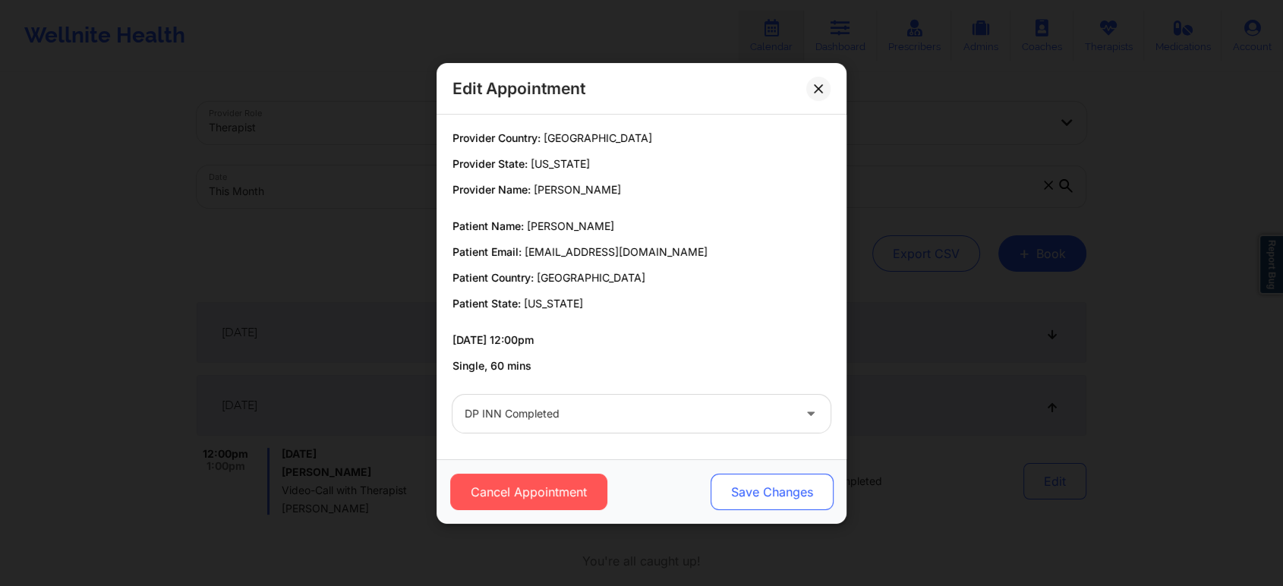
click at [814, 488] on button "Save Changes" at bounding box center [771, 492] width 123 height 36
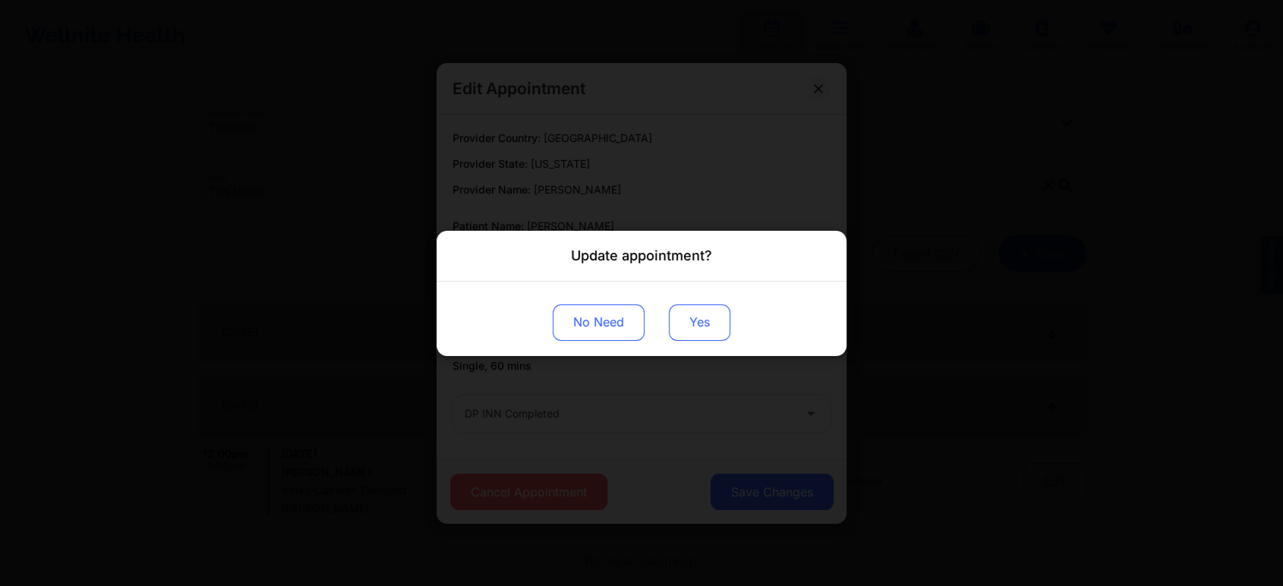
click at [698, 320] on button "Yes" at bounding box center [699, 322] width 61 height 36
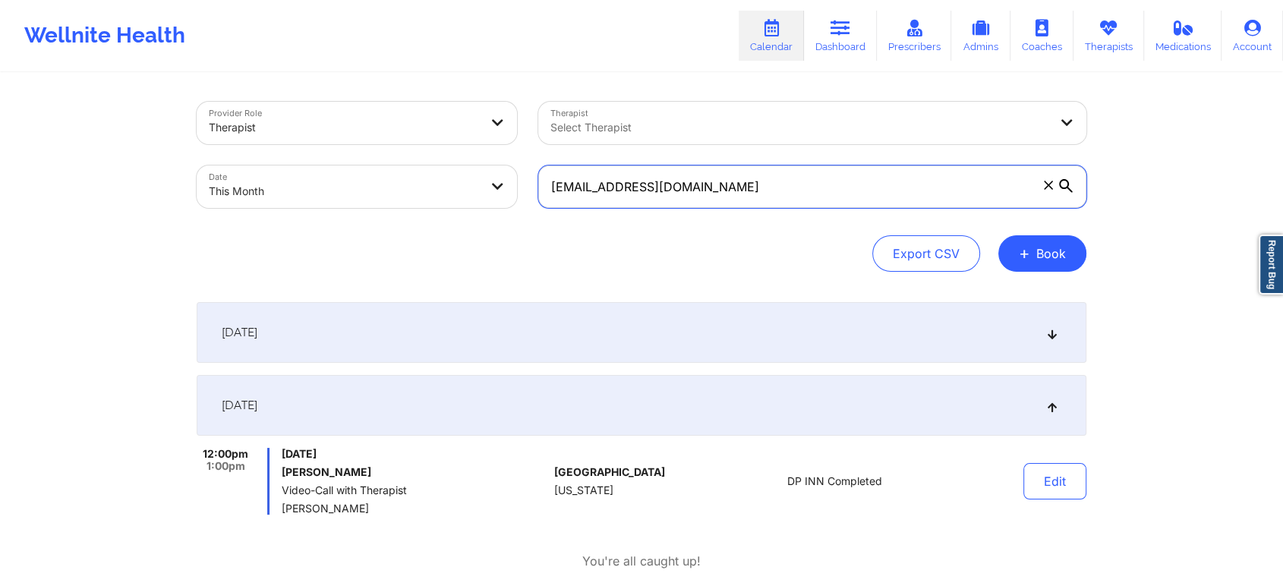
drag, startPoint x: 773, startPoint y: 194, endPoint x: 493, endPoint y: 193, distance: 280.1
click at [493, 193] on div "Provider Role Therapist Therapist Select Therapist Date This Month [EMAIL_ADDRE…" at bounding box center [641, 155] width 911 height 128
paste input "[EMAIL_ADDRESS]"
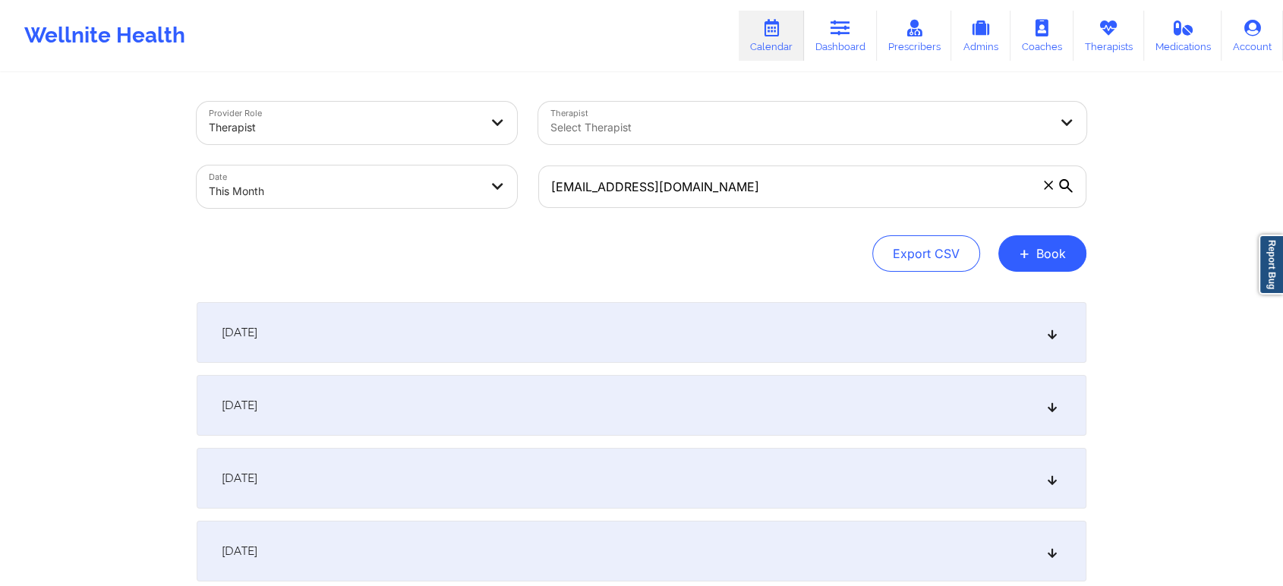
click at [516, 381] on div "[DATE]" at bounding box center [642, 405] width 890 height 61
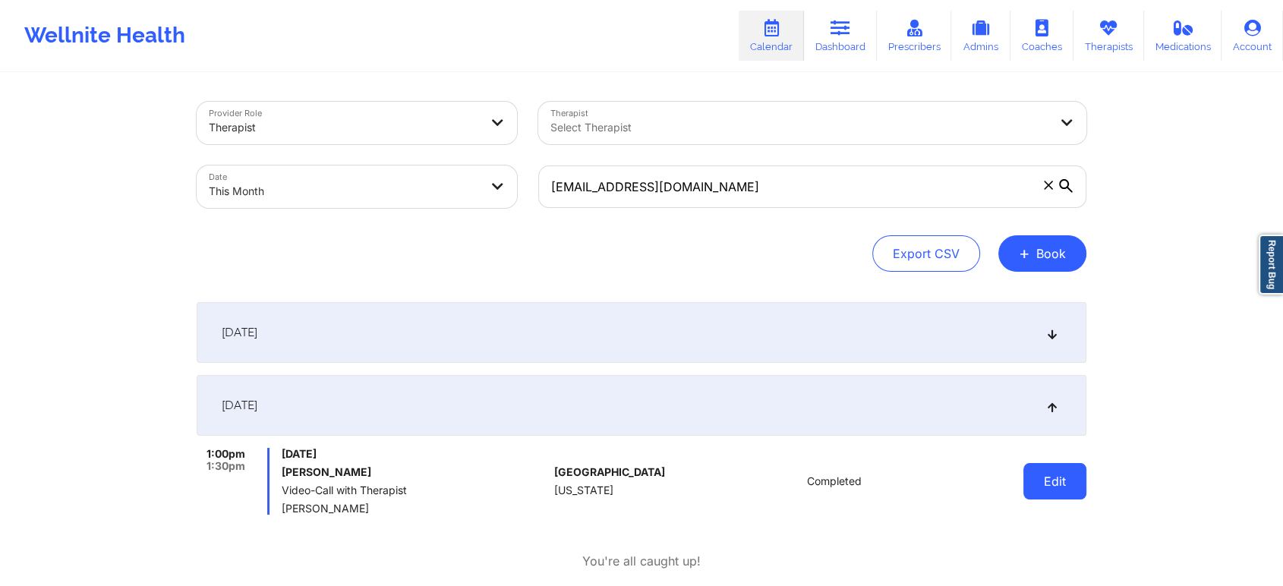
click at [1078, 467] on button "Edit" at bounding box center [1054, 481] width 63 height 36
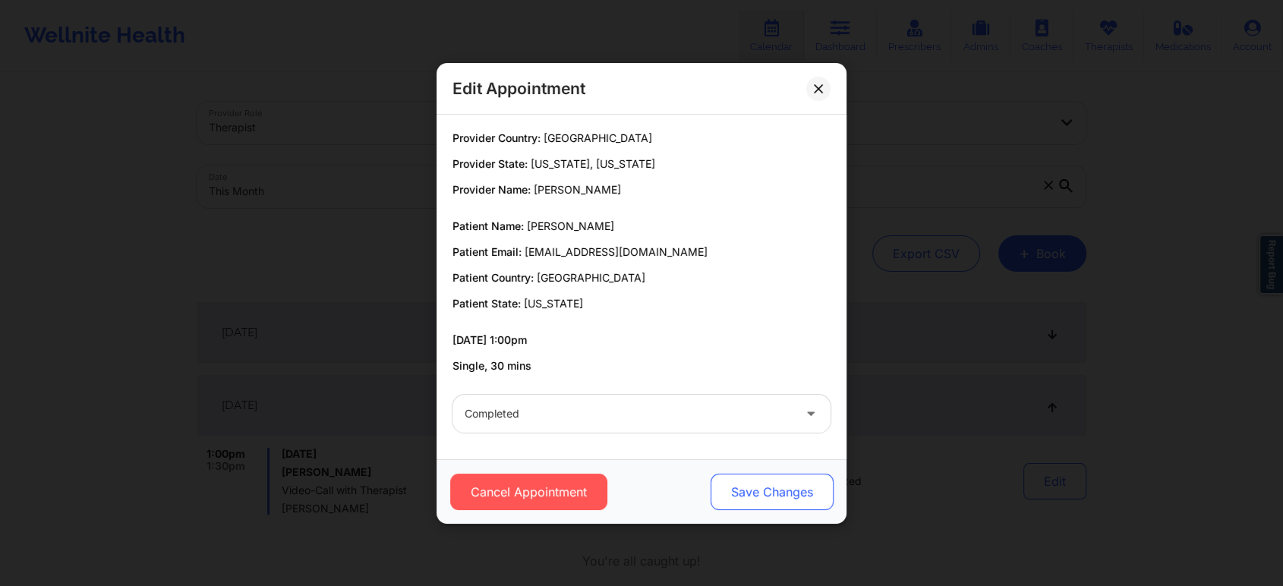
click at [734, 502] on button "Save Changes" at bounding box center [771, 492] width 123 height 36
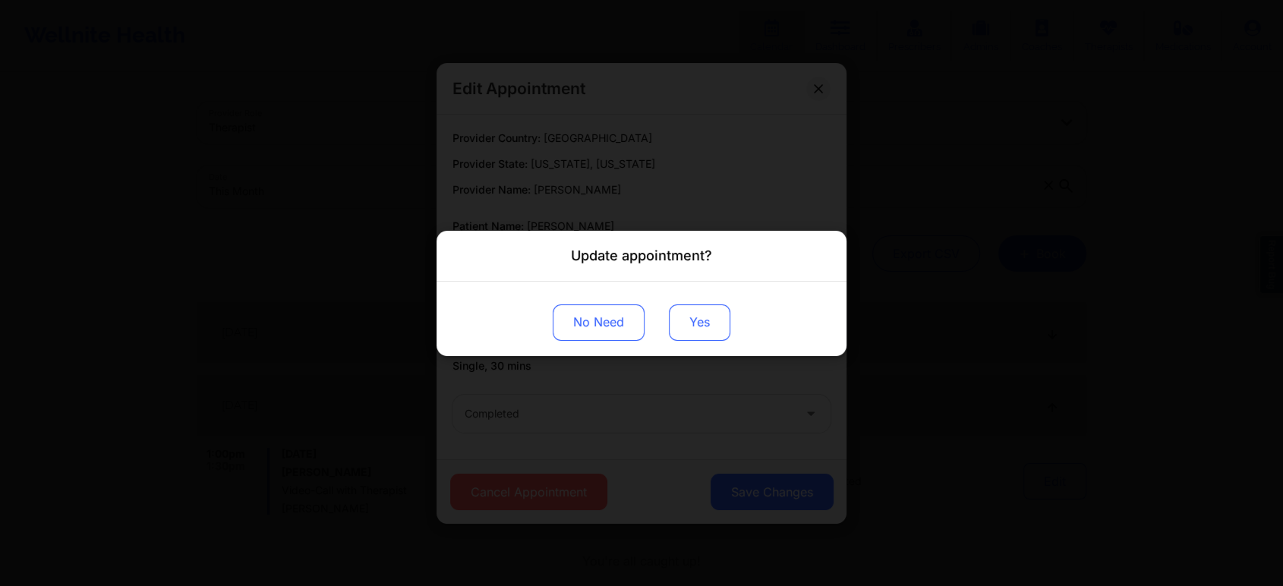
click at [690, 329] on button "Yes" at bounding box center [699, 322] width 61 height 36
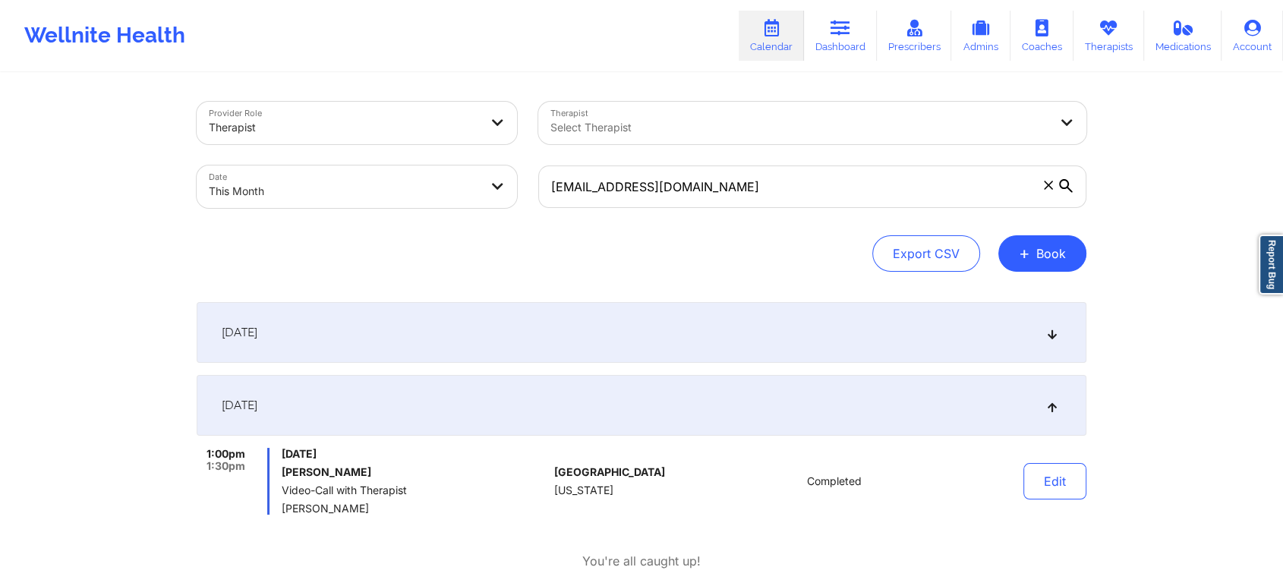
drag, startPoint x: 764, startPoint y: 219, endPoint x: 775, endPoint y: 198, distance: 24.1
click at [775, 198] on div "Provider Role Therapist Therapist Select Therapist Date This Month [EMAIL_ADDRE…" at bounding box center [642, 187] width 890 height 170
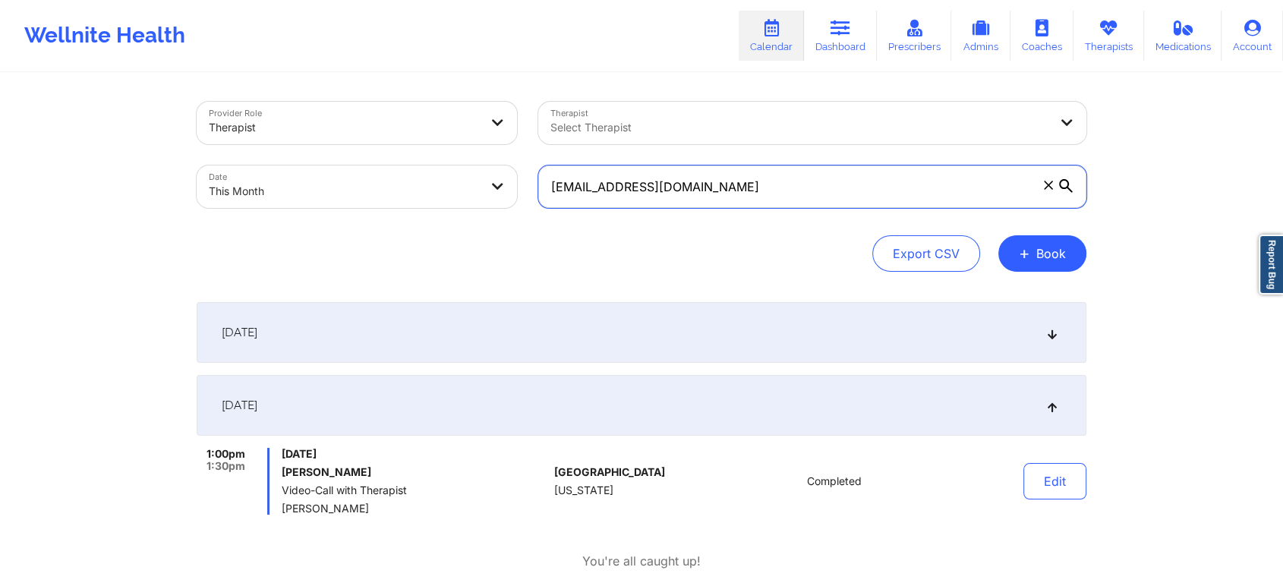
drag, startPoint x: 775, startPoint y: 198, endPoint x: 534, endPoint y: 170, distance: 243.0
click at [534, 170] on div "[EMAIL_ADDRESS][DOMAIN_NAME]" at bounding box center [812, 187] width 569 height 64
paste input "[PERSON_NAME][EMAIL_ADDRESS][PERSON_NAME]"
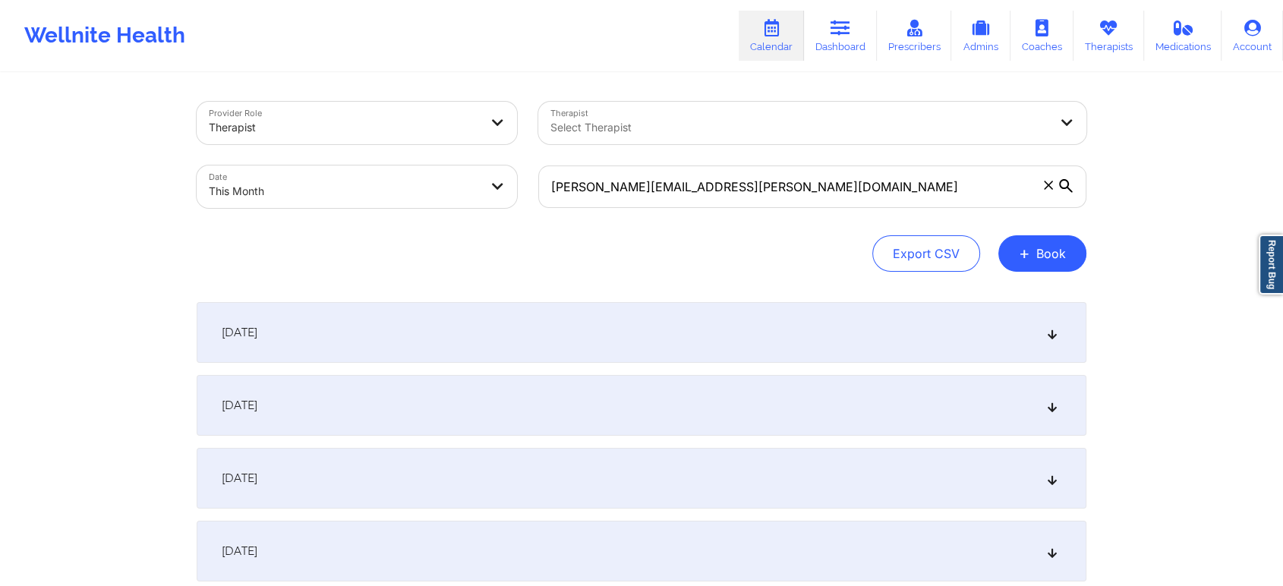
click at [586, 386] on div "[DATE]" at bounding box center [642, 405] width 890 height 61
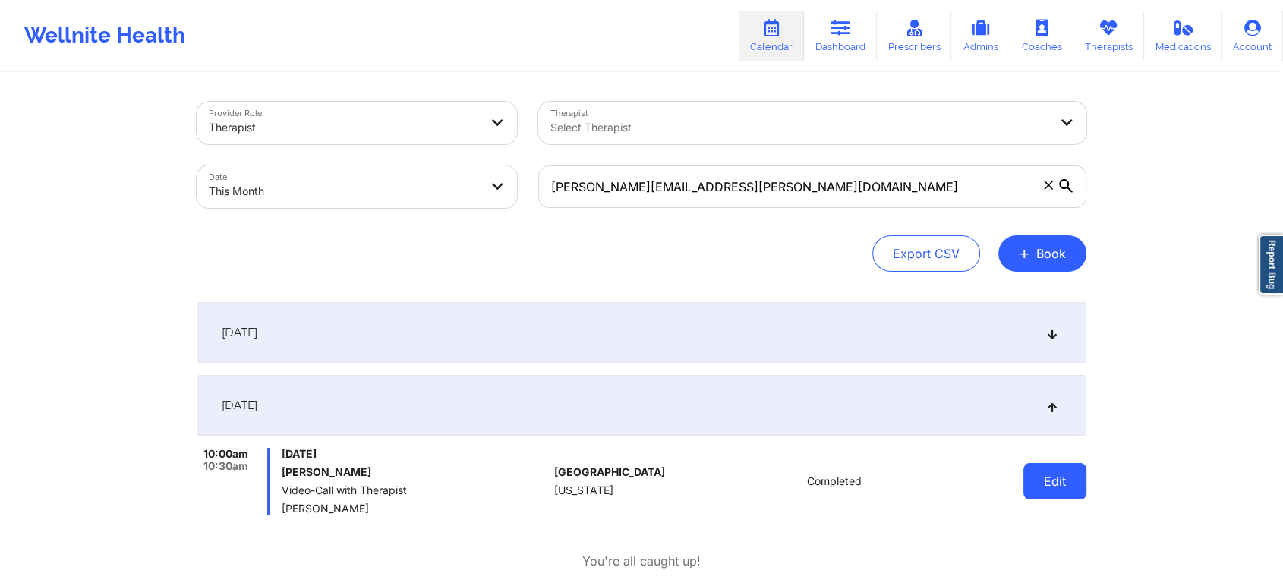
click at [1083, 490] on button "Edit" at bounding box center [1054, 481] width 63 height 36
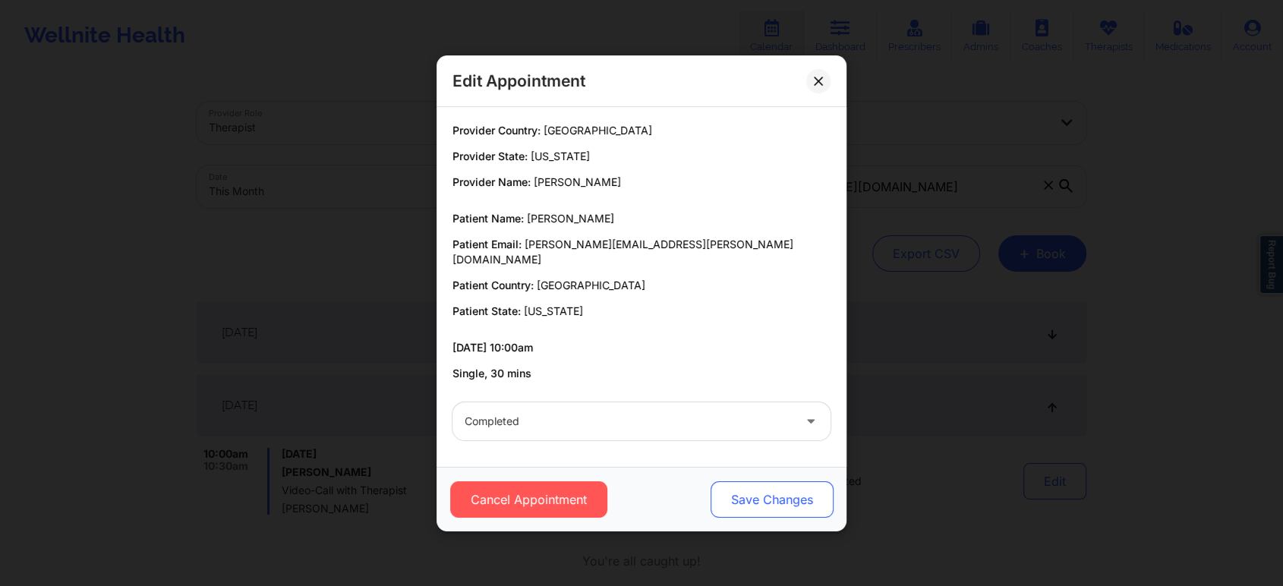
click at [780, 495] on button "Save Changes" at bounding box center [771, 499] width 123 height 36
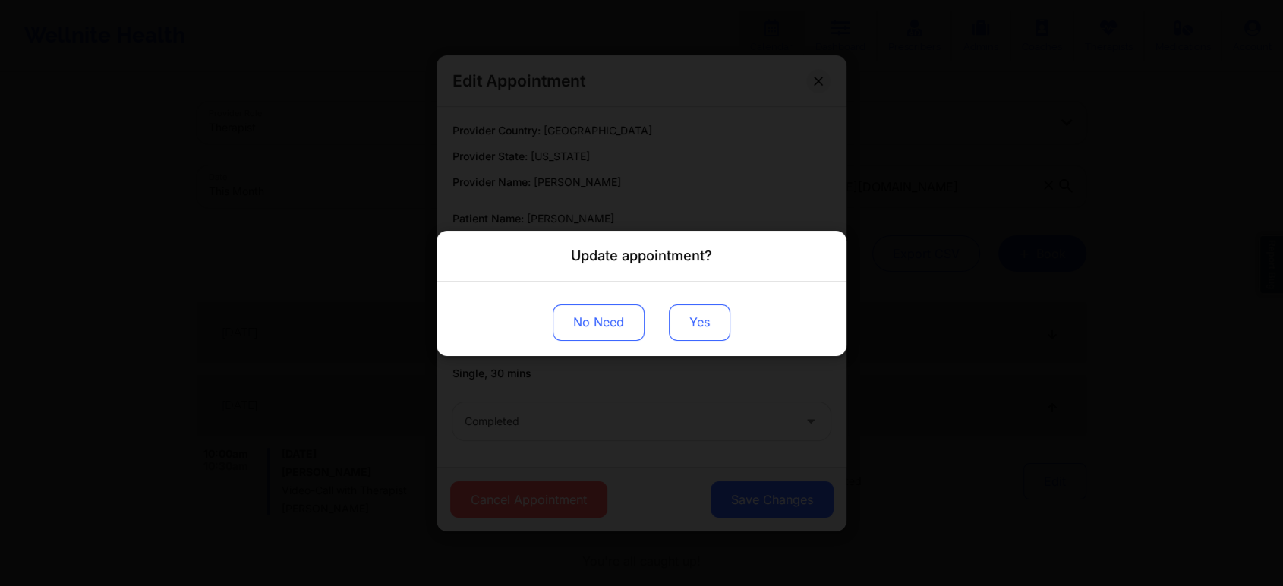
click at [697, 323] on button "Yes" at bounding box center [699, 322] width 61 height 36
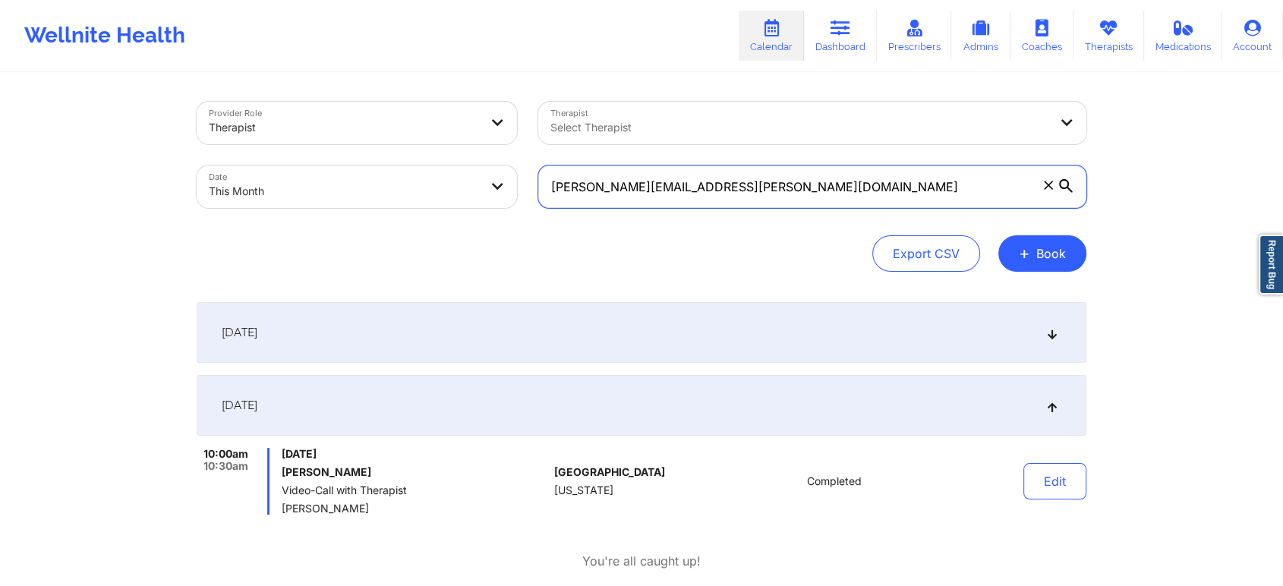
drag, startPoint x: 792, startPoint y: 200, endPoint x: 547, endPoint y: 203, distance: 245.2
click at [547, 203] on input "[PERSON_NAME][EMAIL_ADDRESS][PERSON_NAME][DOMAIN_NAME]" at bounding box center [812, 186] width 548 height 43
paste input "ilymarsan05"
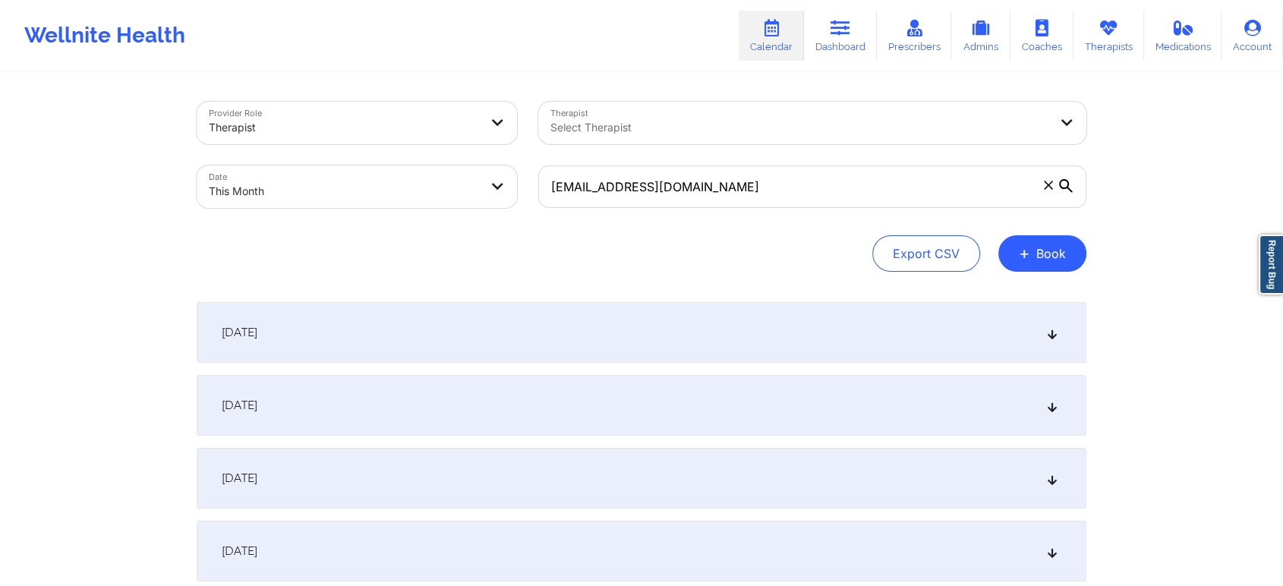
click at [443, 410] on div "[DATE]" at bounding box center [642, 405] width 890 height 61
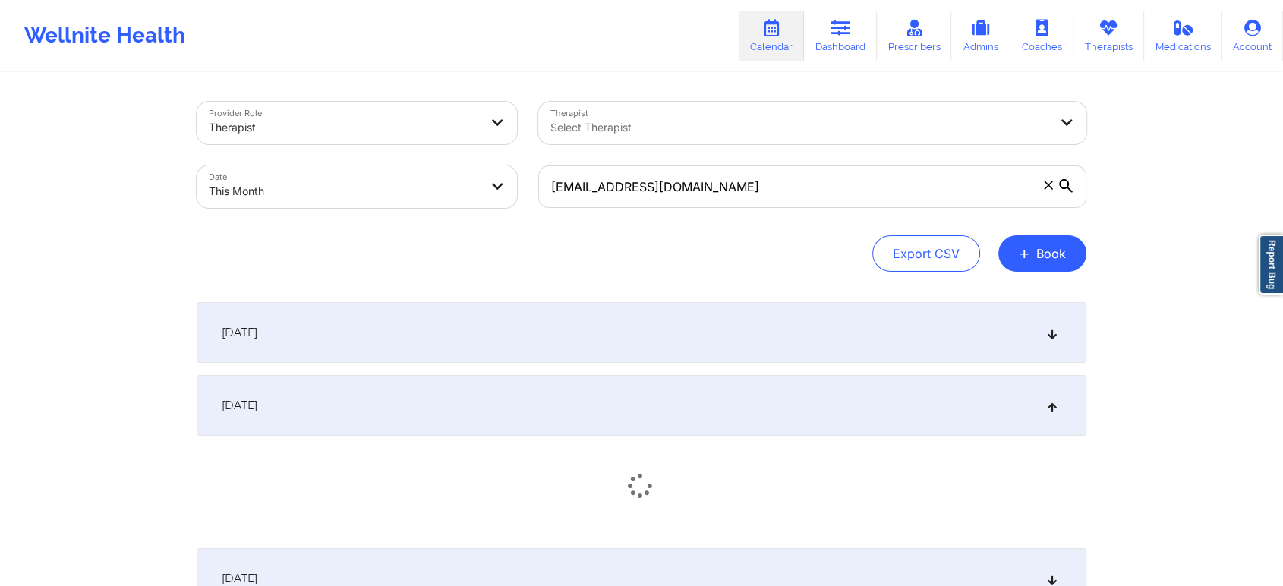
click at [443, 410] on div "[DATE]" at bounding box center [642, 405] width 890 height 61
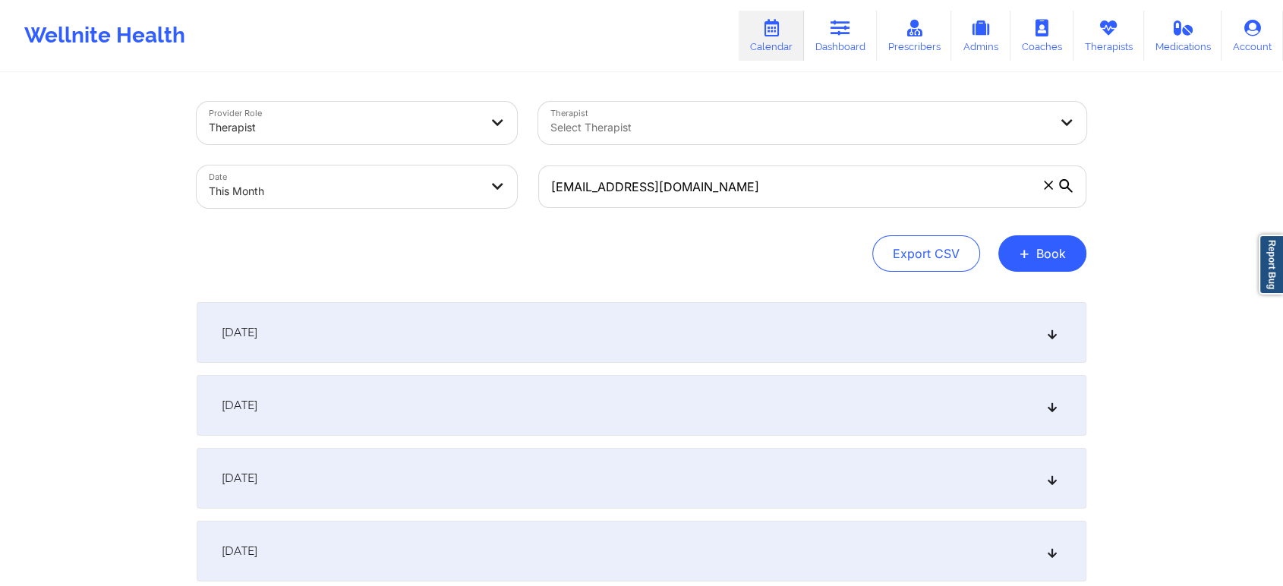
click at [443, 410] on div "[DATE]" at bounding box center [642, 405] width 890 height 61
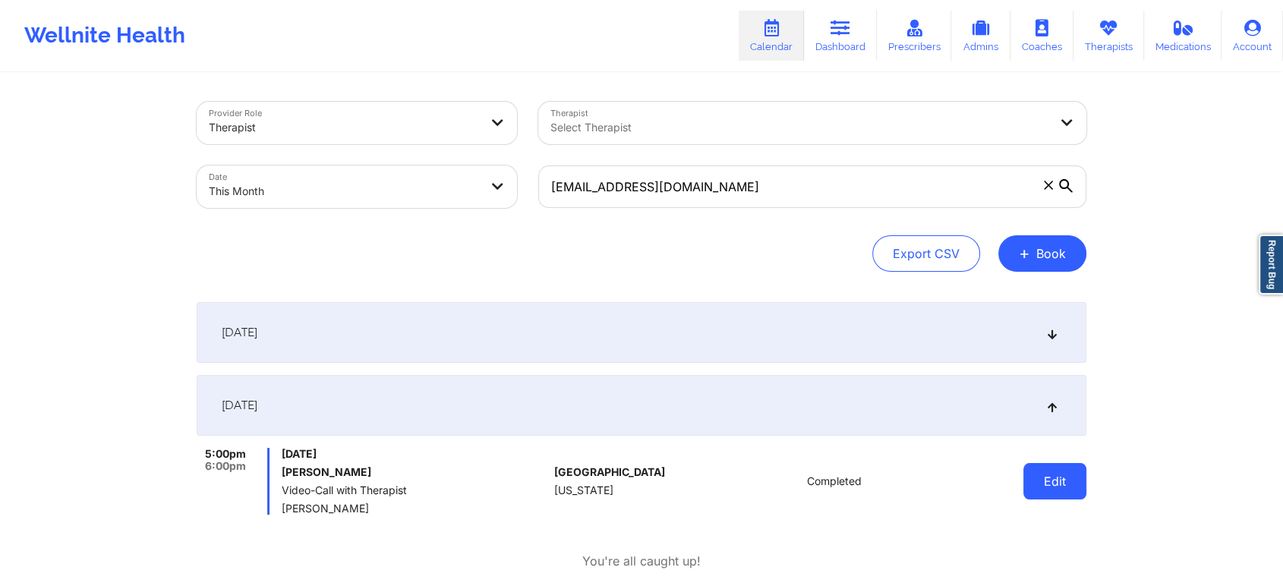
click at [1039, 492] on button "Edit" at bounding box center [1054, 481] width 63 height 36
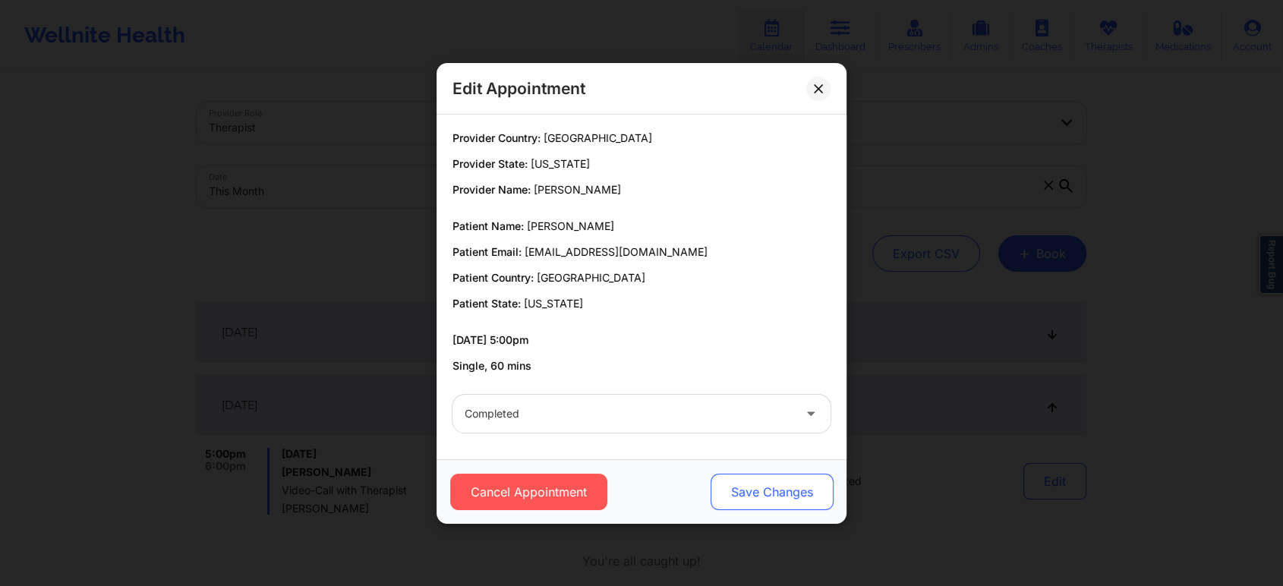
click at [773, 482] on button "Save Changes" at bounding box center [771, 492] width 123 height 36
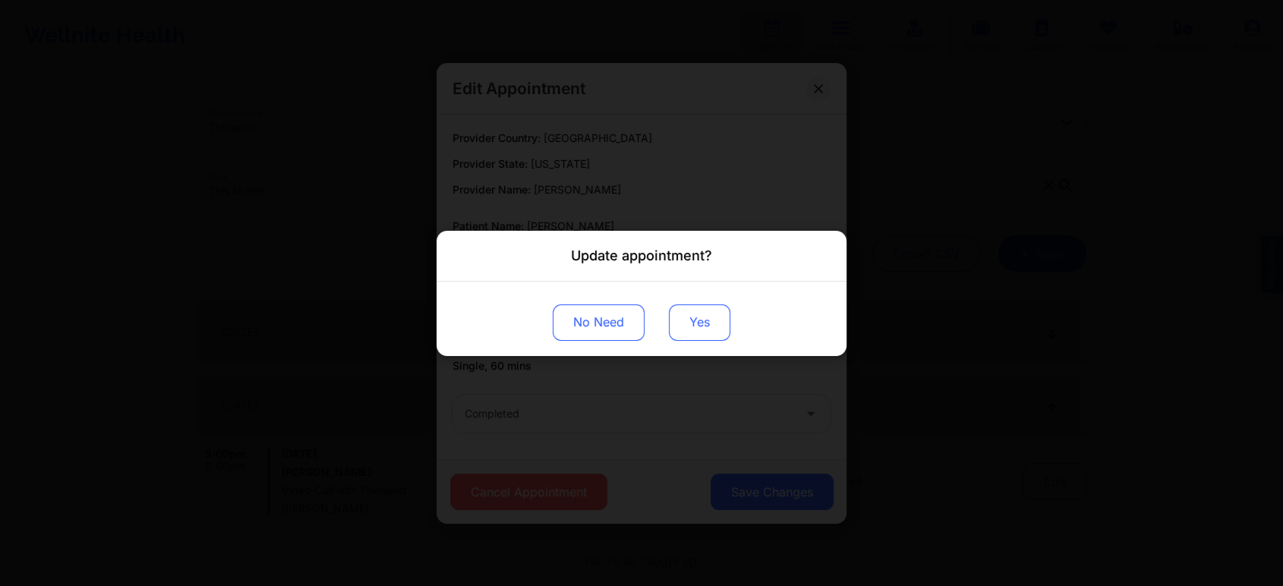
click at [686, 320] on button "Yes" at bounding box center [699, 322] width 61 height 36
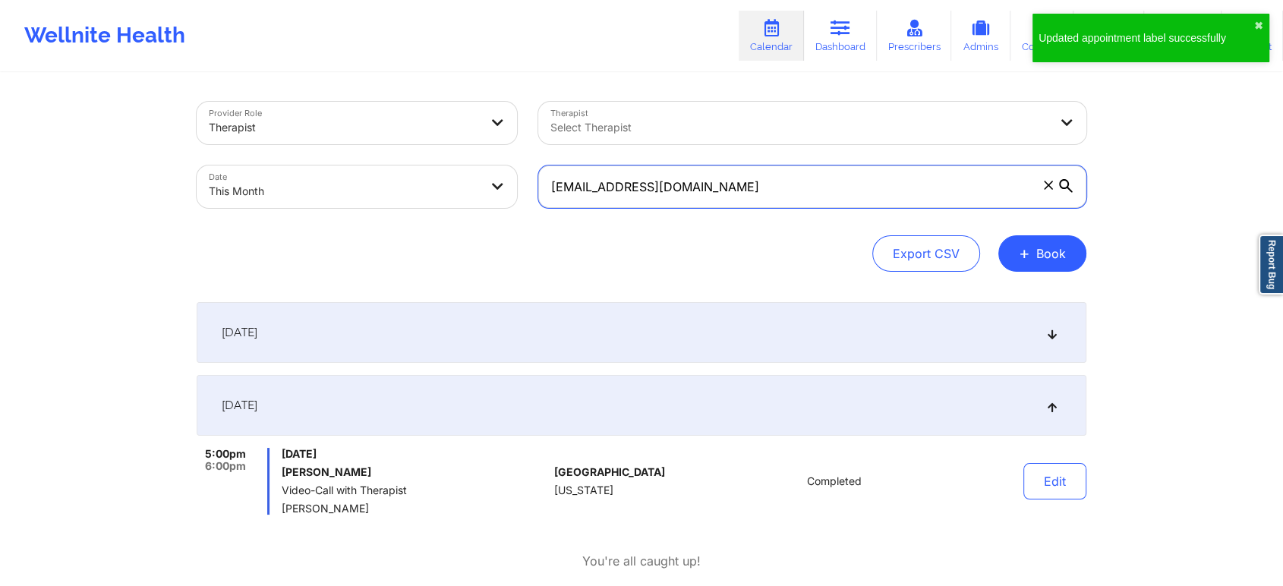
drag, startPoint x: 715, startPoint y: 187, endPoint x: 424, endPoint y: 175, distance: 291.7
click at [424, 175] on div "Provider Role Therapist Therapist Select Therapist Date This Month [EMAIL_ADDRE…" at bounding box center [641, 155] width 911 height 128
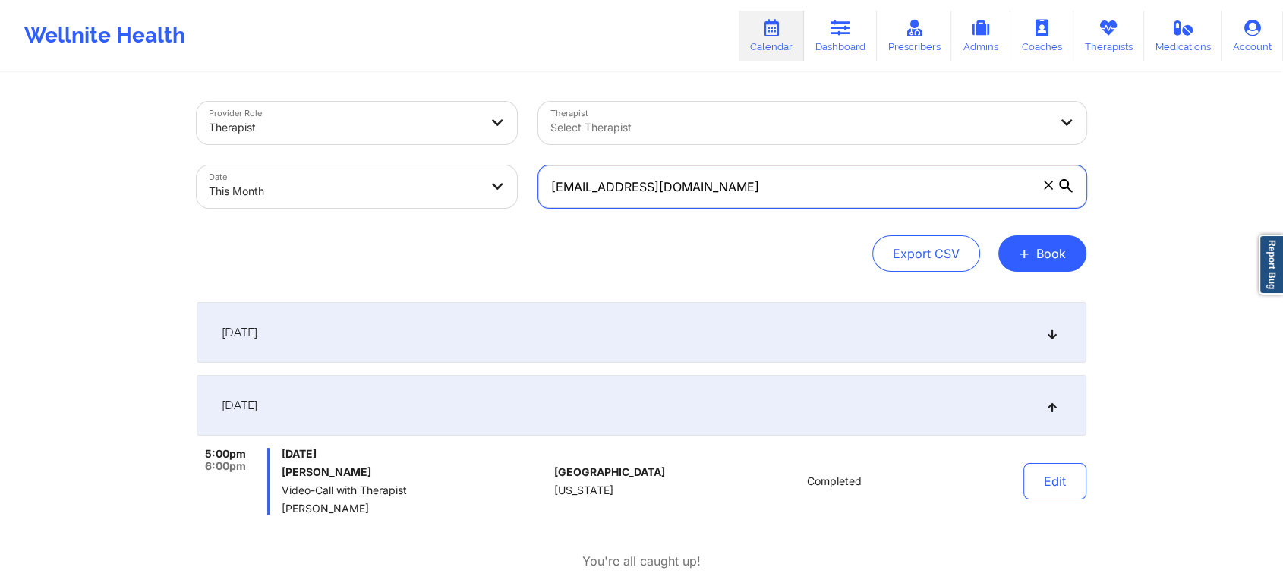
paste input "[EMAIL_ADDRESS]"
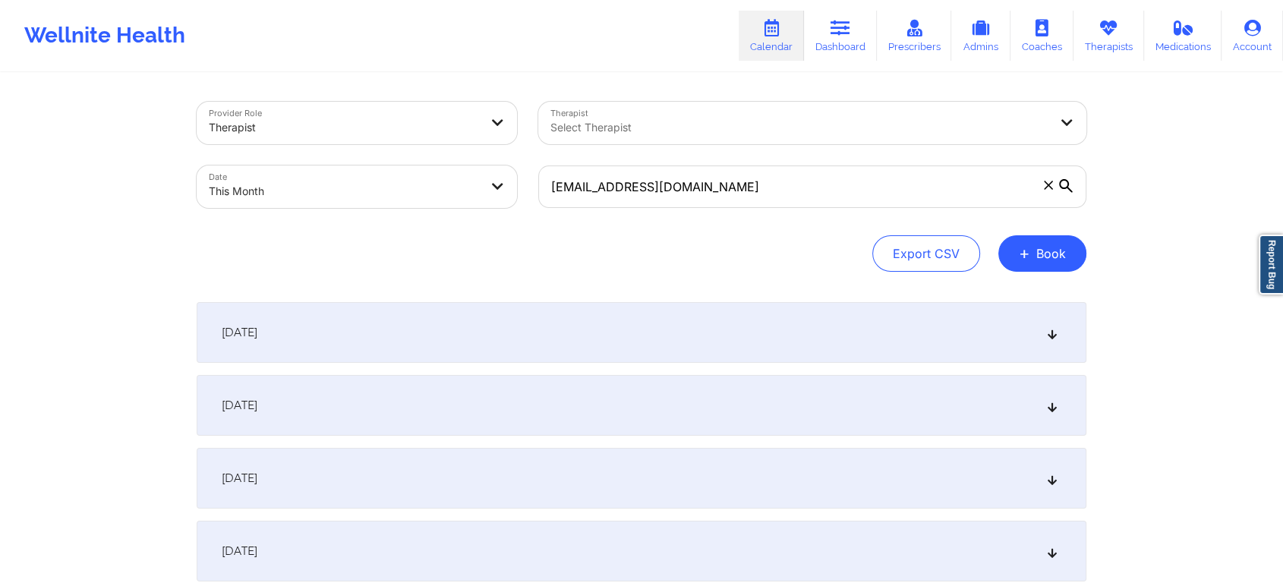
click at [424, 424] on div "[DATE]" at bounding box center [642, 405] width 890 height 61
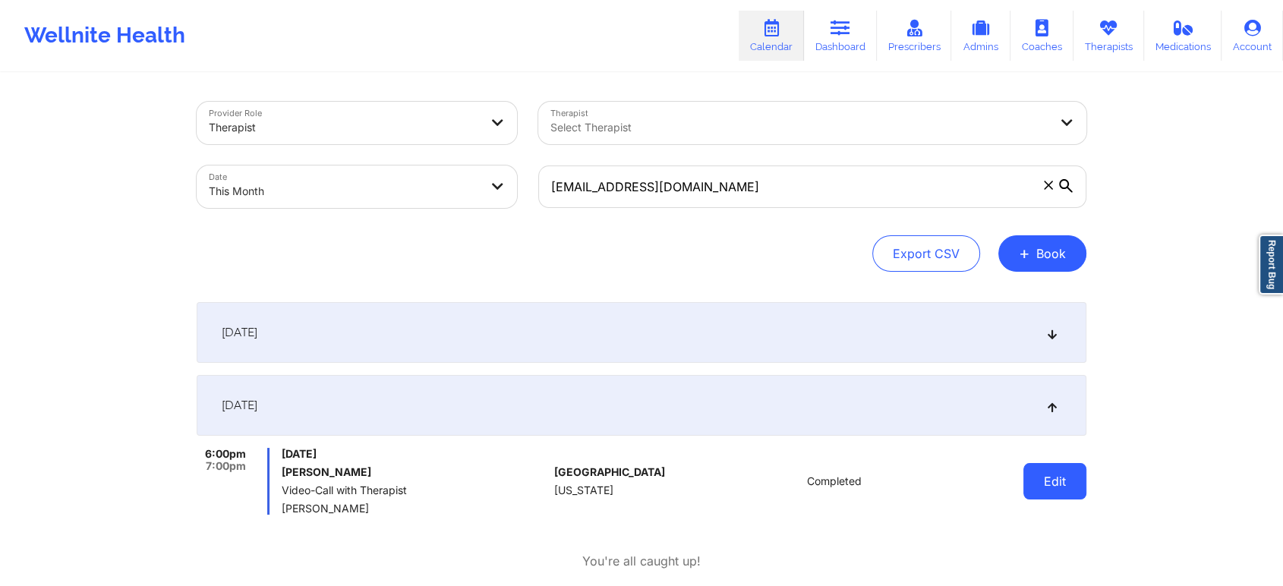
click at [1057, 473] on button "Edit" at bounding box center [1054, 481] width 63 height 36
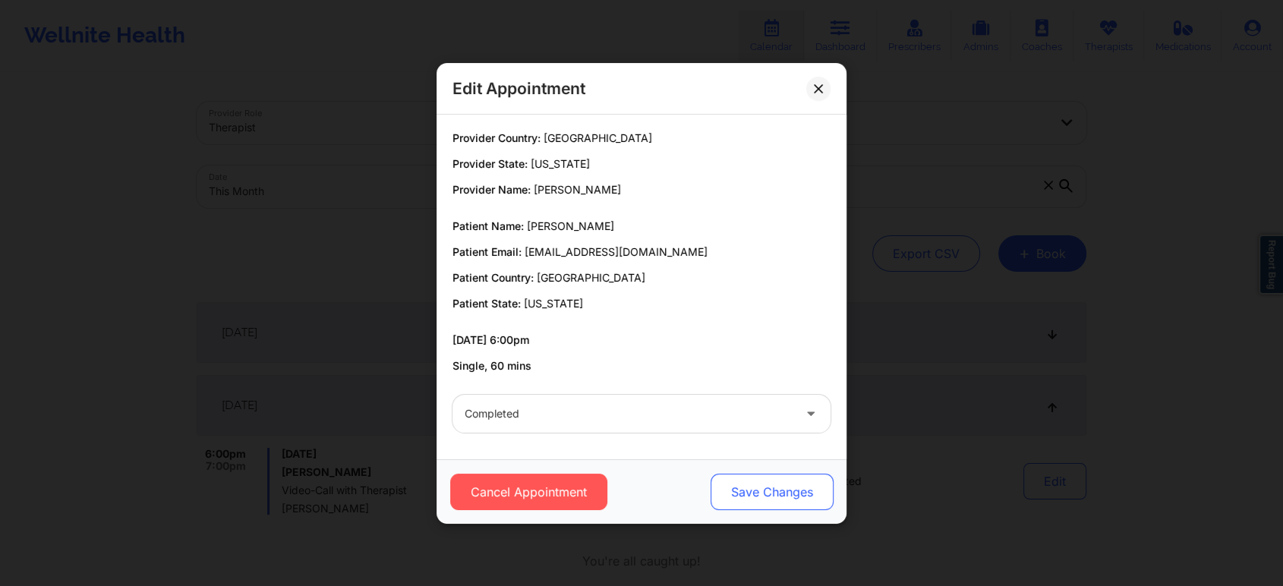
click at [779, 474] on button "Save Changes" at bounding box center [771, 492] width 123 height 36
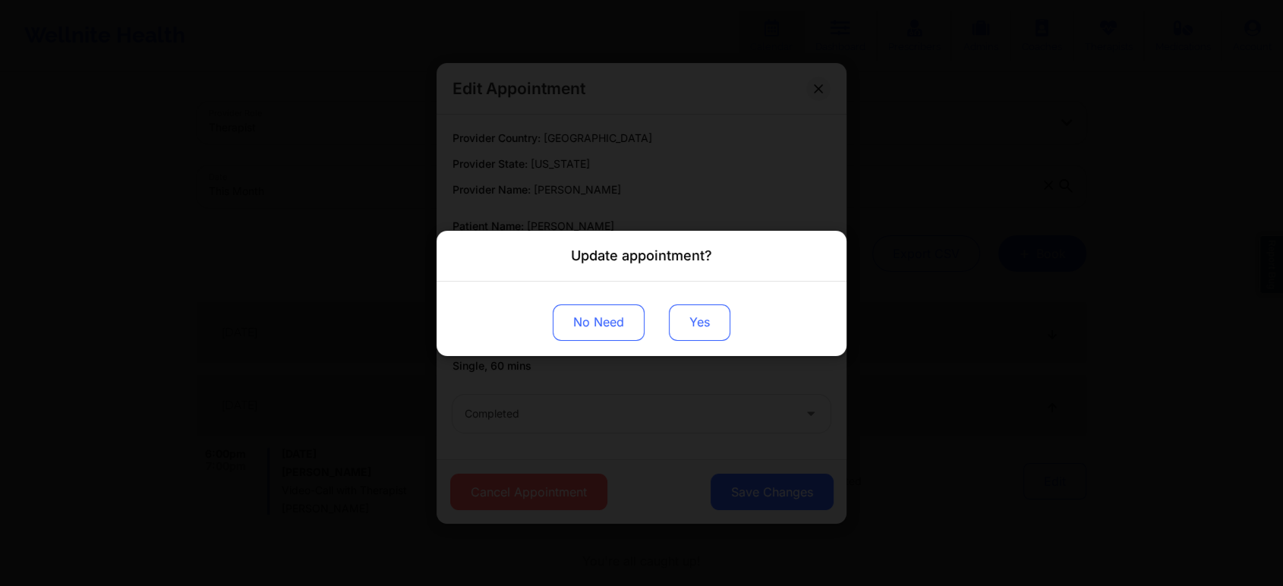
click at [694, 321] on button "Yes" at bounding box center [699, 322] width 61 height 36
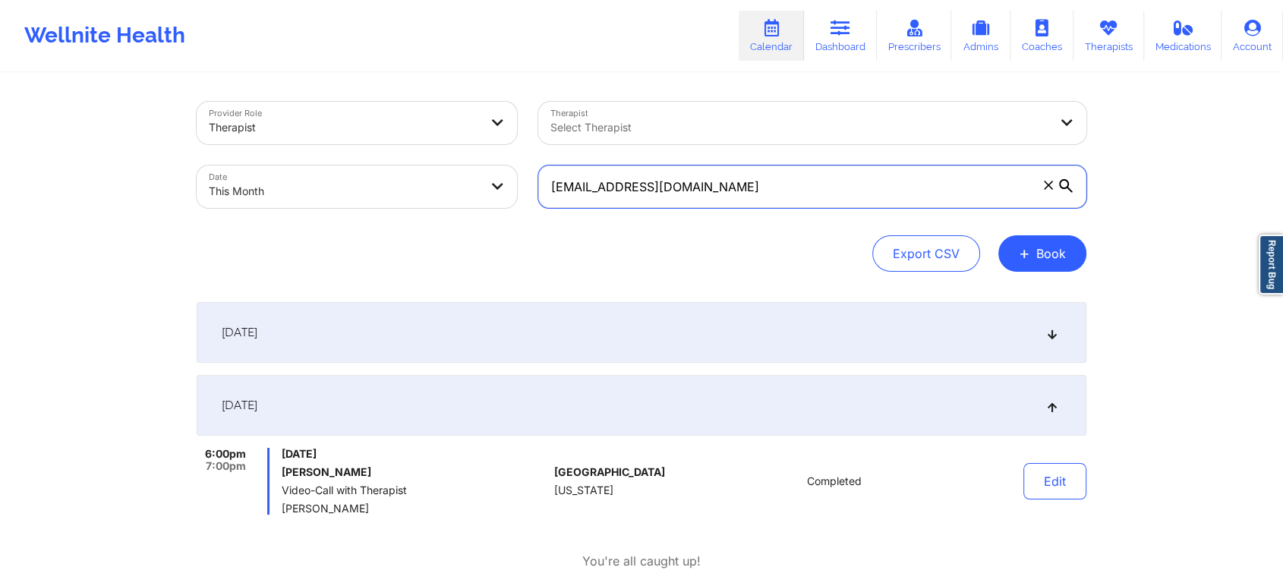
drag, startPoint x: 781, startPoint y: 203, endPoint x: 510, endPoint y: 162, distance: 274.1
click at [510, 162] on div "Provider Role Therapist Therapist Select Therapist Date This Month [EMAIL_ADDRE…" at bounding box center [641, 155] width 911 height 128
paste input "[EMAIL_ADDRESS]"
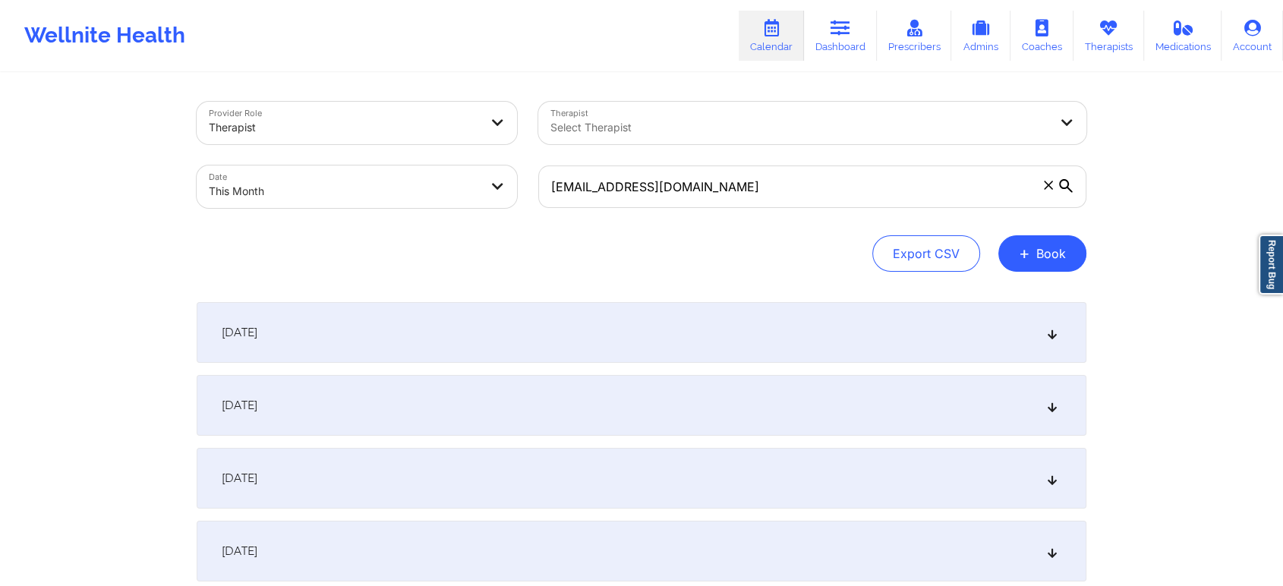
click at [469, 419] on div "[DATE]" at bounding box center [642, 405] width 890 height 61
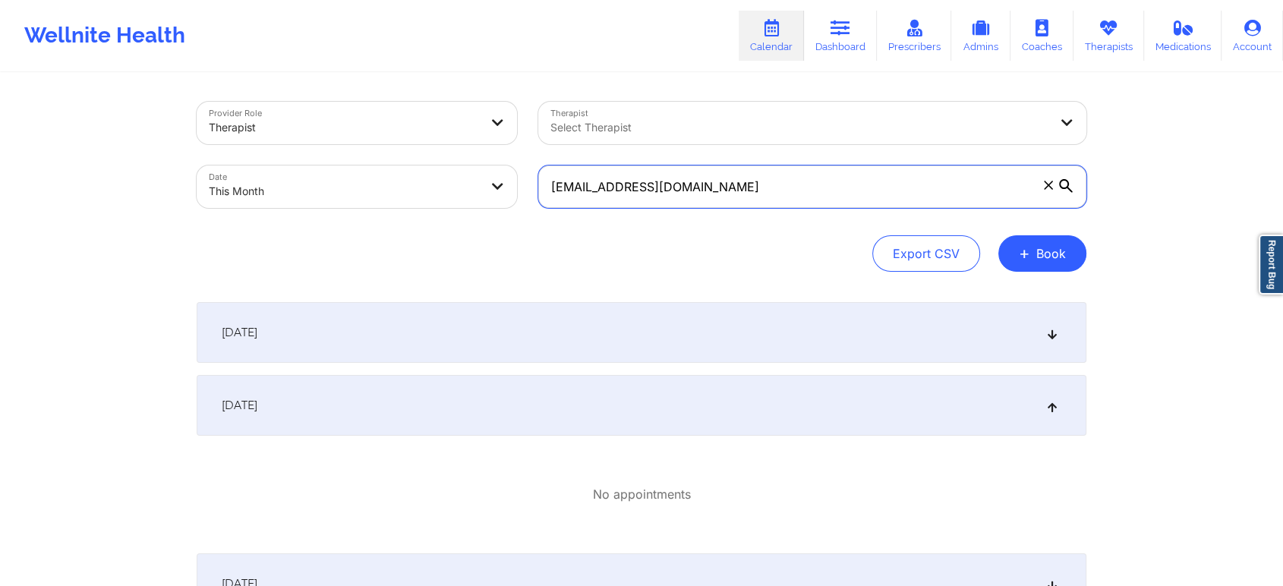
drag, startPoint x: 738, startPoint y: 194, endPoint x: 462, endPoint y: 176, distance: 276.1
click at [462, 176] on div "Provider Role Therapist Therapist Select Therapist Date This Month [EMAIL_ADDRE…" at bounding box center [641, 155] width 911 height 128
paste input "[PERSON_NAME].duncan5"
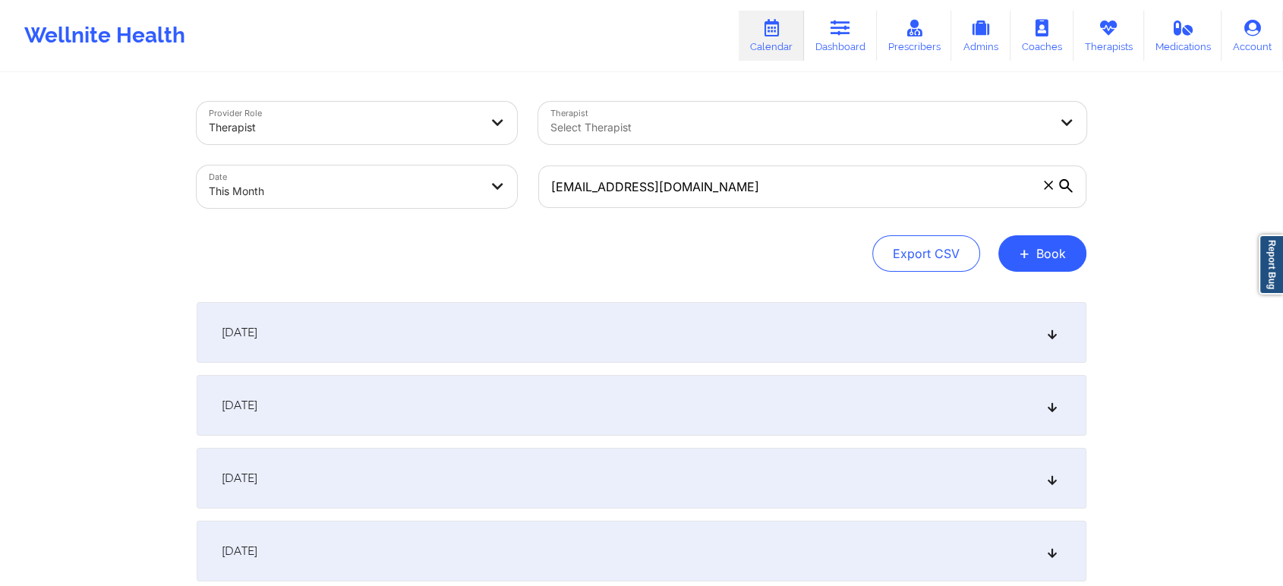
click at [687, 375] on div "[DATE]" at bounding box center [642, 405] width 890 height 61
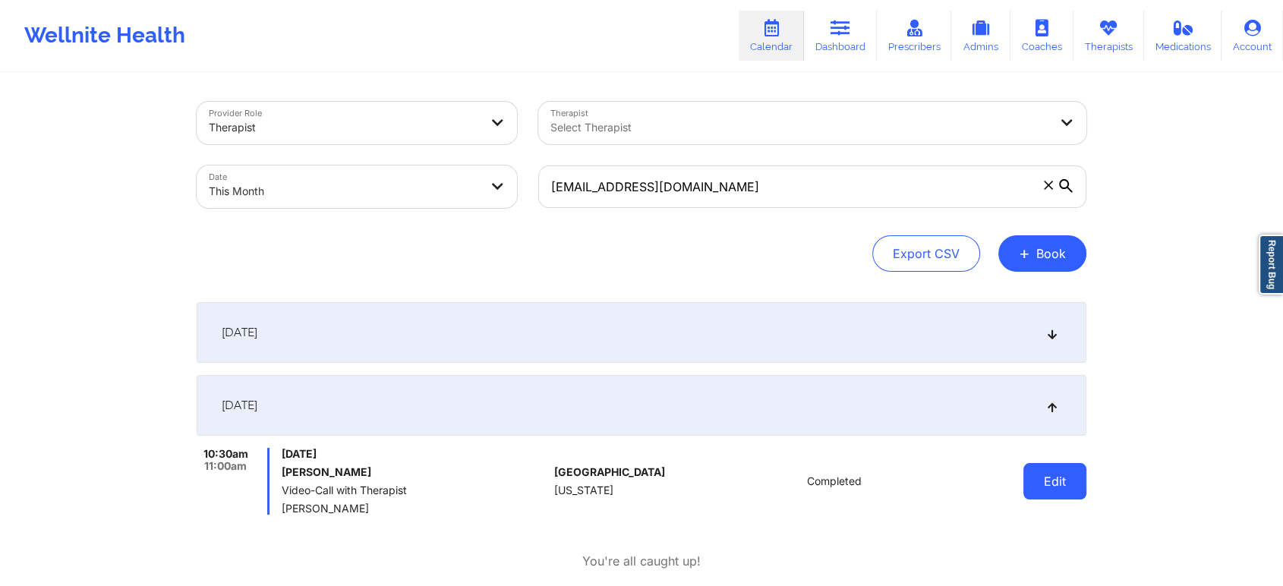
click at [1044, 486] on button "Edit" at bounding box center [1054, 481] width 63 height 36
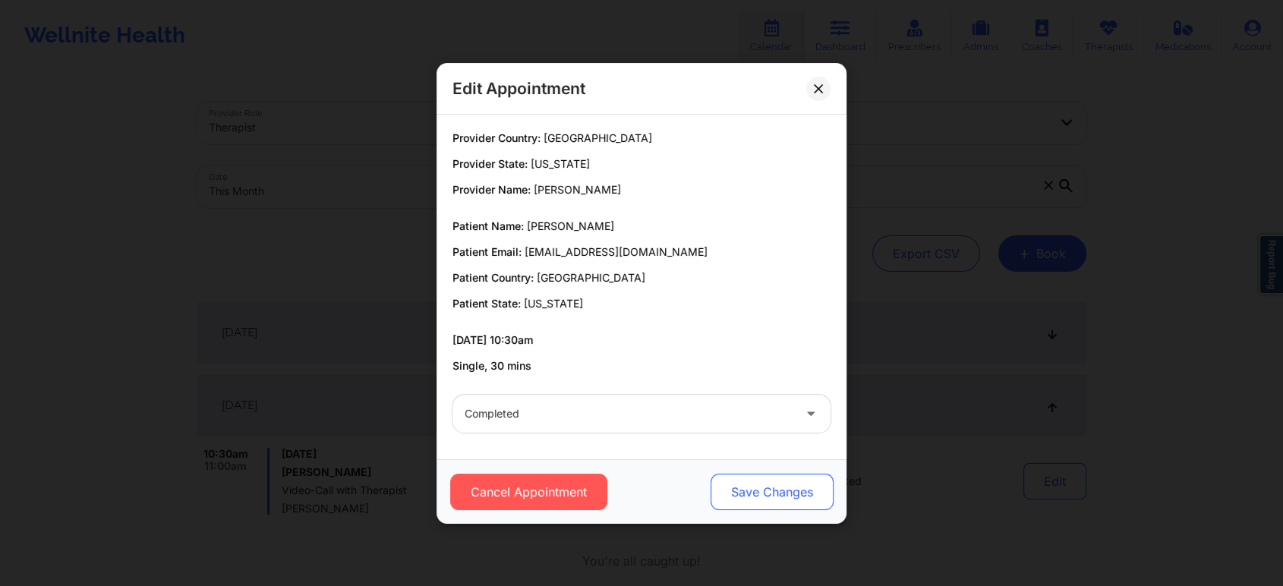
click at [792, 481] on button "Save Changes" at bounding box center [771, 492] width 123 height 36
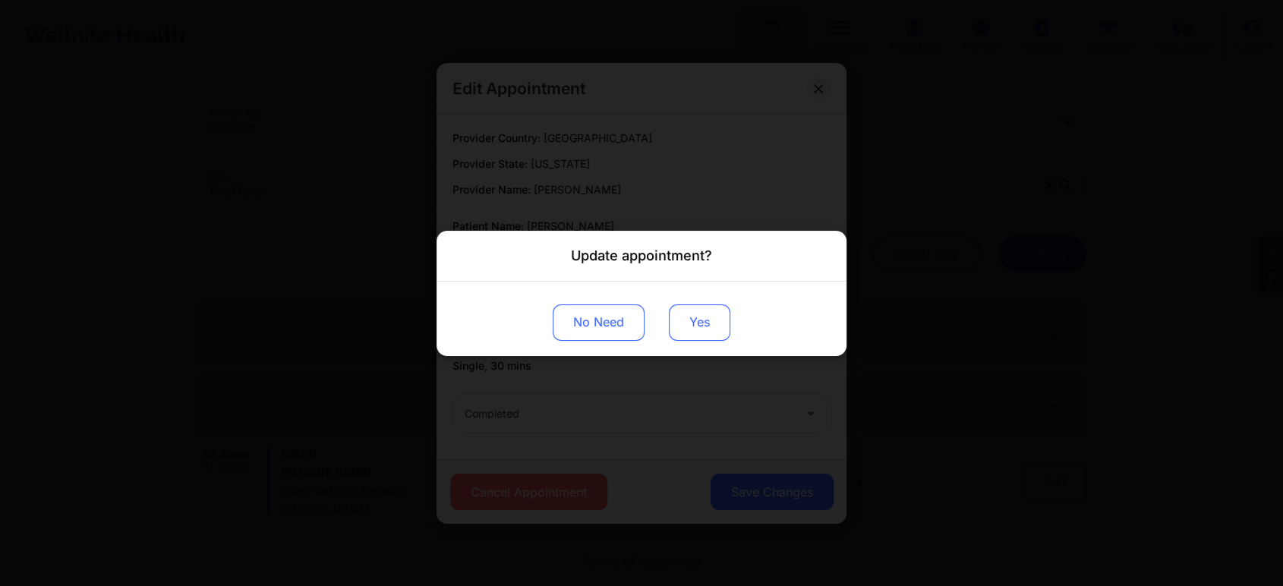
click at [710, 335] on button "Yes" at bounding box center [699, 322] width 61 height 36
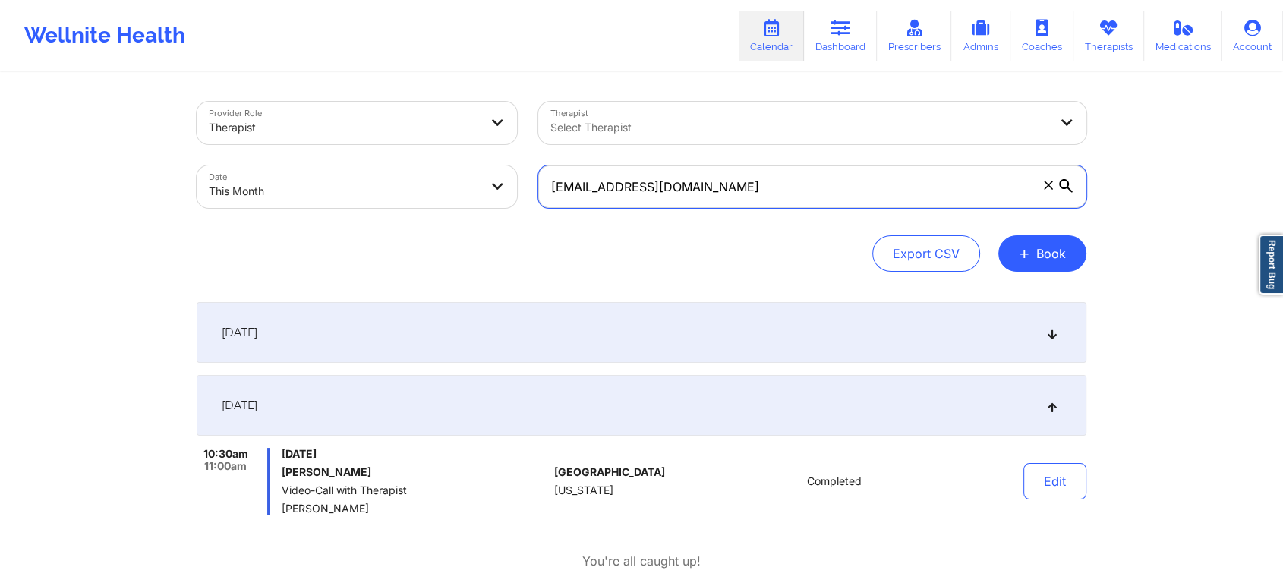
drag, startPoint x: 722, startPoint y: 196, endPoint x: 449, endPoint y: 177, distance: 273.1
click at [449, 177] on div "Provider Role Therapist Therapist Select Therapist Date This Month [EMAIL_ADDRE…" at bounding box center [641, 155] width 911 height 128
paste input "[DOMAIN_NAME]"
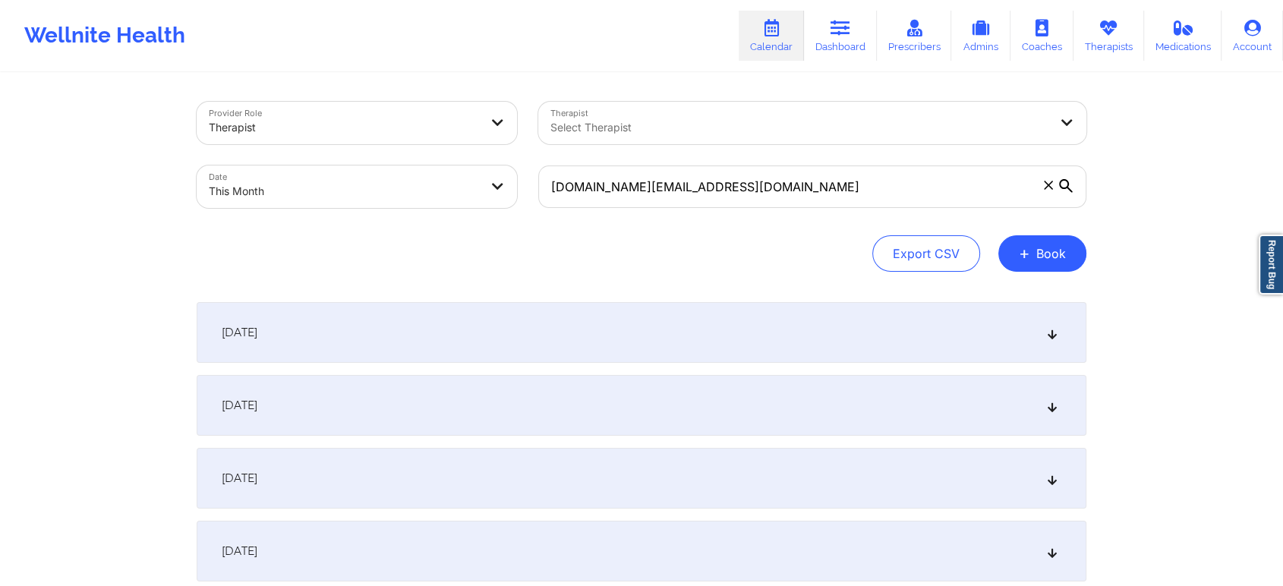
click at [832, 424] on div "[DATE]" at bounding box center [642, 405] width 890 height 61
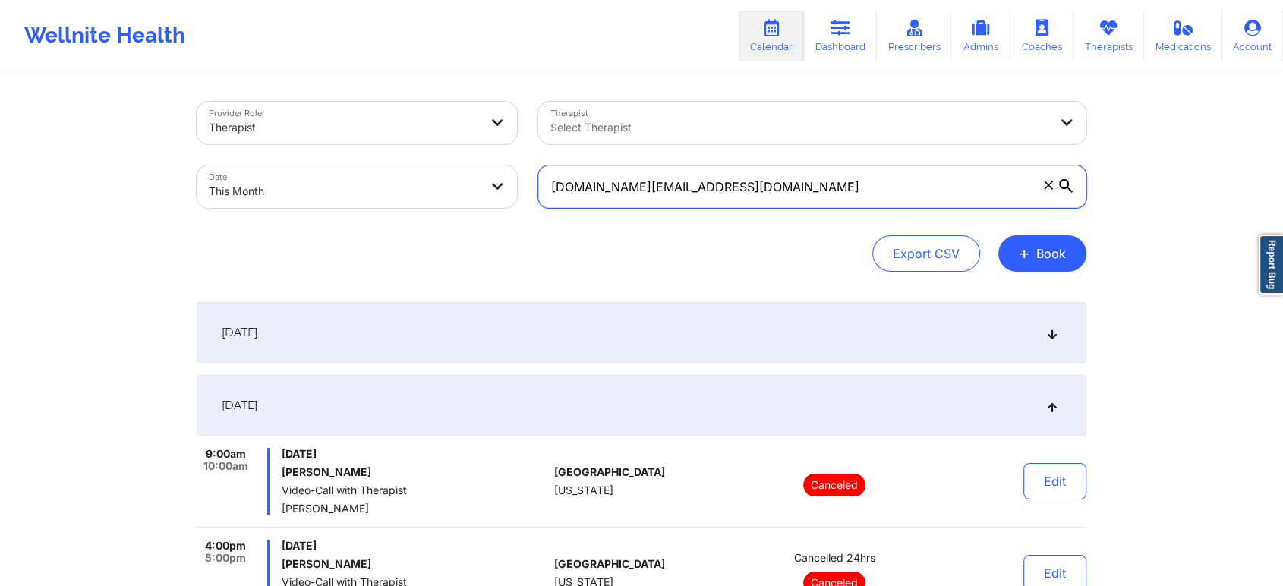
drag, startPoint x: 734, startPoint y: 181, endPoint x: 419, endPoint y: 227, distance: 318.4
click at [419, 227] on div "Provider Role Therapist Therapist Select Therapist Date This Month [DOMAIN_NAME…" at bounding box center [642, 187] width 890 height 170
paste input "rcannon922"
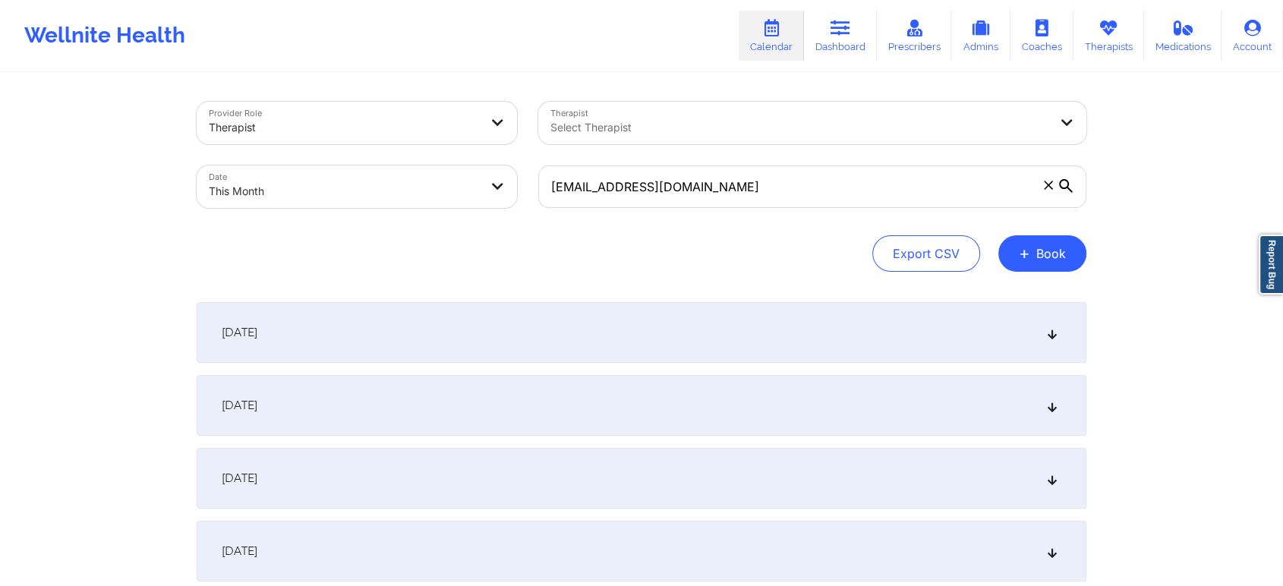
drag, startPoint x: 626, startPoint y: 506, endPoint x: 760, endPoint y: 380, distance: 183.6
click at [760, 380] on div "[DATE]" at bounding box center [642, 405] width 890 height 61
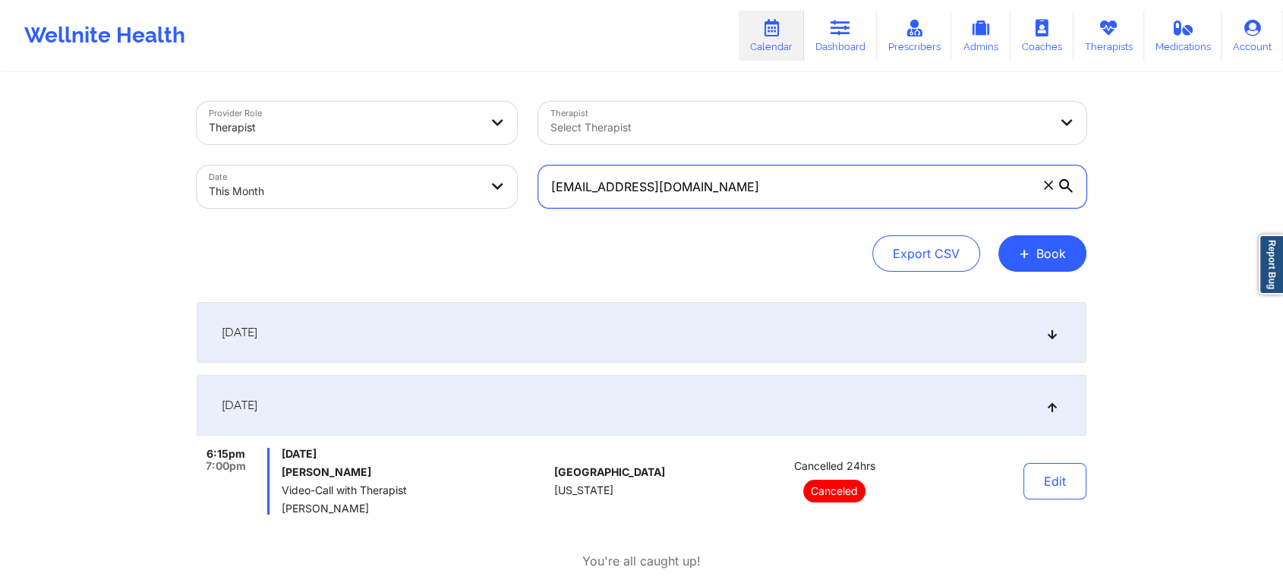
drag, startPoint x: 754, startPoint y: 186, endPoint x: 433, endPoint y: 182, distance: 321.1
click at [433, 182] on div "Provider Role Therapist Therapist Select Therapist Date This Month [EMAIL_ADDRE…" at bounding box center [641, 155] width 911 height 128
paste input "scandagliaandrea"
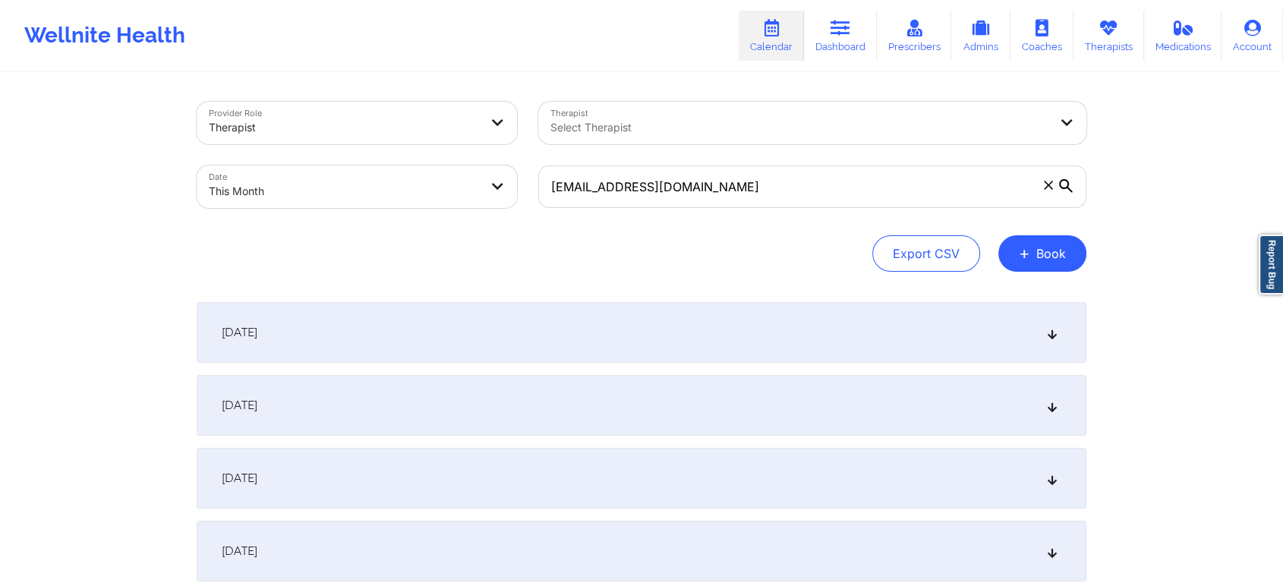
click at [494, 402] on div "[DATE]" at bounding box center [642, 405] width 890 height 61
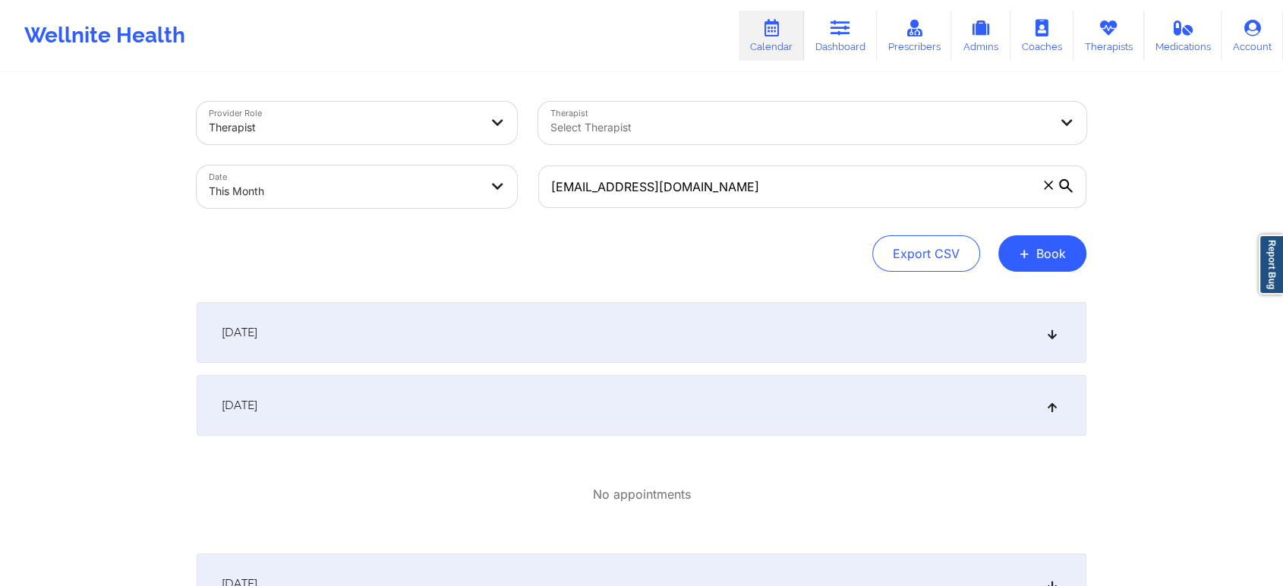
click at [786, 375] on div "[DATE]" at bounding box center [642, 405] width 890 height 61
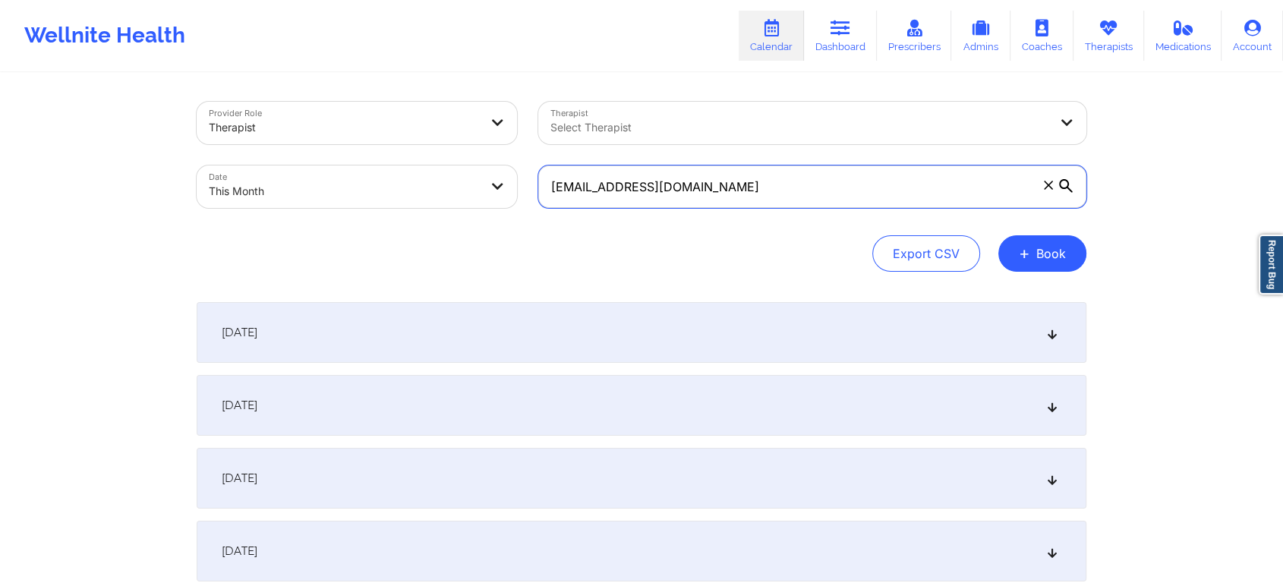
drag, startPoint x: 845, startPoint y: 185, endPoint x: 346, endPoint y: 185, distance: 498.7
click at [346, 185] on div "Provider Role Therapist Therapist Select Therapist Date This Month [EMAIL_ADDRE…" at bounding box center [641, 155] width 911 height 128
paste input "[PERSON_NAME].witryk"
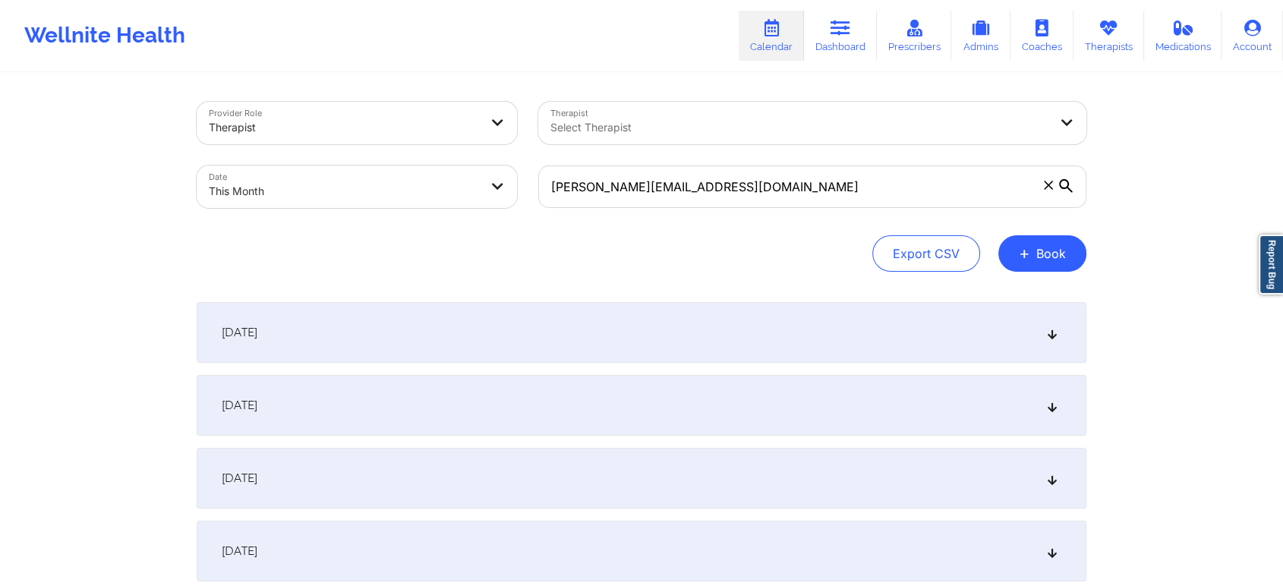
click at [420, 418] on div "[DATE]" at bounding box center [642, 405] width 890 height 61
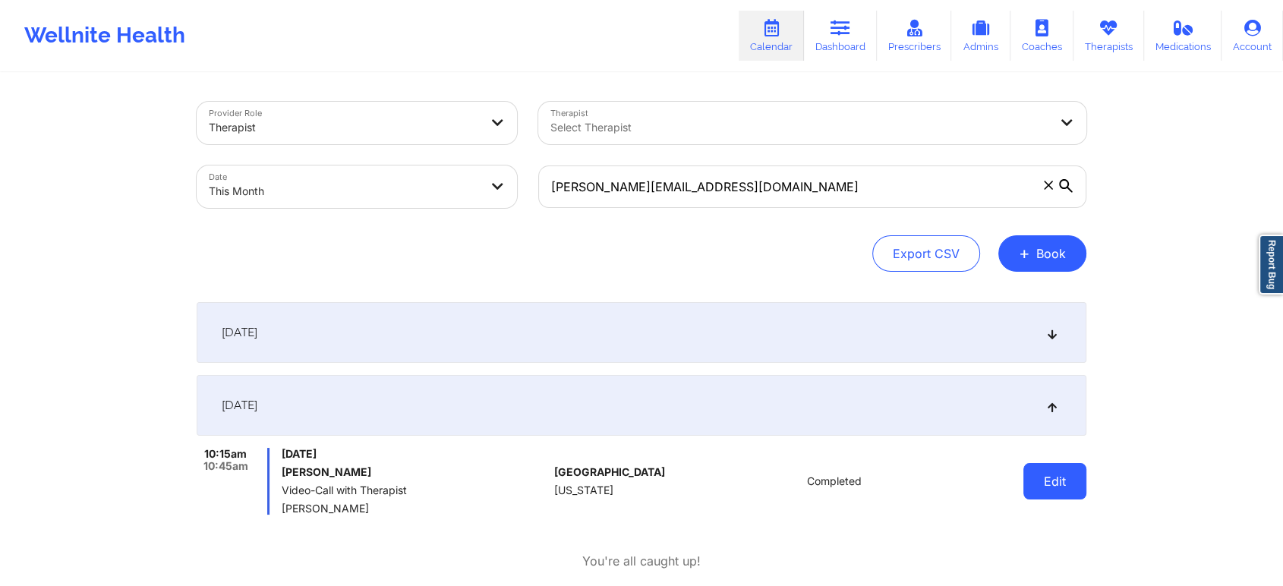
click at [1063, 490] on button "Edit" at bounding box center [1054, 481] width 63 height 36
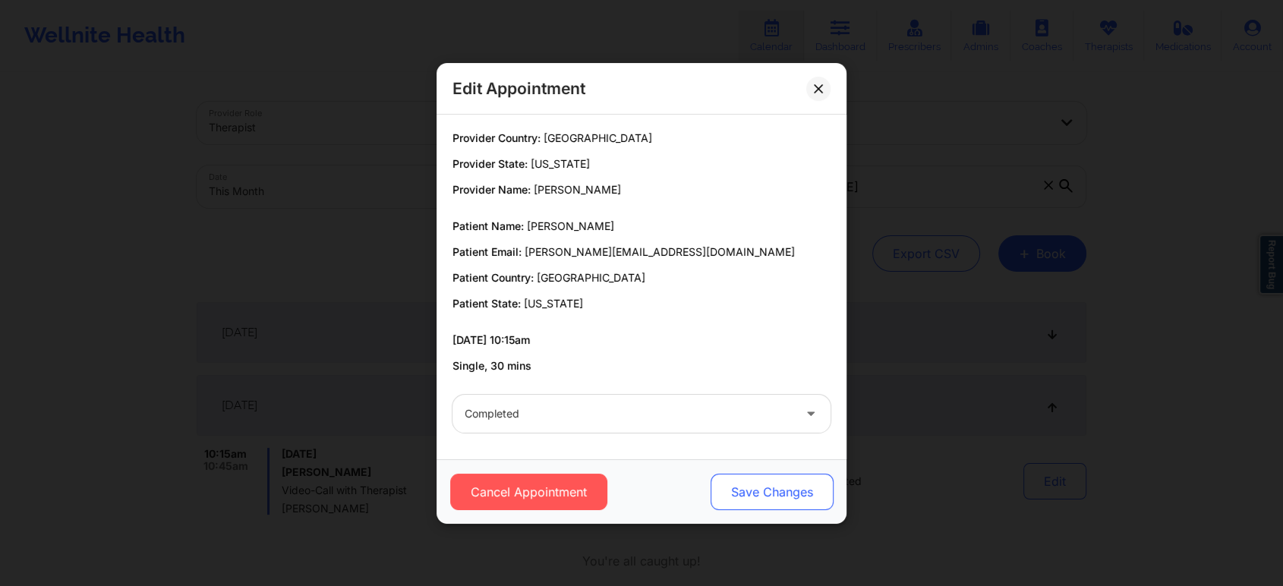
click at [741, 487] on button "Save Changes" at bounding box center [771, 492] width 123 height 36
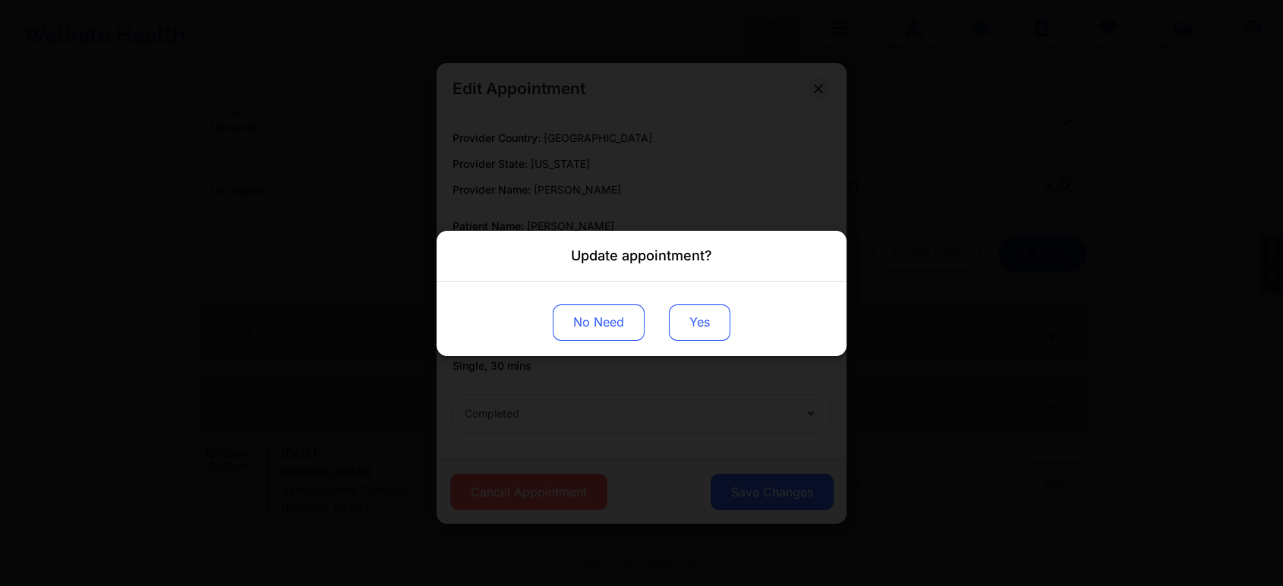
click at [682, 321] on button "Yes" at bounding box center [699, 322] width 61 height 36
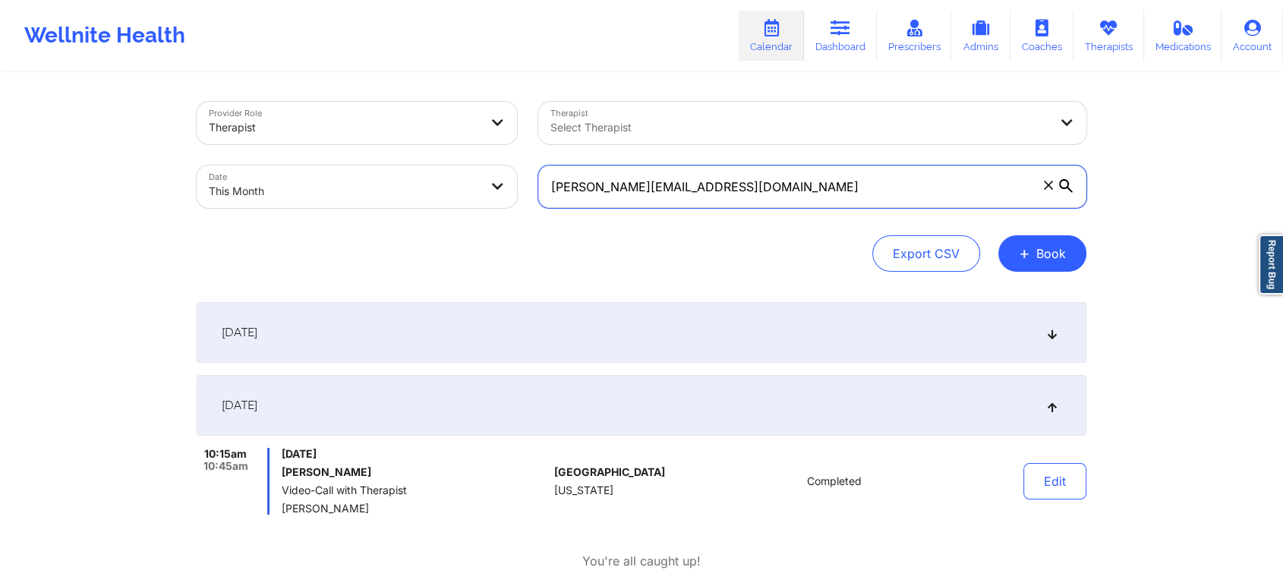
drag, startPoint x: 766, startPoint y: 194, endPoint x: 389, endPoint y: 221, distance: 378.2
click at [389, 221] on div "Provider Role Therapist Therapist Select Therapist Date This Month [PERSON_NAME…" at bounding box center [642, 187] width 890 height 170
paste input "leilasamii1"
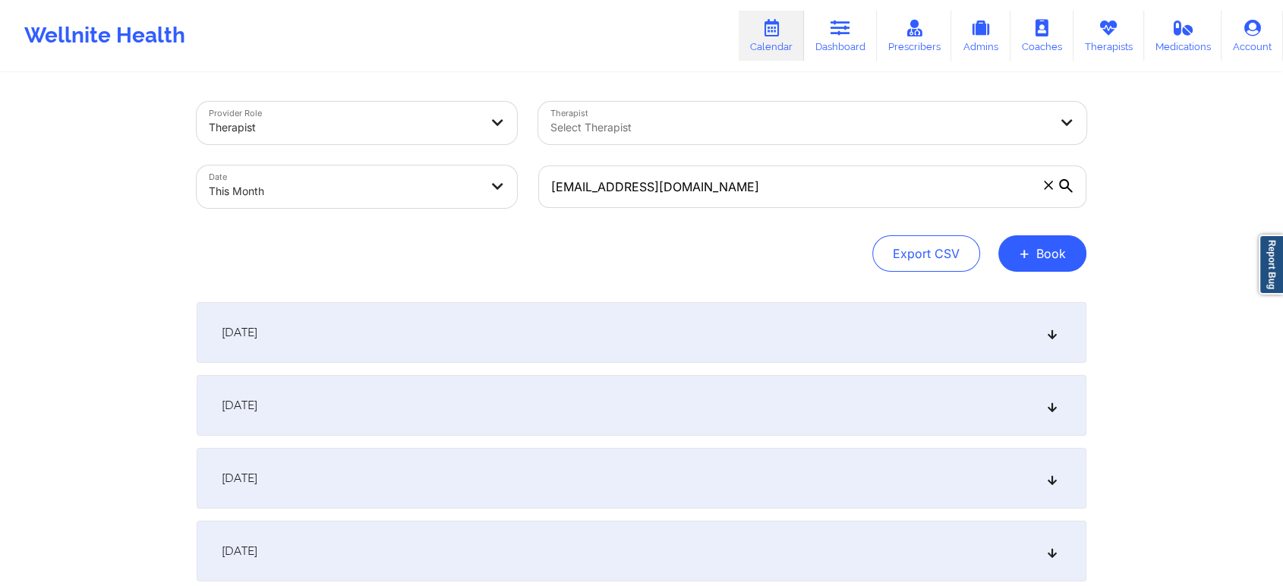
drag, startPoint x: 465, startPoint y: 407, endPoint x: 554, endPoint y: 461, distance: 104.3
click at [610, 411] on div "[DATE]" at bounding box center [642, 405] width 890 height 61
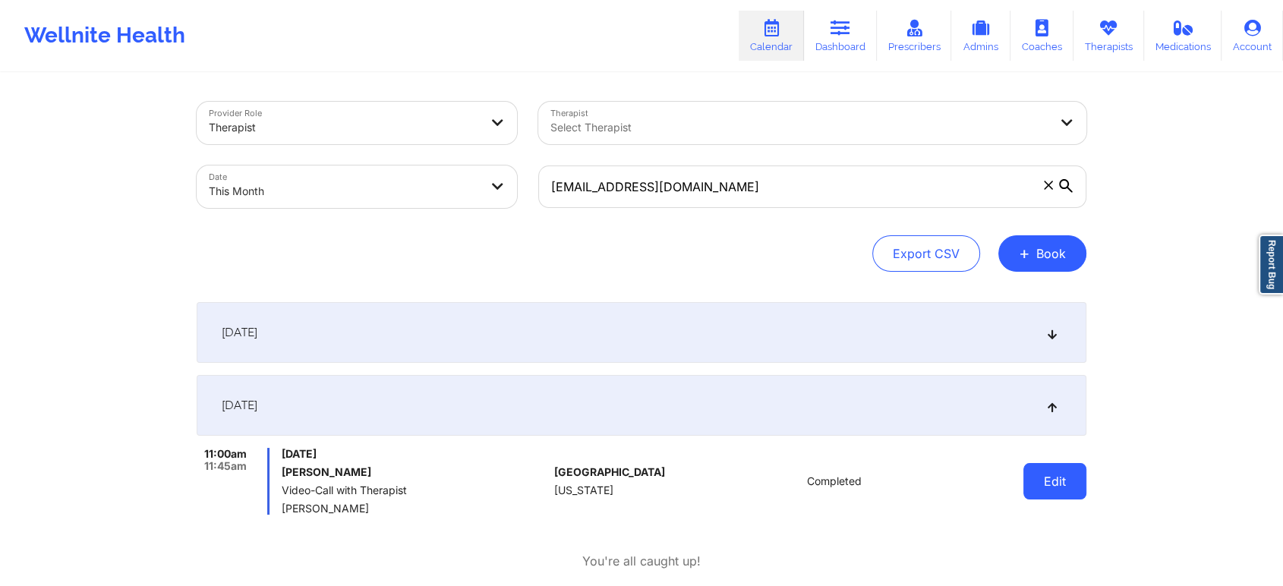
click at [1044, 477] on button "Edit" at bounding box center [1054, 481] width 63 height 36
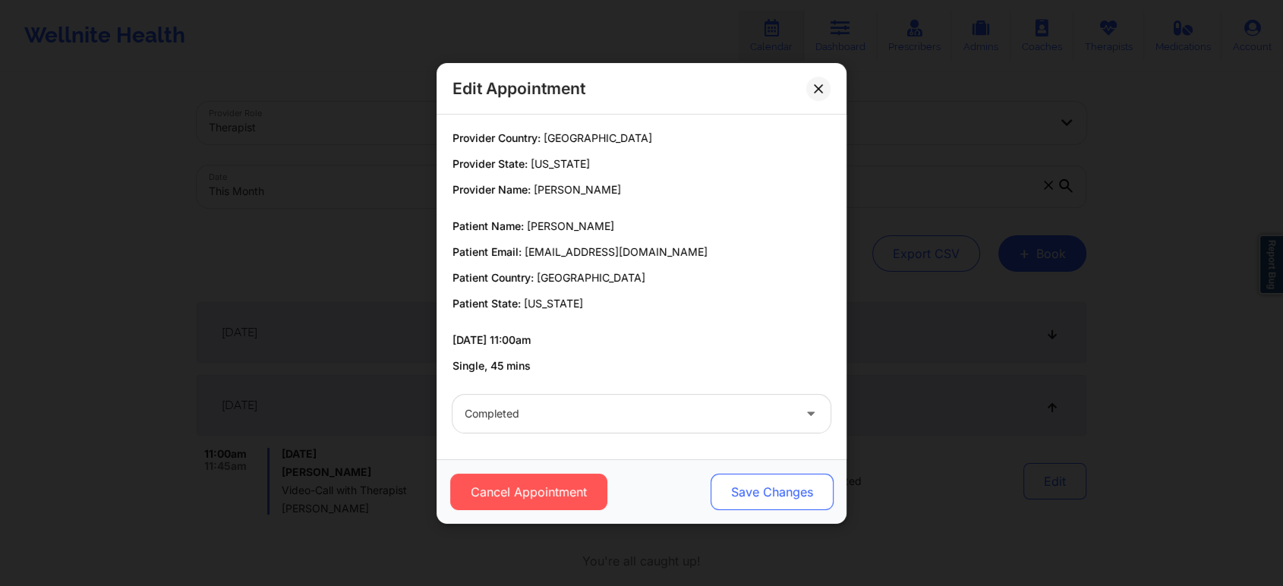
click at [768, 475] on button "Save Changes" at bounding box center [771, 492] width 123 height 36
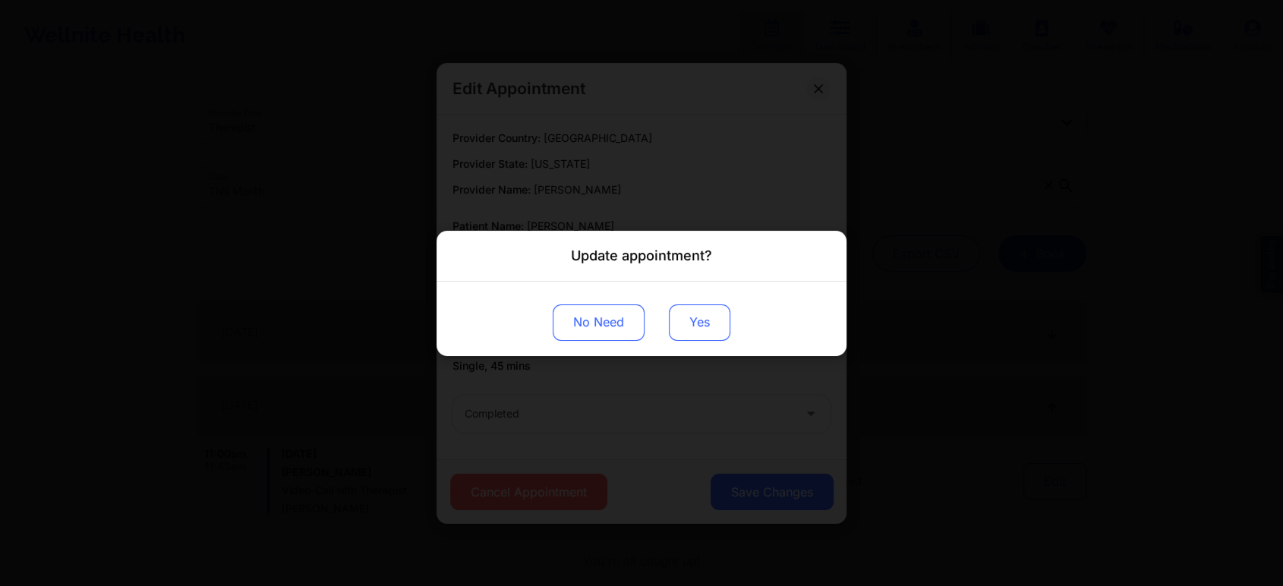
click at [683, 328] on button "Yes" at bounding box center [699, 322] width 61 height 36
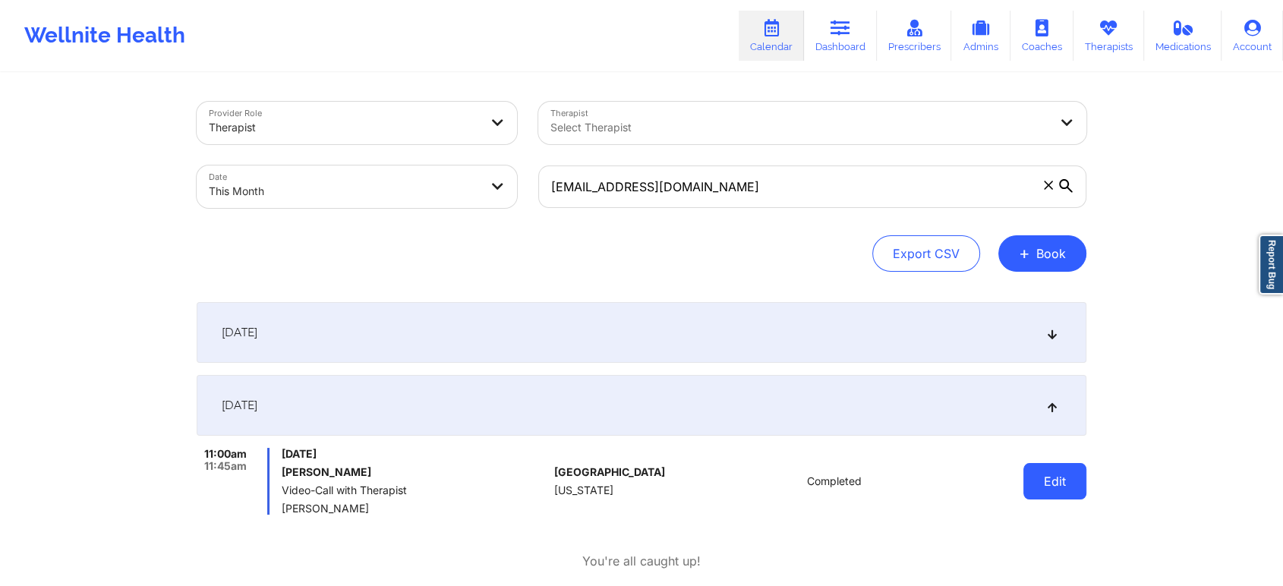
click at [1067, 490] on button "Edit" at bounding box center [1054, 481] width 63 height 36
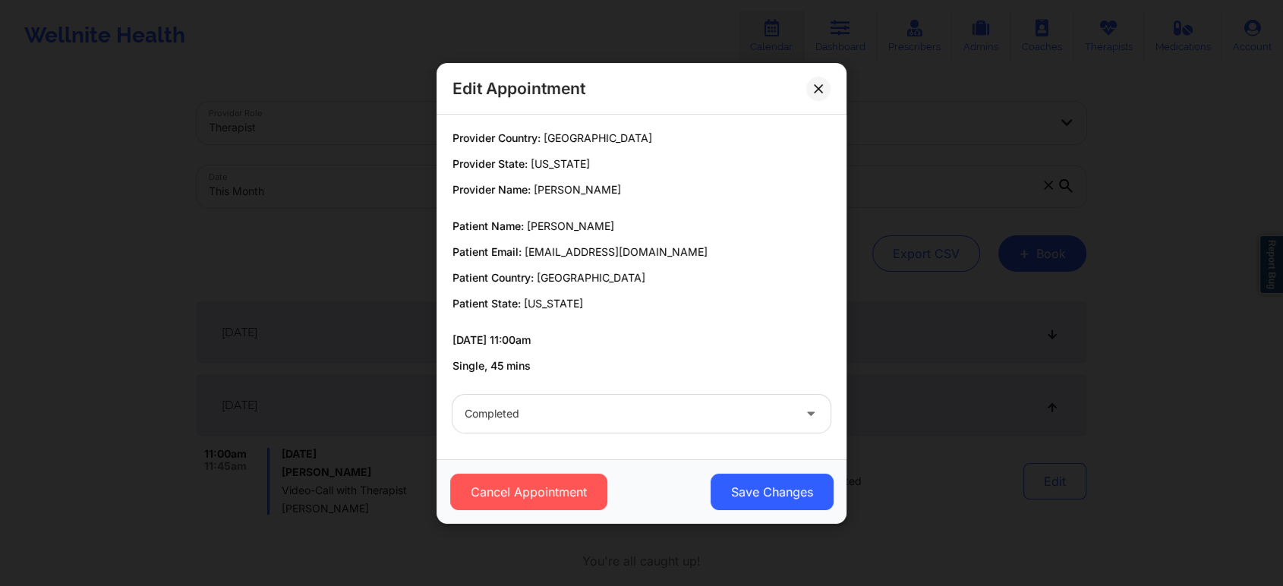
click at [829, 80] on div "Edit Appointment" at bounding box center [641, 89] width 410 height 52
click at [817, 86] on icon at bounding box center [818, 87] width 8 height 8
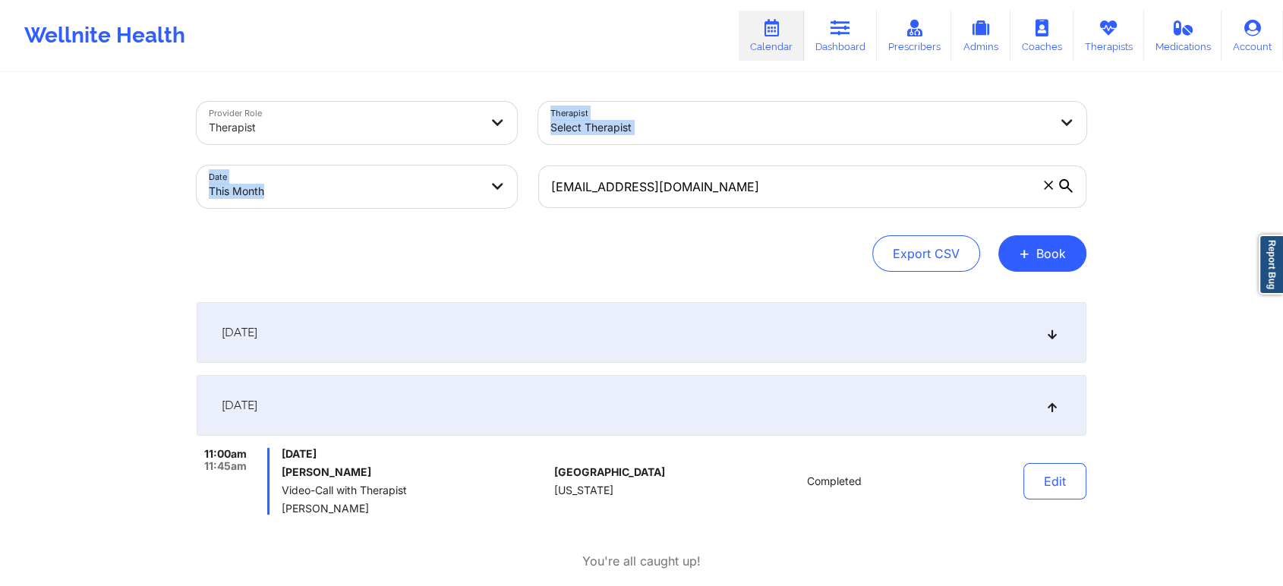
drag, startPoint x: 815, startPoint y: 162, endPoint x: 402, endPoint y: 146, distance: 414.0
click at [402, 146] on div "Provider Role Therapist Therapist Select Therapist Date This Month [EMAIL_ADDRE…" at bounding box center [641, 155] width 911 height 128
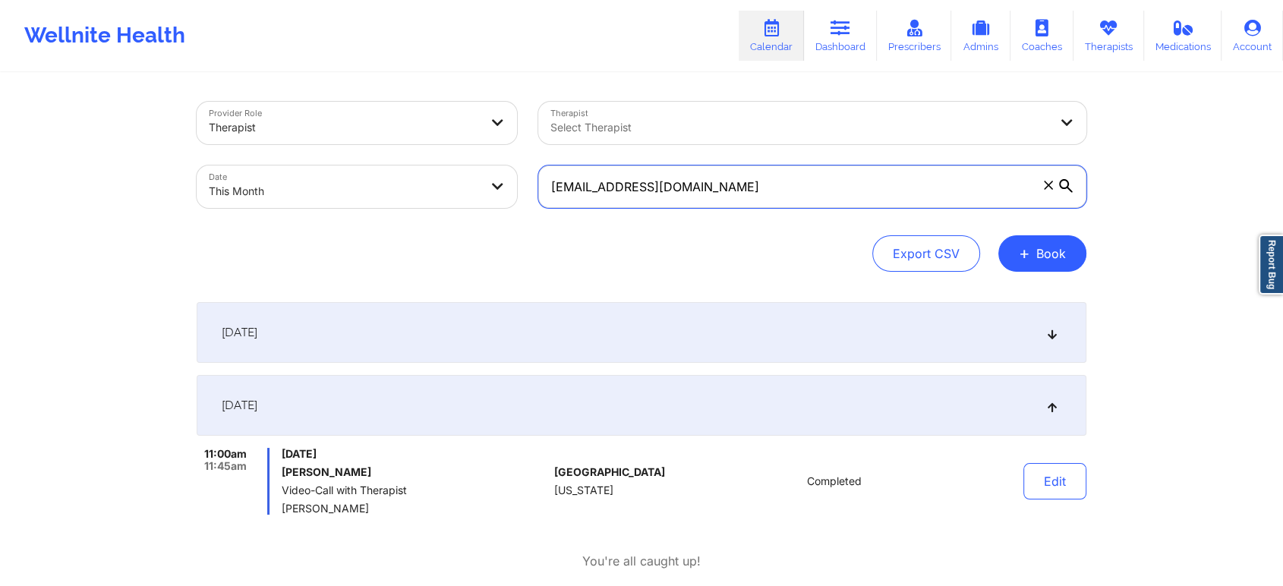
drag, startPoint x: 779, startPoint y: 187, endPoint x: 394, endPoint y: 162, distance: 385.6
click at [394, 162] on div "Provider Role Therapist Therapist Select Therapist Date This Month [EMAIL_ADDRE…" at bounding box center [641, 155] width 911 height 128
paste input "indsaymccarthy7"
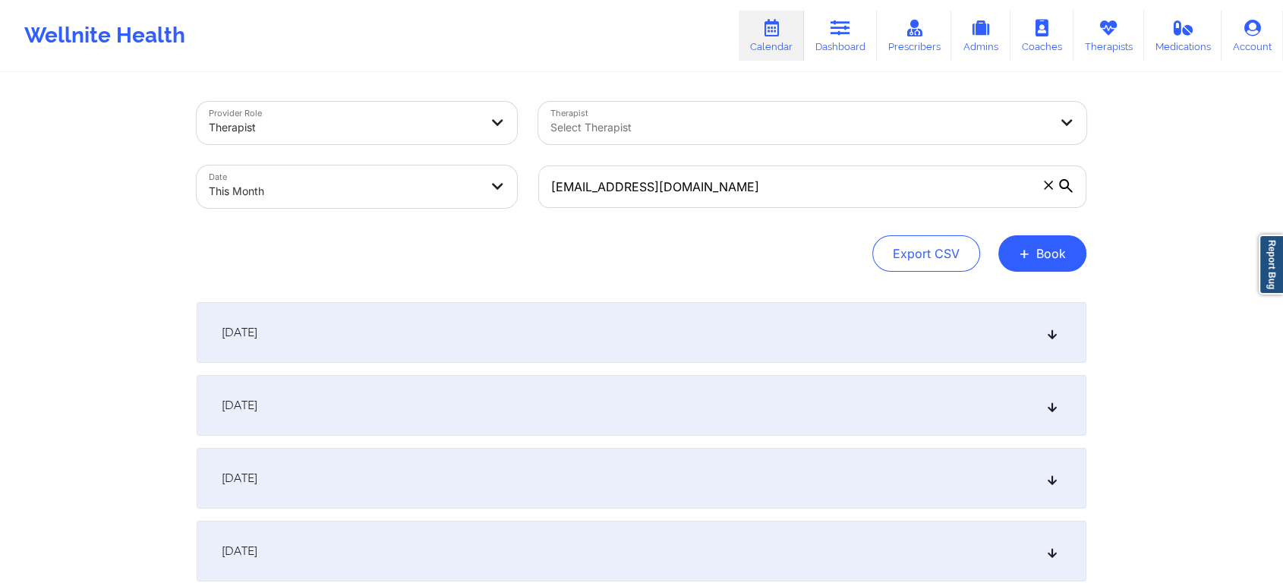
click at [515, 399] on div "[DATE]" at bounding box center [642, 405] width 890 height 61
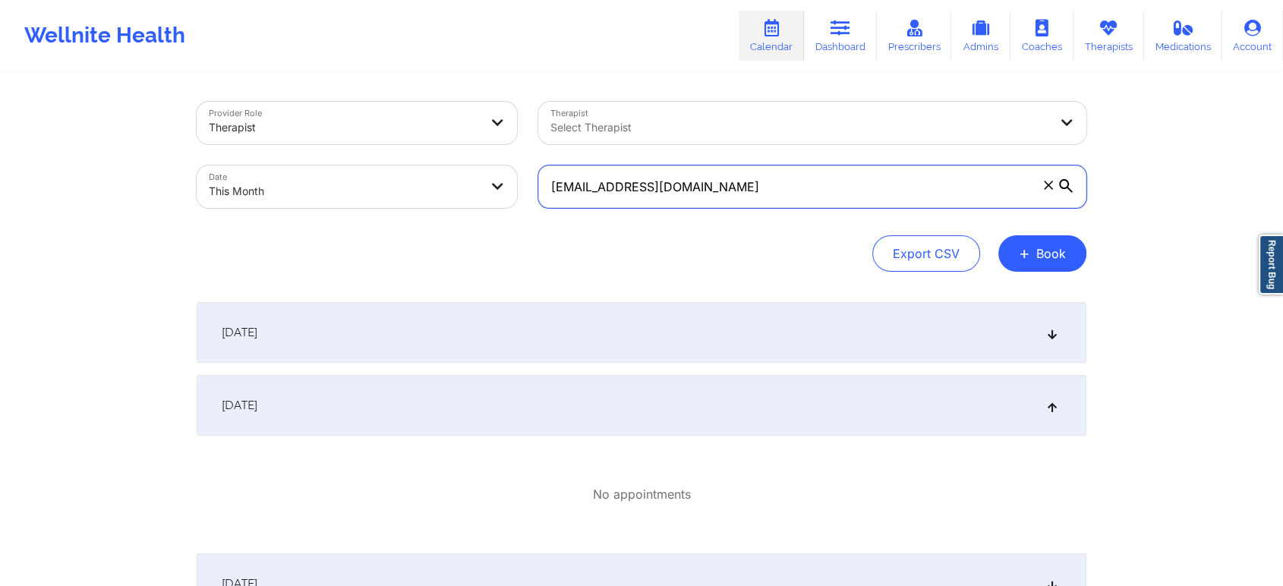
drag, startPoint x: 852, startPoint y: 194, endPoint x: 498, endPoint y: 215, distance: 355.1
click at [498, 215] on div "Provider Role Therapist Therapist Select Therapist Date This Month [EMAIL_ADDRE…" at bounding box center [641, 155] width 911 height 128
paste input "cortneyleatherwood"
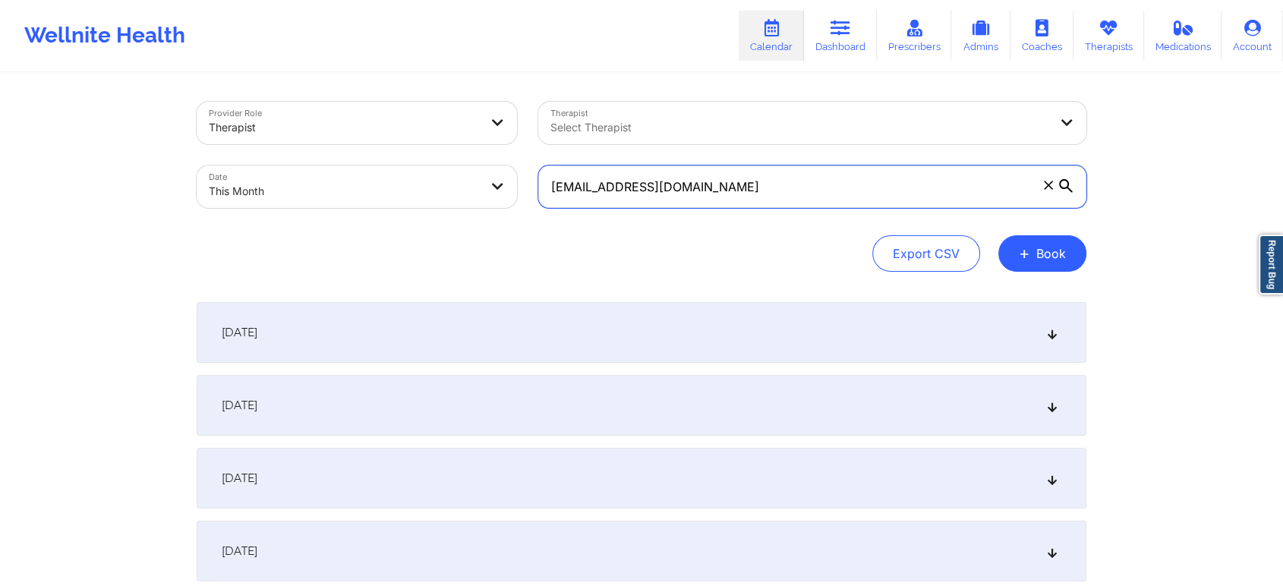
scroll to position [228, 0]
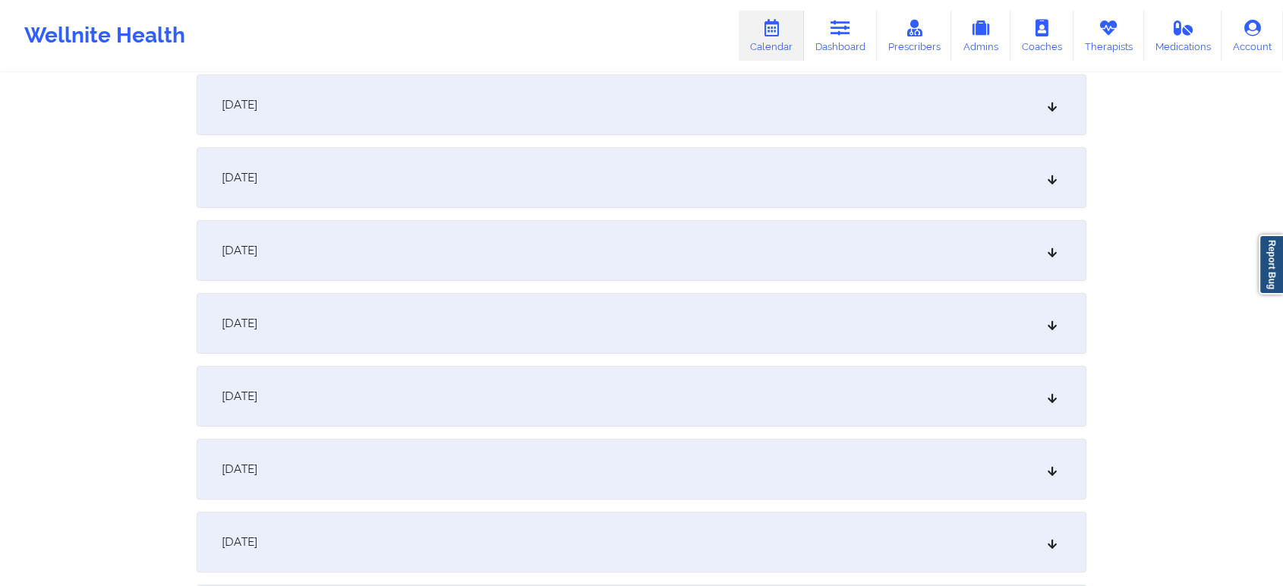
click at [577, 161] on div "[DATE]" at bounding box center [642, 177] width 890 height 61
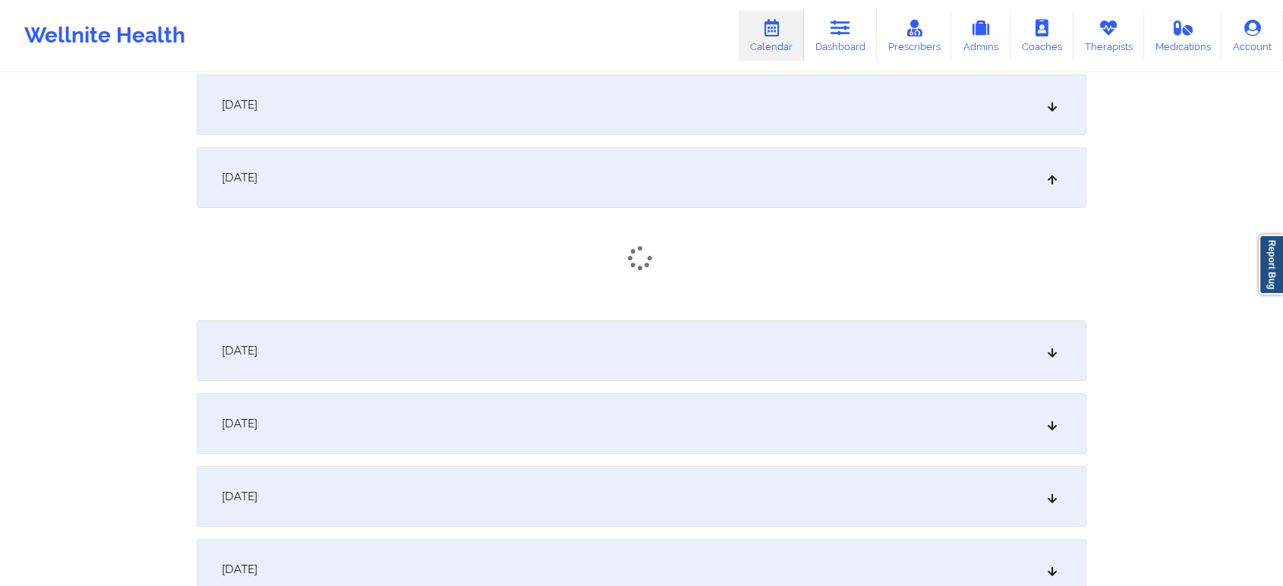
click at [577, 161] on div "[DATE]" at bounding box center [642, 177] width 890 height 61
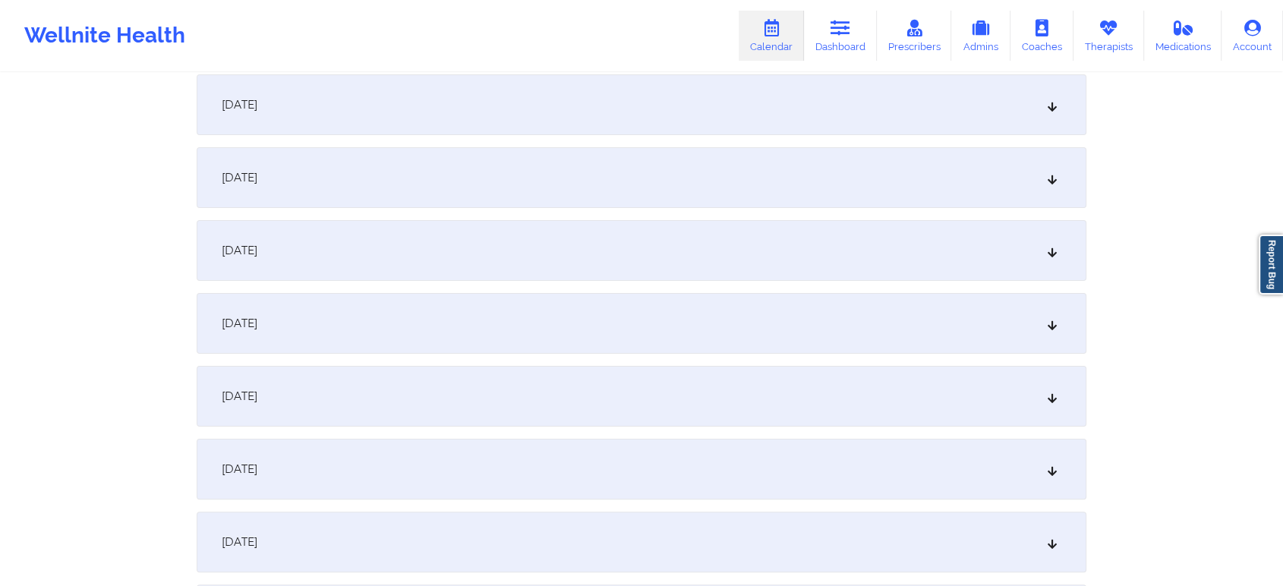
click at [577, 161] on div "[DATE]" at bounding box center [642, 177] width 890 height 61
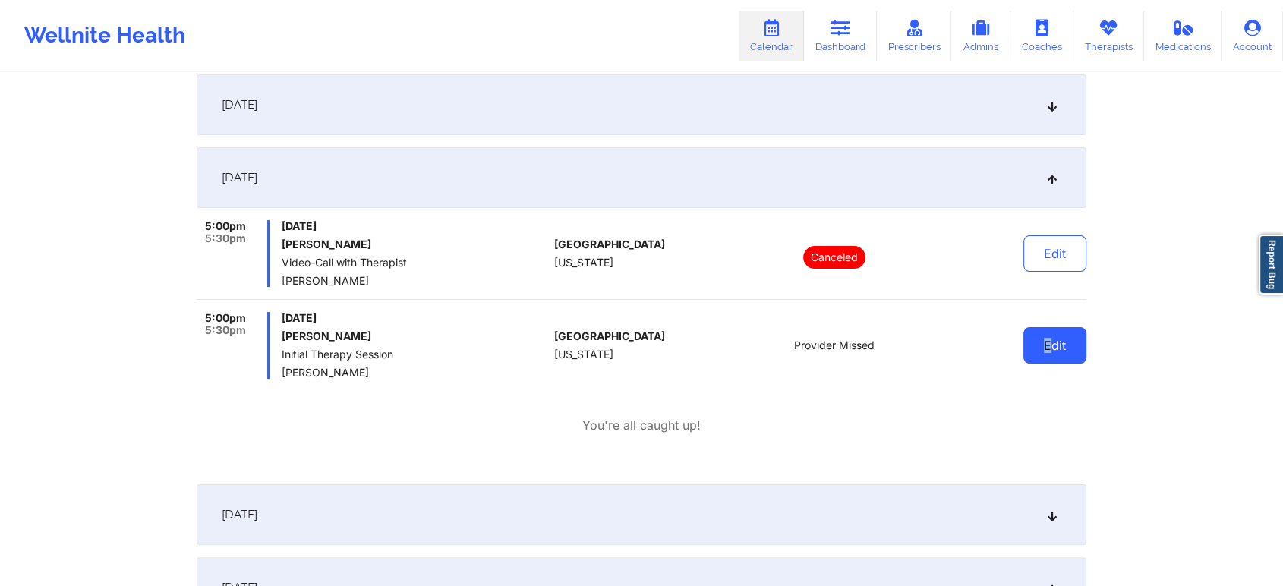
drag, startPoint x: 1008, startPoint y: 345, endPoint x: 1054, endPoint y: 339, distance: 45.9
click at [1054, 339] on div "Edit" at bounding box center [1016, 345] width 140 height 67
click at [1054, 339] on button "Edit" at bounding box center [1054, 345] width 63 height 36
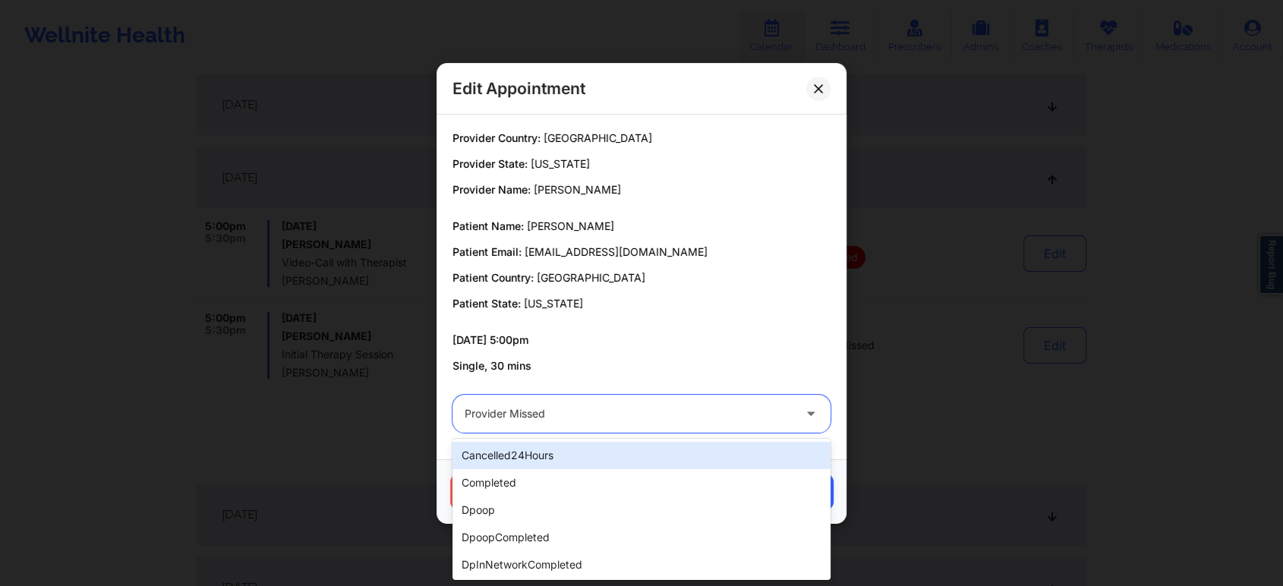
click at [555, 406] on div at bounding box center [629, 414] width 328 height 18
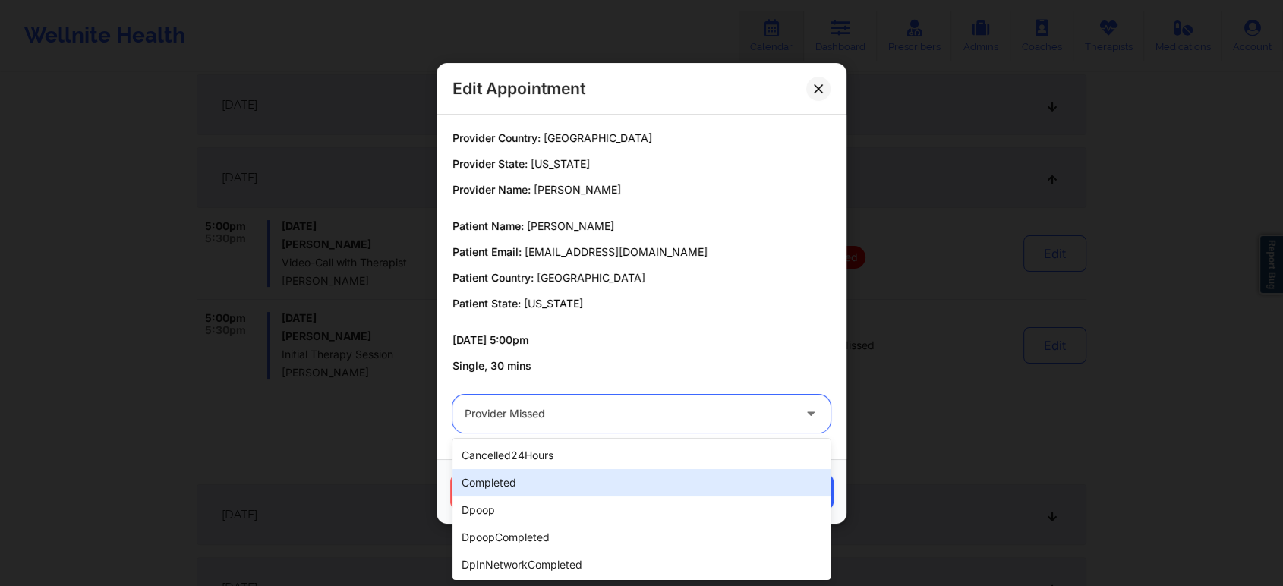
click at [513, 478] on div "completed" at bounding box center [641, 482] width 378 height 27
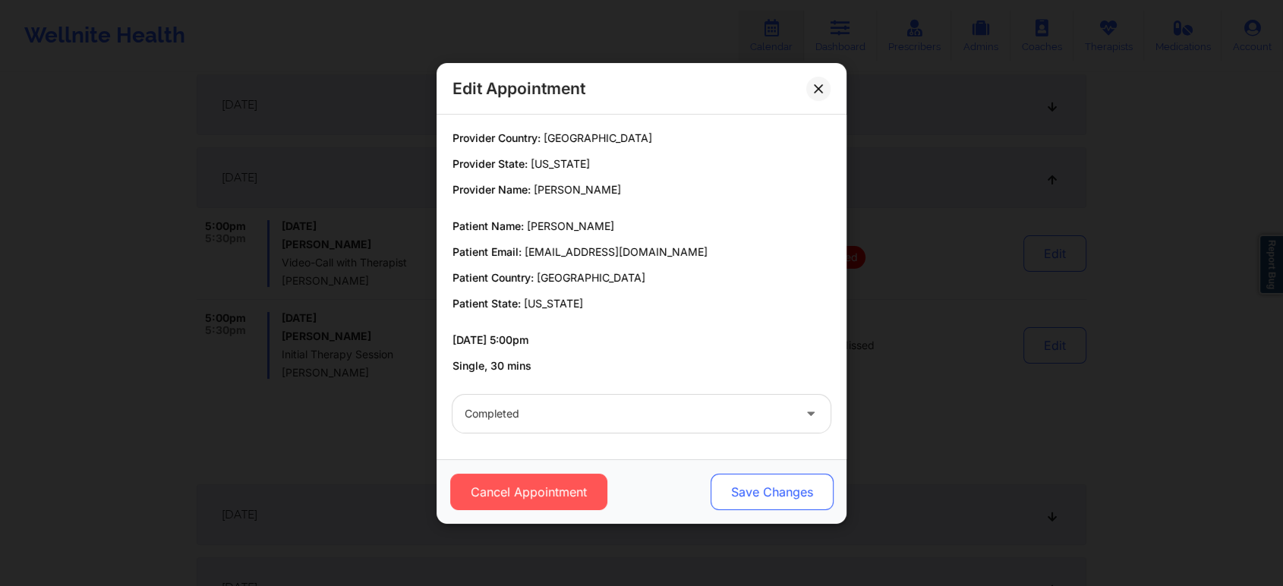
click at [739, 496] on button "Save Changes" at bounding box center [771, 492] width 123 height 36
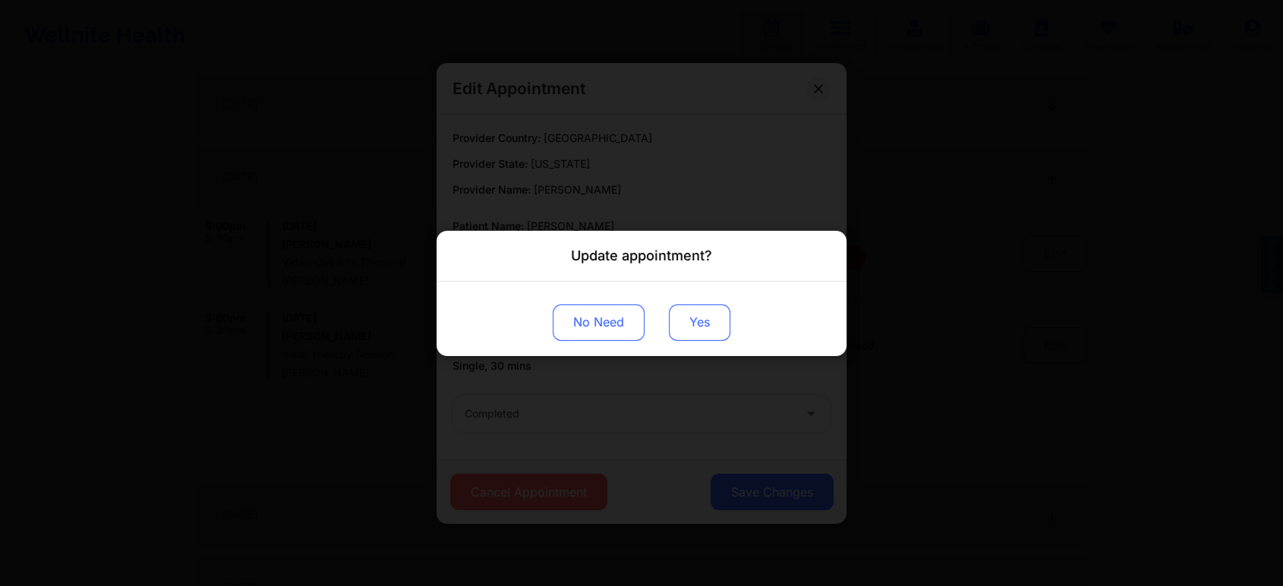
click at [696, 314] on button "Yes" at bounding box center [699, 322] width 61 height 36
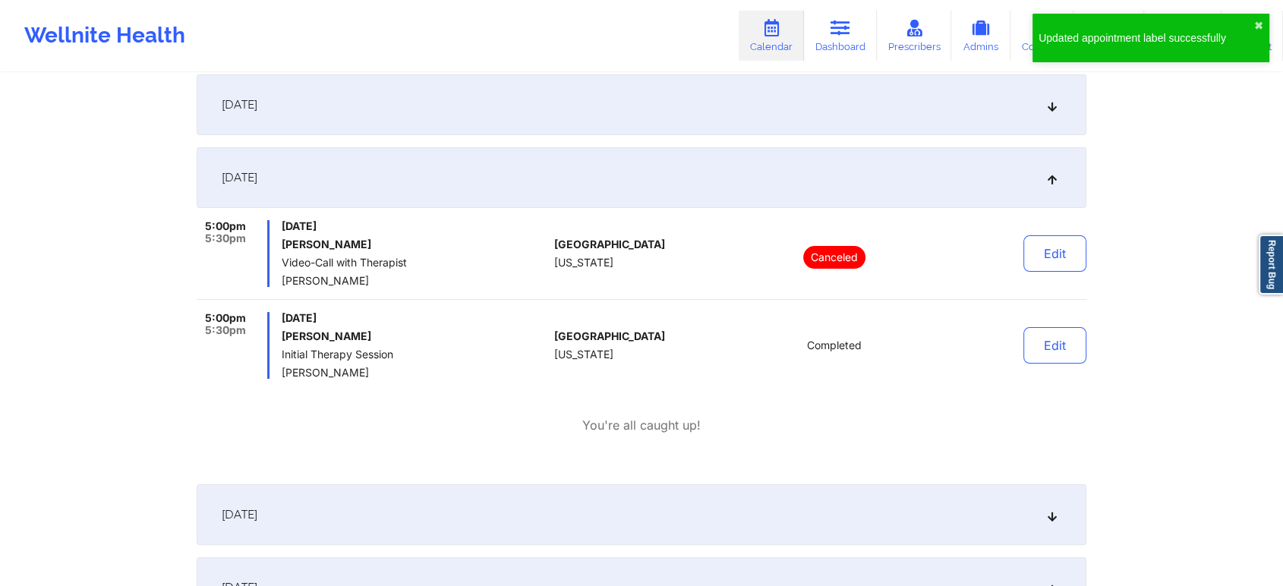
click at [1050, 350] on button "Edit" at bounding box center [1054, 345] width 63 height 36
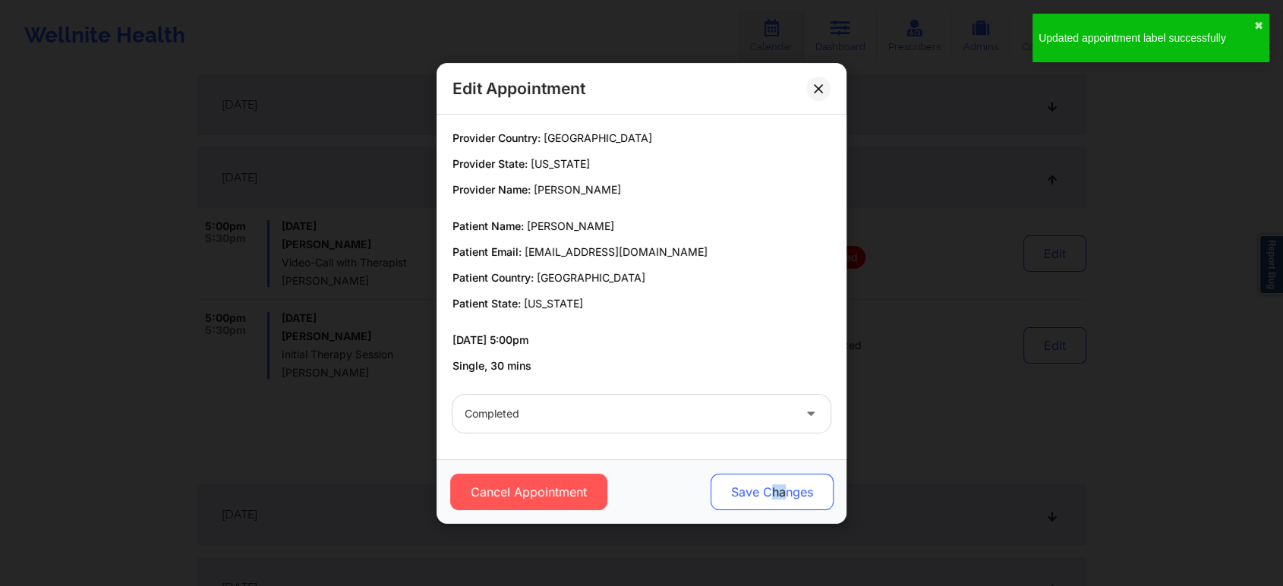
drag, startPoint x: 786, startPoint y: 470, endPoint x: 765, endPoint y: 493, distance: 31.7
click at [765, 493] on div "Cancel Appointment Save Changes" at bounding box center [641, 491] width 410 height 65
click at [765, 493] on button "Save Changes" at bounding box center [771, 492] width 123 height 36
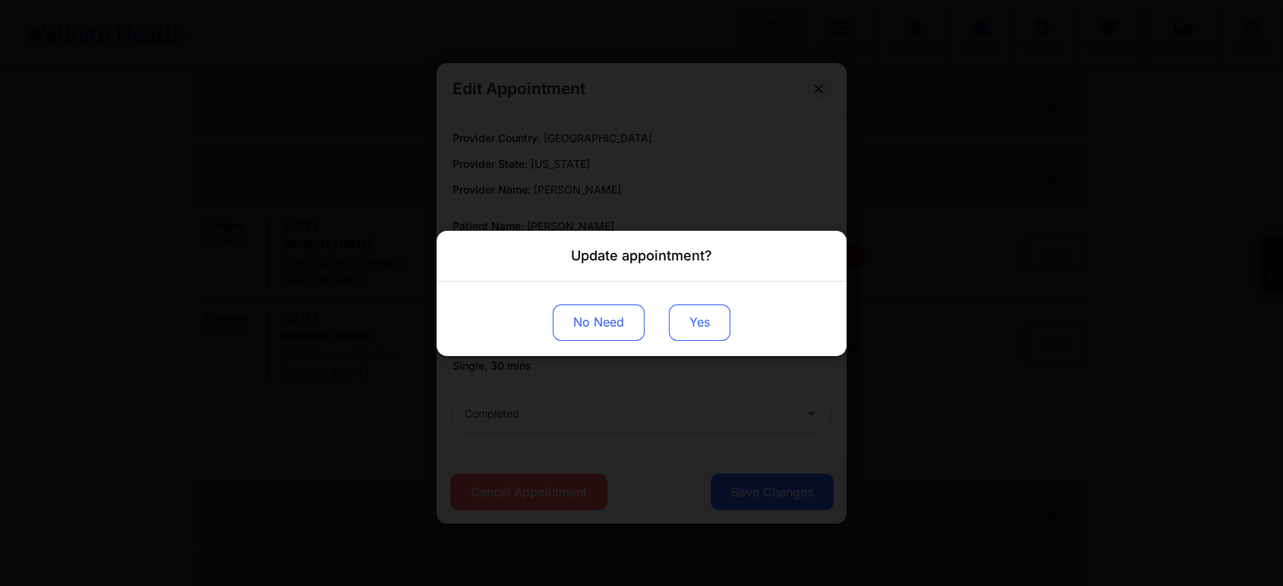
click at [698, 317] on button "Yes" at bounding box center [699, 322] width 61 height 36
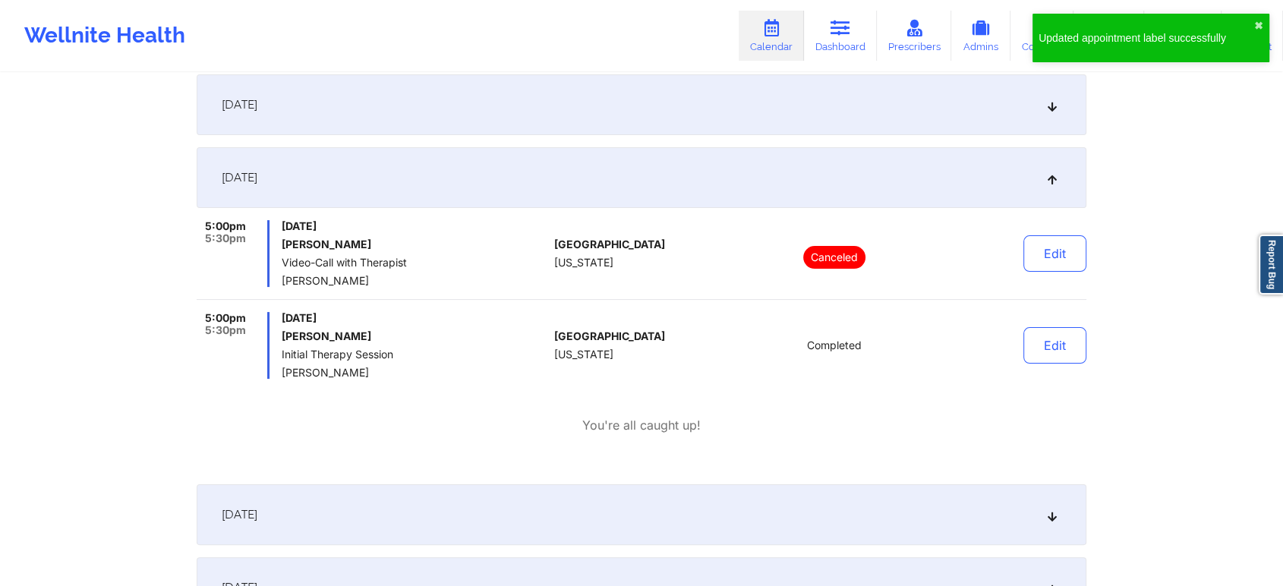
scroll to position [0, 0]
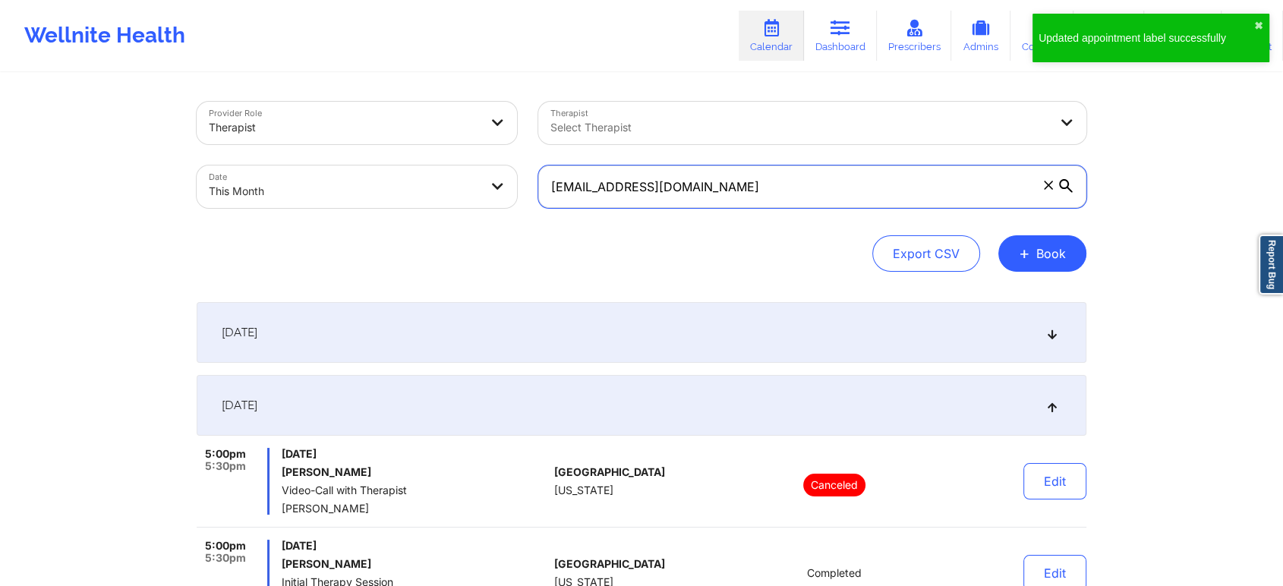
drag, startPoint x: 792, startPoint y: 187, endPoint x: 418, endPoint y: 181, distance: 374.2
click at [418, 181] on div "Provider Role Therapist Therapist Select Therapist Date This Month [EMAIL_ADDRE…" at bounding box center [641, 155] width 911 height 128
paste input "pmgcapote"
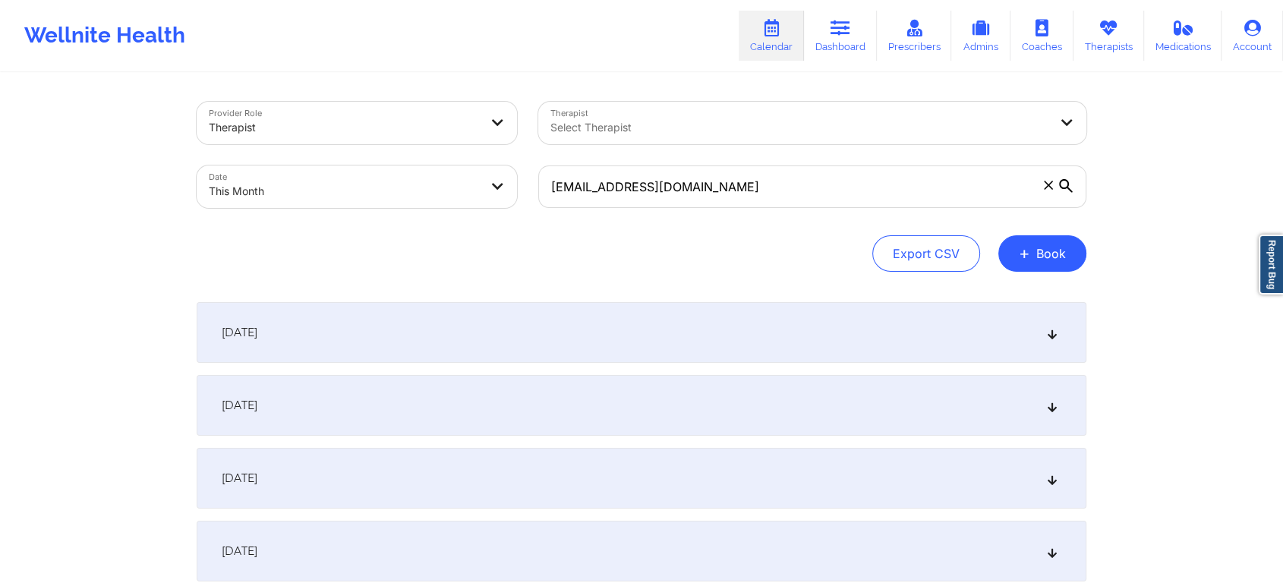
click at [747, 390] on div "[DATE]" at bounding box center [642, 405] width 890 height 61
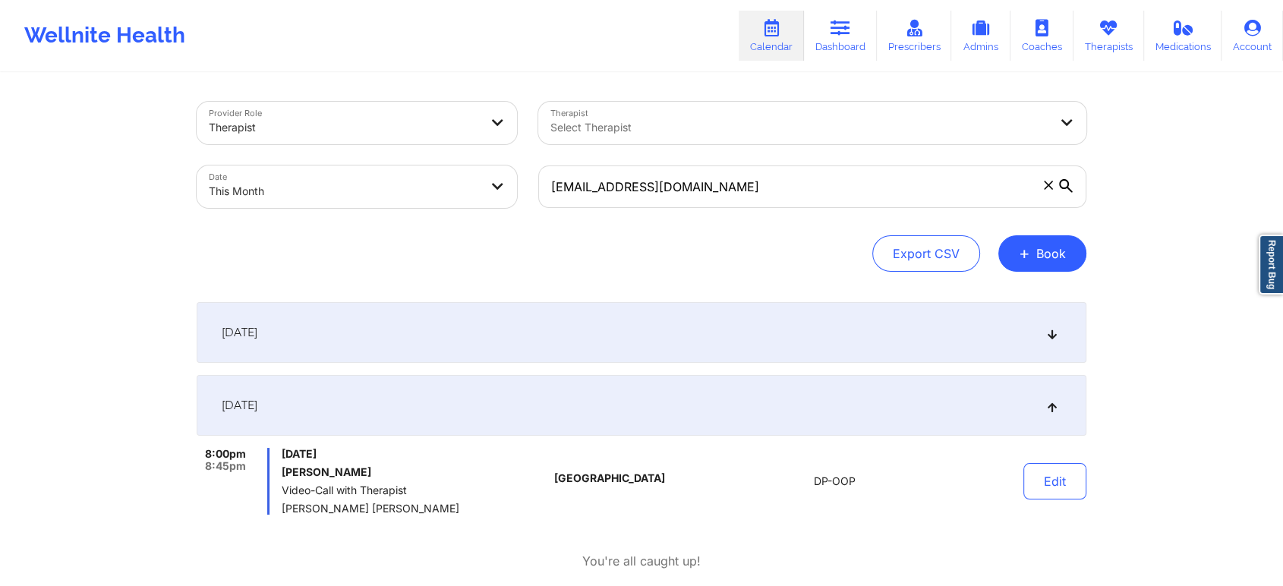
click at [378, 565] on div "You're all caught up!" at bounding box center [642, 561] width 890 height 17
click at [1025, 480] on button "Edit" at bounding box center [1054, 481] width 63 height 36
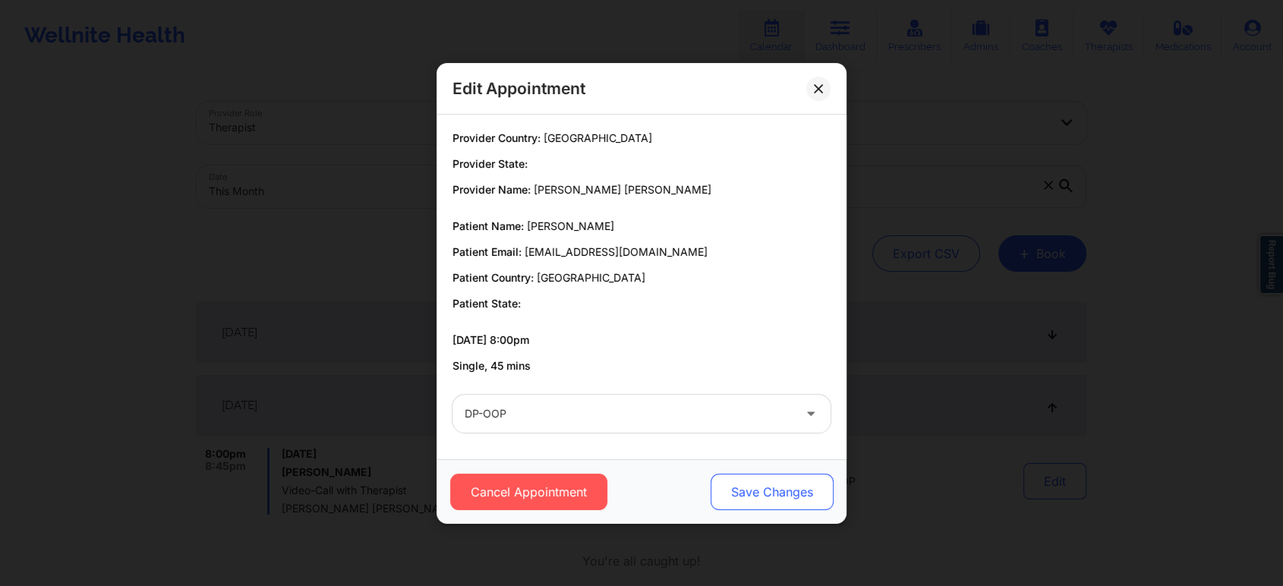
click at [782, 496] on button "Save Changes" at bounding box center [771, 492] width 123 height 36
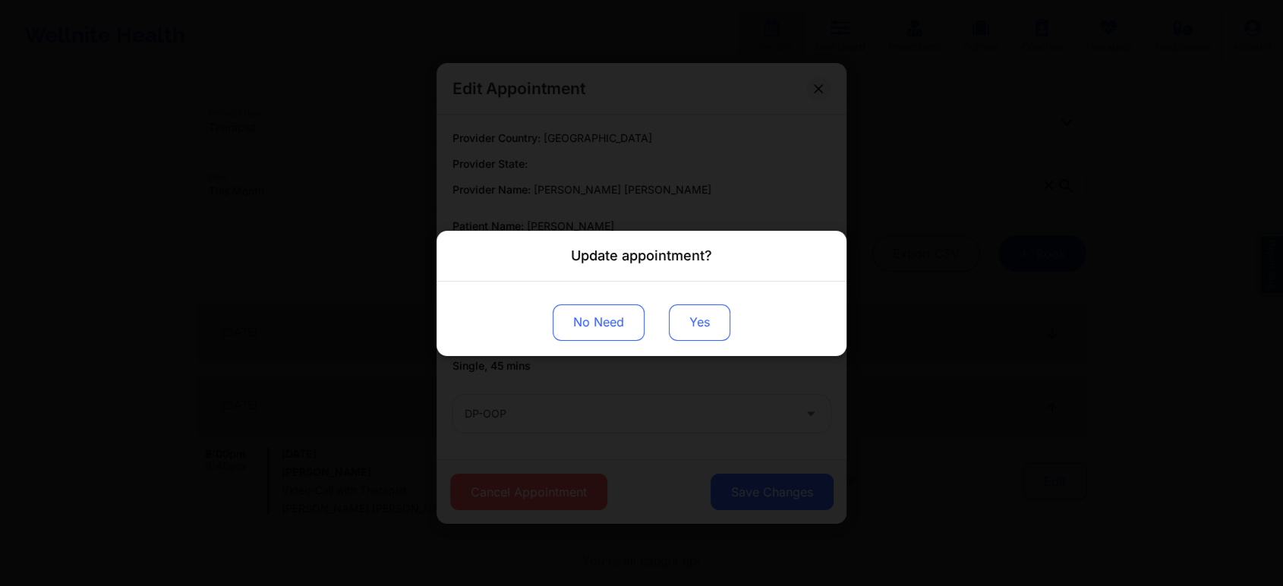
click at [698, 320] on button "Yes" at bounding box center [699, 322] width 61 height 36
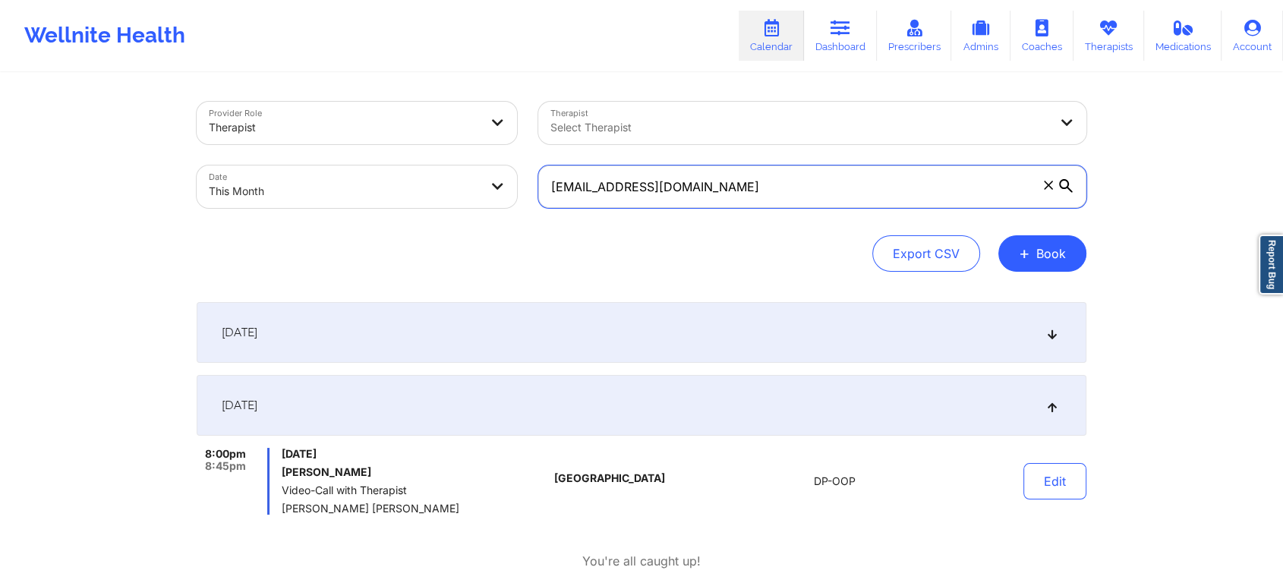
drag, startPoint x: 805, startPoint y: 197, endPoint x: 385, endPoint y: 193, distance: 419.8
click at [385, 193] on div "Provider Role Therapist Therapist Select Therapist Date This Month [EMAIL_ADDRE…" at bounding box center [641, 155] width 911 height 128
paste input "[PERSON_NAME].[PERSON_NAME]"
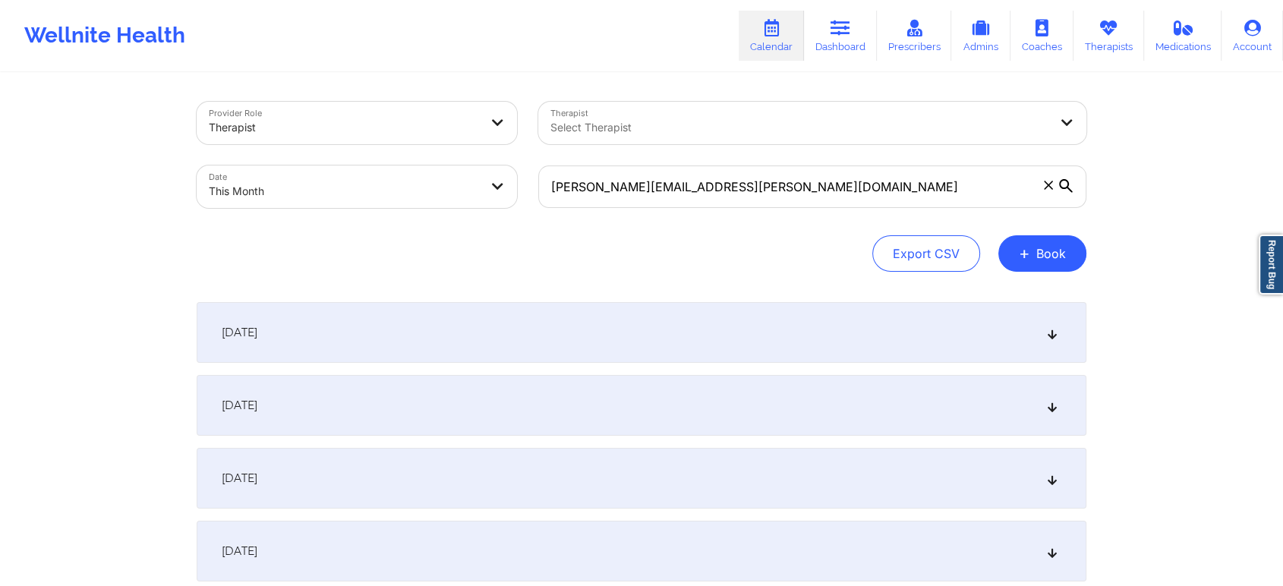
drag, startPoint x: 372, startPoint y: 385, endPoint x: 561, endPoint y: 414, distance: 191.2
click at [561, 414] on div "[DATE]" at bounding box center [642, 405] width 890 height 61
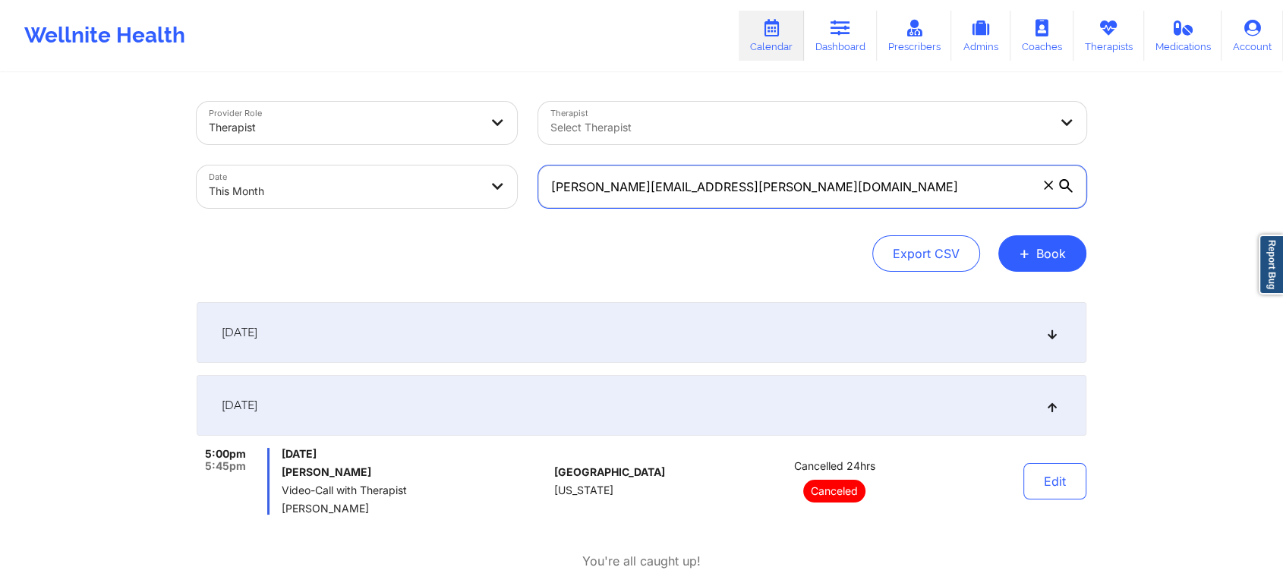
drag, startPoint x: 798, startPoint y: 174, endPoint x: 392, endPoint y: 190, distance: 406.4
click at [392, 190] on div "Provider Role Therapist Therapist Select Therapist Date This Month [PERSON_NAME…" at bounding box center [641, 155] width 911 height 128
paste input "yreettakay"
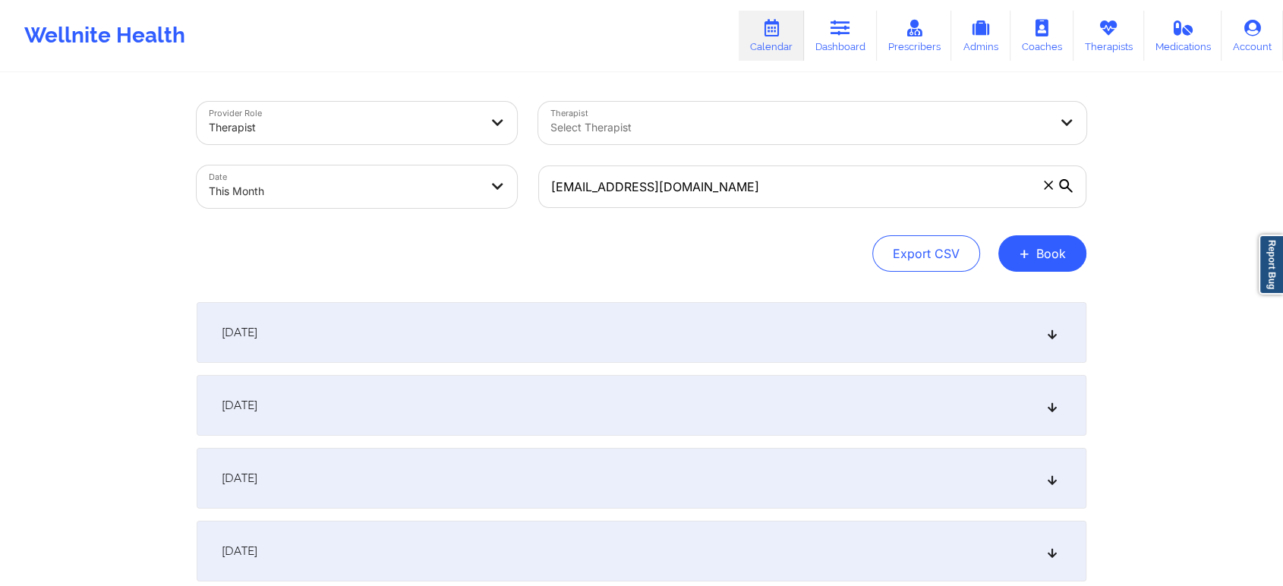
click at [505, 435] on div "[DATE]" at bounding box center [642, 405] width 890 height 61
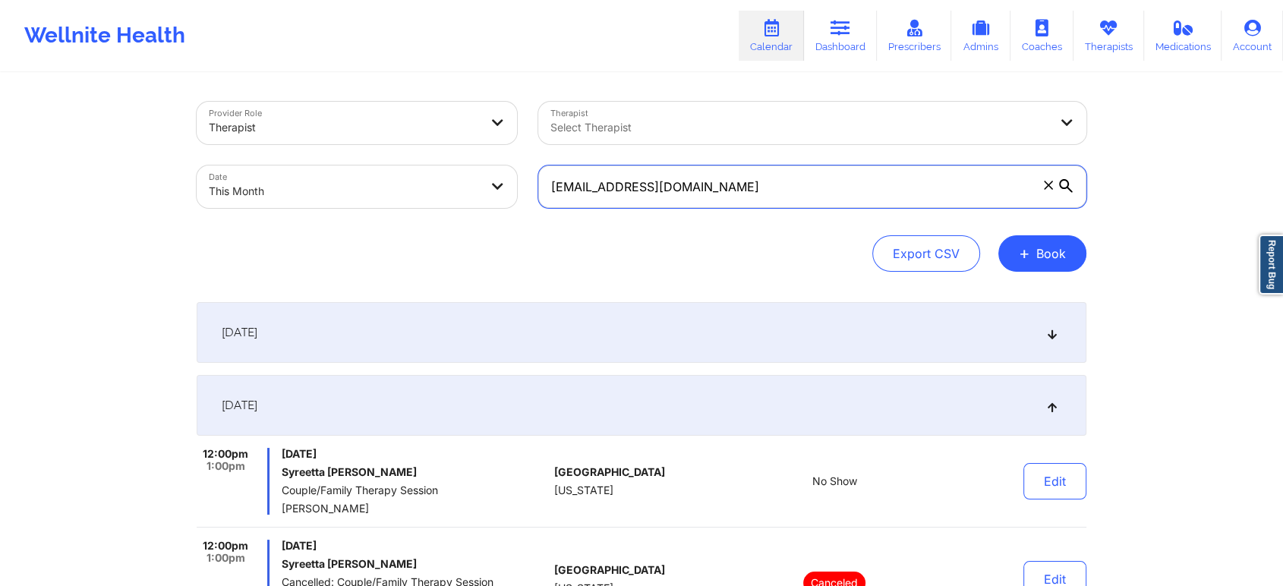
drag, startPoint x: 764, startPoint y: 181, endPoint x: 457, endPoint y: 196, distance: 307.0
click at [457, 196] on div "Provider Role Therapist Therapist Select Therapist Date This Month [EMAIL_ADDRE…" at bounding box center [641, 155] width 911 height 128
paste input "[EMAIL_ADDRESS]"
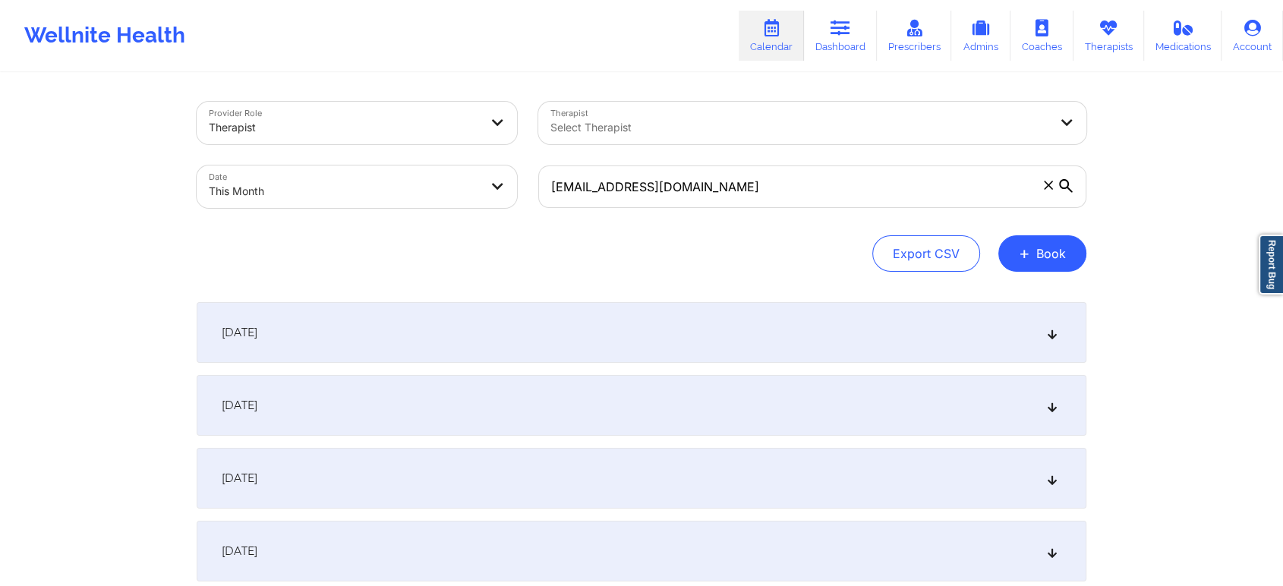
click at [574, 386] on div "[DATE]" at bounding box center [642, 405] width 890 height 61
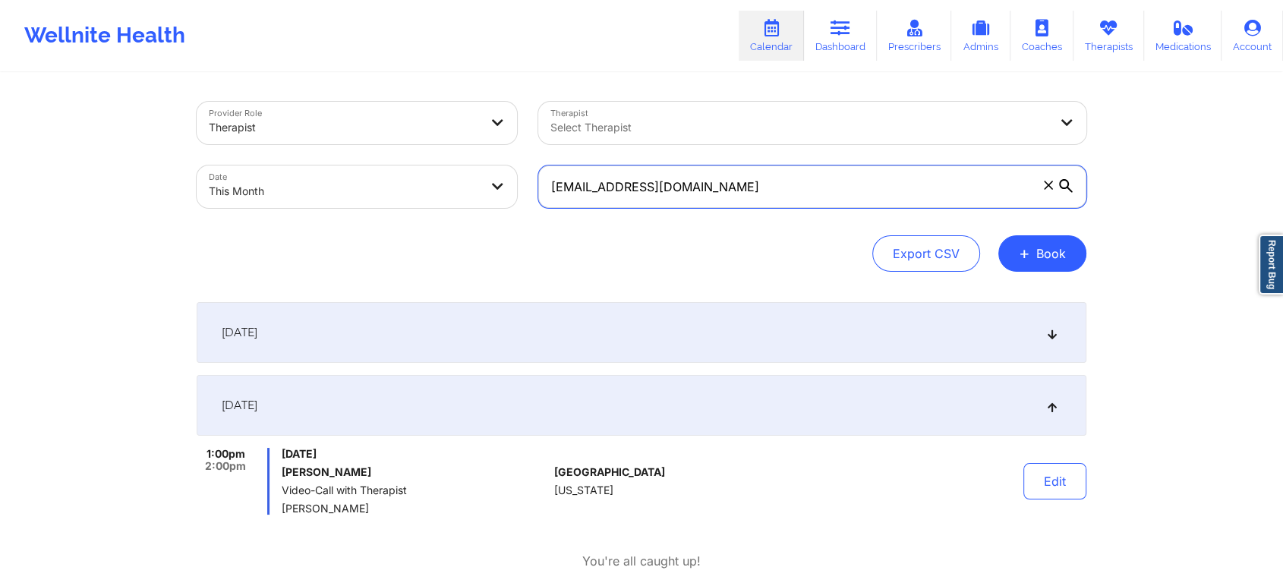
drag, startPoint x: 711, startPoint y: 170, endPoint x: 431, endPoint y: 186, distance: 280.5
click at [431, 186] on div "Provider Role Therapist Therapist Select Therapist Date This Month [EMAIL_ADDRE…" at bounding box center [641, 155] width 911 height 128
paste input "[EMAIL_ADDRESS]"
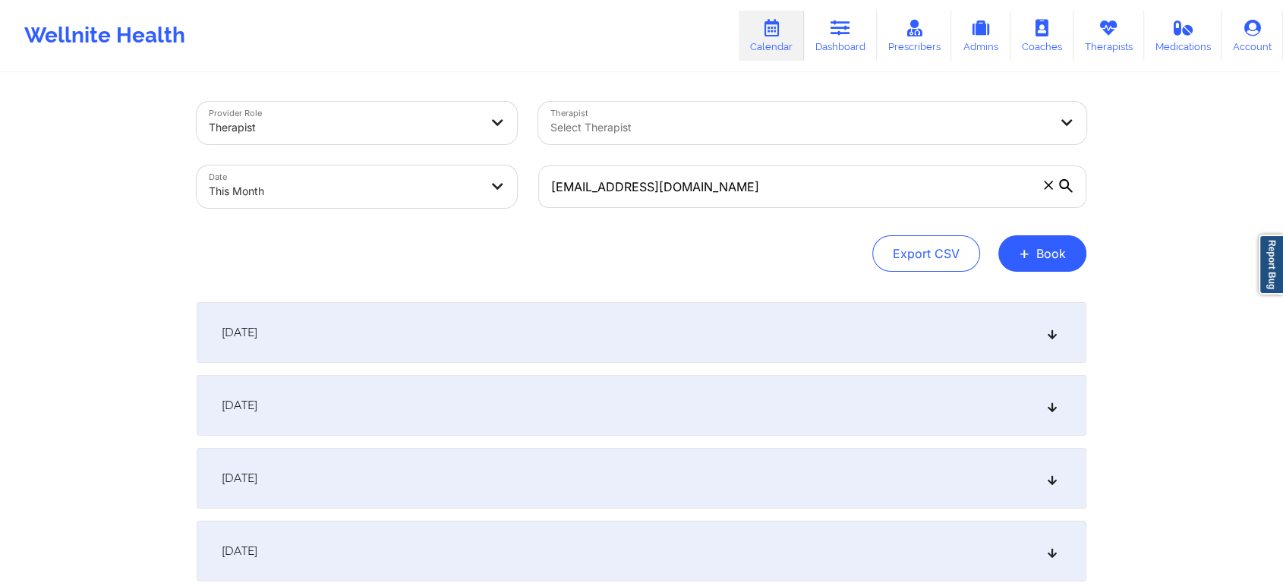
click at [540, 398] on div "[DATE]" at bounding box center [642, 405] width 890 height 61
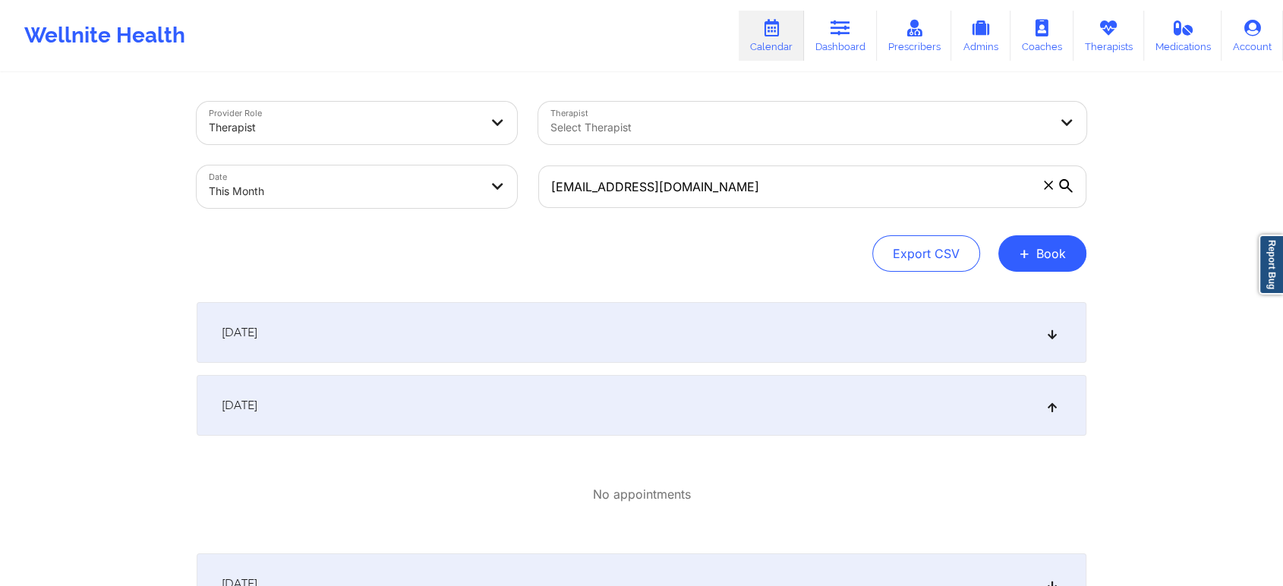
drag, startPoint x: 729, startPoint y: 221, endPoint x: 768, endPoint y: 197, distance: 46.3
click at [768, 197] on div "Provider Role Therapist Therapist Select Therapist Date This Month [EMAIL_ADDRE…" at bounding box center [642, 187] width 890 height 170
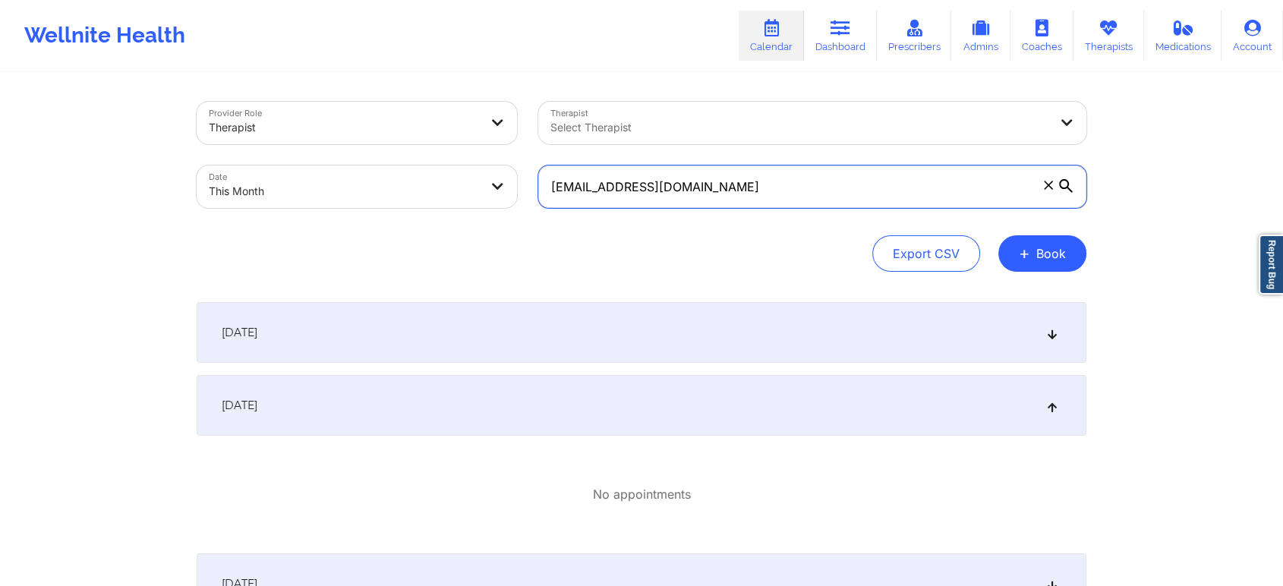
drag, startPoint x: 768, startPoint y: 197, endPoint x: 455, endPoint y: 200, distance: 313.5
click at [455, 200] on div "Provider Role Therapist Therapist Select Therapist Date This Month [EMAIL_ADDRE…" at bounding box center [641, 155] width 911 height 128
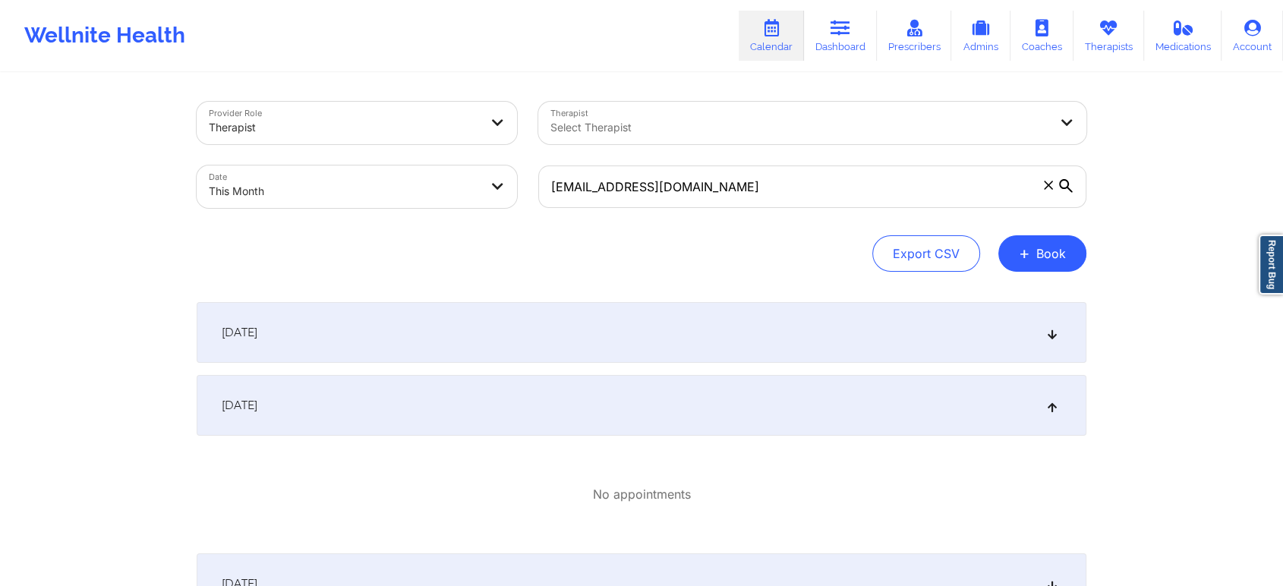
drag, startPoint x: 742, startPoint y: 209, endPoint x: 681, endPoint y: 197, distance: 62.7
click at [681, 197] on div "[EMAIL_ADDRESS][DOMAIN_NAME]" at bounding box center [812, 187] width 569 height 64
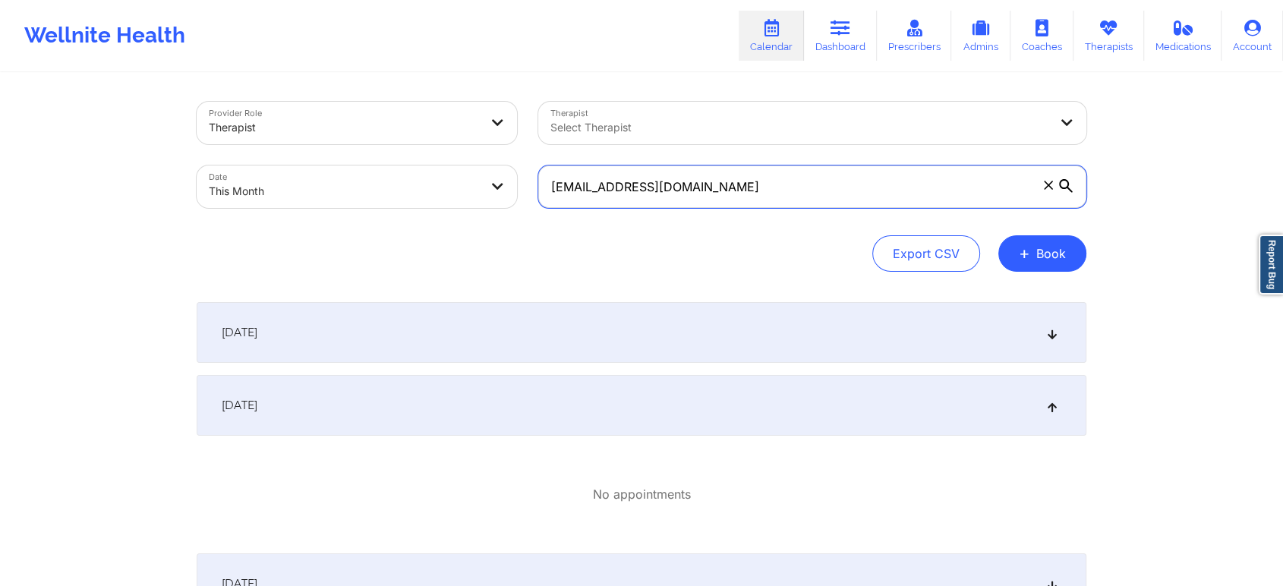
drag, startPoint x: 681, startPoint y: 197, endPoint x: 480, endPoint y: 194, distance: 201.2
click at [480, 194] on div "Provider Role Therapist Therapist Select Therapist Date This Month [EMAIL_ADDRE…" at bounding box center [641, 155] width 911 height 128
paste input "[PERSON_NAME][EMAIL_ADDRESS][PERSON_NAME]"
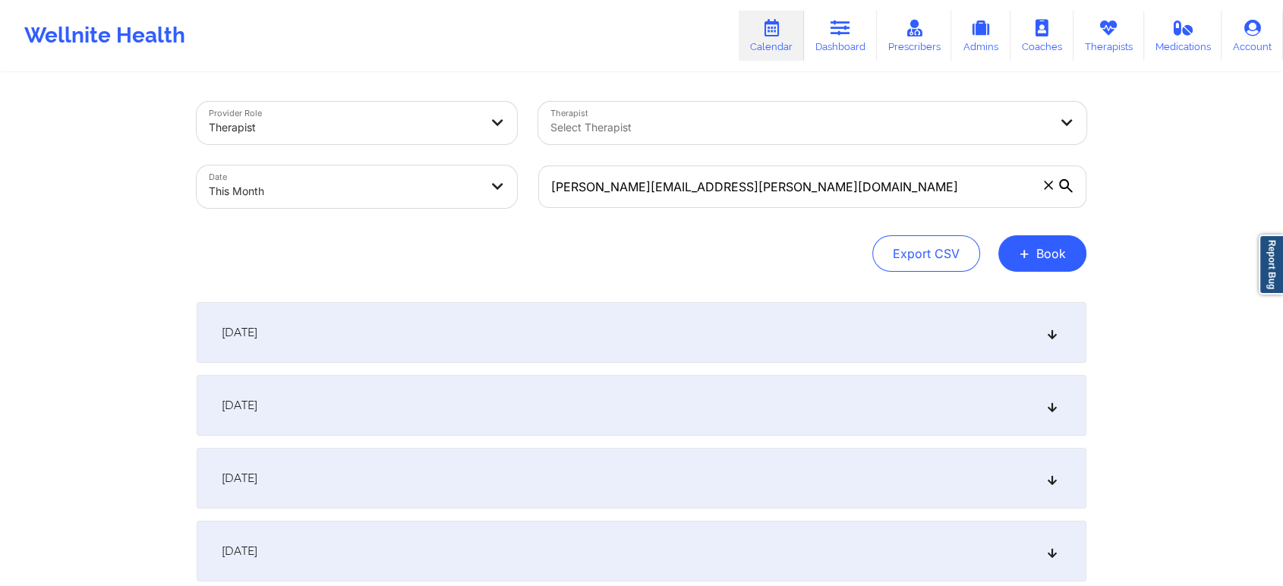
click at [483, 376] on div "[DATE]" at bounding box center [642, 405] width 890 height 61
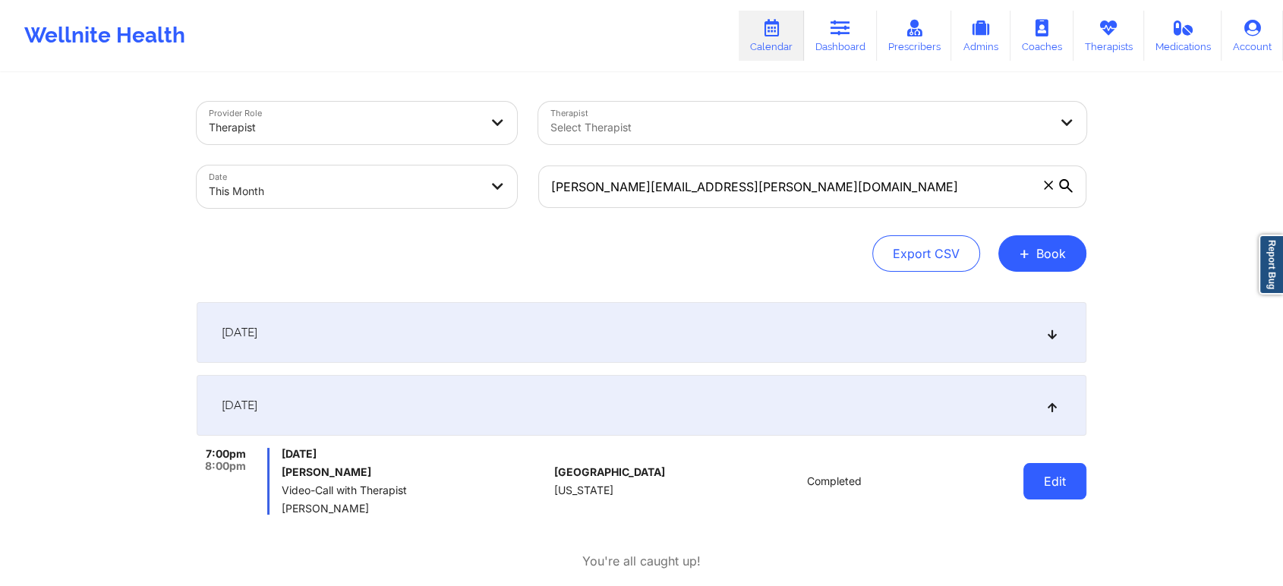
click at [1074, 465] on button "Edit" at bounding box center [1054, 481] width 63 height 36
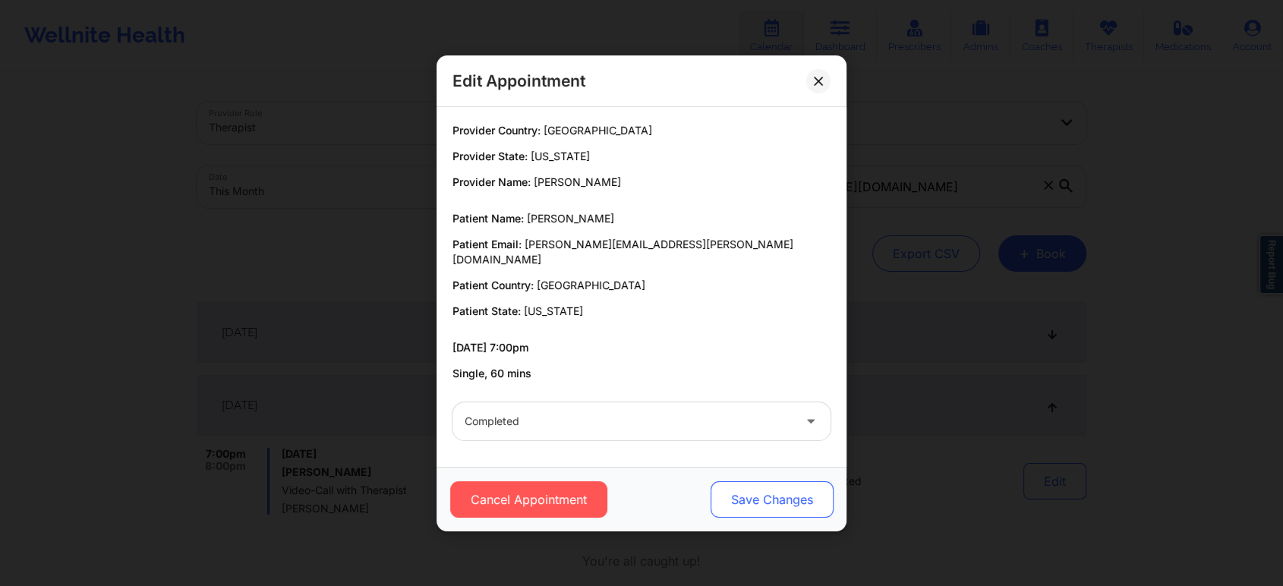
click at [808, 481] on button "Save Changes" at bounding box center [771, 499] width 123 height 36
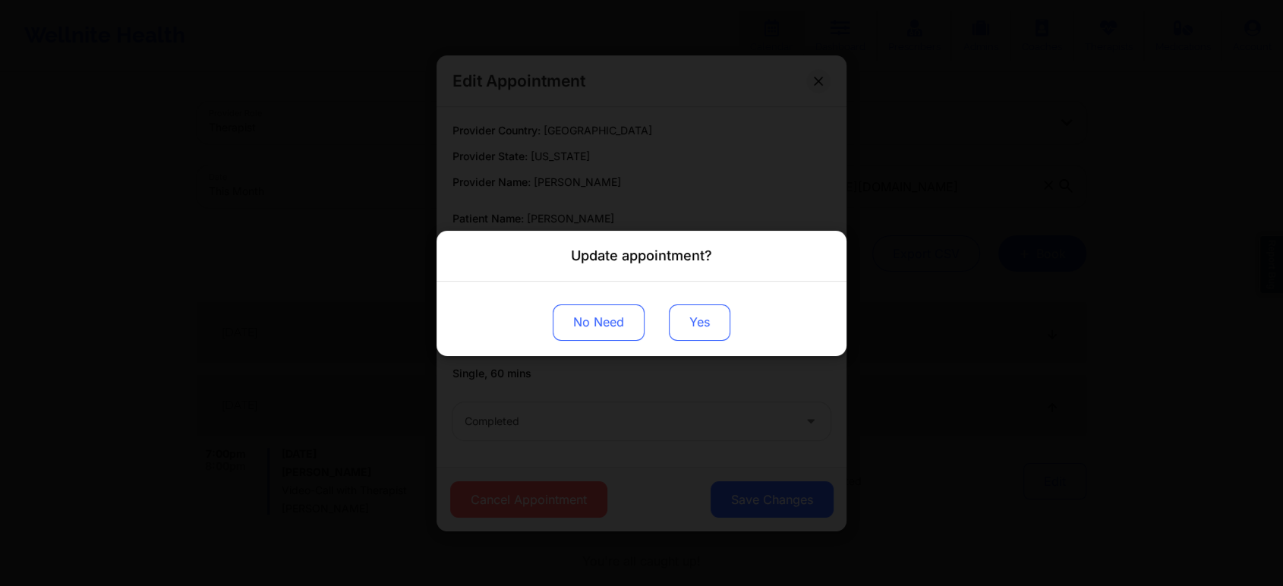
click at [703, 317] on button "Yes" at bounding box center [699, 322] width 61 height 36
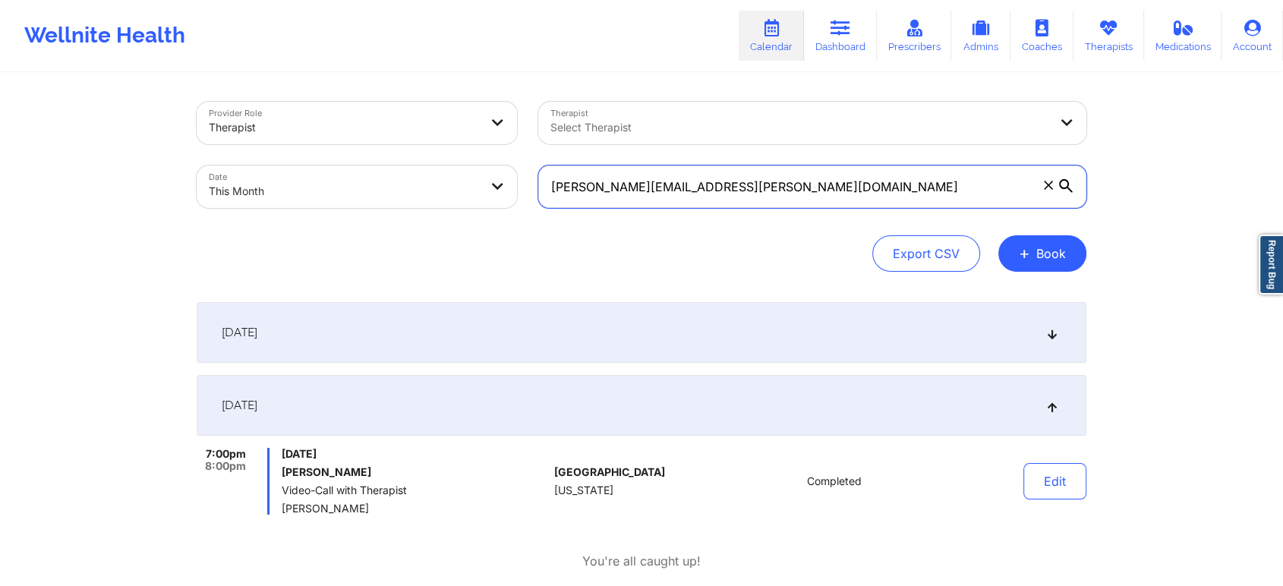
drag, startPoint x: 729, startPoint y: 198, endPoint x: 416, endPoint y: 130, distance: 320.1
click at [416, 130] on div "Provider Role Therapist Therapist Select Therapist Date This Month [PERSON_NAME…" at bounding box center [641, 155] width 911 height 128
paste input "[EMAIL_ADDRESS]"
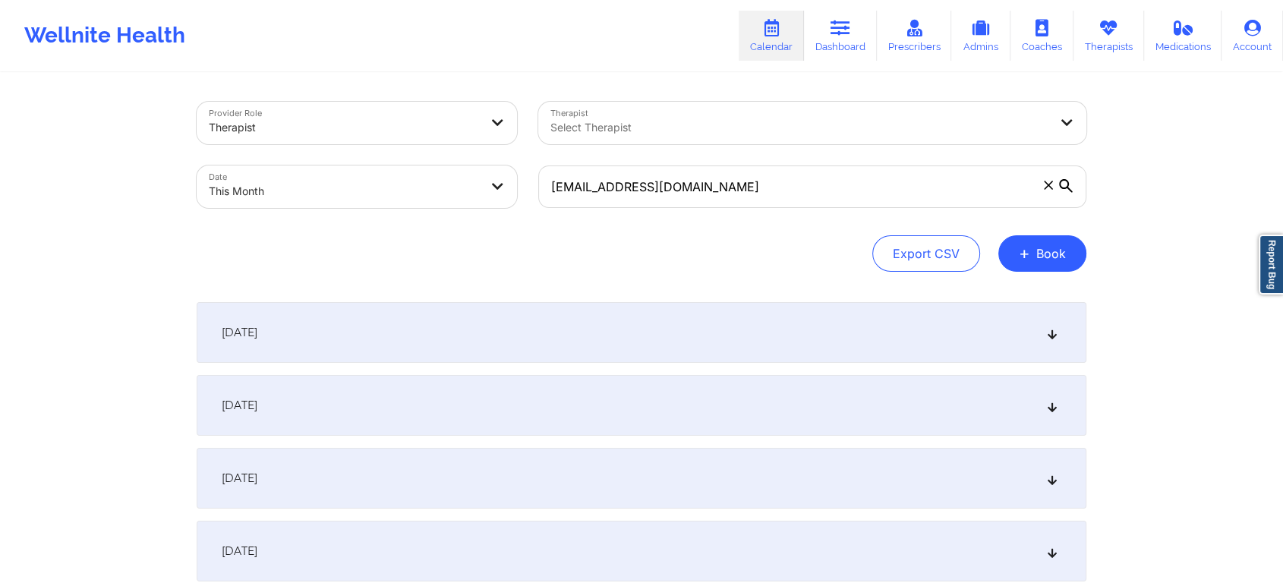
click at [490, 392] on div "[DATE]" at bounding box center [642, 405] width 890 height 61
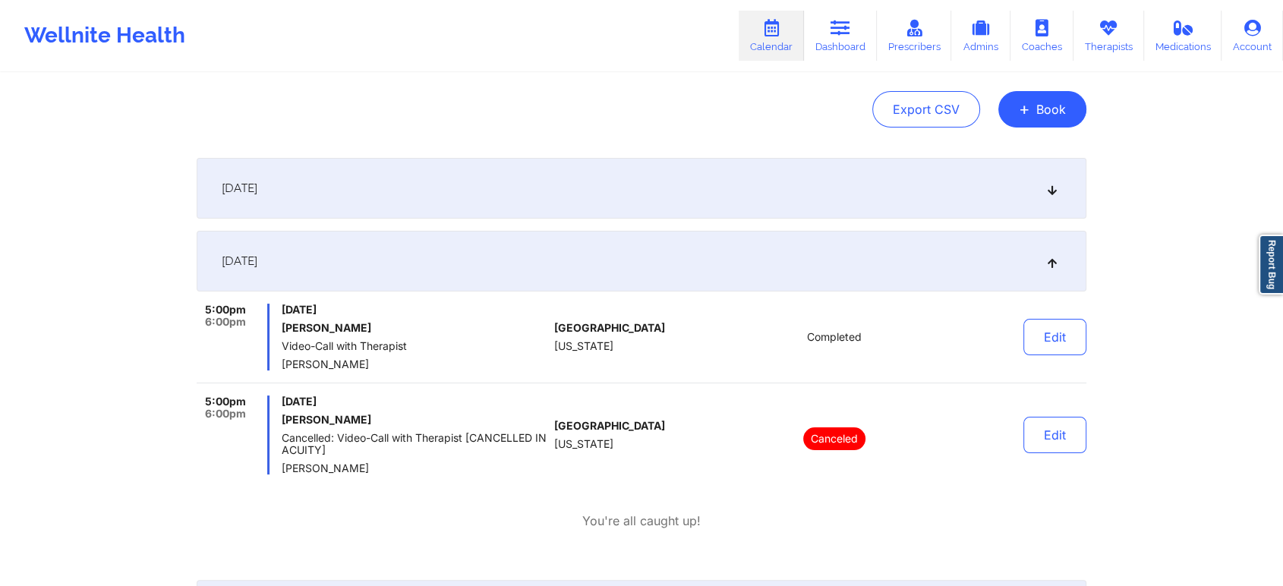
scroll to position [155, 0]
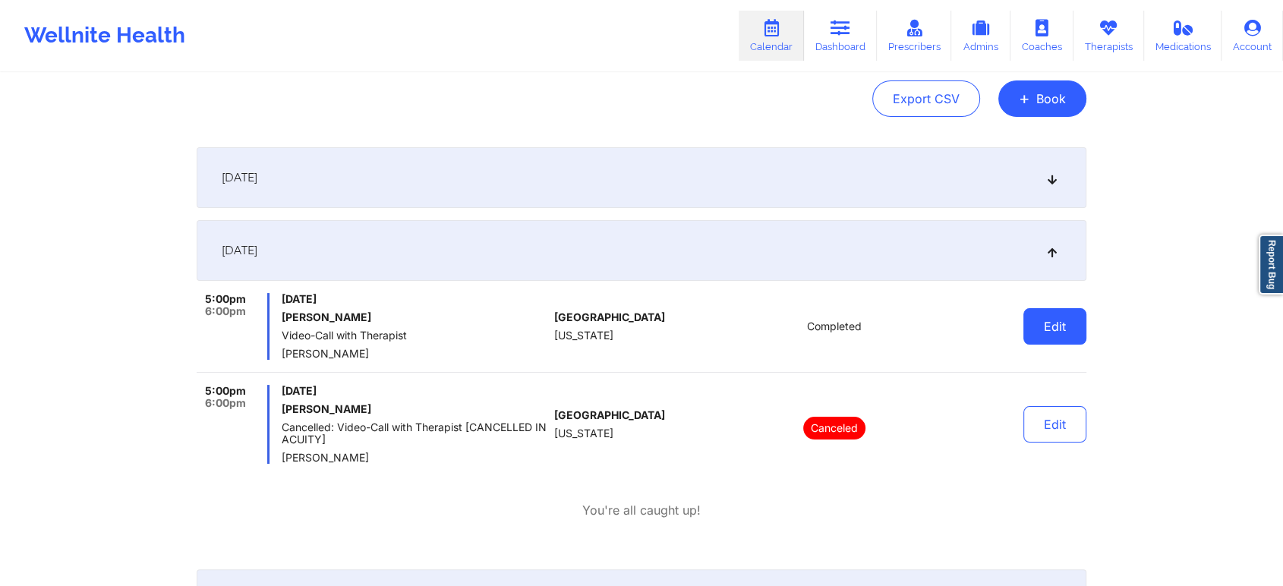
click at [1060, 332] on button "Edit" at bounding box center [1054, 326] width 63 height 36
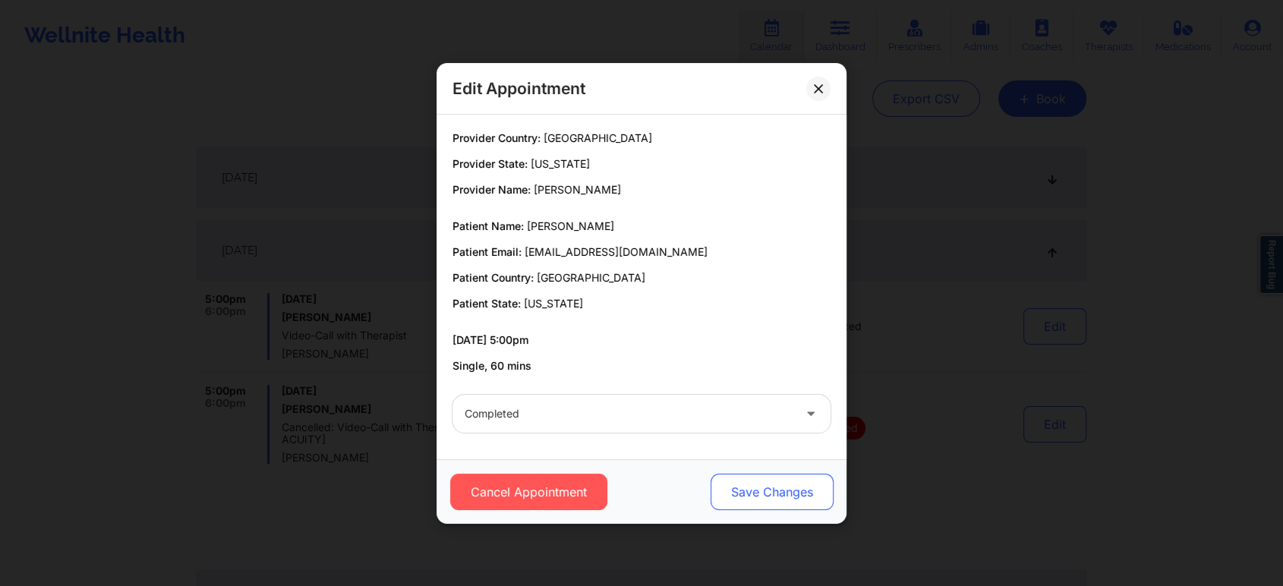
click at [773, 500] on button "Save Changes" at bounding box center [771, 492] width 123 height 36
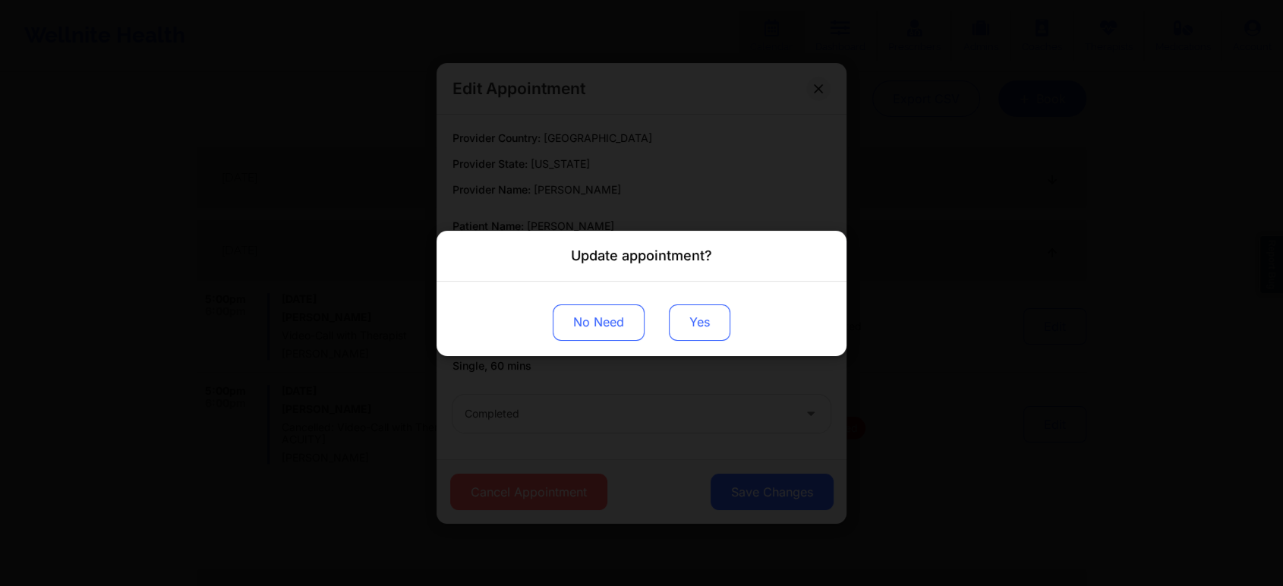
click at [688, 304] on button "Yes" at bounding box center [699, 322] width 61 height 36
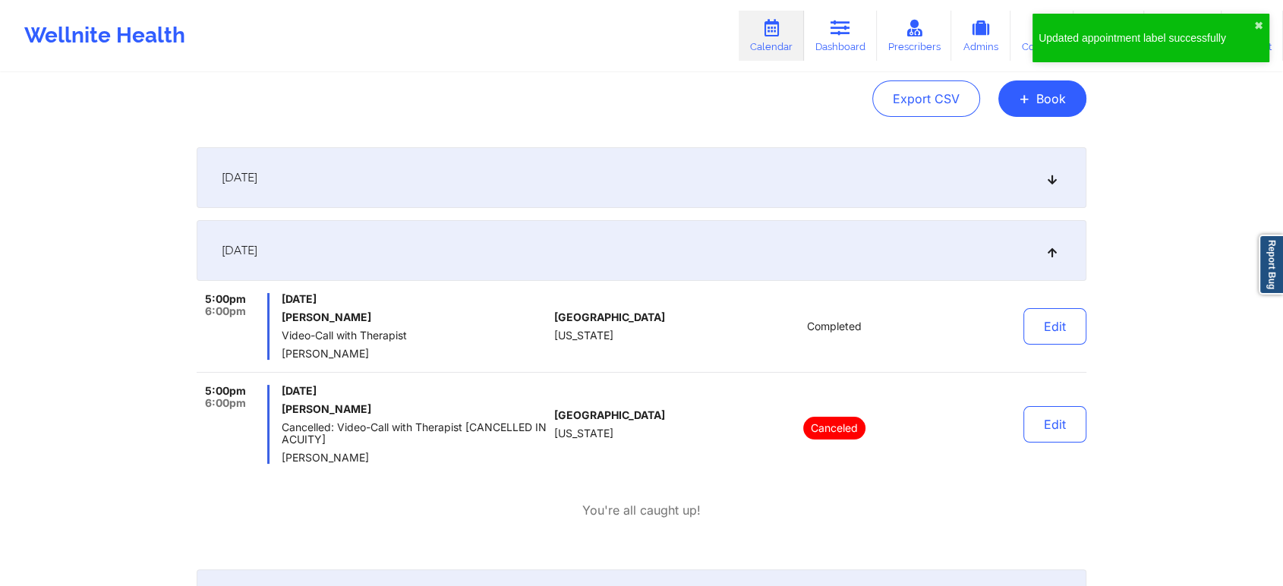
scroll to position [0, 0]
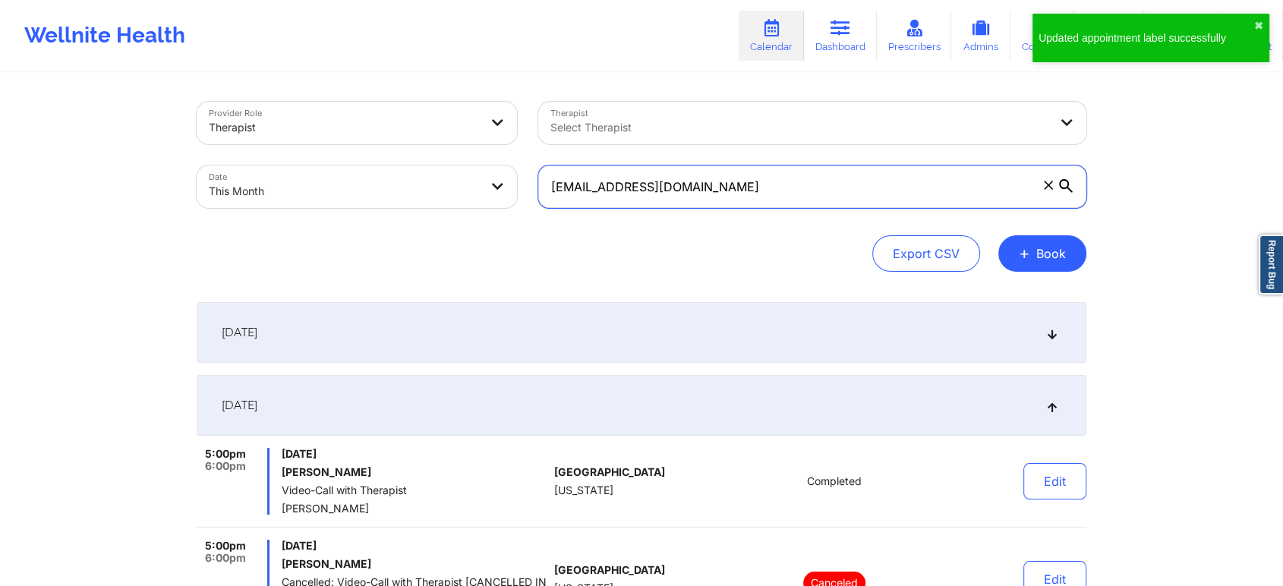
drag, startPoint x: 903, startPoint y: 170, endPoint x: 559, endPoint y: 171, distance: 344.6
click at [559, 171] on input "[EMAIL_ADDRESS][DOMAIN_NAME]" at bounding box center [812, 186] width 548 height 43
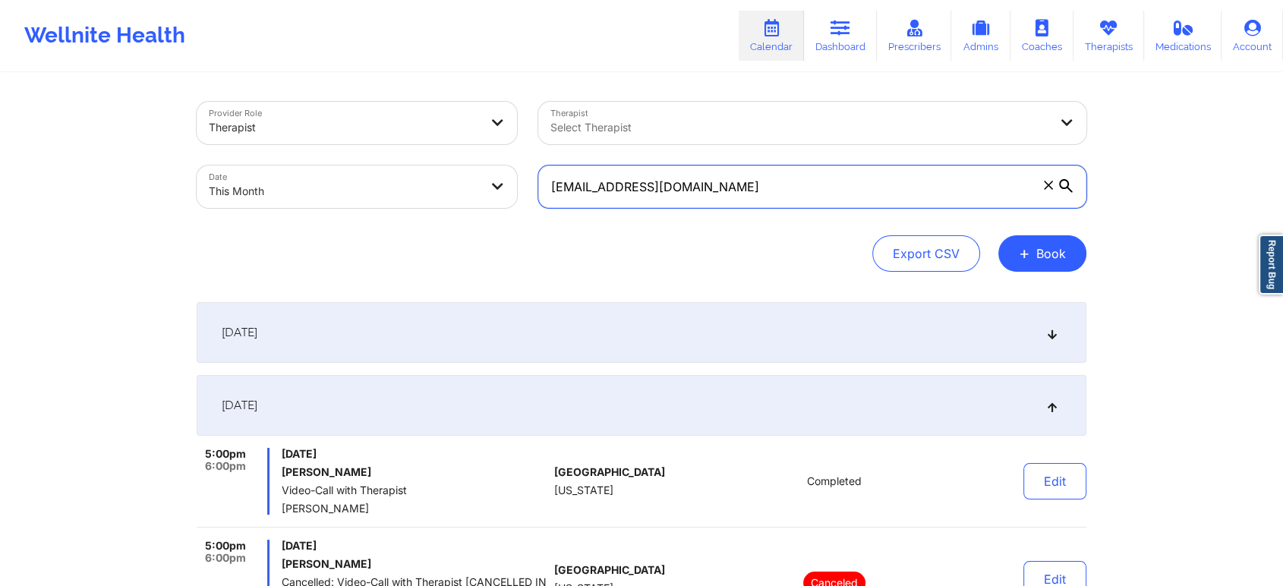
type input "g"
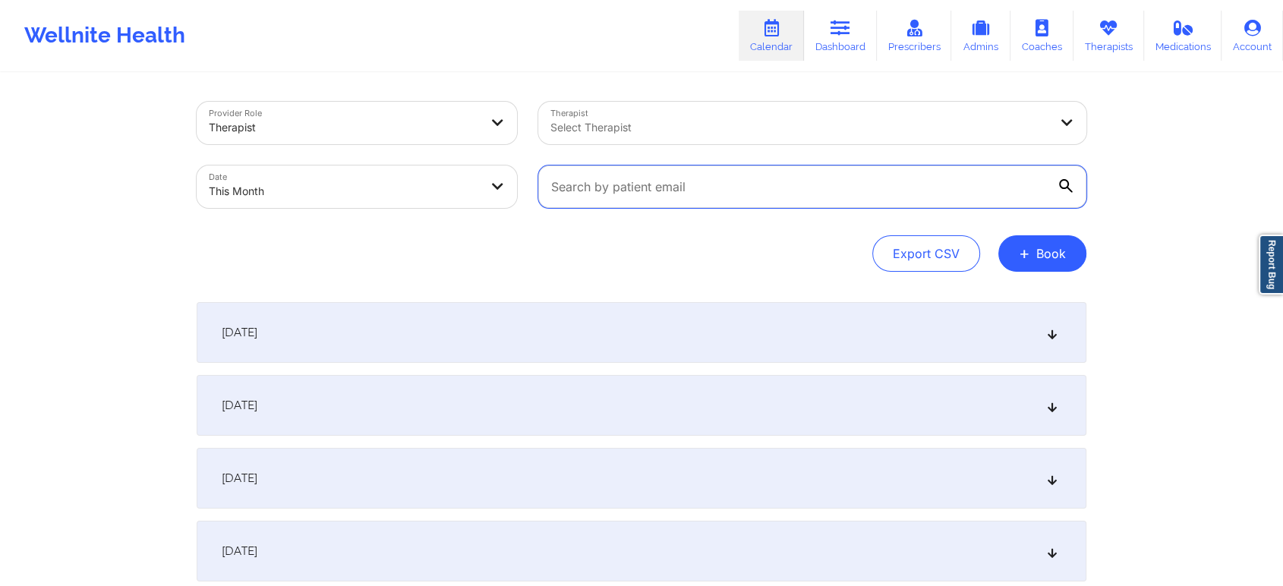
paste input "[EMAIL_ADDRESS][DOMAIN_NAME]"
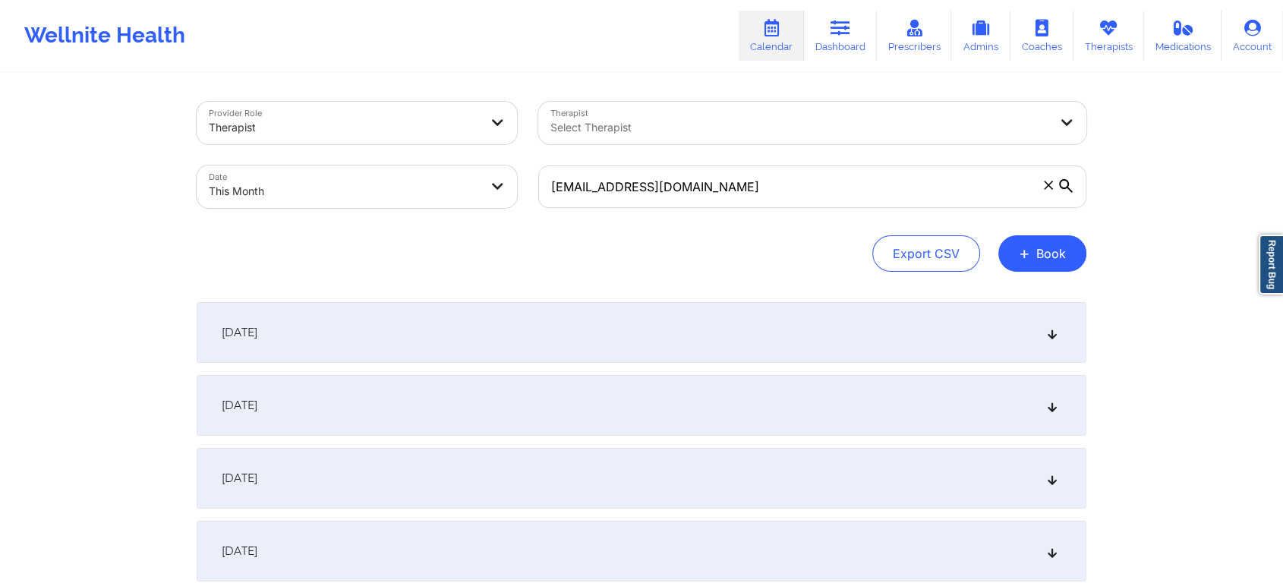
click at [777, 395] on div "[DATE]" at bounding box center [642, 405] width 890 height 61
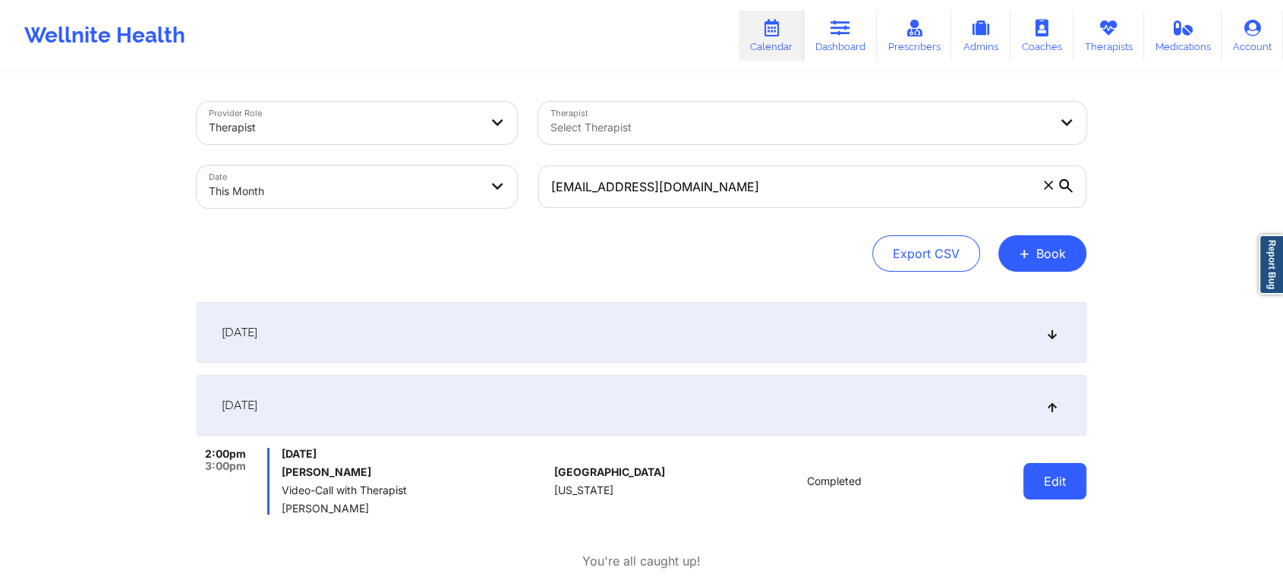
click at [1073, 487] on button "Edit" at bounding box center [1054, 481] width 63 height 36
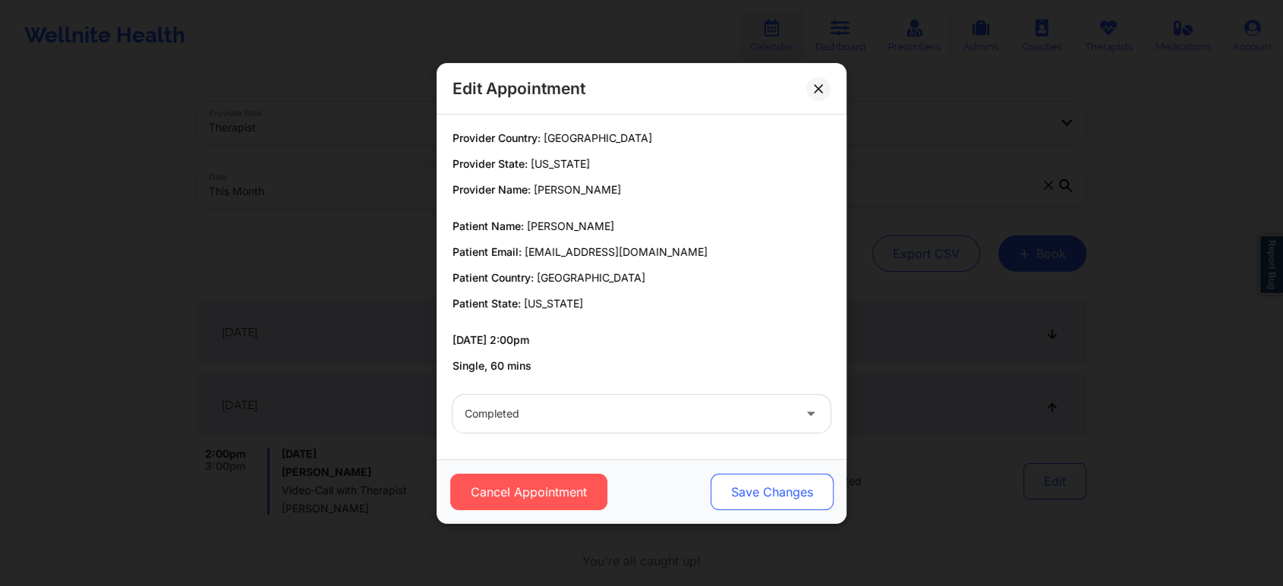
click at [790, 493] on button "Save Changes" at bounding box center [771, 492] width 123 height 36
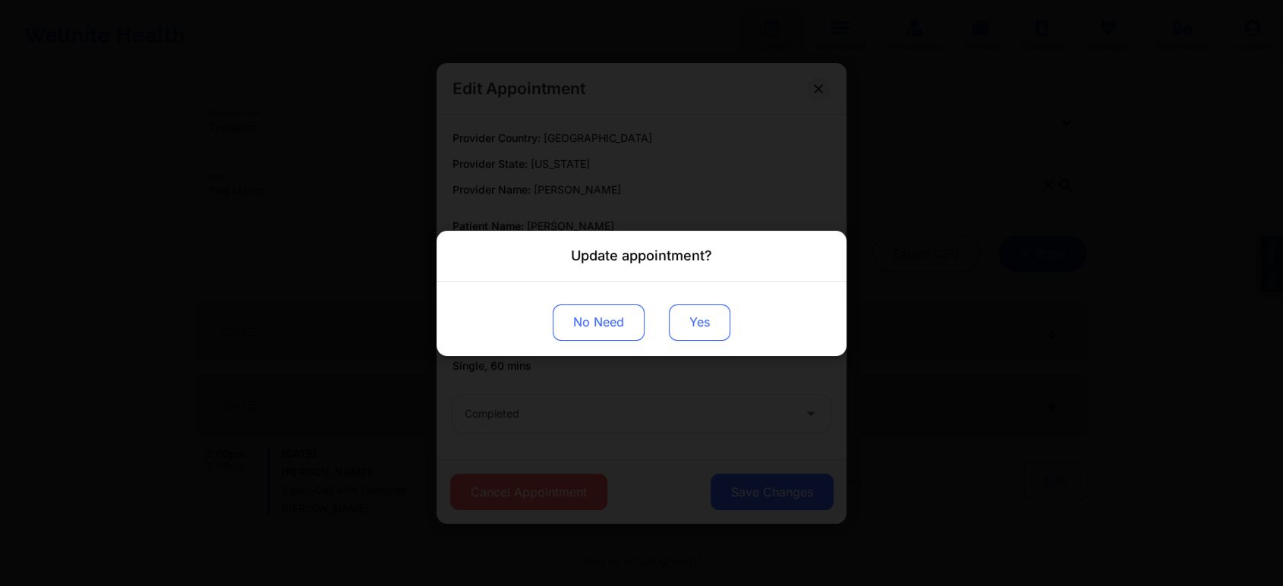
click at [689, 313] on button "Yes" at bounding box center [699, 322] width 61 height 36
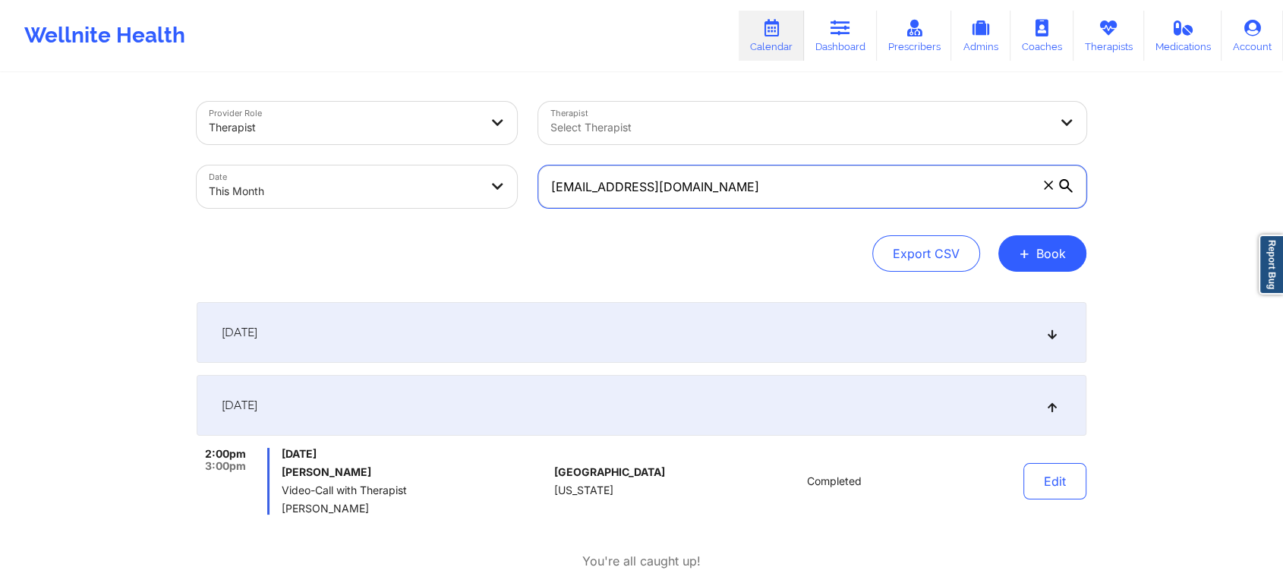
drag, startPoint x: 763, startPoint y: 185, endPoint x: 348, endPoint y: 169, distance: 414.8
click at [348, 169] on div "Provider Role Therapist Therapist Select Therapist Date This Month [EMAIL_ADDRE…" at bounding box center [641, 155] width 911 height 128
paste input "michygon1210@ao"
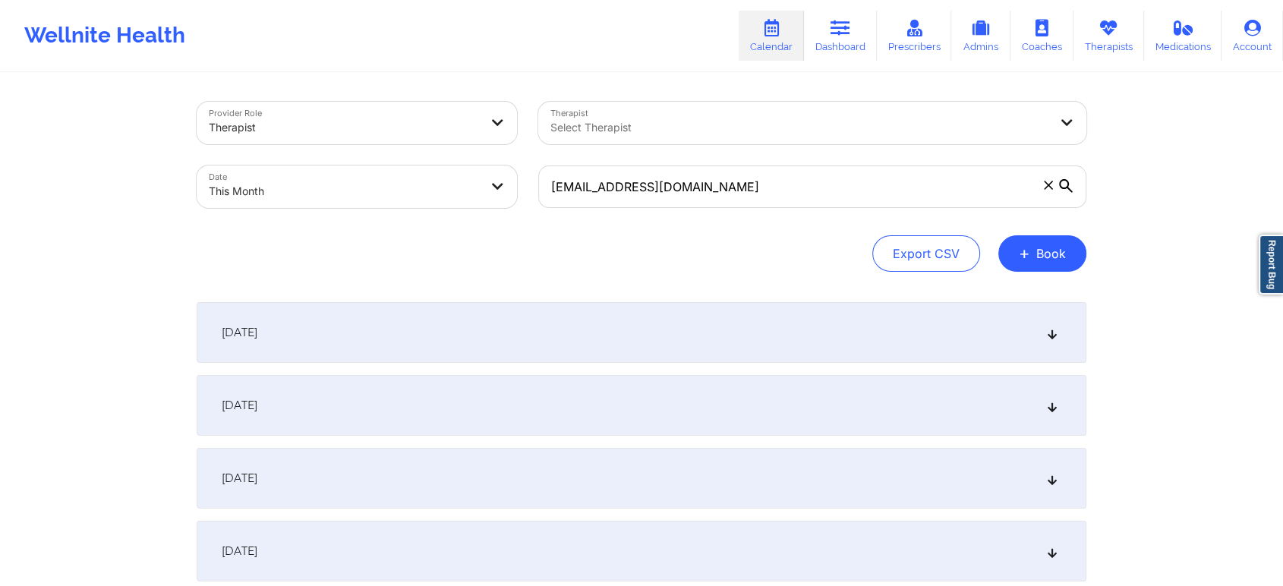
click at [334, 411] on div "[DATE]" at bounding box center [642, 405] width 890 height 61
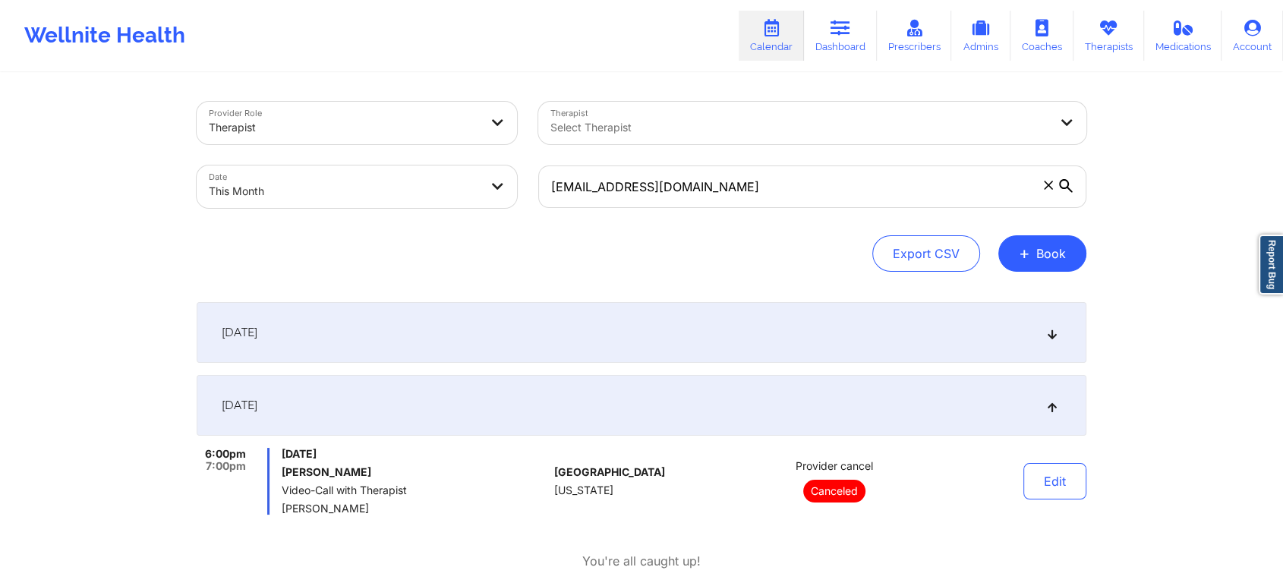
click at [500, 329] on div "[DATE]" at bounding box center [642, 332] width 890 height 61
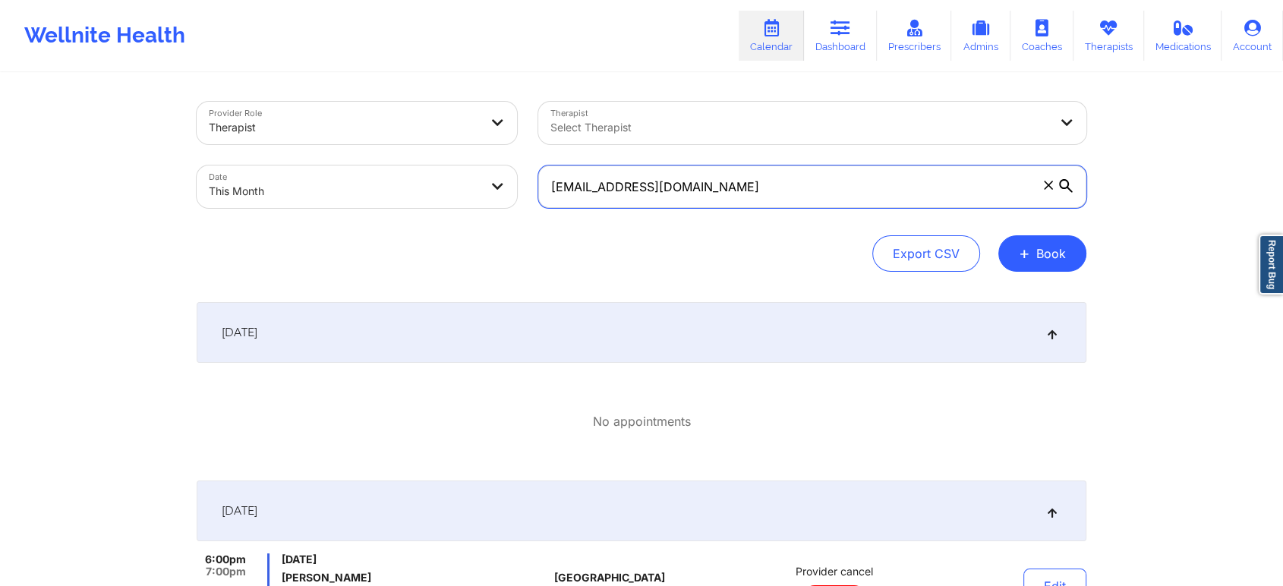
drag, startPoint x: 748, startPoint y: 203, endPoint x: 411, endPoint y: 195, distance: 337.8
click at [411, 195] on div "Provider Role Therapist Therapist Select Therapist Date This Month [EMAIL_ADDRE…" at bounding box center [641, 155] width 911 height 128
paste input "samir.mekrami@gmai"
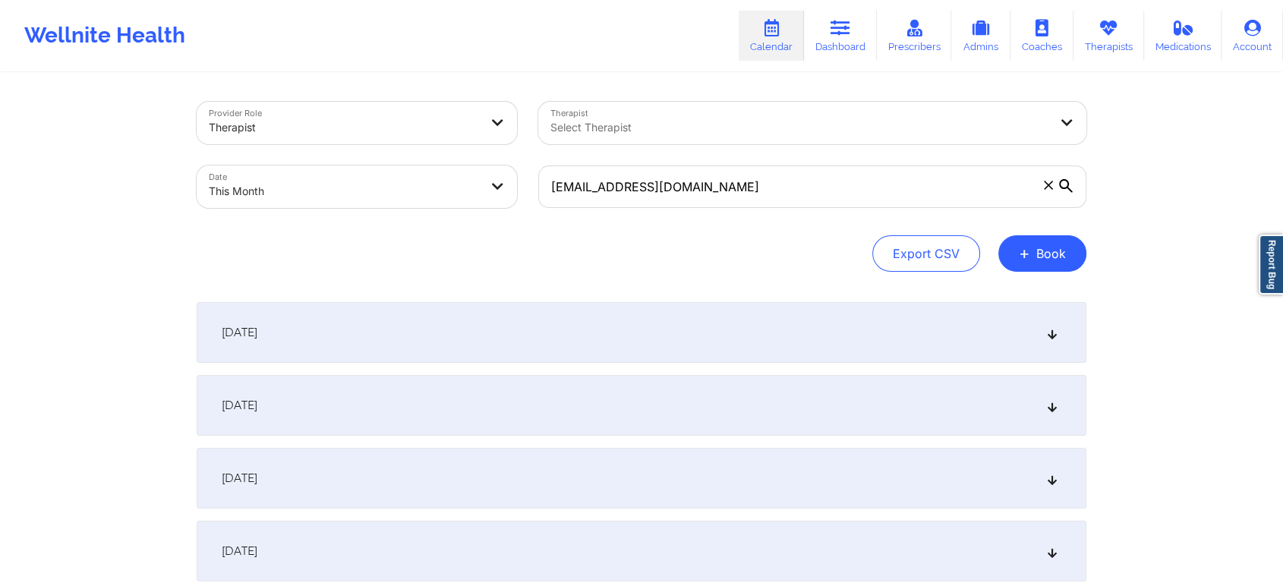
drag, startPoint x: 539, startPoint y: 395, endPoint x: 757, endPoint y: 448, distance: 224.2
click at [797, 424] on div "[DATE]" at bounding box center [642, 405] width 890 height 61
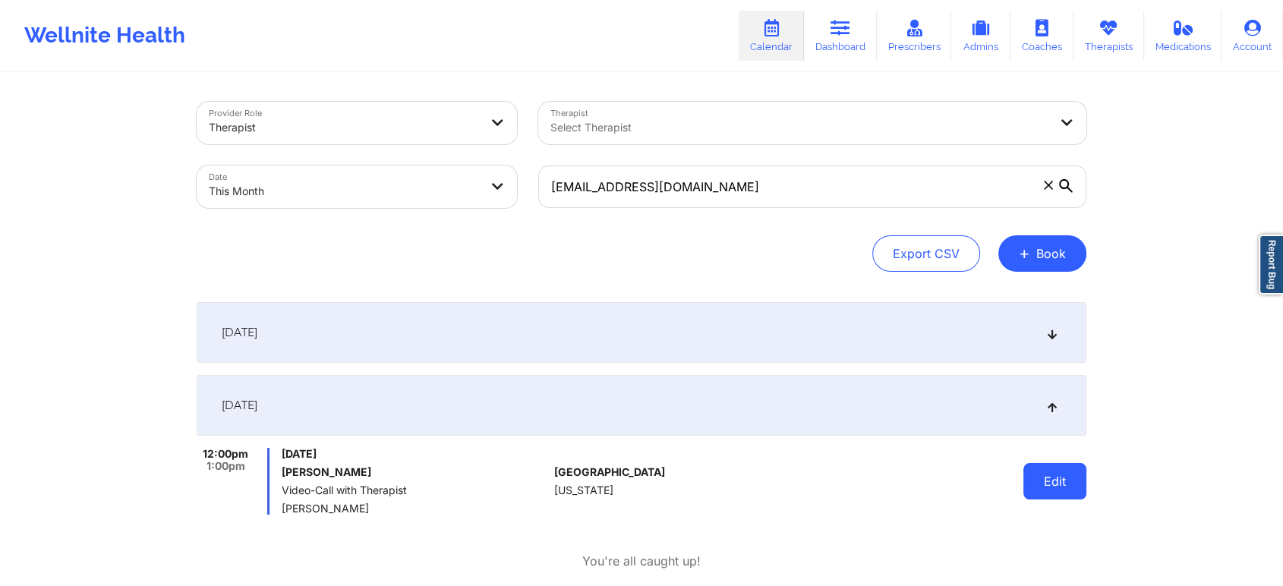
click at [1052, 469] on button "Edit" at bounding box center [1054, 481] width 63 height 36
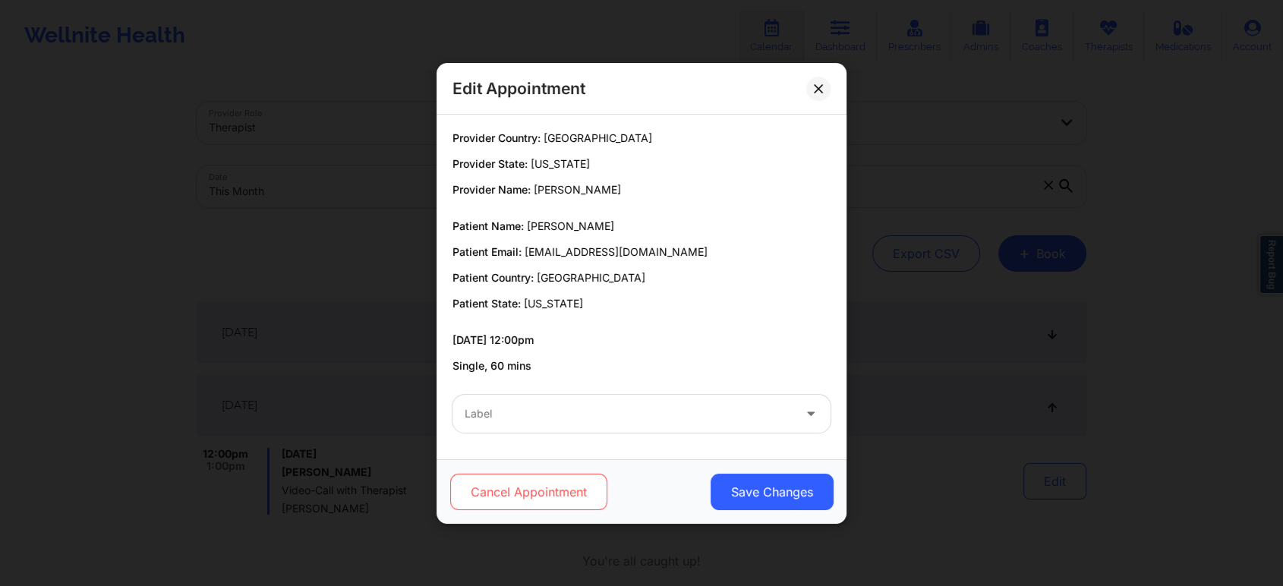
click at [552, 488] on button "Cancel Appointment" at bounding box center [528, 492] width 157 height 36
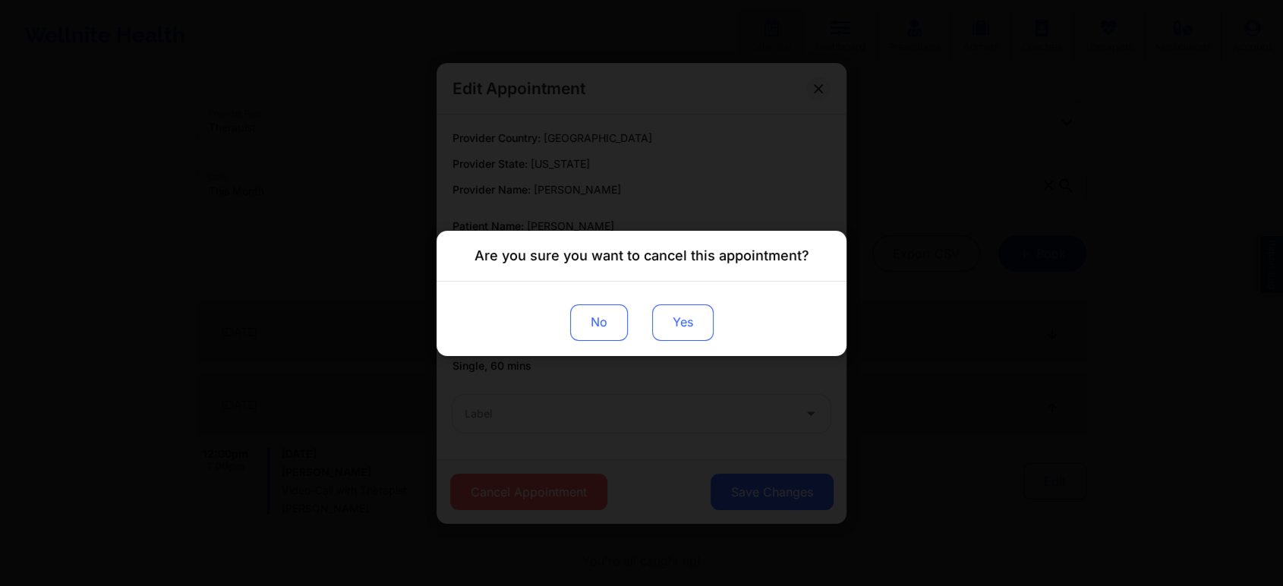
click at [692, 323] on button "Yes" at bounding box center [682, 322] width 61 height 36
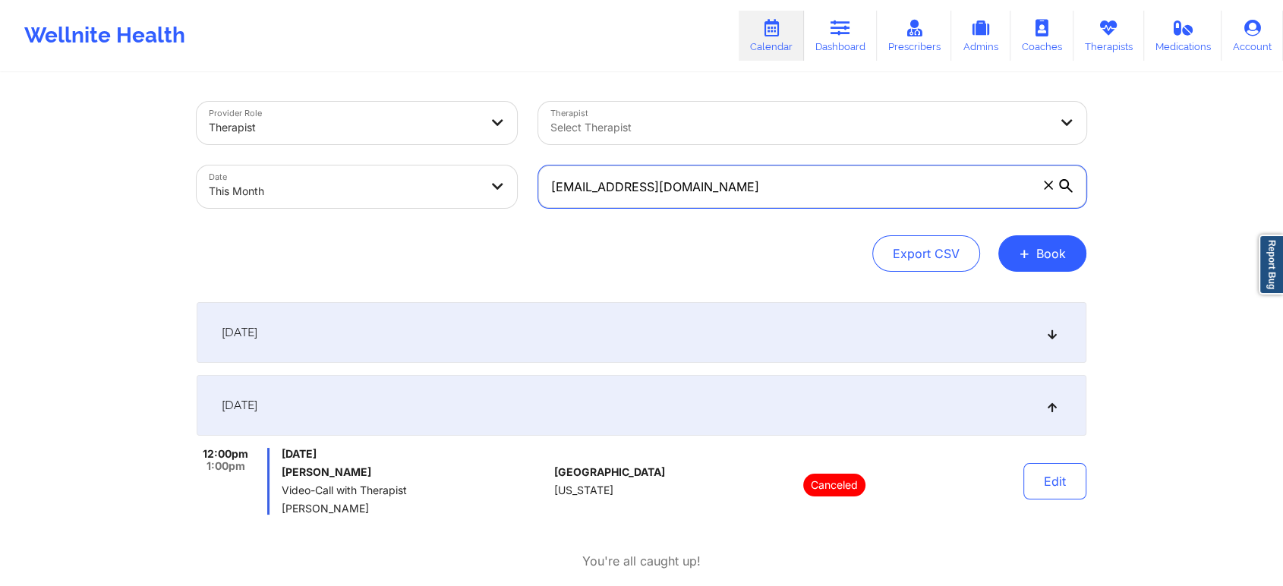
drag, startPoint x: 726, startPoint y: 189, endPoint x: 410, endPoint y: 190, distance: 316.5
click at [410, 190] on div "Provider Role Therapist Therapist Select Therapist Date This Month [EMAIL_ADDRE…" at bounding box center [641, 155] width 911 height 128
paste input "brooked2009"
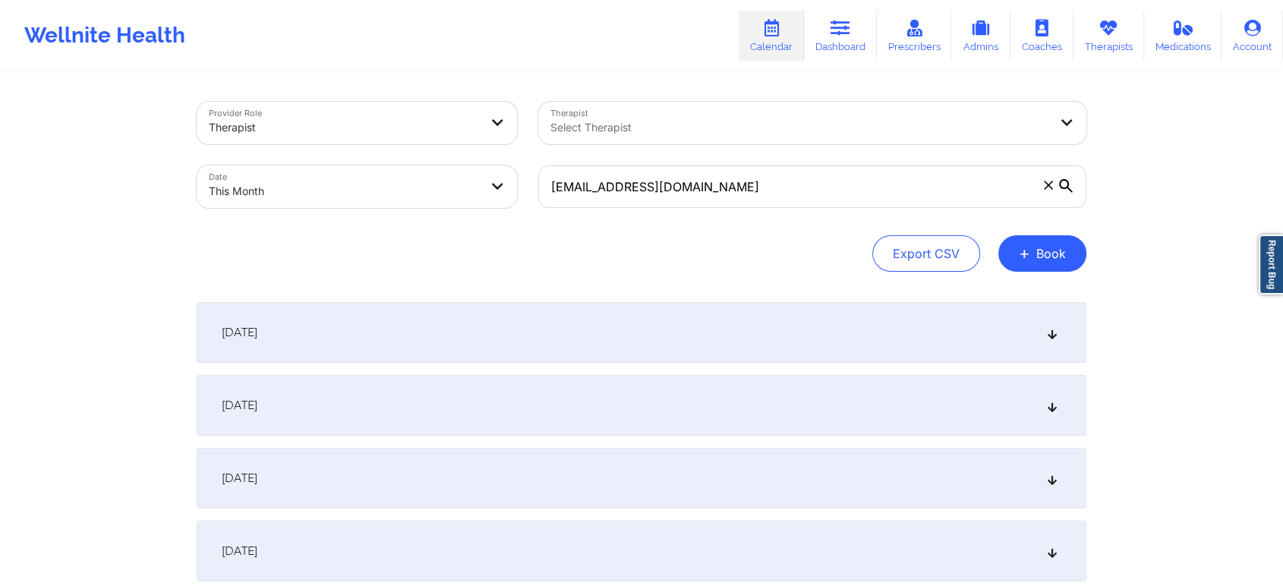
click at [618, 409] on div "[DATE]" at bounding box center [642, 405] width 890 height 61
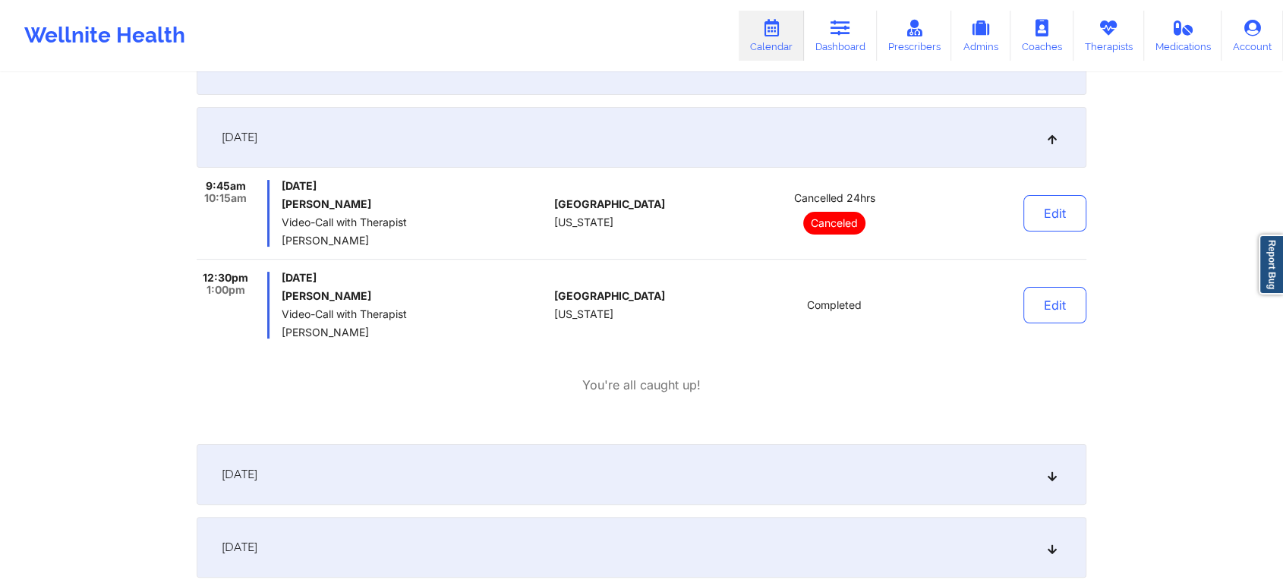
scroll to position [293, 0]
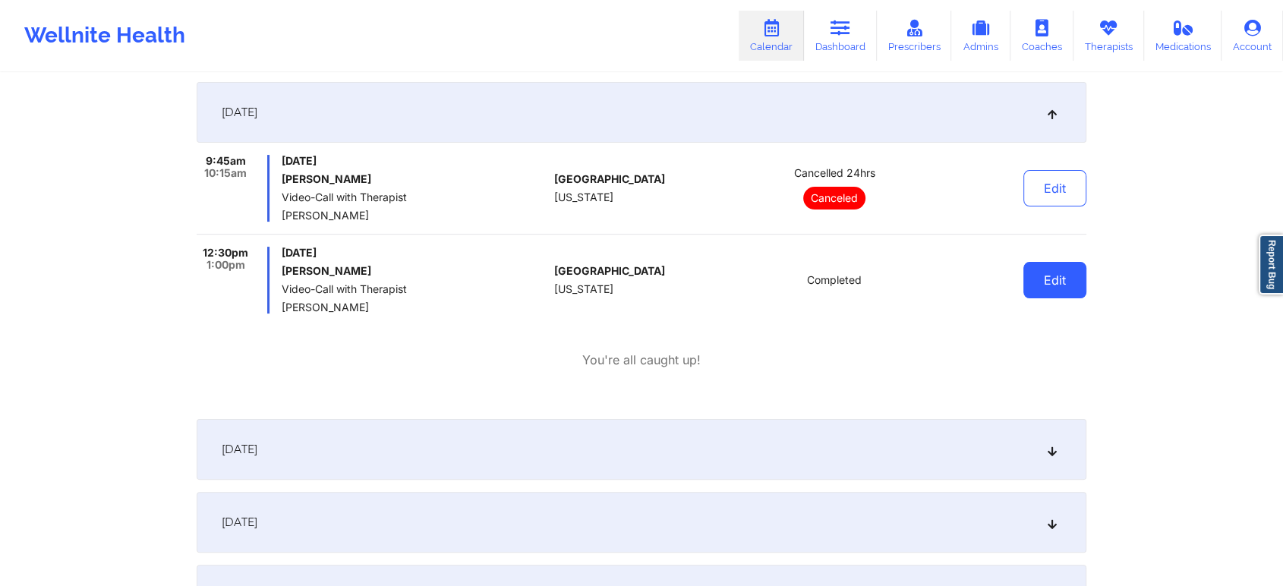
click at [1066, 283] on button "Edit" at bounding box center [1054, 280] width 63 height 36
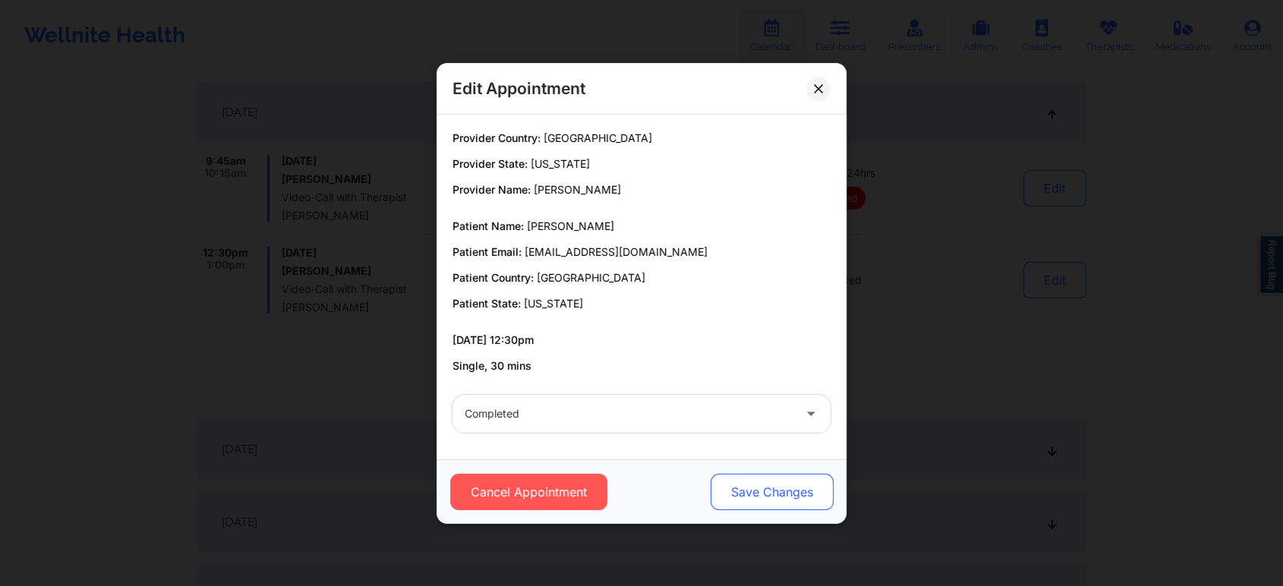
click at [777, 478] on button "Save Changes" at bounding box center [771, 492] width 123 height 36
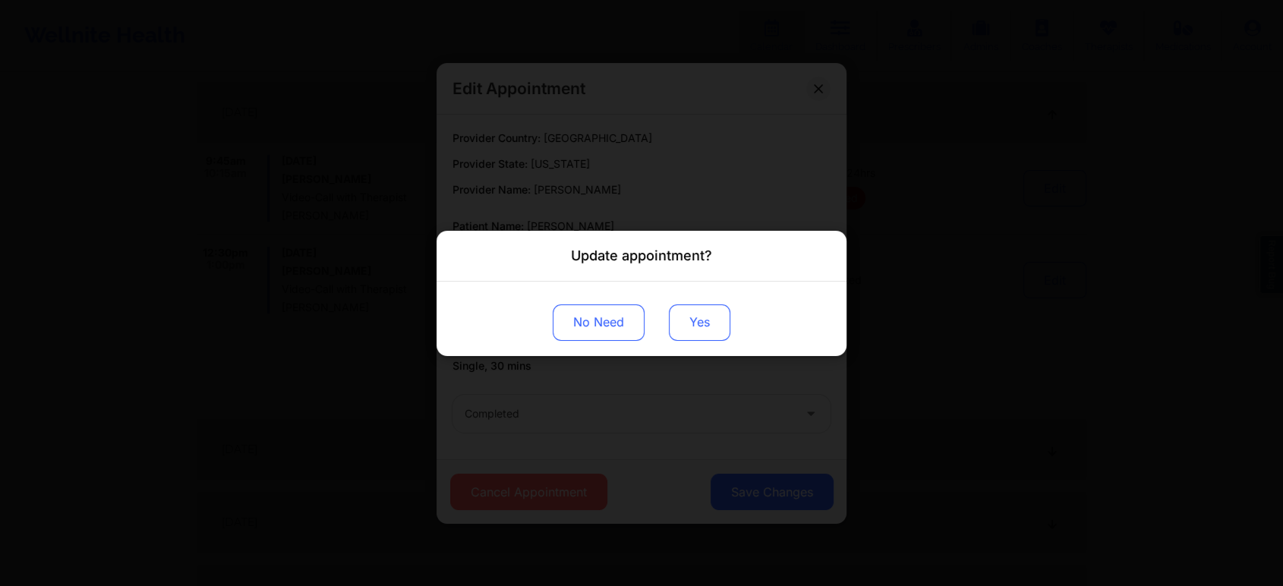
click at [686, 320] on button "Yes" at bounding box center [699, 322] width 61 height 36
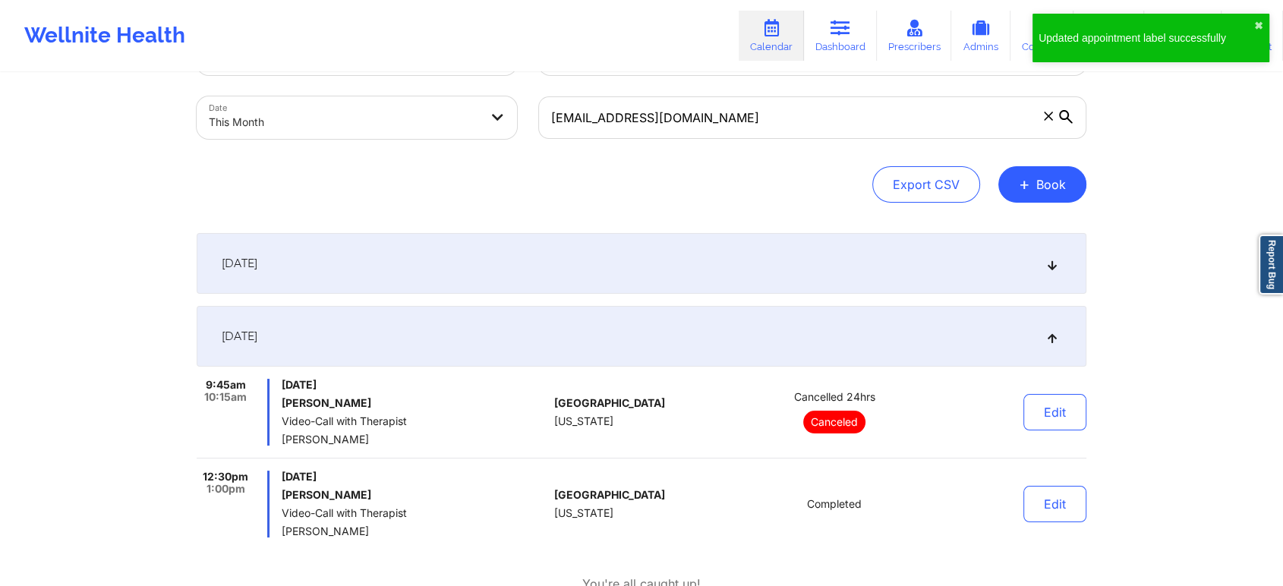
scroll to position [0, 0]
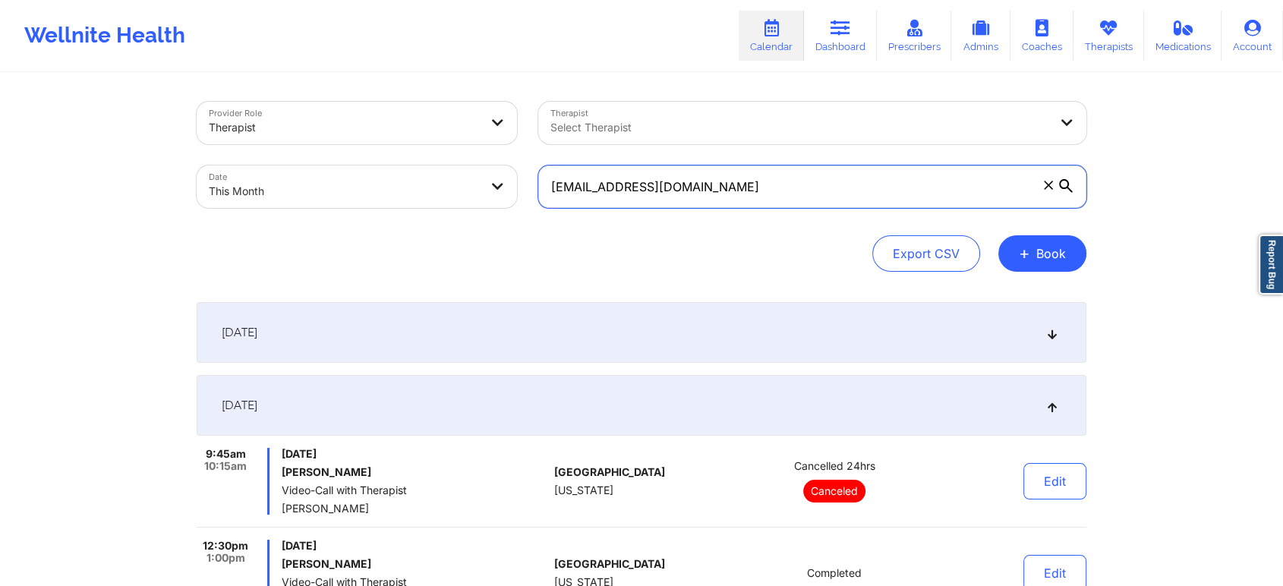
drag, startPoint x: 757, startPoint y: 203, endPoint x: 427, endPoint y: 161, distance: 332.1
click at [427, 161] on div "Provider Role Therapist Therapist Select Therapist Date This Month [EMAIL_ADDRE…" at bounding box center [641, 155] width 911 height 128
paste input "iancacarbone03"
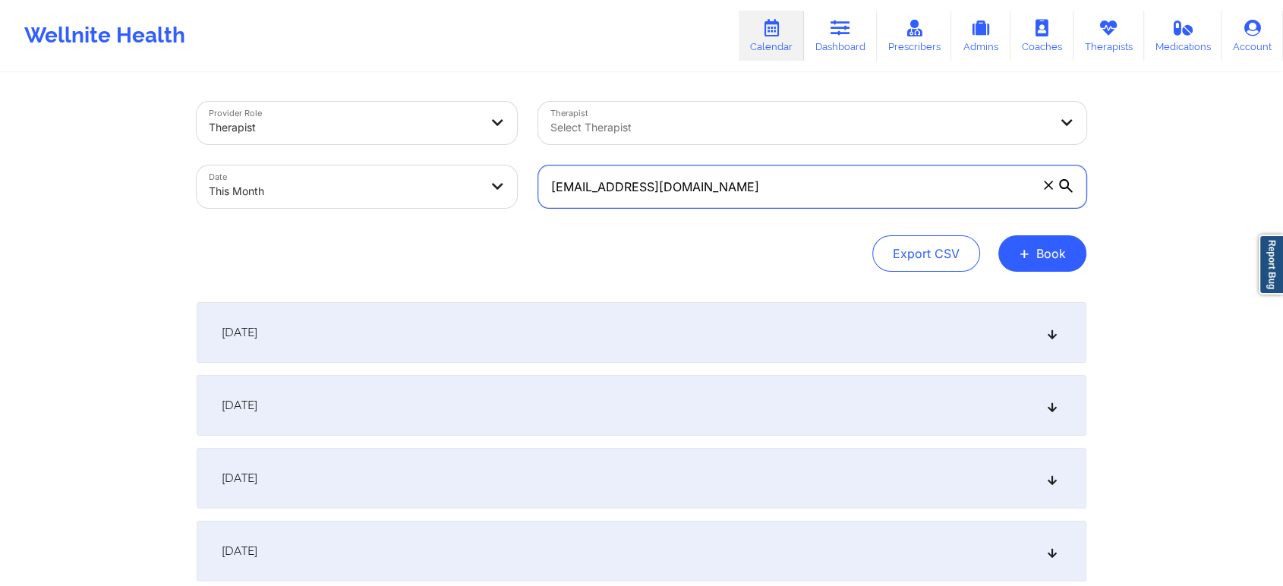
type input "[EMAIL_ADDRESS][DOMAIN_NAME]"
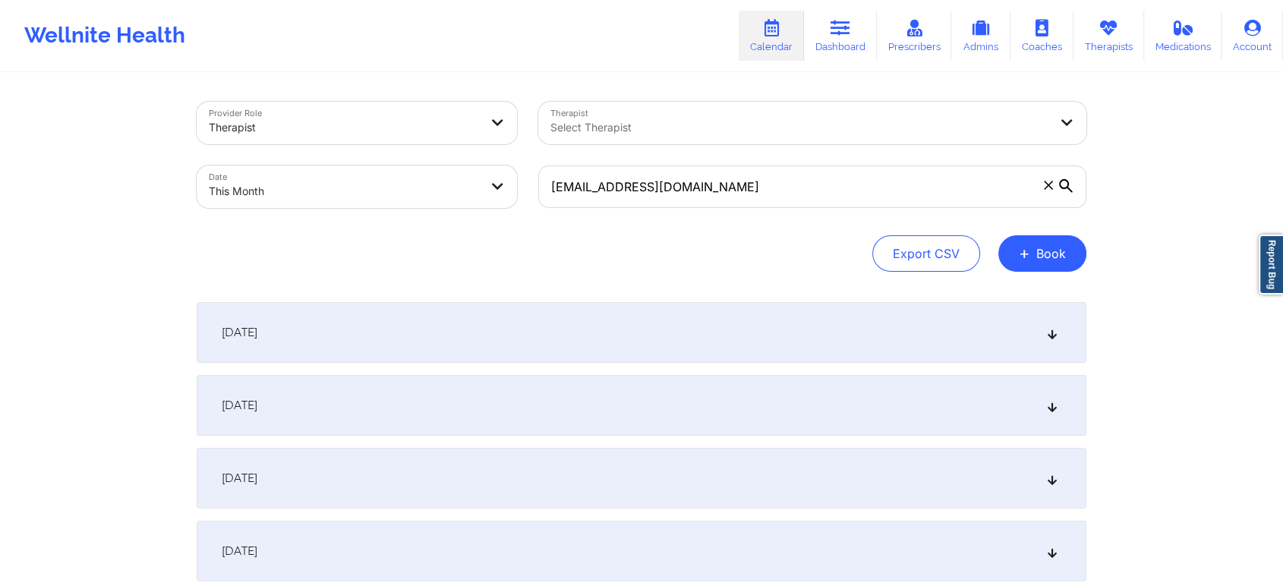
click at [653, 404] on div "[DATE]" at bounding box center [642, 405] width 890 height 61
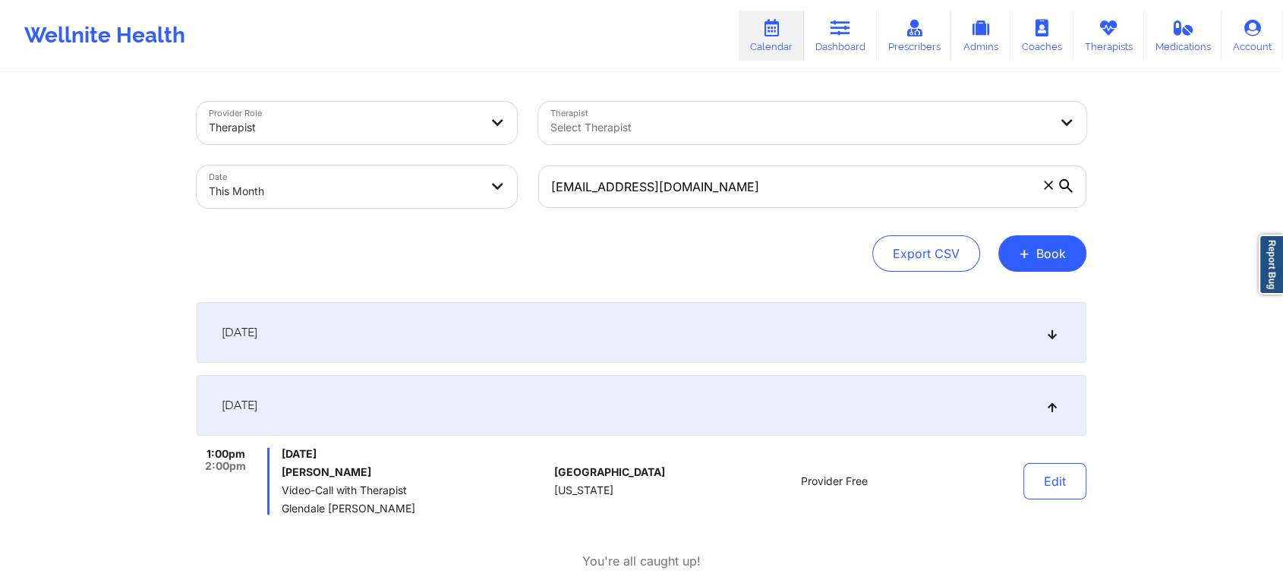
click at [577, 342] on div "[DATE]" at bounding box center [642, 332] width 890 height 61
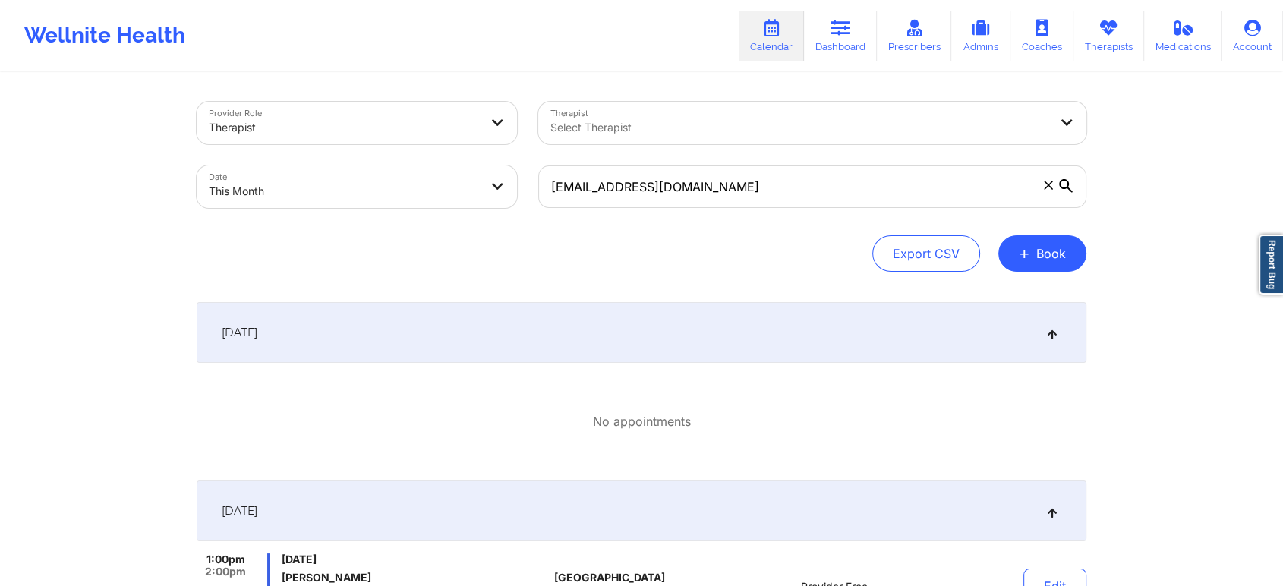
click at [446, 200] on body "Wellnite Health Calendar Dashboard Prescribers Admins Coaches Therapists Medica…" at bounding box center [641, 293] width 1283 height 586
select select "2025-9"
select select "2025-10"
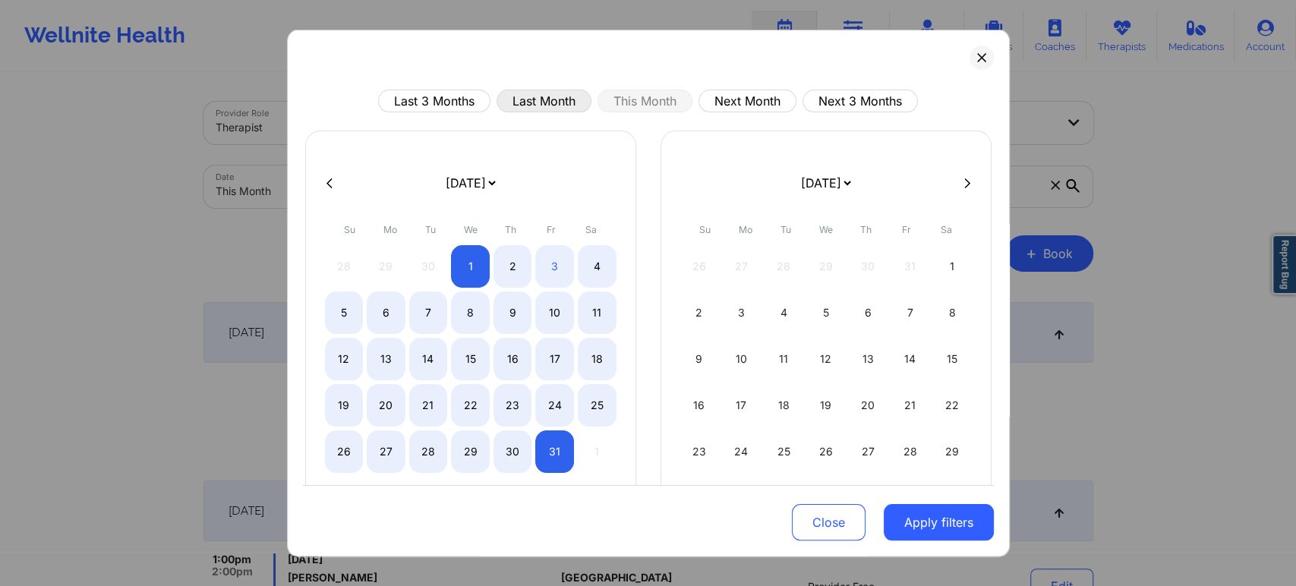
click at [536, 105] on button "Last Month" at bounding box center [543, 101] width 95 height 23
select select "2025-8"
select select "2025-9"
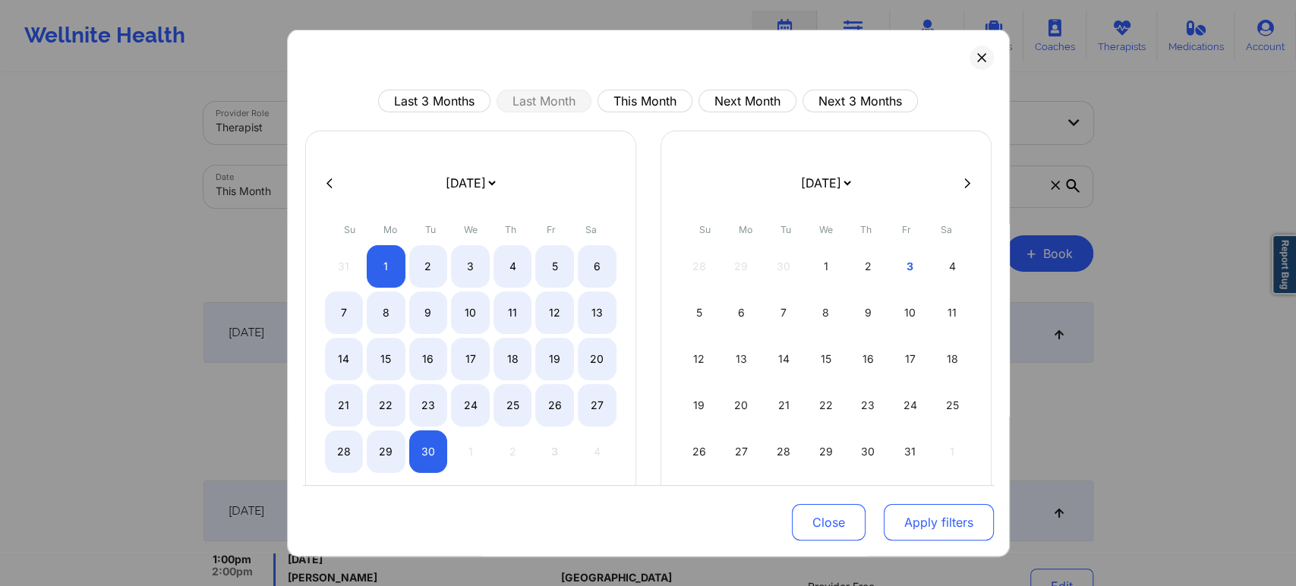
click at [923, 517] on button "Apply filters" at bounding box center [938, 522] width 110 height 36
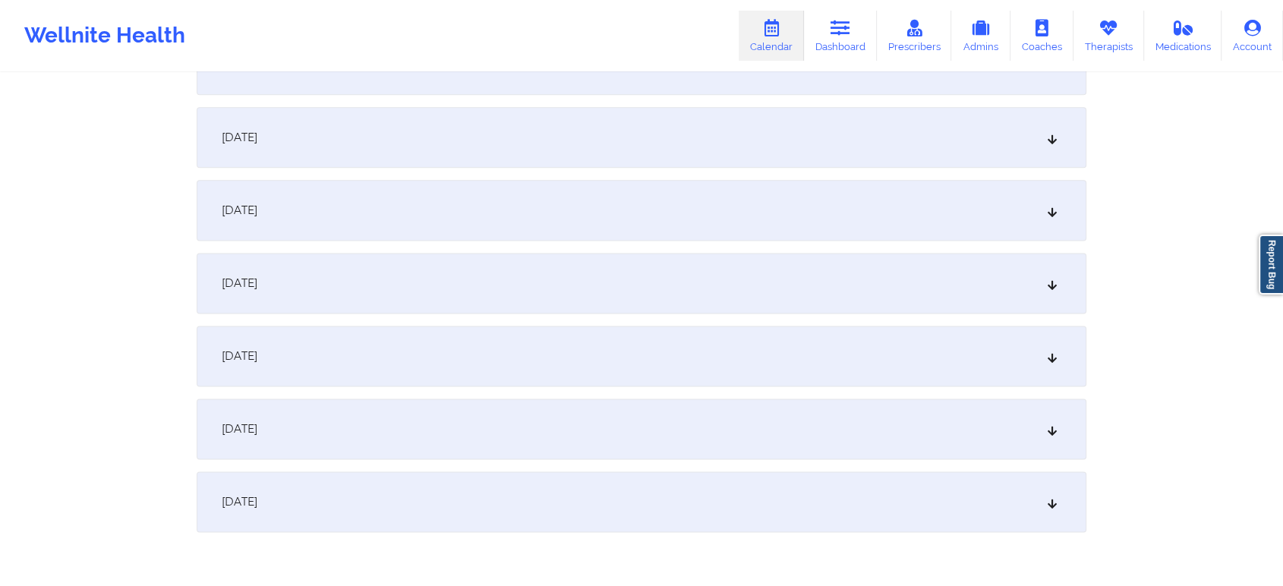
scroll to position [2012, 0]
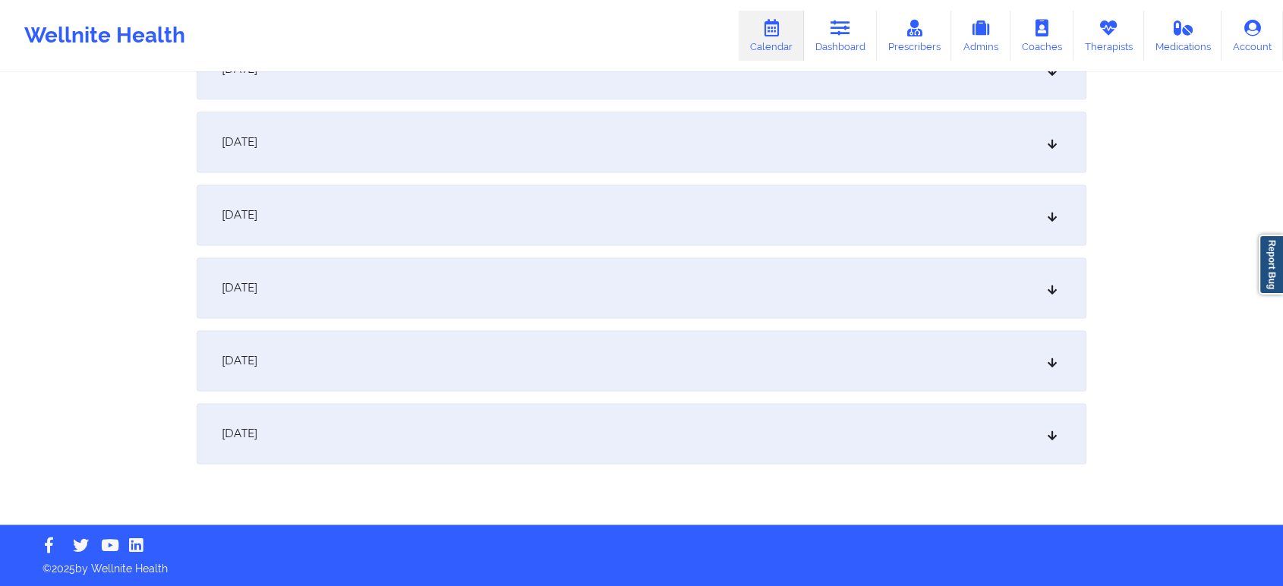
click at [838, 415] on div "[DATE]" at bounding box center [642, 433] width 890 height 61
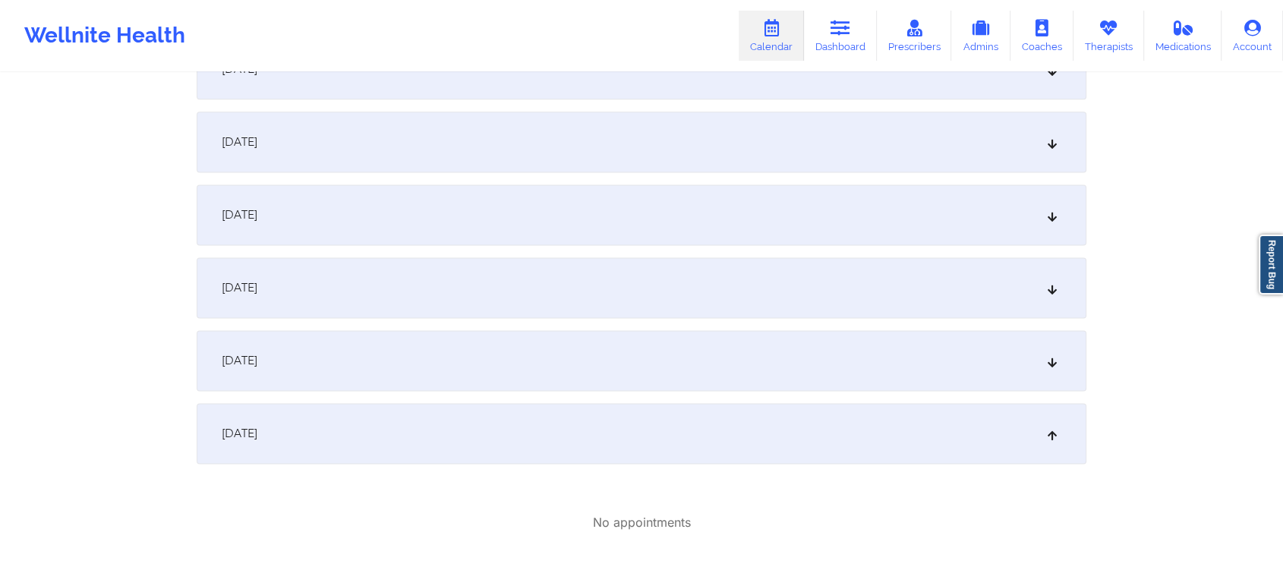
click at [826, 364] on div "[DATE]" at bounding box center [642, 360] width 890 height 61
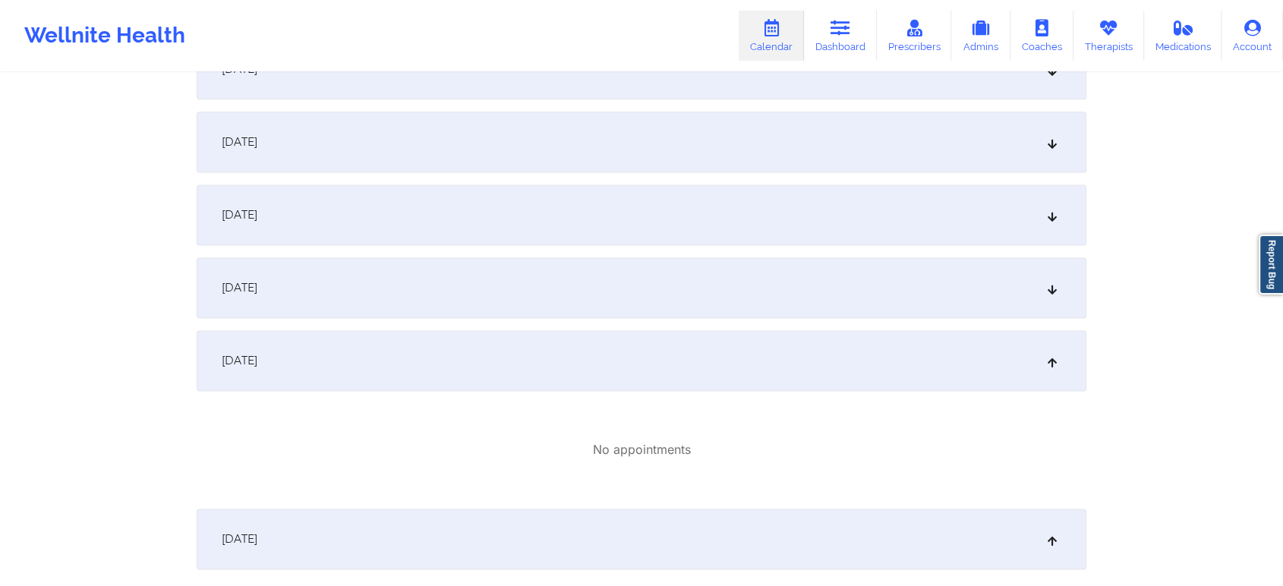
click at [831, 263] on div "[DATE]" at bounding box center [642, 287] width 890 height 61
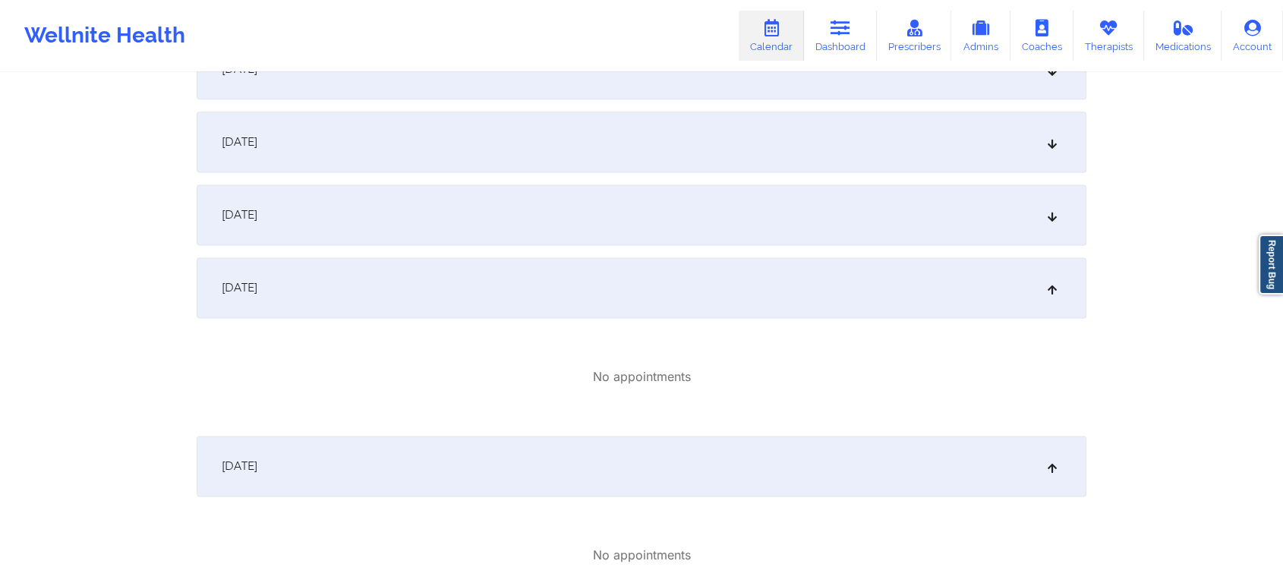
click at [836, 230] on div "[DATE]" at bounding box center [642, 214] width 890 height 61
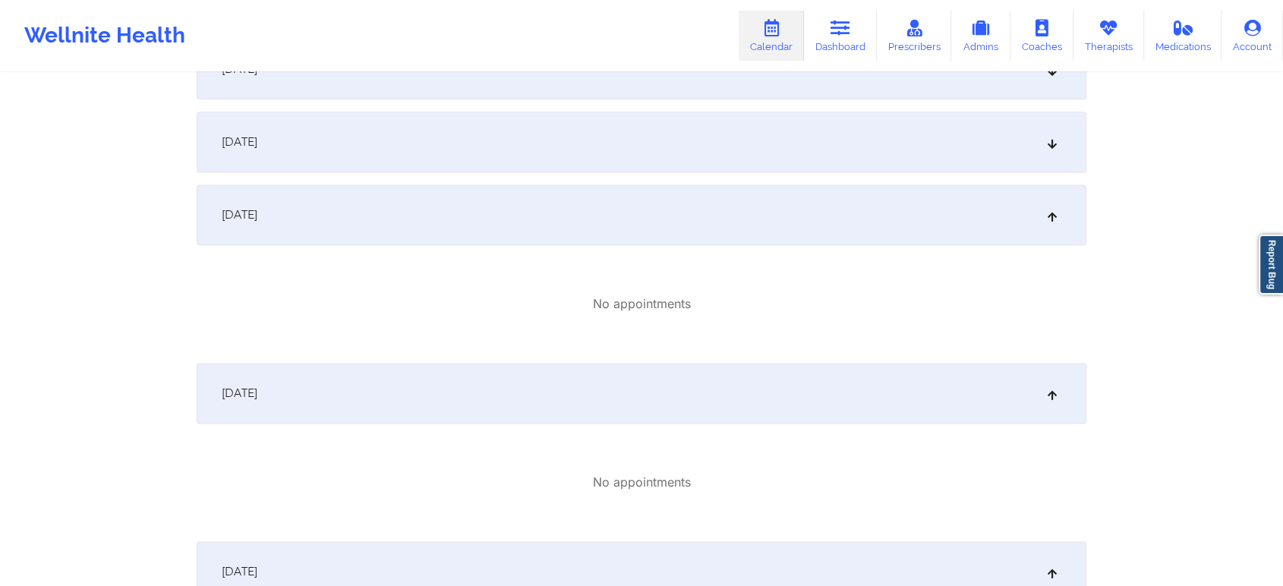
click at [897, 148] on div "[DATE]" at bounding box center [642, 142] width 890 height 61
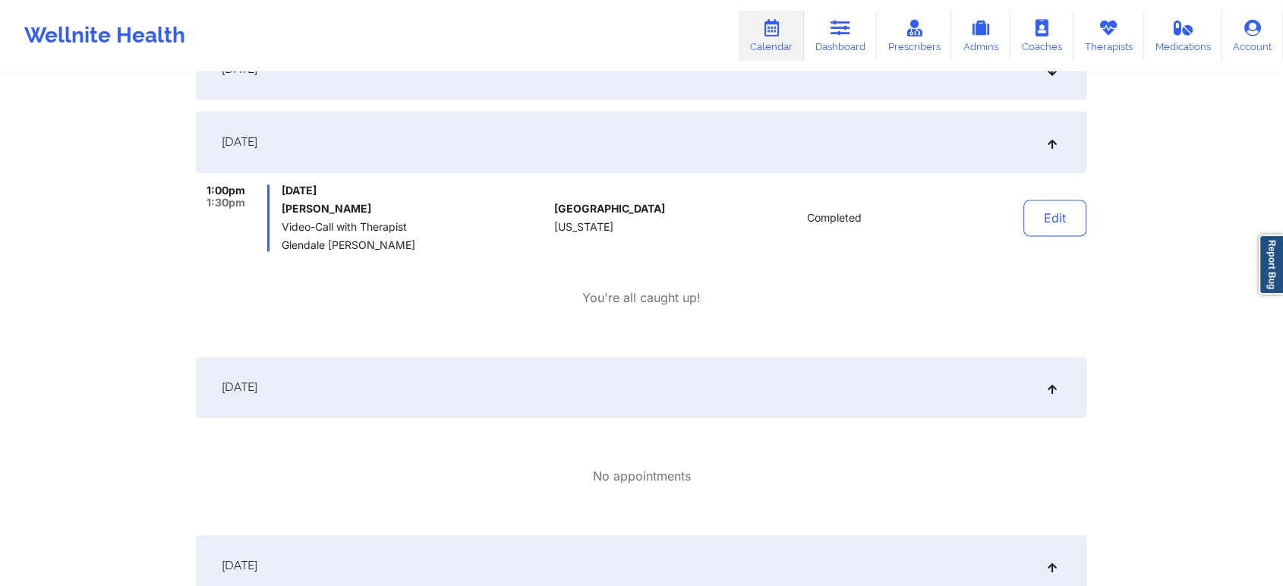
click at [924, 96] on div "[DATE]" at bounding box center [642, 69] width 890 height 61
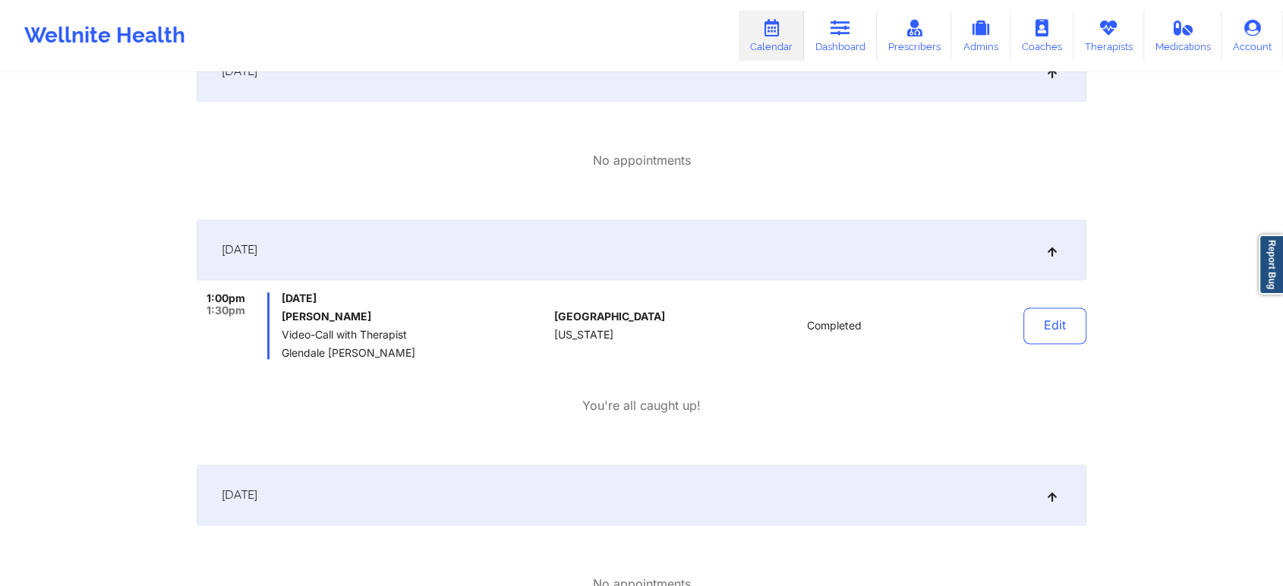
scroll to position [0, 0]
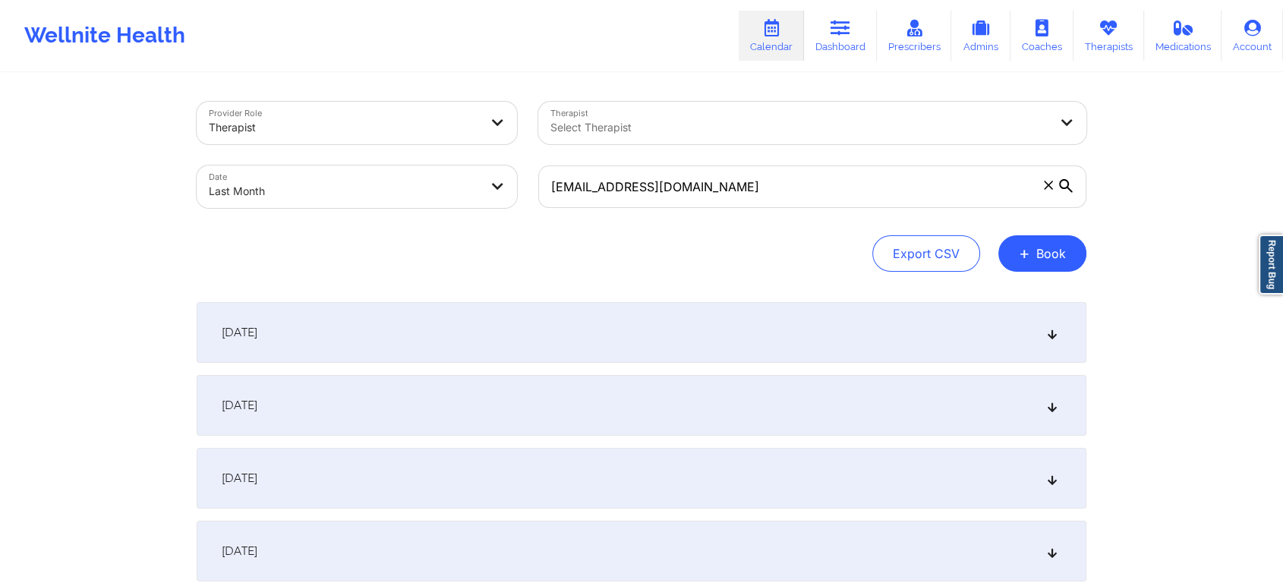
click at [449, 197] on body "Wellnite Health Calendar Dashboard Prescribers Admins Coaches Therapists Medica…" at bounding box center [641, 293] width 1283 height 586
select select "2025-8"
select select "2025-9"
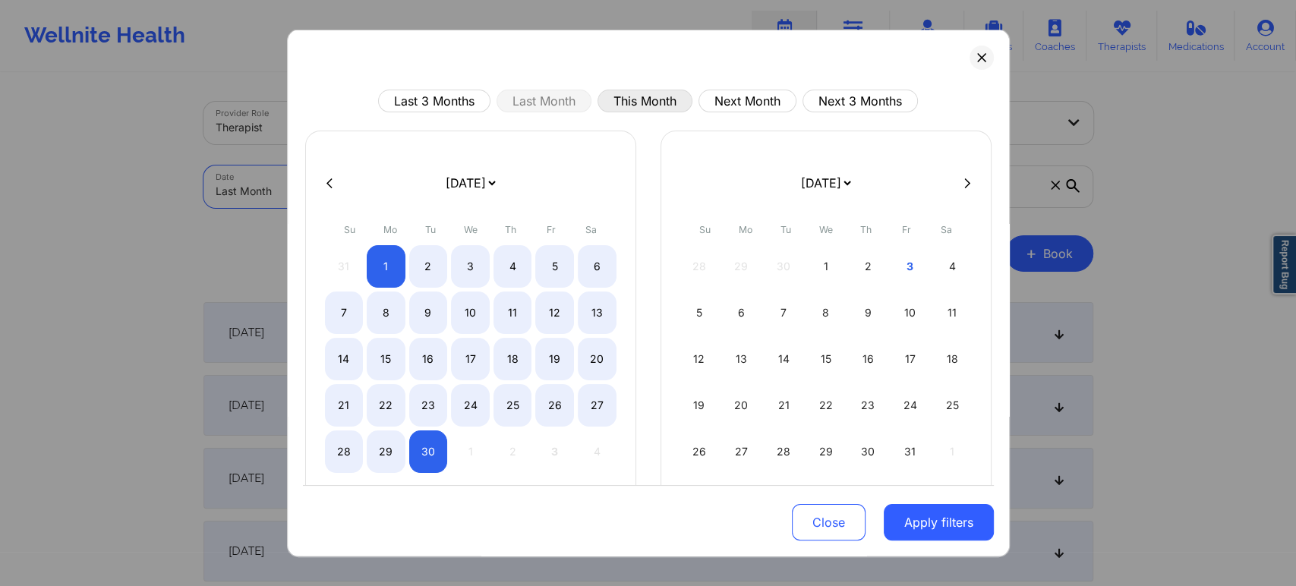
click at [638, 106] on button "This Month" at bounding box center [644, 101] width 95 height 23
select select "2025-9"
select select "2025-10"
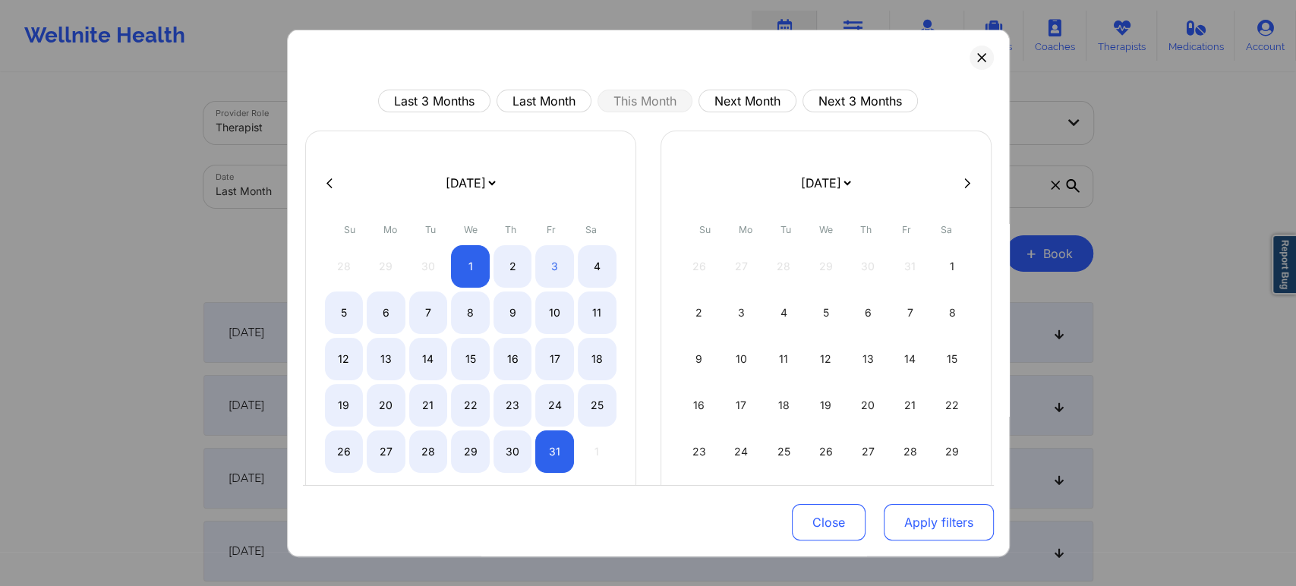
click at [904, 517] on button "Apply filters" at bounding box center [938, 522] width 110 height 36
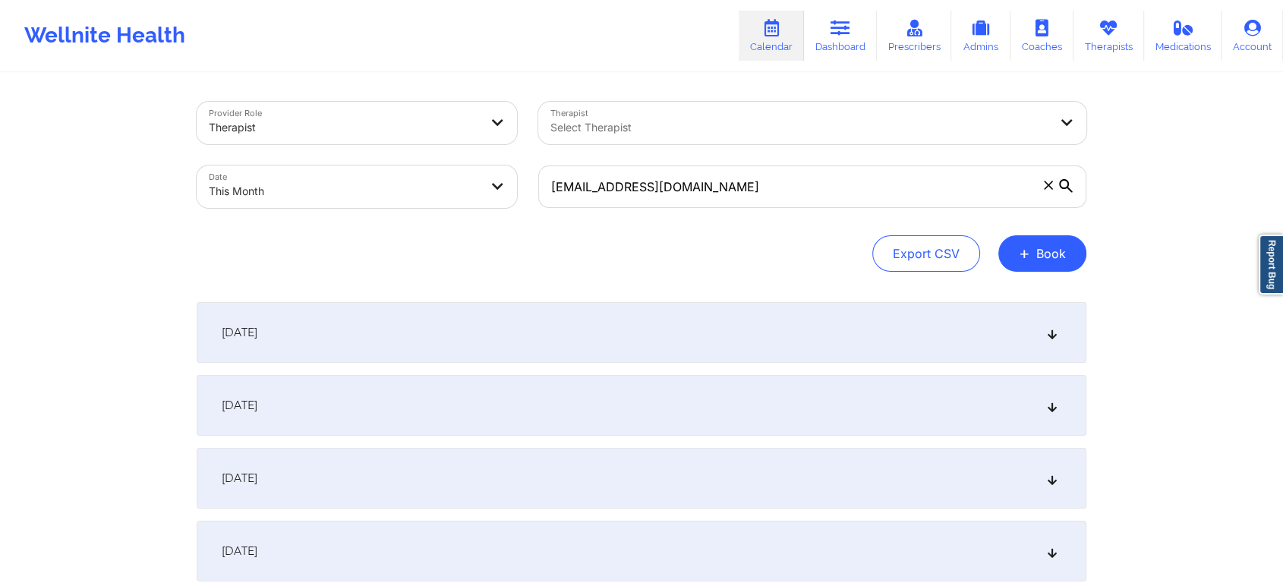
click at [749, 398] on div "[DATE]" at bounding box center [642, 405] width 890 height 61
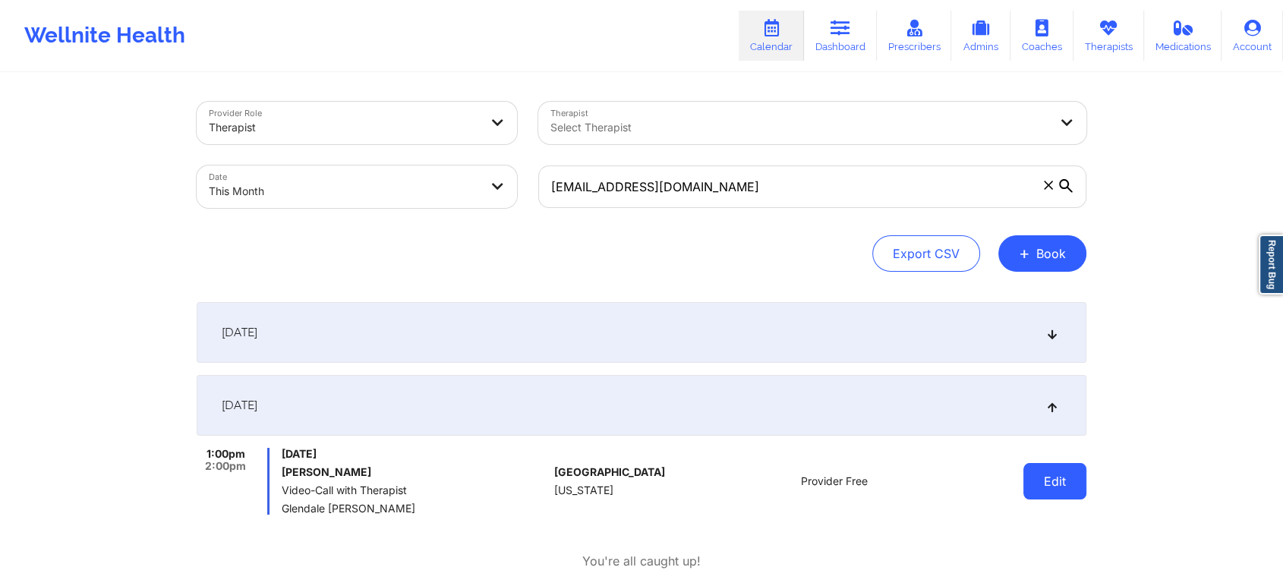
click at [1047, 484] on button "Edit" at bounding box center [1054, 481] width 63 height 36
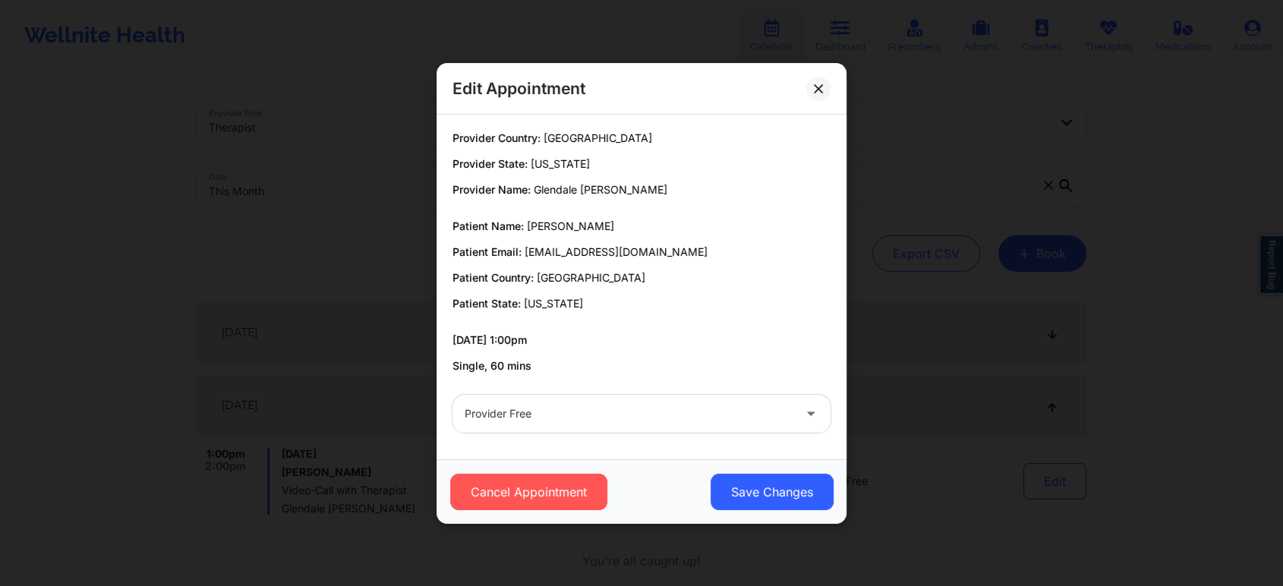
click at [698, 436] on div "Provider Free" at bounding box center [641, 413] width 399 height 59
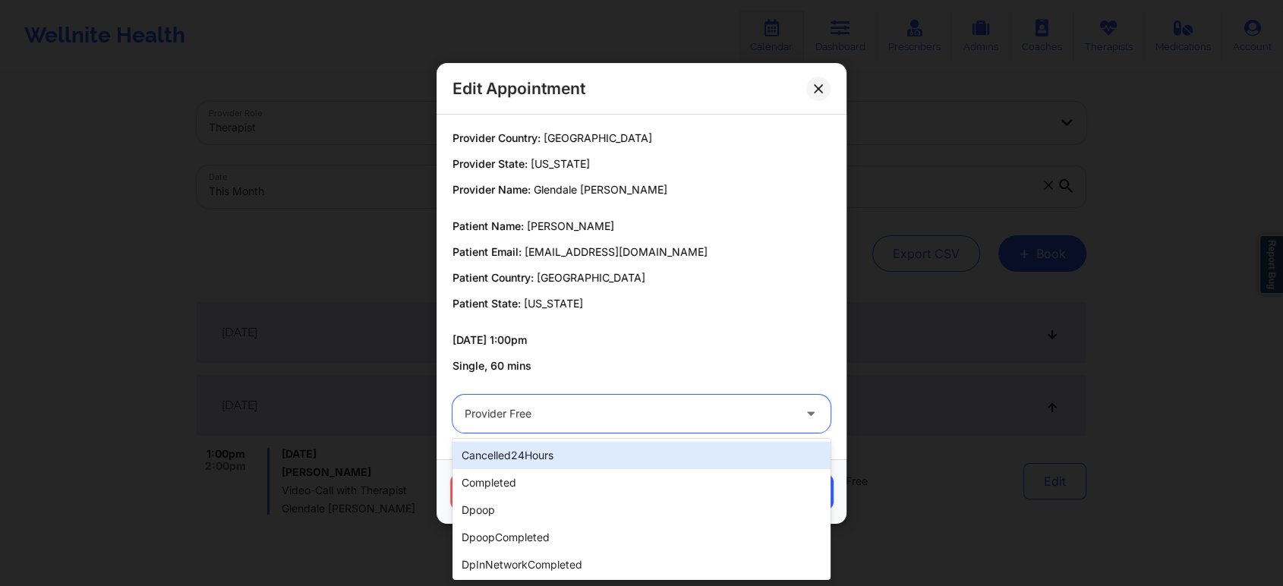
click at [631, 421] on div at bounding box center [629, 414] width 328 height 18
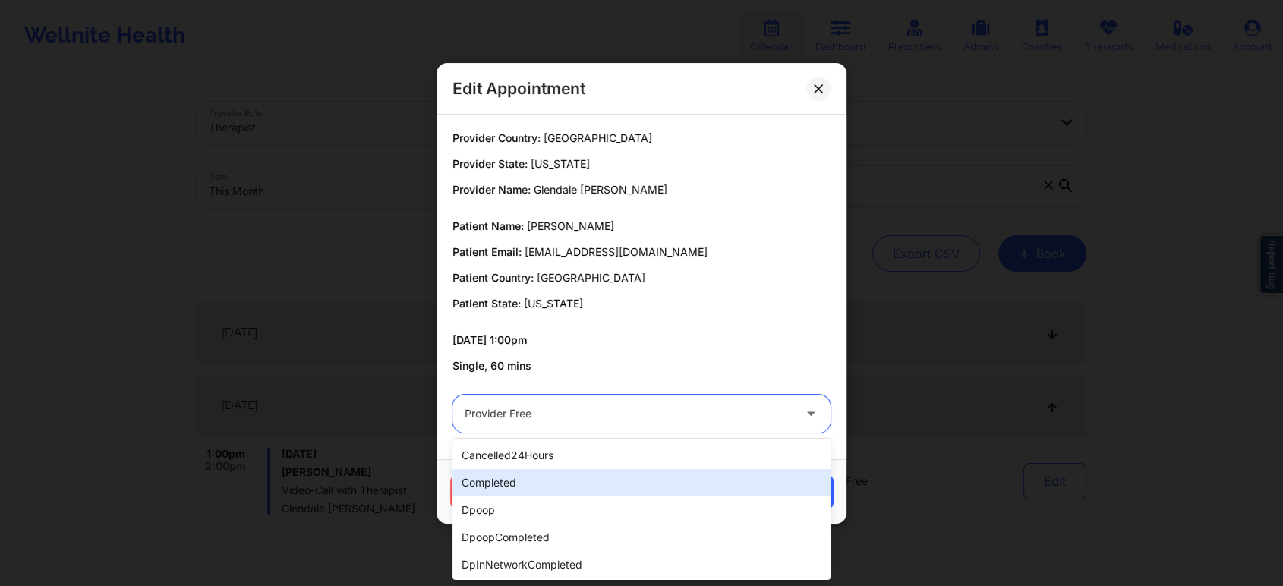
click at [562, 482] on div "completed" at bounding box center [641, 482] width 378 height 27
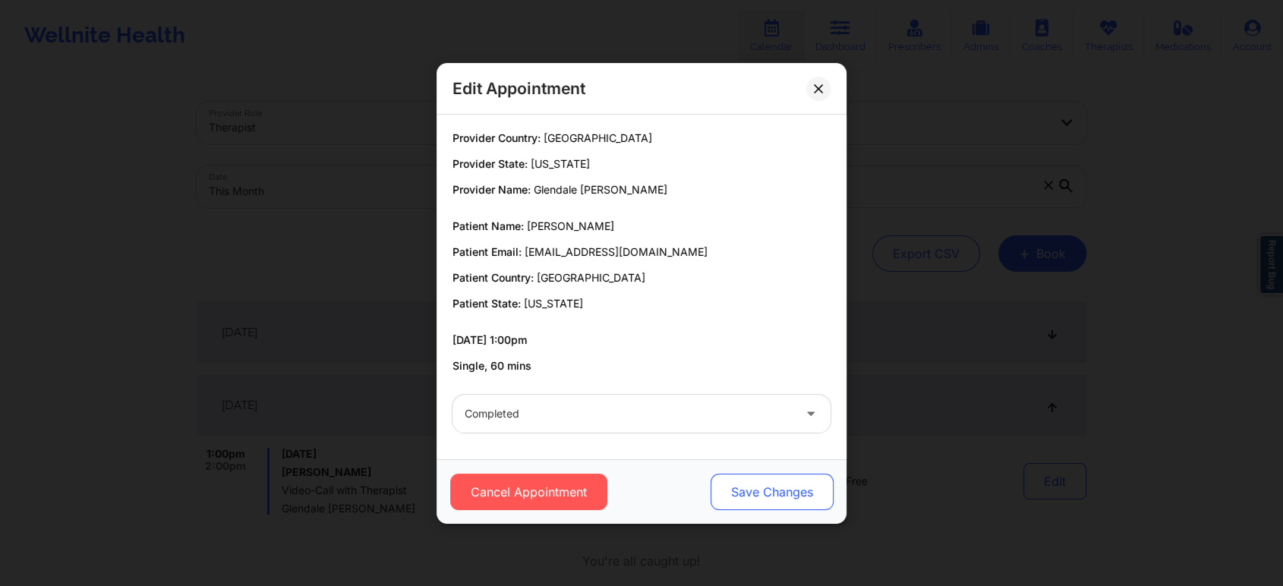
click at [732, 488] on button "Save Changes" at bounding box center [771, 492] width 123 height 36
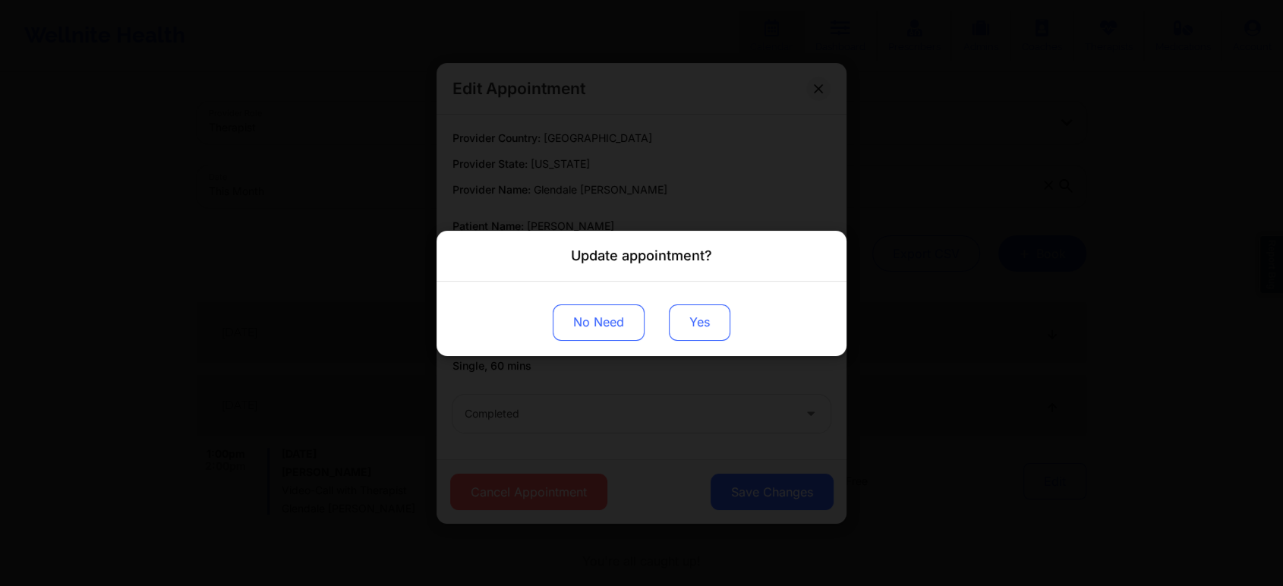
click at [688, 334] on button "Yes" at bounding box center [699, 322] width 61 height 36
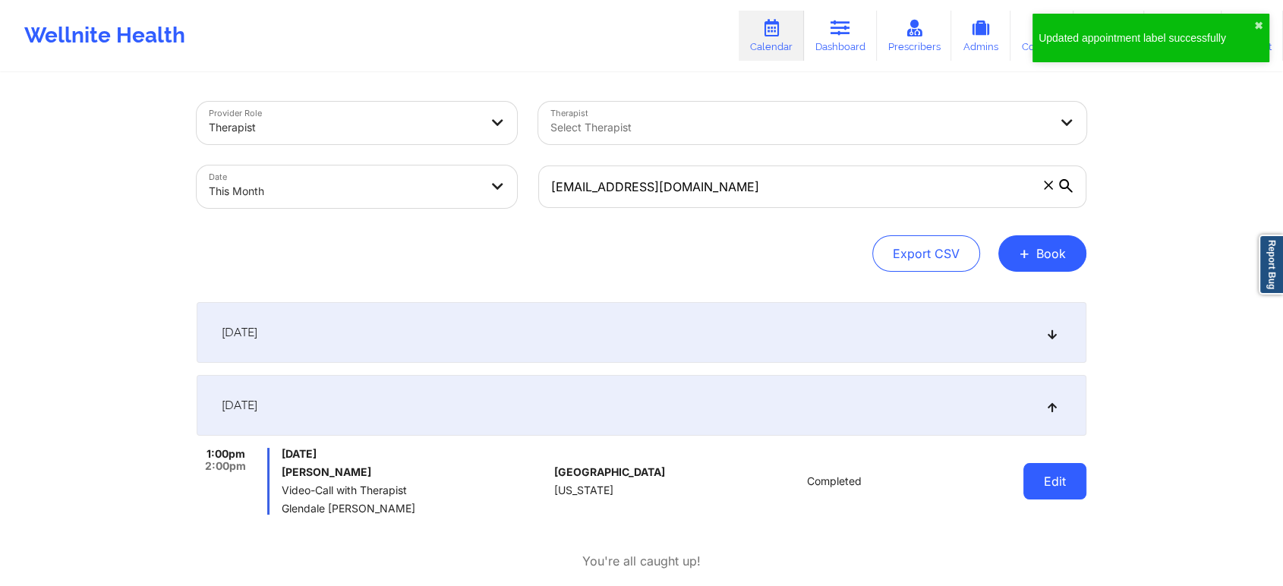
click at [1041, 490] on button "Edit" at bounding box center [1054, 481] width 63 height 36
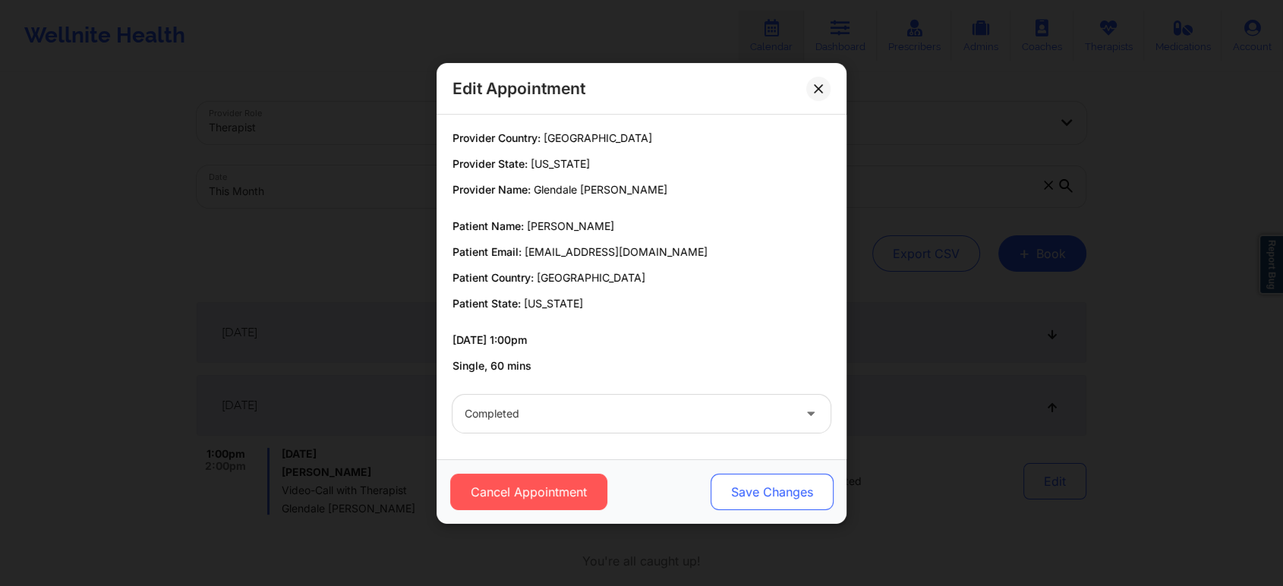
click at [789, 487] on button "Save Changes" at bounding box center [771, 492] width 123 height 36
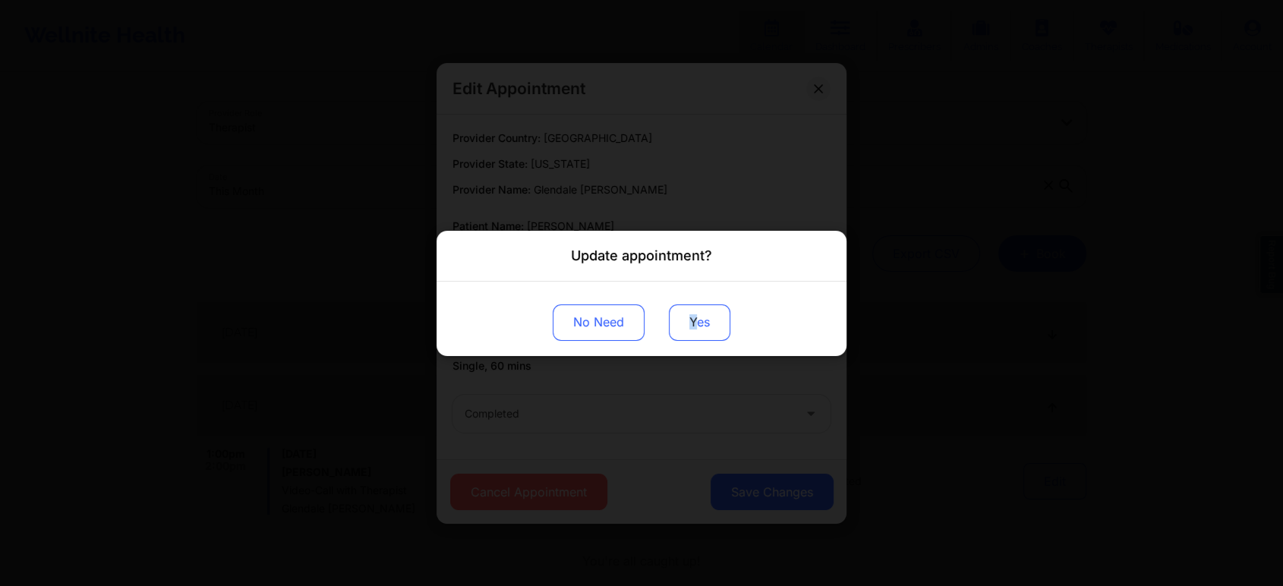
drag, startPoint x: 693, startPoint y: 298, endPoint x: 685, endPoint y: 335, distance: 37.2
click at [685, 335] on div "No Need Yes" at bounding box center [641, 318] width 410 height 74
click at [685, 335] on button "Yes" at bounding box center [699, 322] width 61 height 36
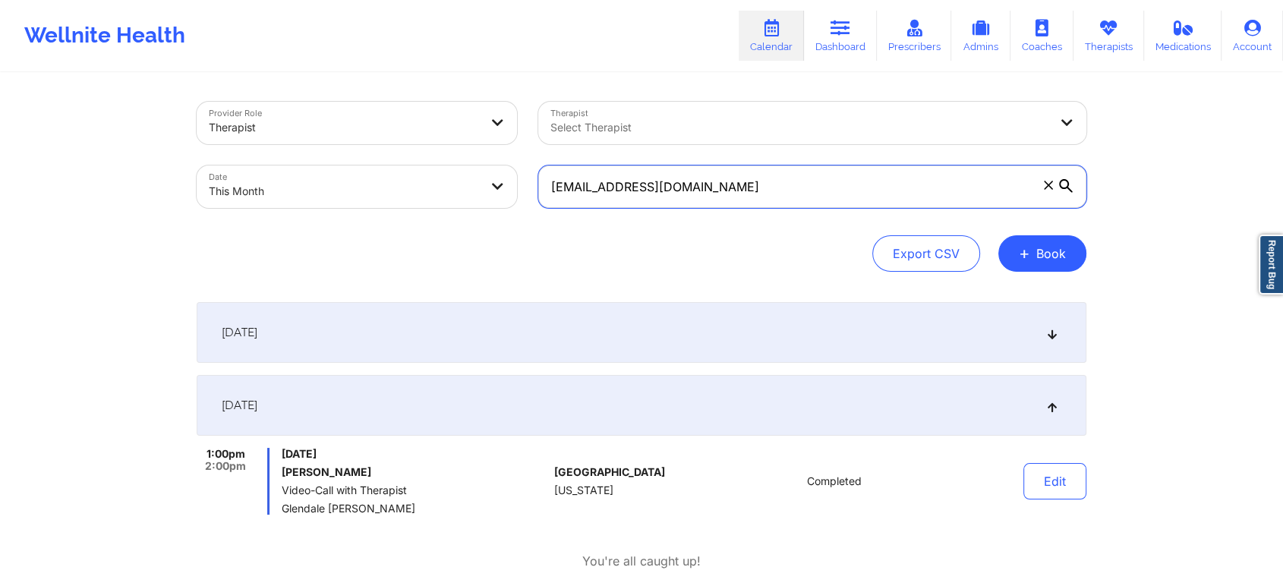
drag, startPoint x: 767, startPoint y: 191, endPoint x: 436, endPoint y: 223, distance: 333.3
click at [436, 223] on div "Provider Role Therapist Therapist Select Therapist Date This Month [EMAIL_ADDRE…" at bounding box center [642, 187] width 890 height 170
paste input "nico655@live"
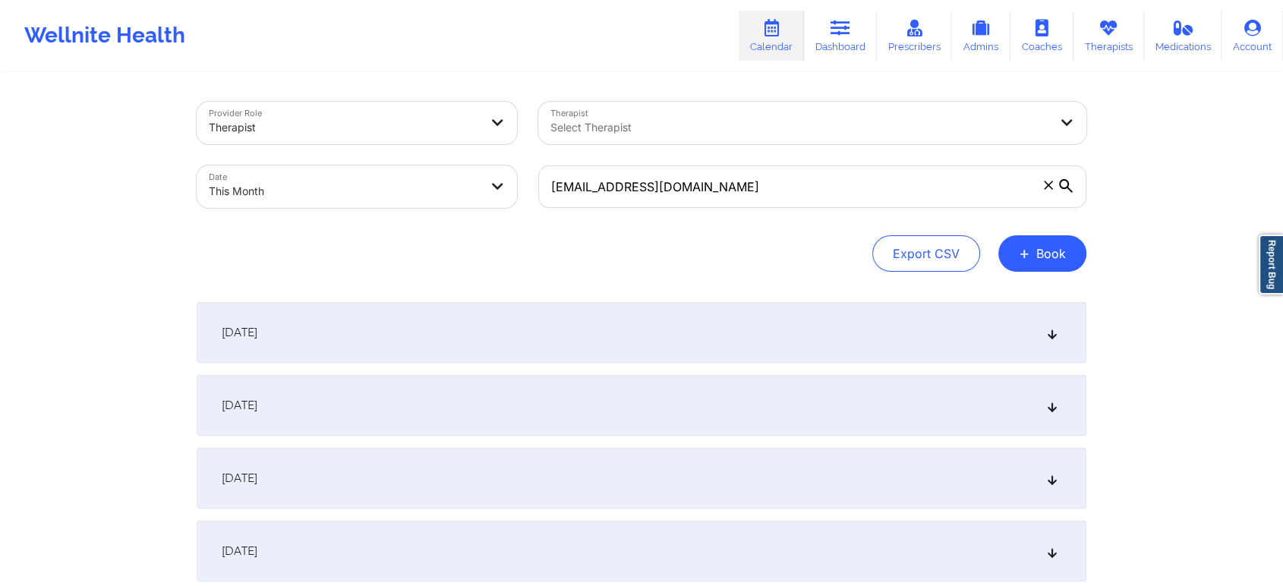
click at [610, 397] on div "[DATE]" at bounding box center [642, 405] width 890 height 61
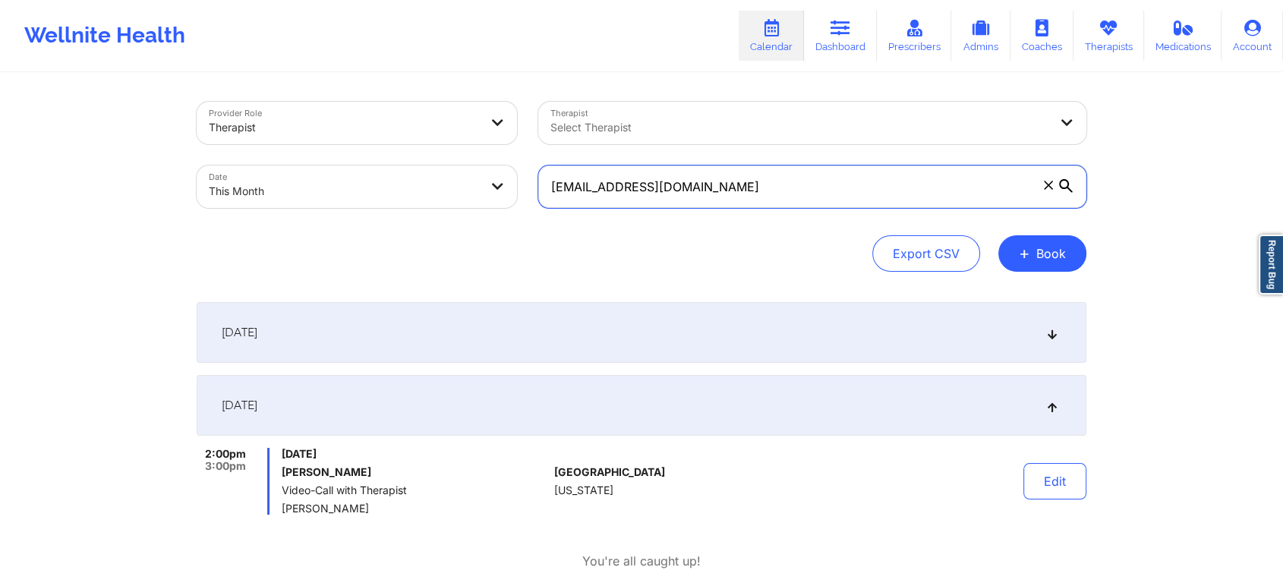
drag, startPoint x: 715, startPoint y: 181, endPoint x: 449, endPoint y: 205, distance: 267.5
click at [449, 205] on div "Provider Role Therapist Therapist Select Therapist Date This Month [EMAIL_ADDRE…" at bounding box center [641, 155] width 911 height 128
paste input "[EMAIL_ADDRESS]"
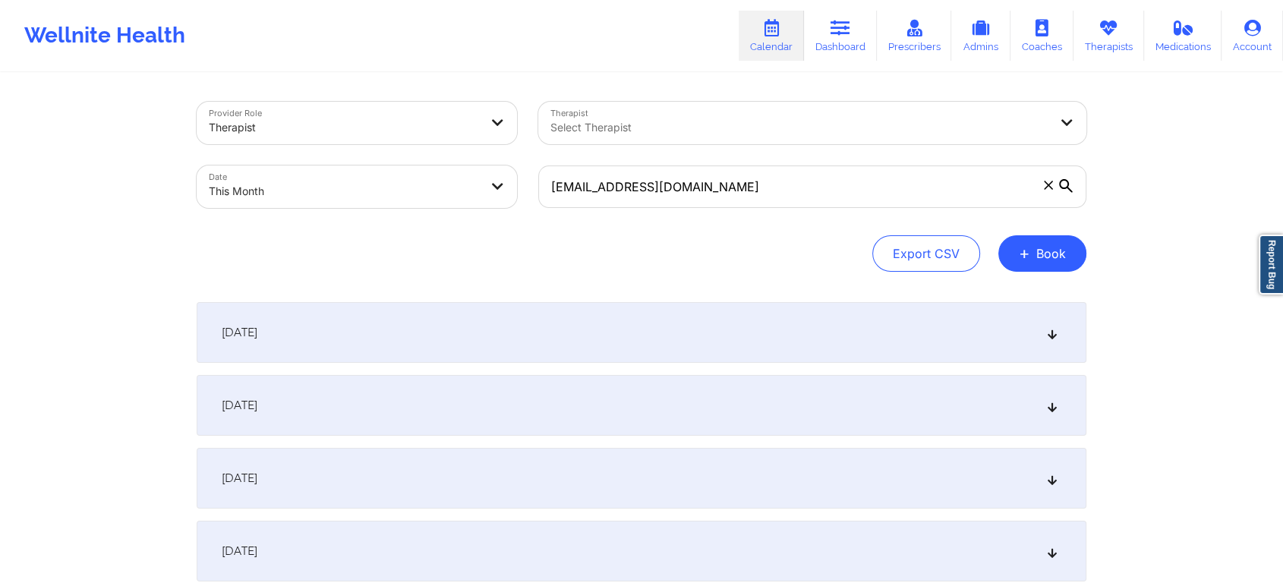
click at [417, 425] on div "[DATE]" at bounding box center [642, 405] width 890 height 61
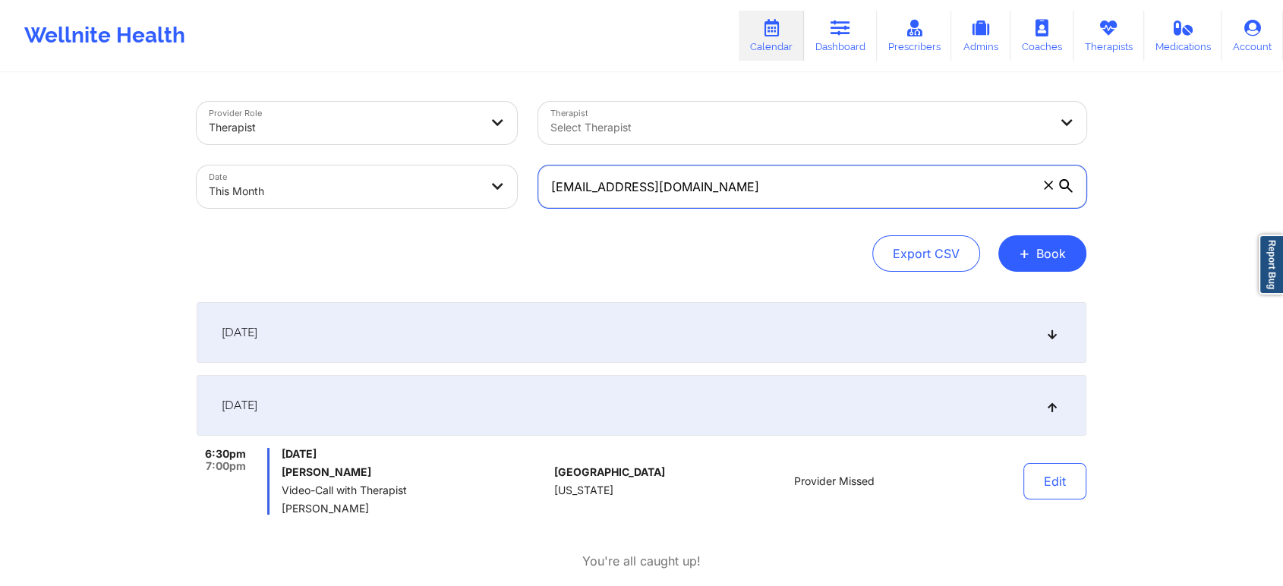
drag, startPoint x: 745, startPoint y: 199, endPoint x: 479, endPoint y: 187, distance: 266.7
click at [479, 187] on div "Provider Role Therapist Therapist Select Therapist Date This Month [EMAIL_ADDRE…" at bounding box center [641, 155] width 911 height 128
paste input "[EMAIL_ADDRESS]"
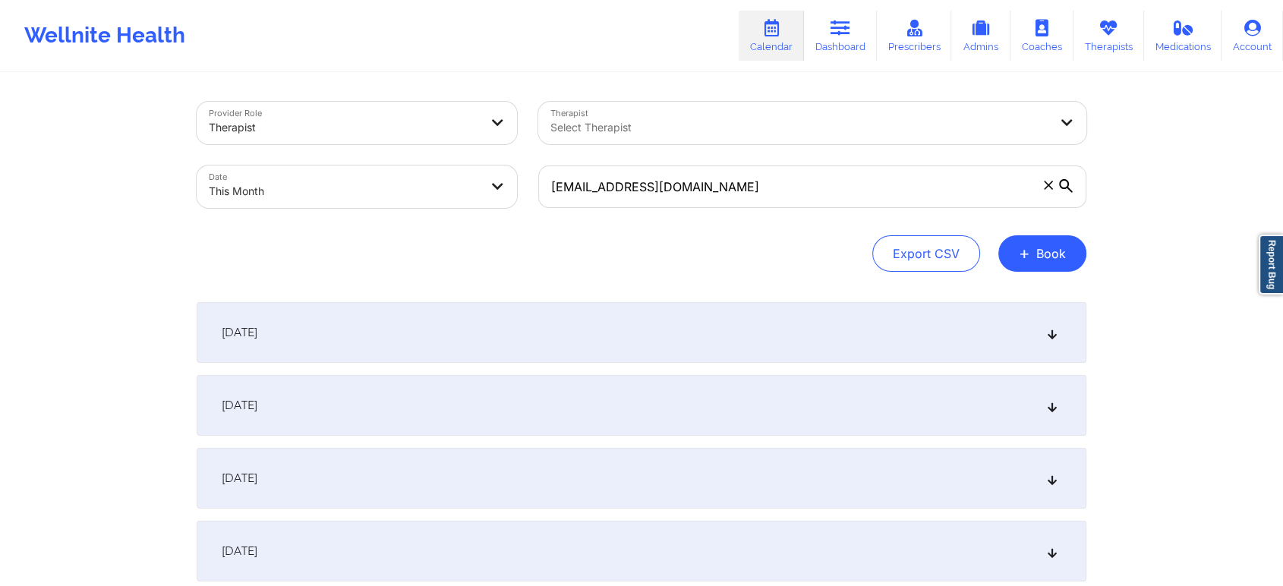
click at [431, 393] on div "[DATE]" at bounding box center [642, 405] width 890 height 61
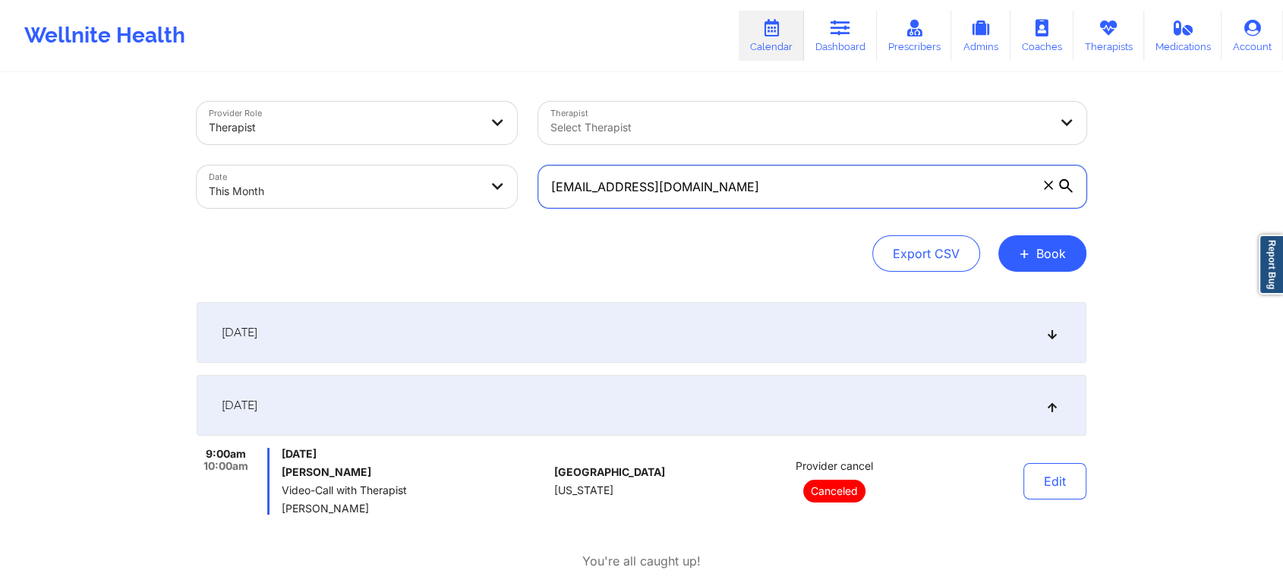
drag, startPoint x: 748, startPoint y: 172, endPoint x: 482, endPoint y: 199, distance: 267.0
click at [482, 199] on div "Provider Role Therapist Therapist Select Therapist Date This Month [EMAIL_ADDRE…" at bounding box center [641, 155] width 911 height 128
paste input "[EMAIL_ADDRESS]"
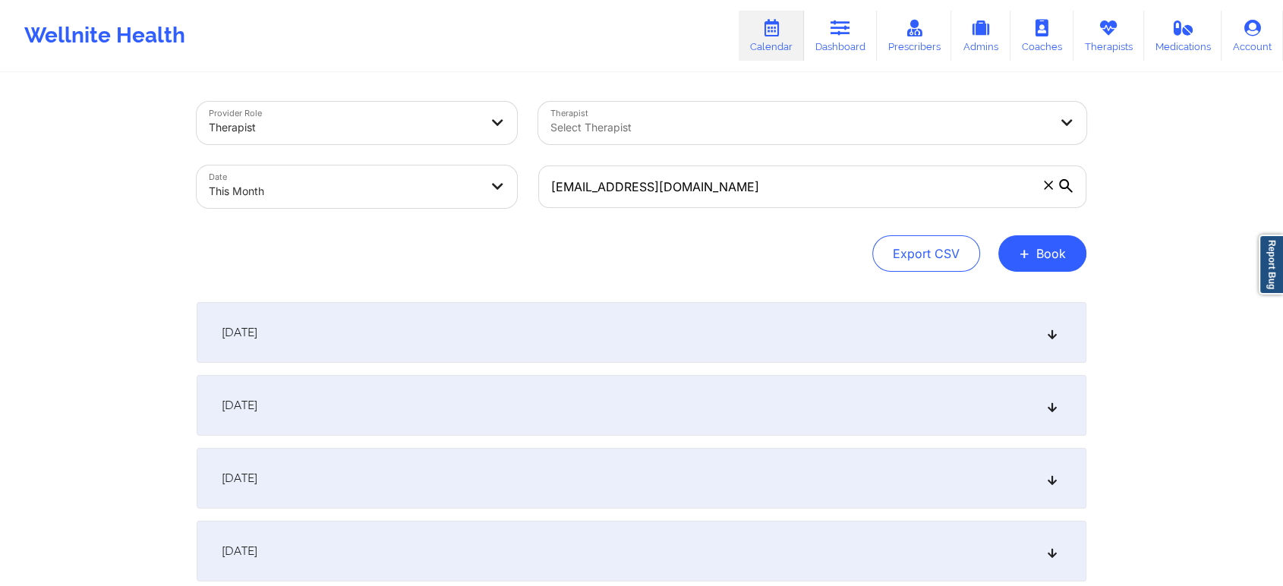
click at [450, 408] on div "[DATE]" at bounding box center [642, 405] width 890 height 61
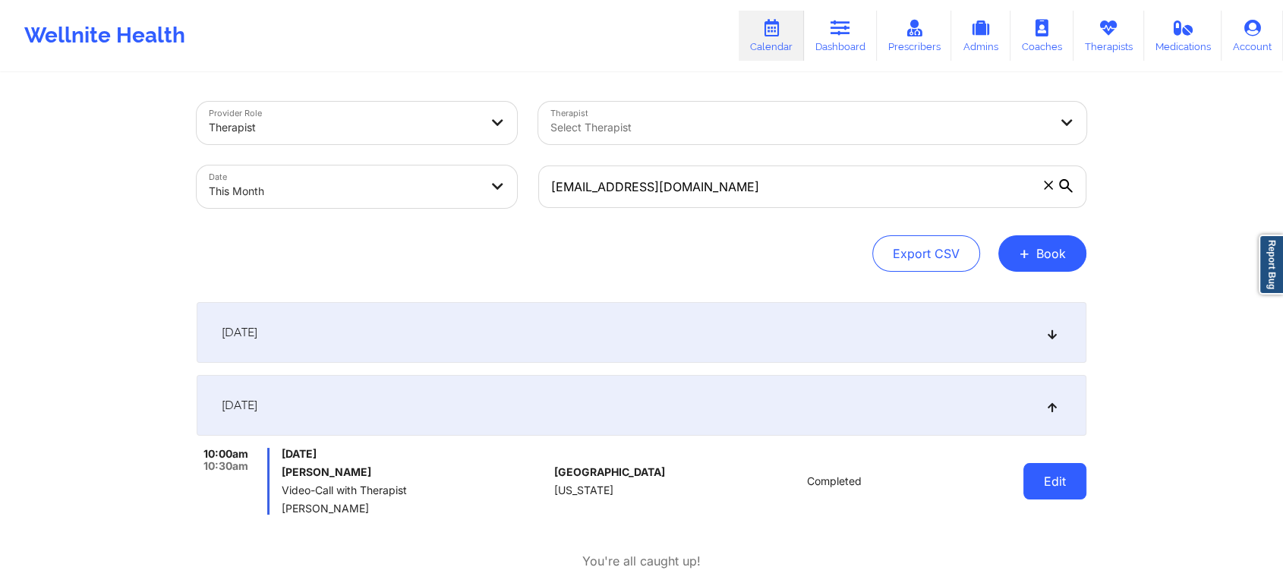
click at [1058, 486] on button "Edit" at bounding box center [1054, 481] width 63 height 36
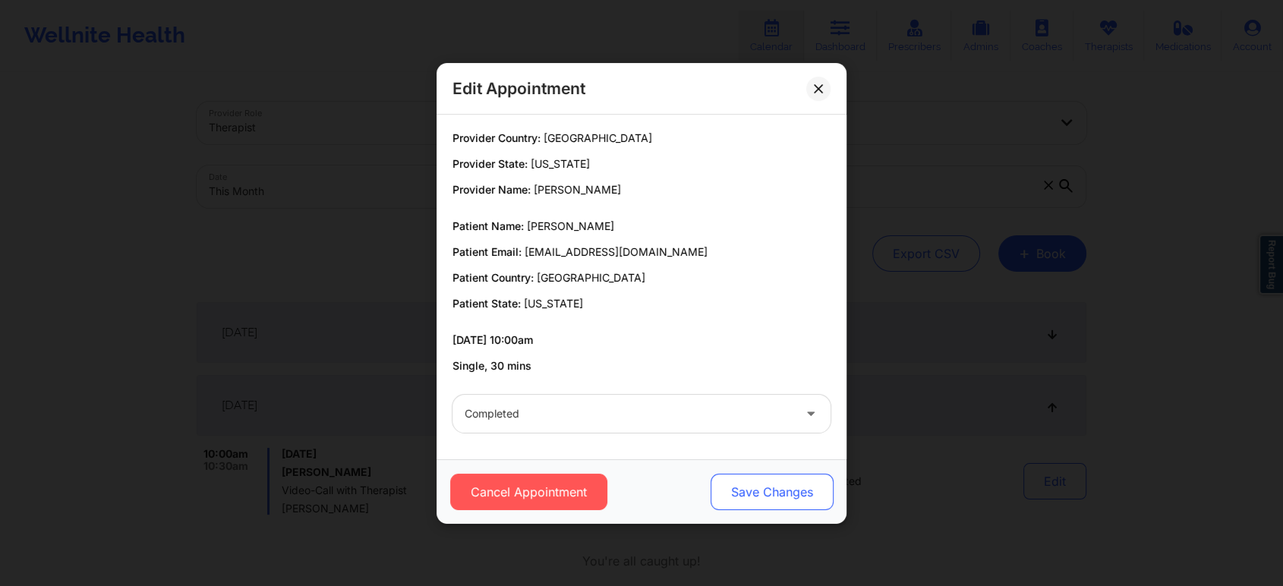
click at [762, 474] on button "Save Changes" at bounding box center [771, 492] width 123 height 36
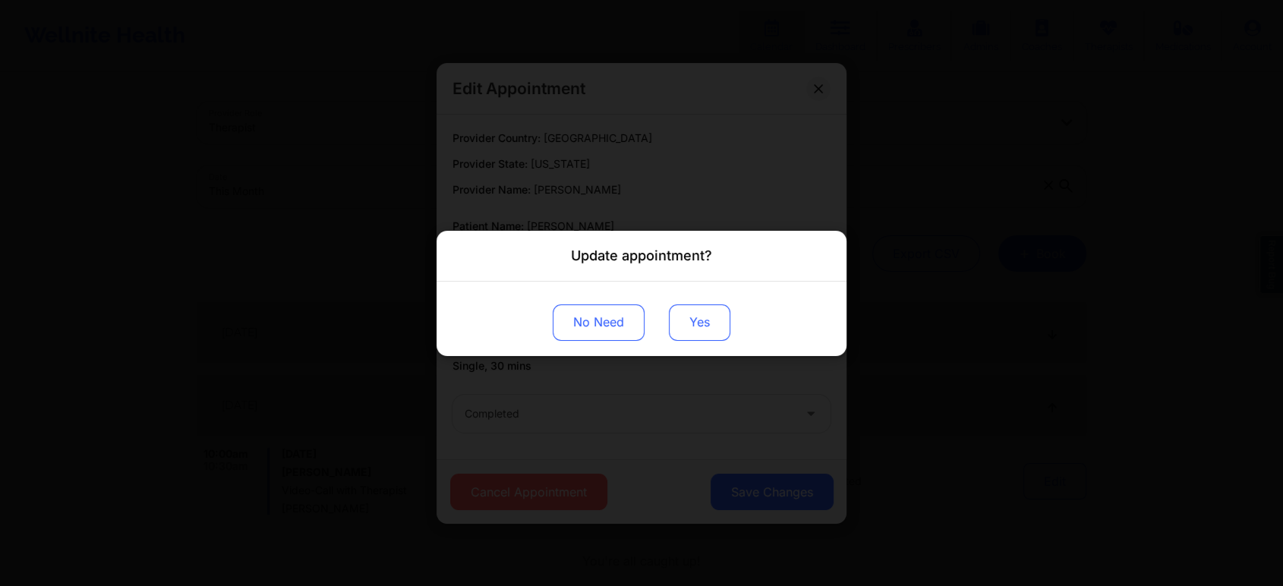
click at [710, 309] on button "Yes" at bounding box center [699, 322] width 61 height 36
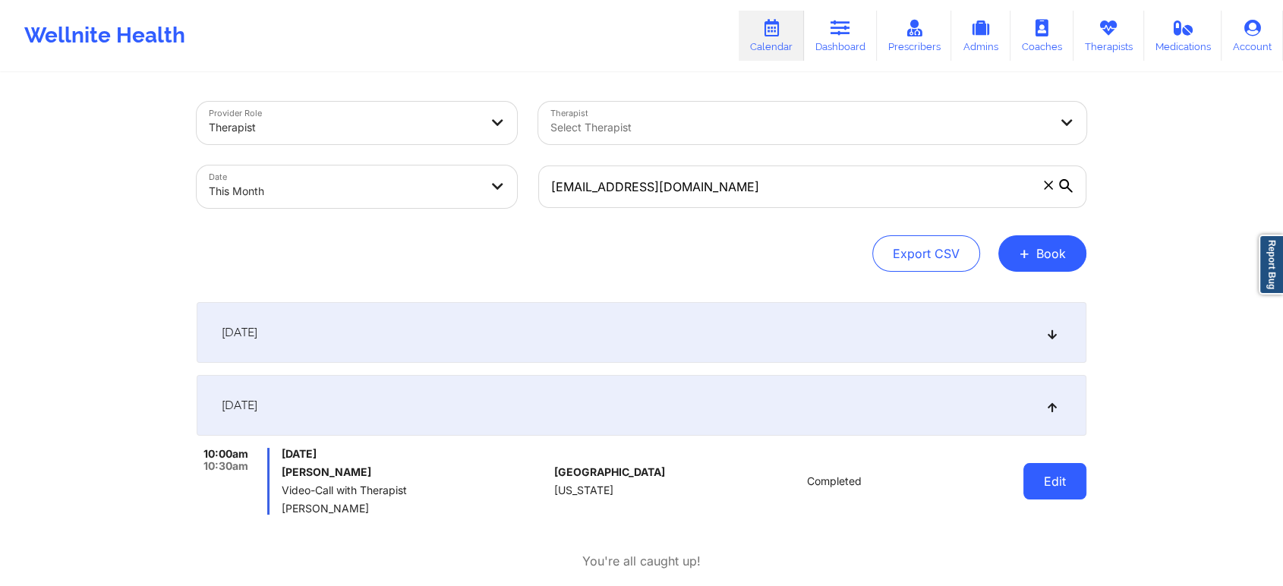
click at [1048, 494] on button "Edit" at bounding box center [1054, 481] width 63 height 36
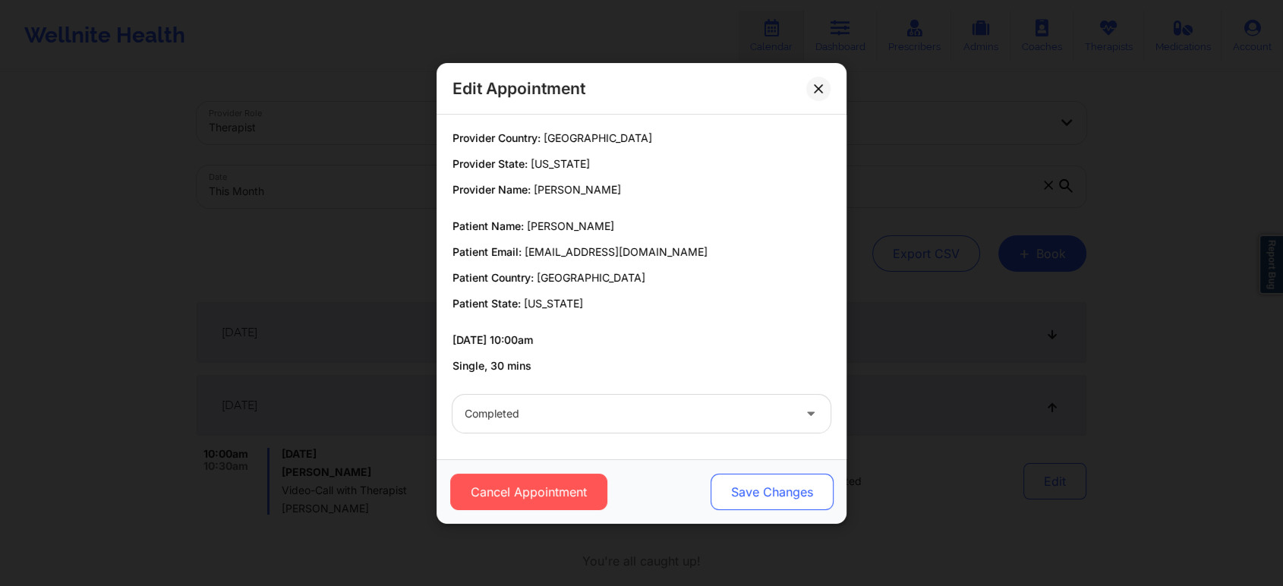
click at [780, 491] on button "Save Changes" at bounding box center [771, 492] width 123 height 36
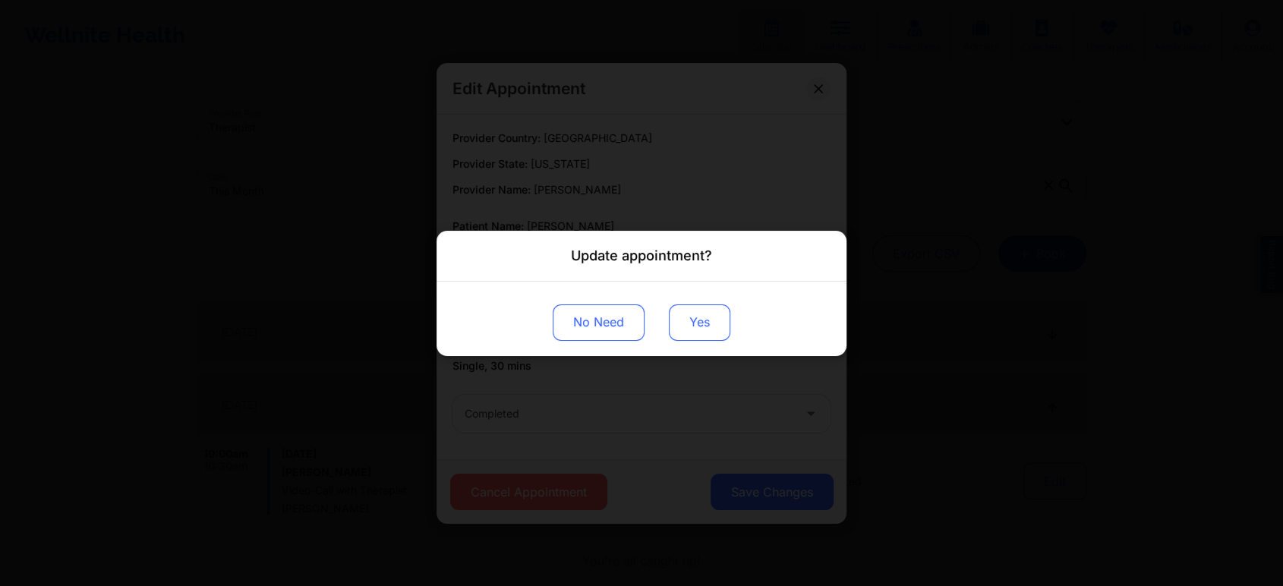
click at [708, 320] on button "Yes" at bounding box center [699, 322] width 61 height 36
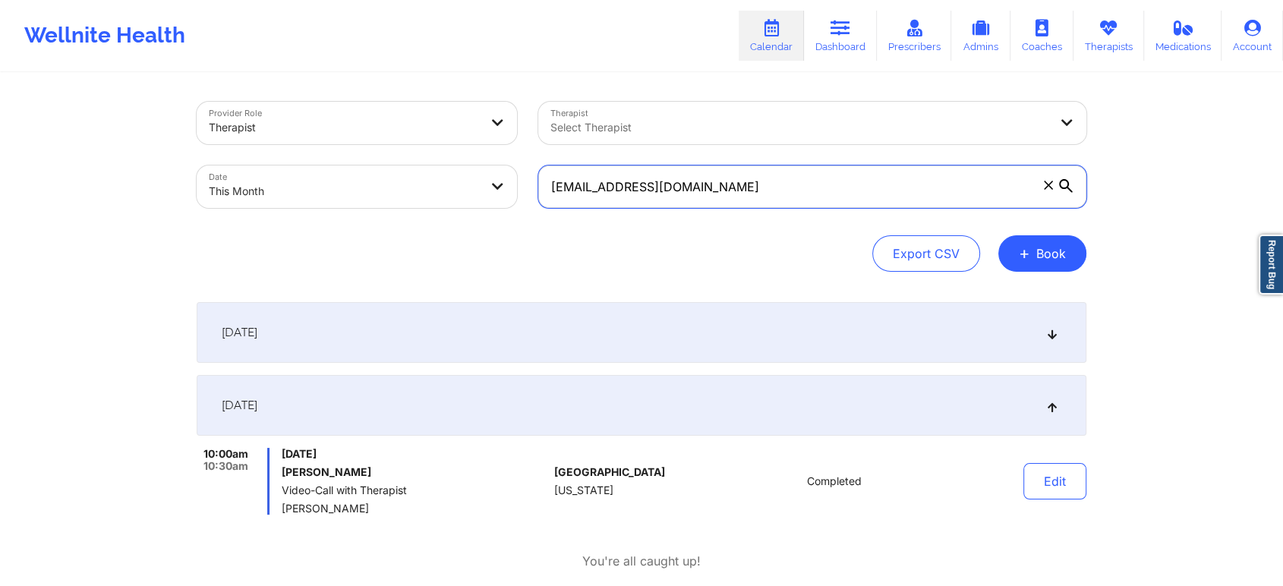
drag, startPoint x: 789, startPoint y: 191, endPoint x: 424, endPoint y: 175, distance: 366.2
click at [424, 175] on div "Provider Role Therapist Therapist Select Therapist Date This Month [EMAIL_ADDRE…" at bounding box center [641, 155] width 911 height 128
paste input "jennifermarieex"
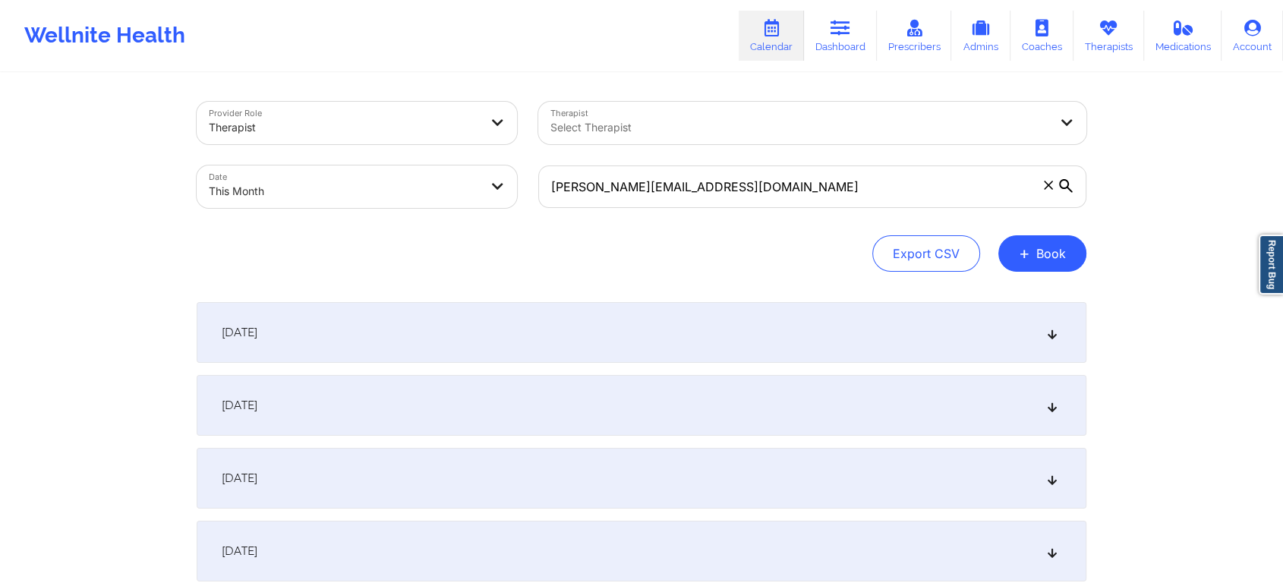
click at [439, 387] on div "[DATE]" at bounding box center [642, 405] width 890 height 61
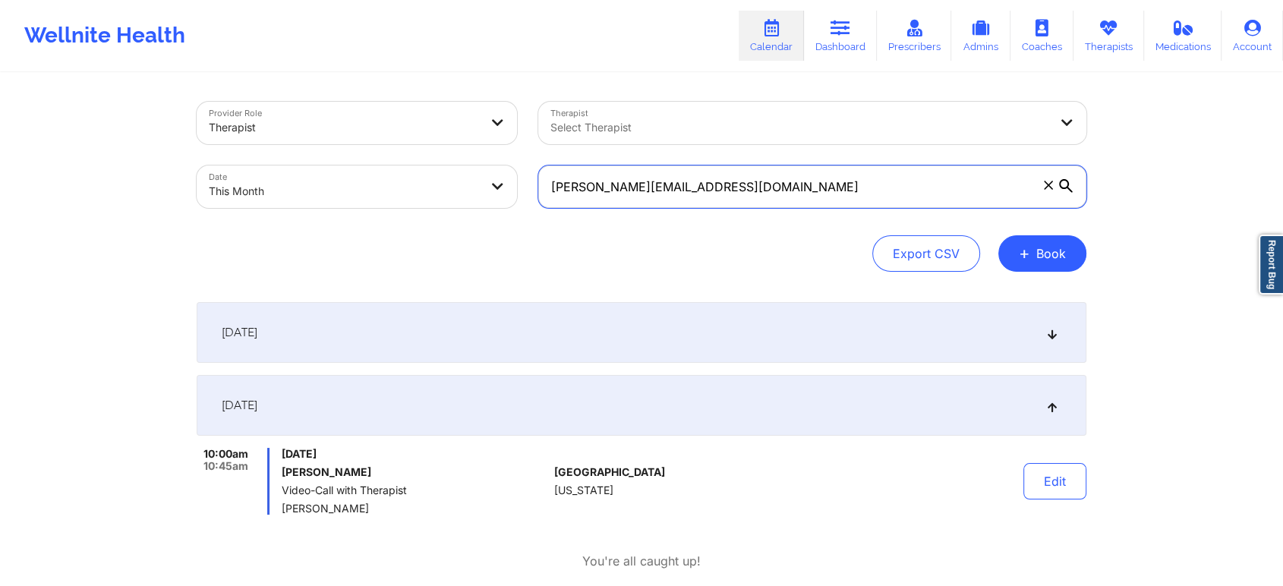
drag, startPoint x: 773, startPoint y: 185, endPoint x: 498, endPoint y: 187, distance: 275.5
click at [498, 187] on div "Provider Role Therapist Therapist Select Therapist Date This Month [EMAIL_ADDRE…" at bounding box center [641, 155] width 911 height 128
paste input "nedab69"
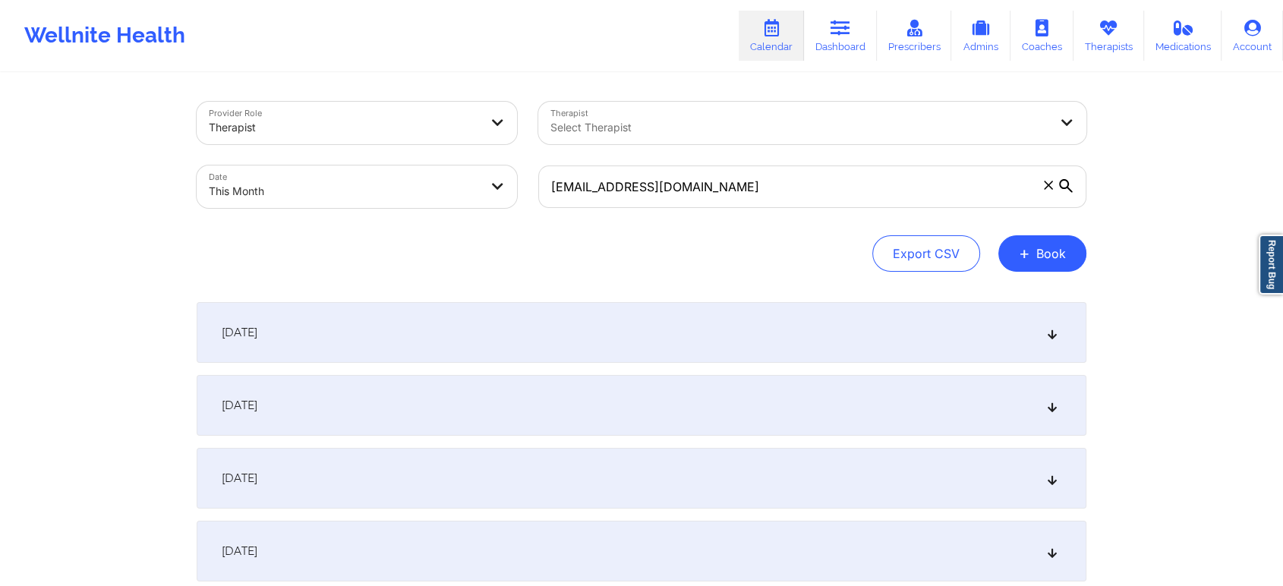
click at [906, 396] on div "[DATE]" at bounding box center [642, 405] width 890 height 61
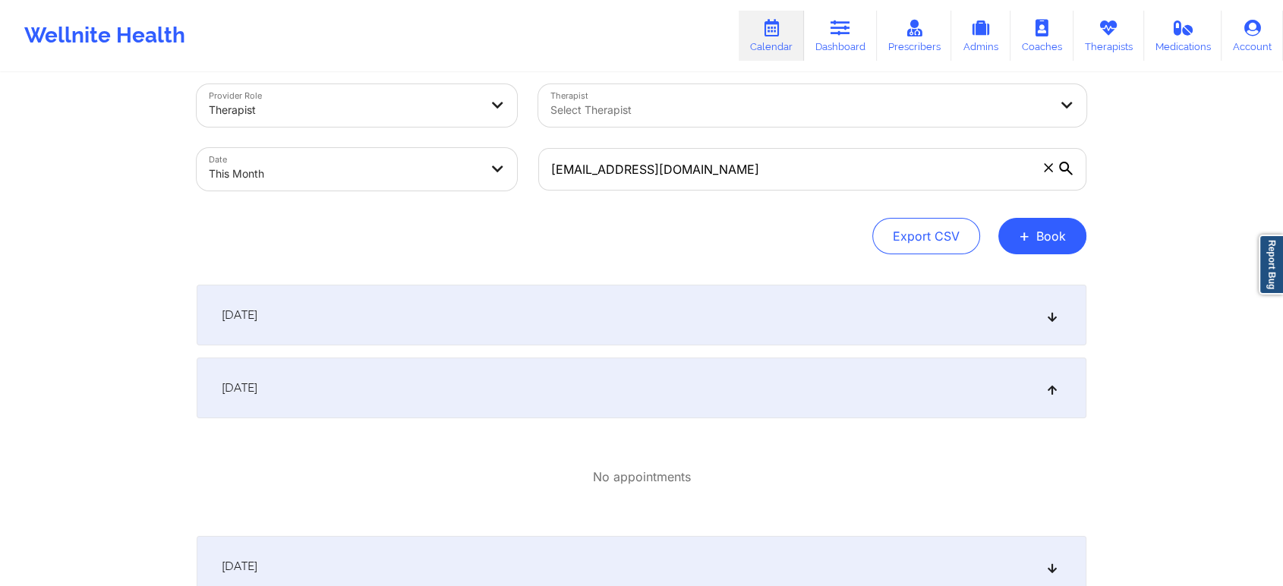
scroll to position [20, 0]
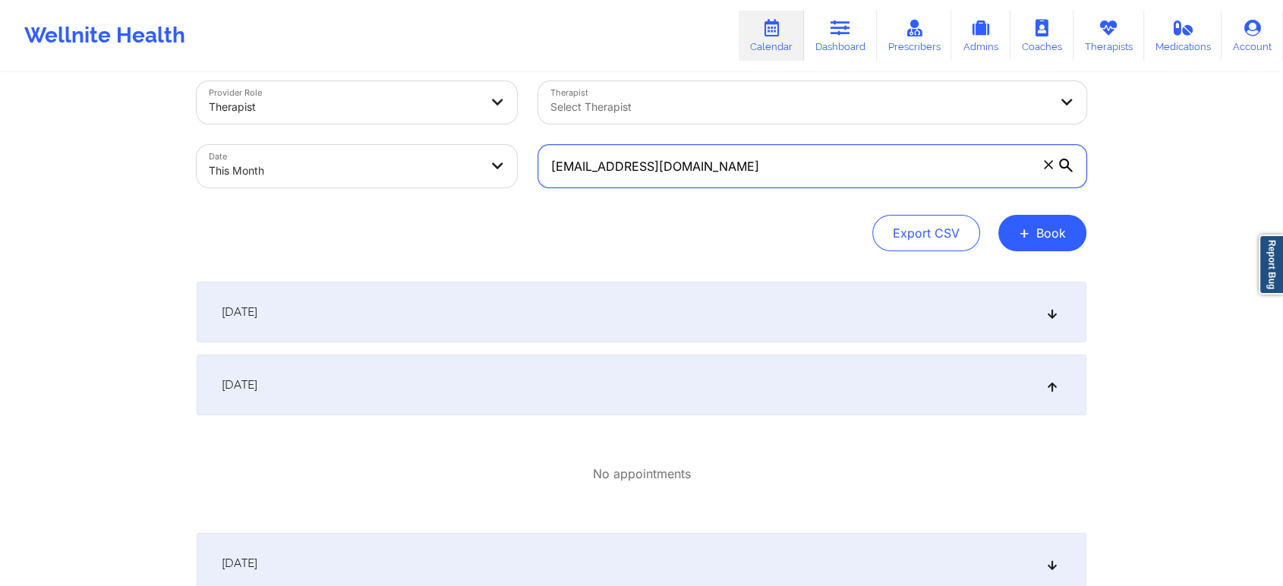
drag, startPoint x: 719, startPoint y: 180, endPoint x: 427, endPoint y: 90, distance: 305.1
click at [427, 90] on div "Provider Role Therapist Therapist Select Therapist Date This Month [EMAIL_ADDRE…" at bounding box center [641, 135] width 911 height 128
paste input "lexipinchuk"
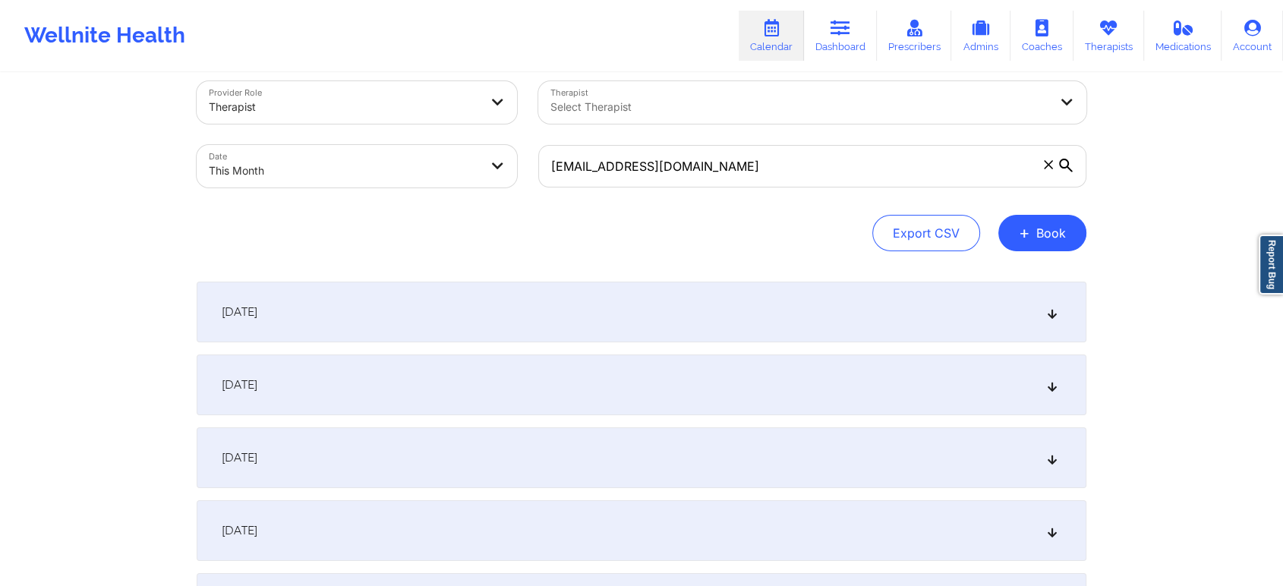
click at [537, 407] on div "[DATE]" at bounding box center [642, 384] width 890 height 61
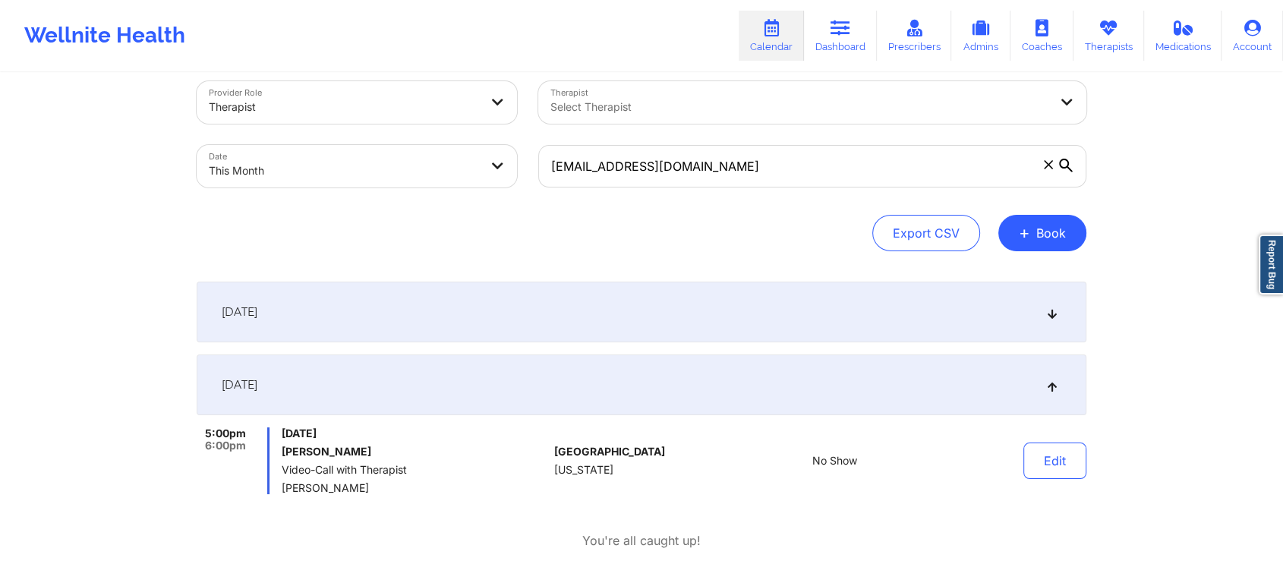
click at [1038, 439] on div "Edit" at bounding box center [1016, 460] width 140 height 67
click at [1044, 454] on button "Edit" at bounding box center [1054, 461] width 63 height 36
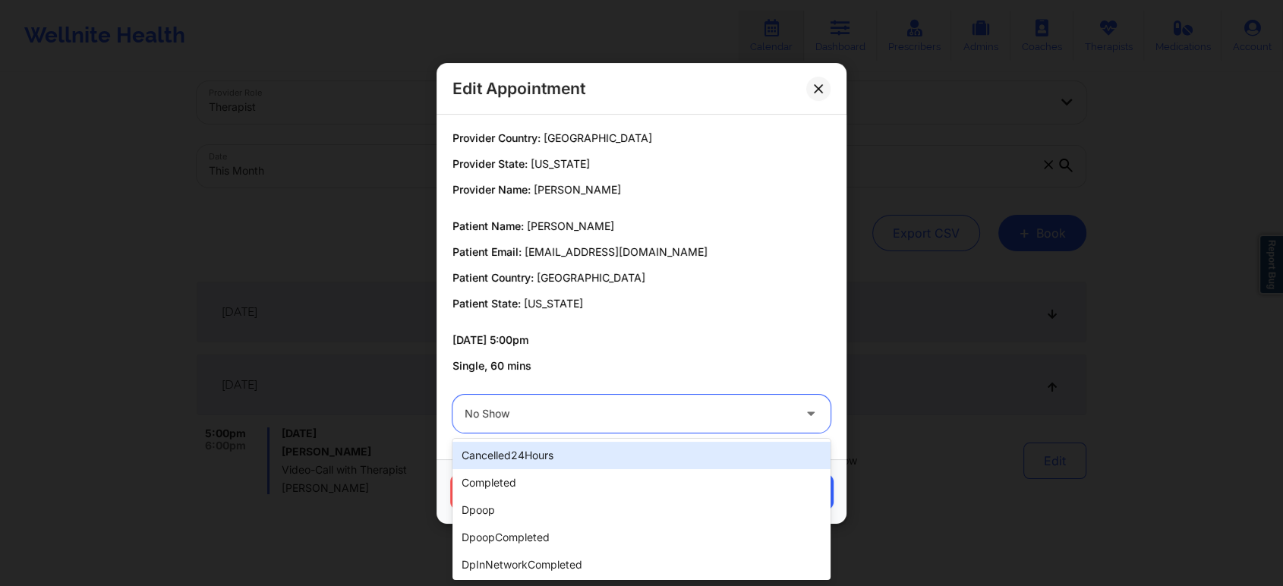
click at [629, 405] on div at bounding box center [629, 414] width 328 height 18
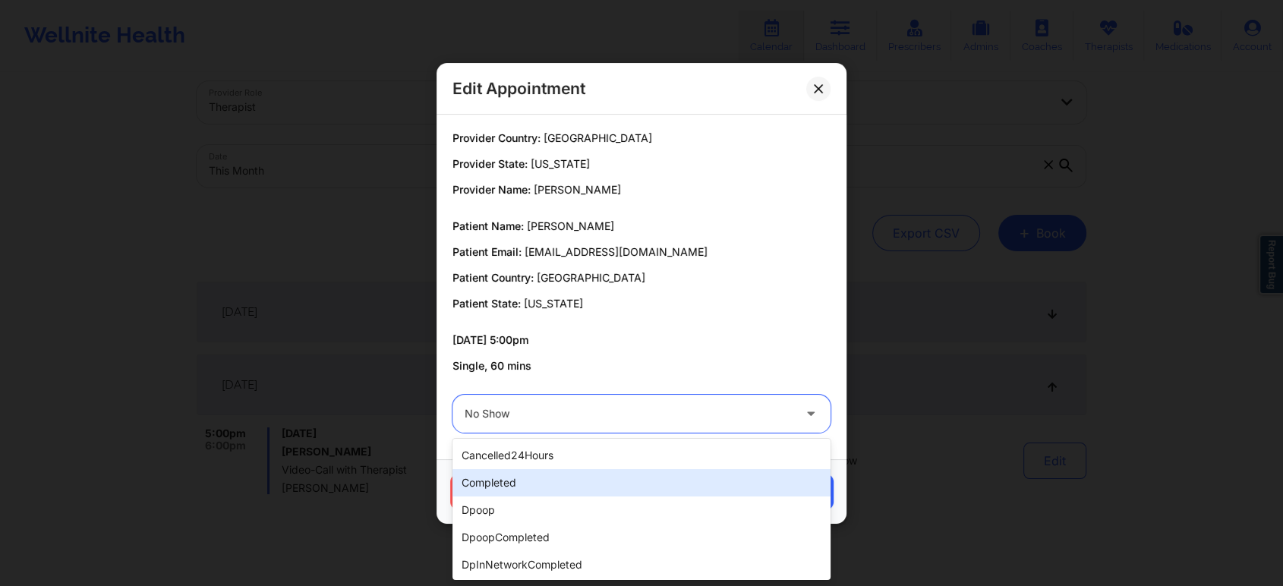
click at [551, 487] on div "completed" at bounding box center [641, 482] width 378 height 27
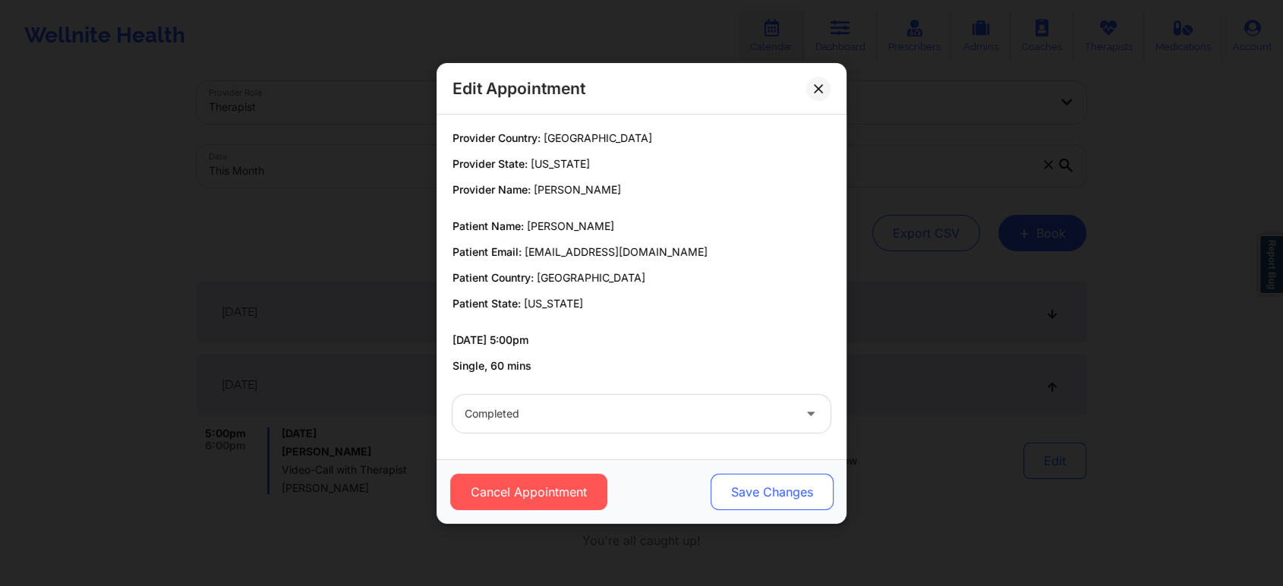
click at [754, 494] on button "Save Changes" at bounding box center [771, 492] width 123 height 36
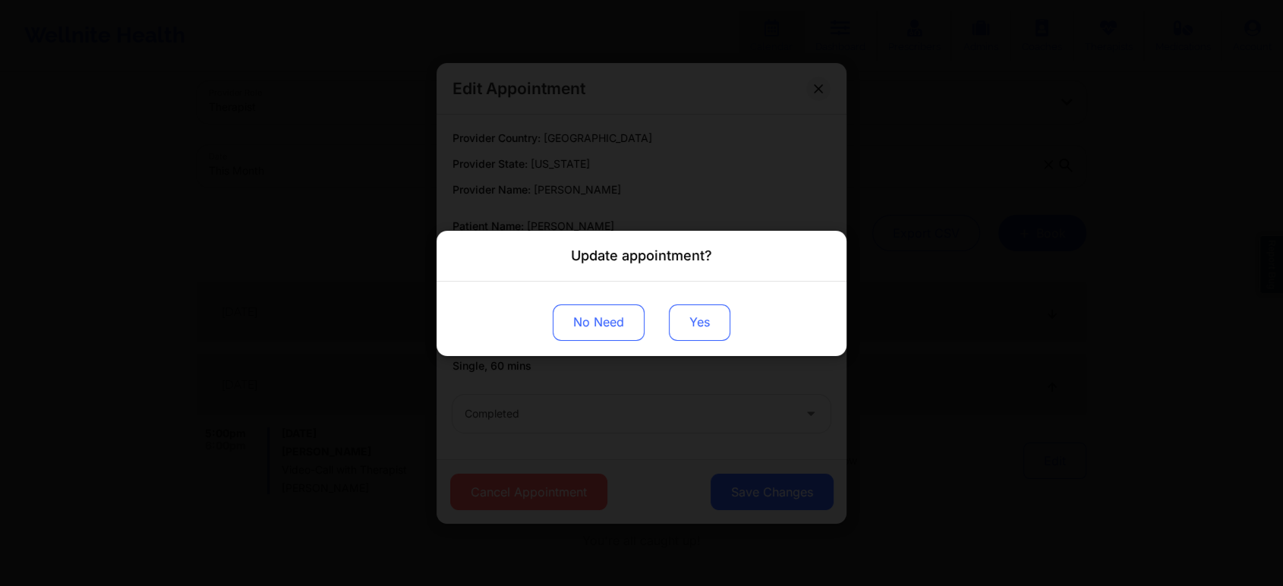
click at [691, 324] on button "Yes" at bounding box center [699, 322] width 61 height 36
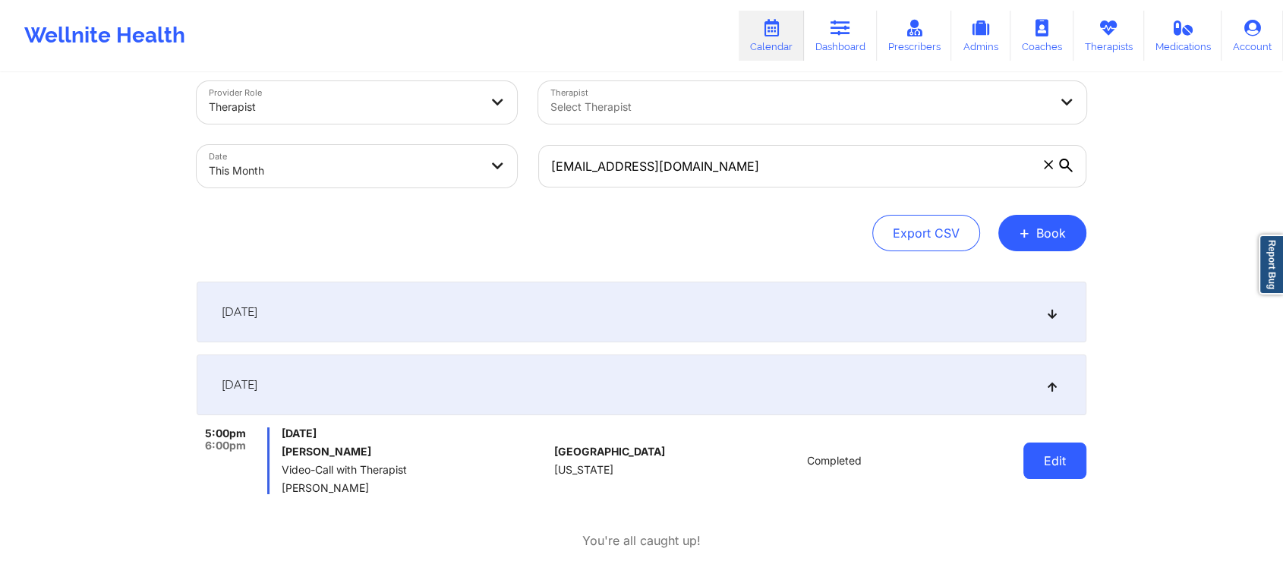
click at [1071, 468] on button "Edit" at bounding box center [1054, 461] width 63 height 36
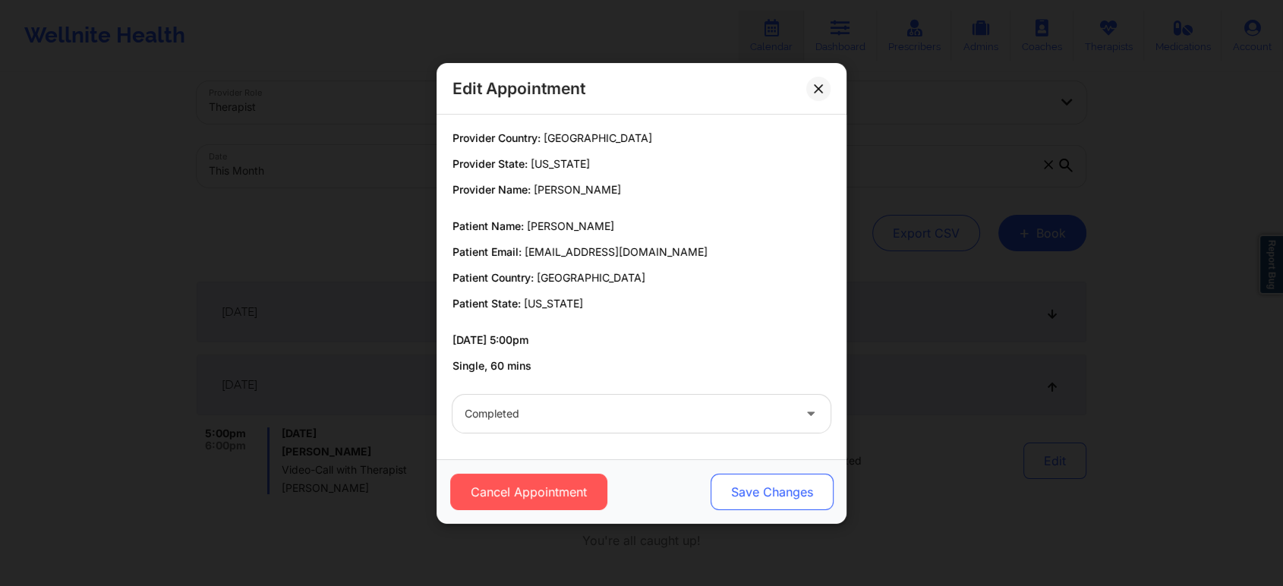
click at [757, 491] on button "Save Changes" at bounding box center [771, 492] width 123 height 36
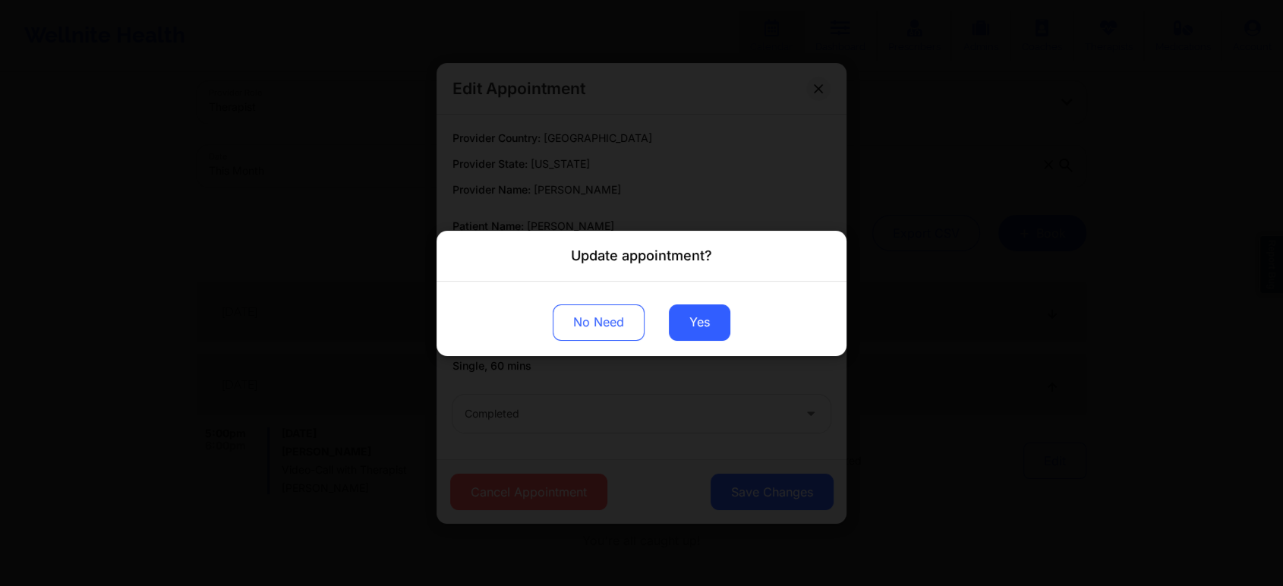
click at [698, 342] on div "No Need Yes" at bounding box center [641, 318] width 410 height 74
drag, startPoint x: 704, startPoint y: 331, endPoint x: 94, endPoint y: -102, distance: 748.5
click at [94, 0] on html "Wellnite Health Calendar Dashboard Prescribers Admins Coaches Therapists Medica…" at bounding box center [641, 273] width 1283 height 586
click at [676, 384] on div "Update appointment? No Need Yes" at bounding box center [641, 293] width 1283 height 586
click at [698, 332] on button "Yes" at bounding box center [699, 322] width 61 height 36
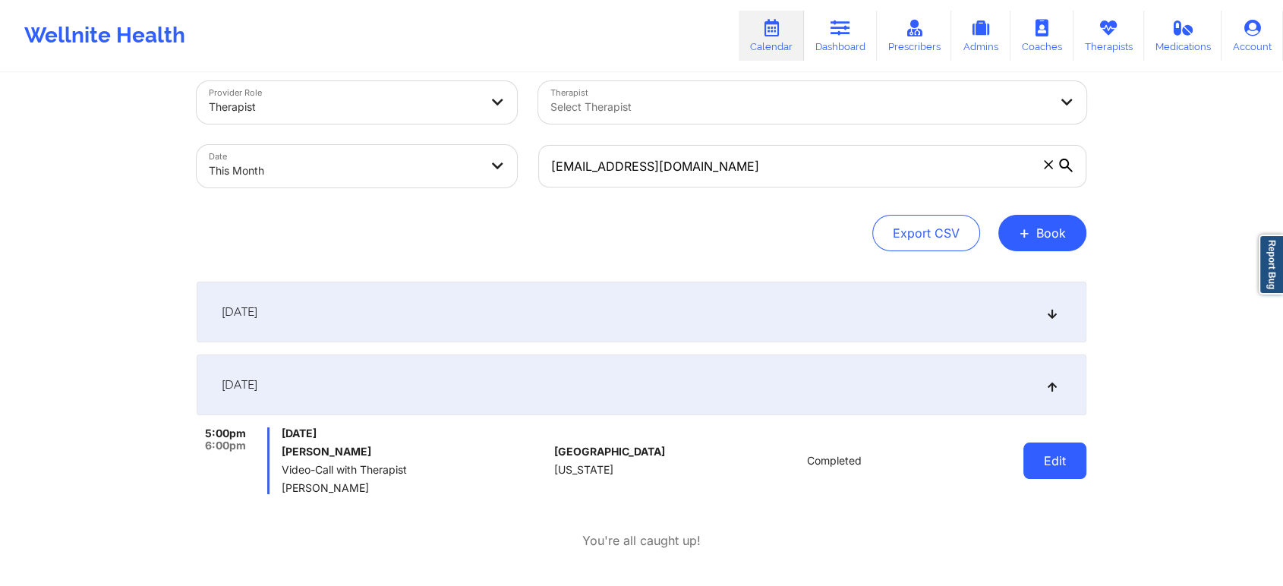
click at [1060, 453] on button "Edit" at bounding box center [1054, 461] width 63 height 36
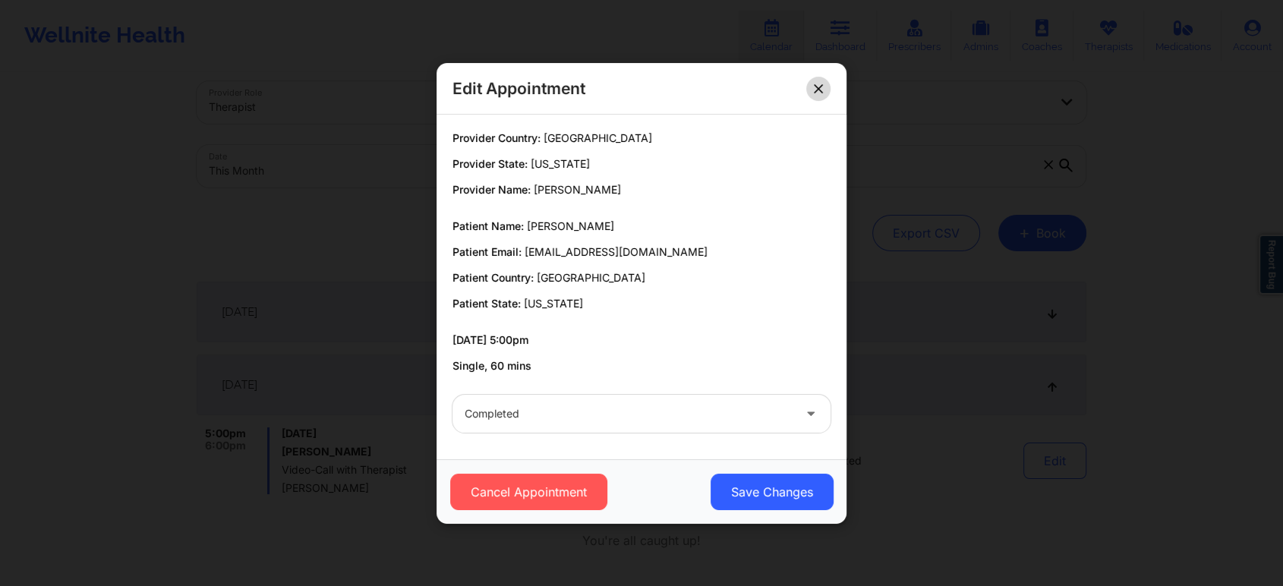
click at [811, 86] on button at bounding box center [818, 88] width 24 height 24
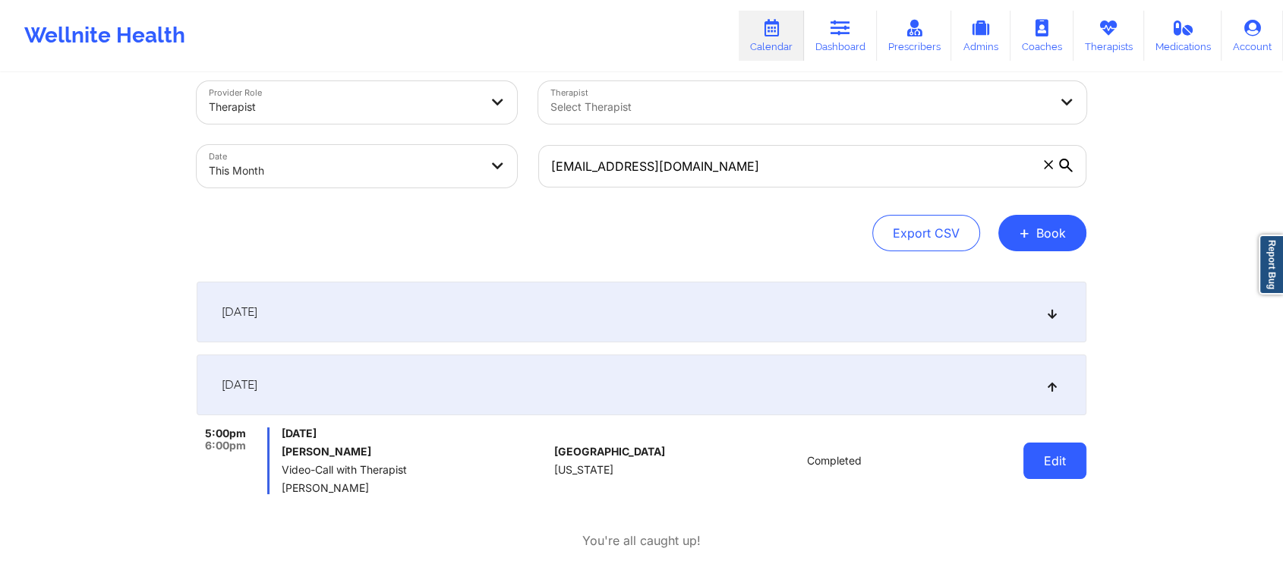
click at [1036, 472] on button "Edit" at bounding box center [1054, 461] width 63 height 36
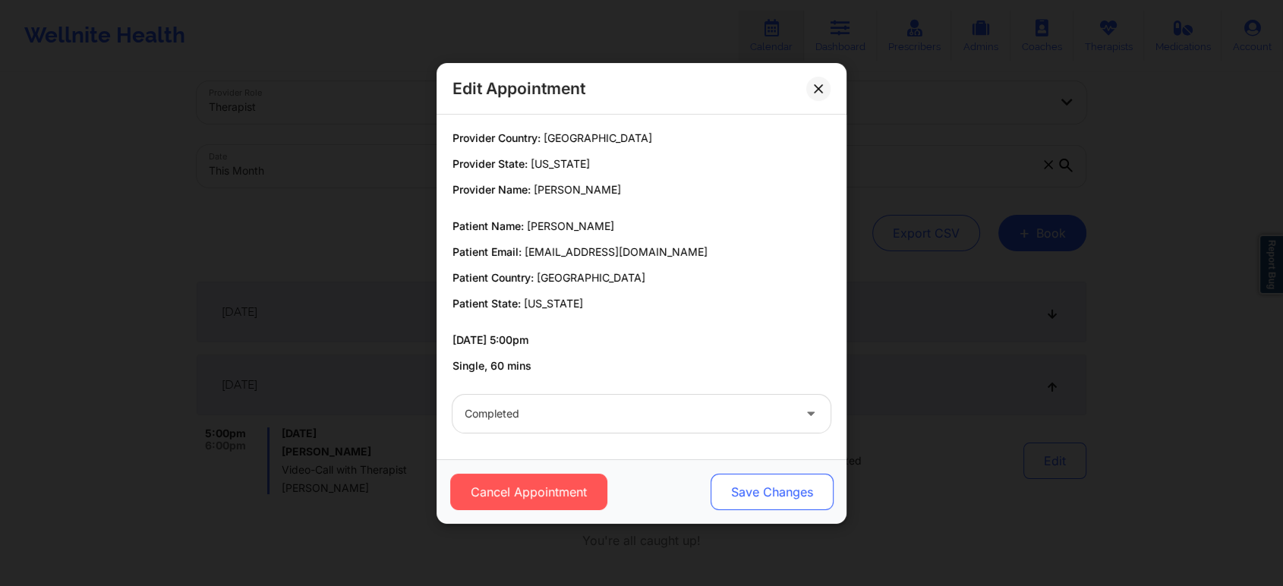
click at [816, 499] on button "Save Changes" at bounding box center [771, 492] width 123 height 36
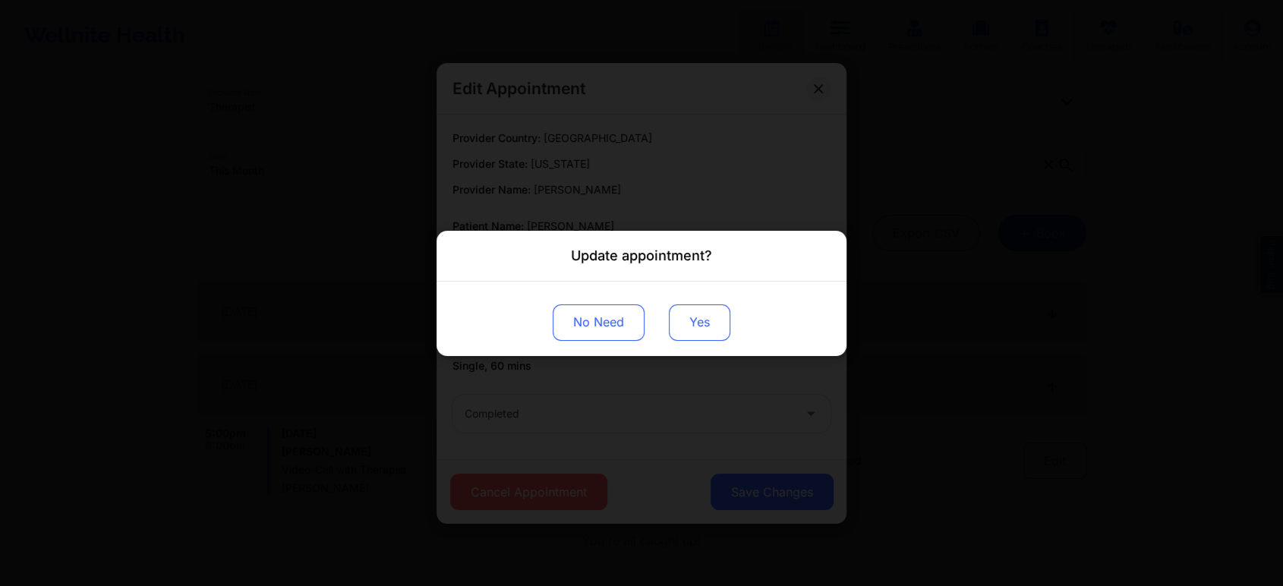
click at [698, 330] on button "Yes" at bounding box center [699, 322] width 61 height 36
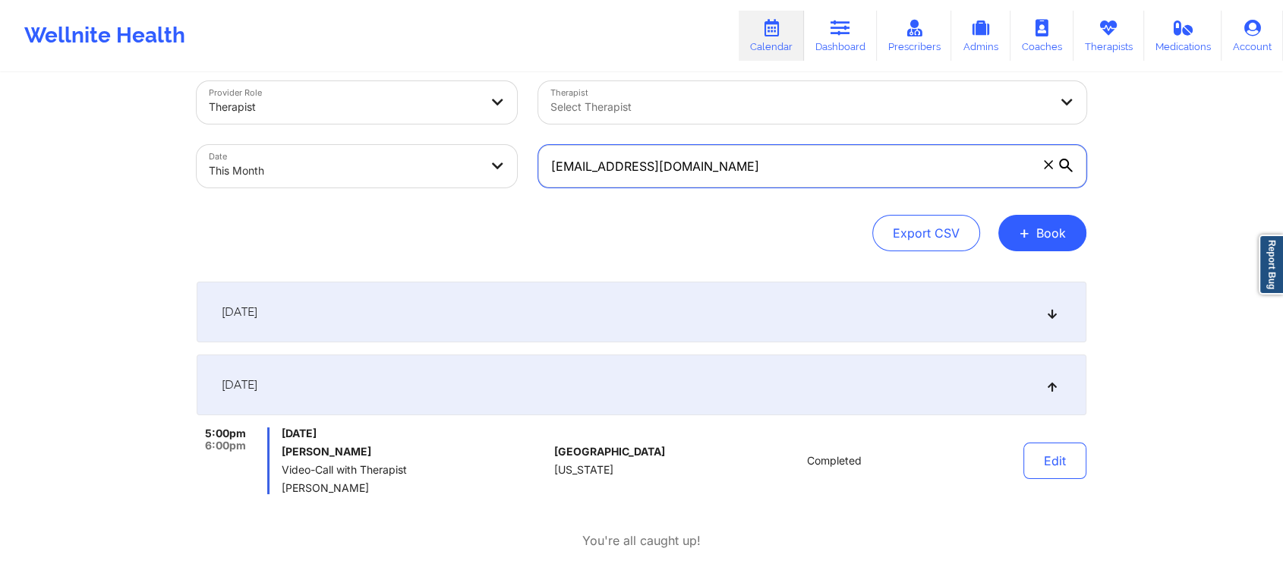
drag, startPoint x: 731, startPoint y: 174, endPoint x: 458, endPoint y: 175, distance: 272.5
click at [458, 175] on div "Provider Role Therapist Therapist Select Therapist Date This Month [EMAIL_ADDRE…" at bounding box center [641, 135] width 911 height 128
paste input "[EMAIL_ADDRESS][DOMAIN_NAME]"
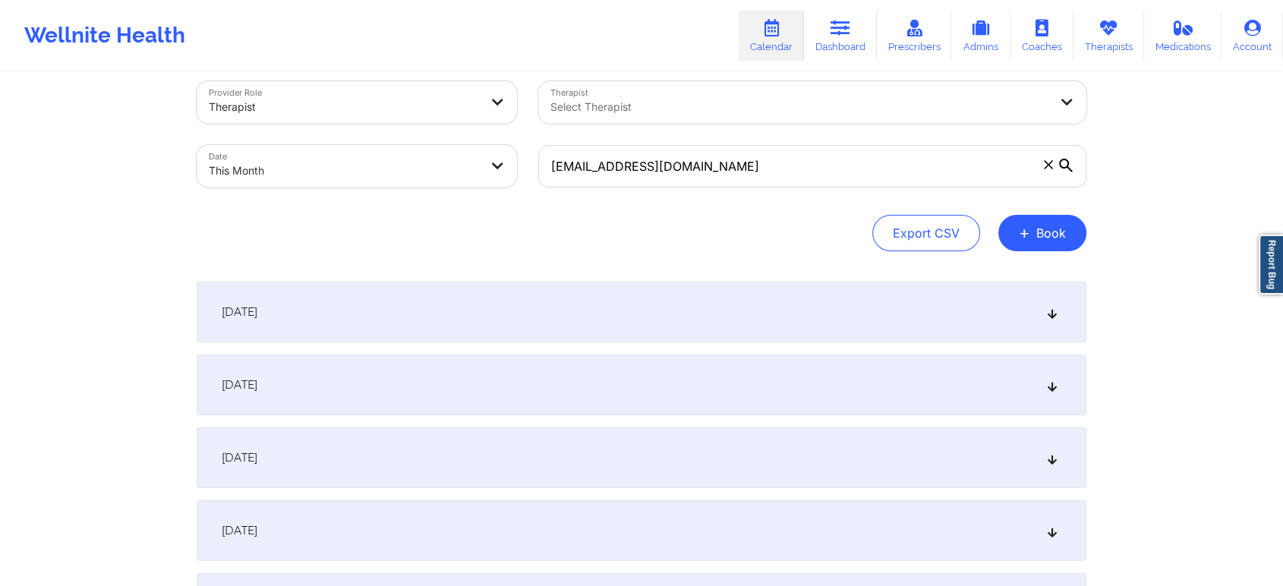
click at [775, 378] on div "[DATE]" at bounding box center [642, 384] width 890 height 61
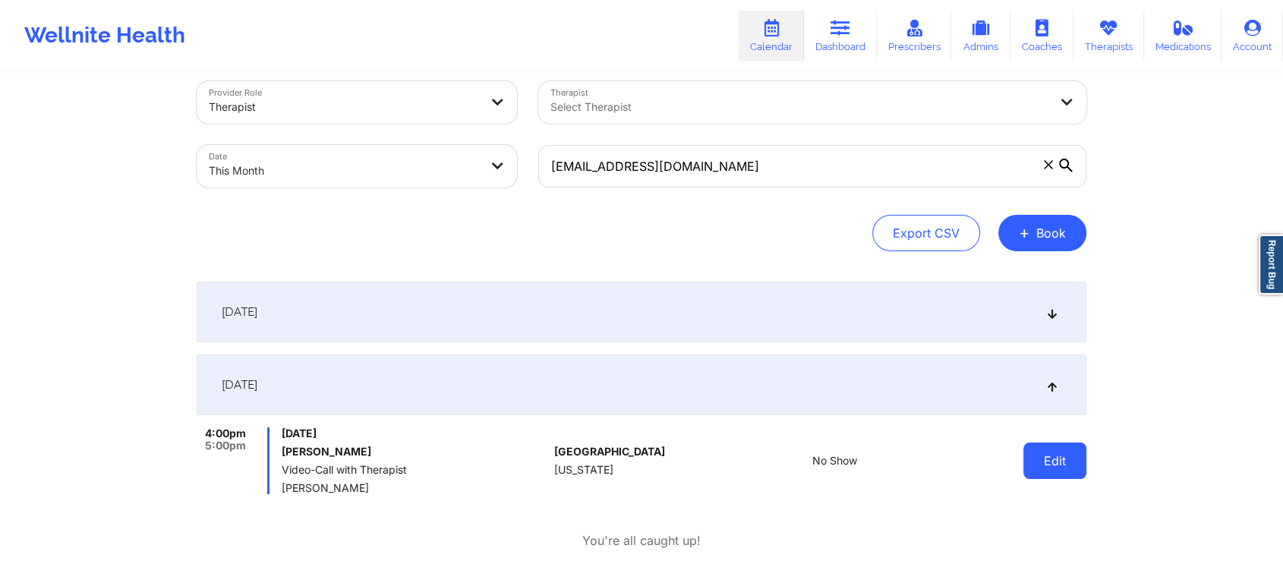
click at [1042, 456] on button "Edit" at bounding box center [1054, 461] width 63 height 36
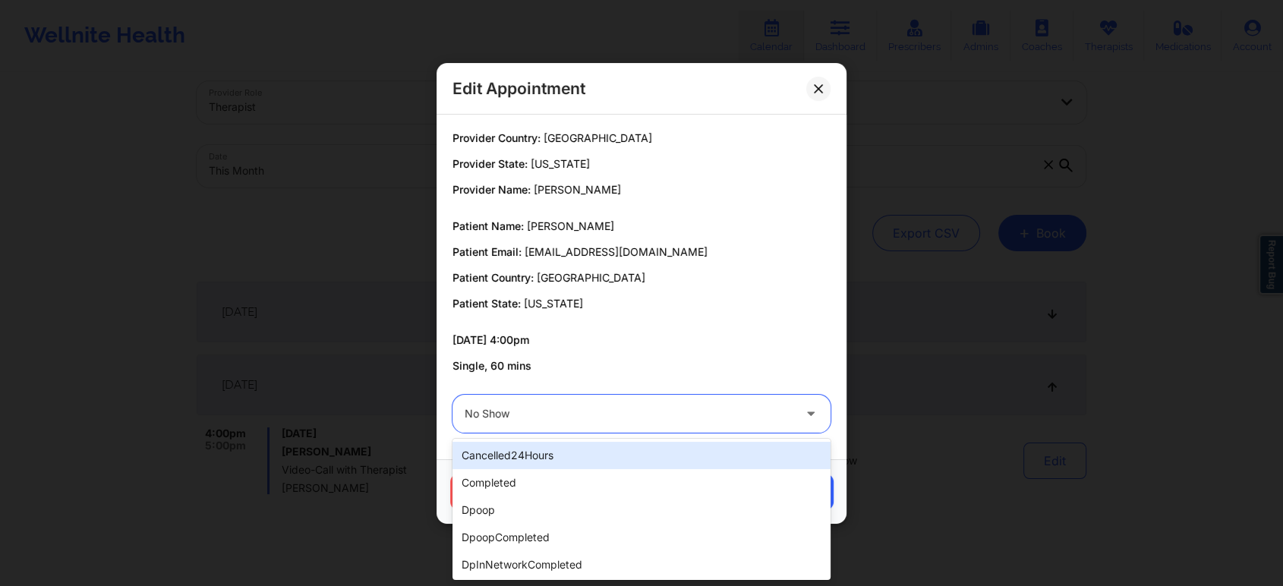
click at [577, 414] on div at bounding box center [629, 414] width 328 height 18
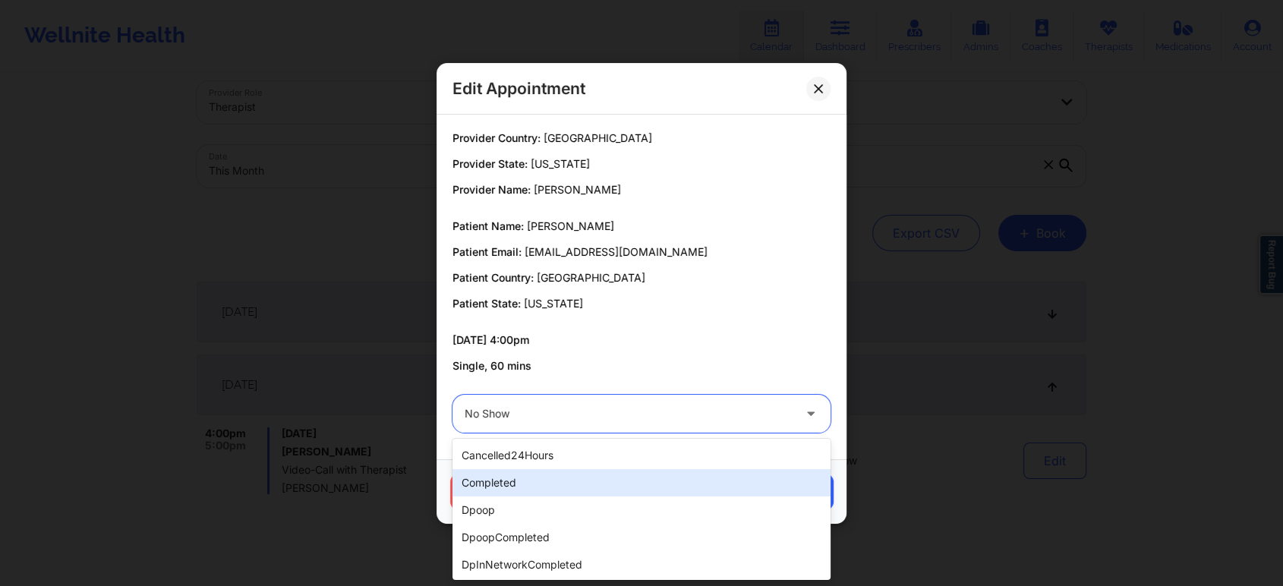
click at [493, 474] on div "completed" at bounding box center [641, 482] width 378 height 27
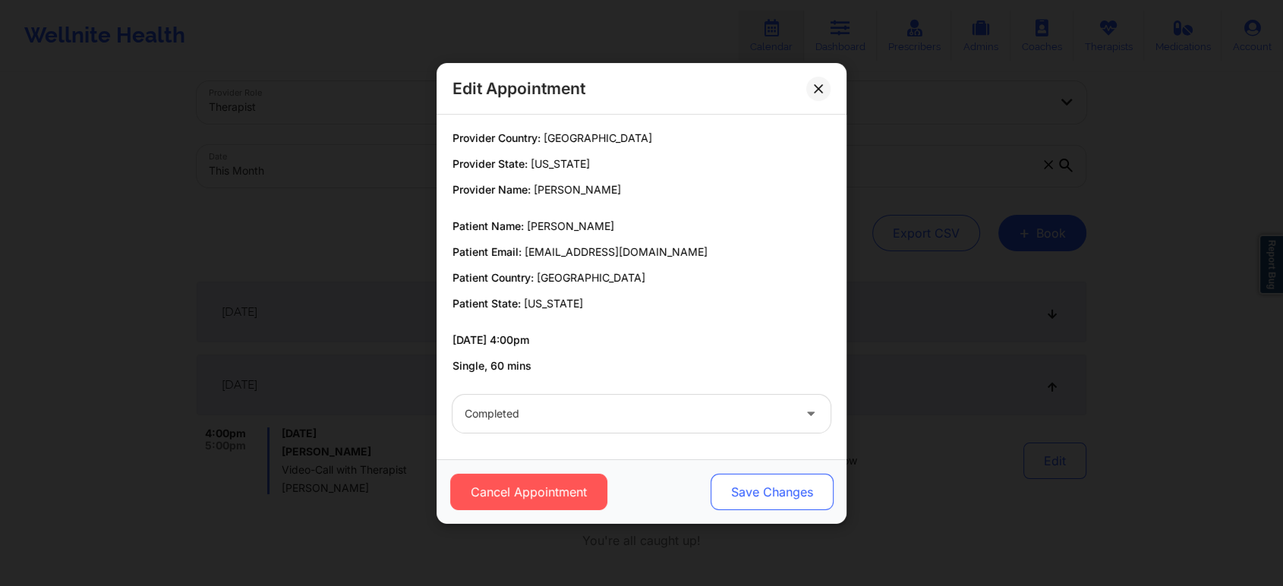
click at [753, 500] on button "Save Changes" at bounding box center [771, 492] width 123 height 36
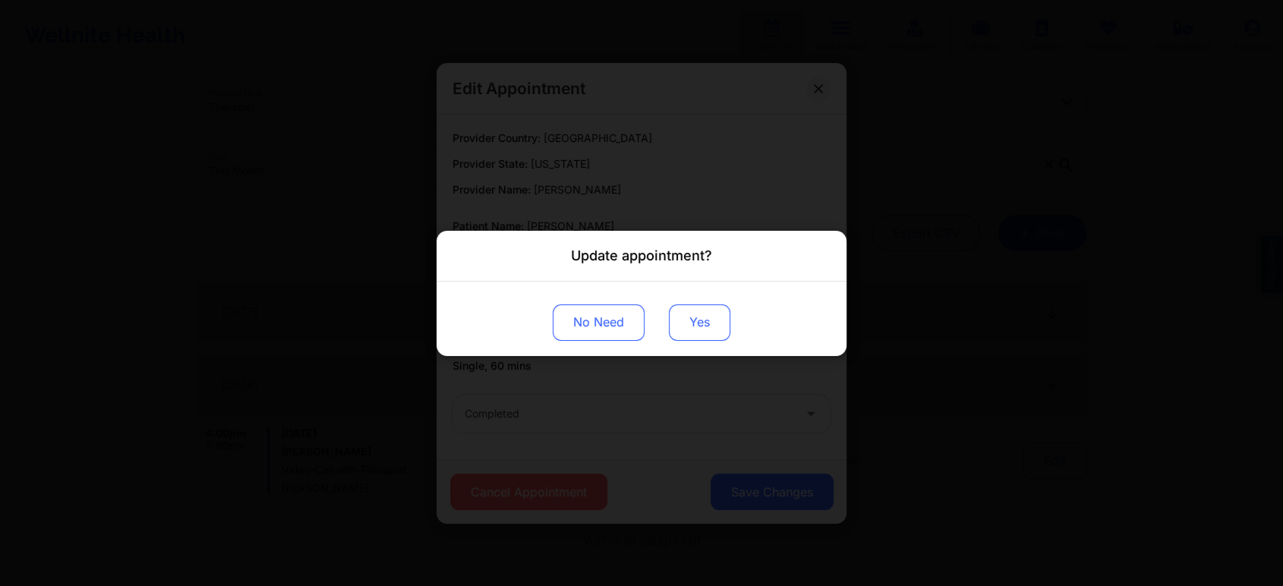
click at [708, 329] on button "Yes" at bounding box center [699, 322] width 61 height 36
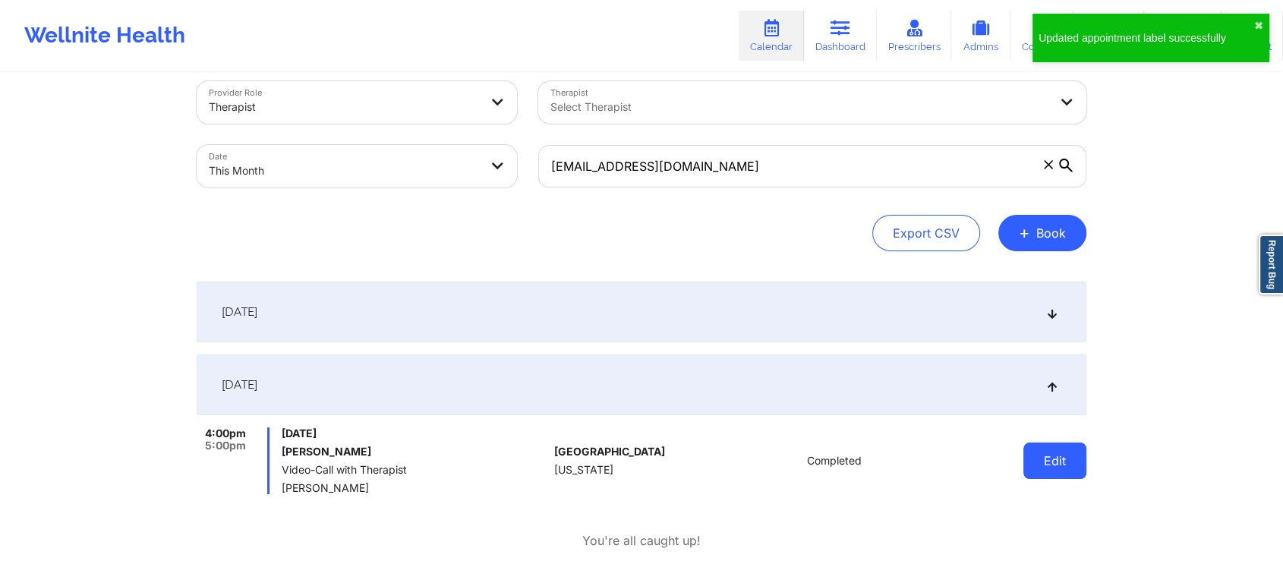
click at [1054, 443] on button "Edit" at bounding box center [1054, 461] width 63 height 36
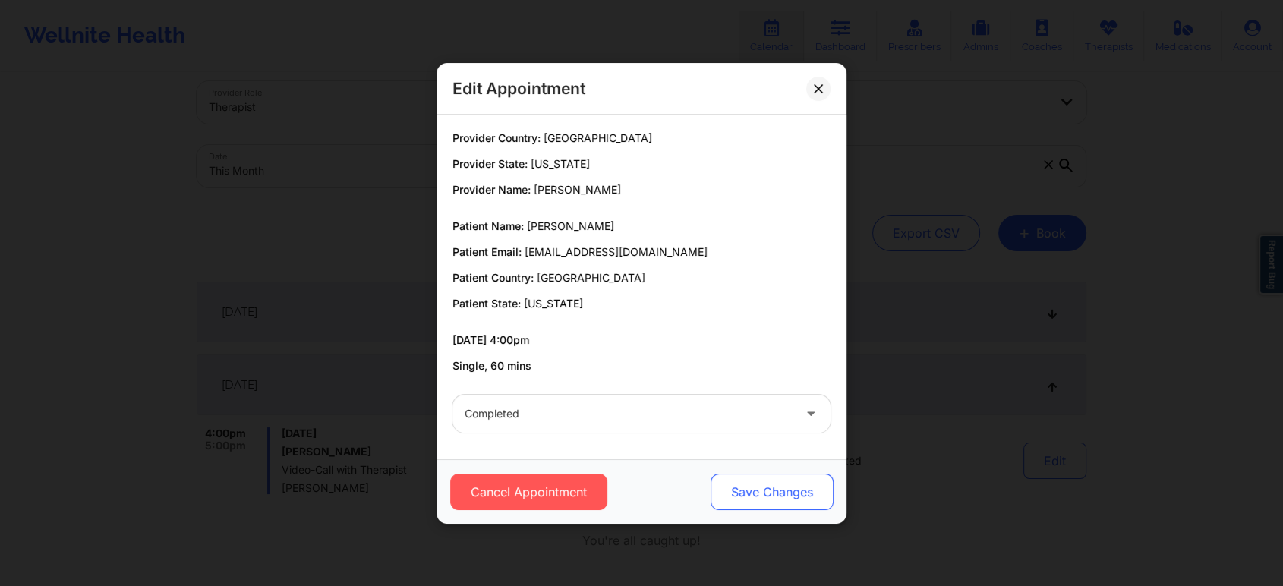
click at [759, 496] on button "Save Changes" at bounding box center [771, 492] width 123 height 36
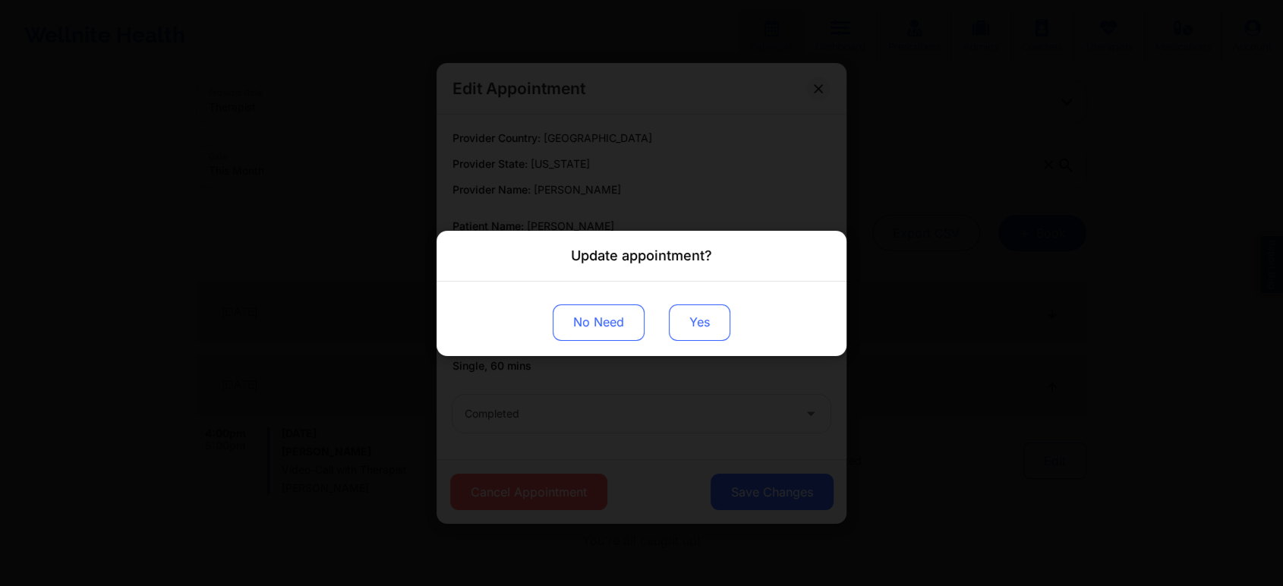
click at [697, 312] on button "Yes" at bounding box center [699, 322] width 61 height 36
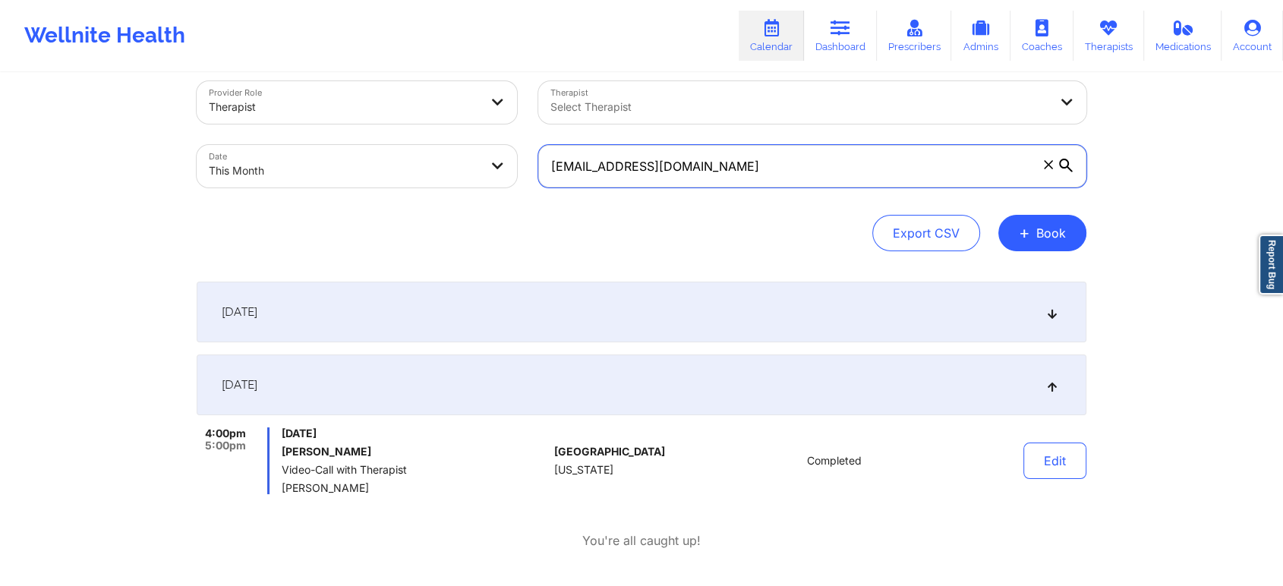
drag, startPoint x: 753, startPoint y: 160, endPoint x: 373, endPoint y: 185, distance: 381.1
click at [373, 185] on div "Provider Role Therapist Therapist Select Therapist Date This Month [EMAIL_ADDRE…" at bounding box center [641, 135] width 911 height 128
paste input "[EMAIL_ADDRESS][DOMAIN_NAME]"
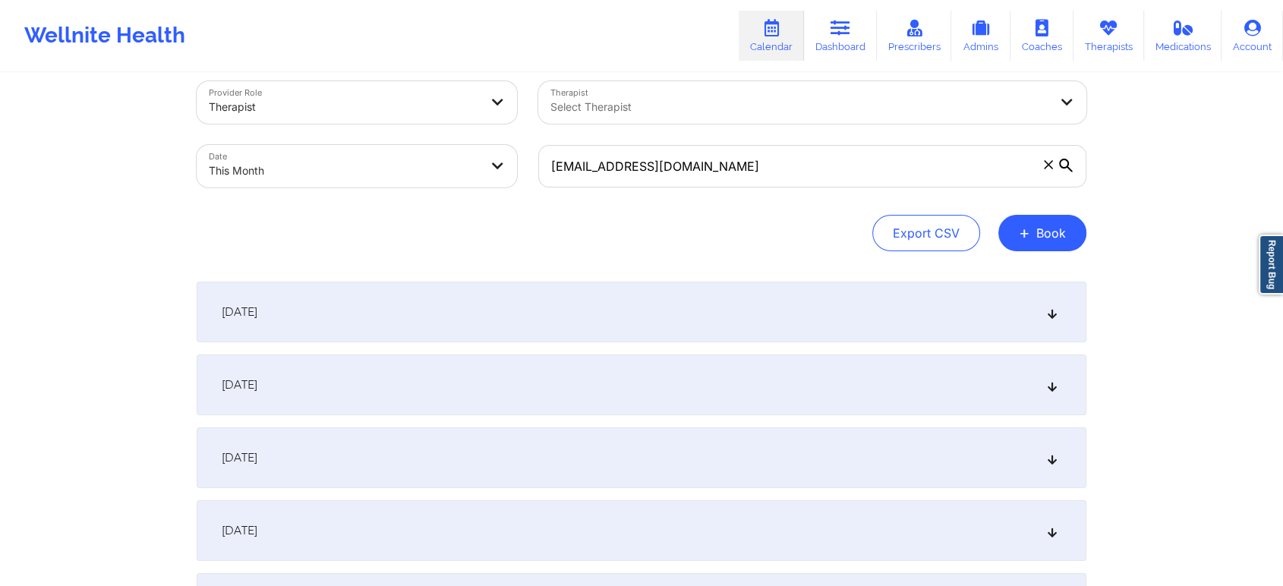
click at [694, 379] on div "[DATE]" at bounding box center [642, 384] width 890 height 61
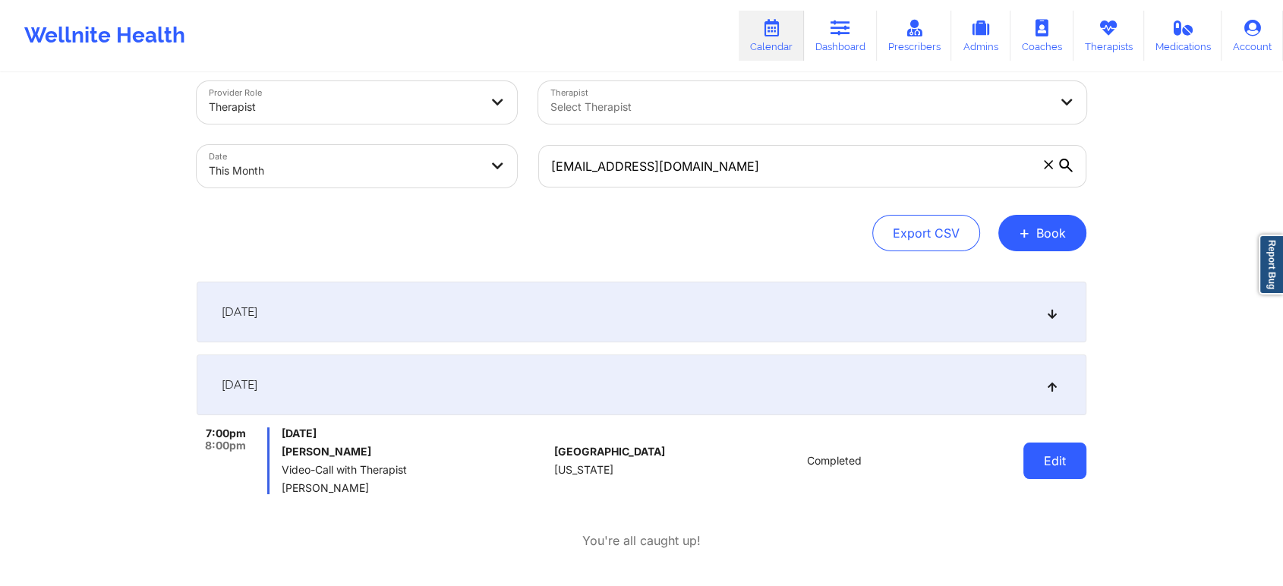
click at [1063, 464] on button "Edit" at bounding box center [1054, 461] width 63 height 36
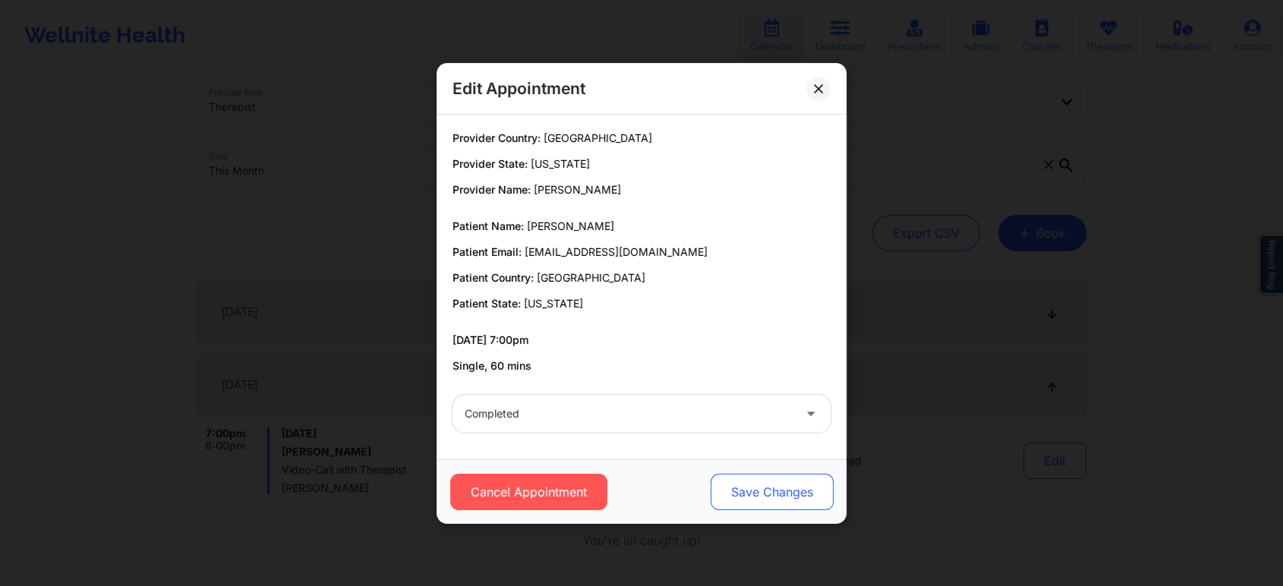
click at [769, 503] on button "Save Changes" at bounding box center [771, 492] width 123 height 36
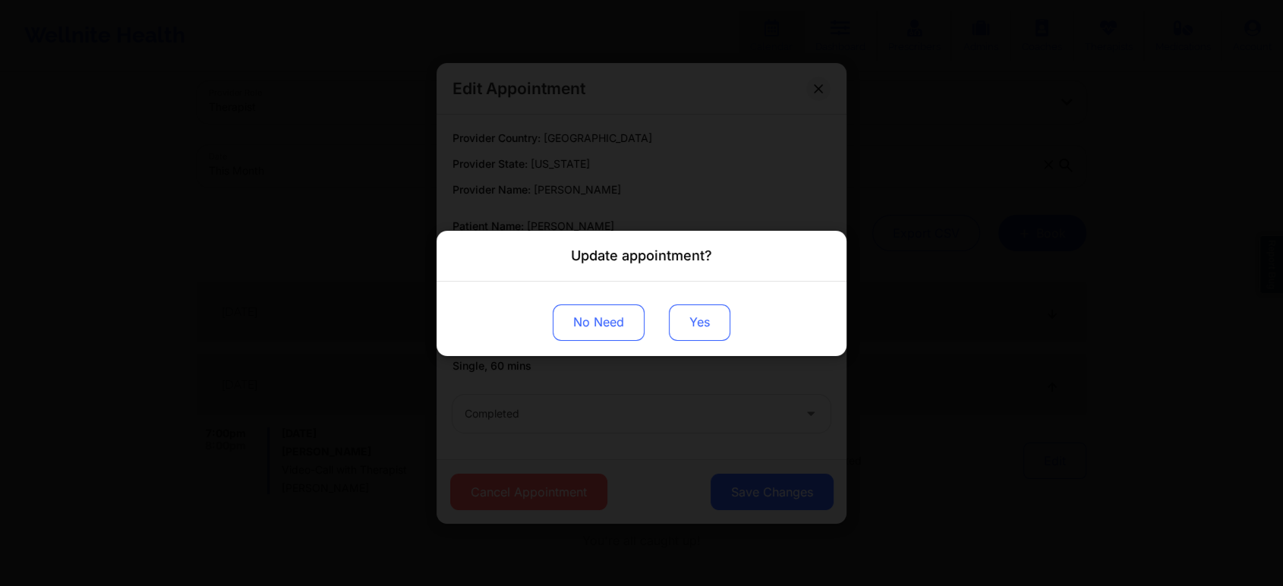
click at [692, 310] on button "Yes" at bounding box center [699, 322] width 61 height 36
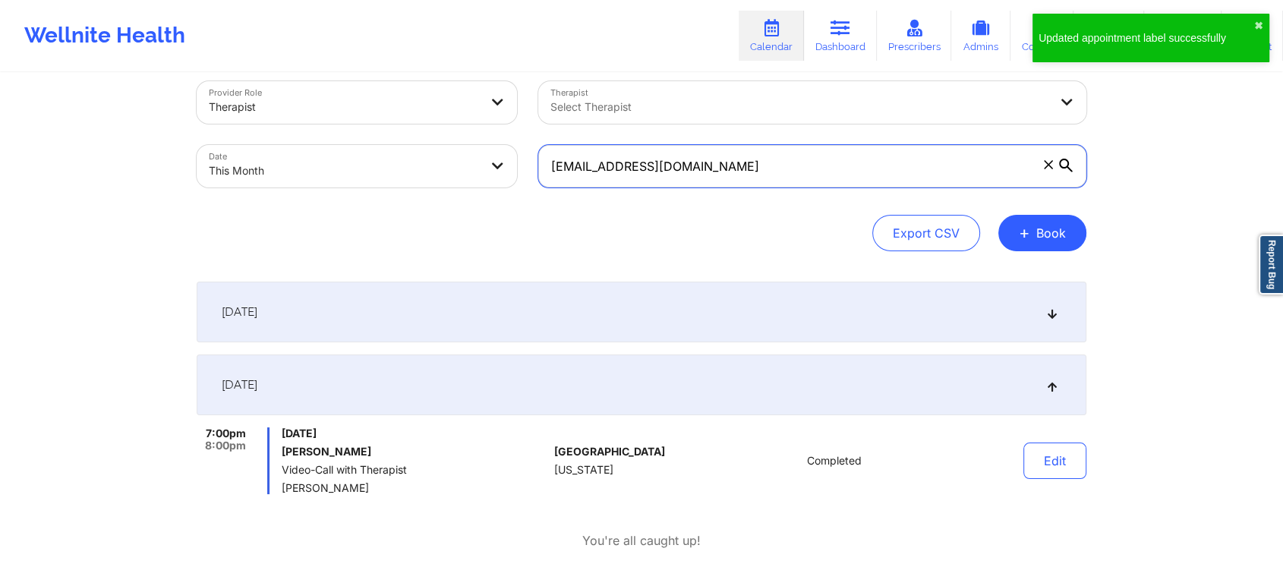
drag, startPoint x: 756, startPoint y: 172, endPoint x: 404, endPoint y: 165, distance: 352.3
click at [404, 165] on div "Provider Role Therapist Therapist Select Therapist Date This Month [EMAIL_ADDRE…" at bounding box center [641, 135] width 911 height 128
paste input "[PERSON_NAME][EMAIL_ADDRESS]"
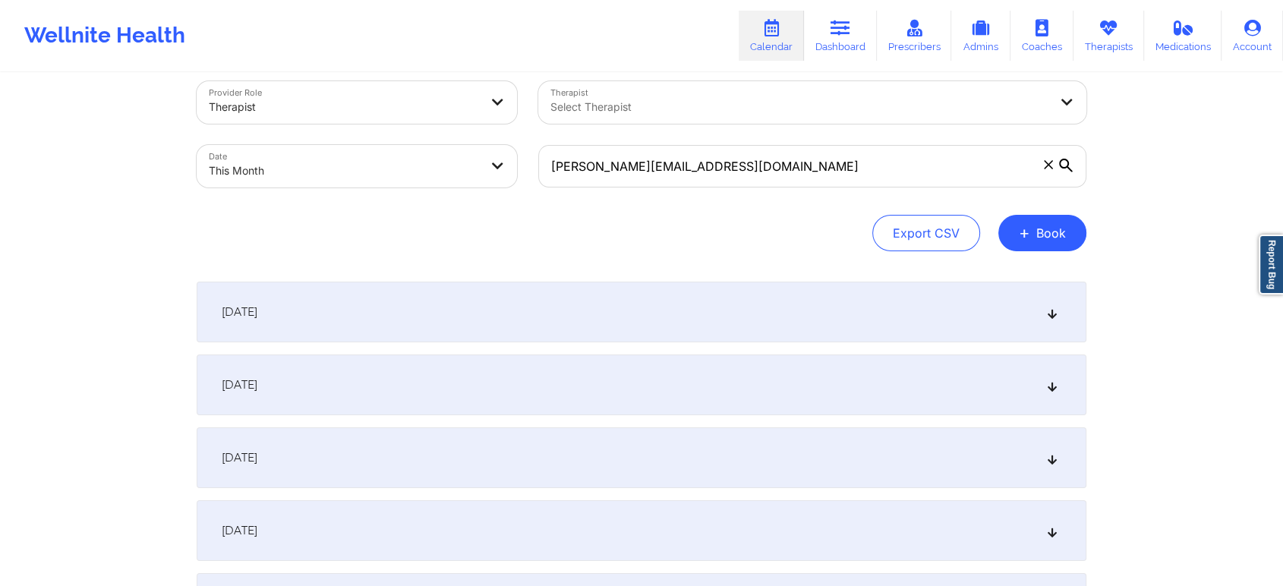
click at [504, 392] on div "[DATE]" at bounding box center [642, 384] width 890 height 61
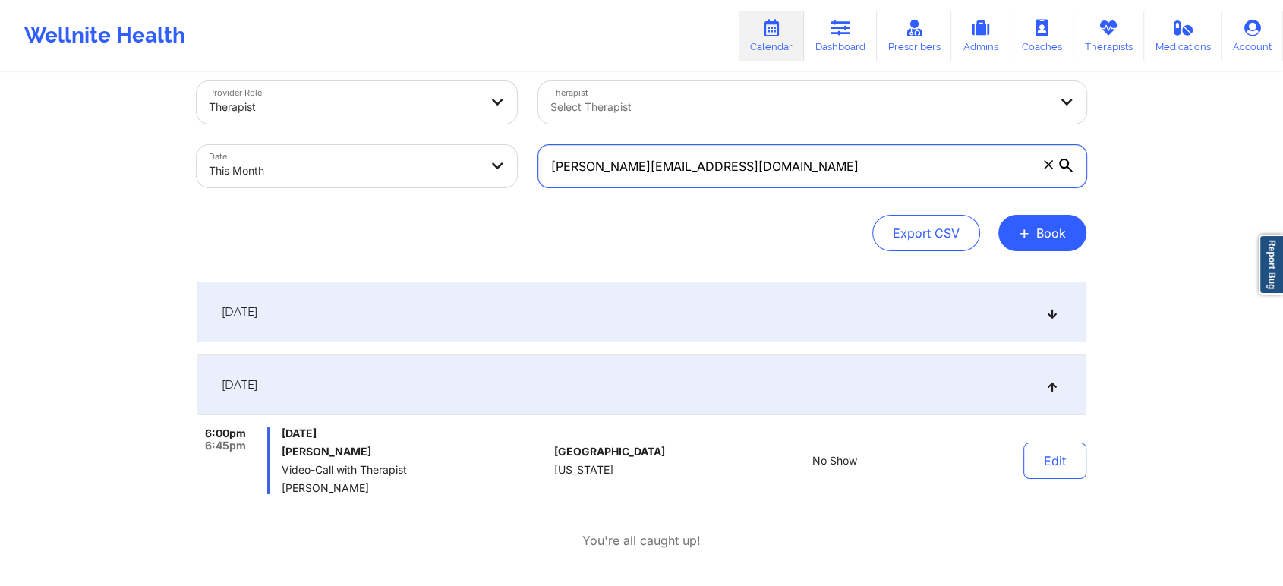
drag, startPoint x: 725, startPoint y: 164, endPoint x: 449, endPoint y: 92, distance: 284.8
click at [449, 92] on div "Provider Role Therapist Therapist Select Therapist Date This Month [PERSON_NAME…" at bounding box center [641, 135] width 911 height 128
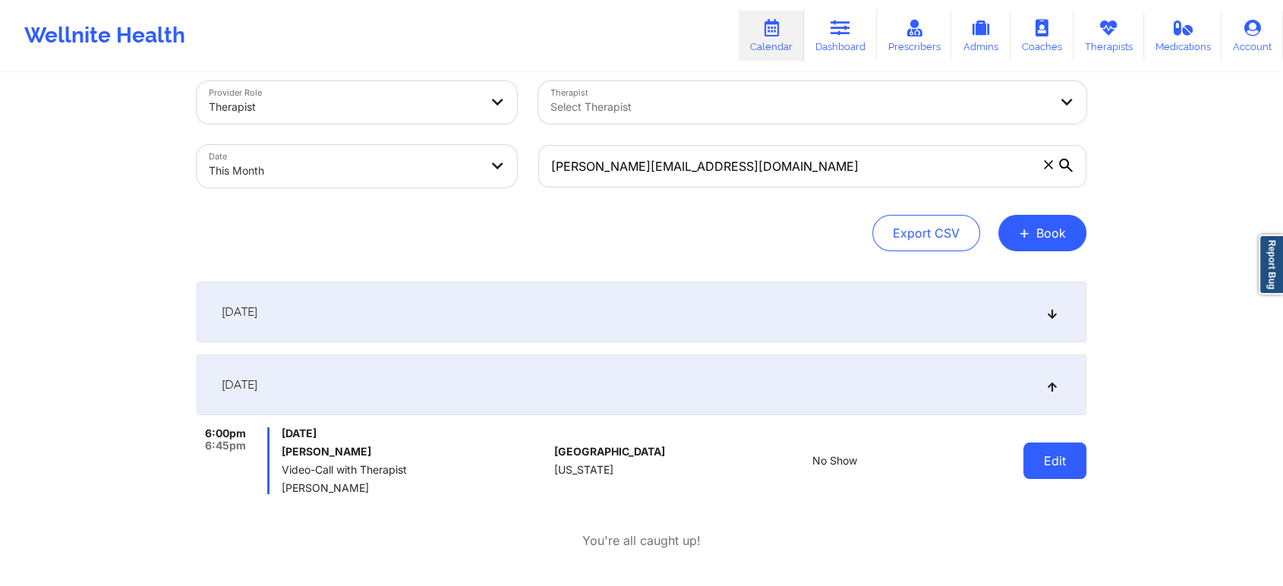
click at [1051, 474] on button "Edit" at bounding box center [1054, 461] width 63 height 36
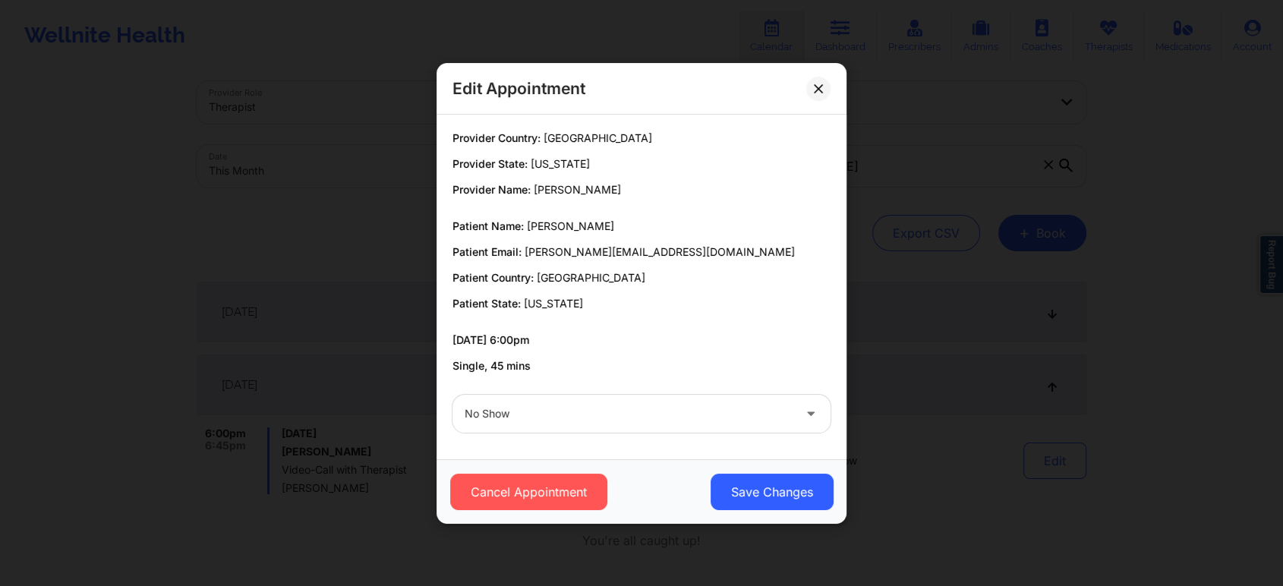
click at [496, 405] on div at bounding box center [629, 414] width 328 height 18
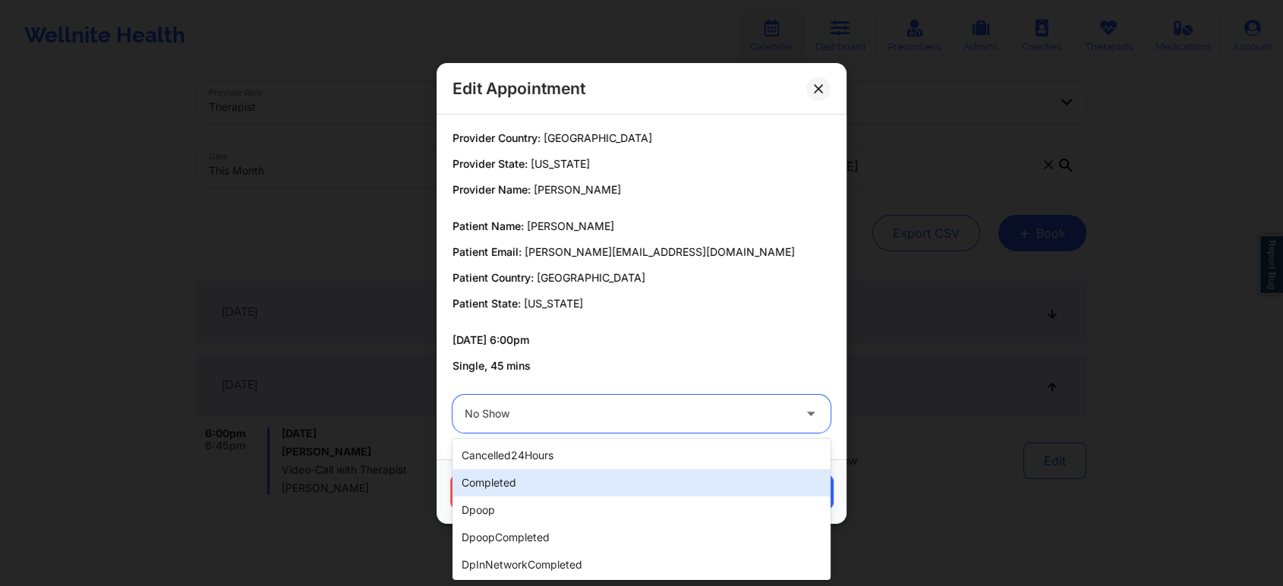
click at [506, 478] on div "completed" at bounding box center [641, 482] width 378 height 27
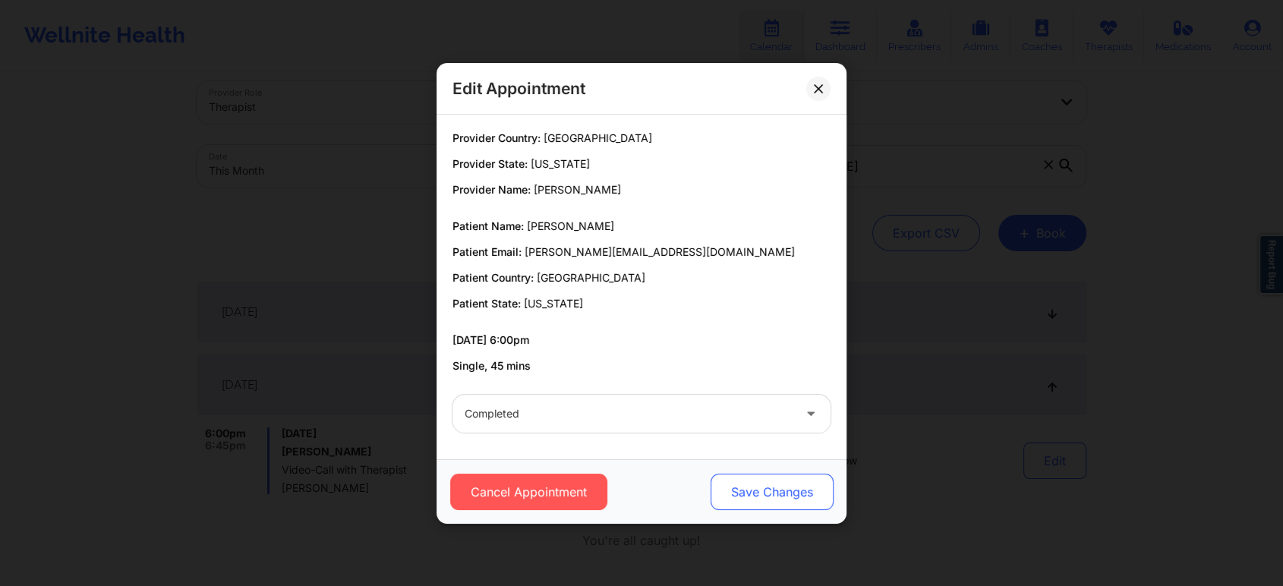
click at [782, 493] on button "Save Changes" at bounding box center [771, 492] width 123 height 36
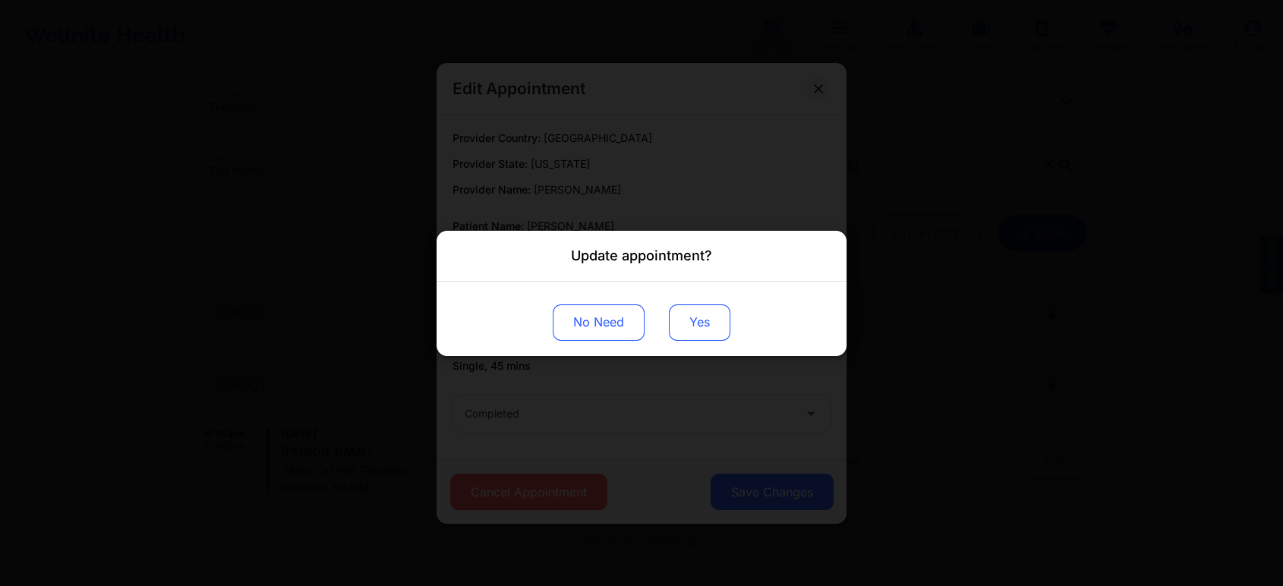
click at [723, 337] on button "Yes" at bounding box center [699, 322] width 61 height 36
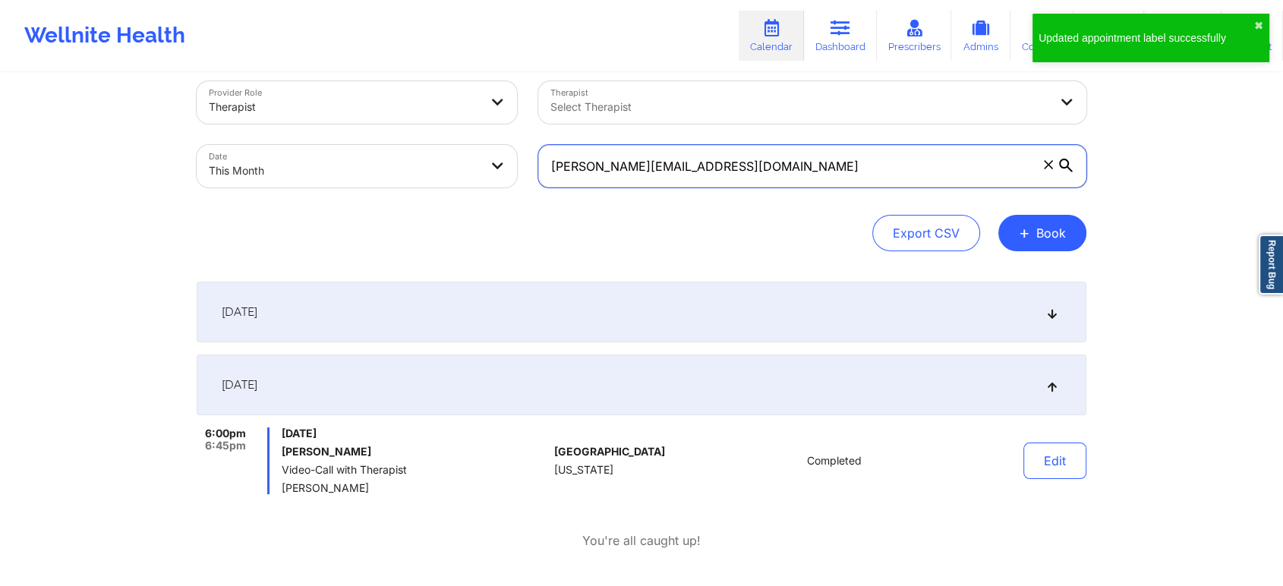
drag, startPoint x: 721, startPoint y: 185, endPoint x: 285, endPoint y: 112, distance: 442.6
click at [285, 112] on div "Provider Role Therapist Therapist Select Therapist Date This Month [PERSON_NAME…" at bounding box center [641, 135] width 911 height 128
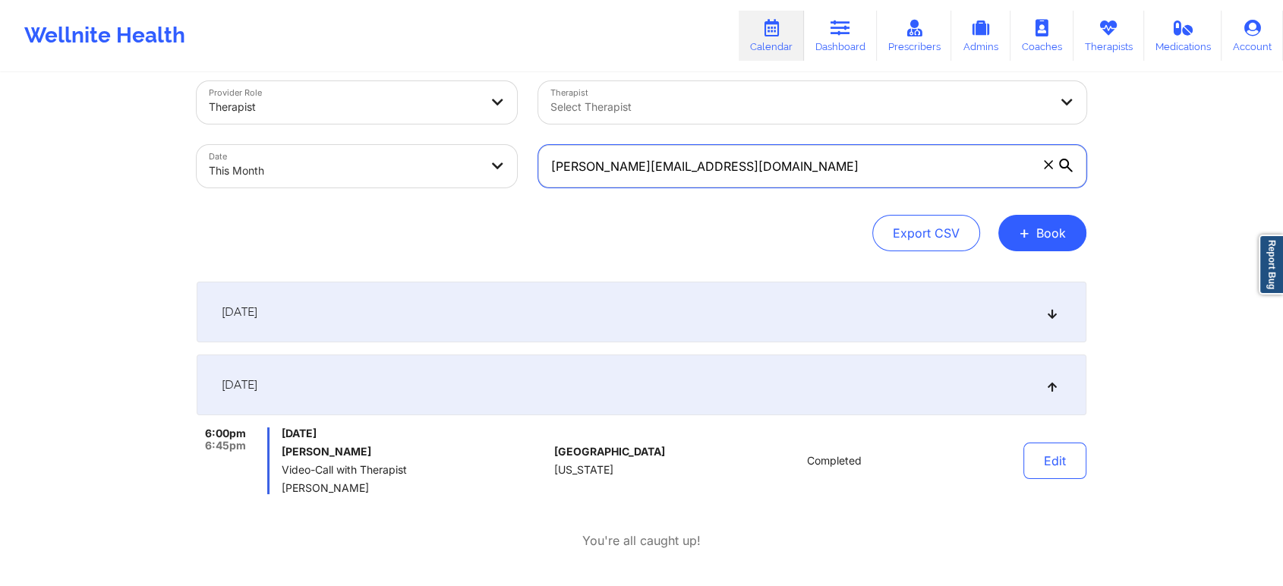
paste input "[EMAIL_ADDRESS]"
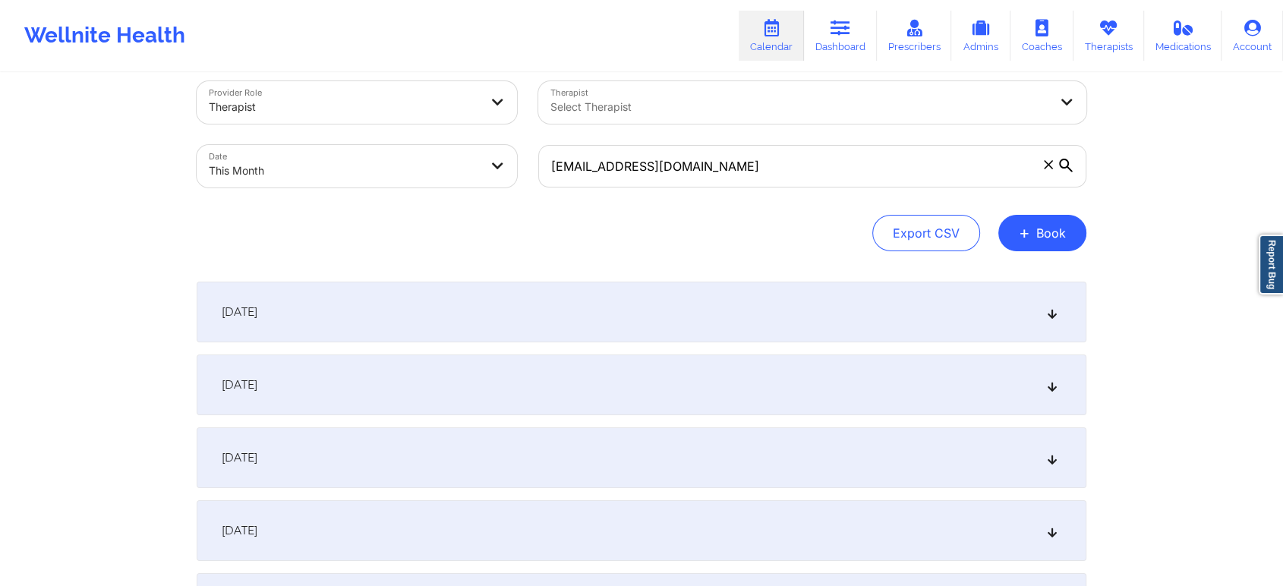
drag, startPoint x: 419, startPoint y: 383, endPoint x: 627, endPoint y: 380, distance: 208.0
click at [627, 380] on div "[DATE]" at bounding box center [642, 384] width 890 height 61
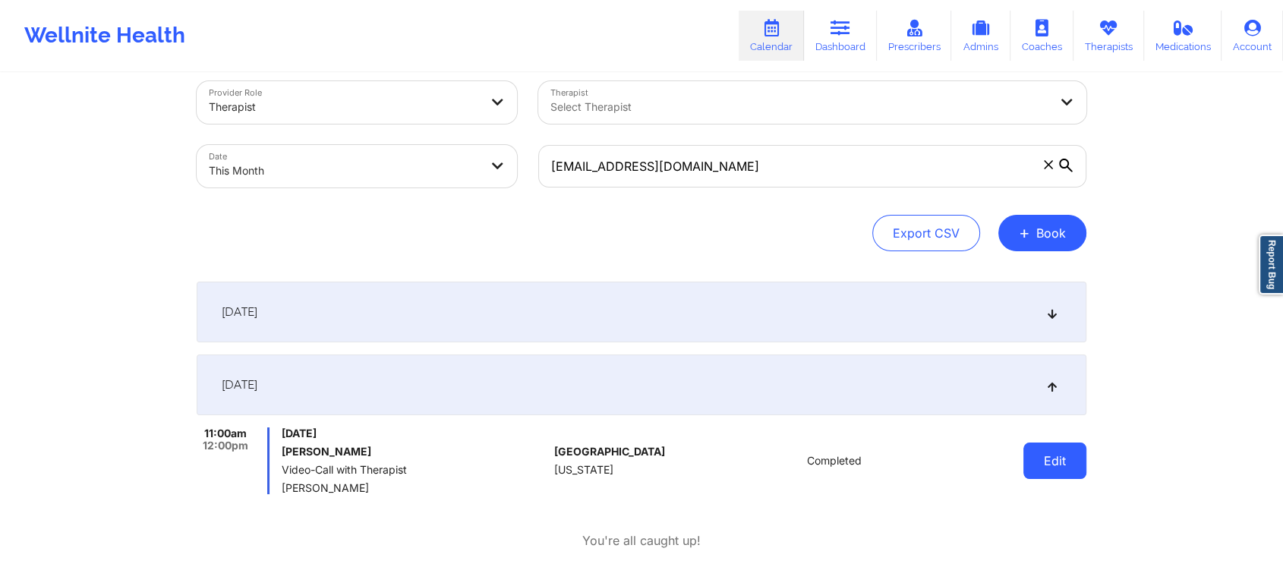
click at [1030, 445] on button "Edit" at bounding box center [1054, 461] width 63 height 36
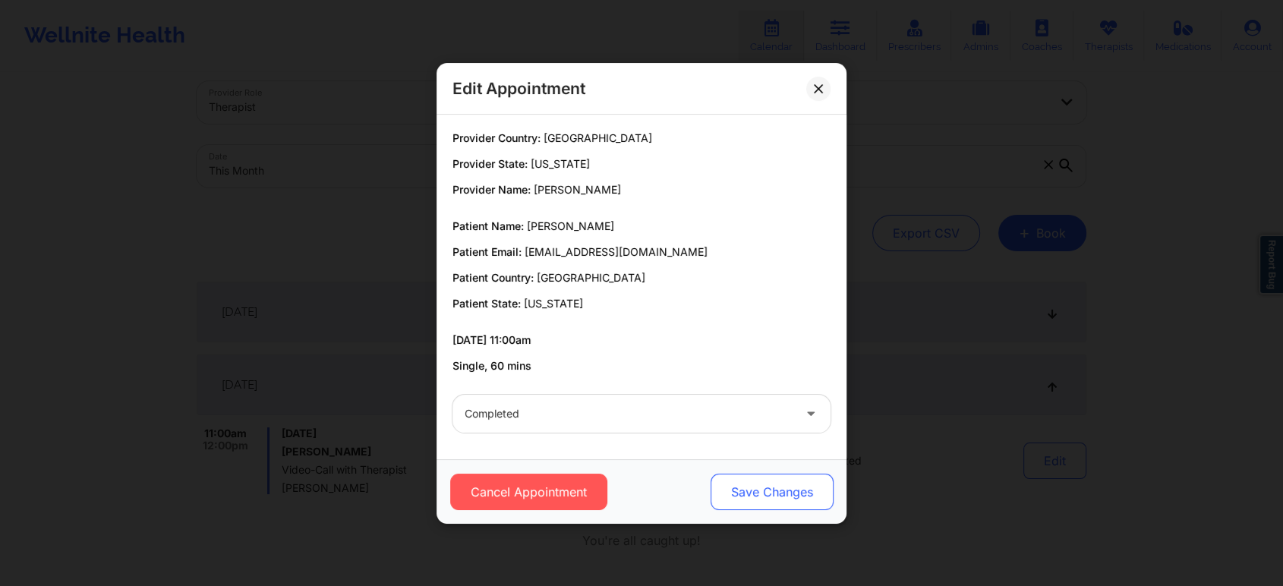
click at [772, 502] on button "Save Changes" at bounding box center [771, 492] width 123 height 36
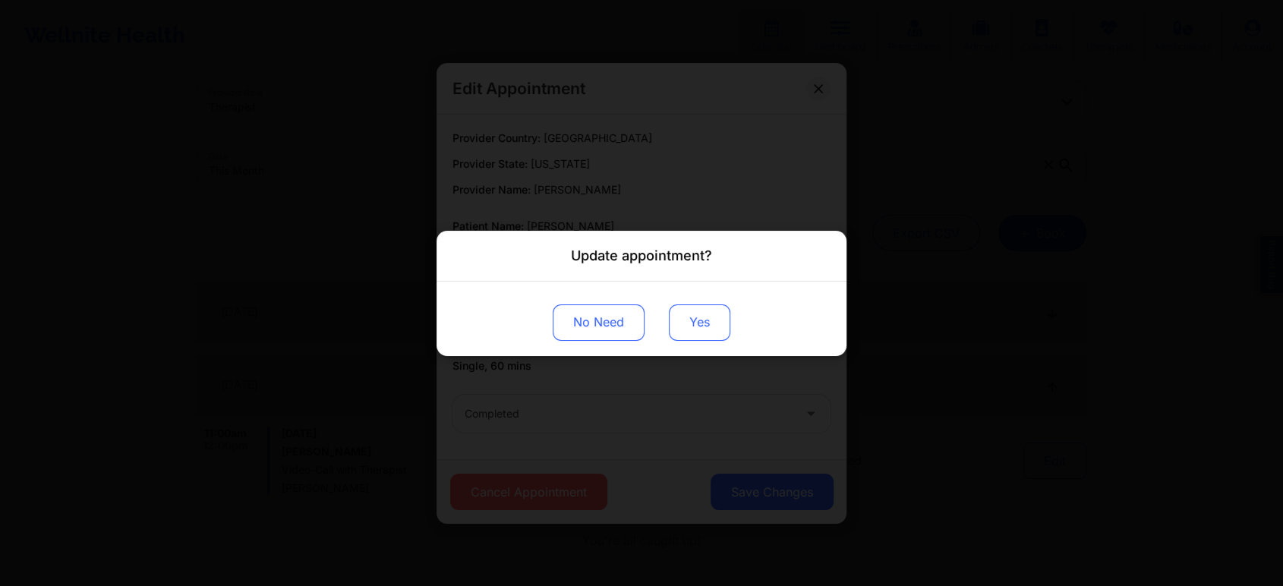
click at [694, 322] on button "Yes" at bounding box center [699, 322] width 61 height 36
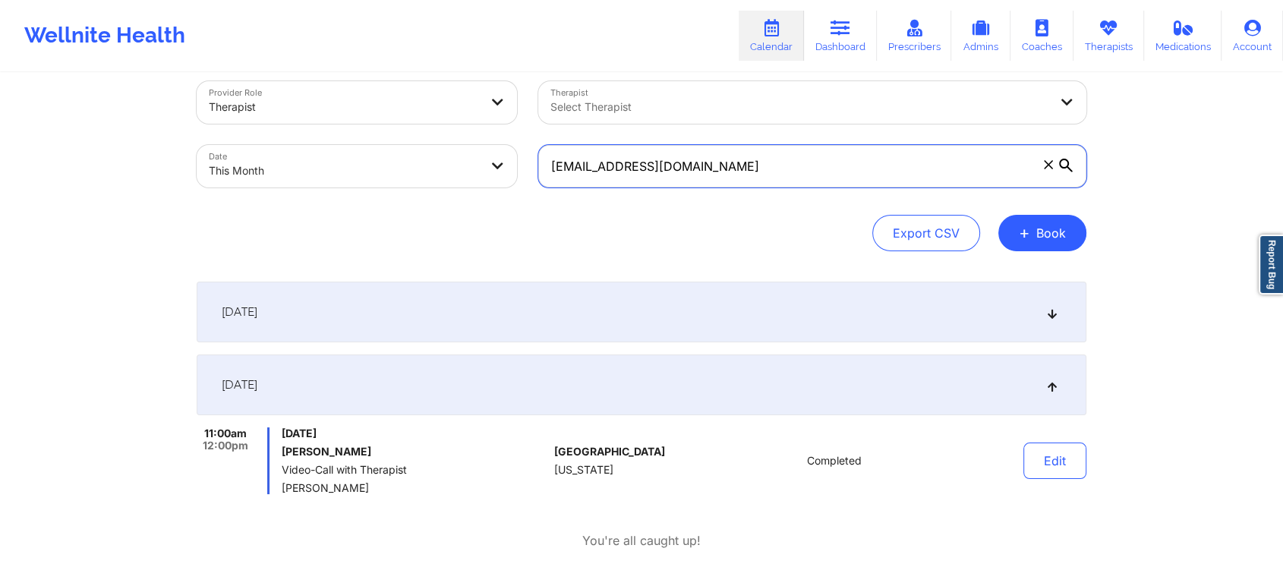
drag, startPoint x: 770, startPoint y: 173, endPoint x: 392, endPoint y: 156, distance: 379.1
click at [392, 156] on div "Provider Role Therapist Therapist Select Therapist Date This Month [EMAIL_ADDRE…" at bounding box center [641, 135] width 911 height 128
paste input "[PERSON_NAME][EMAIL_ADDRESS][PERSON_NAME]"
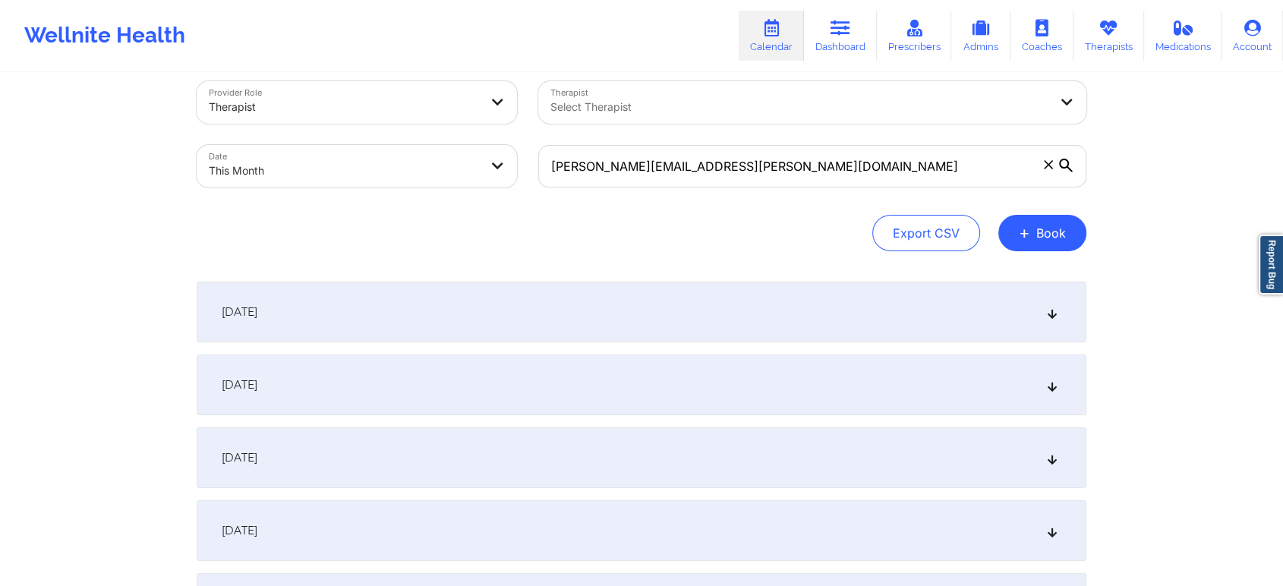
click at [433, 405] on div "[DATE]" at bounding box center [642, 384] width 890 height 61
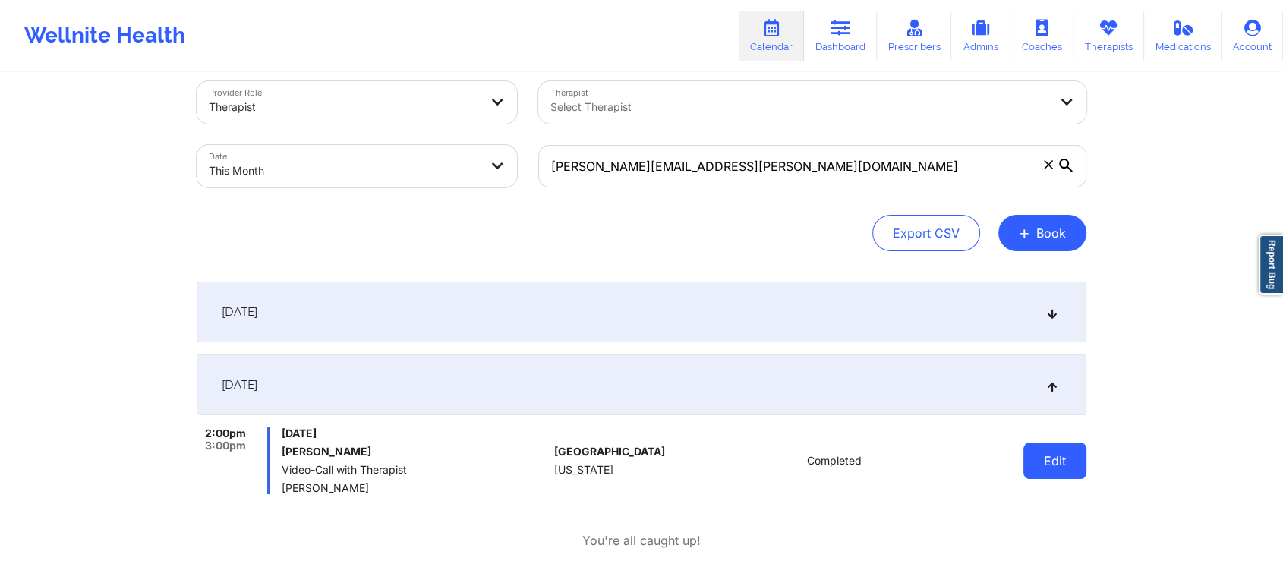
click at [1076, 465] on button "Edit" at bounding box center [1054, 461] width 63 height 36
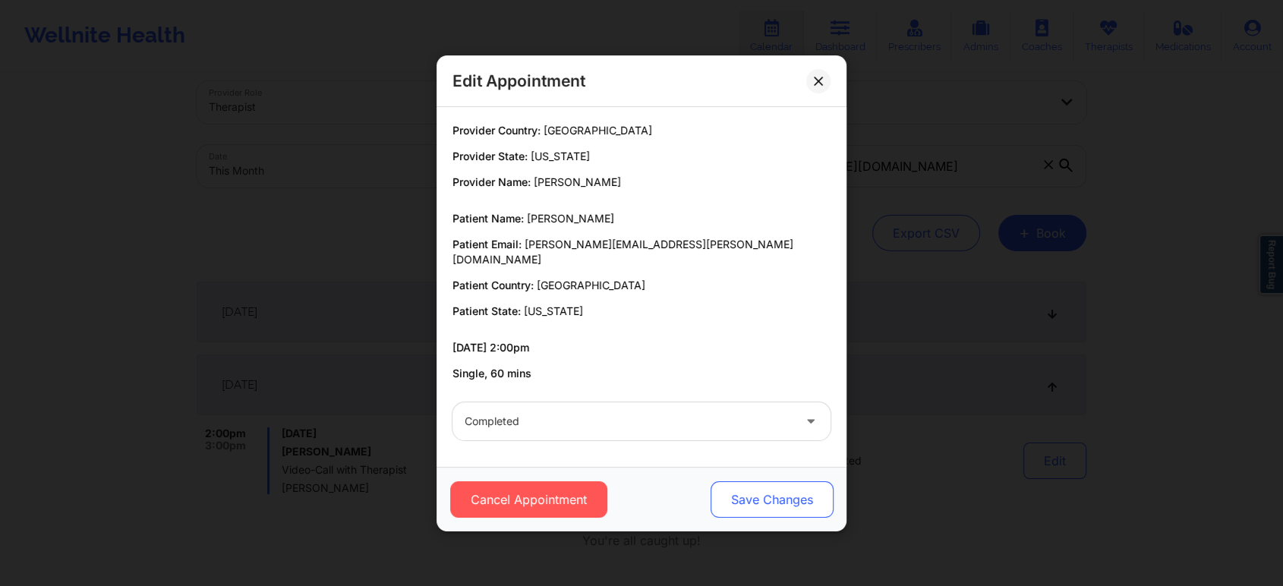
click at [765, 488] on button "Save Changes" at bounding box center [771, 499] width 123 height 36
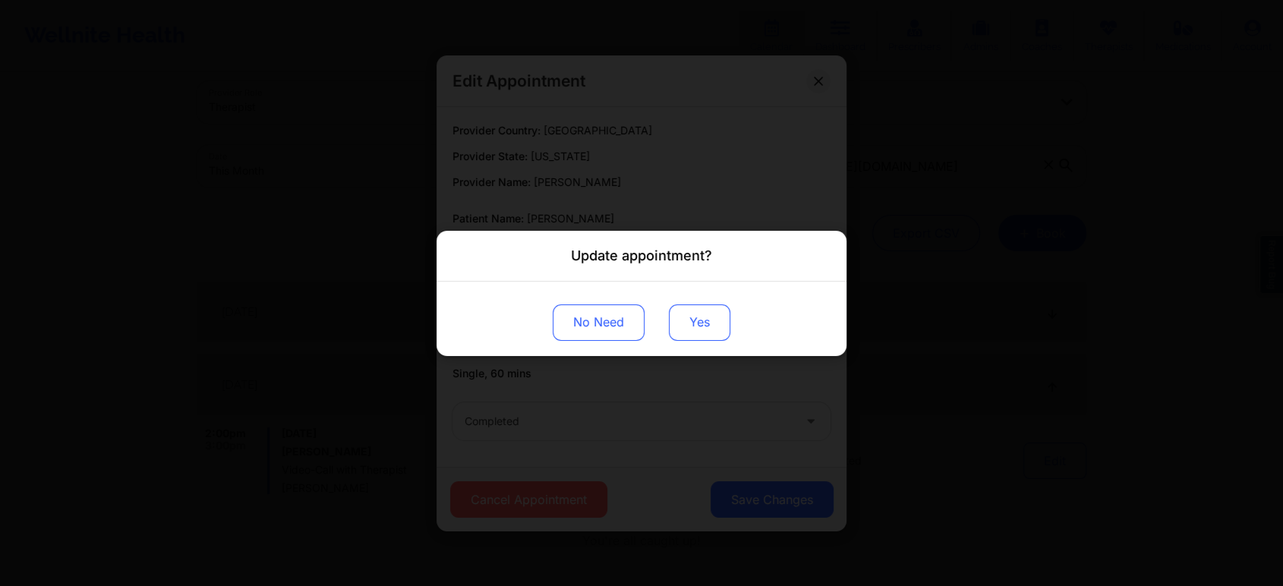
click at [693, 337] on button "Yes" at bounding box center [699, 322] width 61 height 36
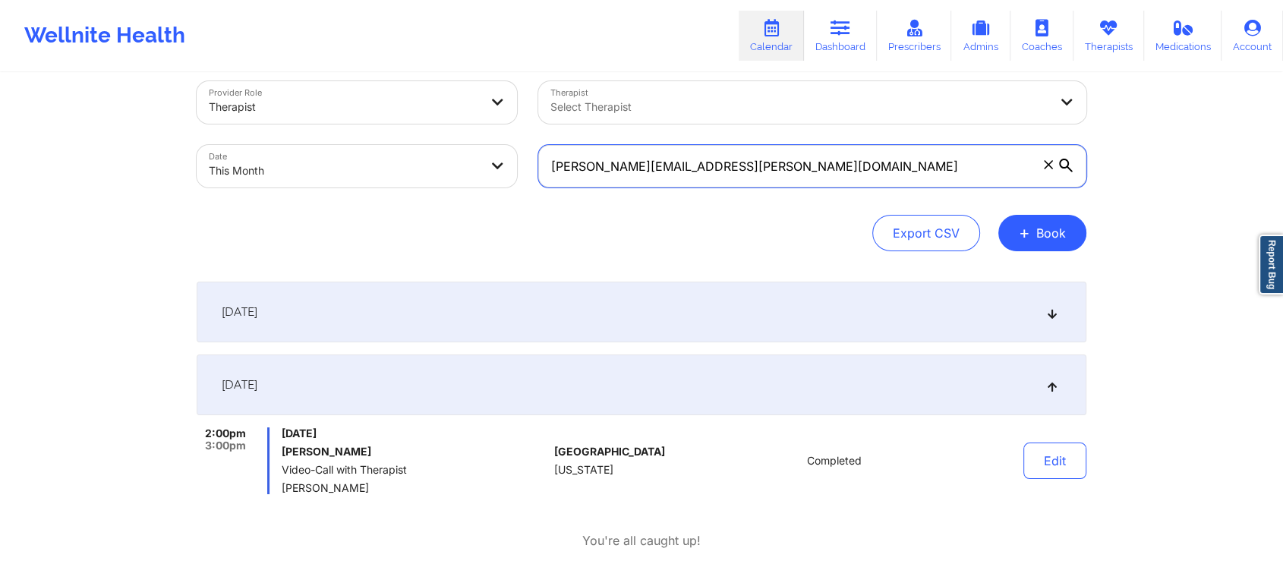
drag, startPoint x: 756, startPoint y: 159, endPoint x: 363, endPoint y: 163, distance: 393.2
click at [363, 163] on div "Provider Role Therapist Therapist Select Therapist Date This Month [PERSON_NAME…" at bounding box center [641, 135] width 911 height 128
paste input "[EMAIL_ADDRESS]"
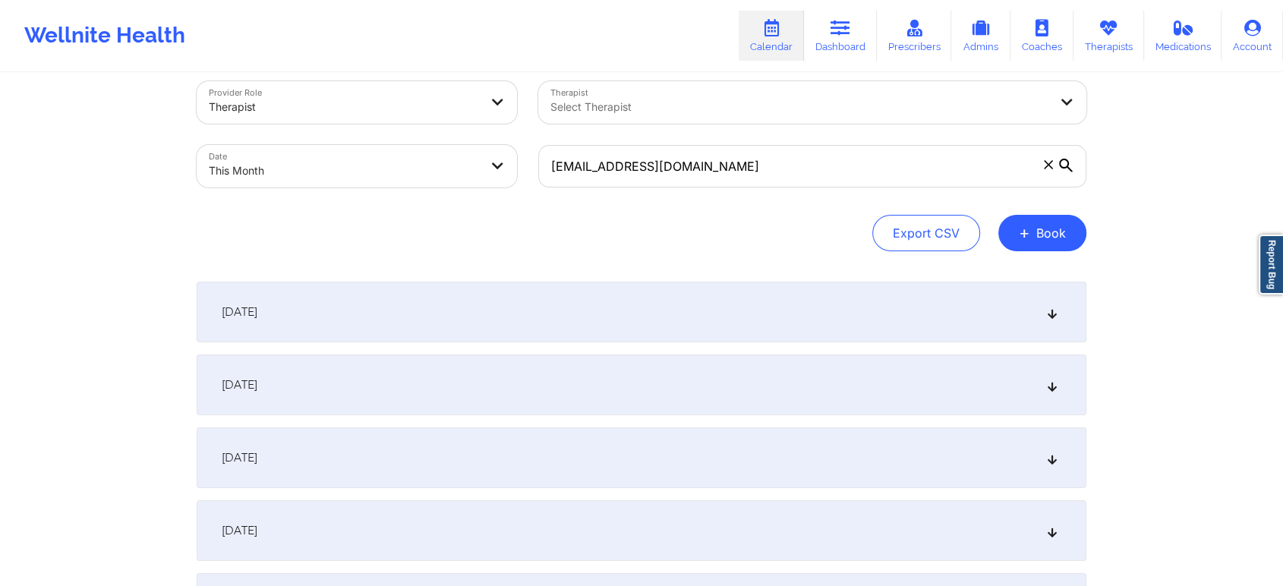
drag, startPoint x: 395, startPoint y: 404, endPoint x: 679, endPoint y: 383, distance: 285.4
click at [679, 383] on div "[DATE]" at bounding box center [642, 384] width 890 height 61
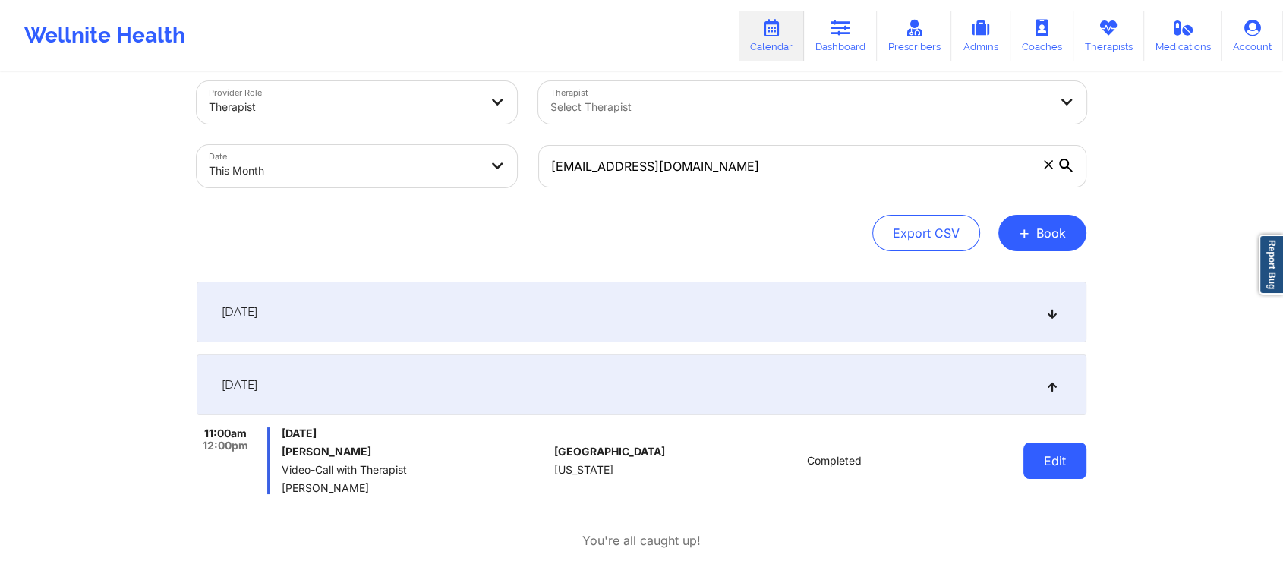
click at [1065, 470] on button "Edit" at bounding box center [1054, 461] width 63 height 36
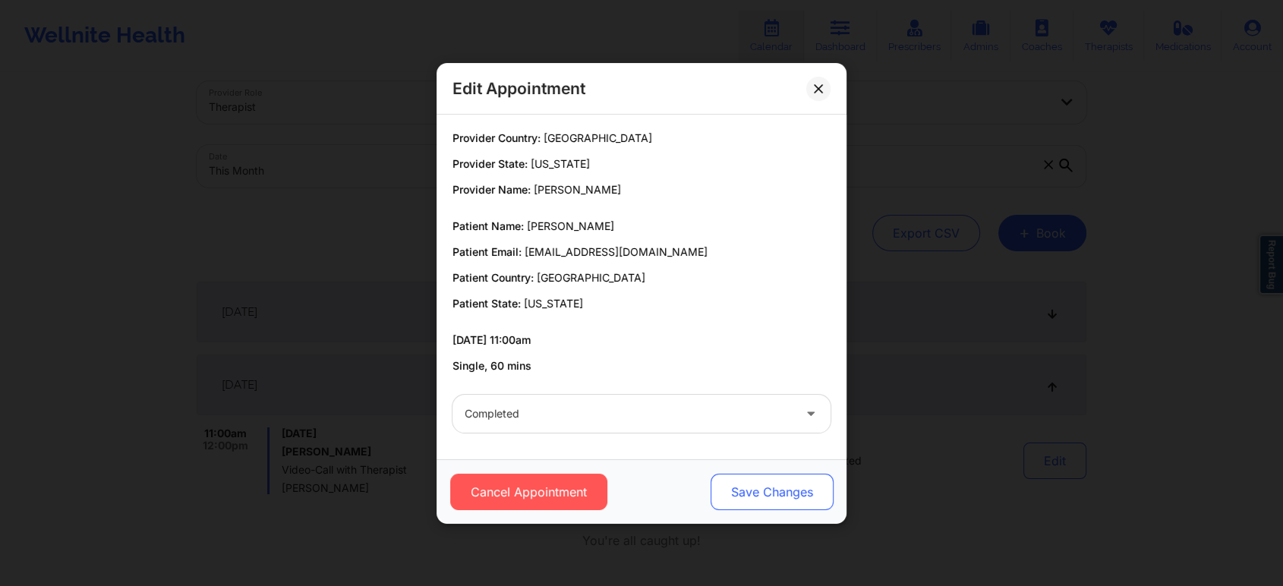
click at [783, 483] on button "Save Changes" at bounding box center [771, 492] width 123 height 36
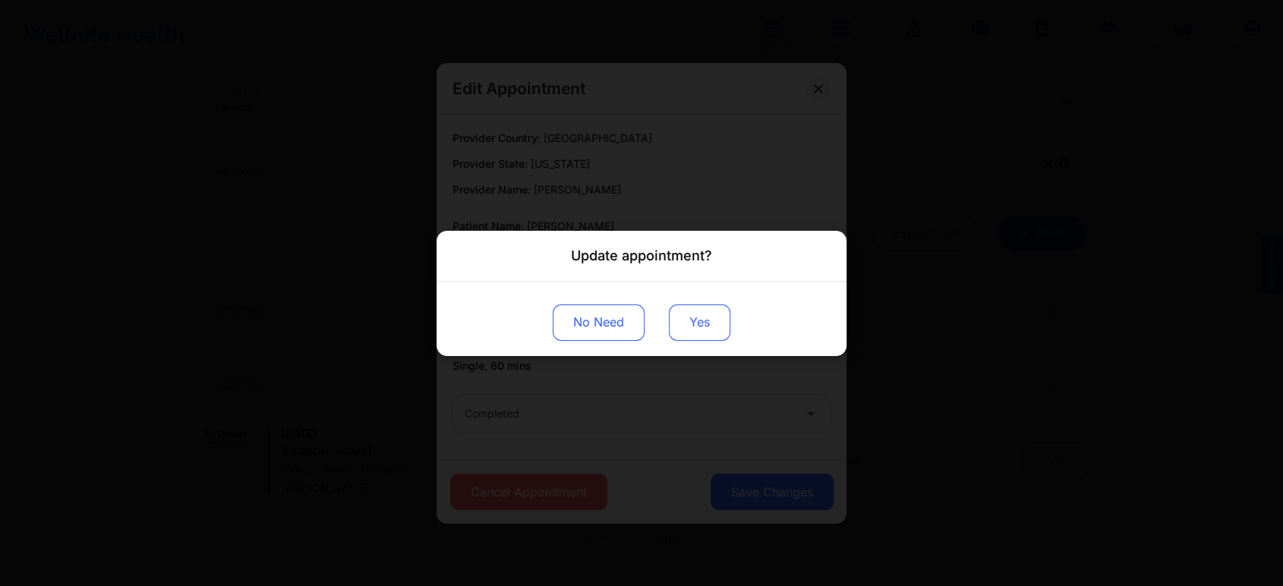
click at [687, 315] on button "Yes" at bounding box center [699, 322] width 61 height 36
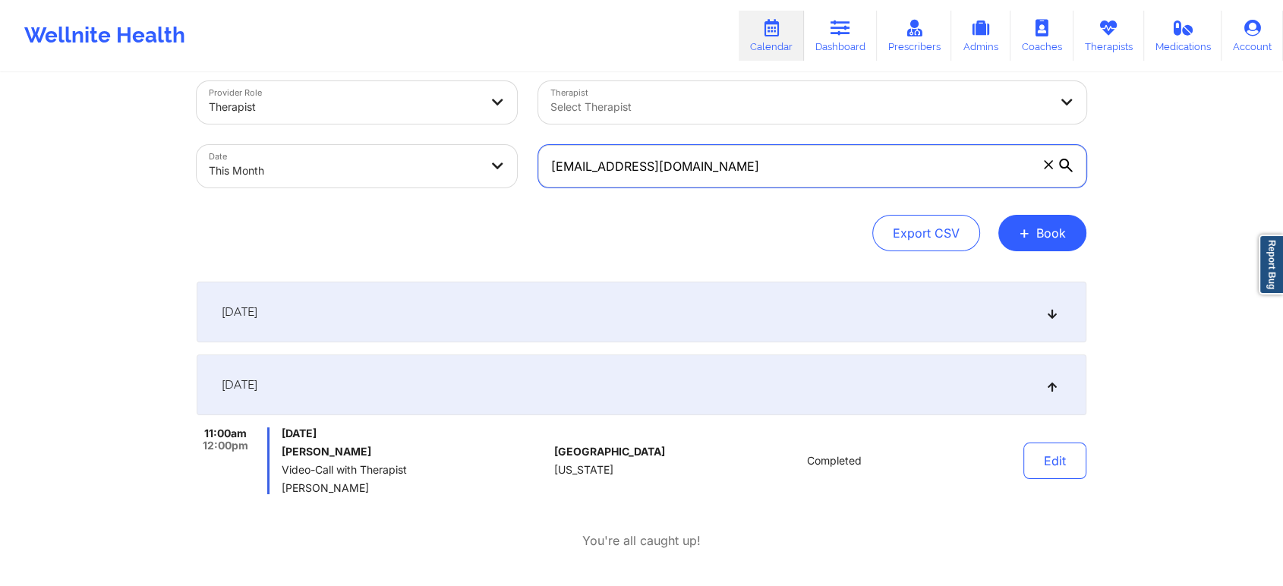
drag, startPoint x: 710, startPoint y: 165, endPoint x: 319, endPoint y: 173, distance: 391.7
click at [319, 173] on div "Provider Role Therapist Therapist Select Therapist Date This Month [EMAIL_ADDRE…" at bounding box center [641, 135] width 911 height 128
paste input "danielmensch123"
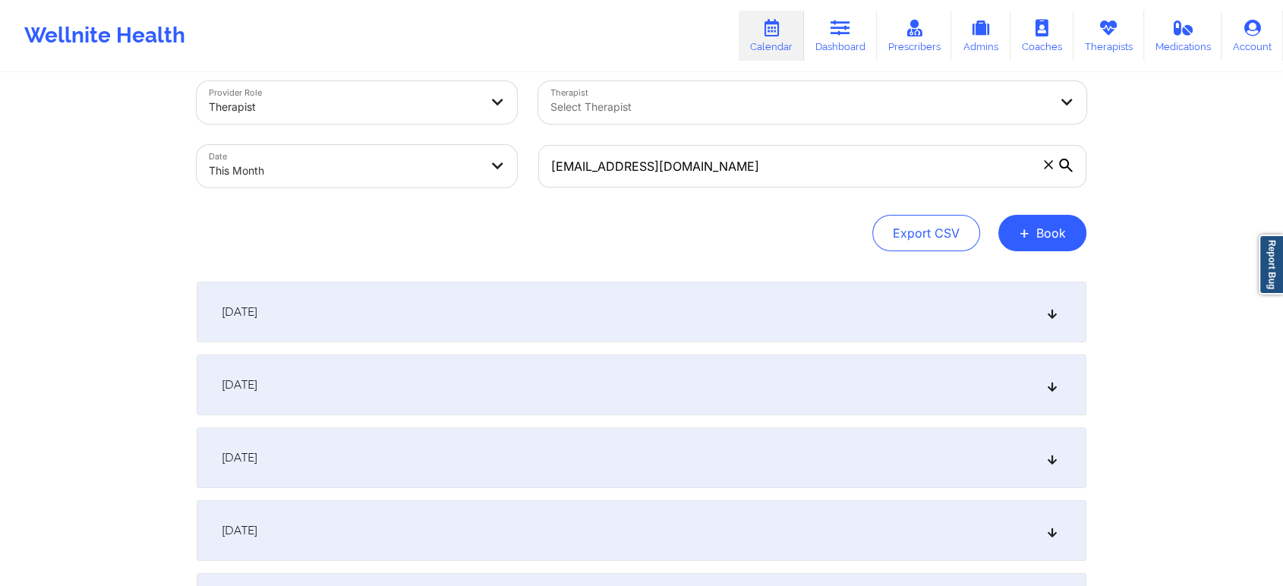
click at [548, 398] on div "[DATE]" at bounding box center [642, 384] width 890 height 61
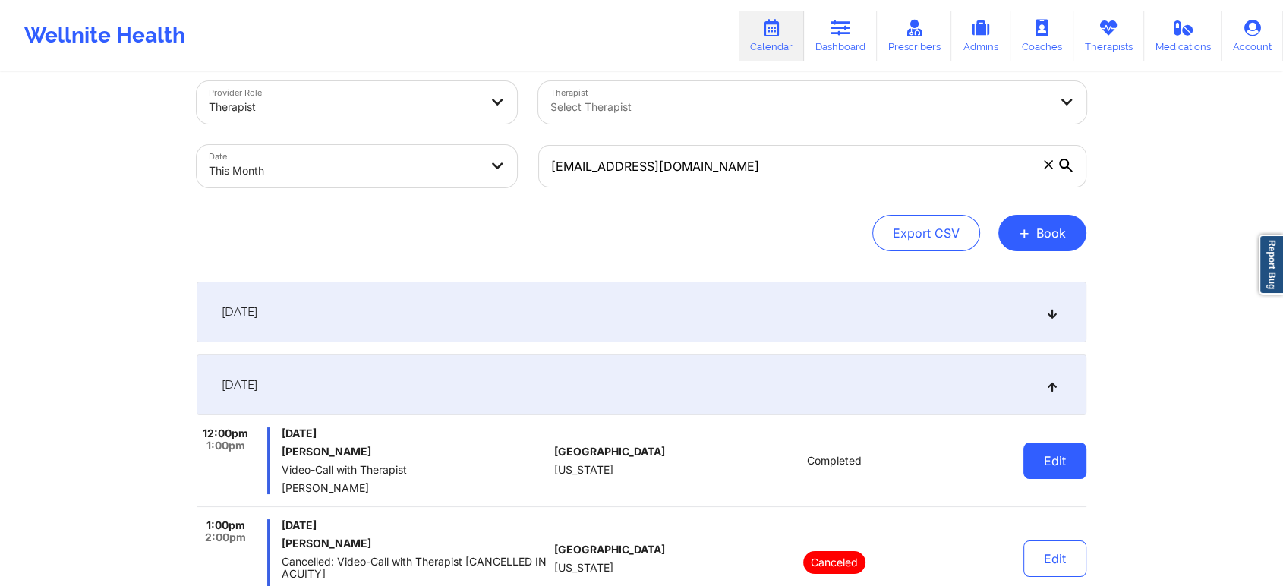
click at [1044, 454] on button "Edit" at bounding box center [1054, 461] width 63 height 36
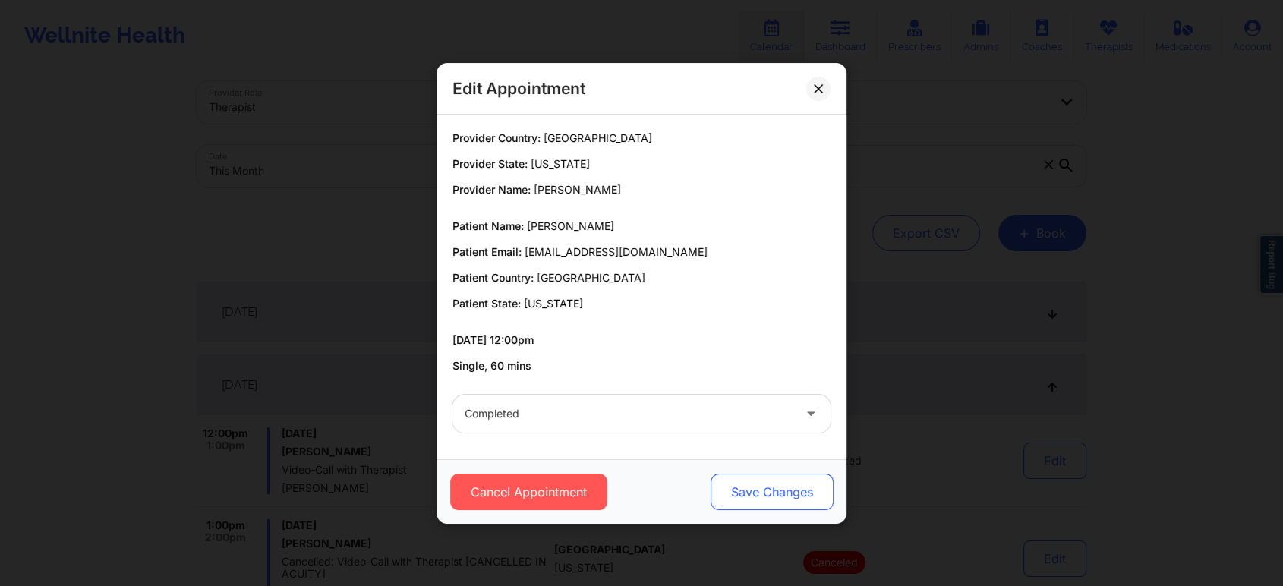
click at [763, 474] on button "Save Changes" at bounding box center [771, 492] width 123 height 36
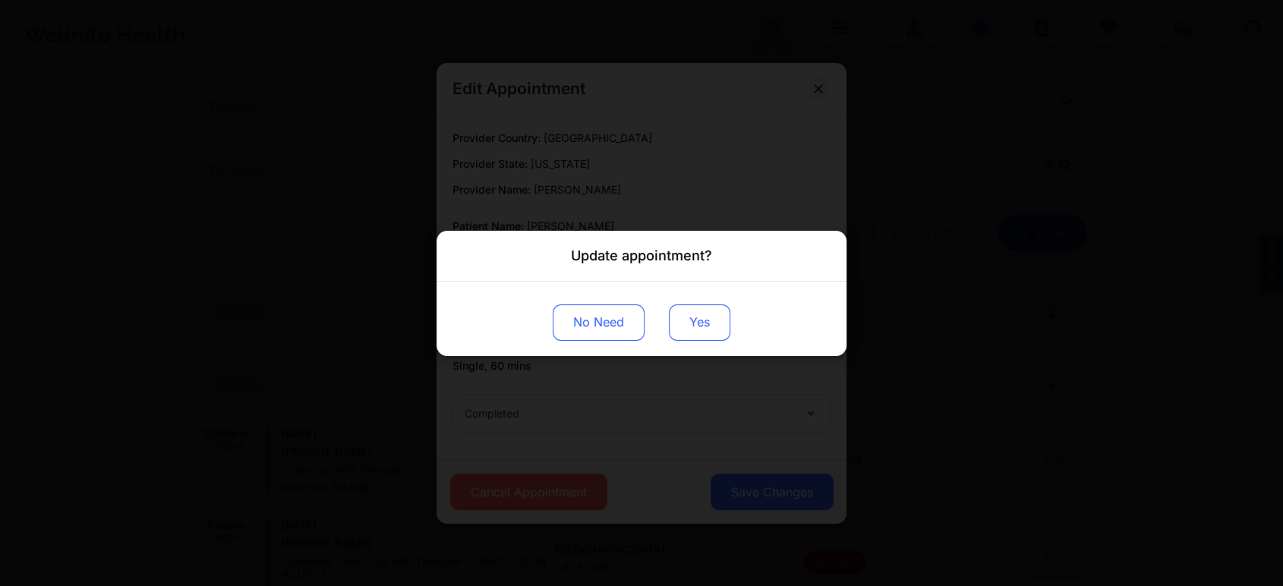
click at [690, 315] on button "Yes" at bounding box center [699, 322] width 61 height 36
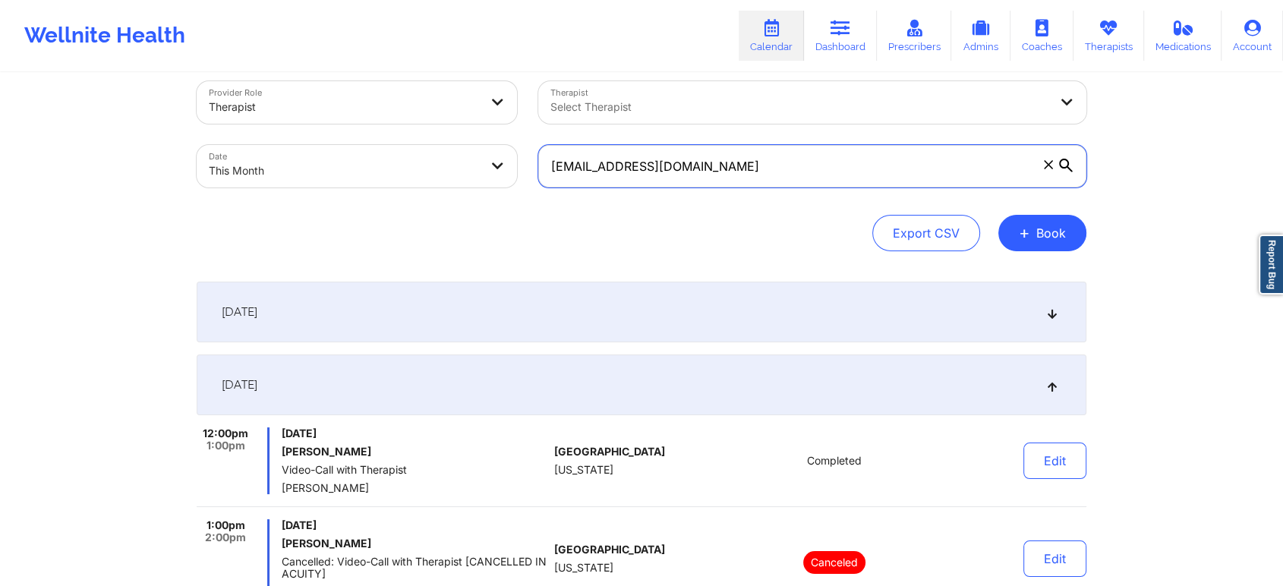
drag, startPoint x: 782, startPoint y: 175, endPoint x: 514, endPoint y: 147, distance: 269.3
click at [514, 147] on div "Provider Role Therapist Therapist Select Therapist Date This Month [EMAIL_ADDRE…" at bounding box center [641, 135] width 911 height 128
paste
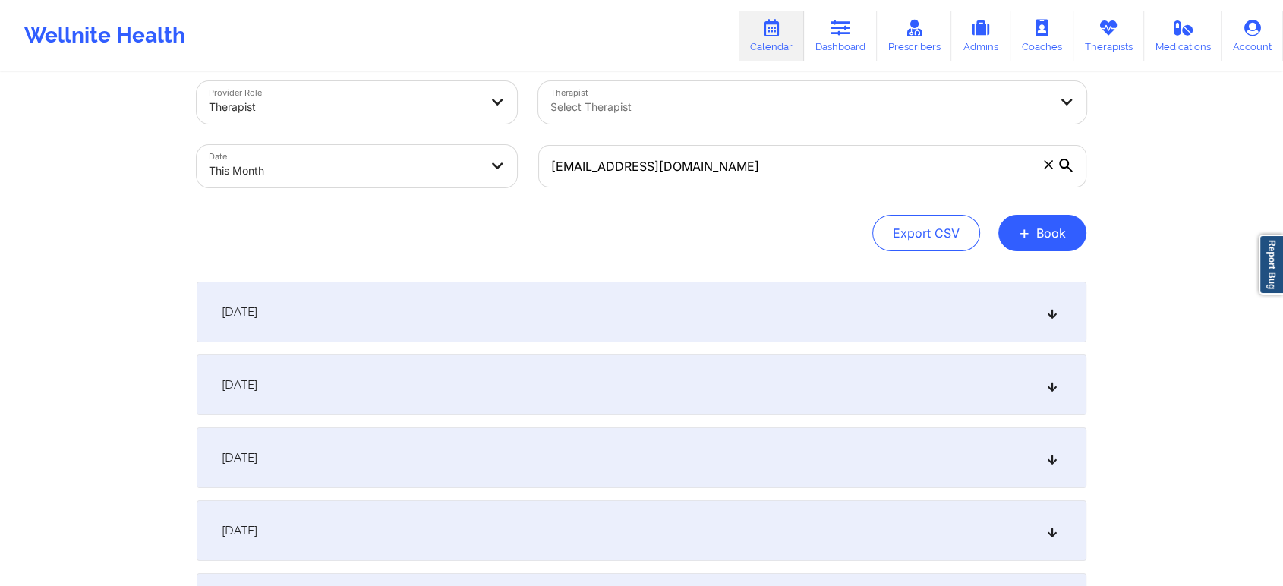
click at [620, 378] on div "[DATE]" at bounding box center [642, 384] width 890 height 61
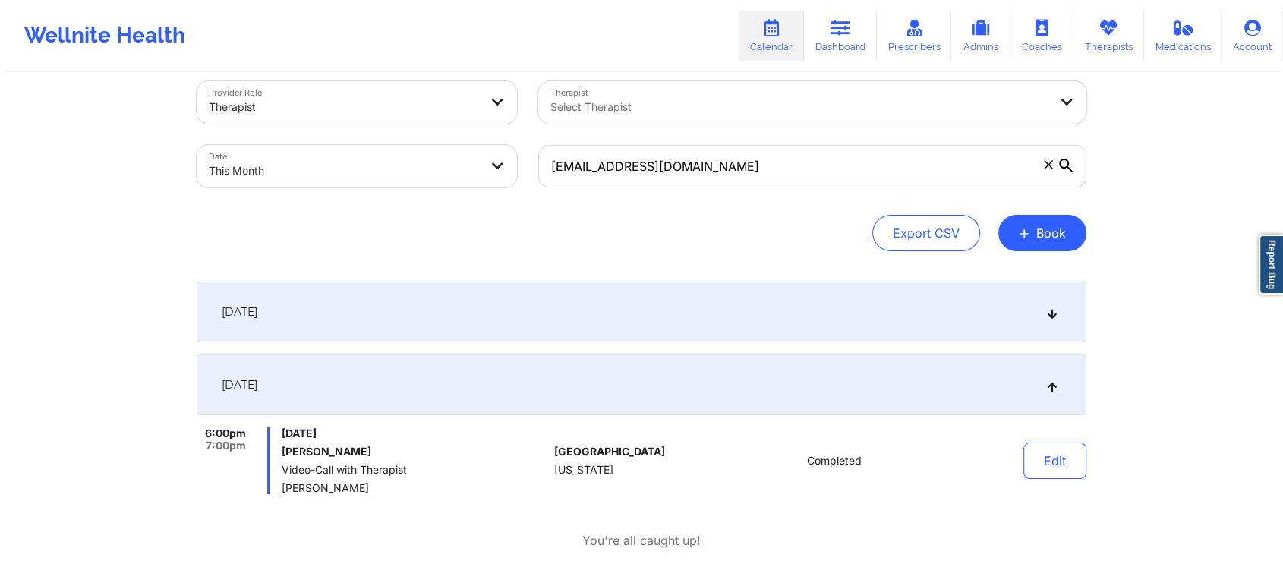
click at [1068, 472] on button "Edit" at bounding box center [1054, 461] width 63 height 36
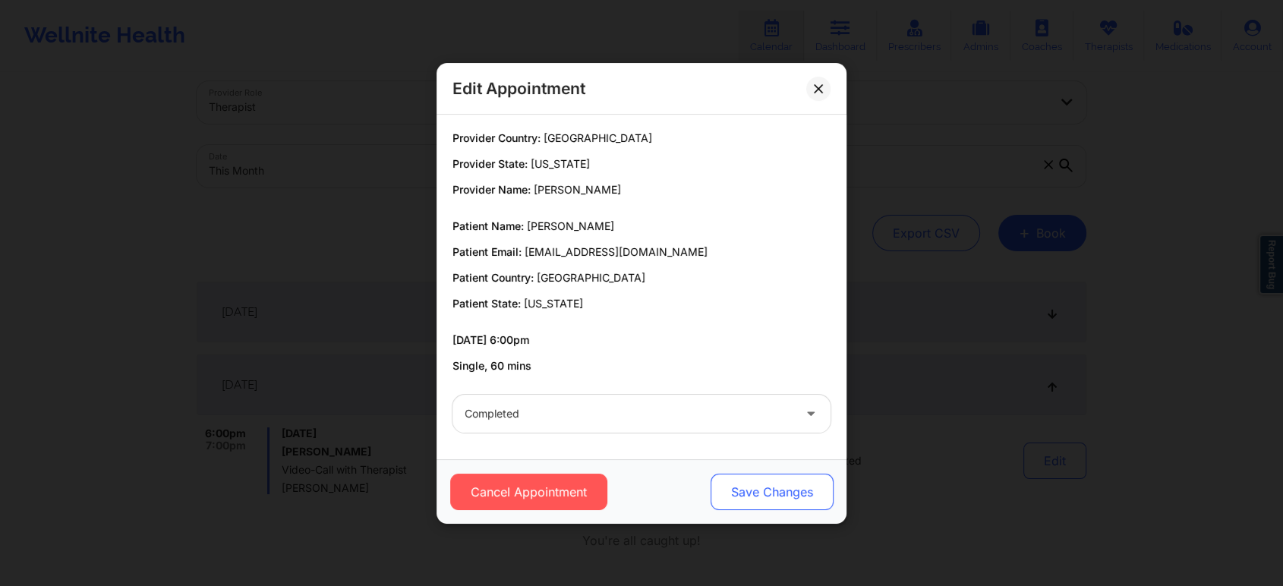
click at [741, 491] on button "Save Changes" at bounding box center [771, 492] width 123 height 36
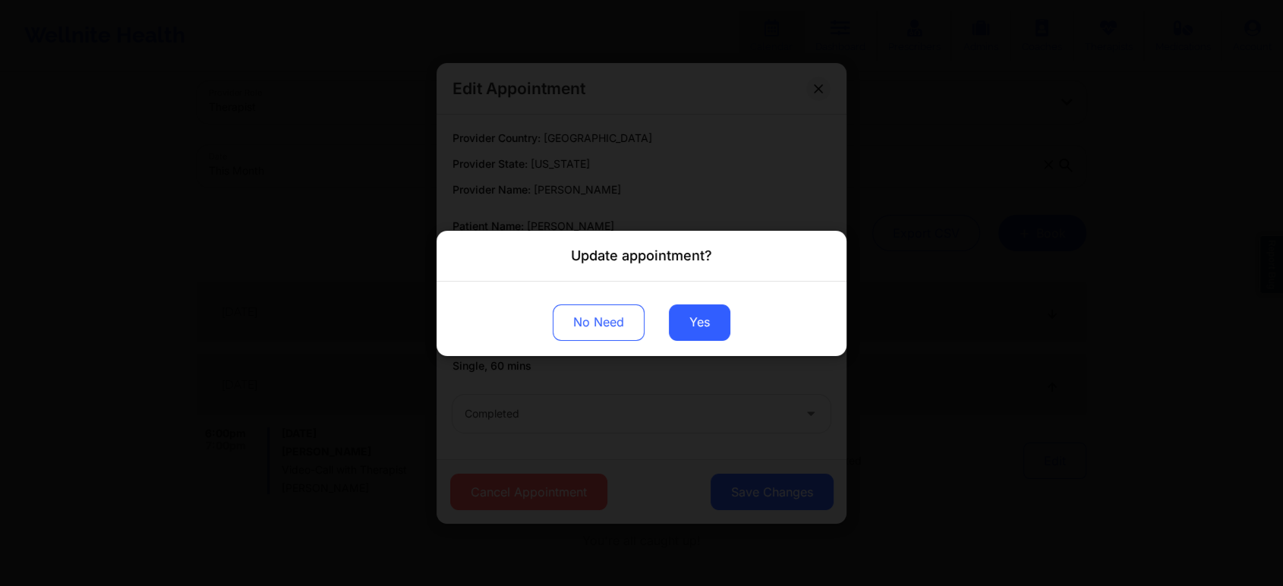
click at [688, 302] on div "No Need Yes" at bounding box center [641, 318] width 410 height 74
click at [691, 314] on button "Yes" at bounding box center [699, 322] width 61 height 36
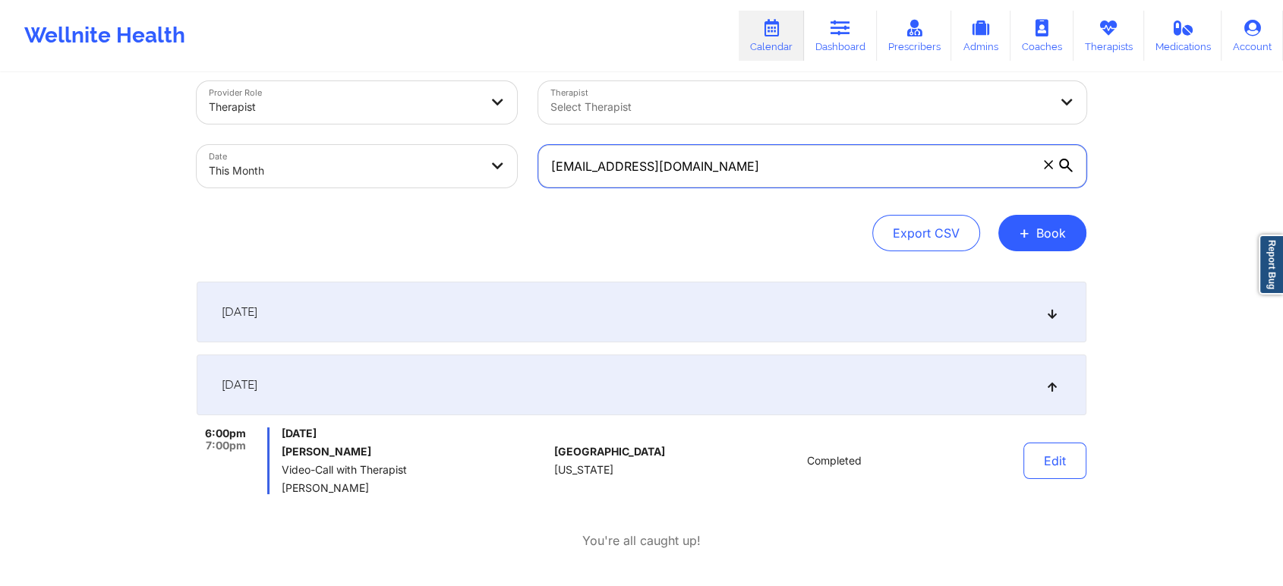
drag, startPoint x: 732, startPoint y: 176, endPoint x: 424, endPoint y: 130, distance: 310.9
click at [424, 130] on div "Provider Role Therapist Therapist Select Therapist Date This Month [EMAIL_ADDRE…" at bounding box center [641, 135] width 911 height 128
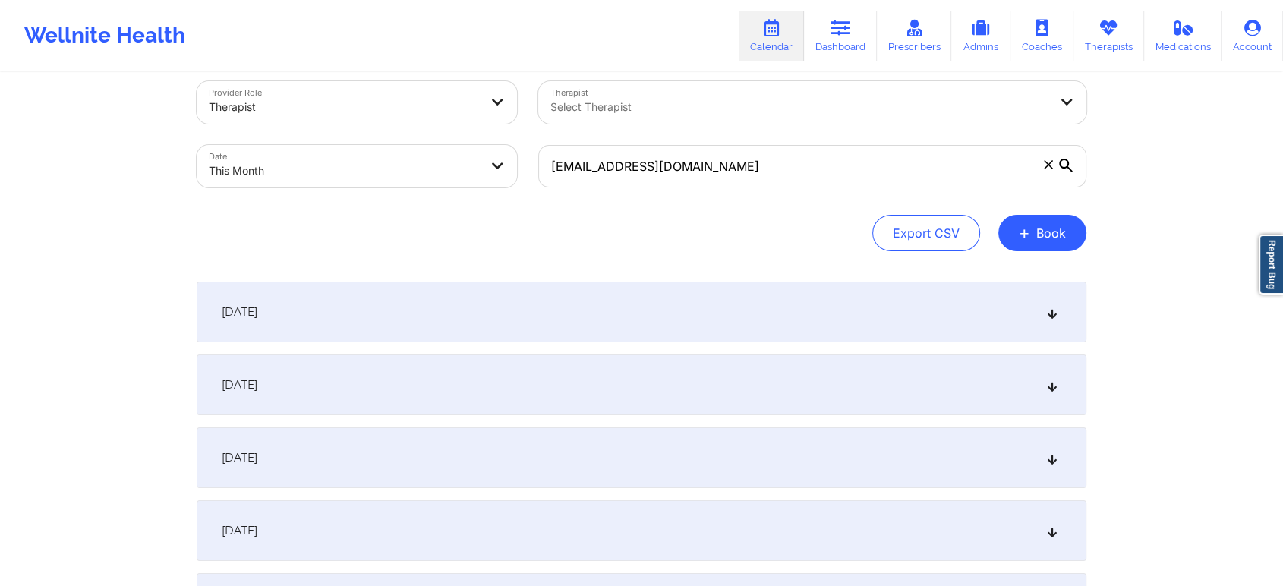
click at [595, 383] on div "[DATE]" at bounding box center [642, 384] width 890 height 61
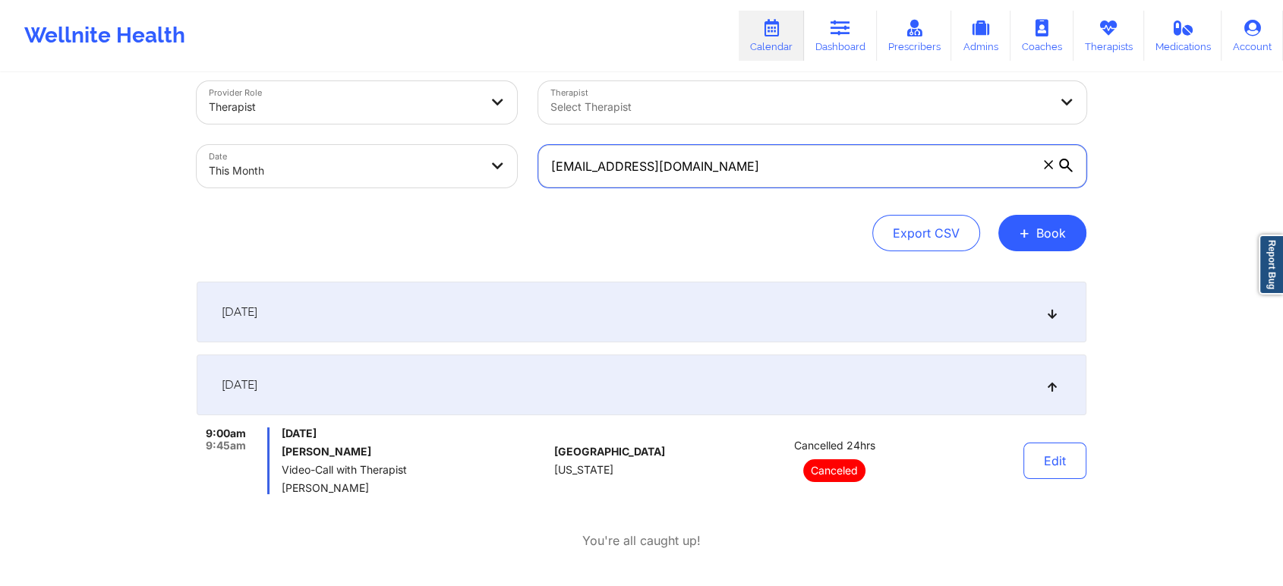
drag, startPoint x: 751, startPoint y: 169, endPoint x: 514, endPoint y: 108, distance: 245.4
click at [514, 108] on div "Provider Role Therapist Therapist Select Therapist Date This Month [EMAIL_ADDRE…" at bounding box center [641, 135] width 911 height 128
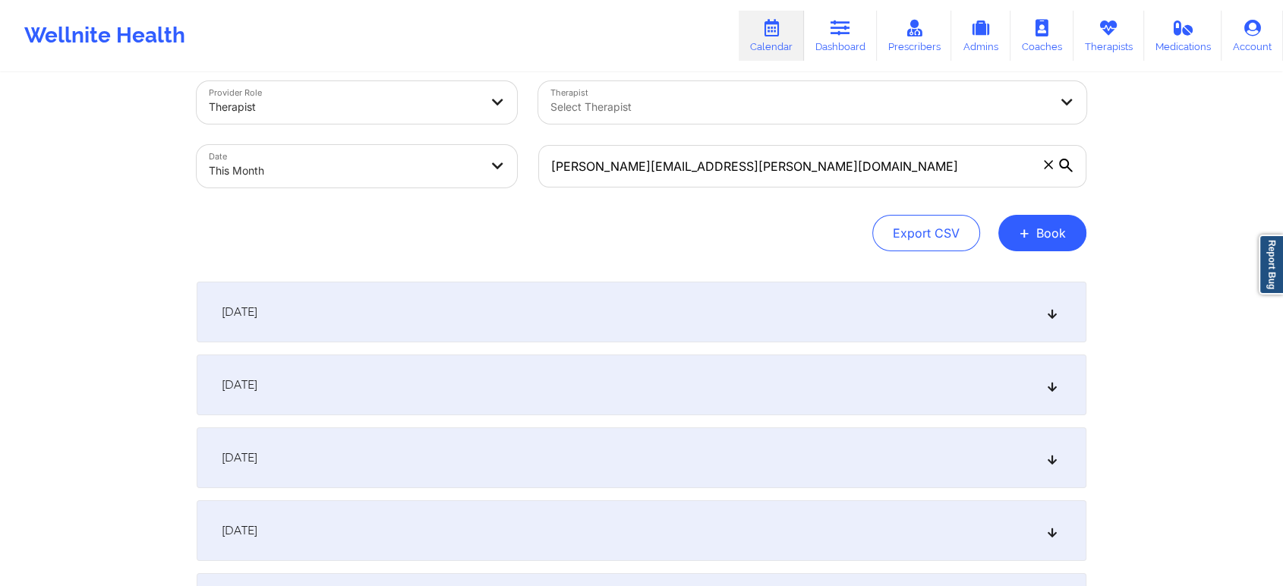
click at [724, 375] on div "[DATE]" at bounding box center [642, 384] width 890 height 61
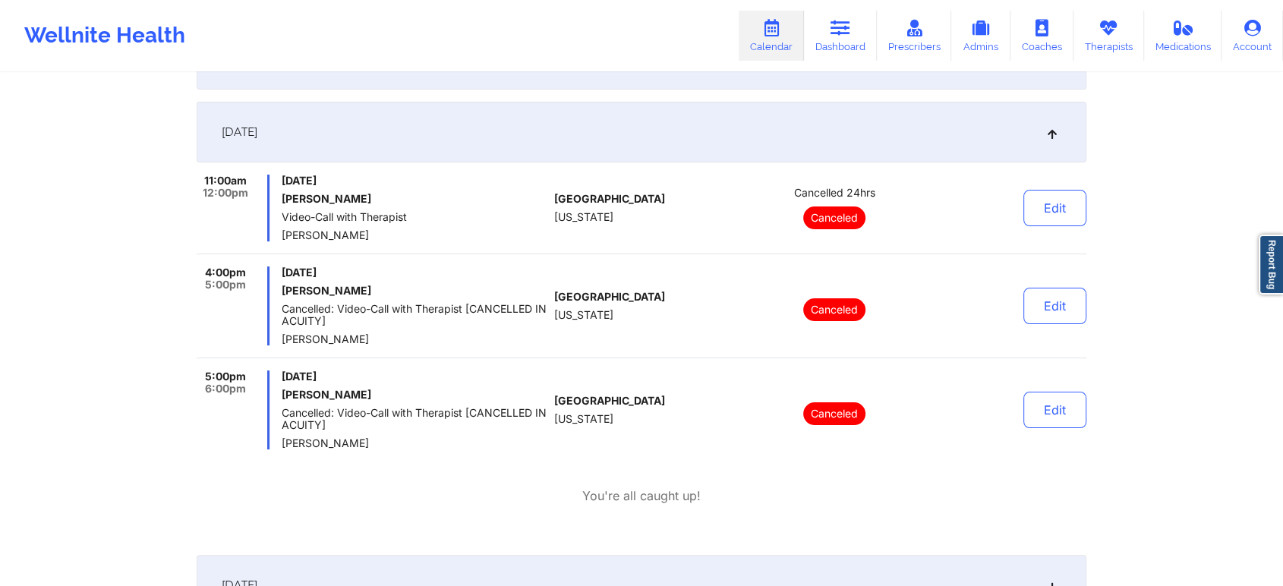
scroll to position [0, 0]
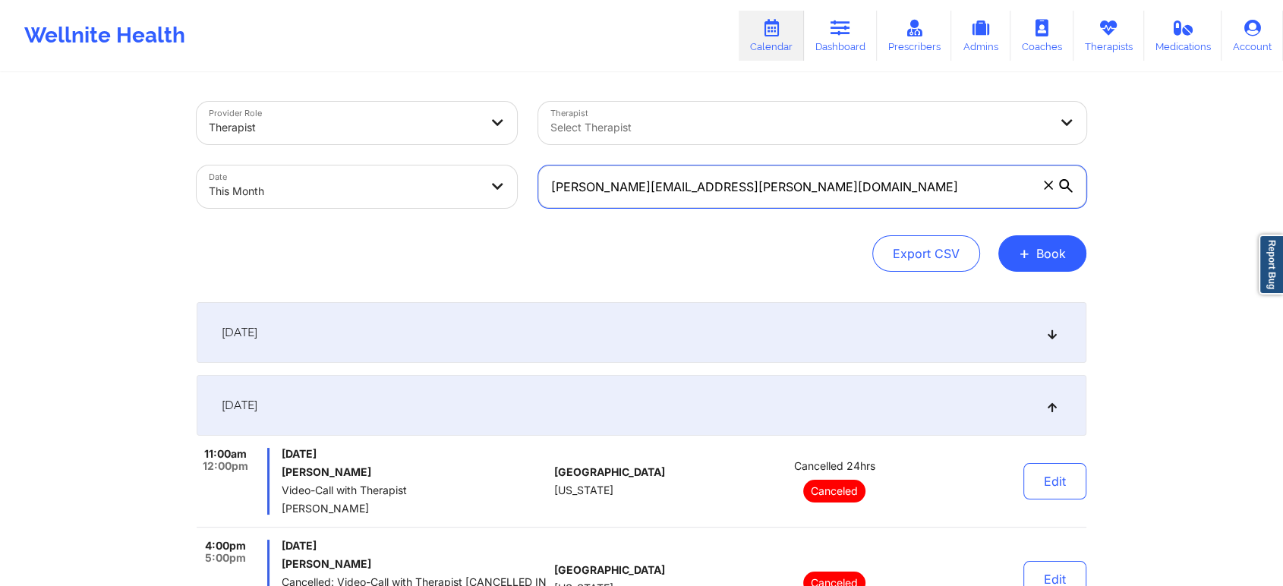
drag, startPoint x: 860, startPoint y: 179, endPoint x: 384, endPoint y: 153, distance: 476.6
click at [384, 153] on div "Provider Role Therapist Therapist Select Therapist Date This Month [PERSON_NAME…" at bounding box center [641, 155] width 911 height 128
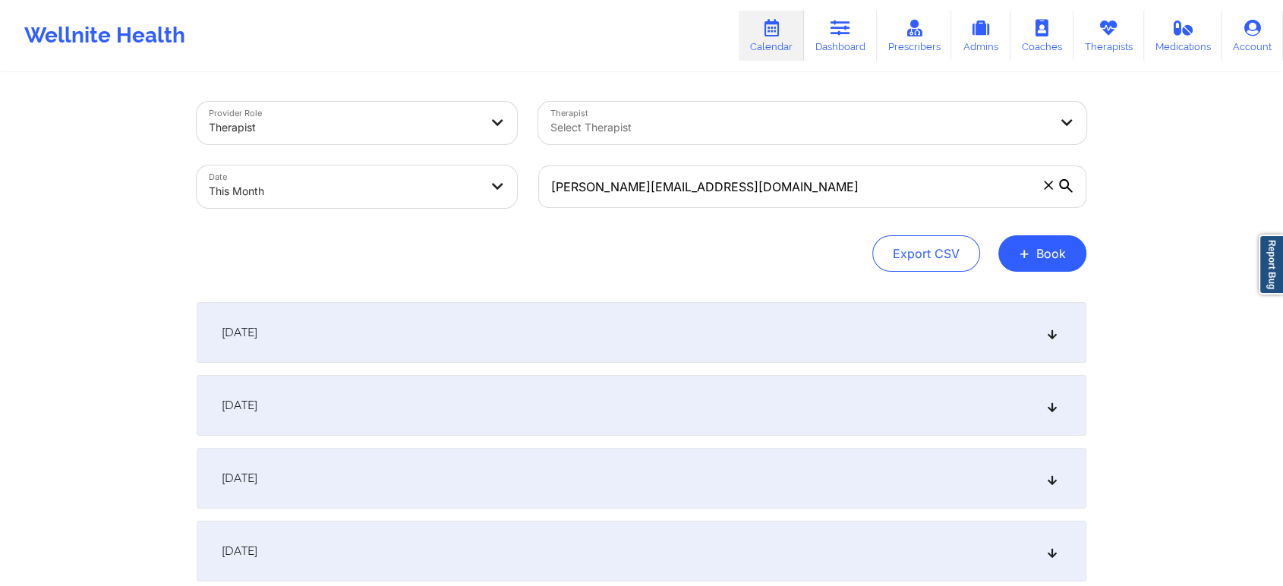
click at [527, 426] on div "[DATE]" at bounding box center [642, 405] width 890 height 61
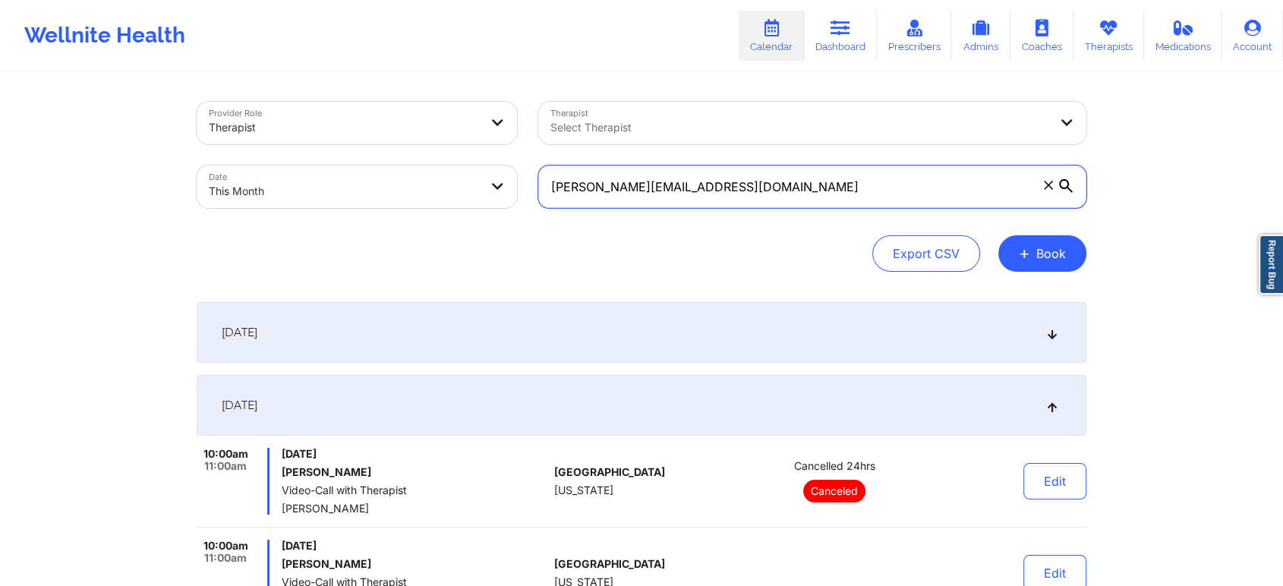
drag, startPoint x: 732, startPoint y: 205, endPoint x: 469, endPoint y: 184, distance: 264.2
click at [469, 184] on div "Provider Role Therapist Therapist Select Therapist Date This Month [PERSON_NAME…" at bounding box center [641, 155] width 911 height 128
drag, startPoint x: 801, startPoint y: 203, endPoint x: 583, endPoint y: 183, distance: 218.7
click at [583, 183] on input "[PERSON_NAME][EMAIL_ADDRESS][DOMAIN_NAME]" at bounding box center [812, 186] width 548 height 43
click at [754, 187] on input "[PERSON_NAME][EMAIL_ADDRESS][DOMAIN_NAME]" at bounding box center [812, 186] width 548 height 43
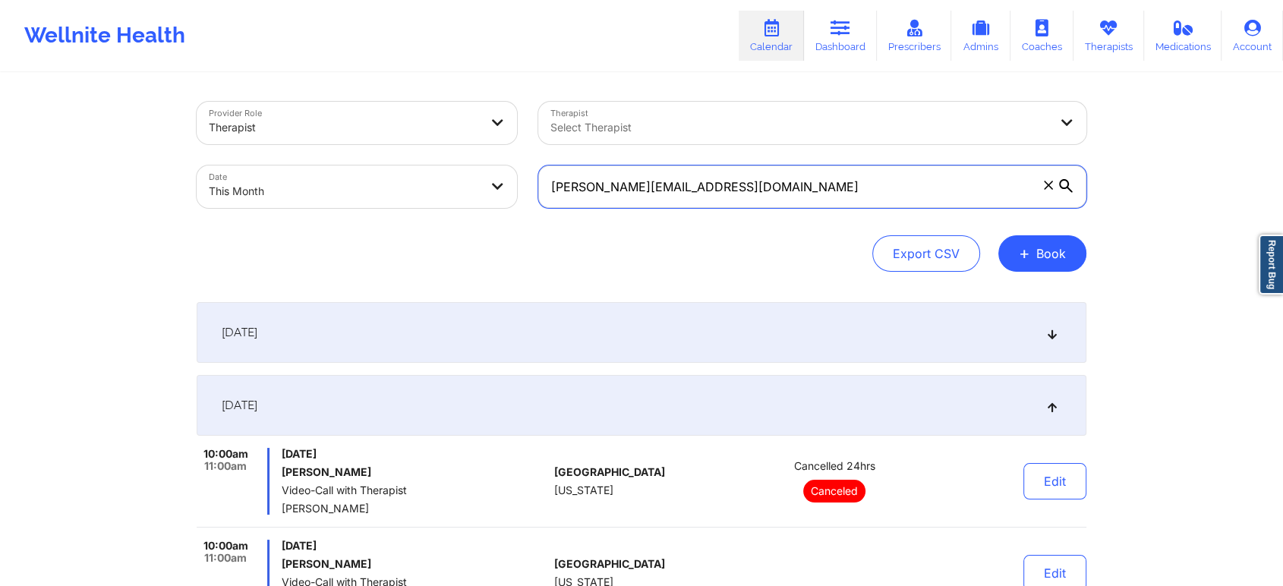
drag, startPoint x: 723, startPoint y: 188, endPoint x: 511, endPoint y: 150, distance: 215.1
click at [511, 150] on div "Provider Role Therapist Therapist Select Therapist Date This Month [PERSON_NAME…" at bounding box center [641, 155] width 911 height 128
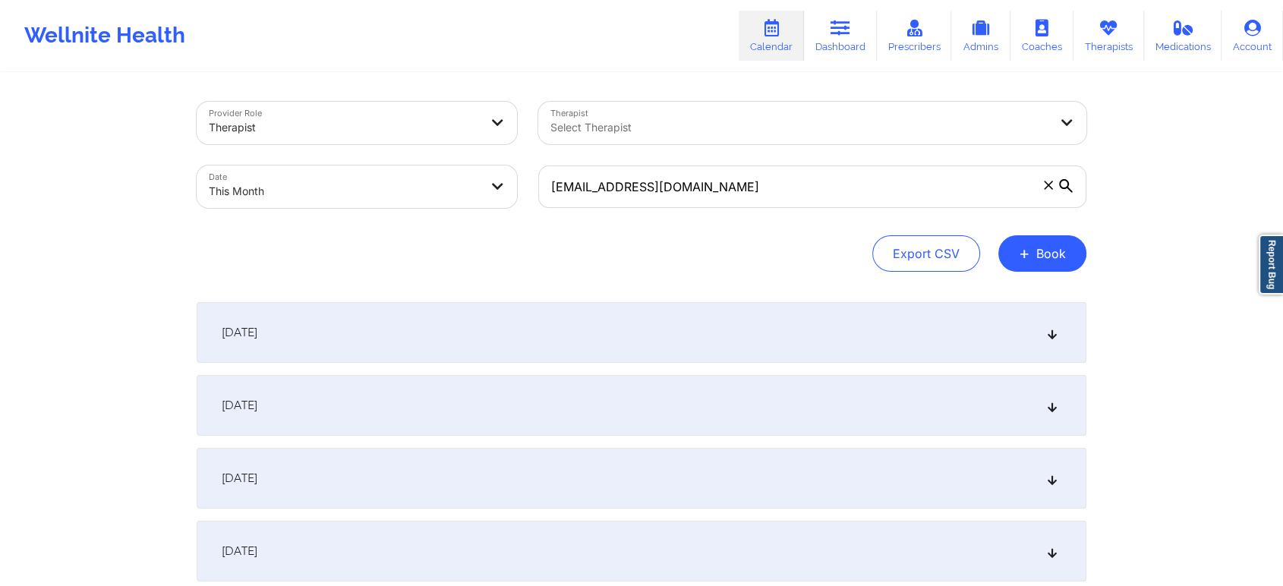
drag, startPoint x: 425, startPoint y: 446, endPoint x: 492, endPoint y: 399, distance: 81.7
click at [492, 399] on div "[DATE]" at bounding box center [642, 405] width 890 height 61
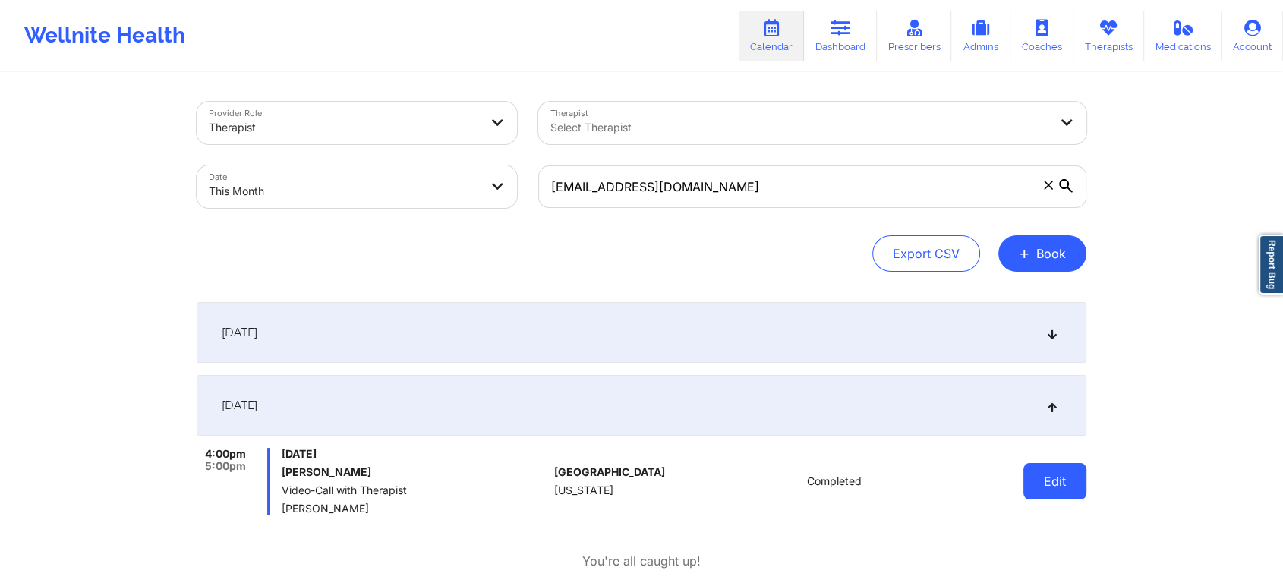
click at [1058, 493] on button "Edit" at bounding box center [1054, 481] width 63 height 36
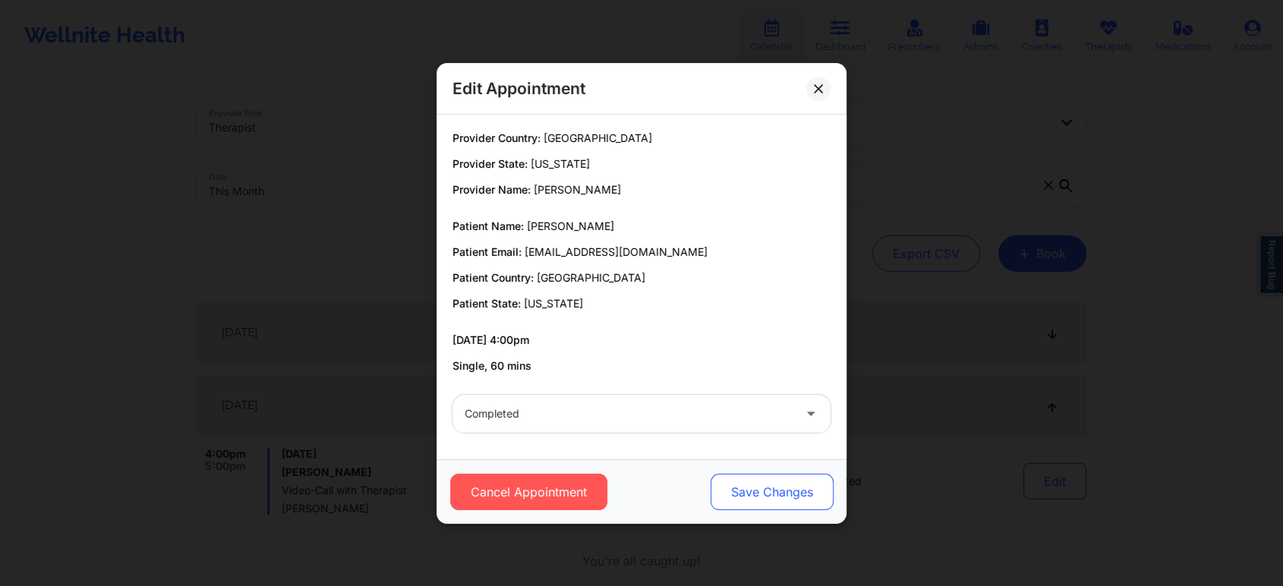
click at [736, 483] on button "Save Changes" at bounding box center [771, 492] width 123 height 36
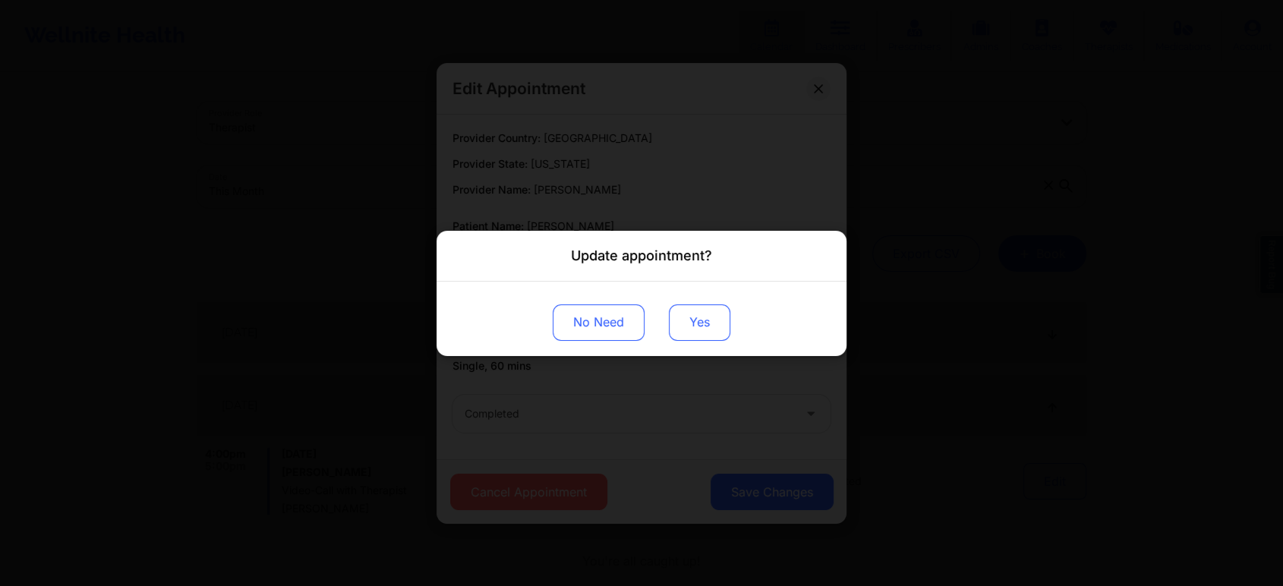
click at [704, 321] on button "Yes" at bounding box center [699, 322] width 61 height 36
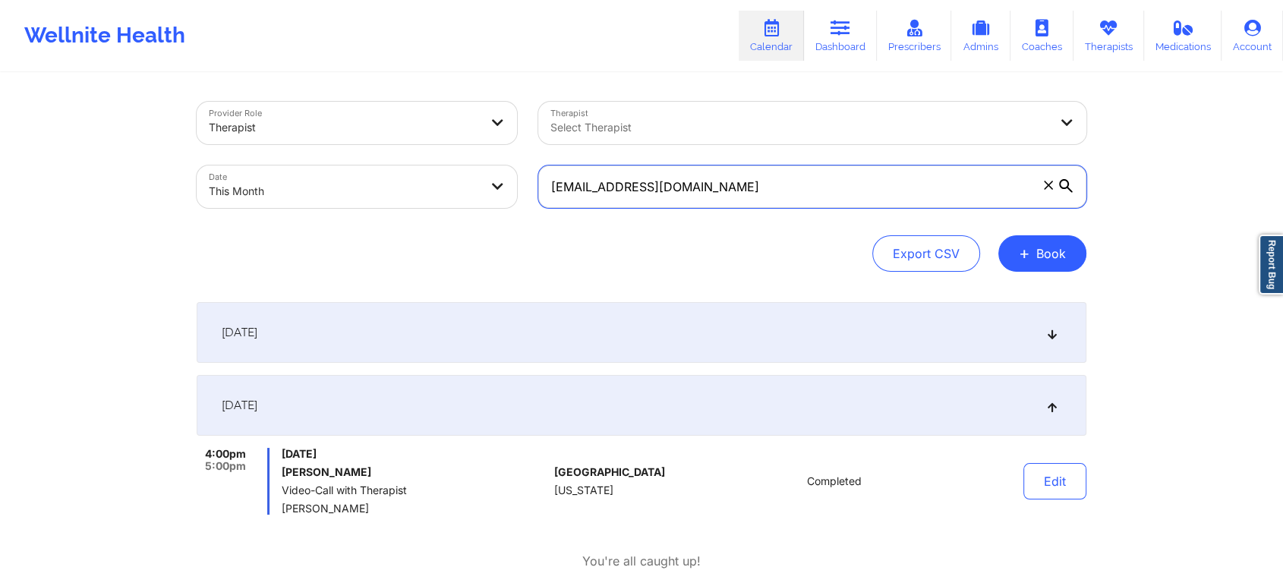
click at [697, 181] on input "[EMAIL_ADDRESS][DOMAIN_NAME]" at bounding box center [812, 186] width 548 height 43
drag, startPoint x: 697, startPoint y: 181, endPoint x: 471, endPoint y: 177, distance: 226.2
click at [471, 177] on div "Provider Role Therapist Therapist Select Therapist Date This Month [EMAIL_ADDRE…" at bounding box center [641, 155] width 911 height 128
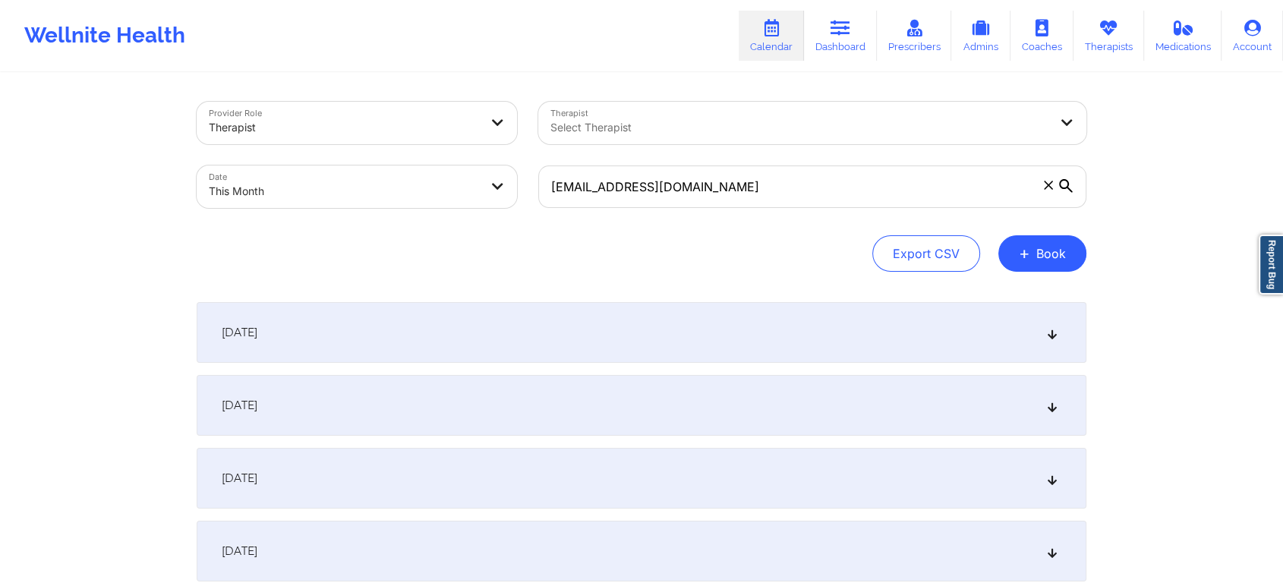
click at [606, 411] on div "[DATE]" at bounding box center [642, 405] width 890 height 61
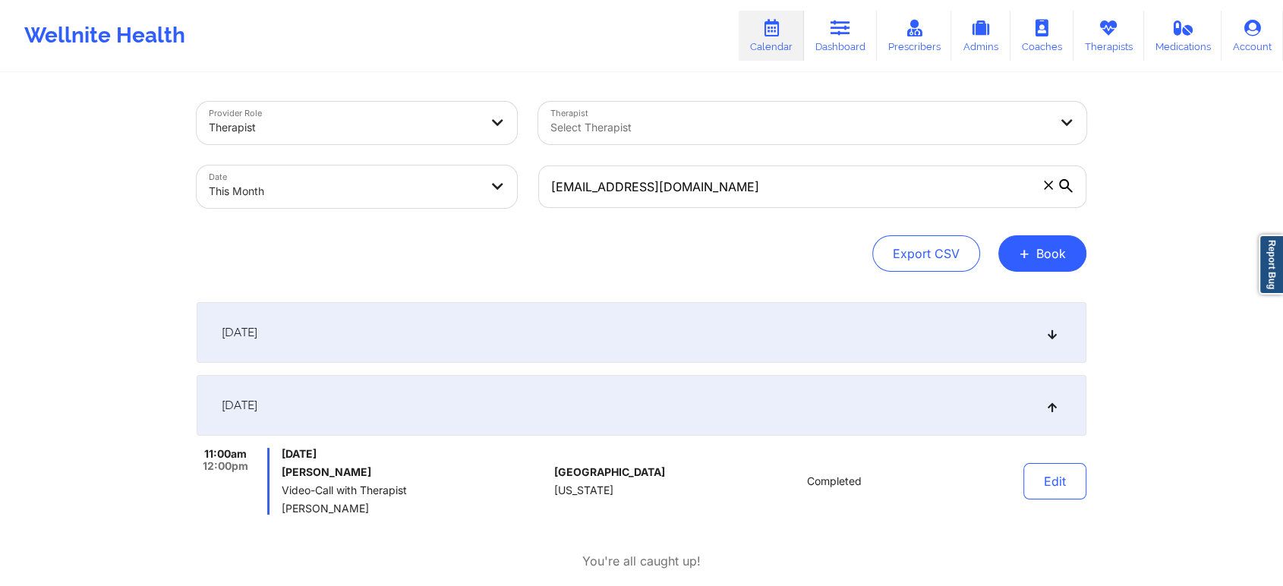
click at [1063, 459] on div "Edit" at bounding box center [1016, 481] width 140 height 67
click at [1049, 487] on button "Edit" at bounding box center [1054, 481] width 63 height 36
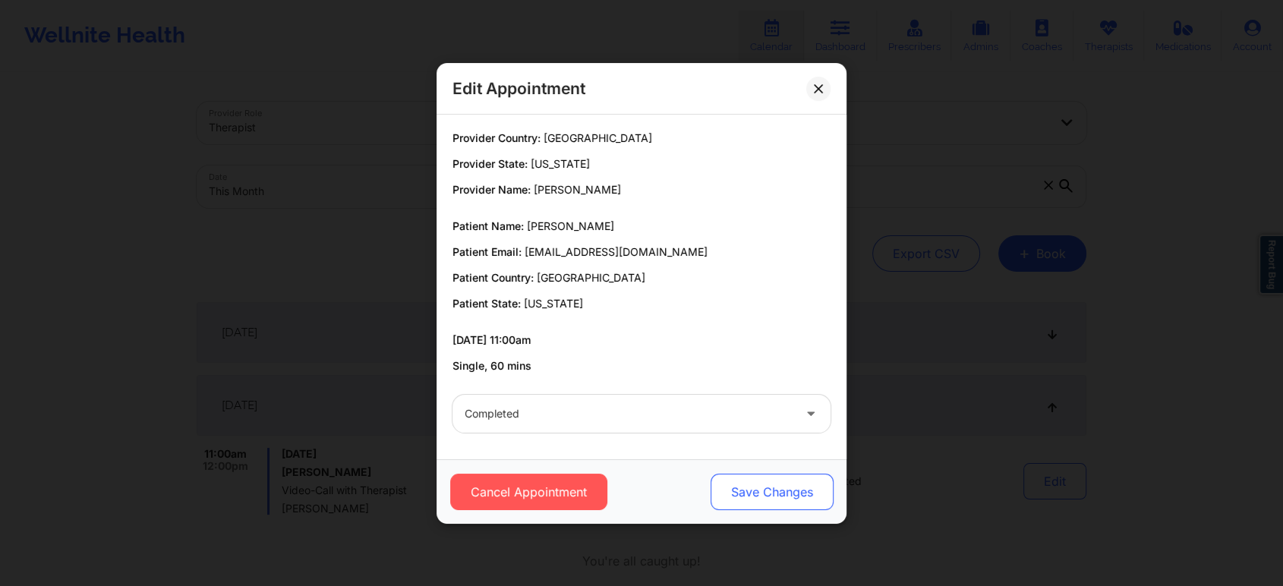
click at [788, 509] on button "Save Changes" at bounding box center [771, 492] width 123 height 36
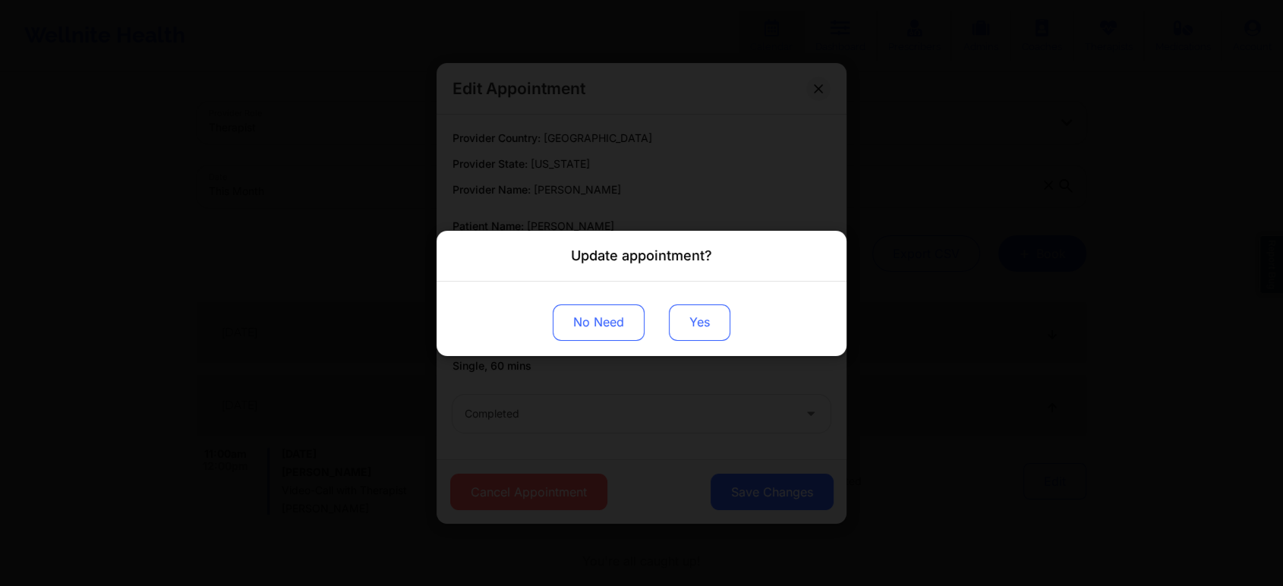
click at [700, 337] on button "Yes" at bounding box center [699, 322] width 61 height 36
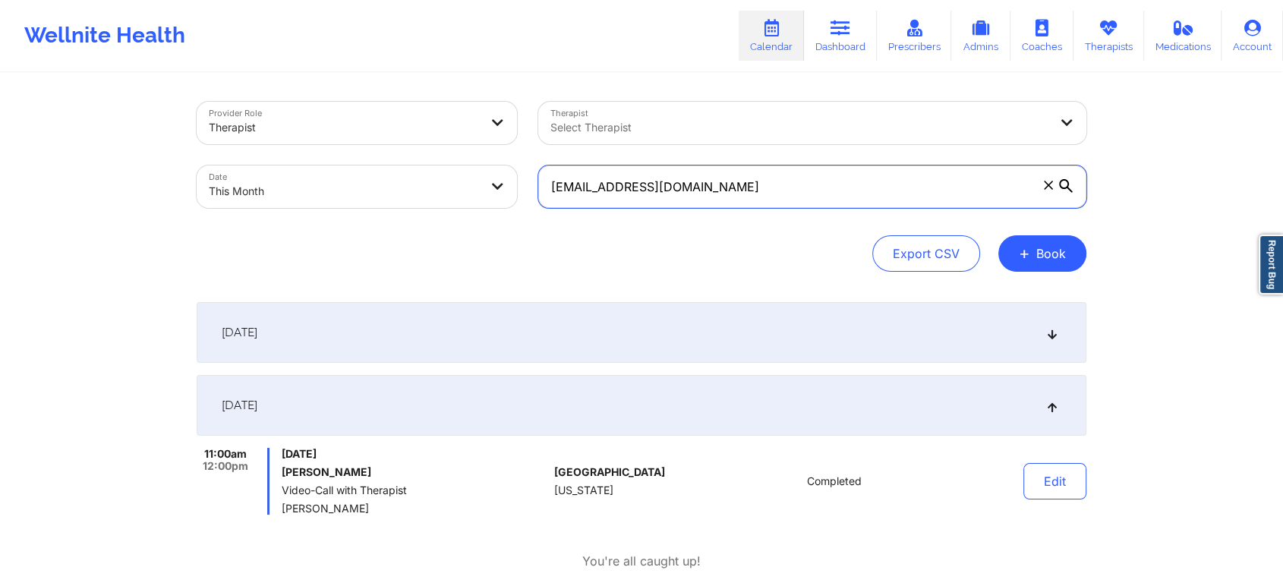
drag, startPoint x: 798, startPoint y: 193, endPoint x: 518, endPoint y: 159, distance: 282.9
click at [518, 159] on div "Provider Role Therapist Therapist Select Therapist Date This Month [EMAIL_ADDRE…" at bounding box center [641, 155] width 911 height 128
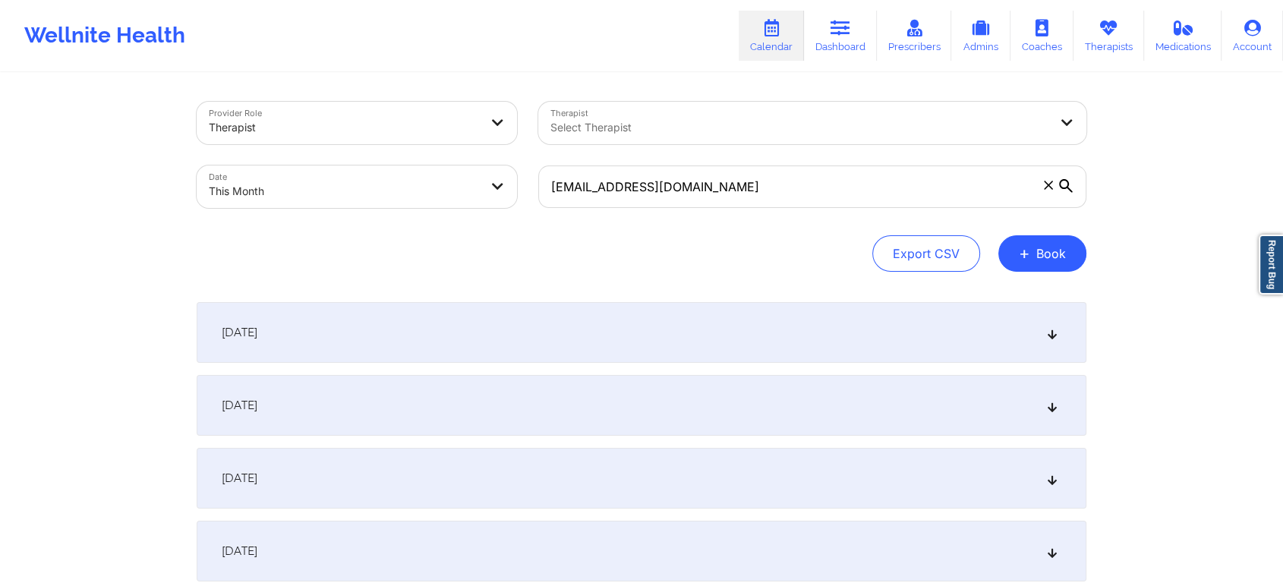
click at [572, 416] on div "[DATE]" at bounding box center [642, 405] width 890 height 61
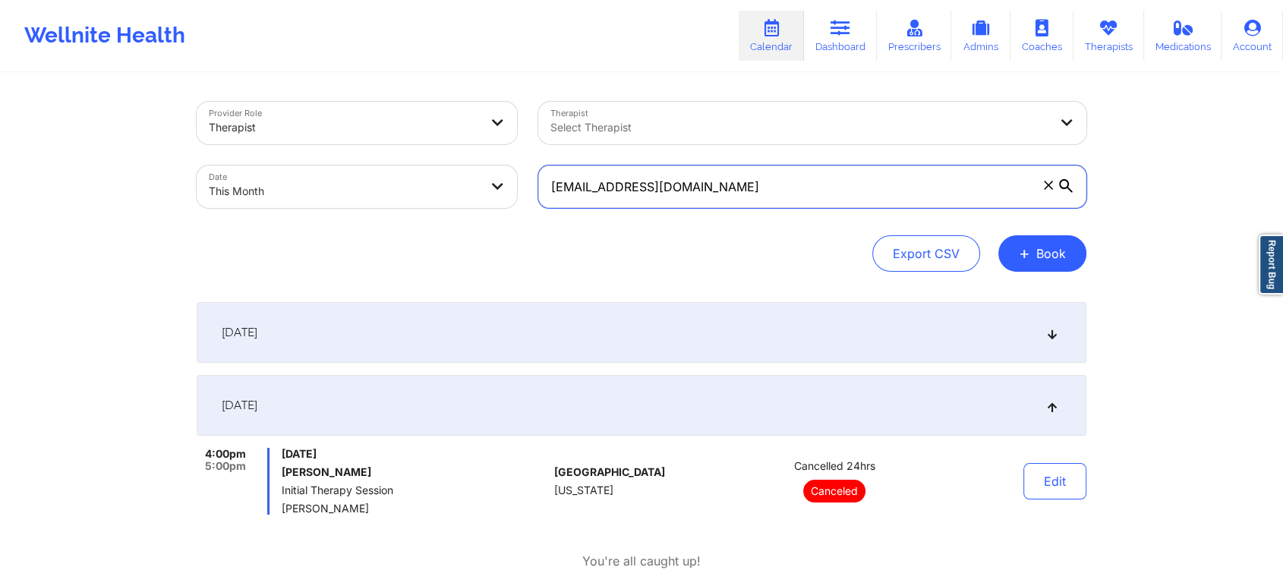
click at [838, 188] on input "[EMAIL_ADDRESS][DOMAIN_NAME]" at bounding box center [812, 186] width 548 height 43
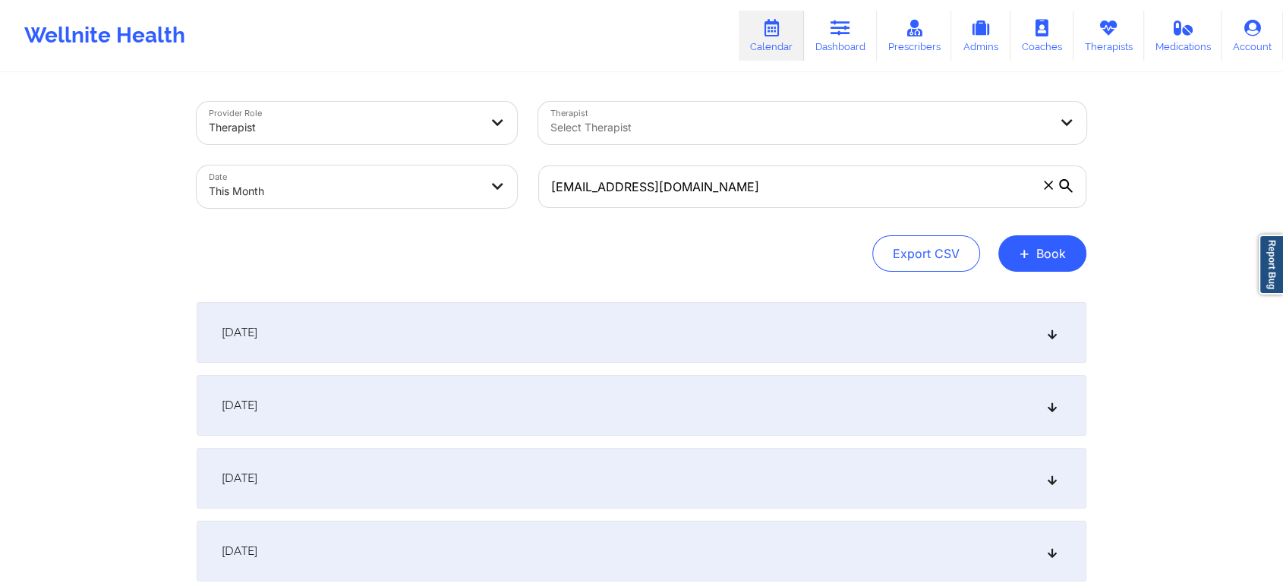
click at [783, 393] on div "[DATE]" at bounding box center [642, 405] width 890 height 61
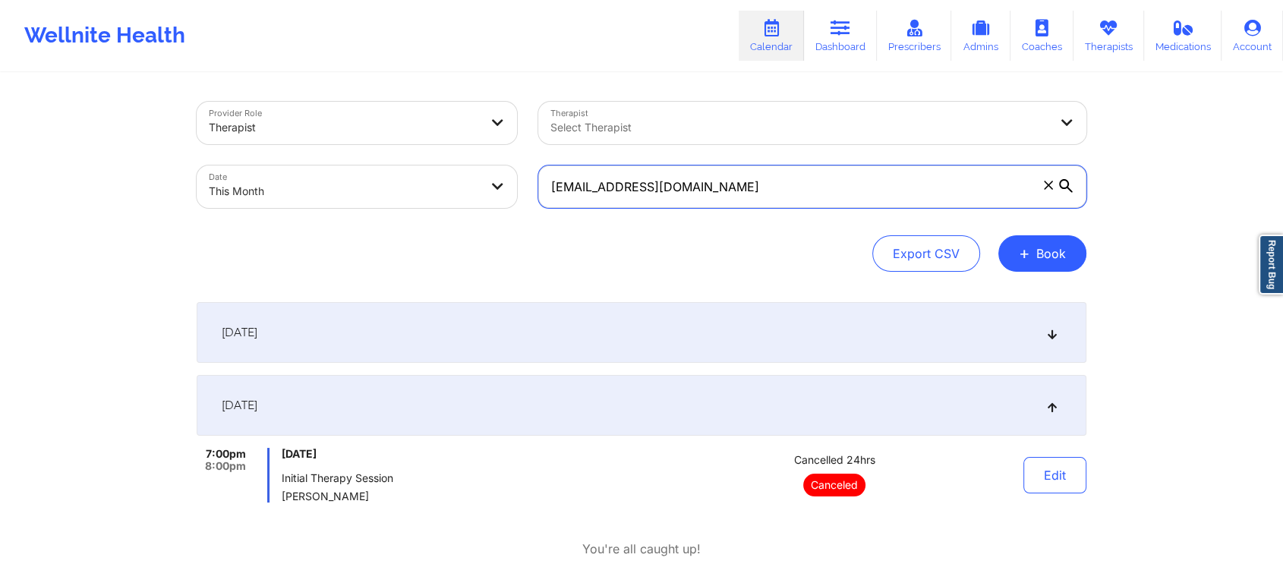
drag, startPoint x: 736, startPoint y: 197, endPoint x: 417, endPoint y: 157, distance: 321.3
click at [417, 157] on div "Provider Role Therapist Therapist Select Therapist Date This Month [EMAIL_ADDRE…" at bounding box center [641, 155] width 911 height 128
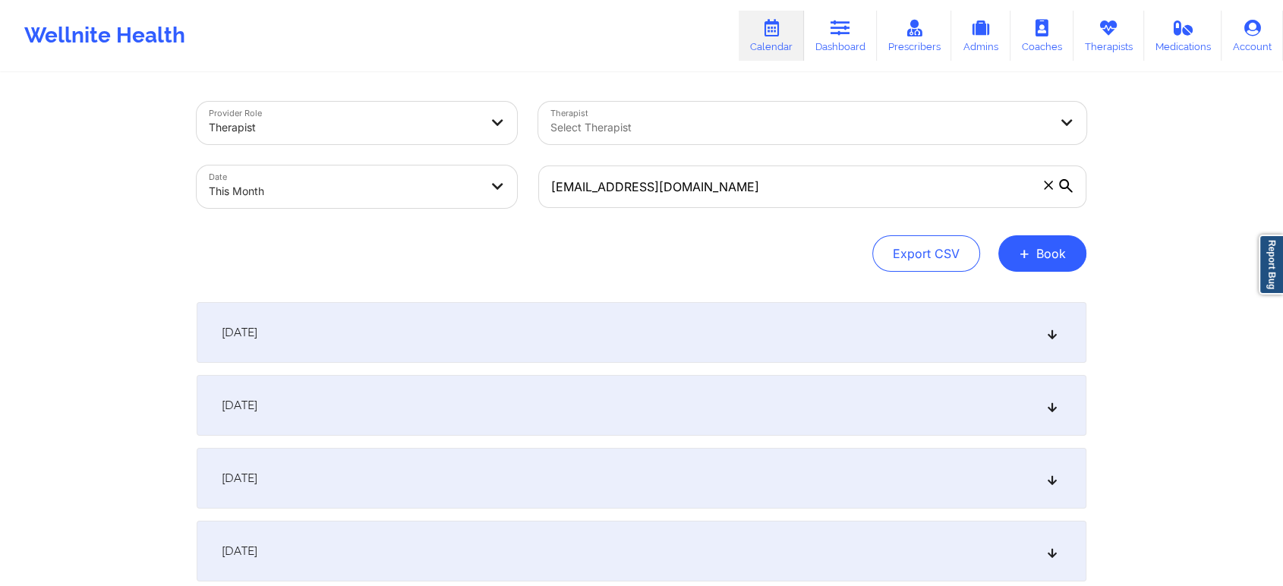
click at [600, 417] on div "[DATE]" at bounding box center [642, 405] width 890 height 61
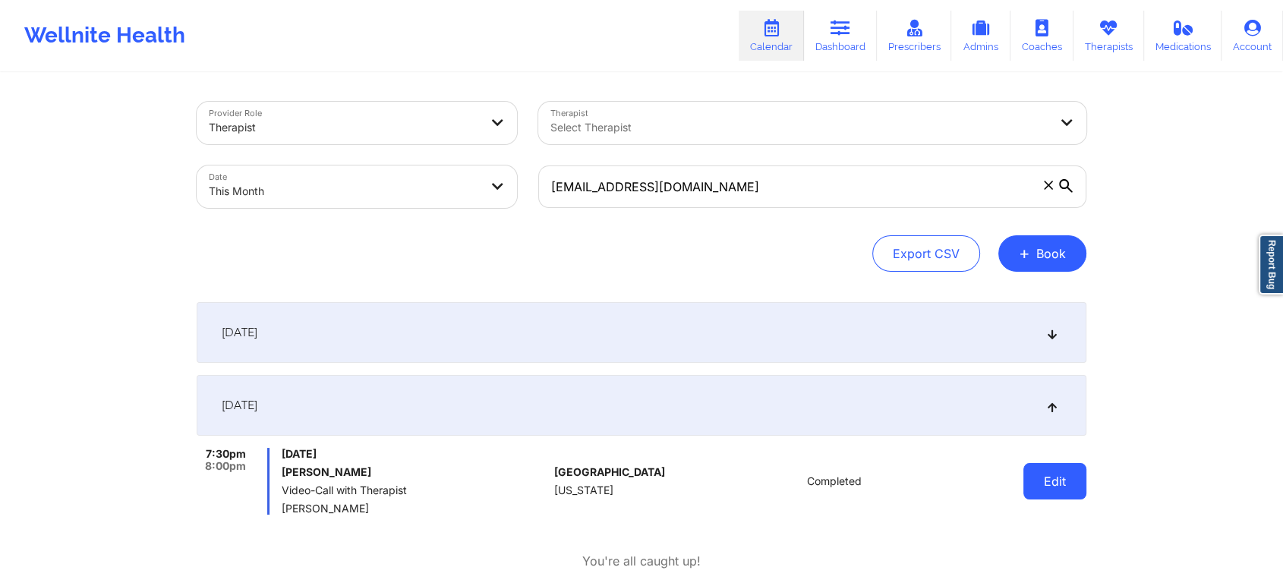
click at [1081, 485] on button "Edit" at bounding box center [1054, 481] width 63 height 36
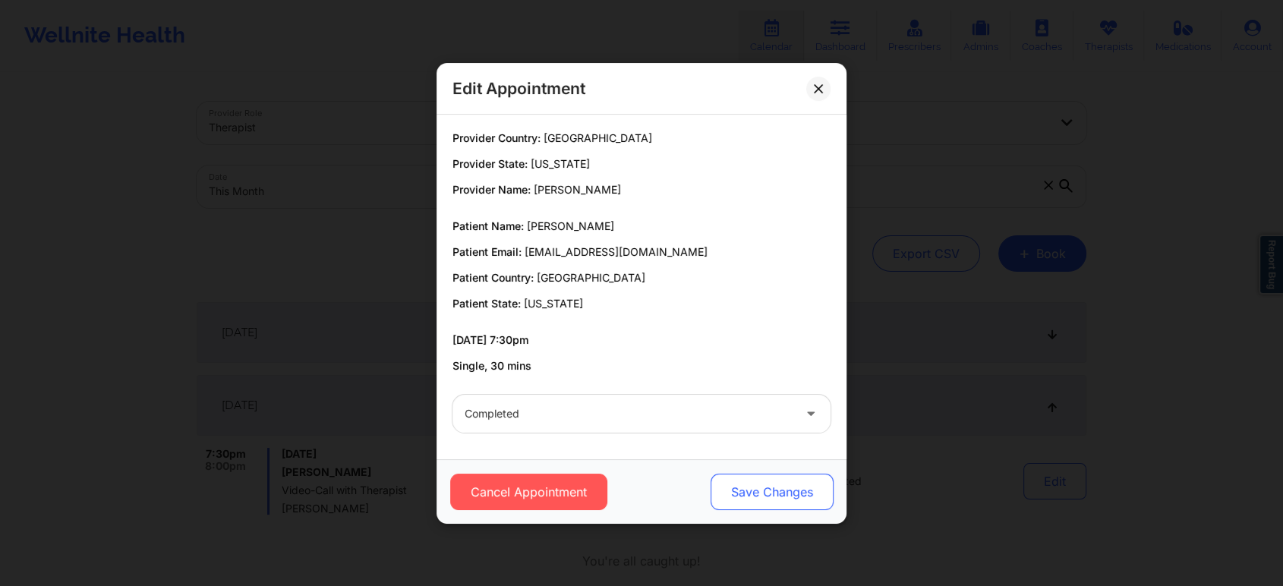
click at [729, 487] on button "Save Changes" at bounding box center [771, 492] width 123 height 36
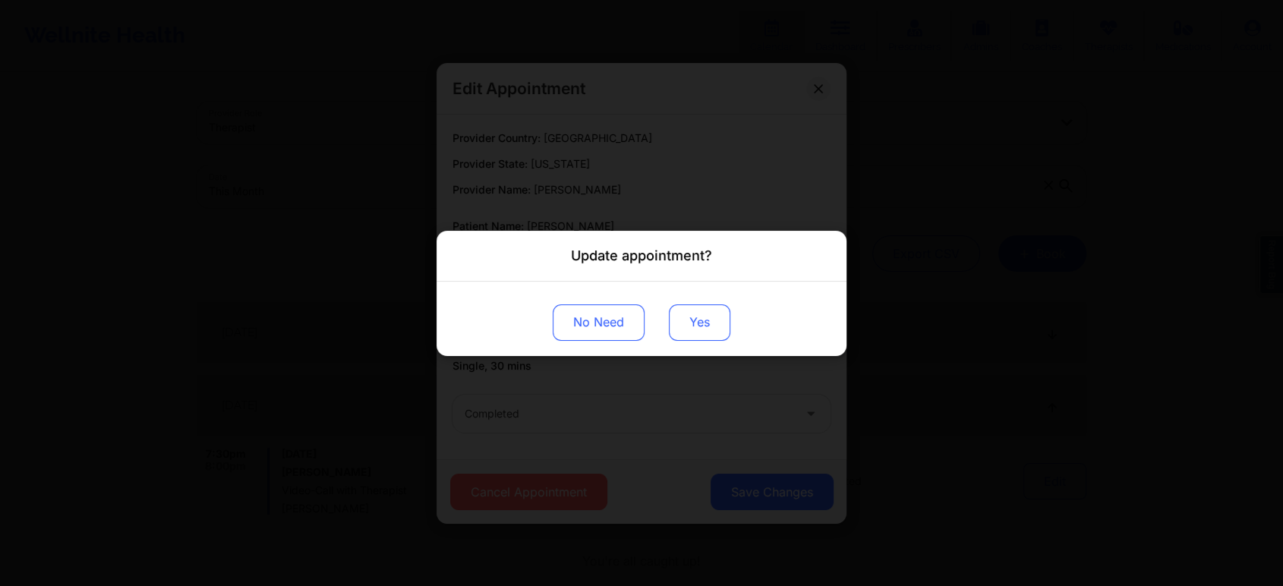
click at [687, 324] on button "Yes" at bounding box center [699, 322] width 61 height 36
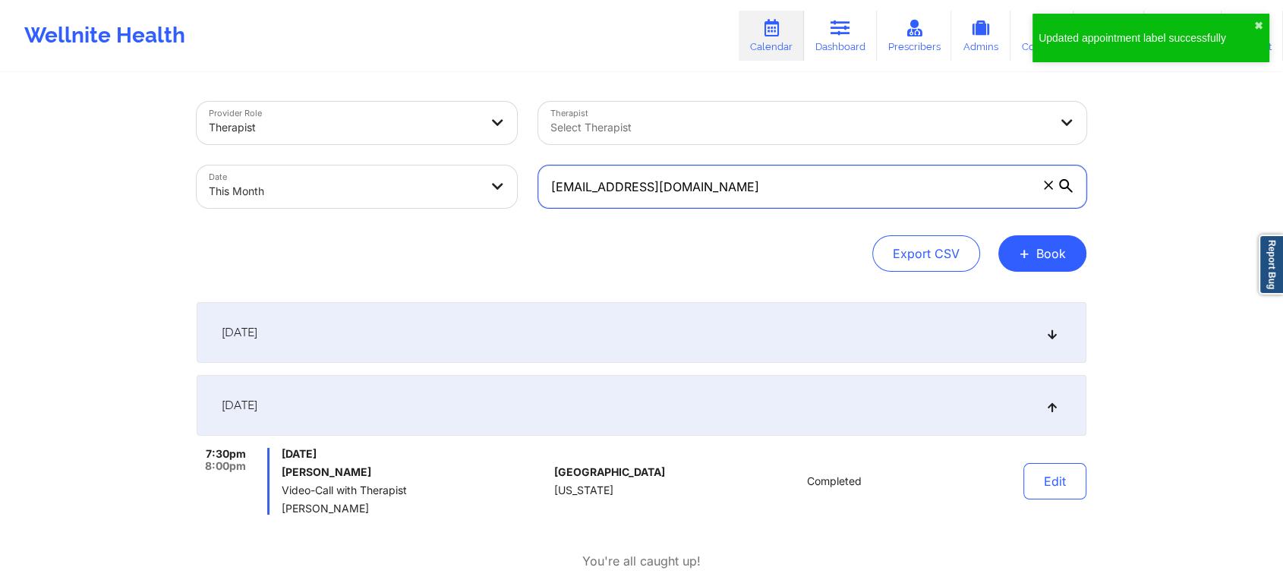
drag, startPoint x: 730, startPoint y: 197, endPoint x: 408, endPoint y: 164, distance: 324.3
click at [408, 164] on div "Provider Role Therapist Therapist Select Therapist Date This Month [EMAIL_ADDRE…" at bounding box center [641, 155] width 911 height 128
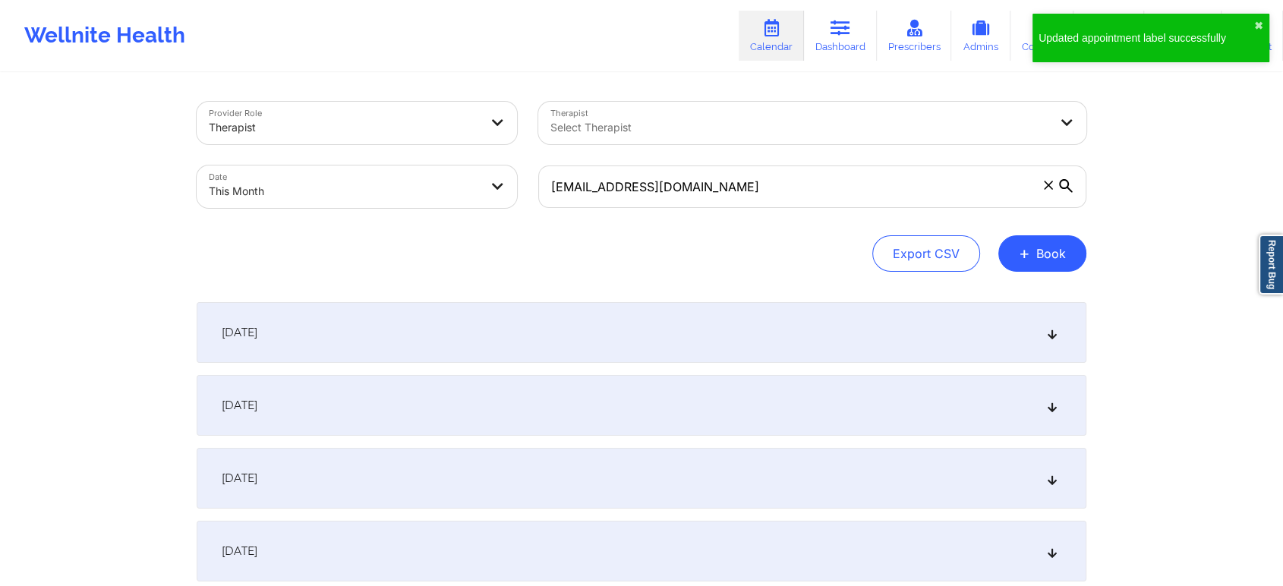
click at [529, 405] on div "[DATE]" at bounding box center [642, 405] width 890 height 61
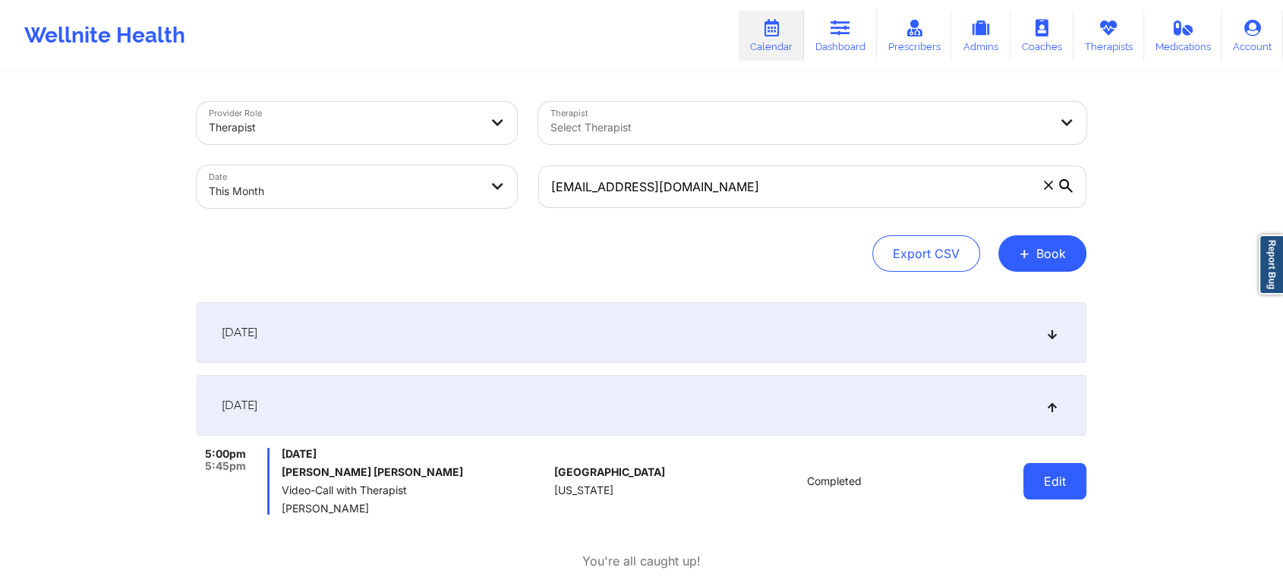
click at [1055, 479] on button "Edit" at bounding box center [1054, 481] width 63 height 36
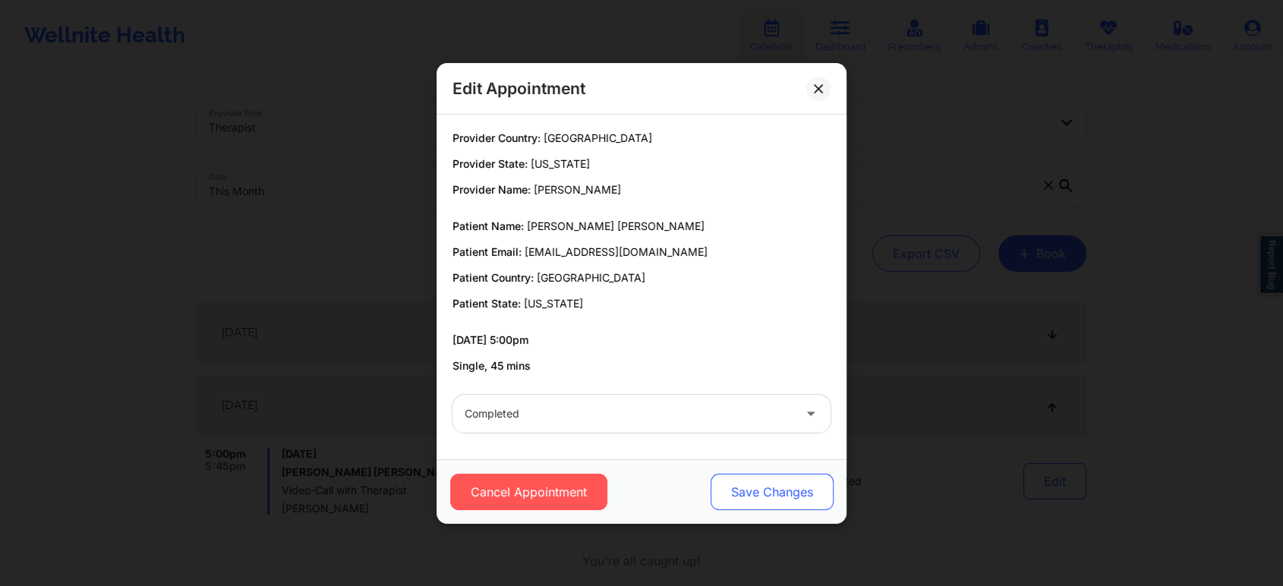
click at [766, 494] on button "Save Changes" at bounding box center [771, 492] width 123 height 36
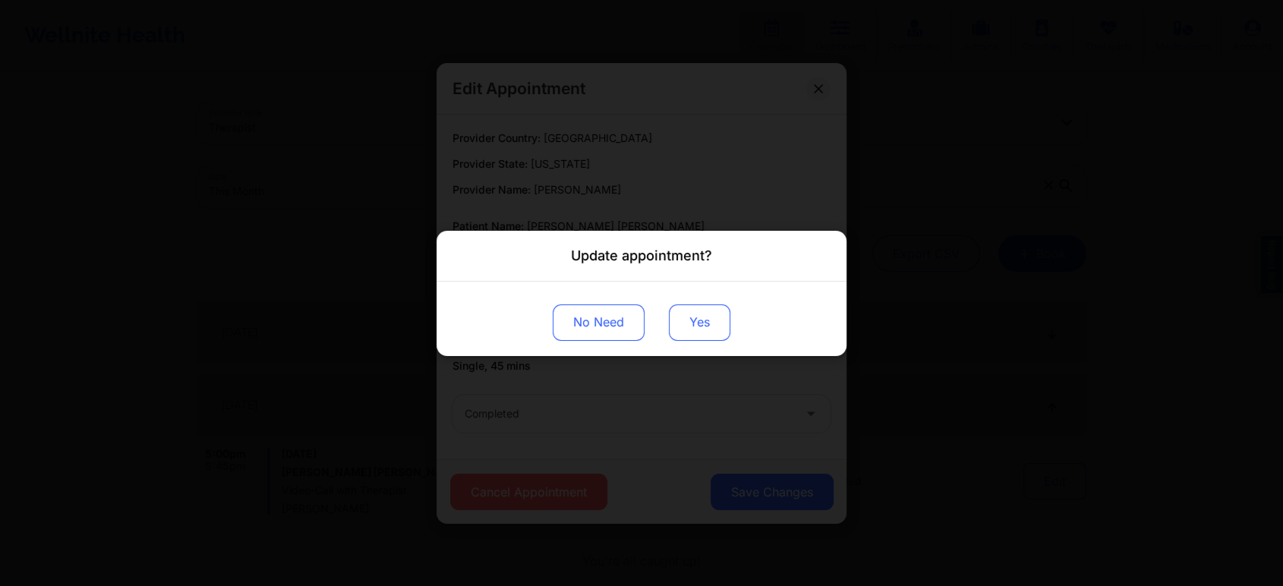
click at [710, 306] on button "Yes" at bounding box center [699, 322] width 61 height 36
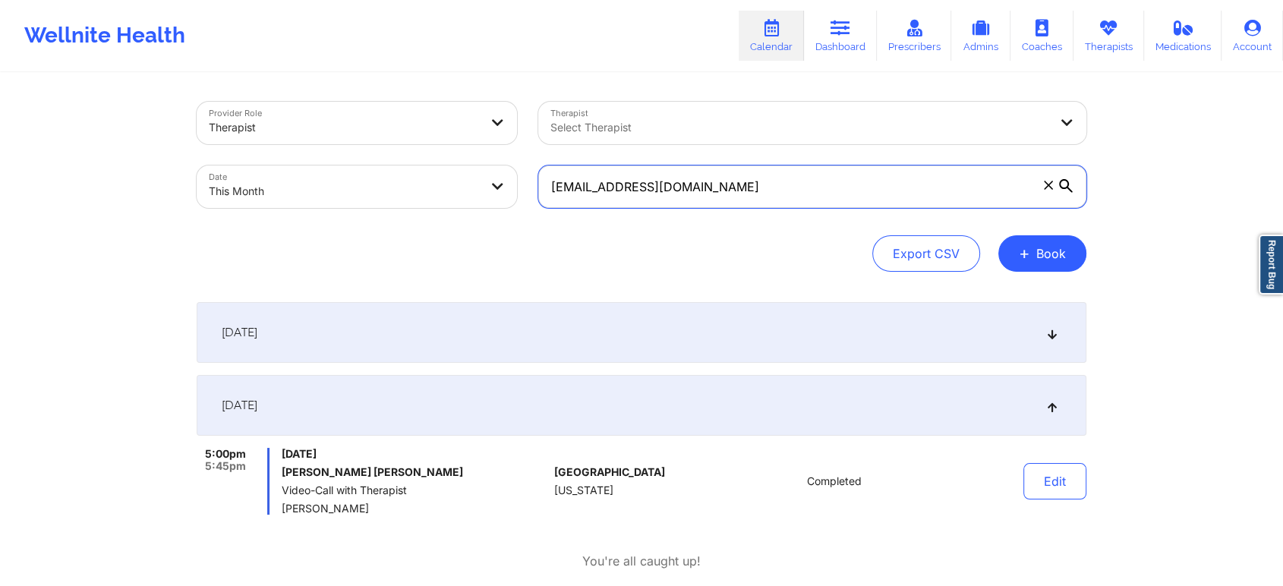
drag, startPoint x: 776, startPoint y: 197, endPoint x: 433, endPoint y: 229, distance: 343.8
click at [433, 229] on div "Provider Role Therapist Therapist Select Therapist Date This Month [EMAIL_ADDRE…" at bounding box center [642, 187] width 890 height 170
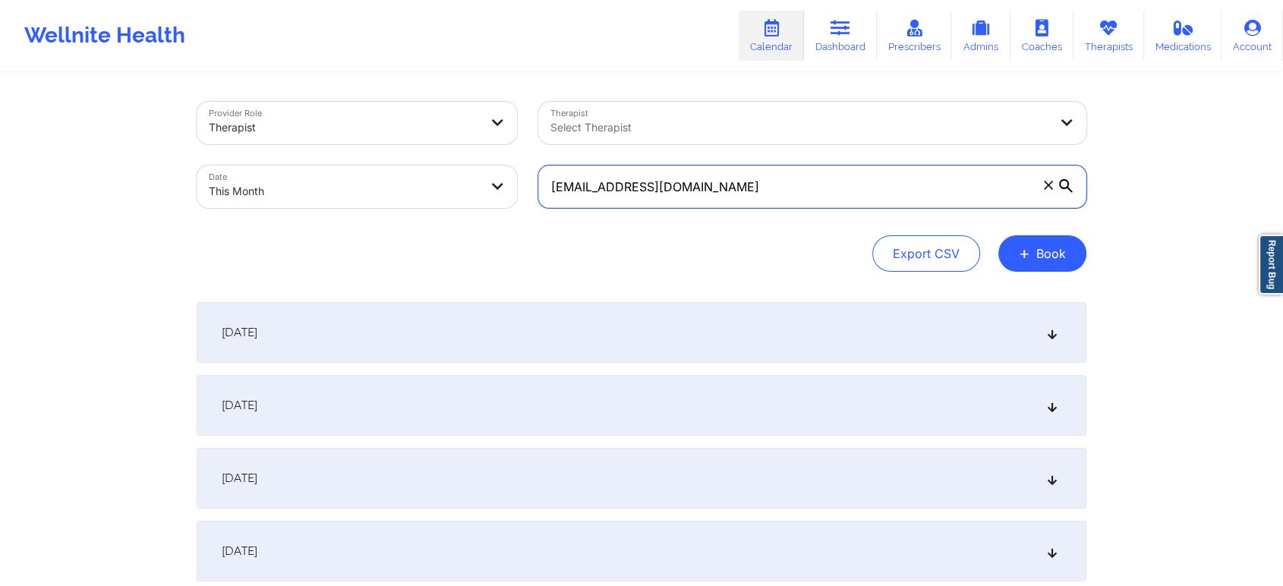
type input "[EMAIL_ADDRESS][DOMAIN_NAME]"
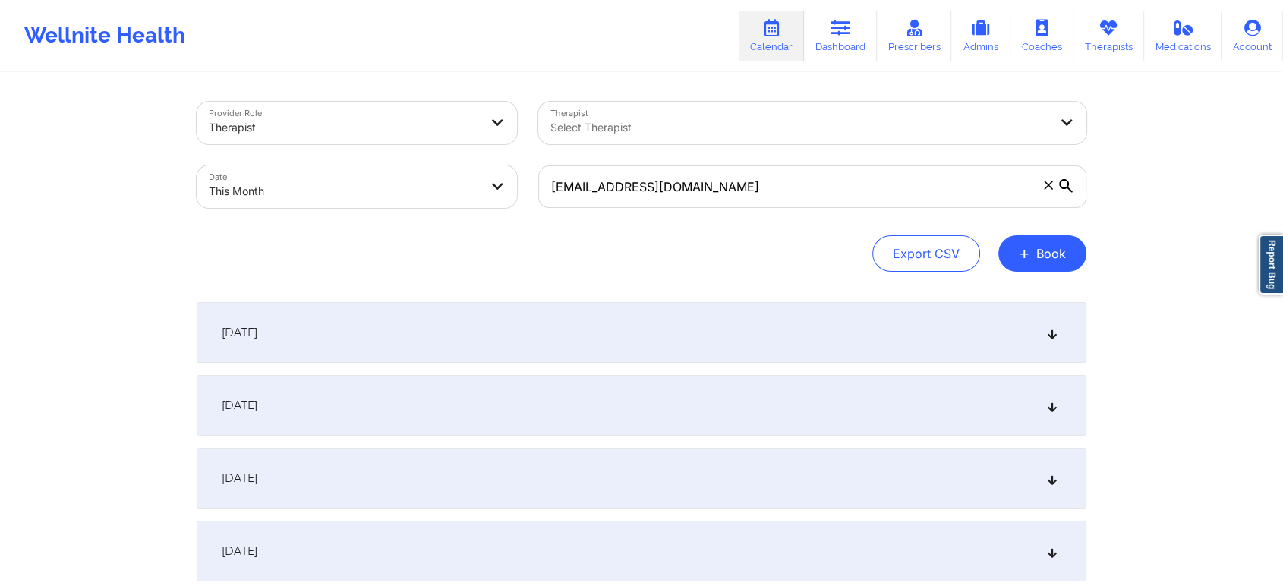
click at [571, 422] on div "[DATE]" at bounding box center [642, 405] width 890 height 61
